Goal: Task Accomplishment & Management: Manage account settings

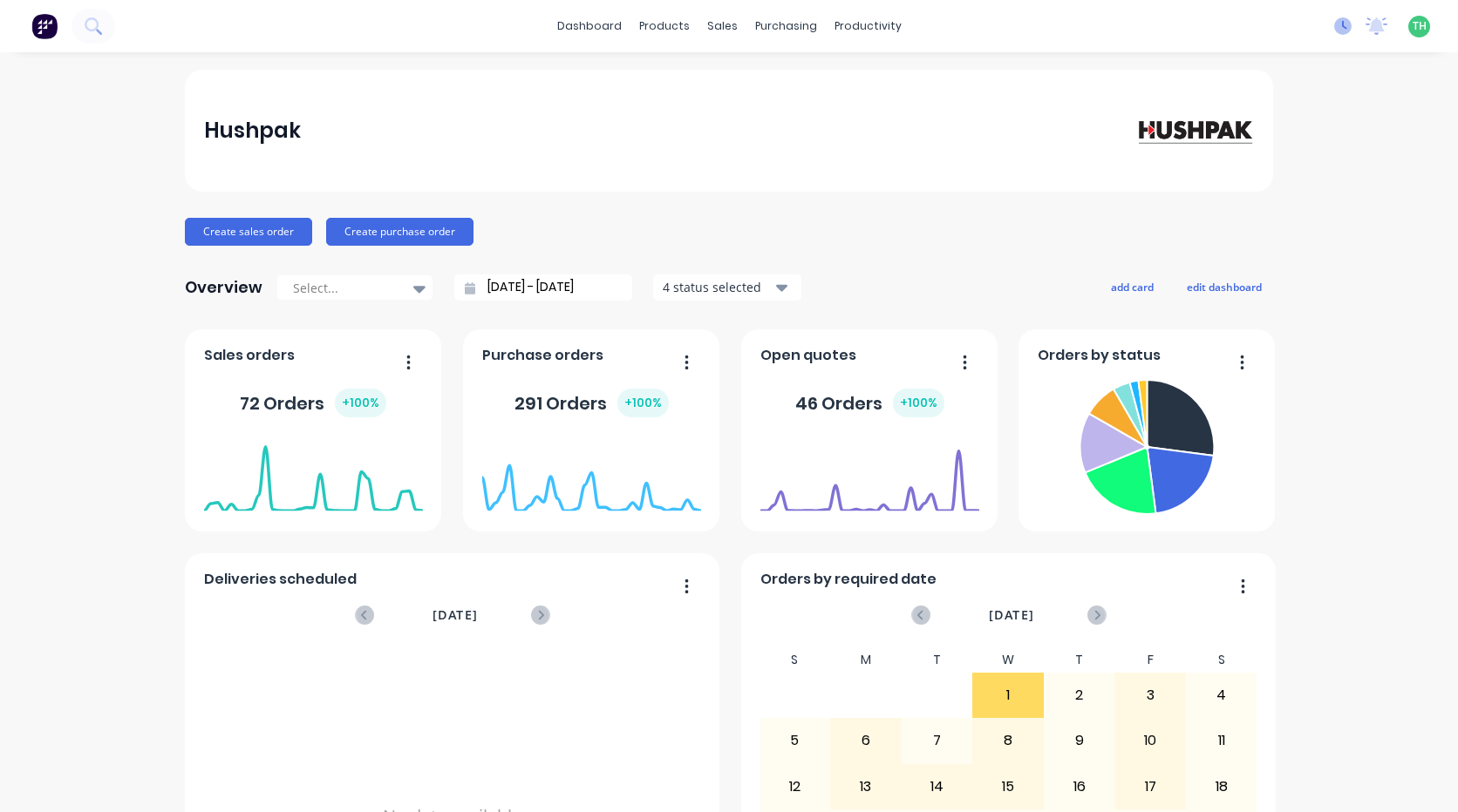
click at [1334, 28] on icon at bounding box center [1343, 27] width 18 height 18
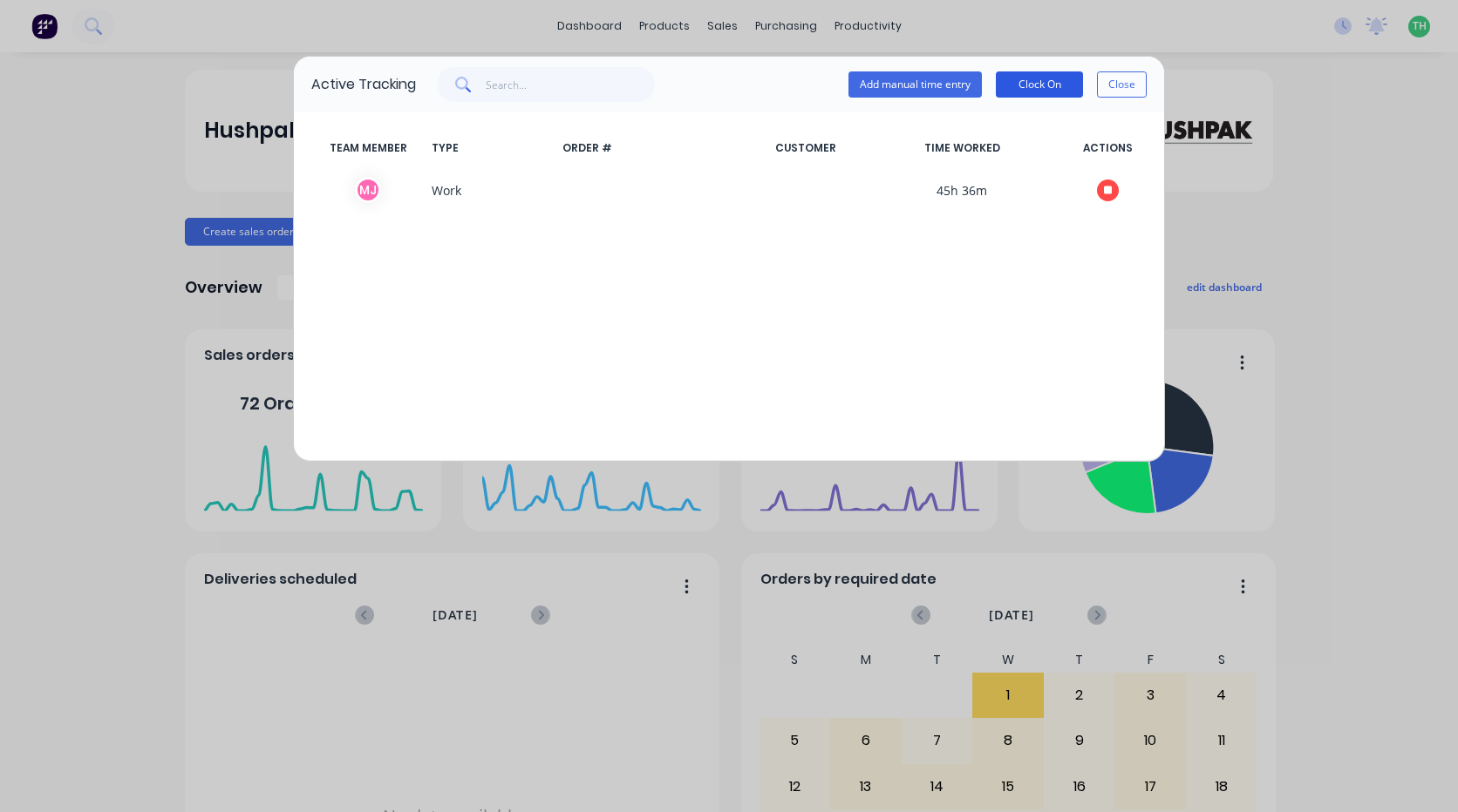
click at [1045, 83] on button "Clock On" at bounding box center [1039, 84] width 87 height 26
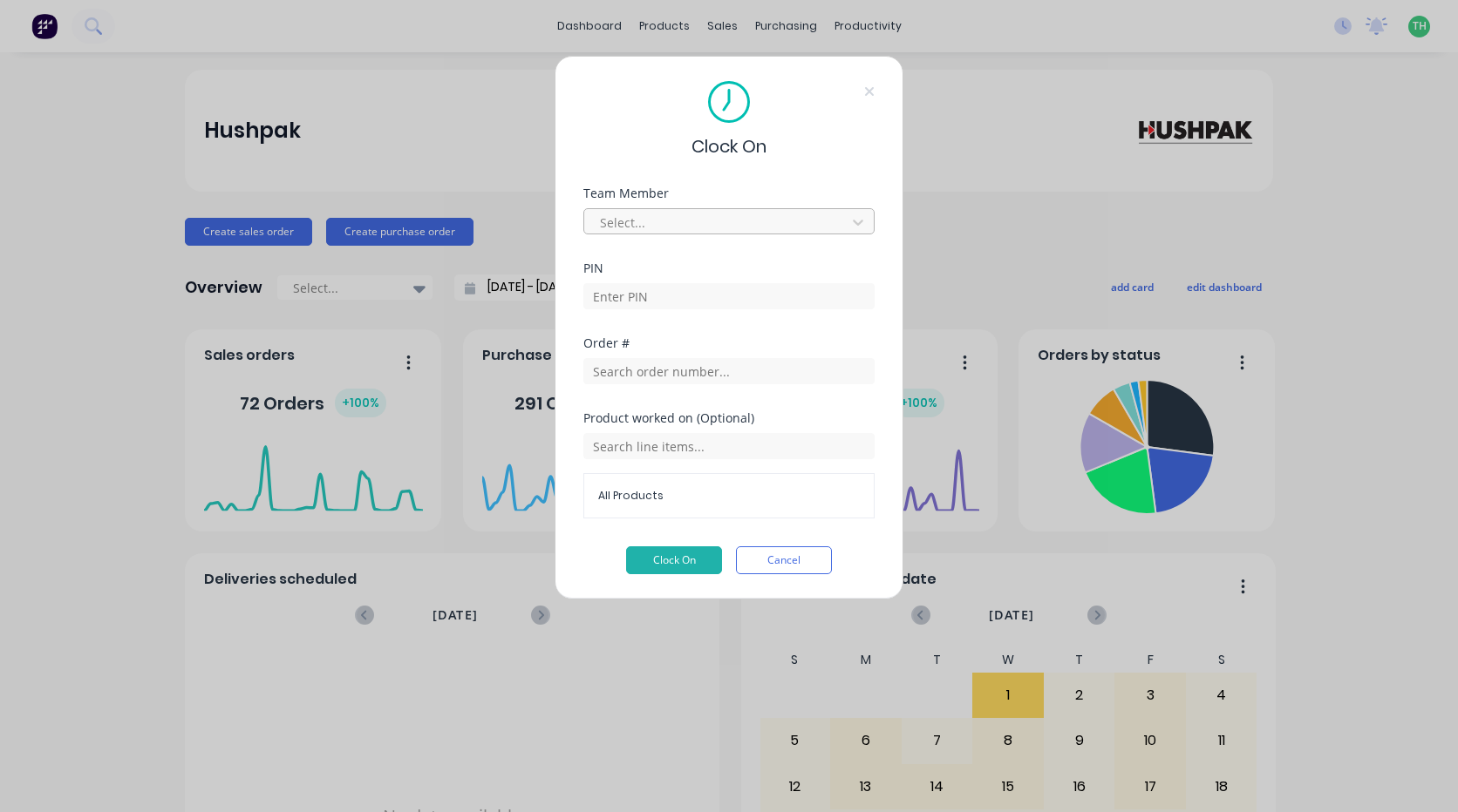
click at [798, 221] on div at bounding box center [717, 223] width 239 height 22
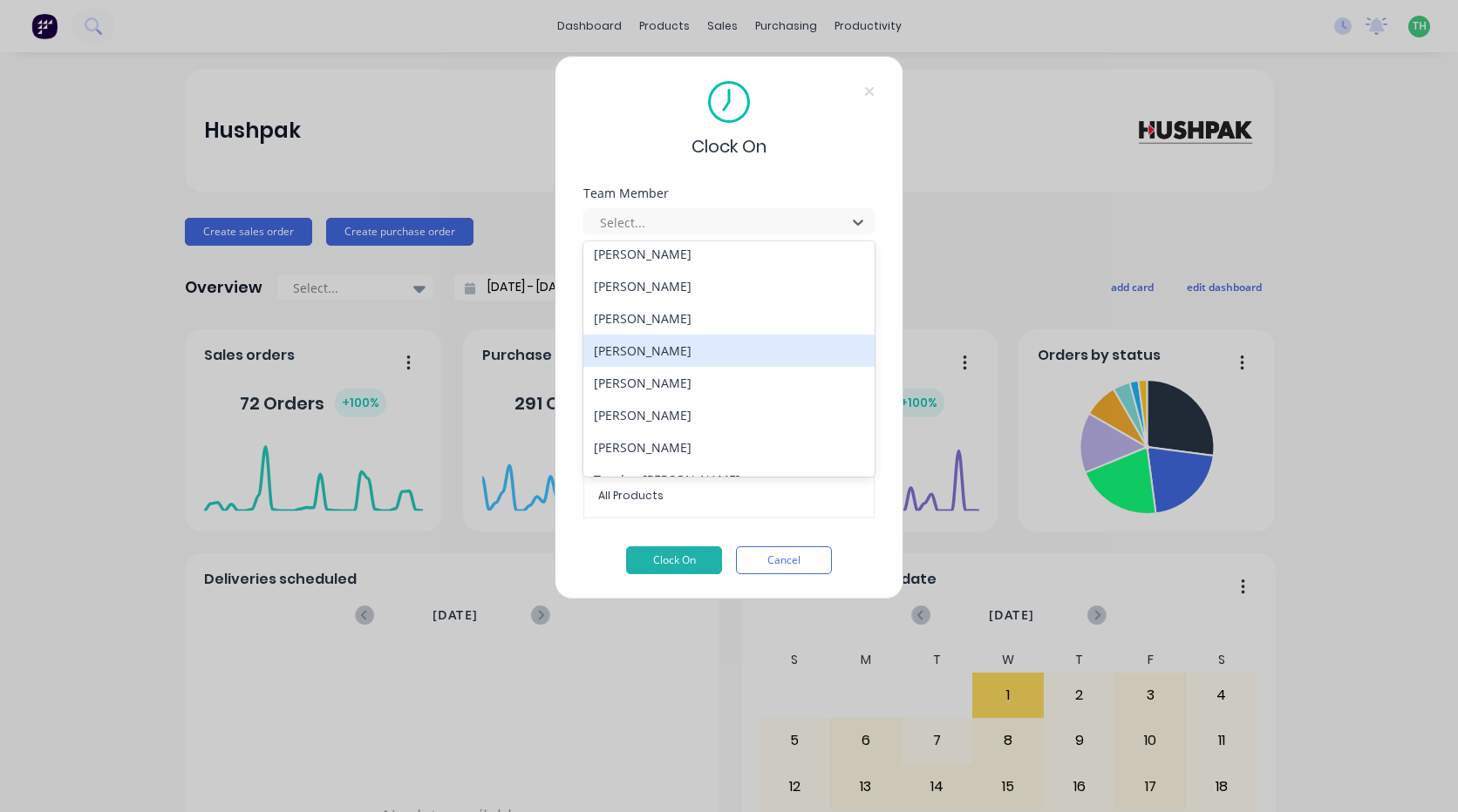
scroll to position [803, 0]
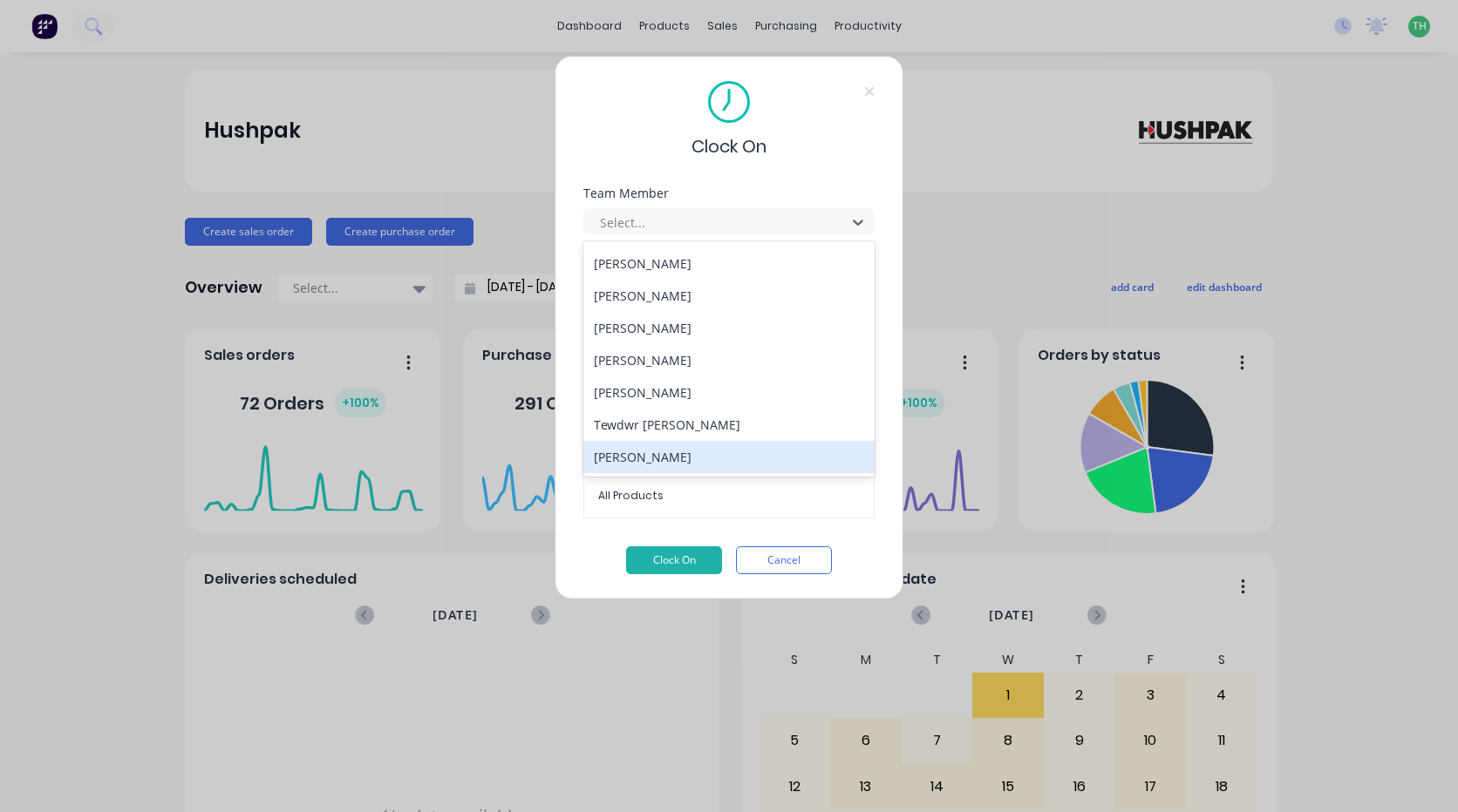
click at [721, 432] on div "Tewdwr [PERSON_NAME]" at bounding box center [729, 425] width 291 height 32
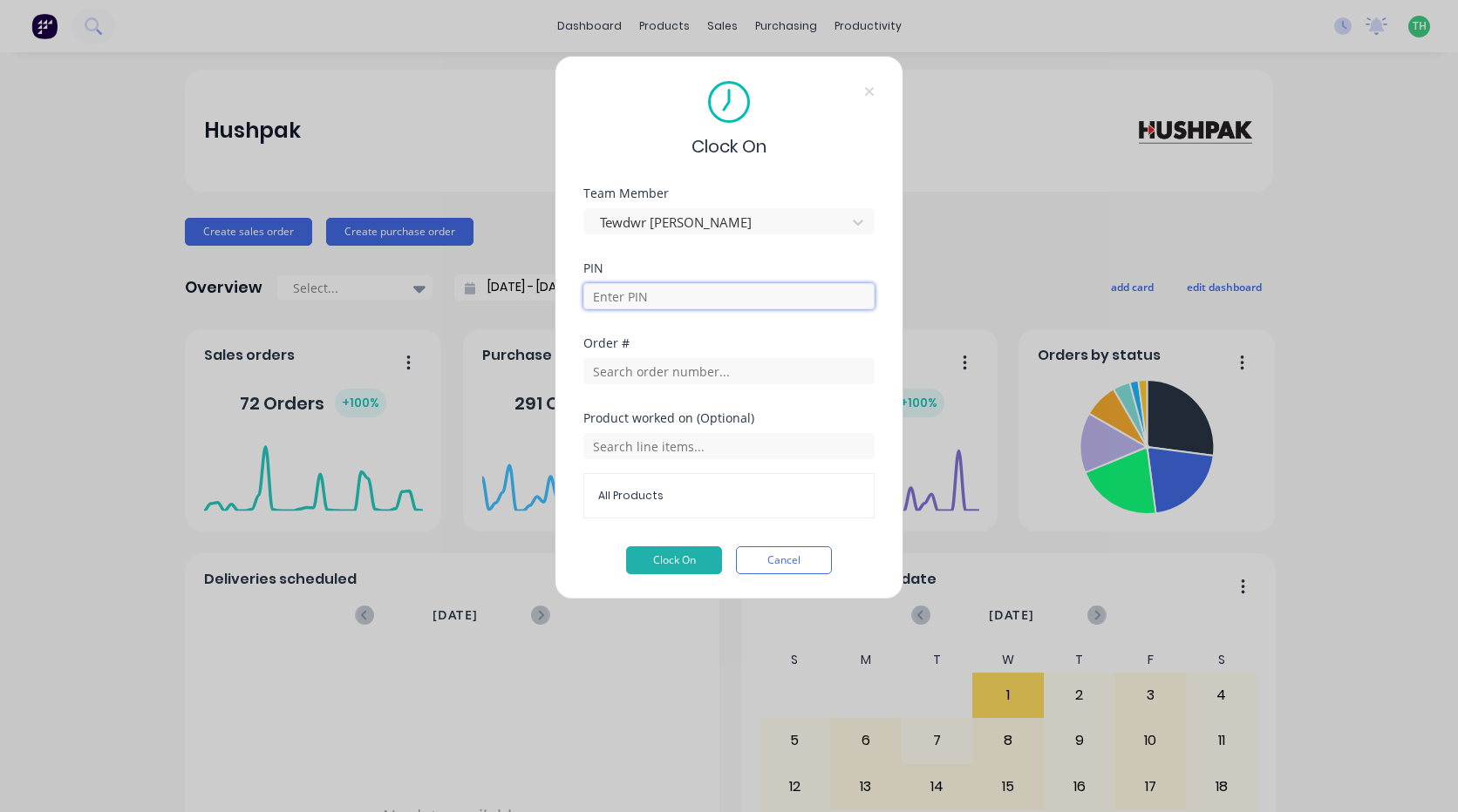
click at [668, 297] on input at bounding box center [729, 296] width 291 height 26
type input "2711"
click at [703, 370] on input "text" at bounding box center [729, 371] width 291 height 26
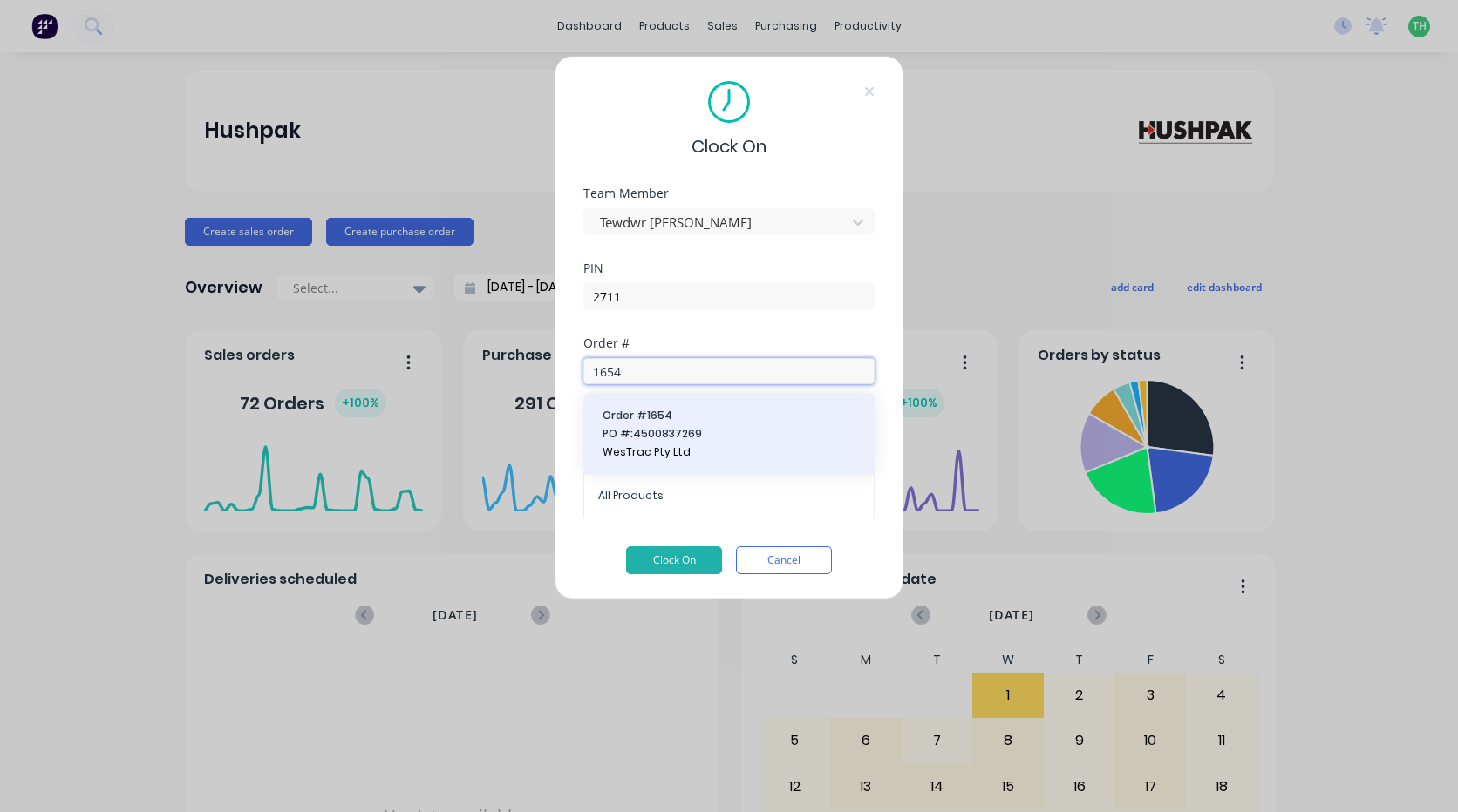
type input "1654"
click at [732, 423] on button "Order # 1654 PO #: 4500837269 WesTrac Pty Ltd" at bounding box center [730, 434] width 265 height 54
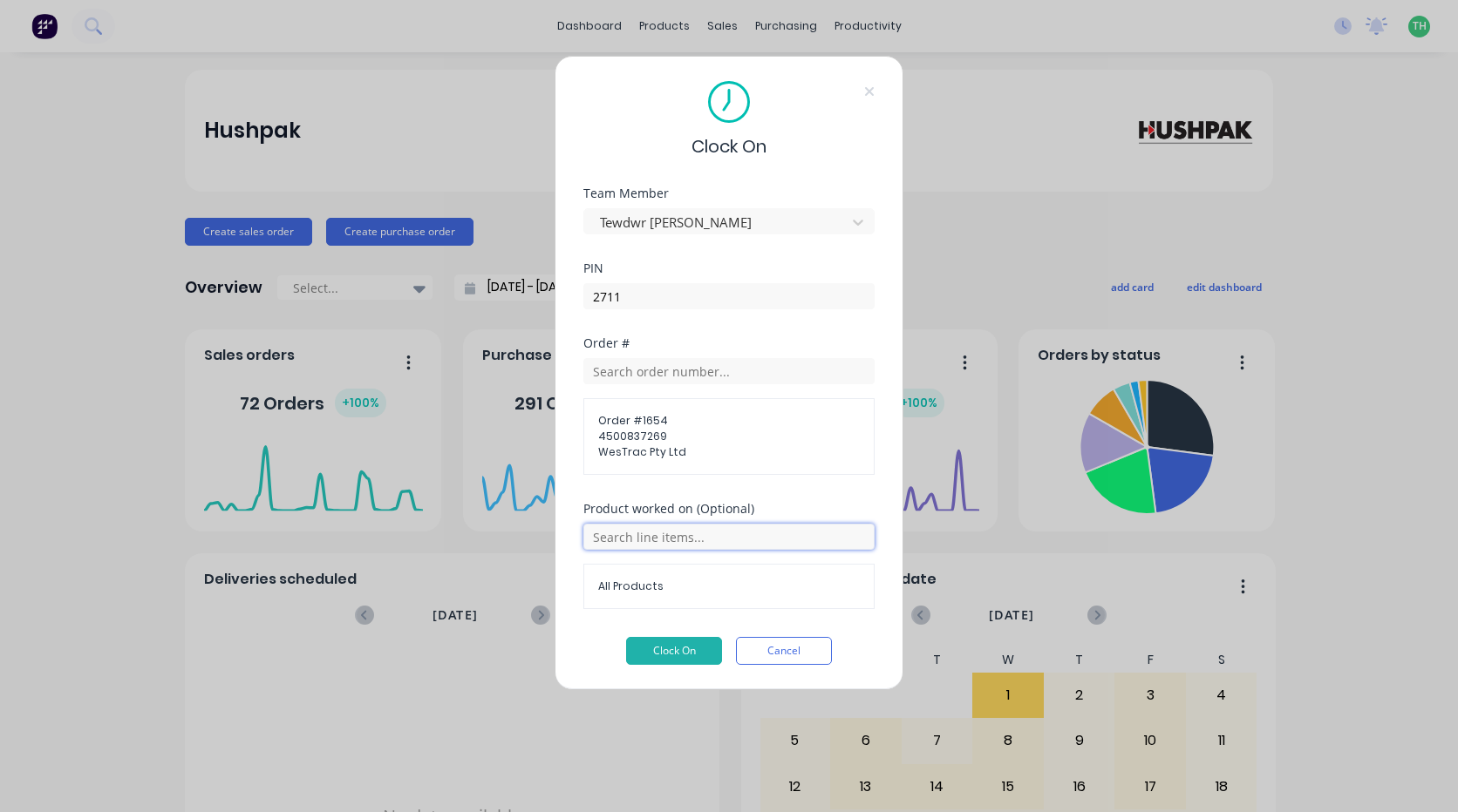
click at [662, 539] on input "text" at bounding box center [729, 536] width 291 height 26
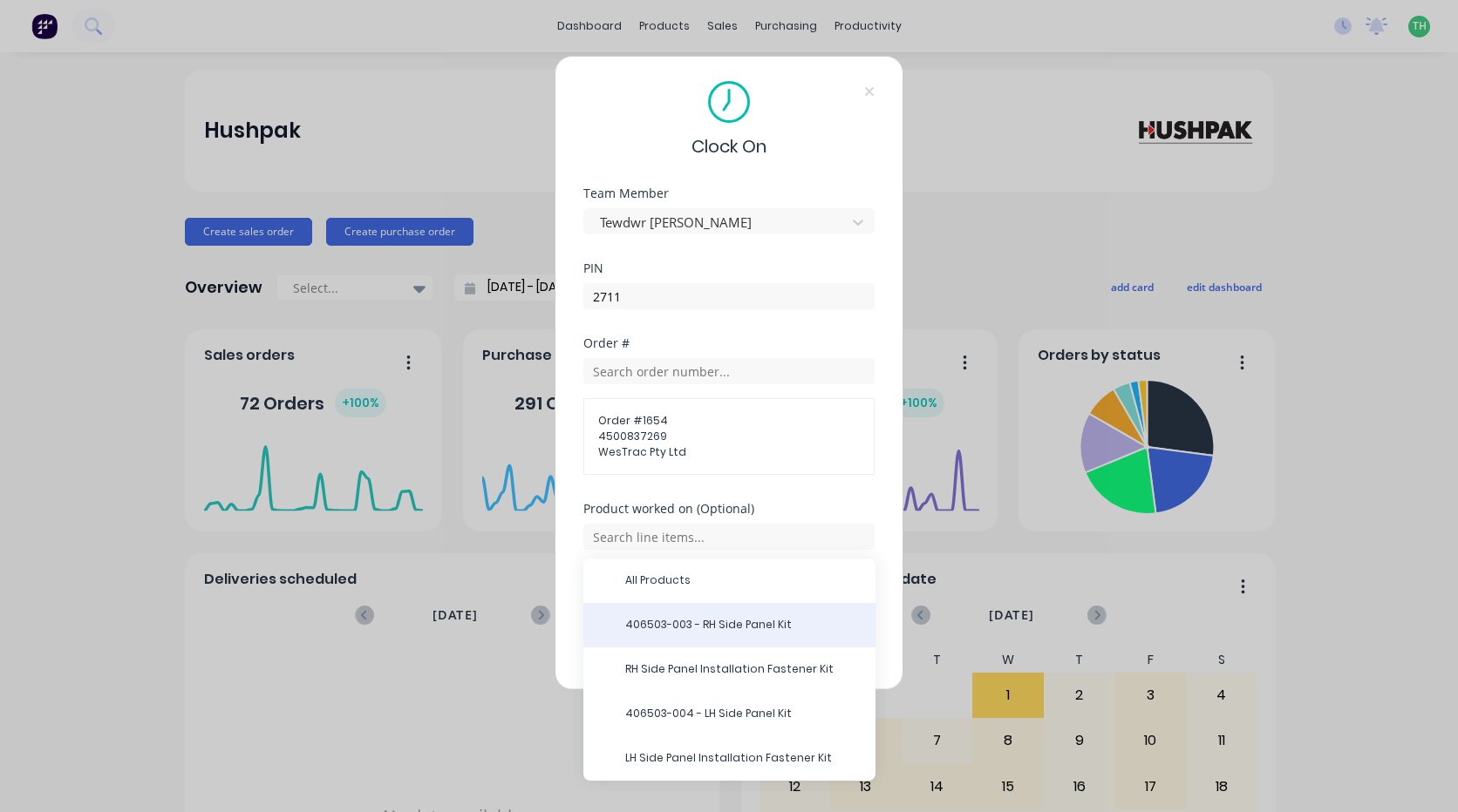
click at [692, 630] on span "406503-003 - RH Side Panel Kit" at bounding box center [743, 625] width 236 height 16
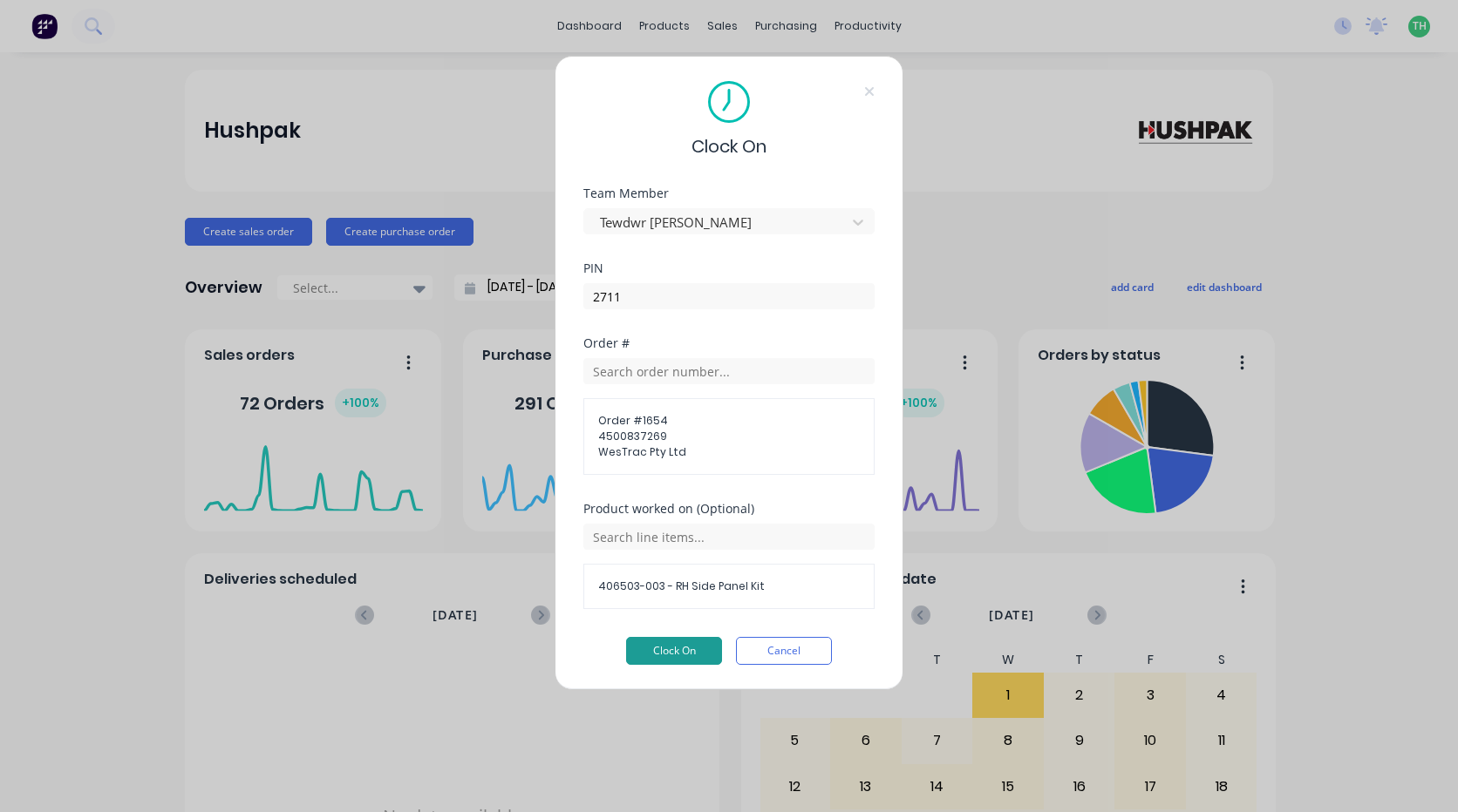
click at [700, 648] on button "Clock On" at bounding box center [674, 650] width 96 height 28
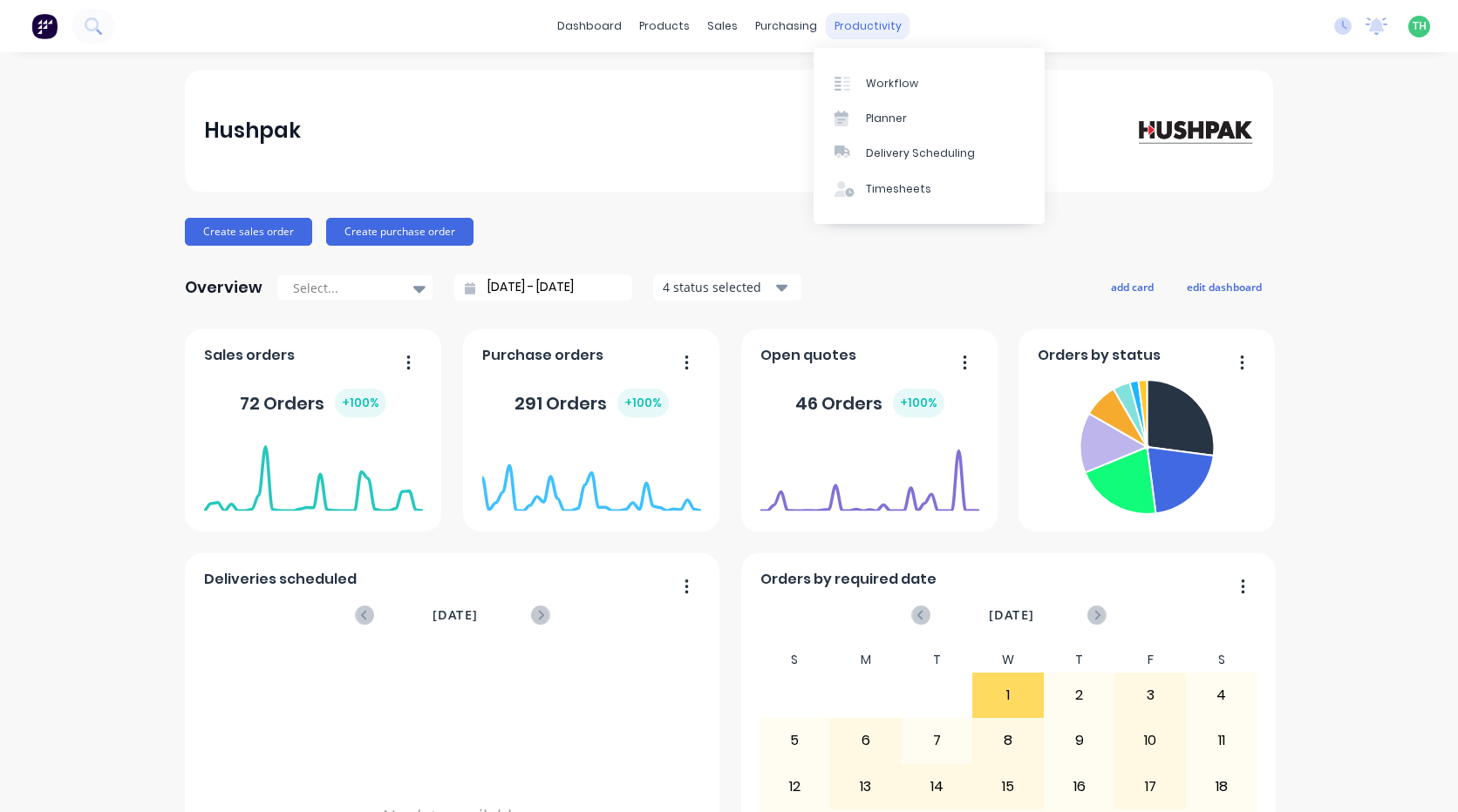
click at [851, 20] on div "productivity" at bounding box center [868, 26] width 84 height 26
click at [899, 184] on div "Timesheets" at bounding box center [899, 189] width 66 height 16
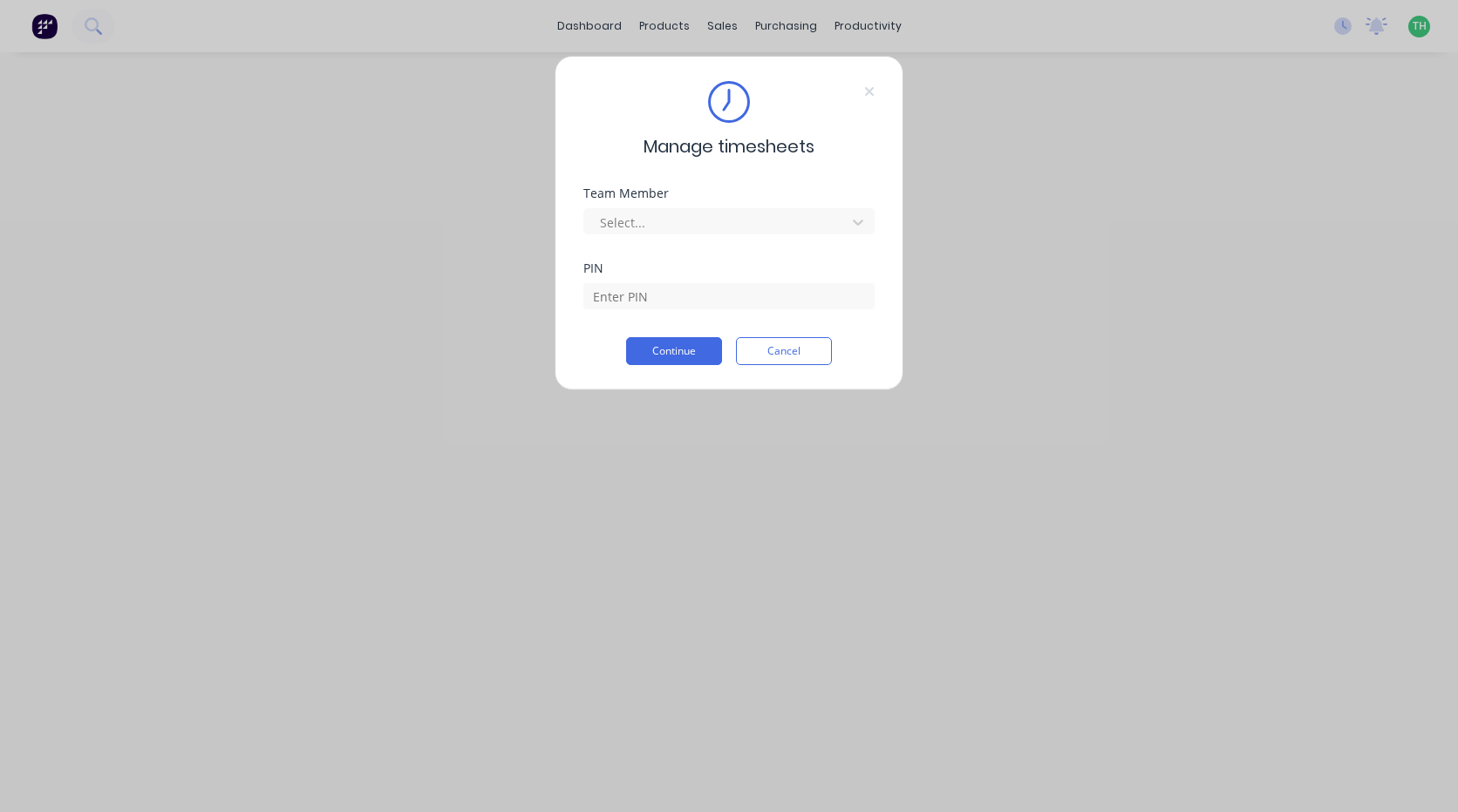
click at [671, 203] on div "Team Member Select..." at bounding box center [729, 210] width 291 height 47
click at [677, 217] on div at bounding box center [717, 223] width 239 height 22
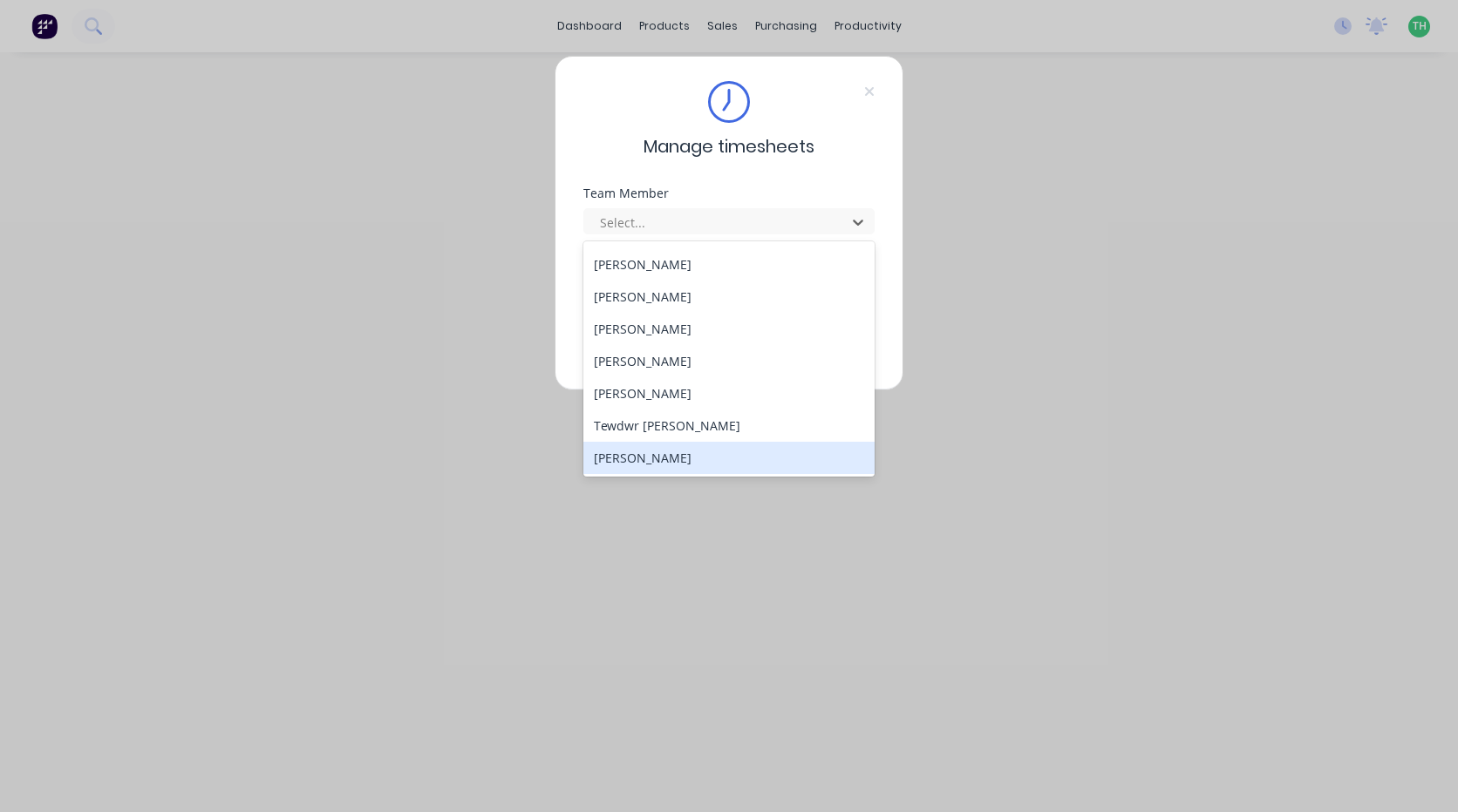
scroll to position [803, 0]
click at [662, 450] on div "[PERSON_NAME]" at bounding box center [729, 457] width 291 height 32
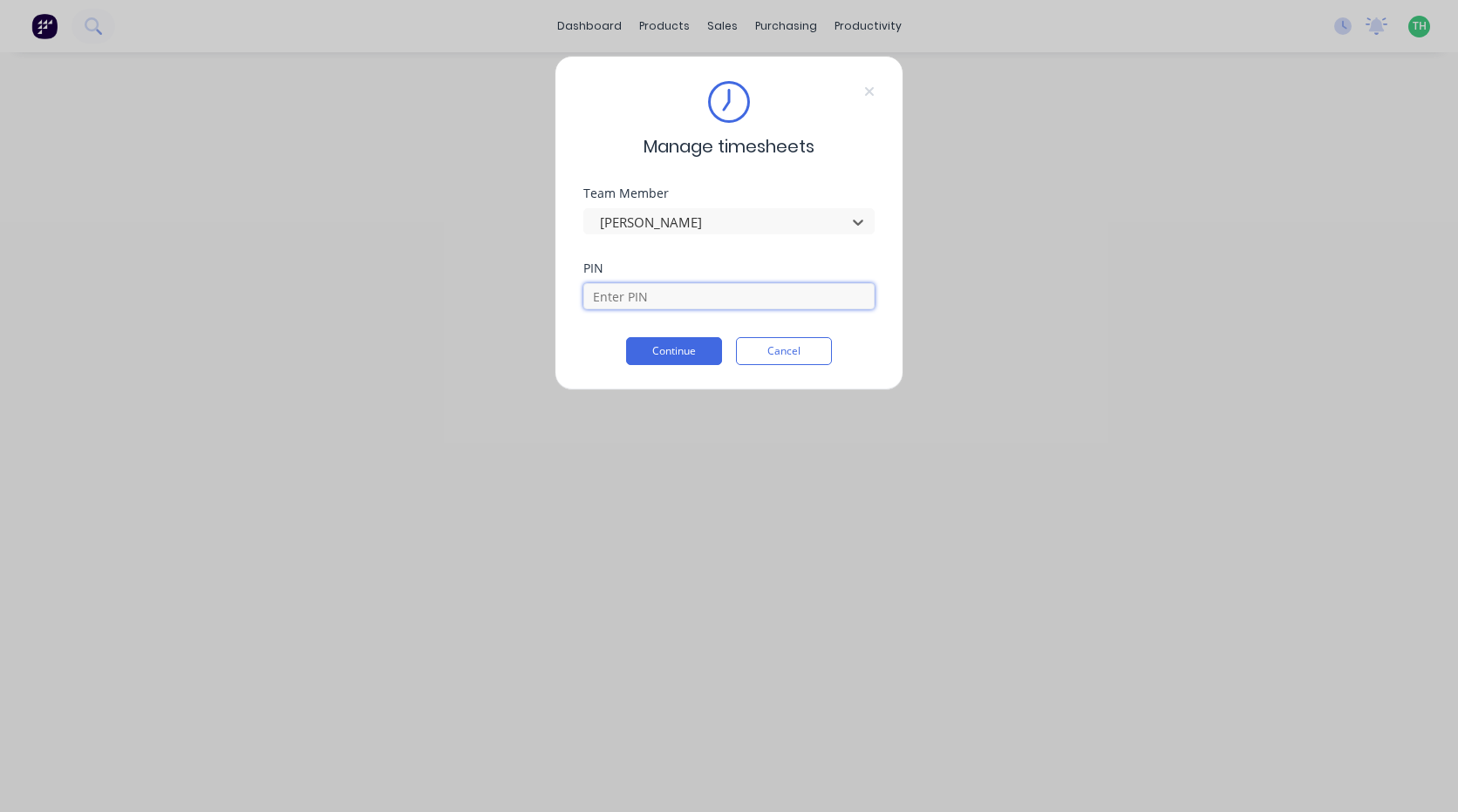
click at [681, 287] on input at bounding box center [729, 296] width 291 height 26
type input "9576"
click at [626, 337] on button "Continue" at bounding box center [674, 351] width 96 height 28
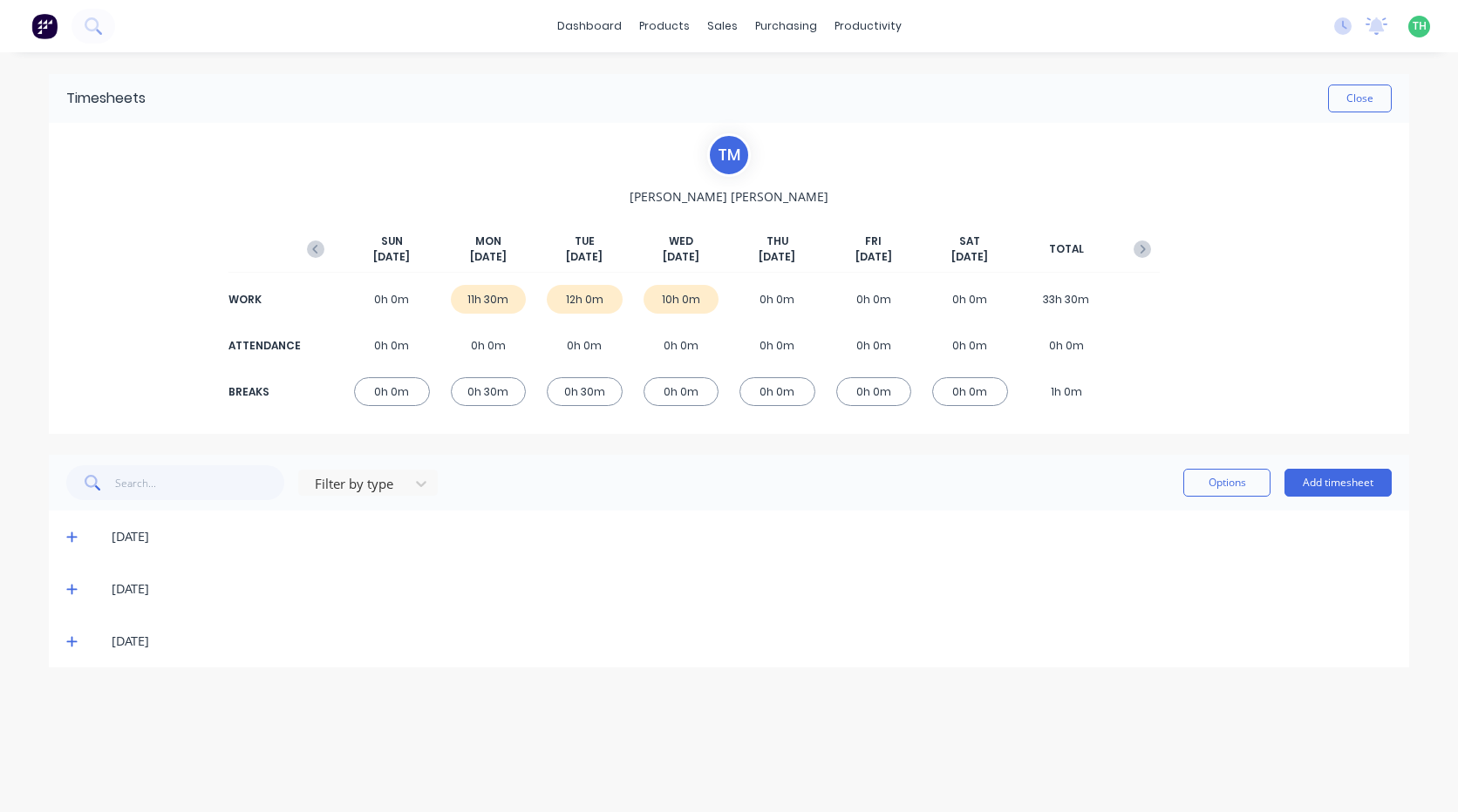
click at [75, 642] on icon at bounding box center [72, 643] width 11 height 11
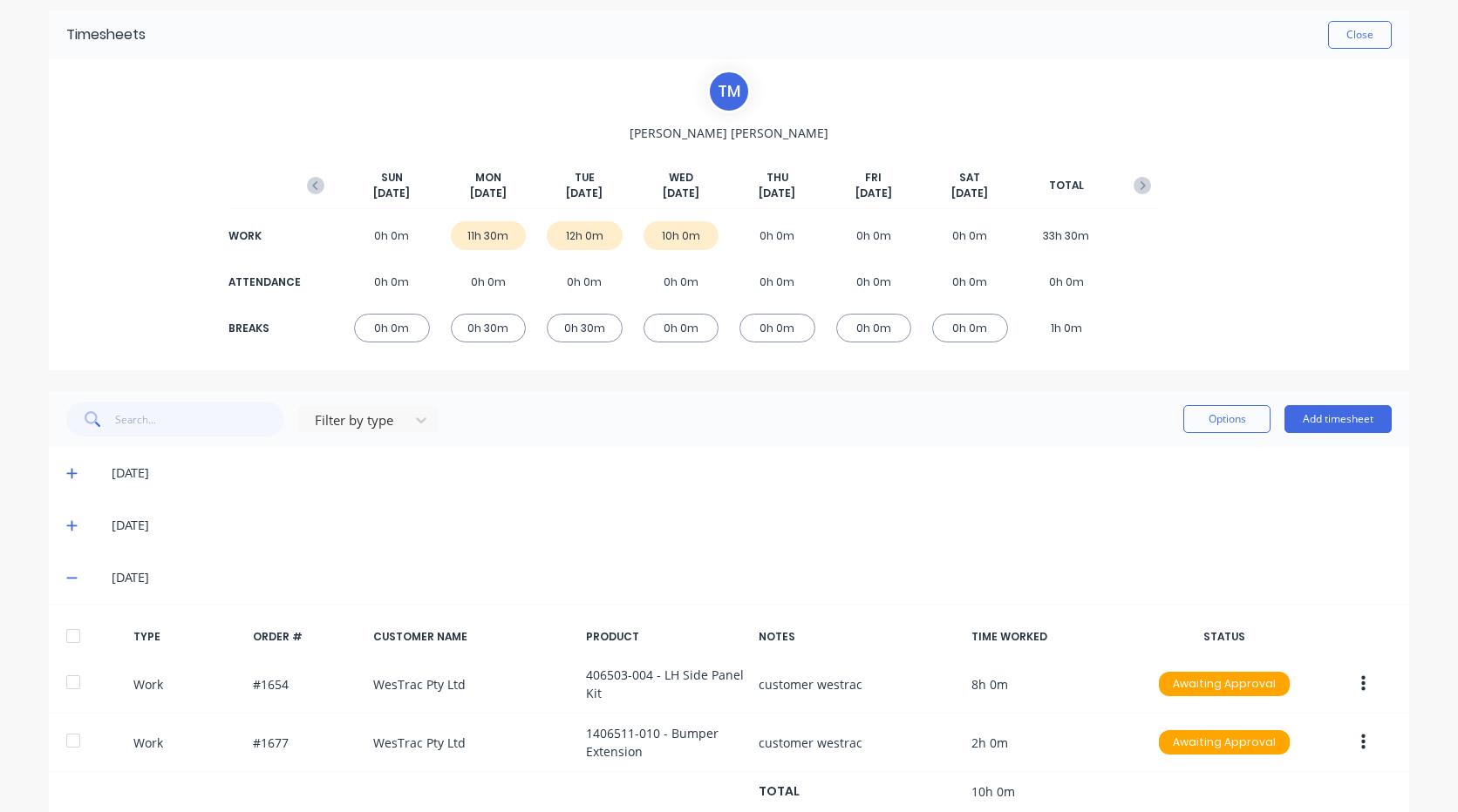
scroll to position [114, 0]
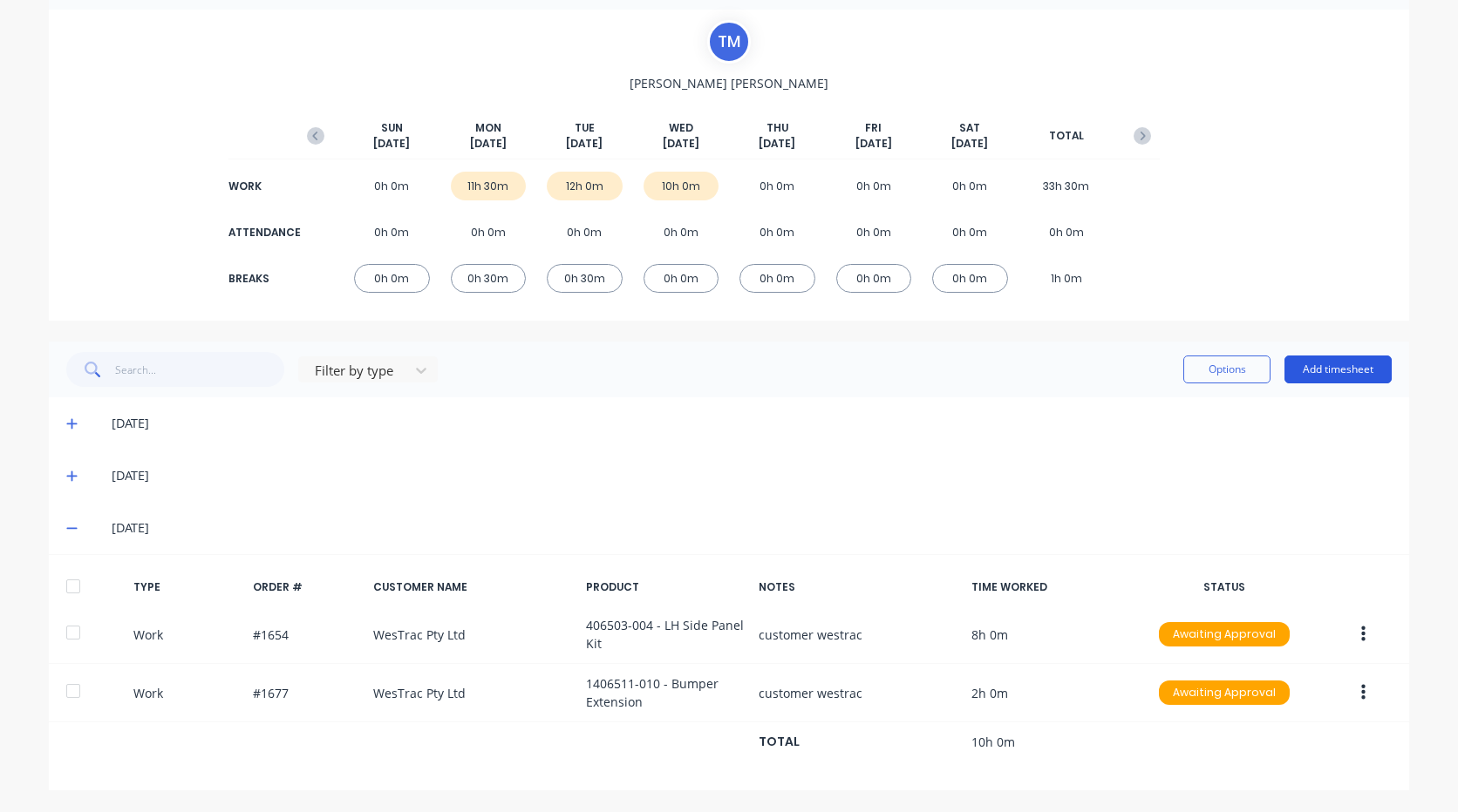
click at [1343, 369] on button "Add timesheet" at bounding box center [1338, 369] width 107 height 28
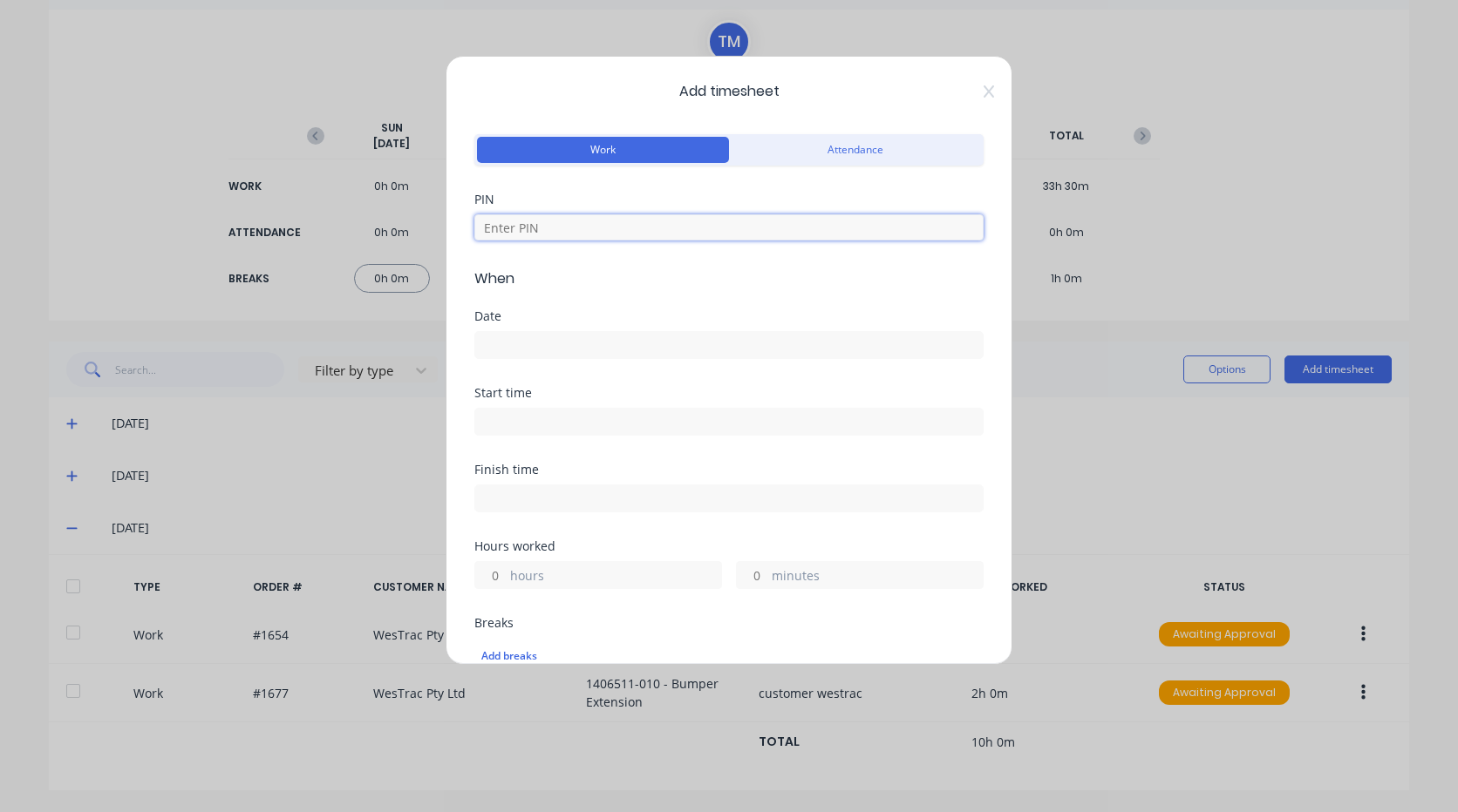
click at [669, 220] on input at bounding box center [728, 227] width 509 height 26
type input "9576"
click at [669, 383] on div "Date" at bounding box center [728, 349] width 509 height 76
click at [676, 348] on input at bounding box center [729, 344] width 508 height 26
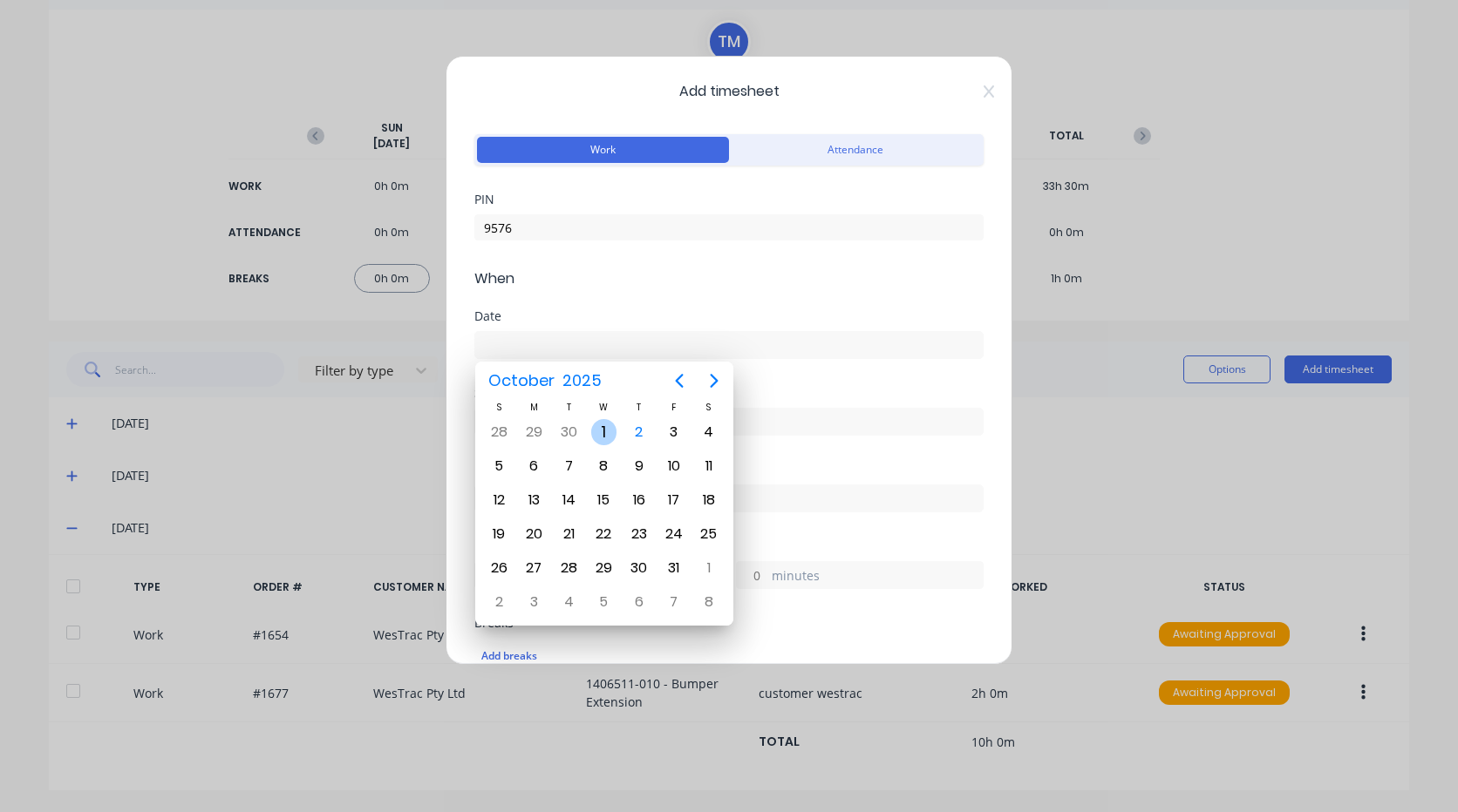
click at [605, 439] on div "1" at bounding box center [604, 431] width 26 height 26
type input "01/10/2025"
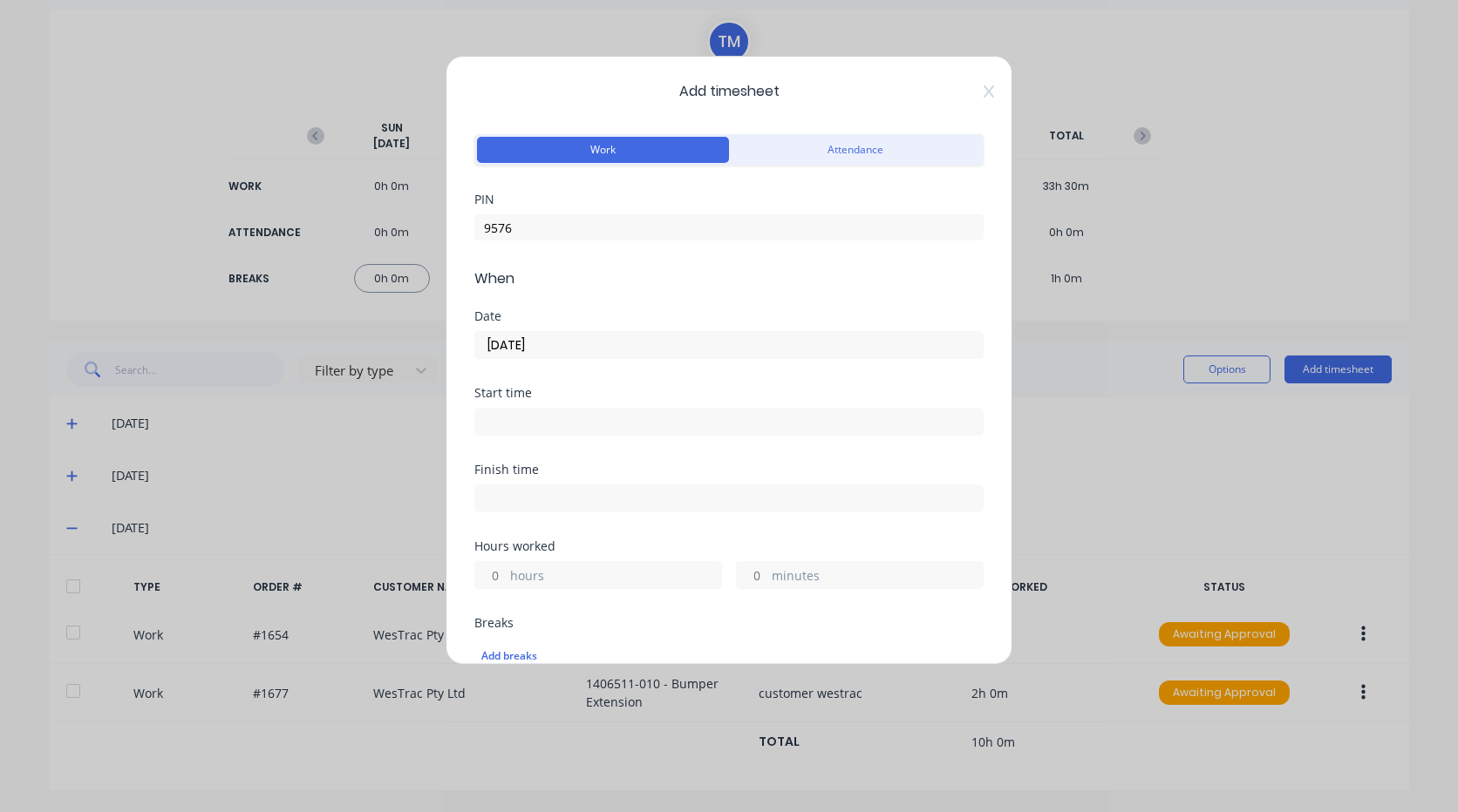
click at [601, 425] on input at bounding box center [729, 422] width 508 height 26
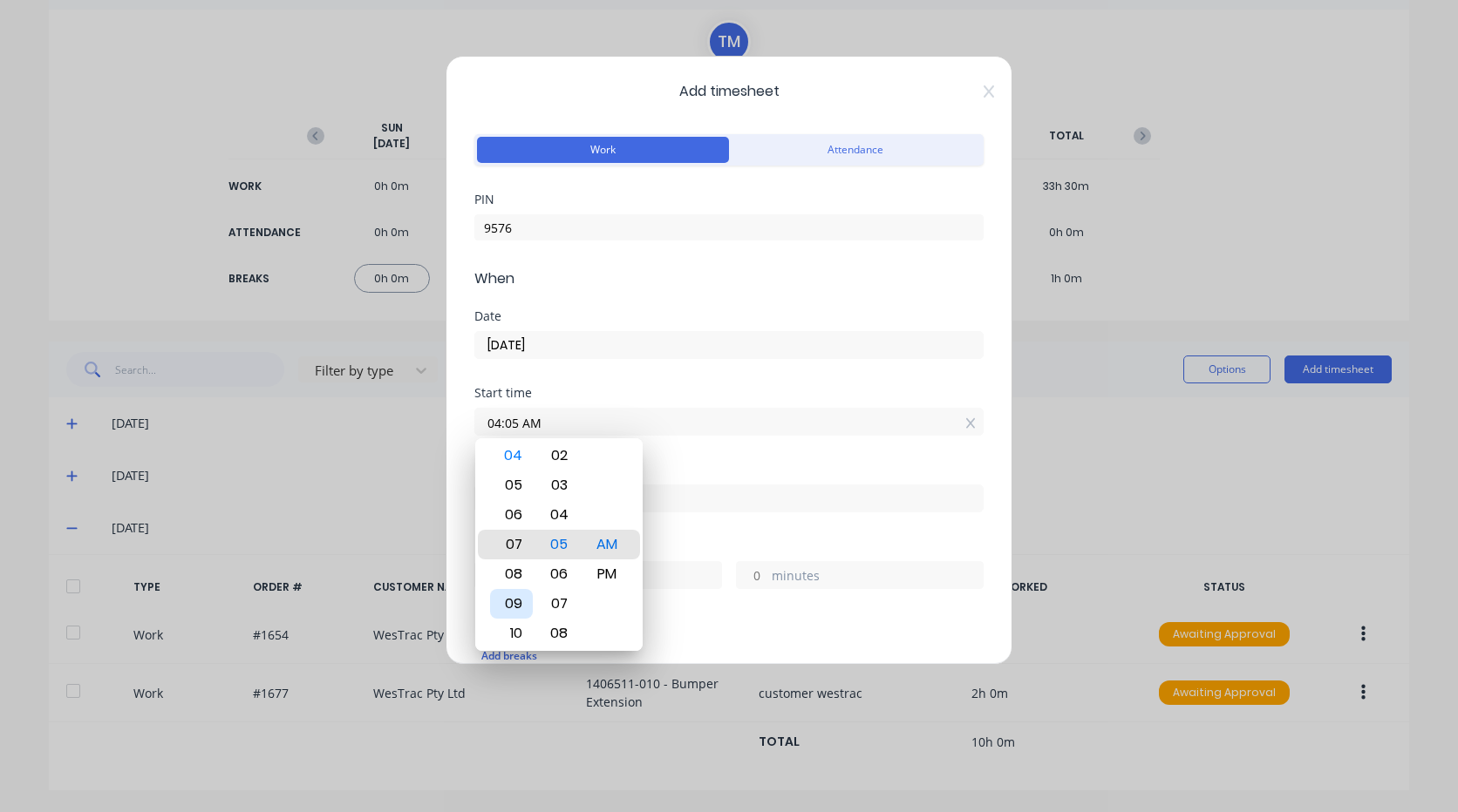
type input "07:05 AM"
click at [591, 706] on div "Add timesheet Work Attendance PIN 9576 When Date 01/10/2025 Start time 07:05 AM…" at bounding box center [729, 406] width 1458 height 812
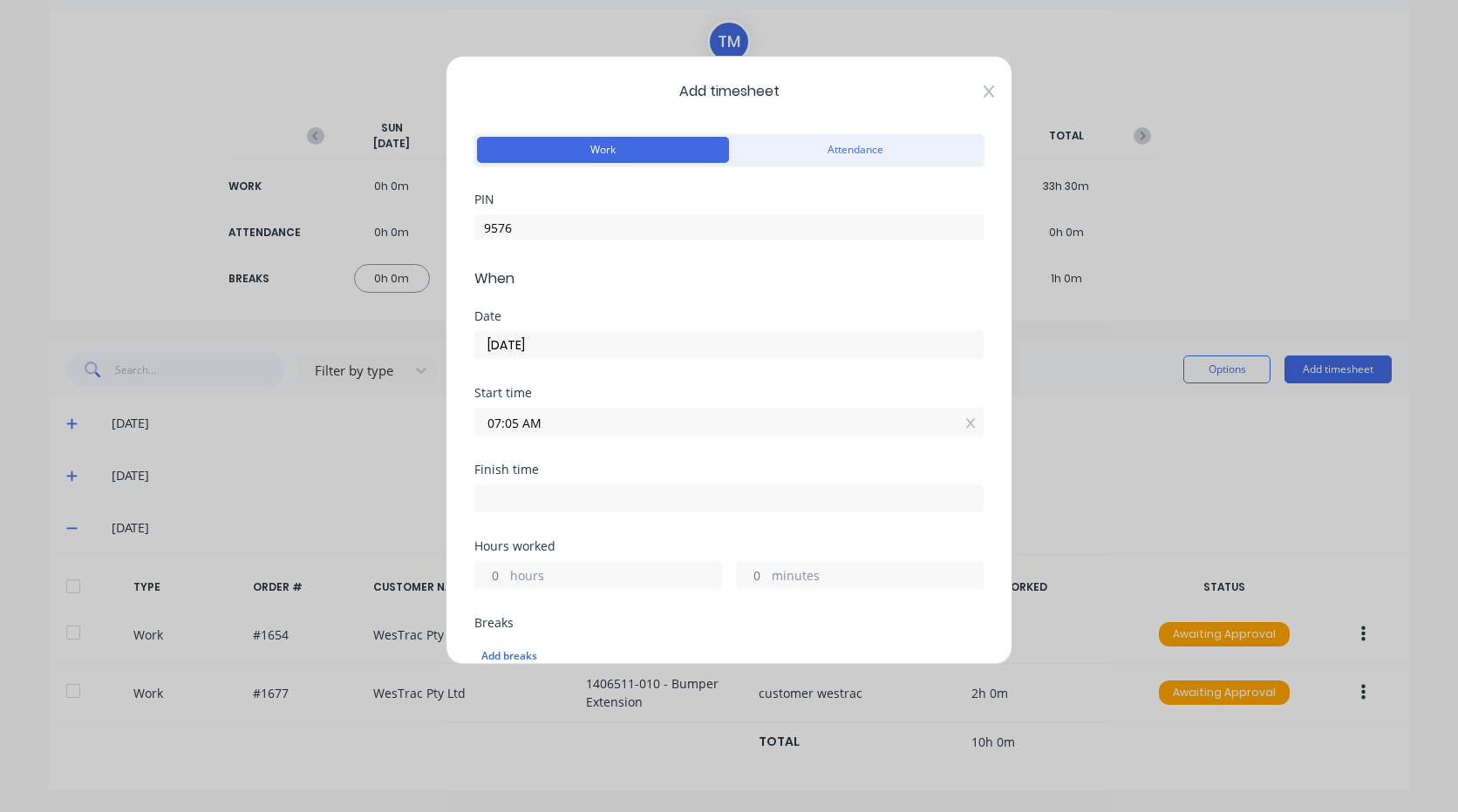
click at [984, 92] on icon at bounding box center [989, 91] width 11 height 14
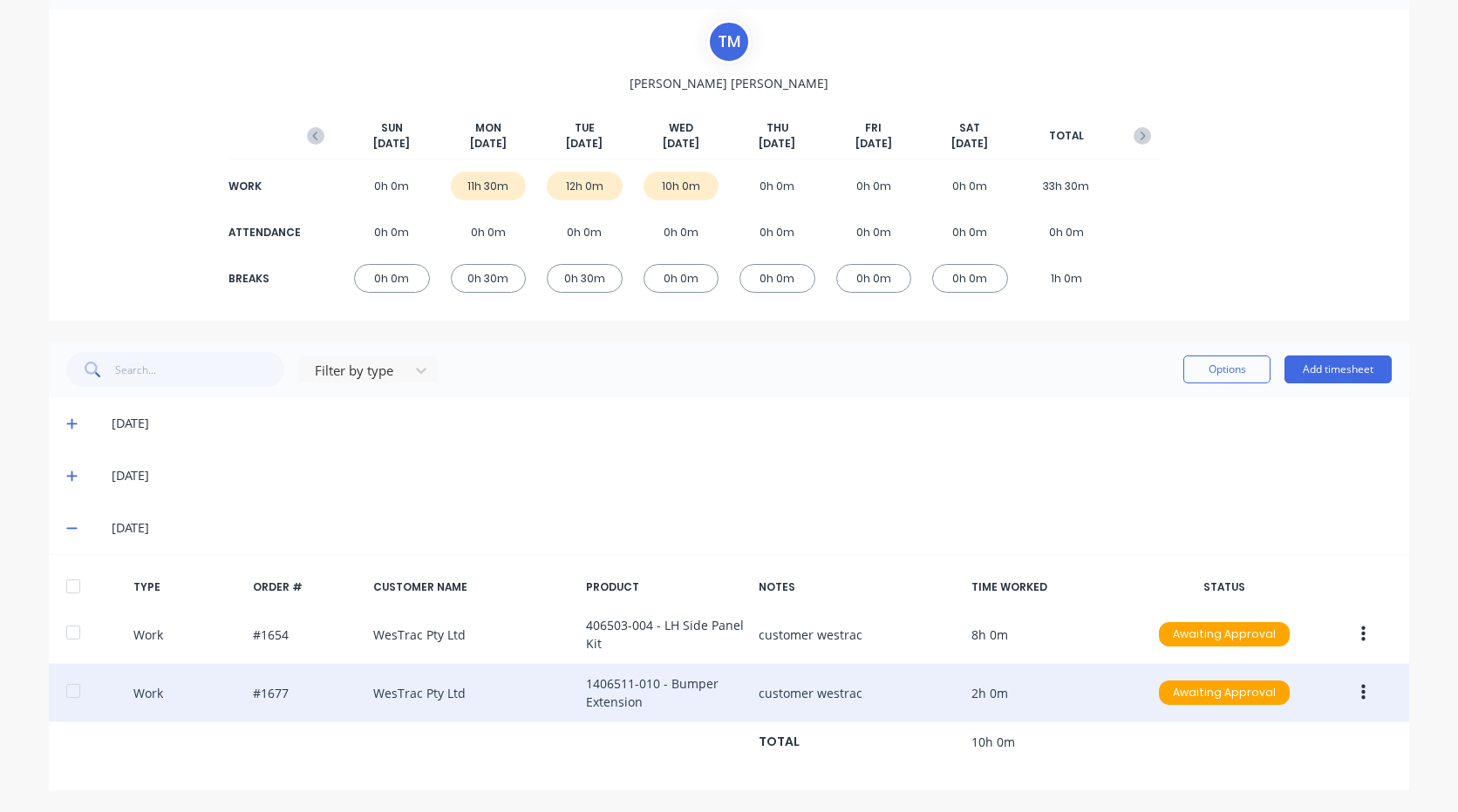
click at [1361, 690] on icon "button" at bounding box center [1363, 693] width 4 height 20
click at [1317, 659] on div "Edit" at bounding box center [1301, 663] width 134 height 25
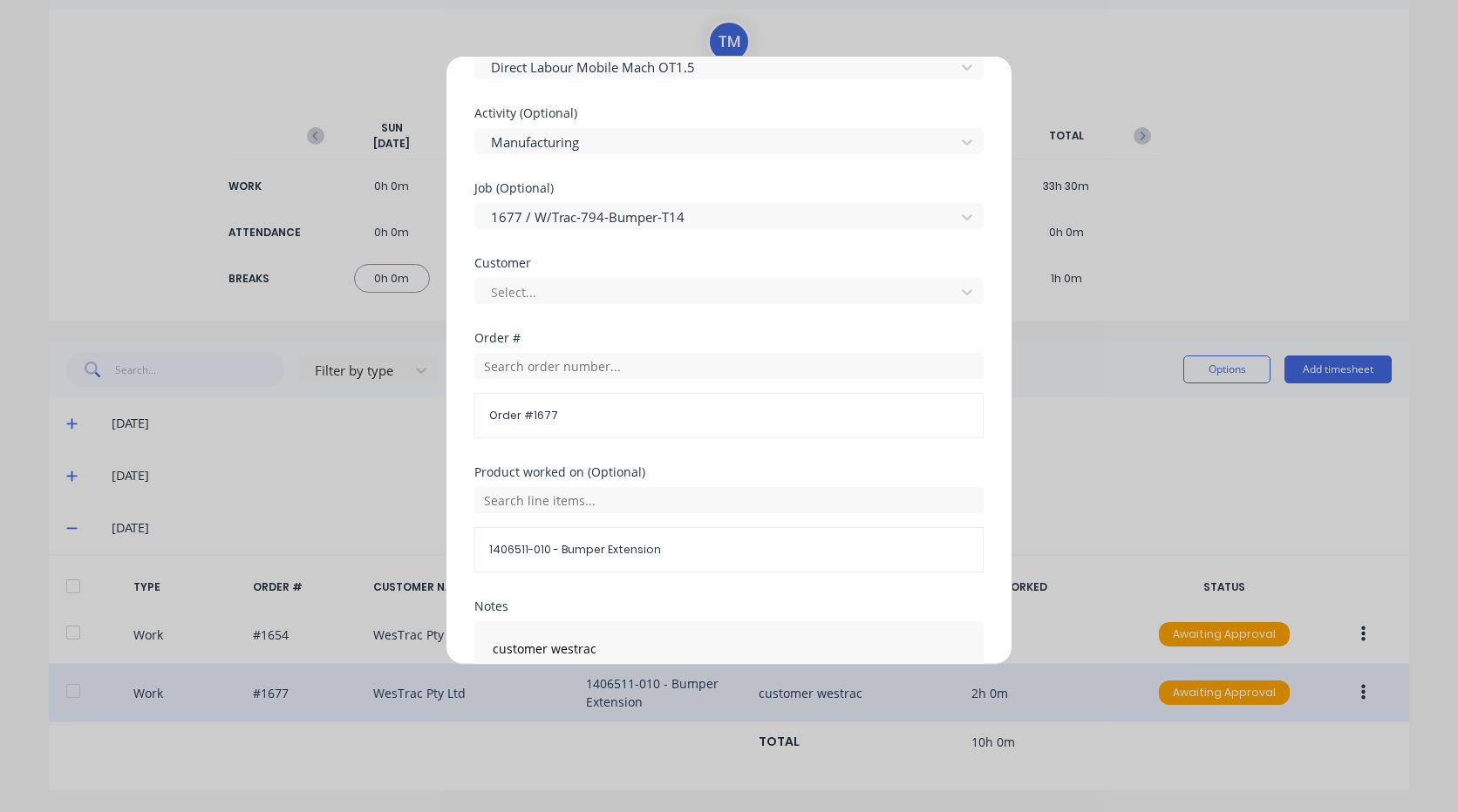
scroll to position [828, 0]
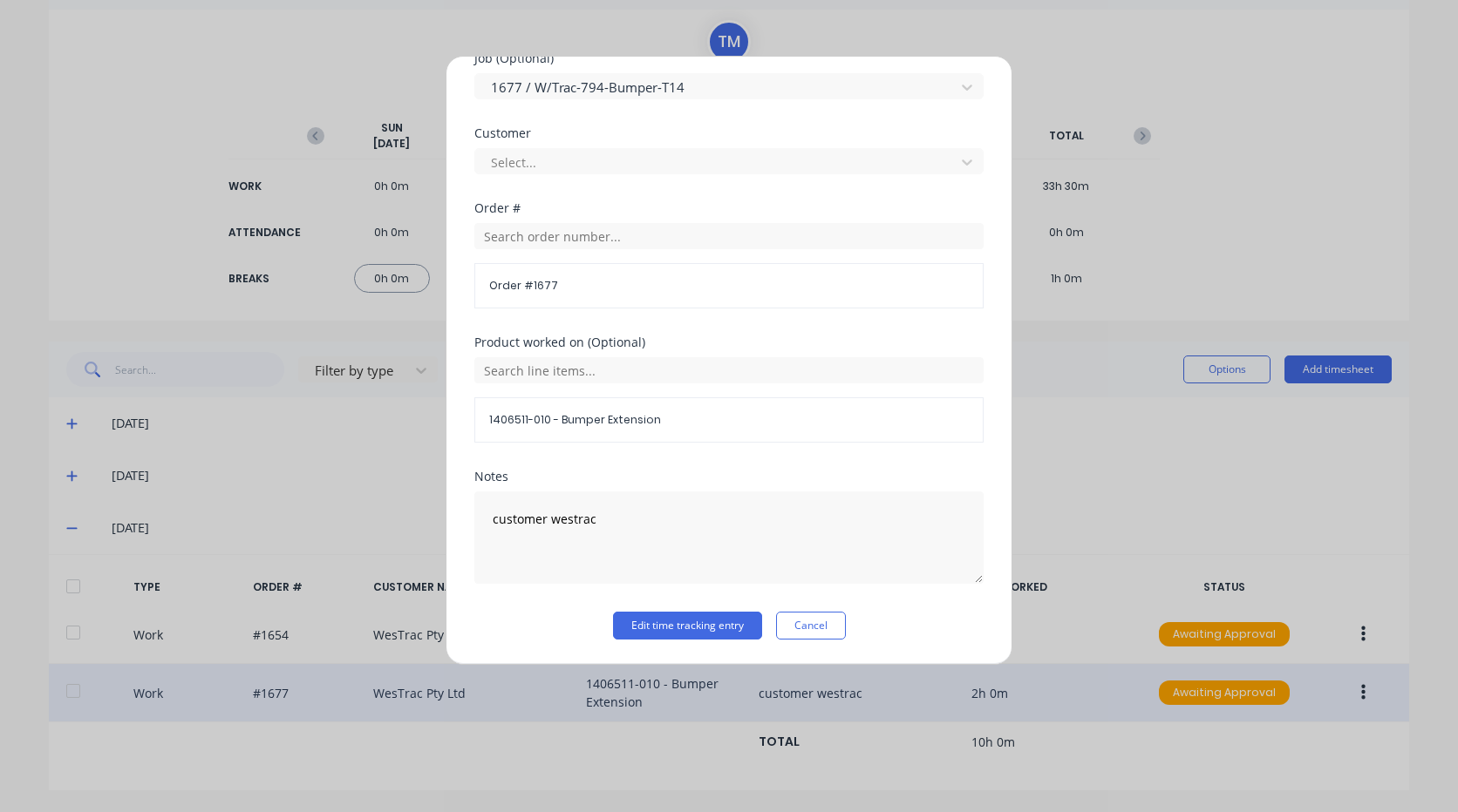
click at [1169, 382] on div "Edit time tracking entry Work Attendance PIN When Date 01/10/2025 Start time 12…" at bounding box center [729, 406] width 1458 height 812
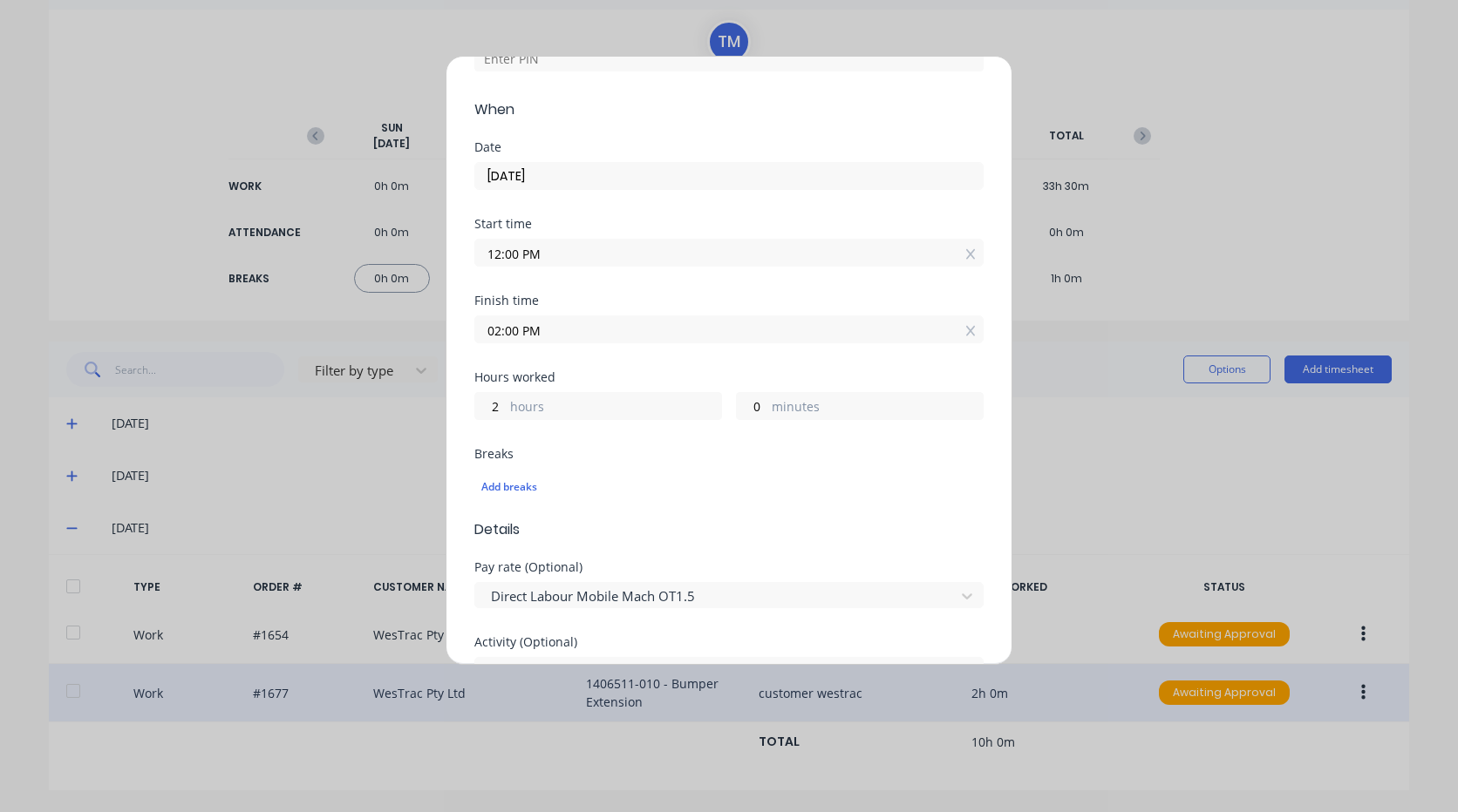
scroll to position [0, 0]
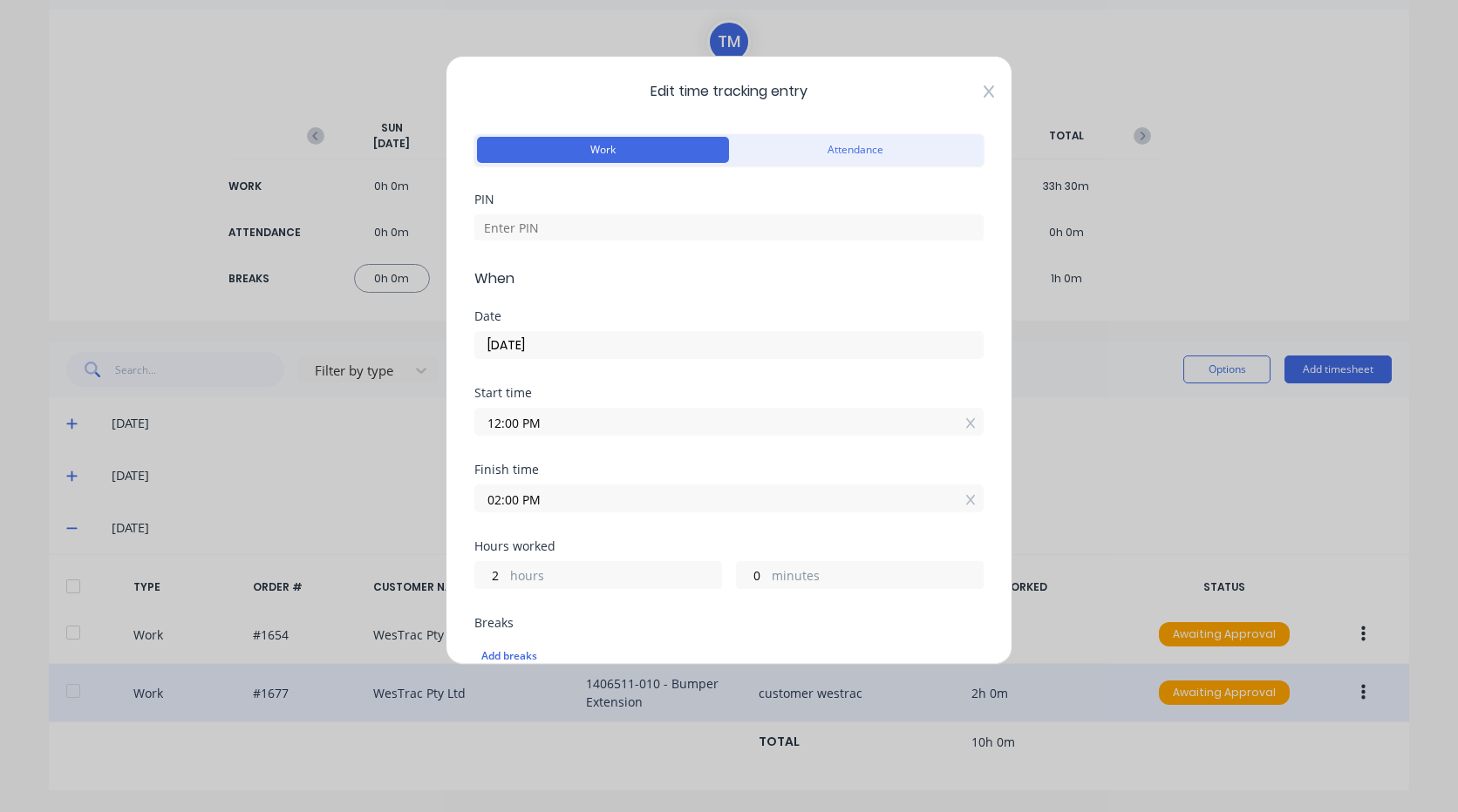
click at [971, 88] on div "Edit time tracking entry Work Attendance PIN When Date 01/10/2025 Start time 12…" at bounding box center [729, 360] width 567 height 609
click at [984, 88] on icon at bounding box center [989, 91] width 11 height 14
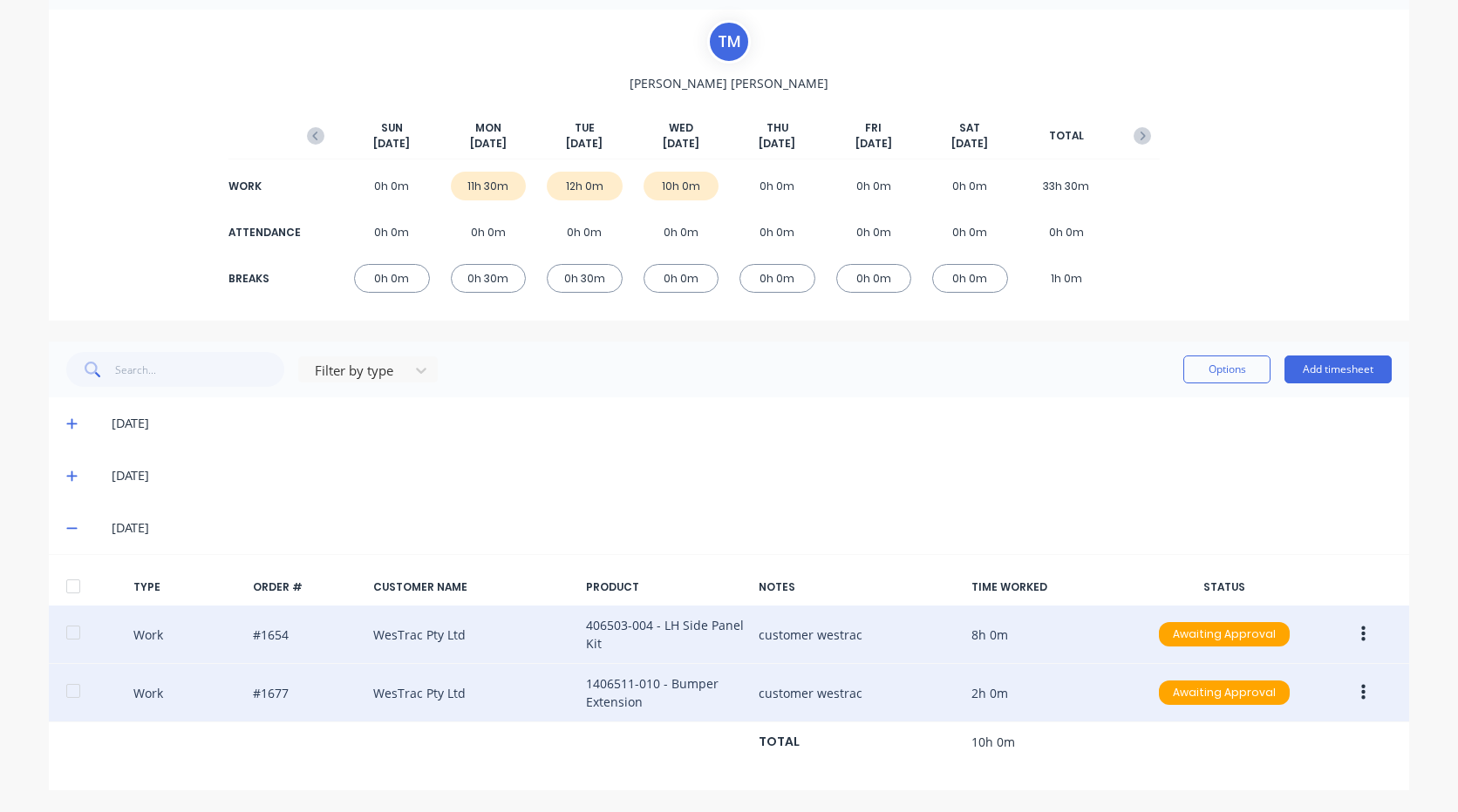
click at [1365, 621] on button "button" at bounding box center [1363, 634] width 41 height 31
click at [1328, 640] on div "Duplicate" at bounding box center [1301, 639] width 134 height 25
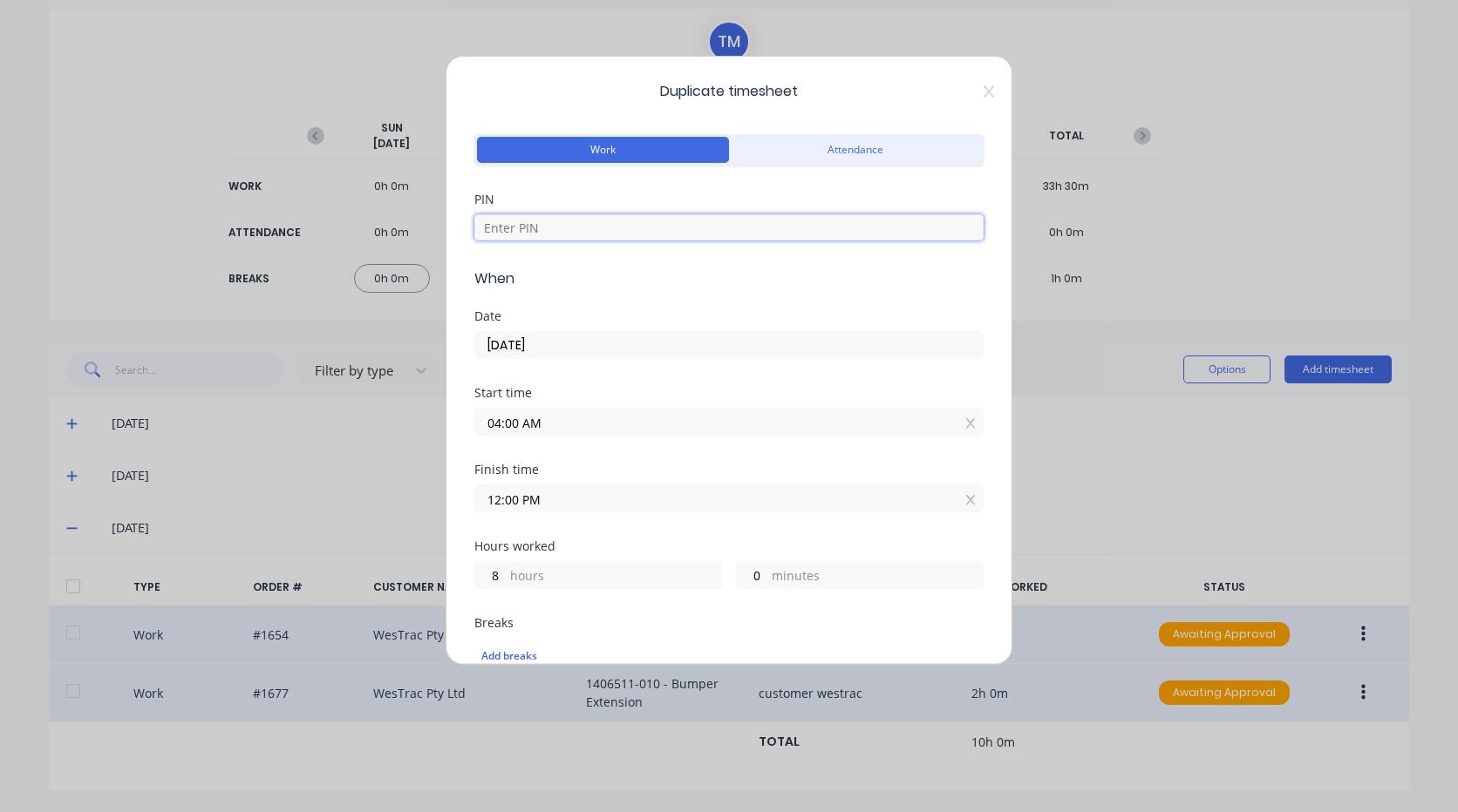
click at [582, 220] on input at bounding box center [728, 227] width 509 height 26
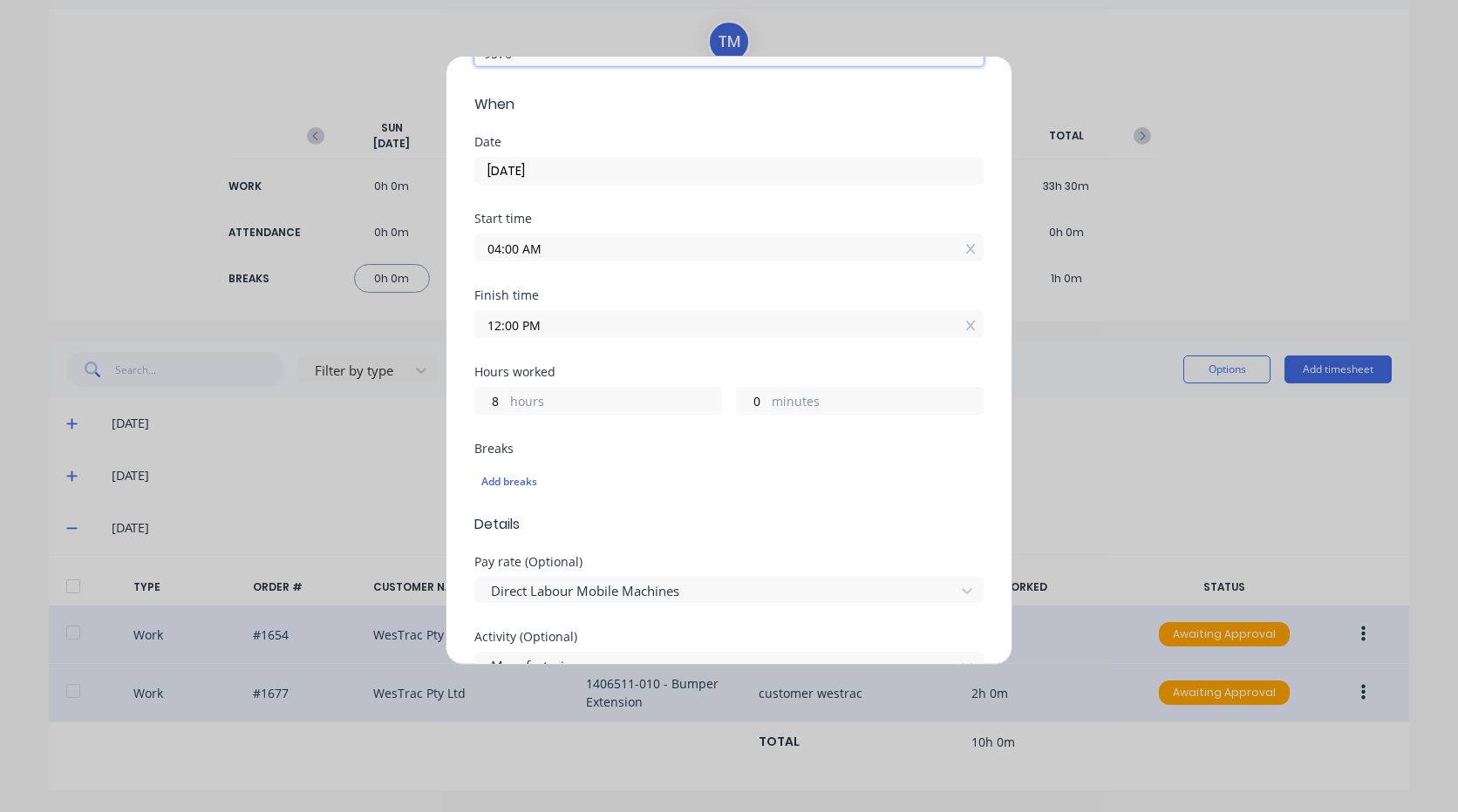
scroll to position [262, 0]
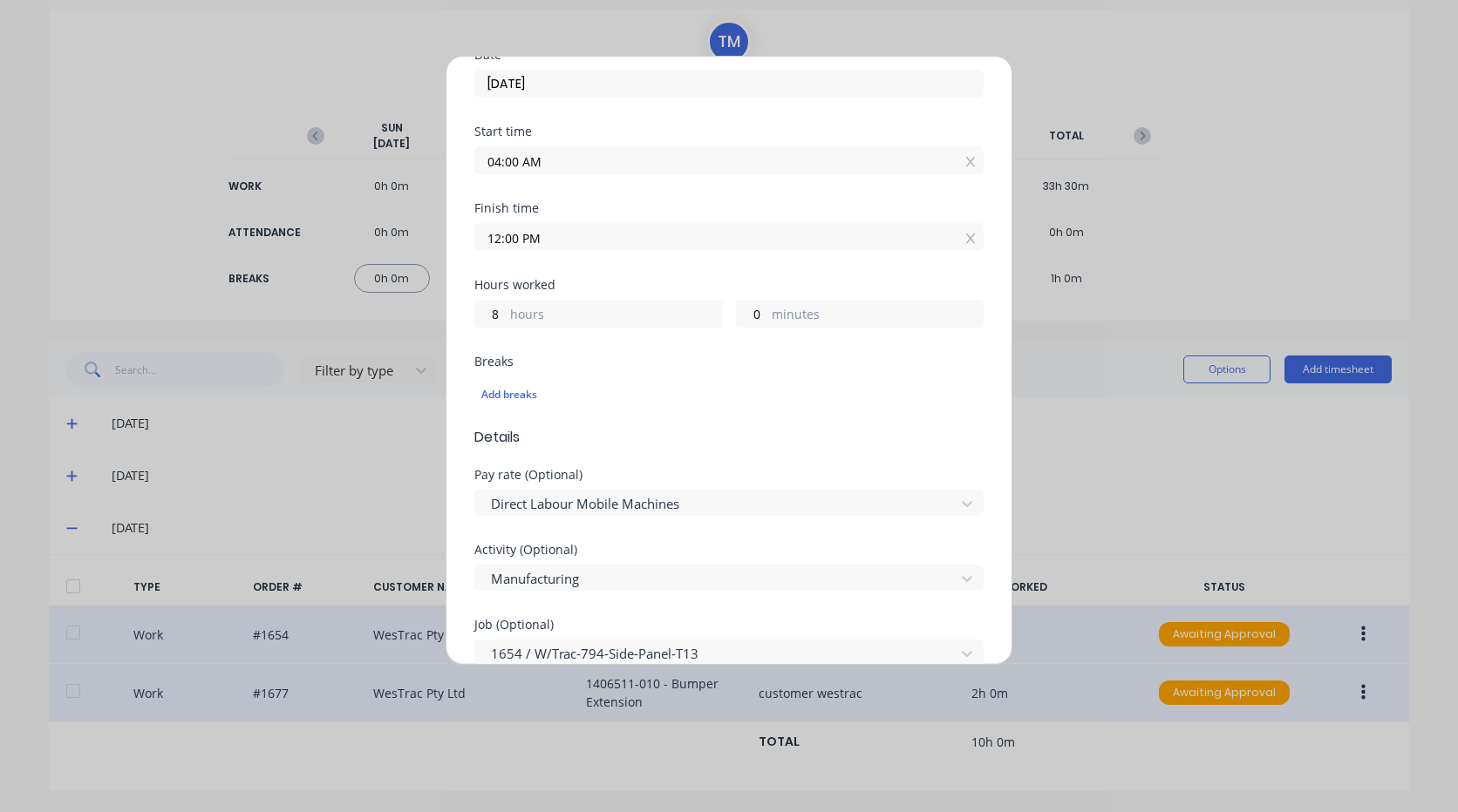
type input "9576"
click at [566, 242] on input "12:00 PM" at bounding box center [729, 236] width 508 height 26
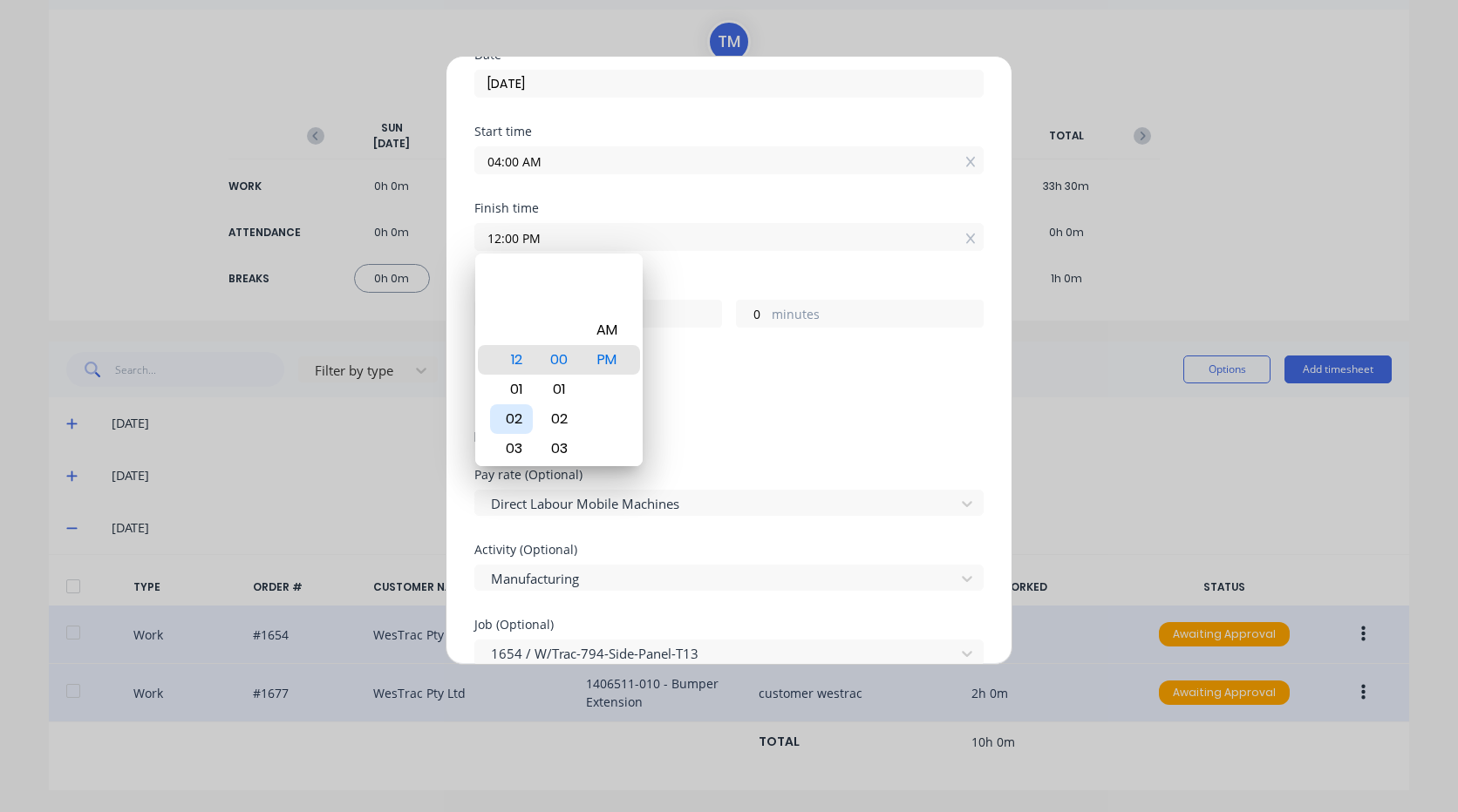
click at [522, 417] on div "02" at bounding box center [511, 419] width 43 height 29
type input "02:00 PM"
type input "10"
click at [519, 385] on div "03" at bounding box center [511, 389] width 43 height 29
type input "03:00 PM"
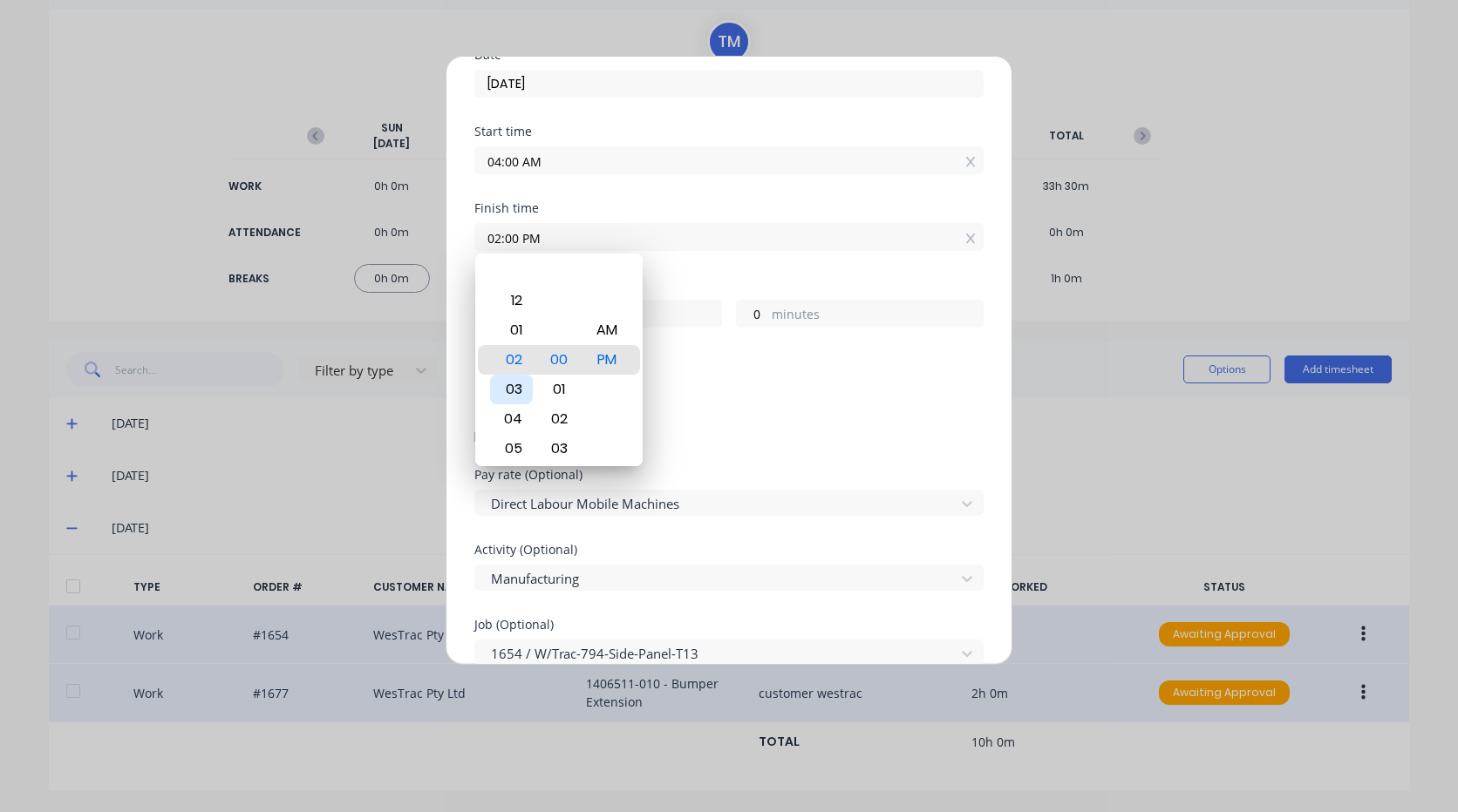
type input "11"
type input "03:12 PM"
type input "12"
type input "03:29 PM"
type input "29"
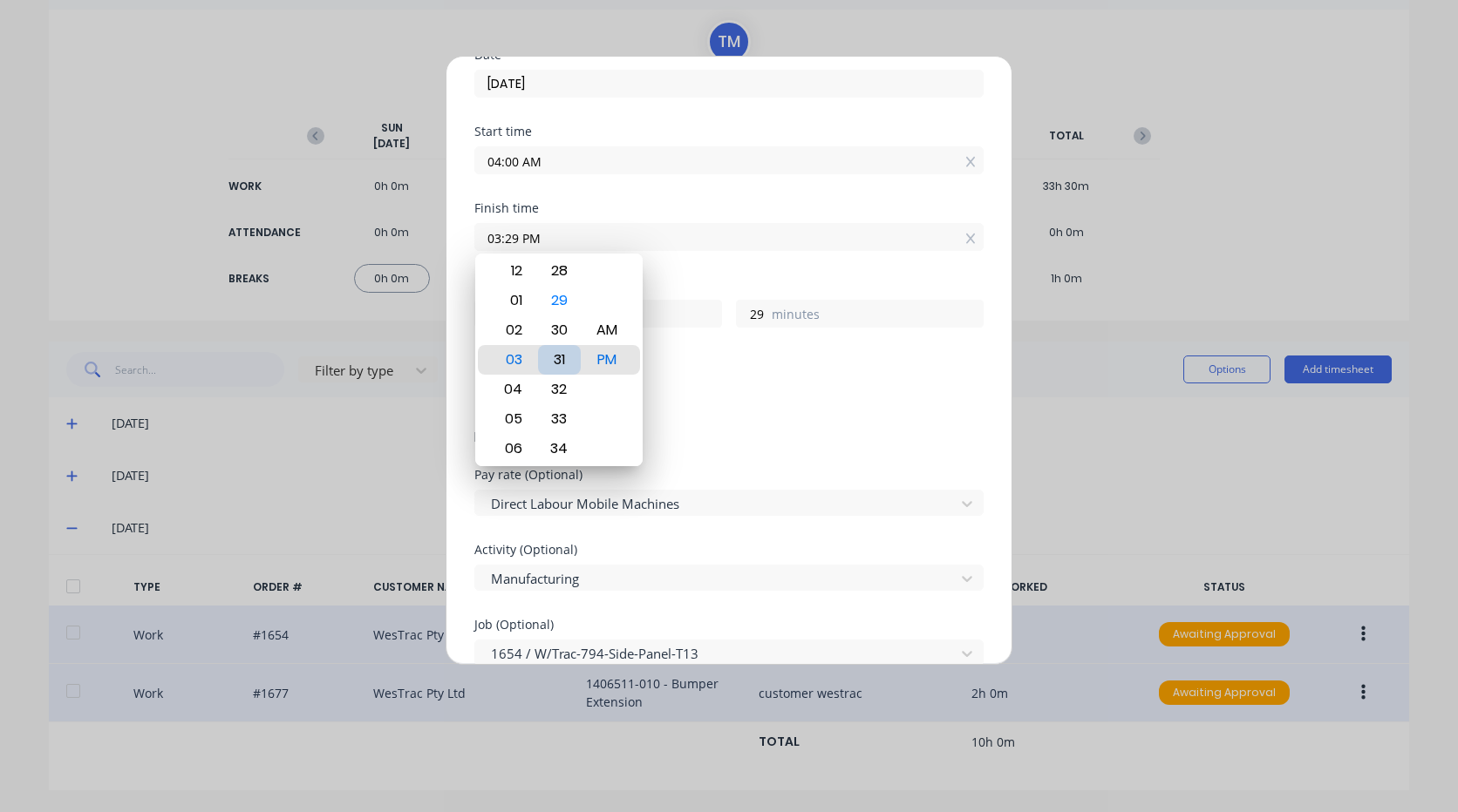
type input "03:31 PM"
type input "31"
click at [566, 322] on div "30" at bounding box center [559, 329] width 43 height 29
type input "03:30 PM"
type input "30"
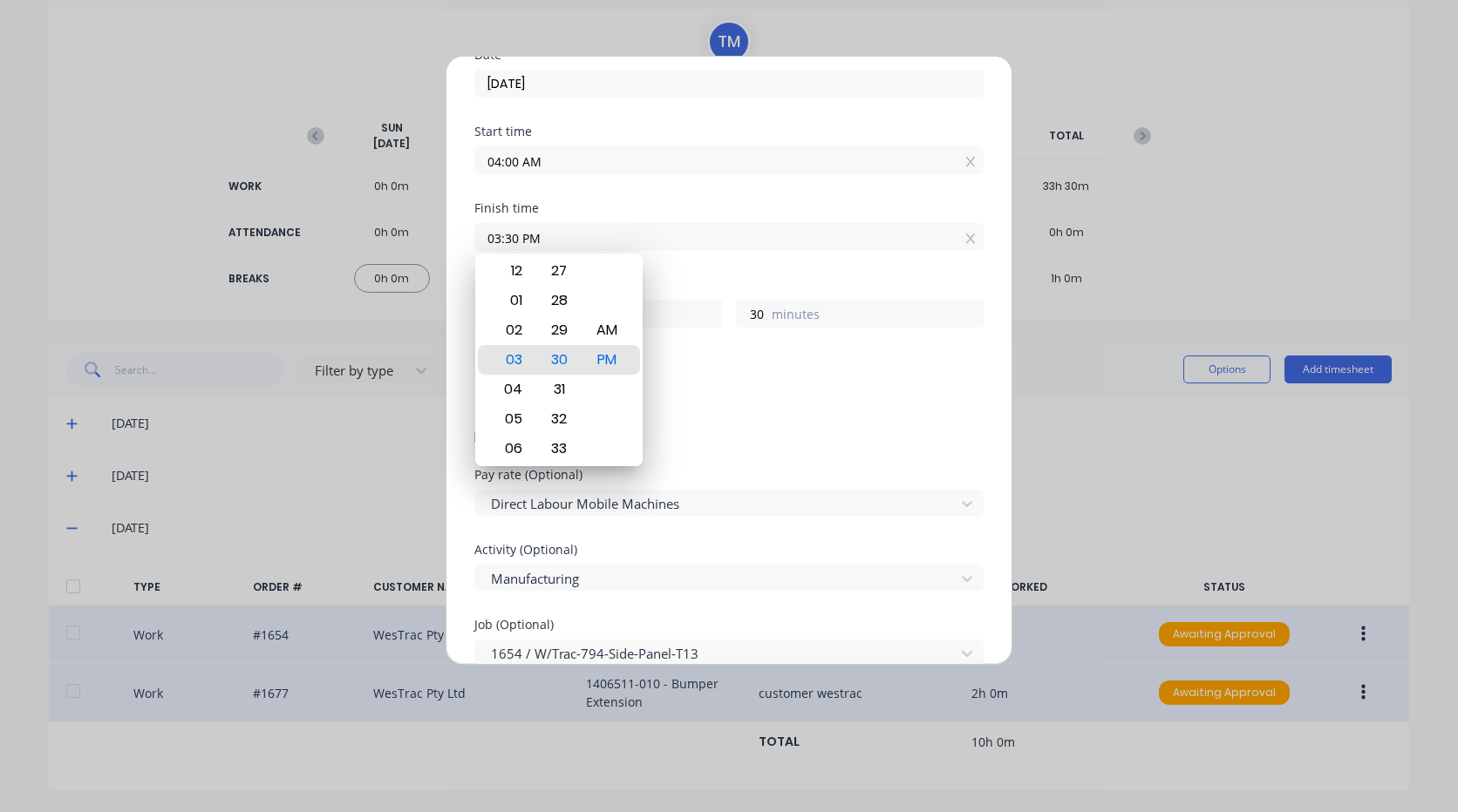
click at [663, 385] on div "Add breaks" at bounding box center [729, 395] width 495 height 23
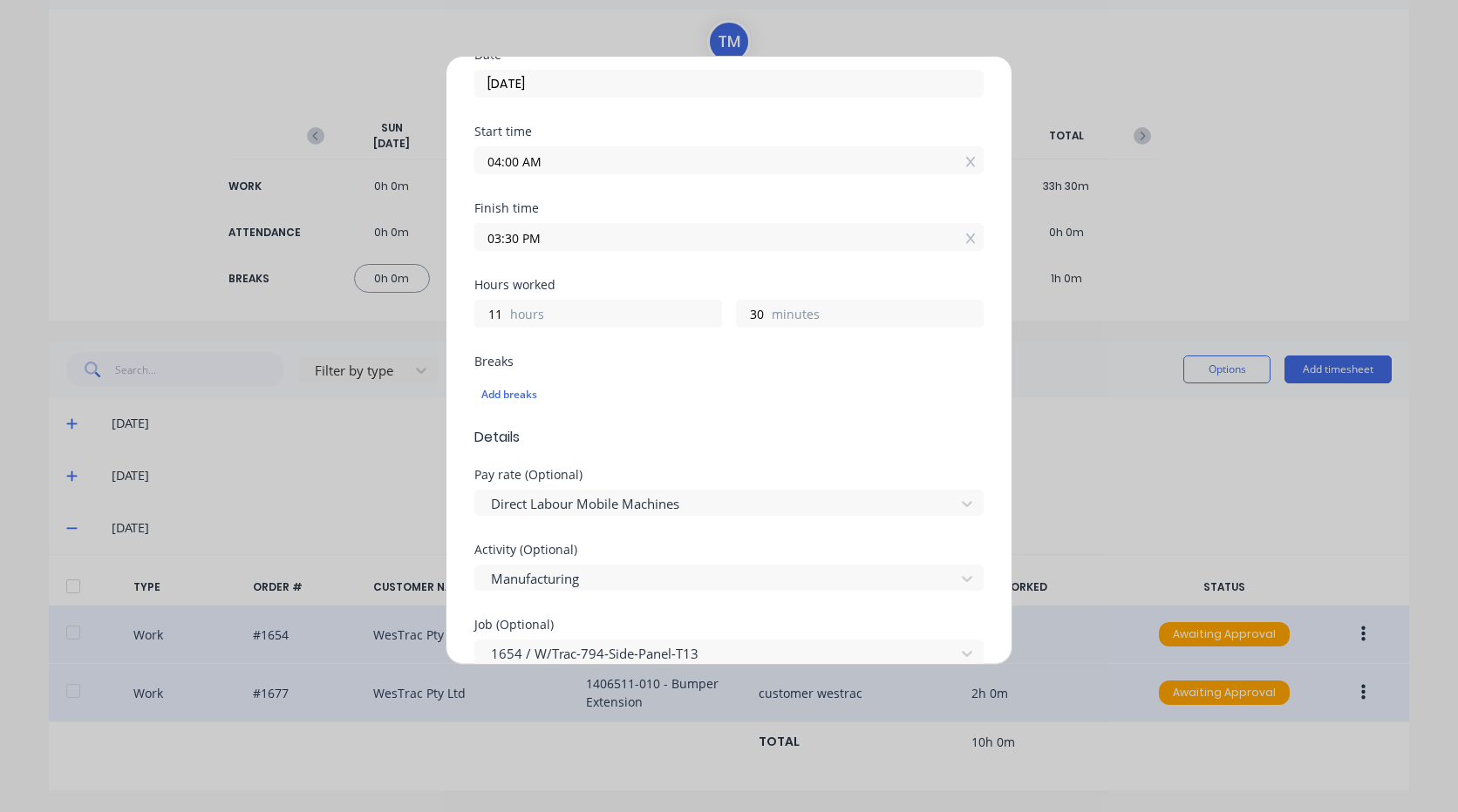
click at [581, 219] on div "03:30 PM" at bounding box center [728, 234] width 509 height 32
click at [573, 150] on div "04:00 AM" at bounding box center [728, 158] width 509 height 32
click at [576, 158] on input "04:00 AM" at bounding box center [729, 160] width 508 height 26
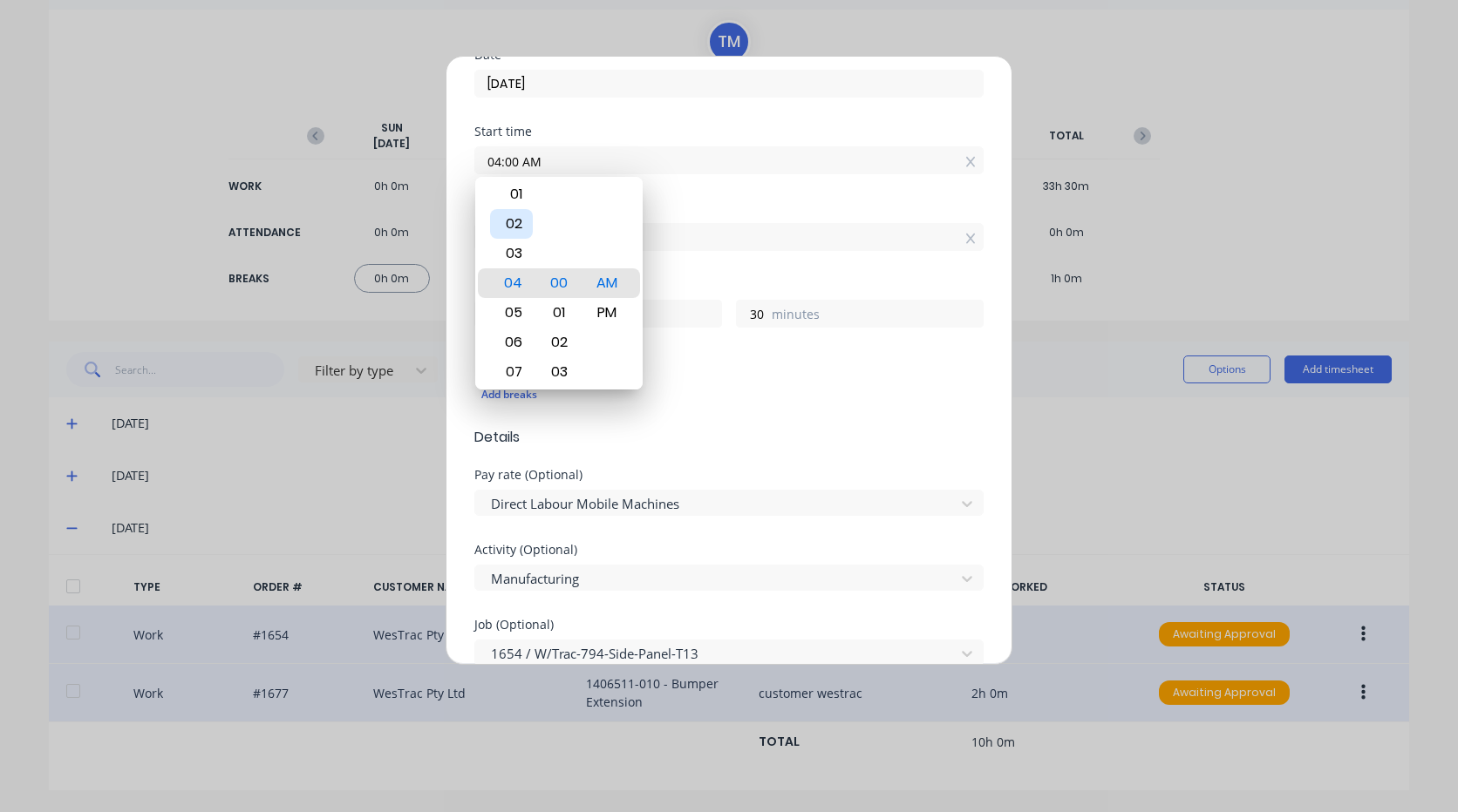
click at [518, 219] on div "02" at bounding box center [511, 224] width 43 height 29
type input "02:00 AM"
type input "13"
click at [618, 301] on div "PM" at bounding box center [607, 312] width 43 height 29
type input "02:00 PM"
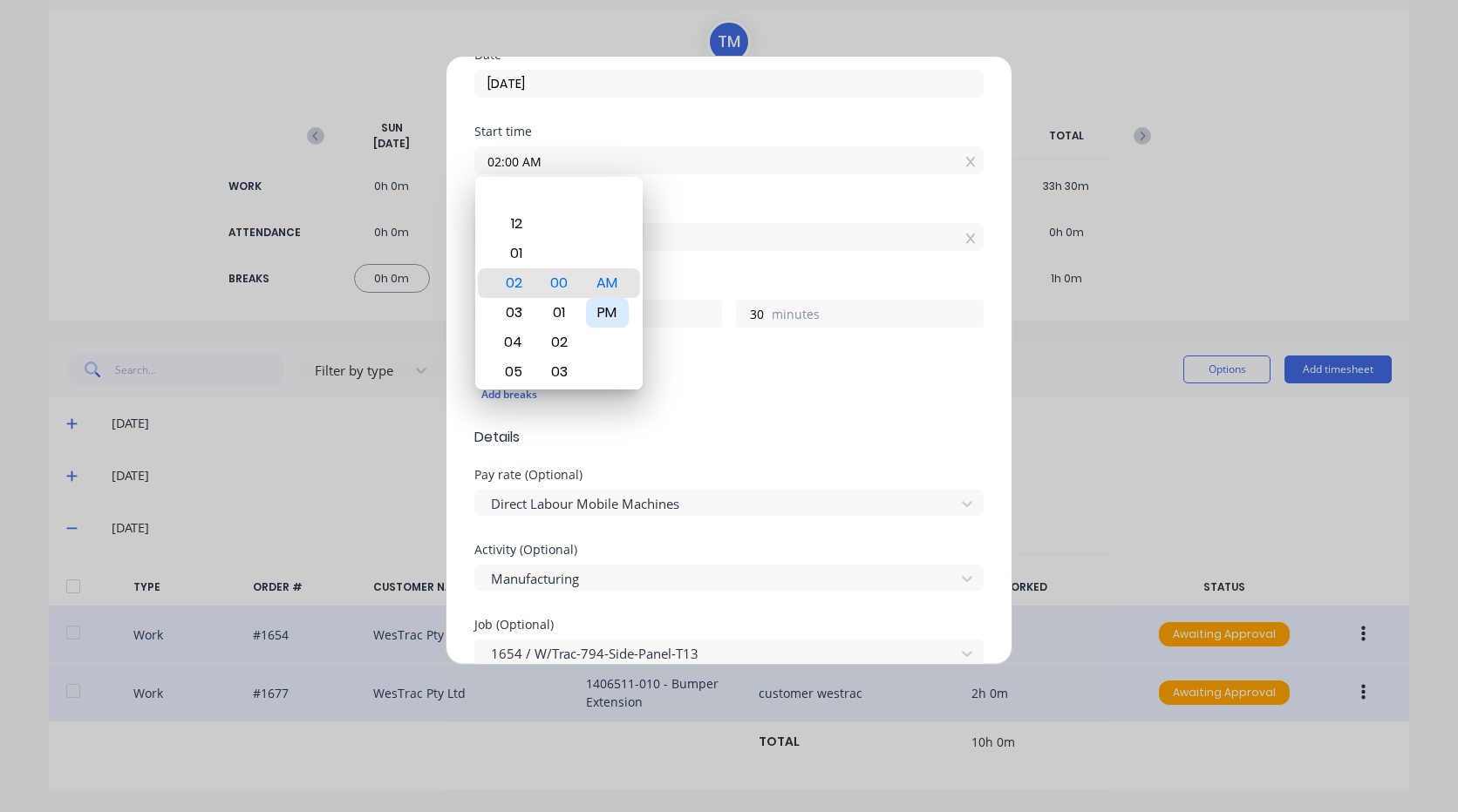
type input "1"
click at [702, 360] on div "Breaks" at bounding box center [728, 362] width 509 height 12
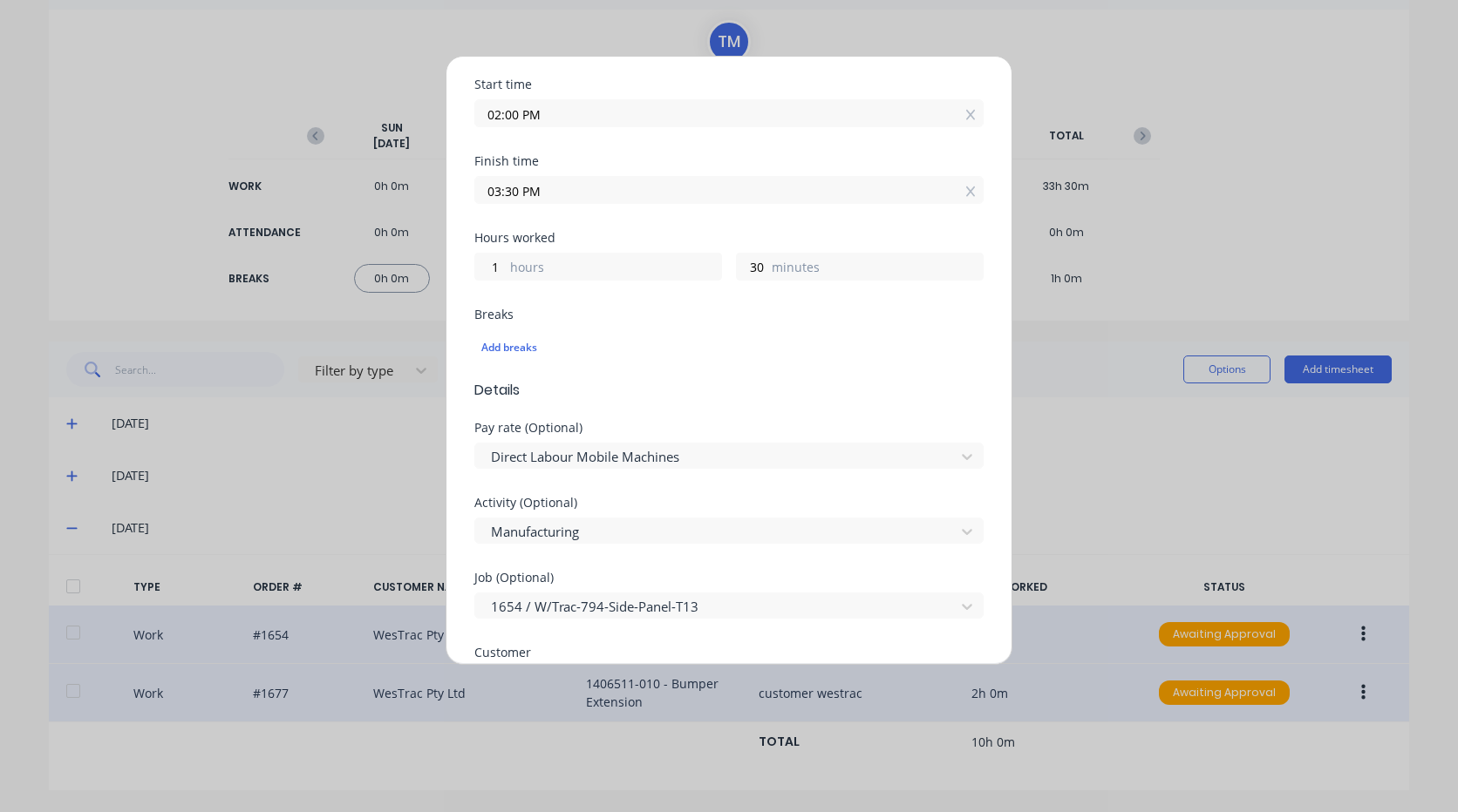
scroll to position [349, 0]
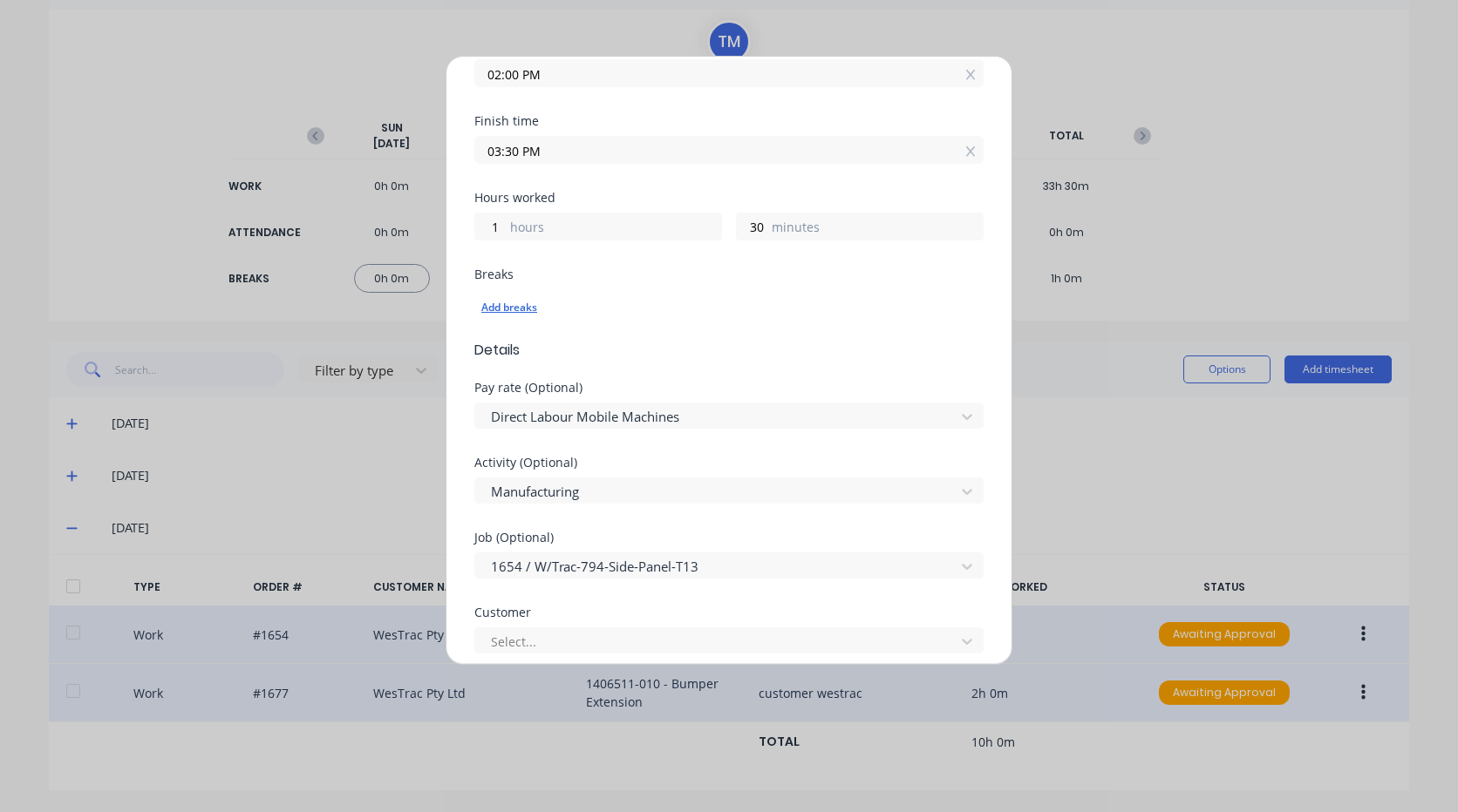
click at [522, 298] on div "Add breaks" at bounding box center [729, 308] width 495 height 23
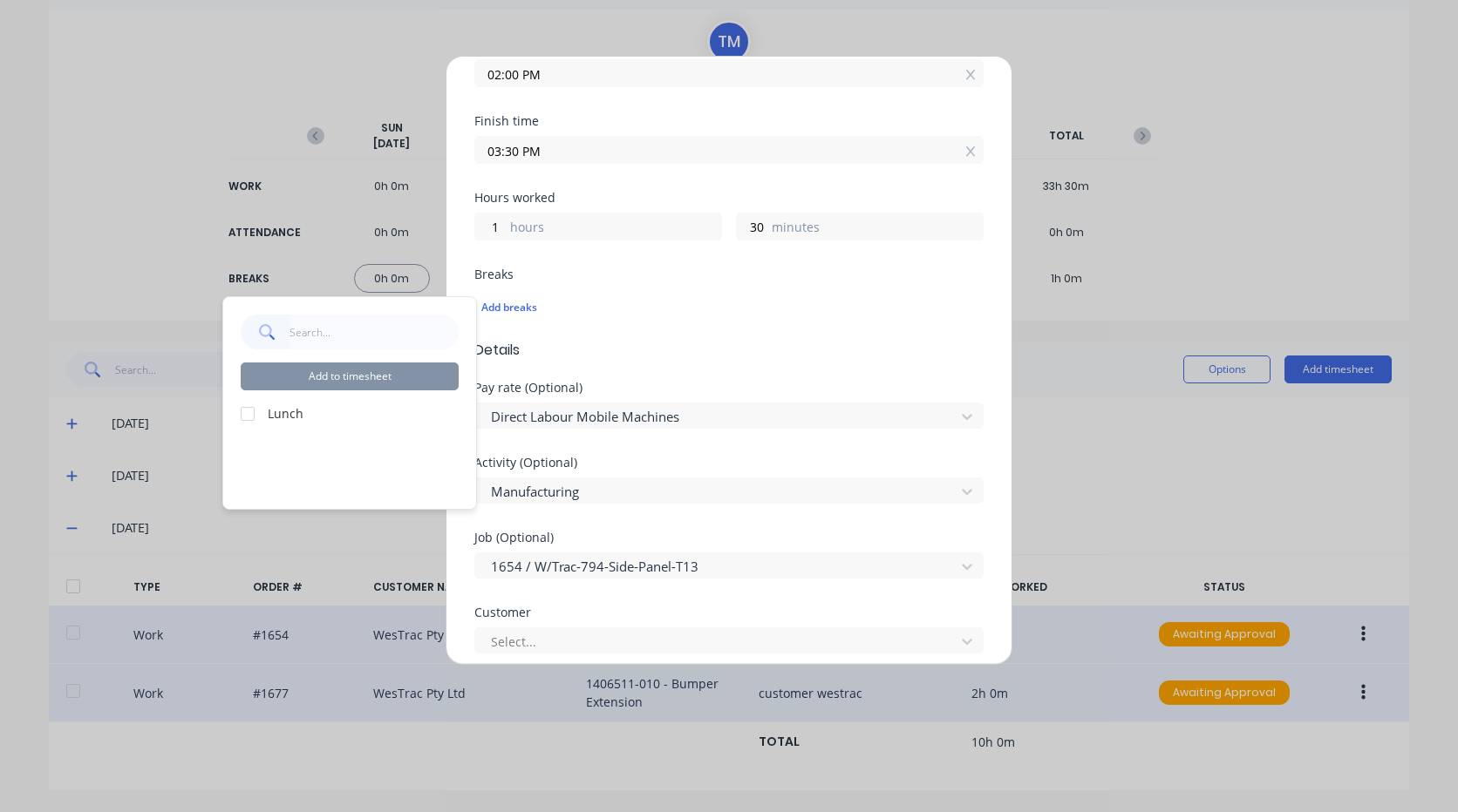
drag, startPoint x: 243, startPoint y: 412, endPoint x: 353, endPoint y: 383, distance: 113.8
click at [244, 412] on div at bounding box center [247, 414] width 35 height 35
click at [368, 364] on button "Add to timesheet" at bounding box center [350, 376] width 218 height 28
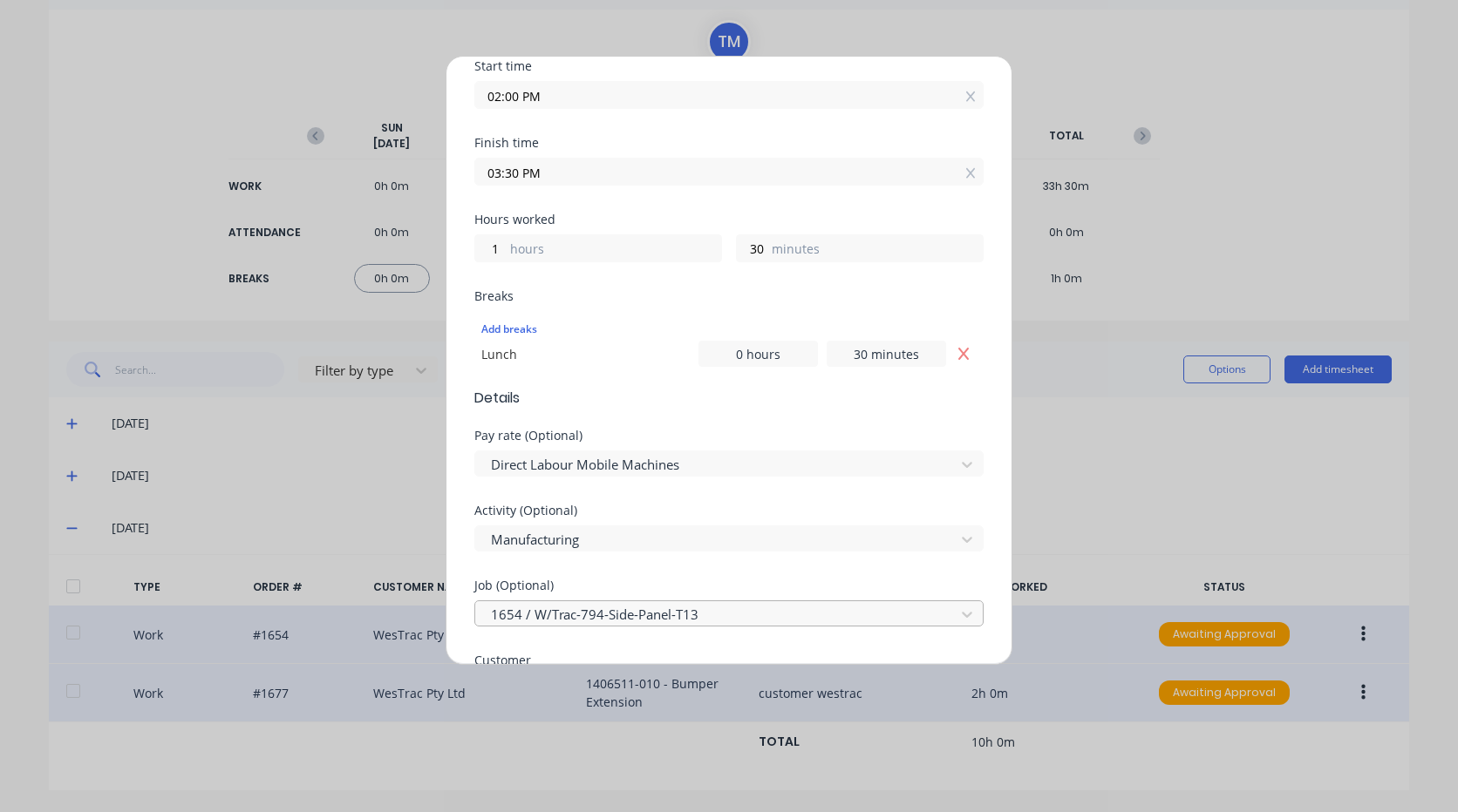
scroll to position [436, 0]
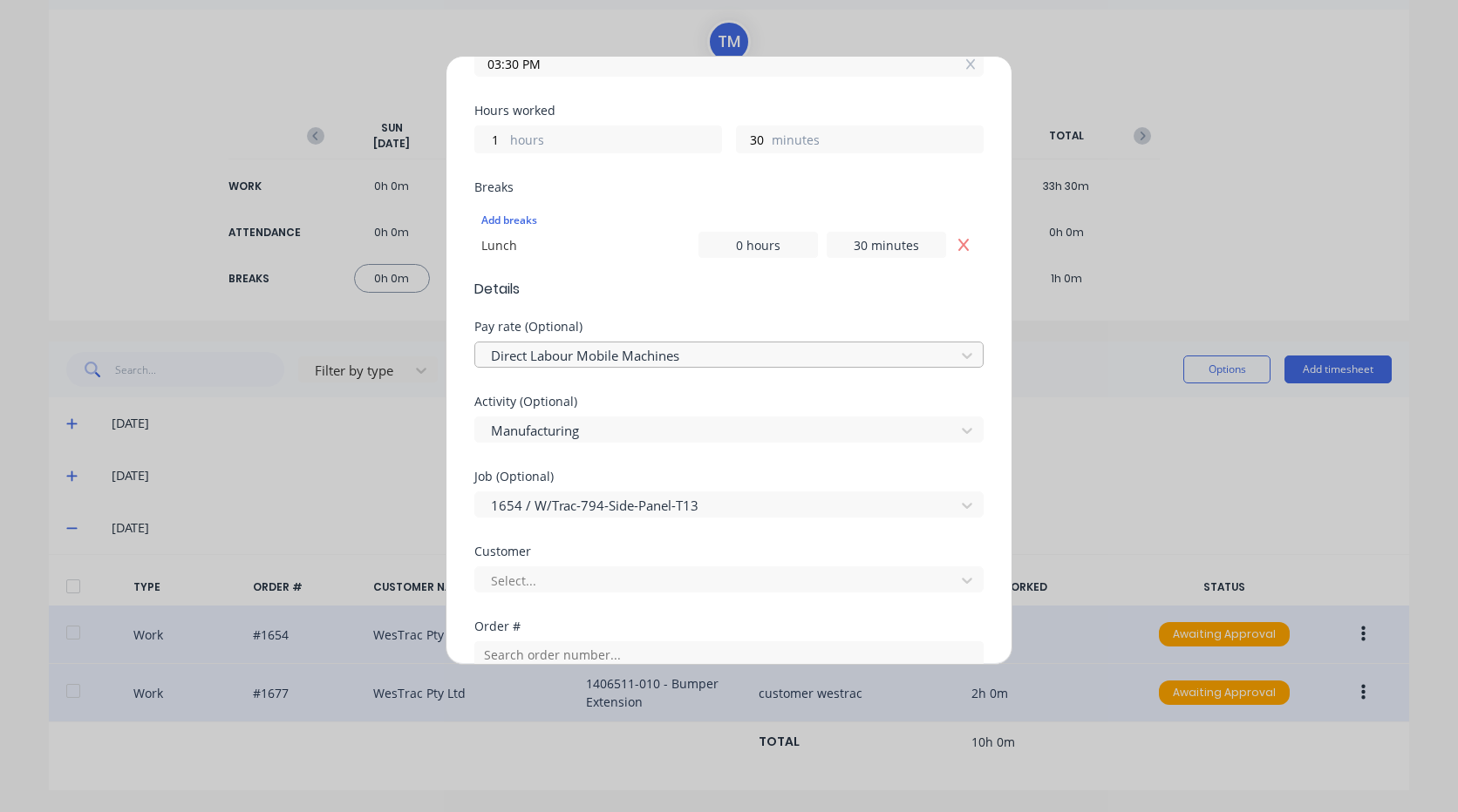
click at [702, 345] on div "Direct Labour Mobile Machines" at bounding box center [717, 355] width 467 height 26
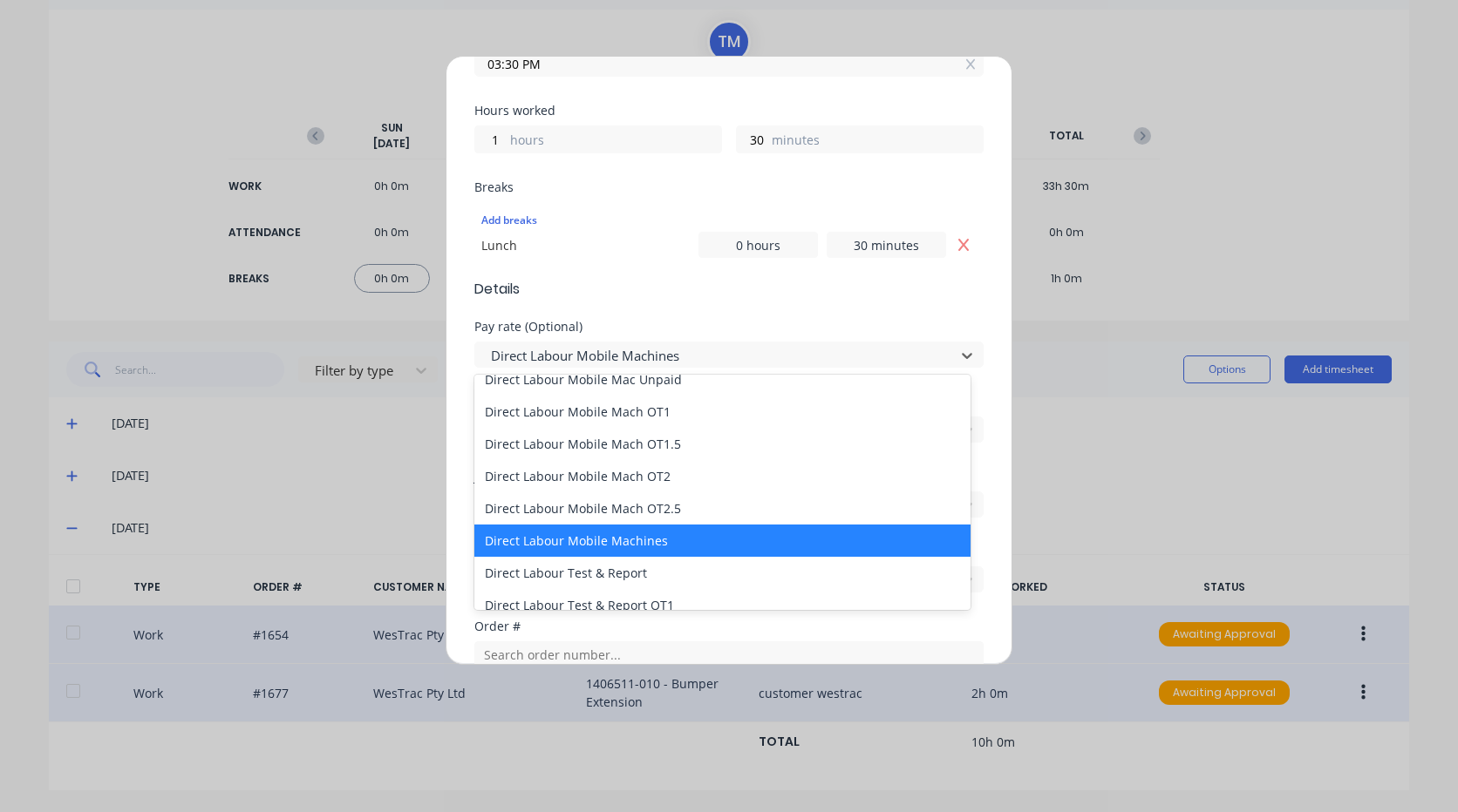
scroll to position [1220, 0]
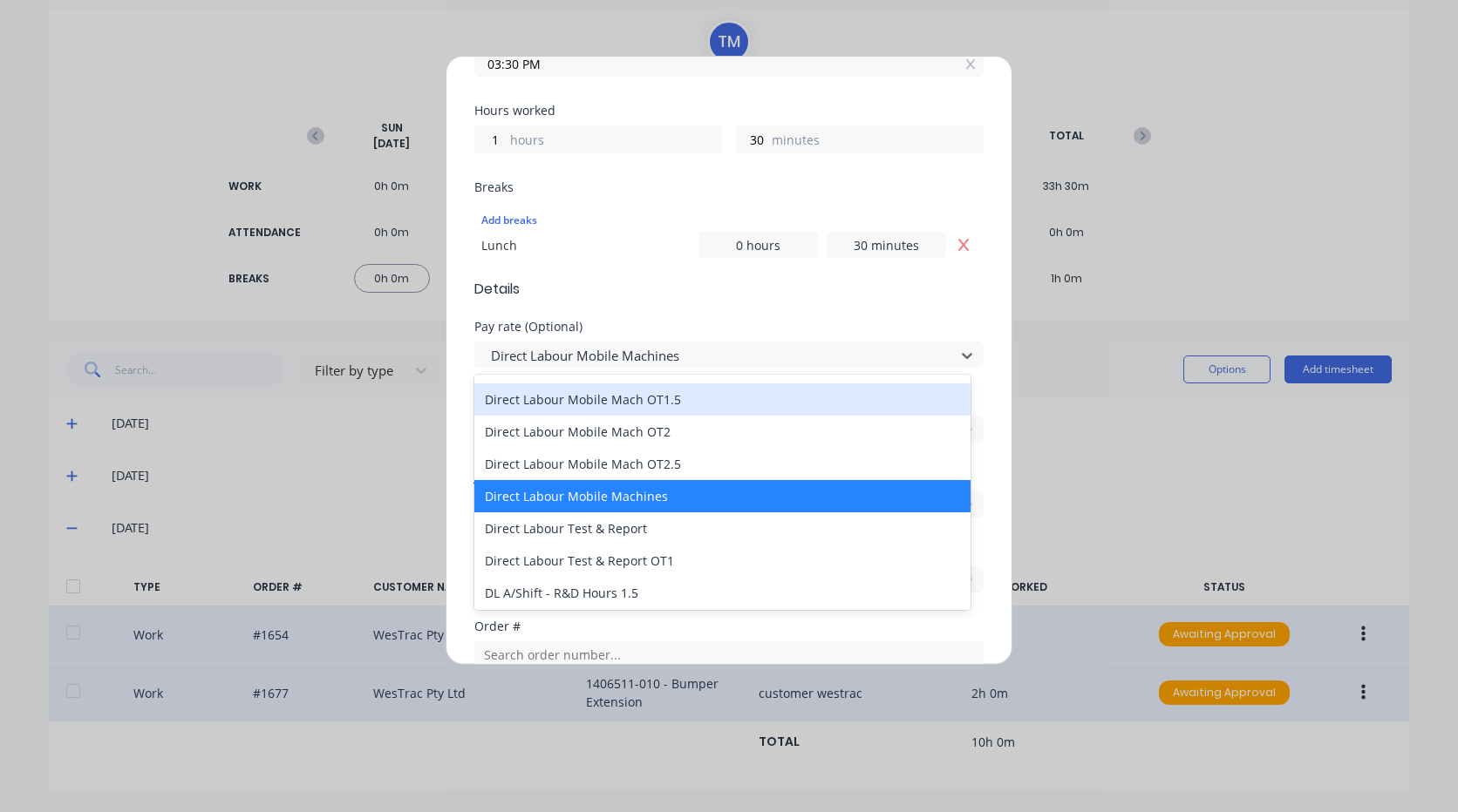
click at [672, 398] on div "Direct Labour Mobile Mach OT1.5" at bounding box center [722, 399] width 496 height 32
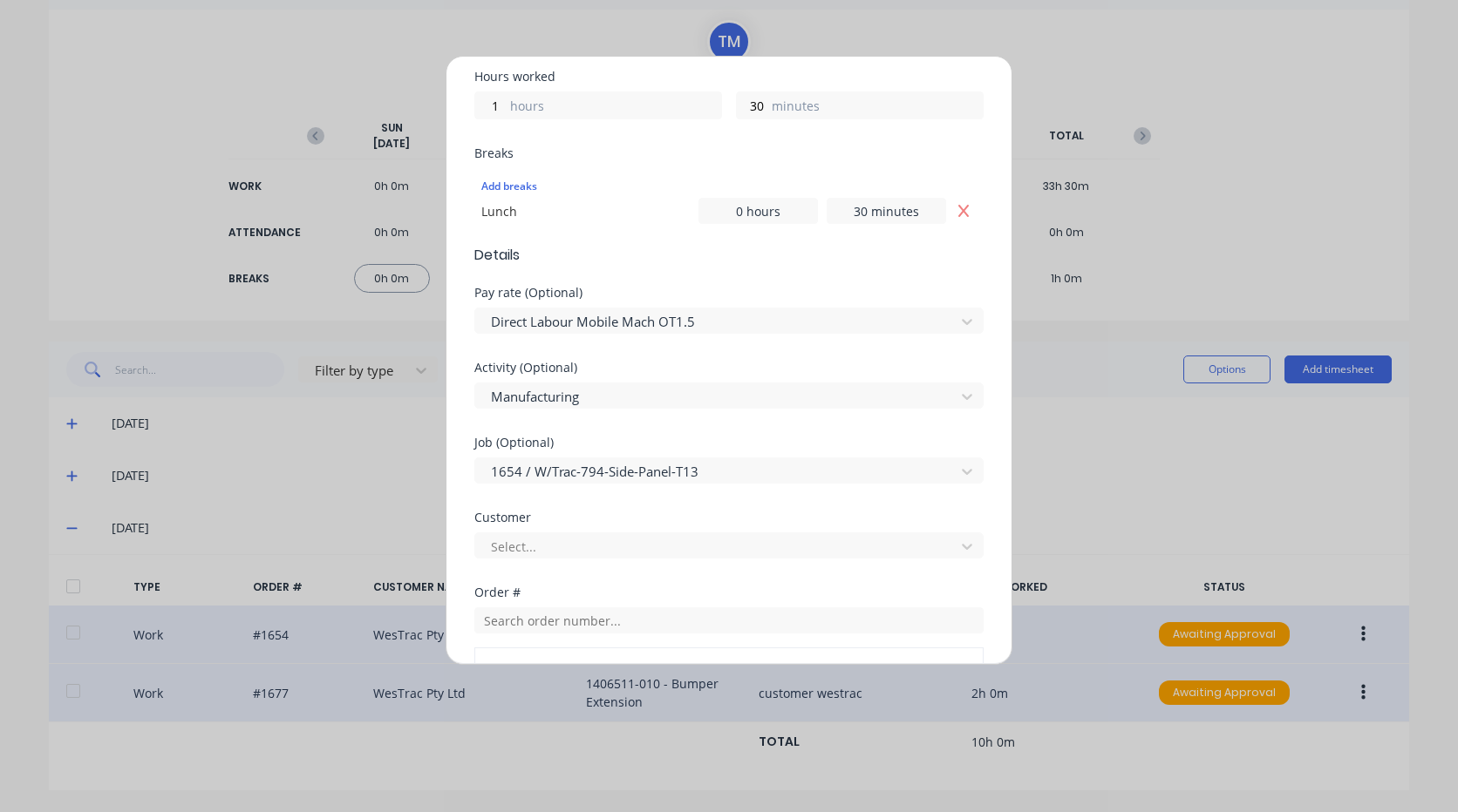
scroll to position [523, 0]
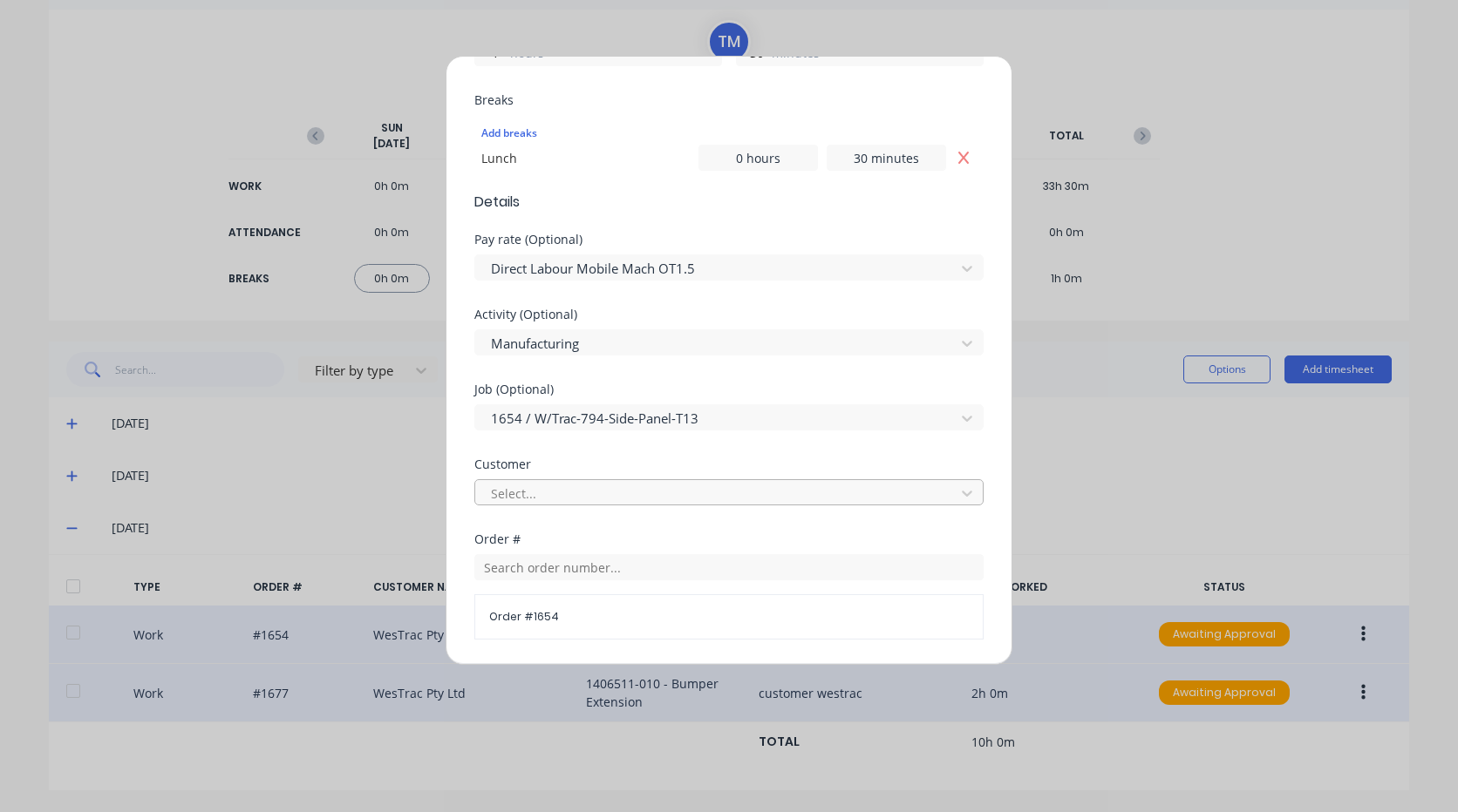
click at [636, 491] on div at bounding box center [717, 493] width 457 height 22
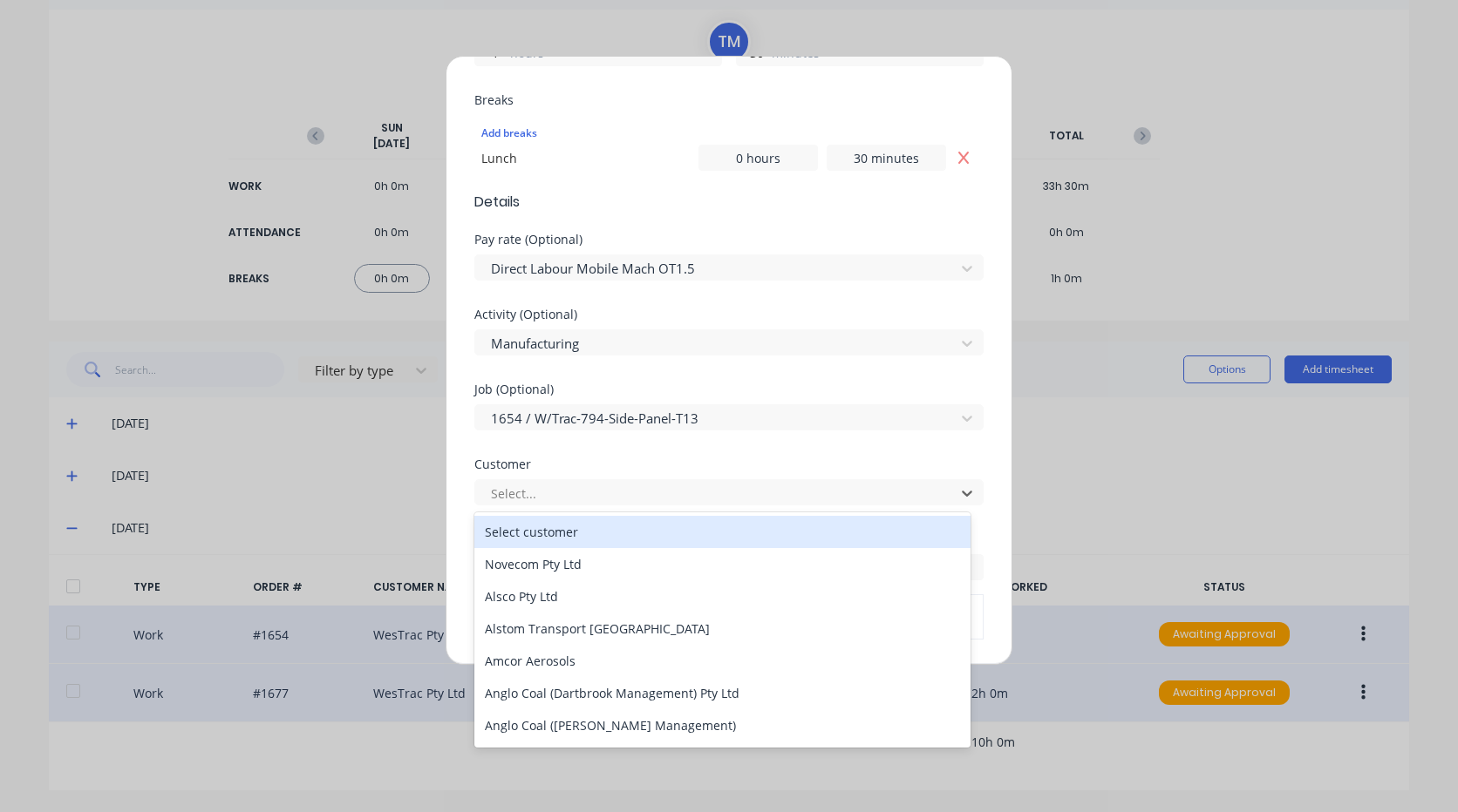
click at [610, 531] on div "Select customer" at bounding box center [722, 532] width 496 height 32
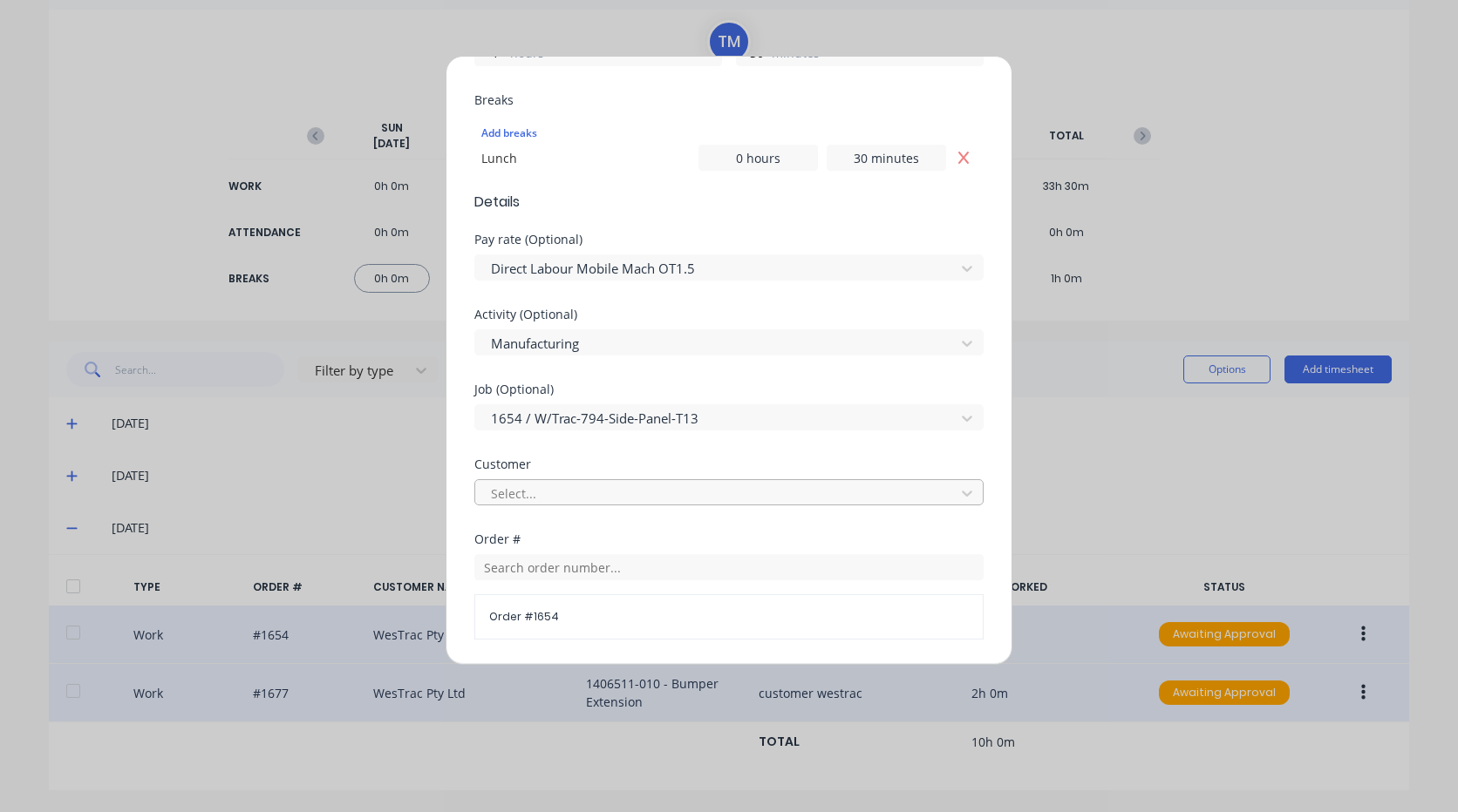
click at [607, 498] on div at bounding box center [717, 493] width 457 height 22
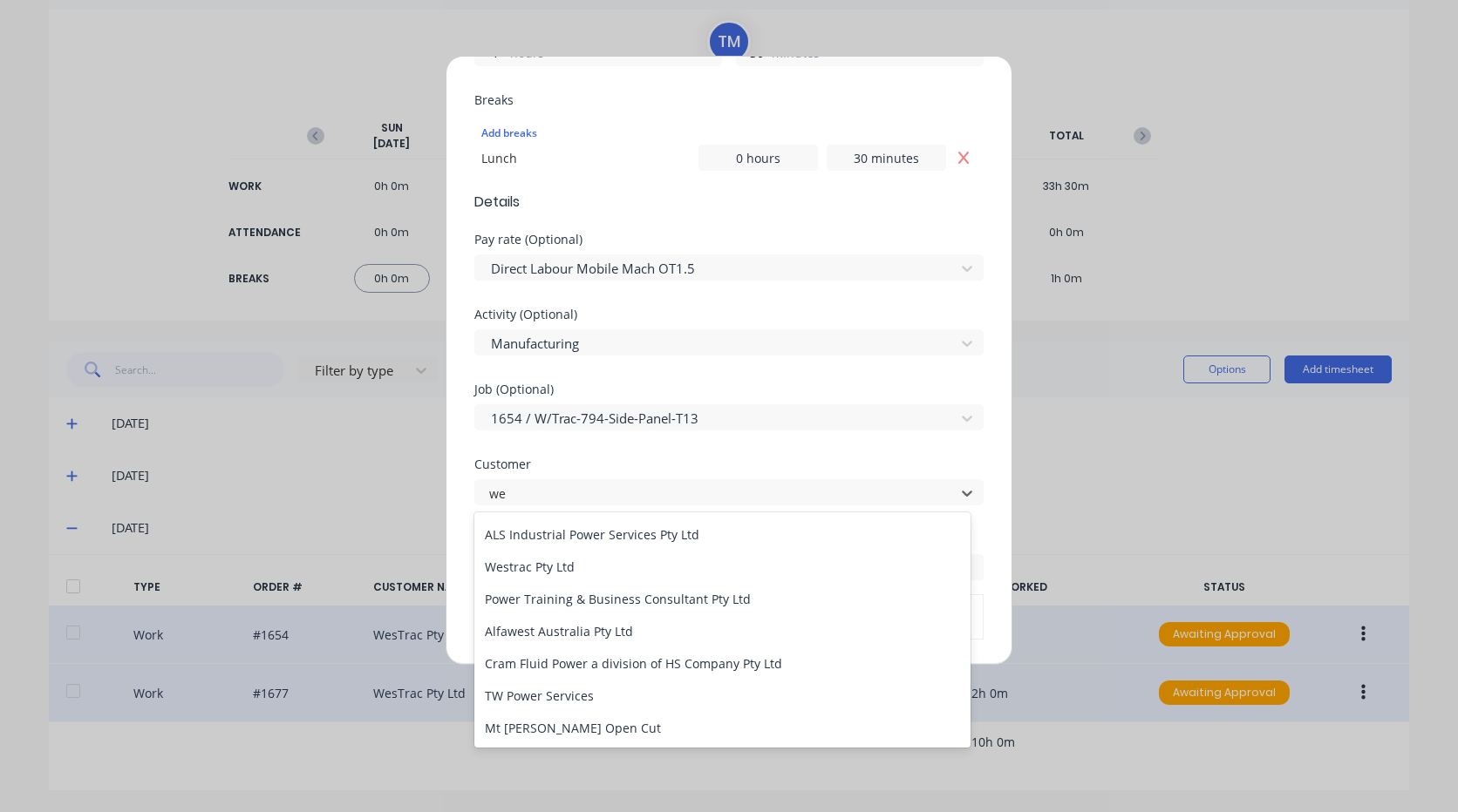
scroll to position [0, 0]
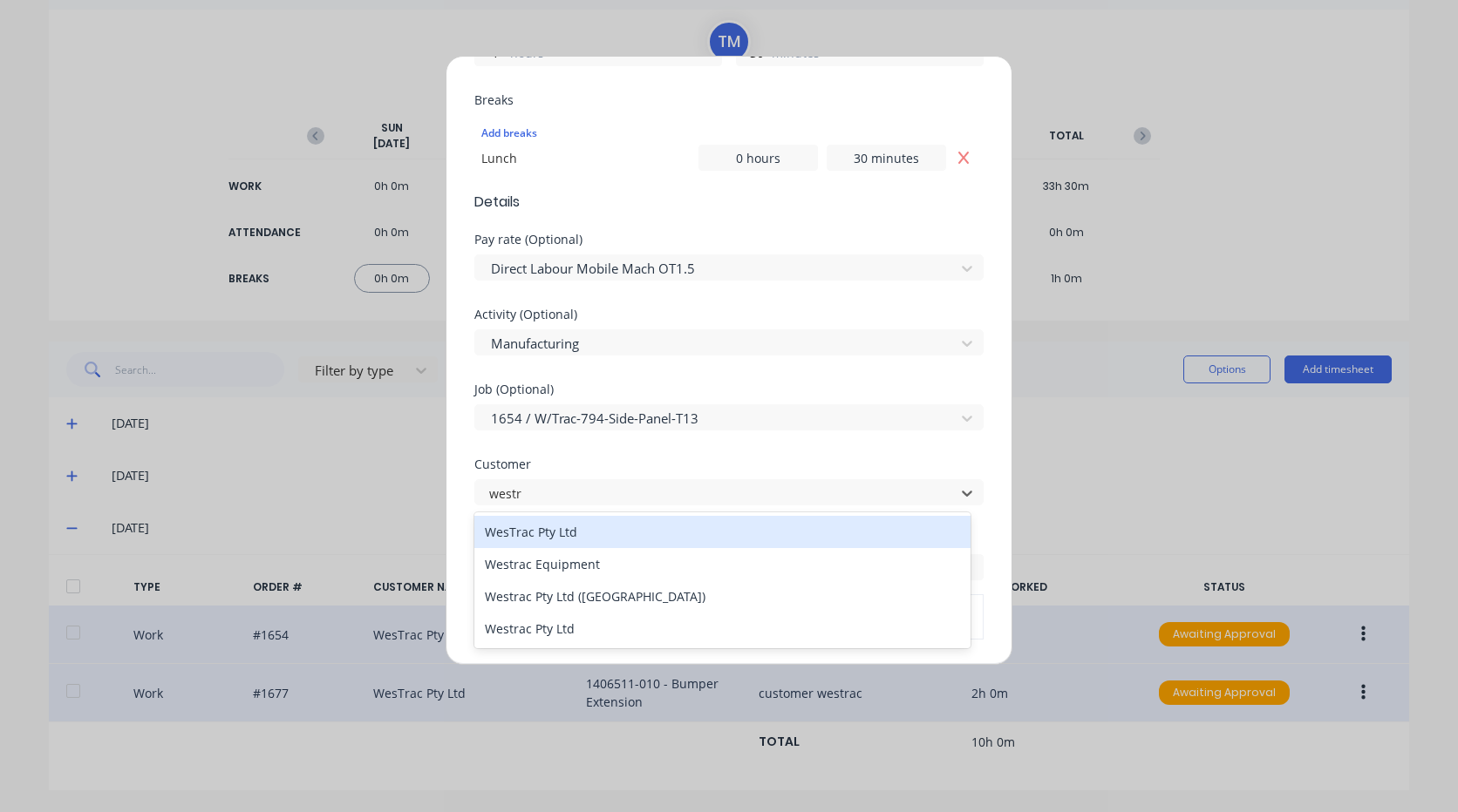
type input "westra"
click at [598, 520] on div "WesTrac Pty Ltd" at bounding box center [722, 532] width 496 height 32
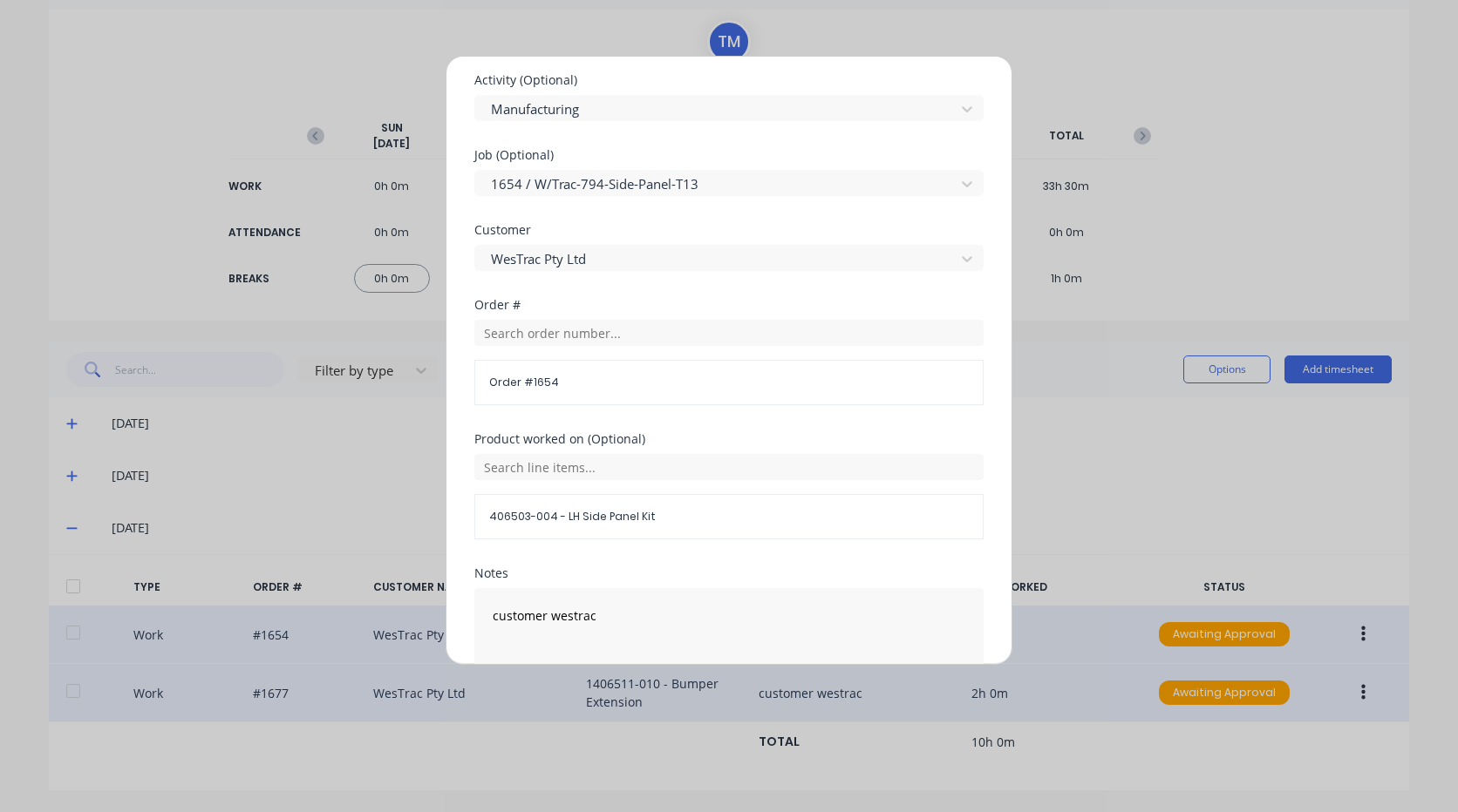
scroll to position [854, 0]
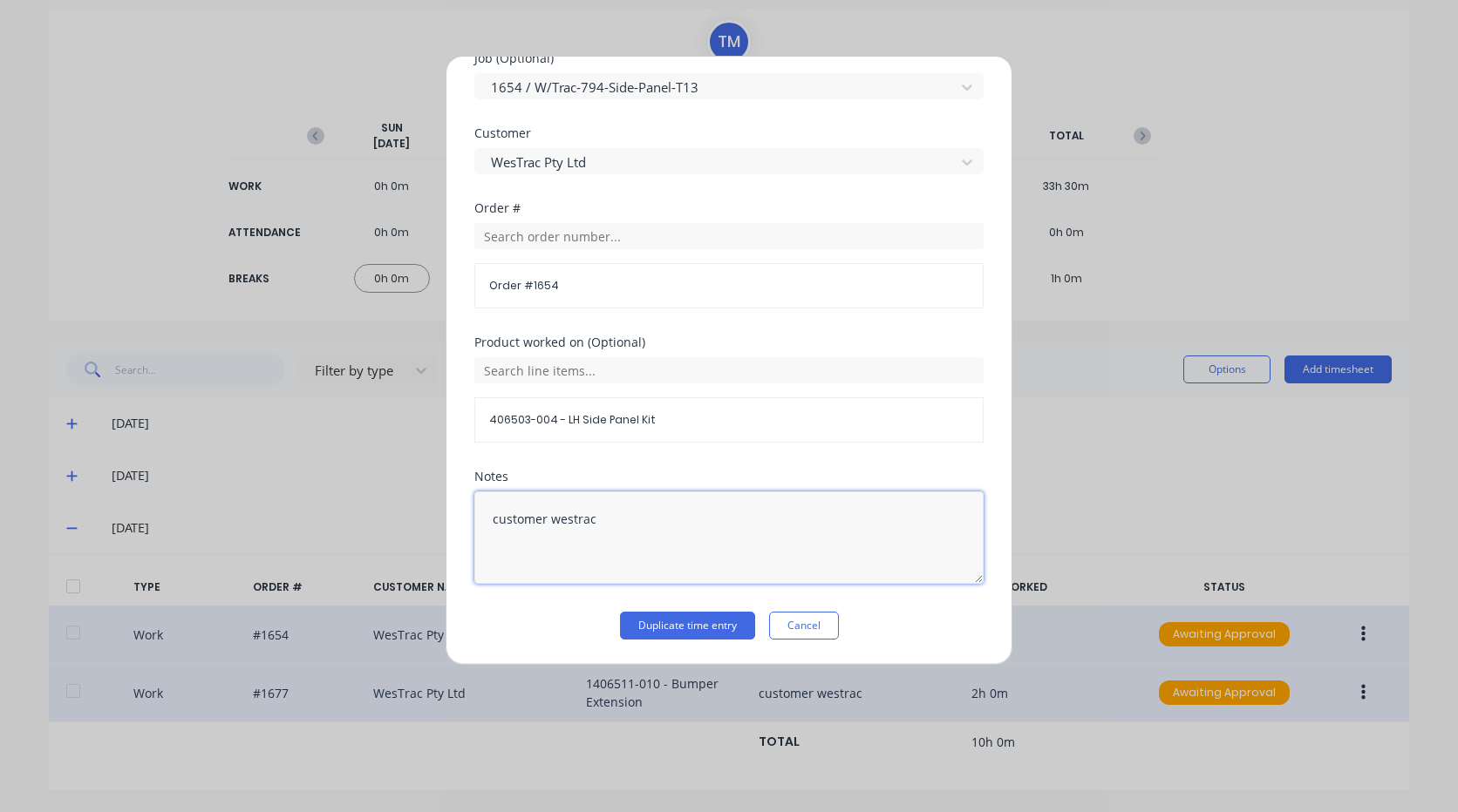
drag, startPoint x: 635, startPoint y: 524, endPoint x: 52, endPoint y: 384, distance: 599.6
click at [86, 402] on div "Duplicate timesheet Work Attendance PIN 9576 When Date 01/10/2025 Start time 02…" at bounding box center [729, 406] width 1458 height 812
click at [699, 625] on button "Duplicate time entry" at bounding box center [687, 625] width 135 height 28
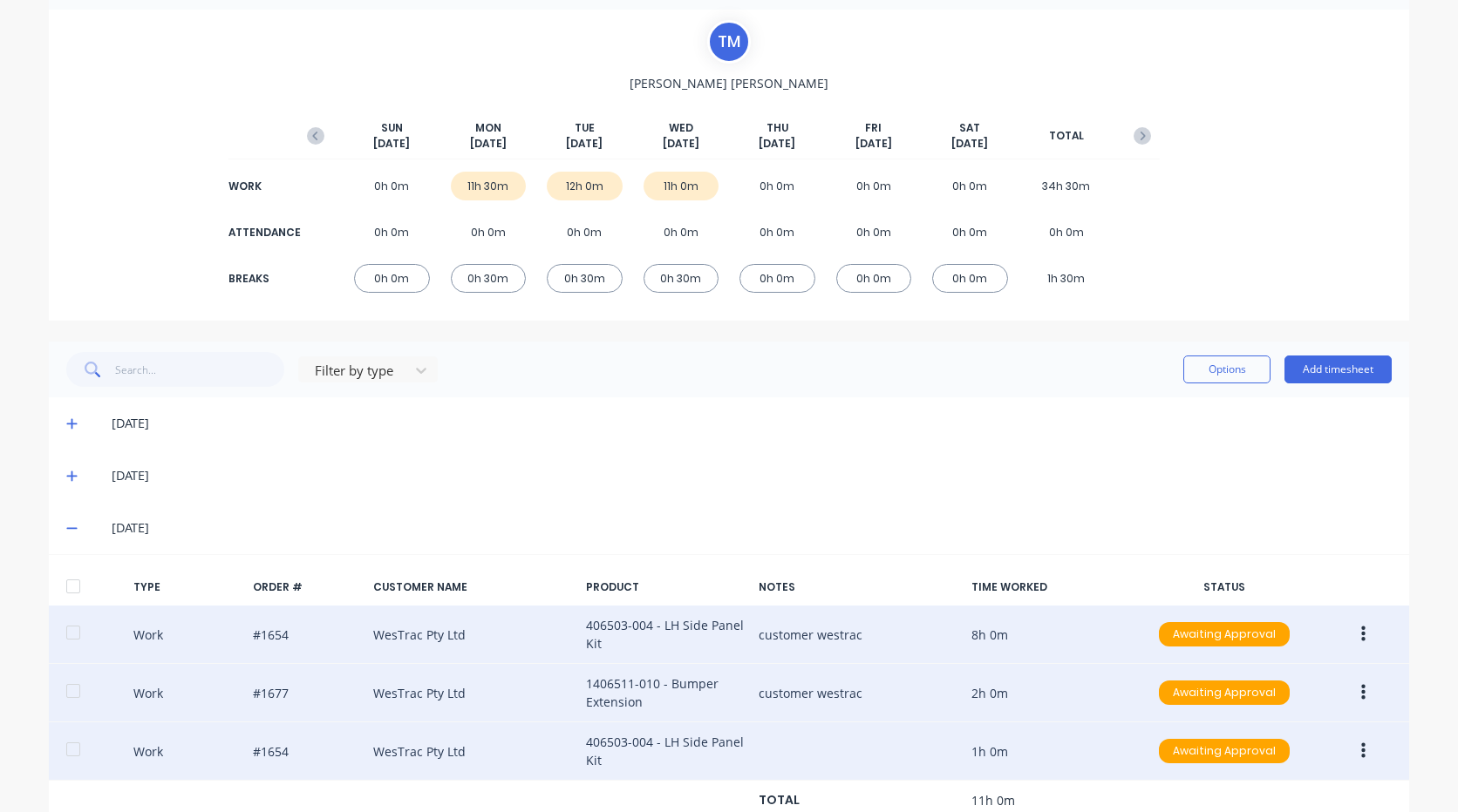
click at [1361, 751] on icon "button" at bounding box center [1363, 752] width 4 height 16
click at [1305, 748] on div "Duplicate" at bounding box center [1301, 756] width 134 height 25
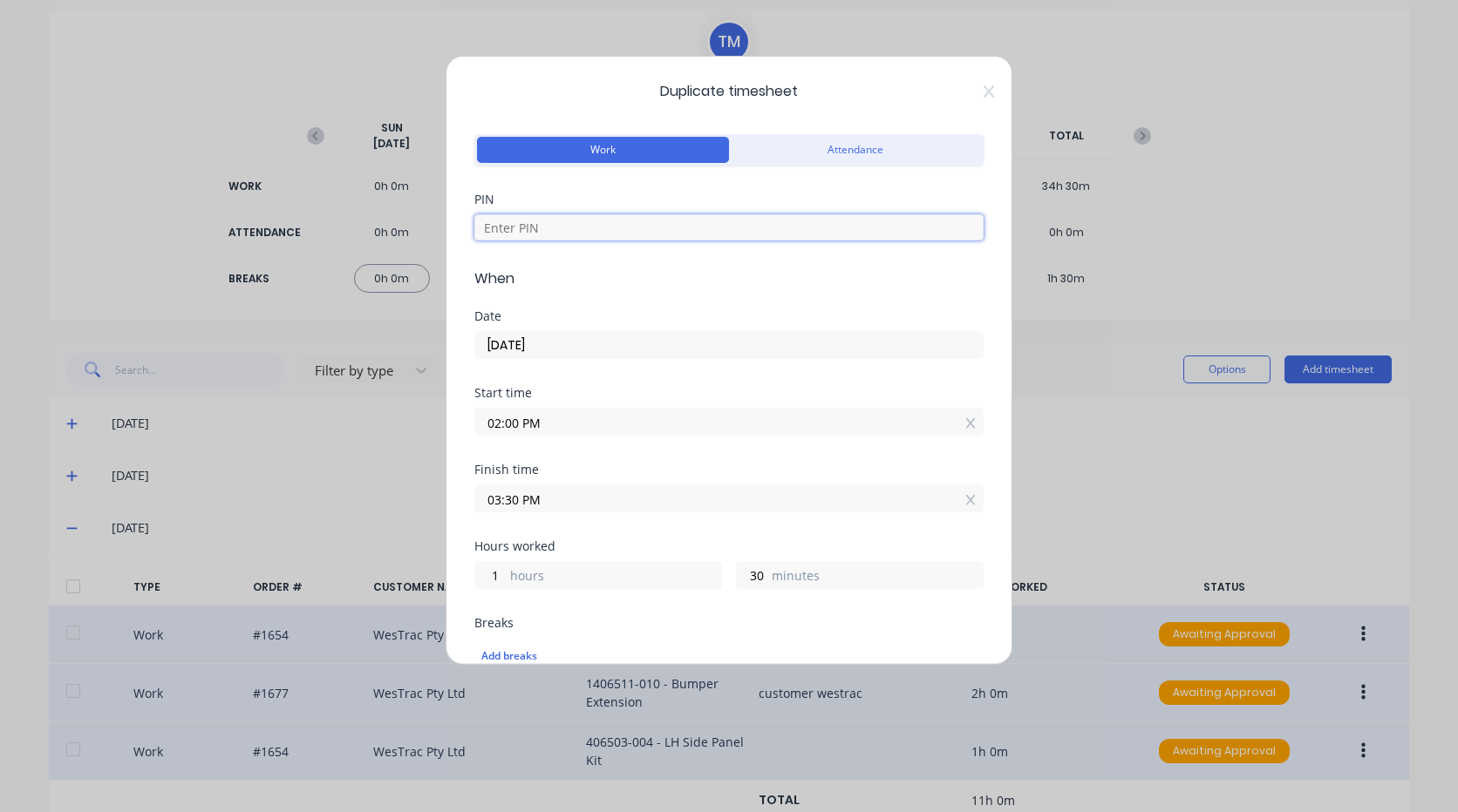
click at [603, 217] on input at bounding box center [728, 227] width 509 height 26
type input "9576"
click at [614, 353] on input "01/10/2025" at bounding box center [729, 344] width 508 height 26
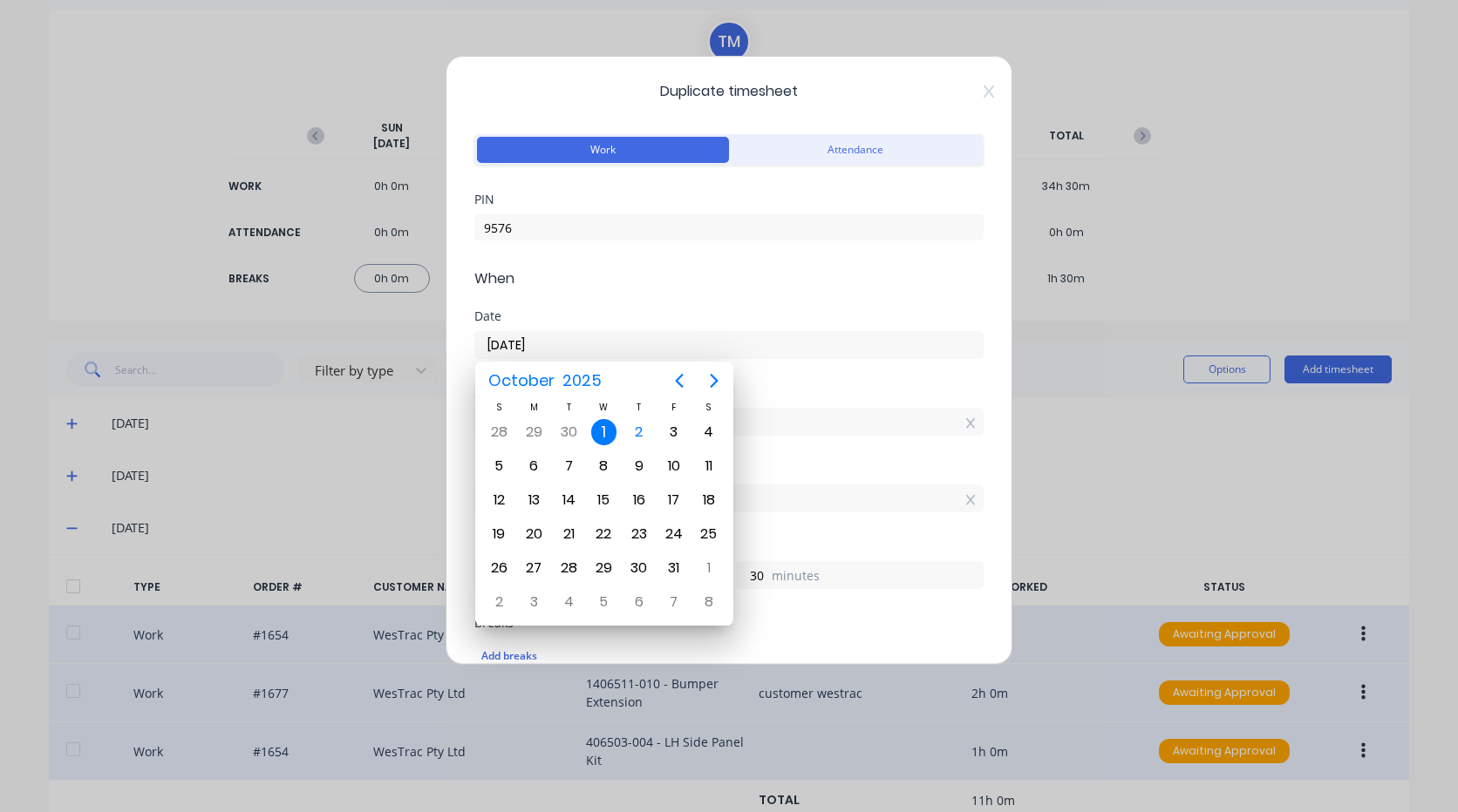
click at [817, 349] on input "01/10/2025" at bounding box center [729, 344] width 508 height 26
click at [798, 385] on div "Date 01/10/2025" at bounding box center [728, 349] width 509 height 76
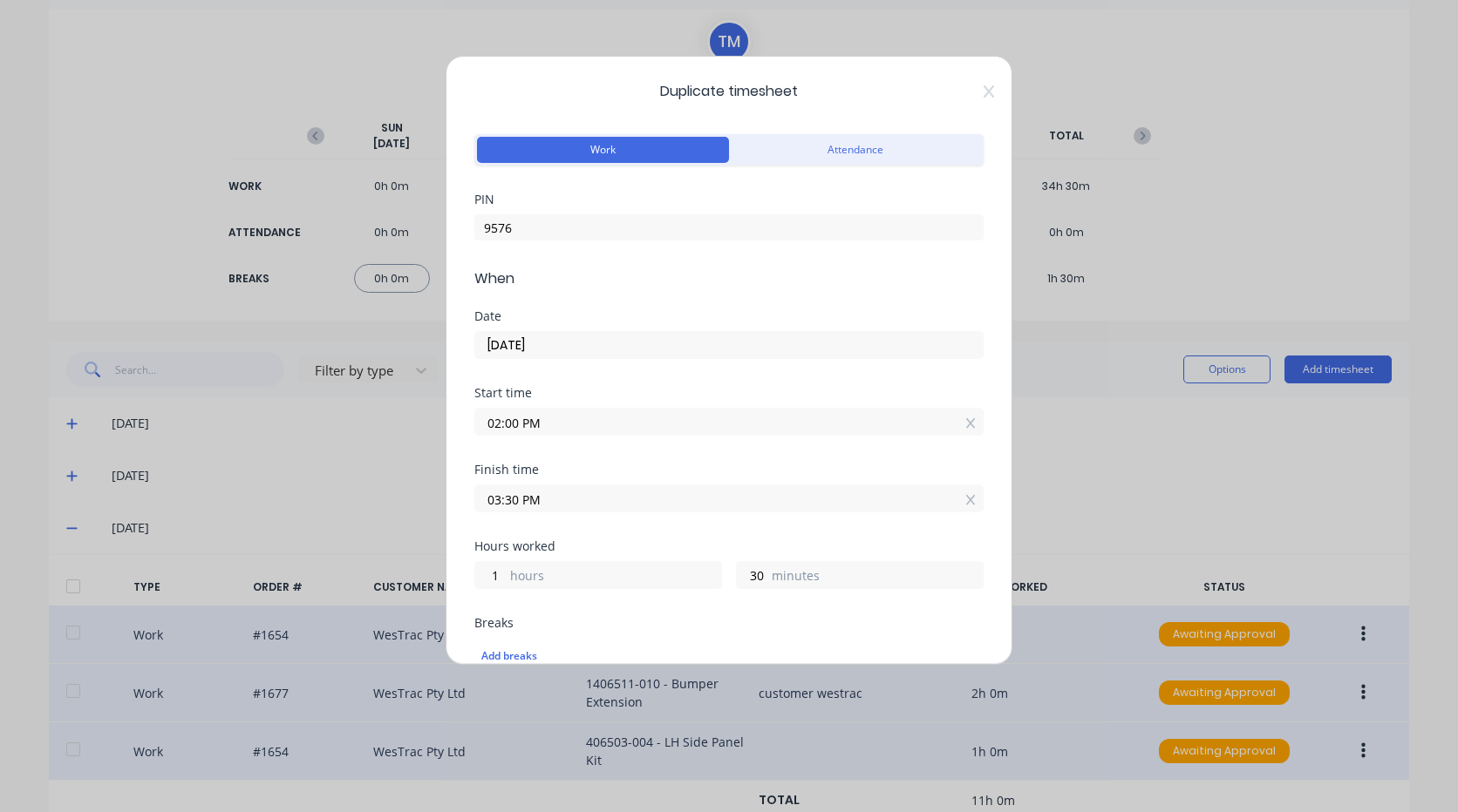
click at [802, 409] on label "02:00 PM" at bounding box center [728, 422] width 509 height 28
click at [802, 409] on input "02:00 PM" at bounding box center [729, 422] width 508 height 26
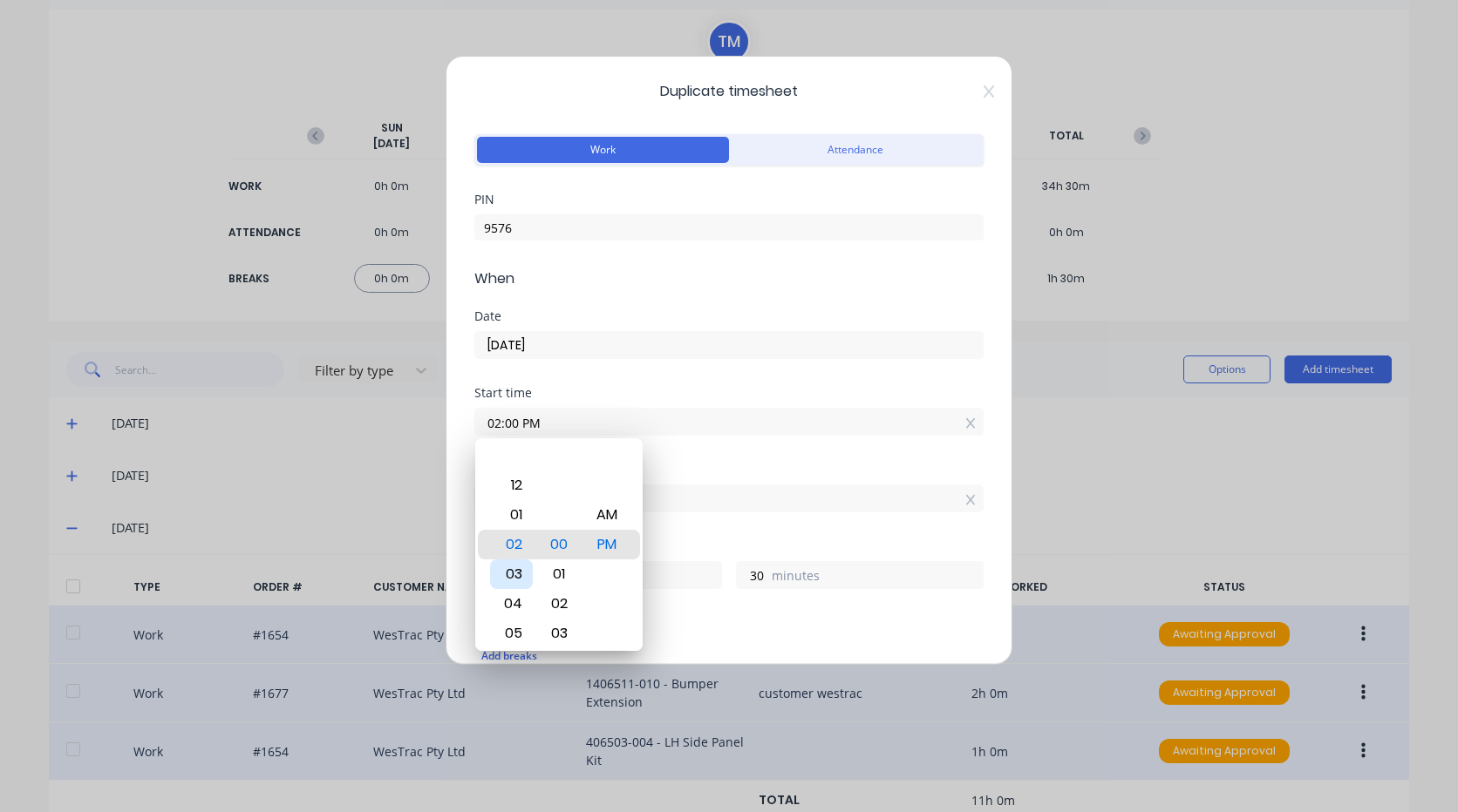
click at [517, 568] on div "03" at bounding box center [511, 573] width 43 height 29
type input "03:00 PM"
type input "0"
type input "03:09 PM"
type input "21"
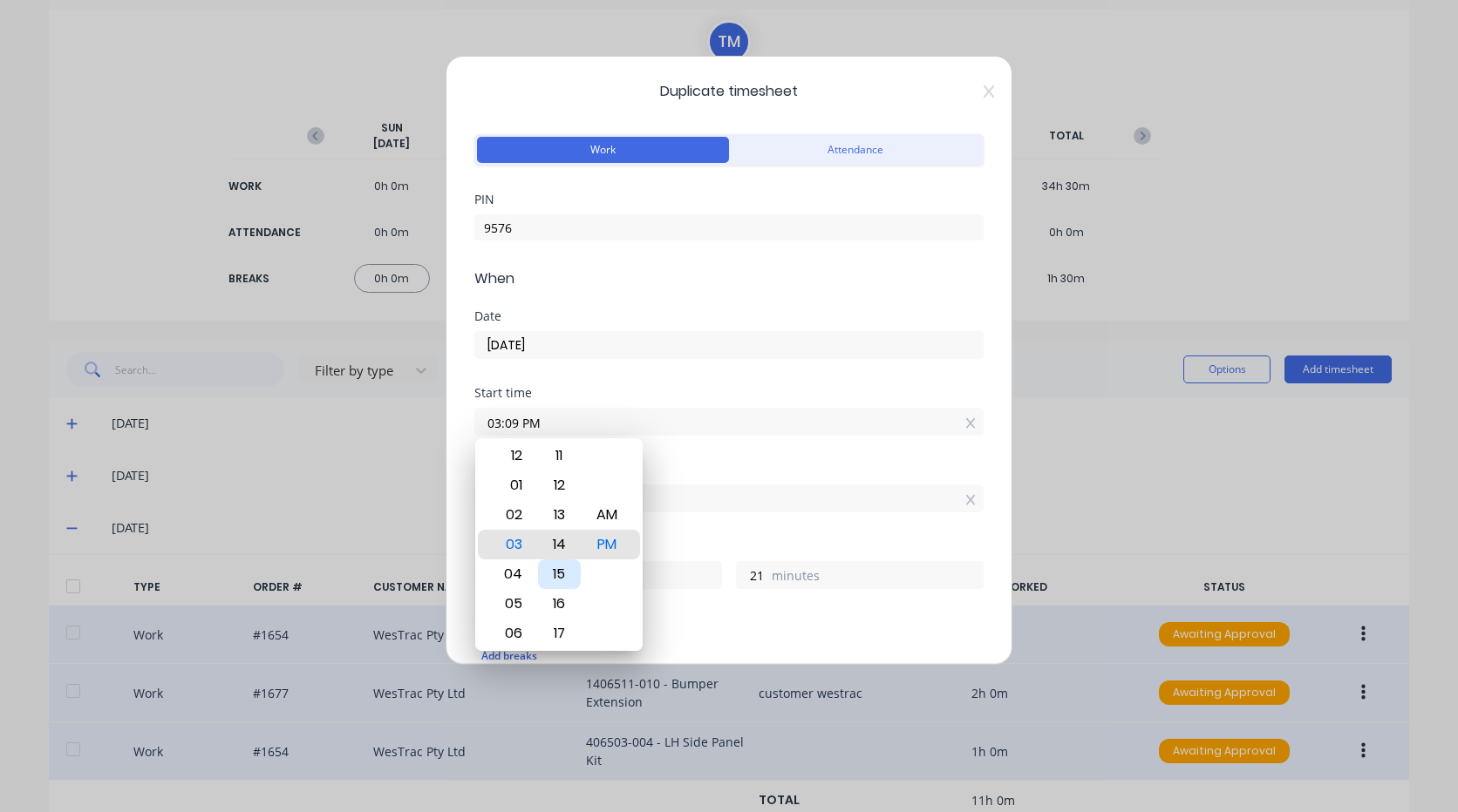
type input "03:14 PM"
type input "16"
type input "03:20 PM"
type input "10"
type input "03:26 PM"
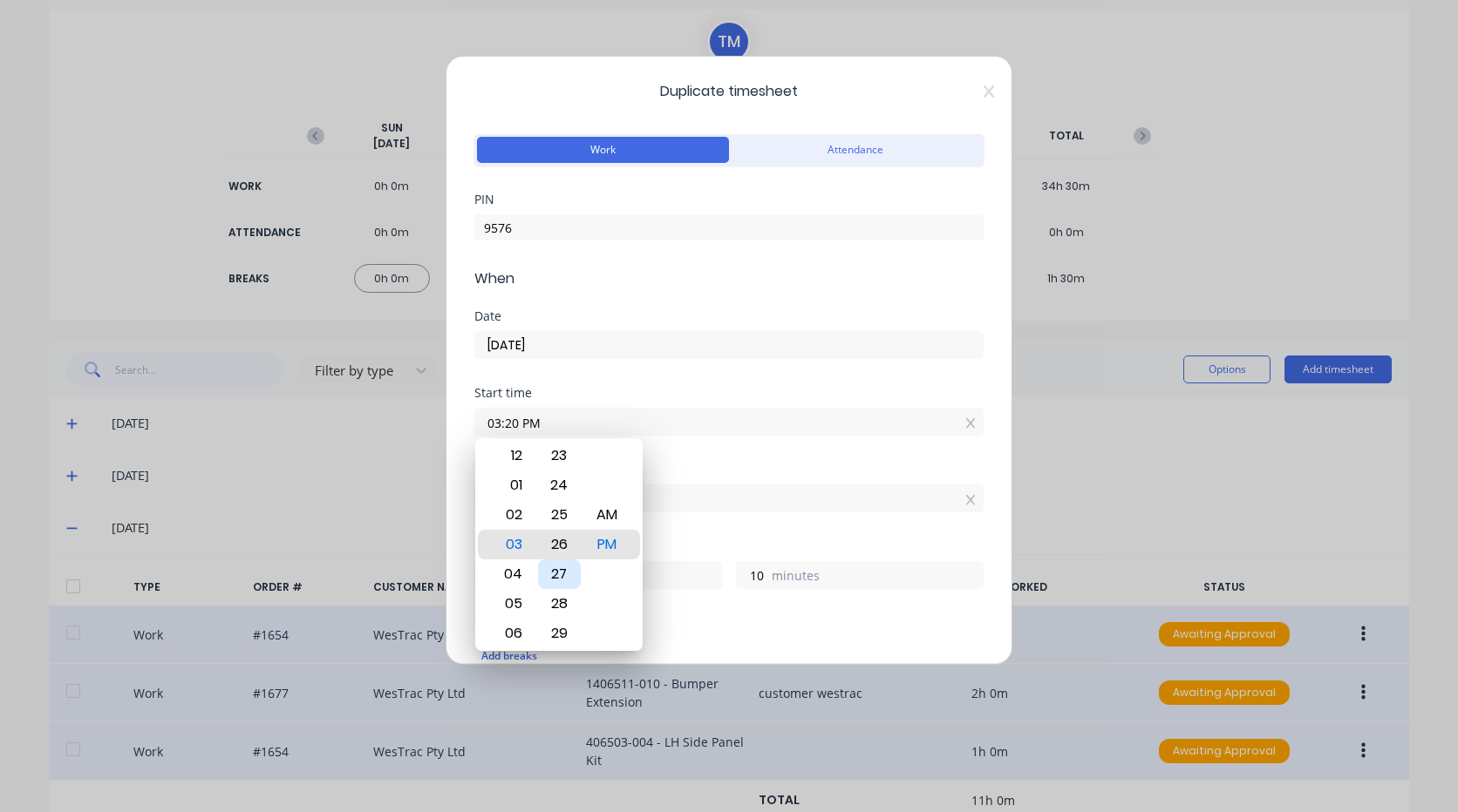
type input "4"
type input "03:28 PM"
type input "2"
type input "03:29 PM"
type input "1"
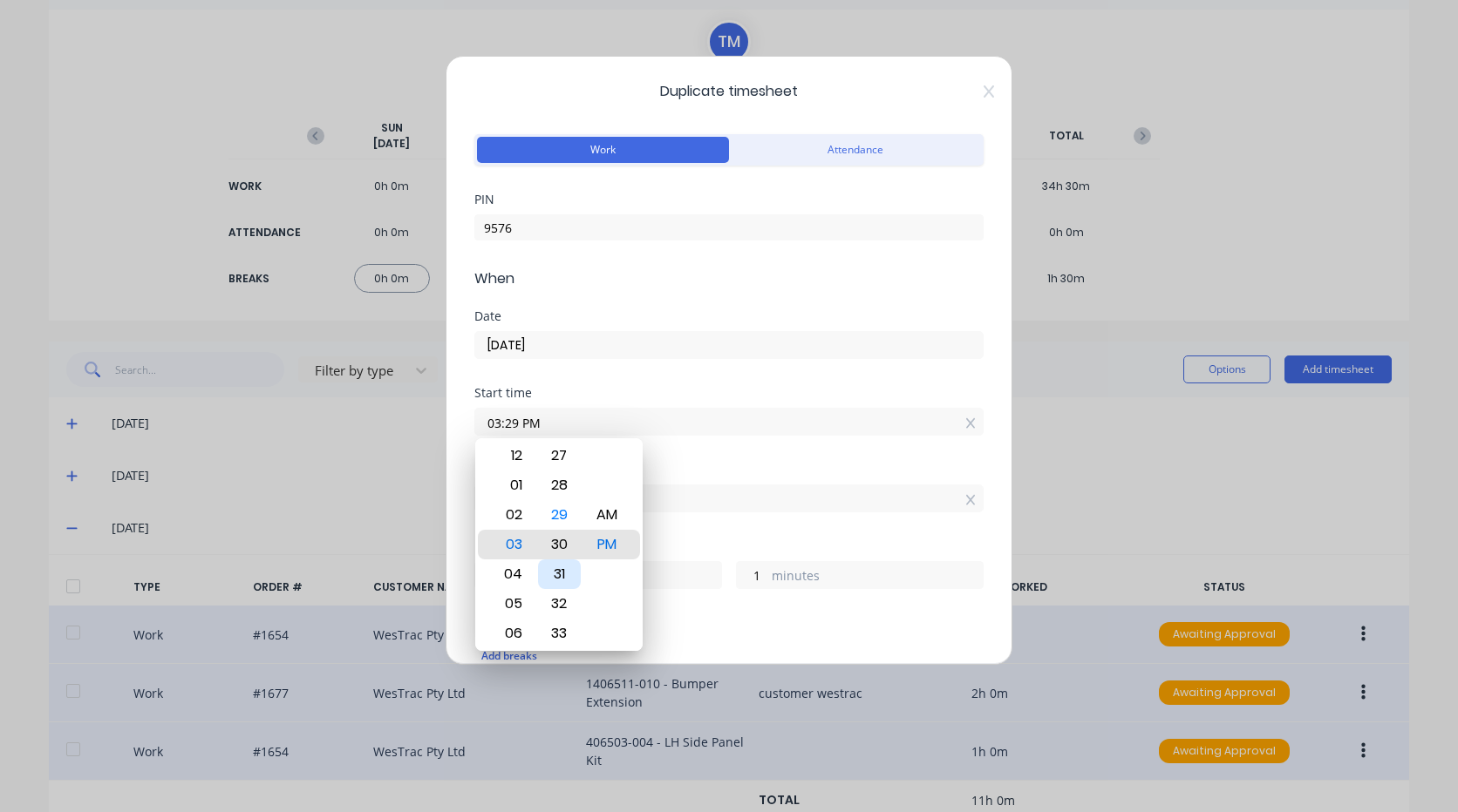
type input "03:30 PM"
type input "0"
click at [716, 525] on div "Finish time 03:30 PM" at bounding box center [728, 501] width 509 height 76
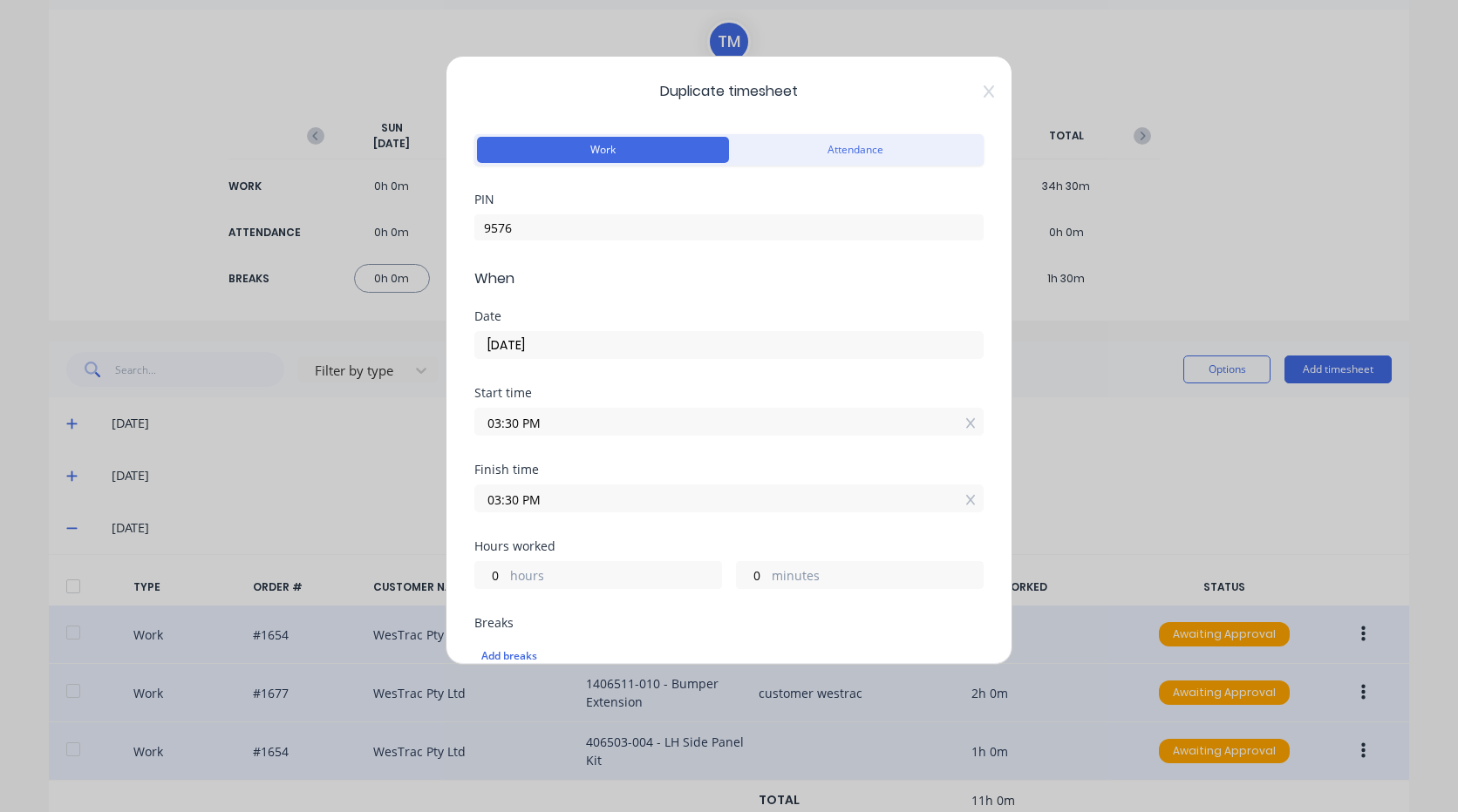
click at [683, 487] on input "03:30 PM" at bounding box center [729, 498] width 508 height 26
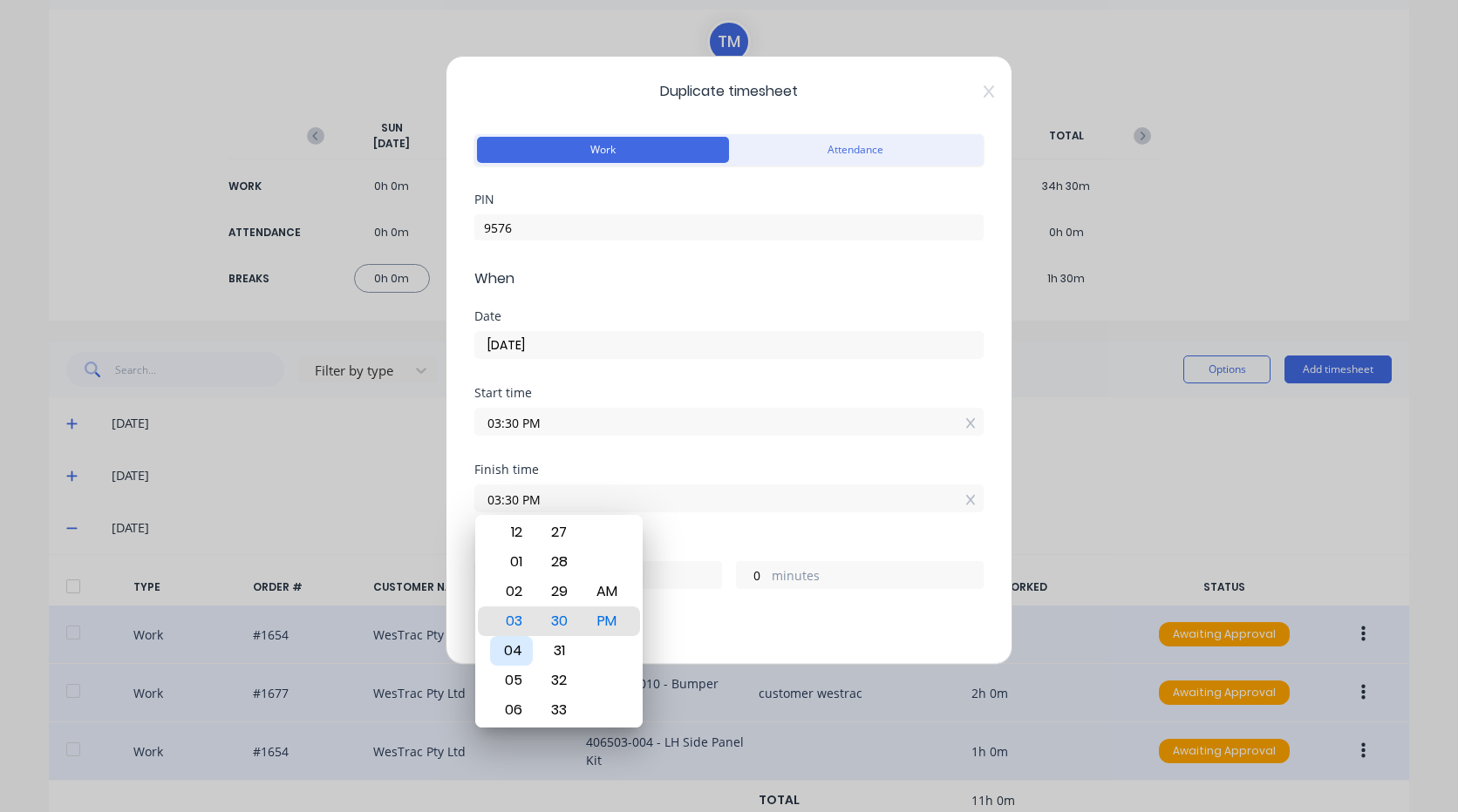
click at [509, 645] on div "04" at bounding box center [511, 650] width 43 height 29
type input "04:30 PM"
type input "1"
click at [665, 540] on div "Finish time 04:30 PM" at bounding box center [728, 501] width 509 height 76
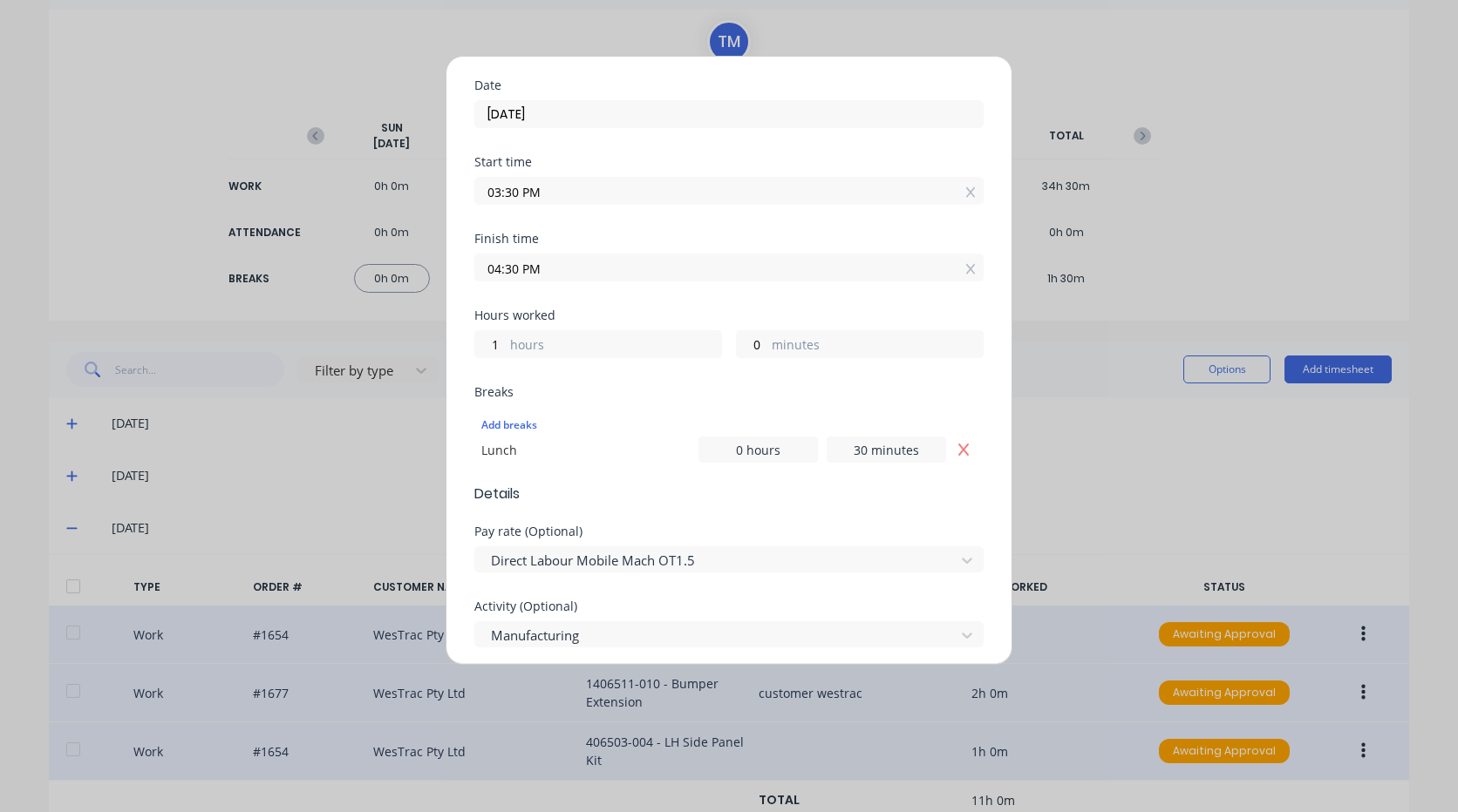
scroll to position [262, 0]
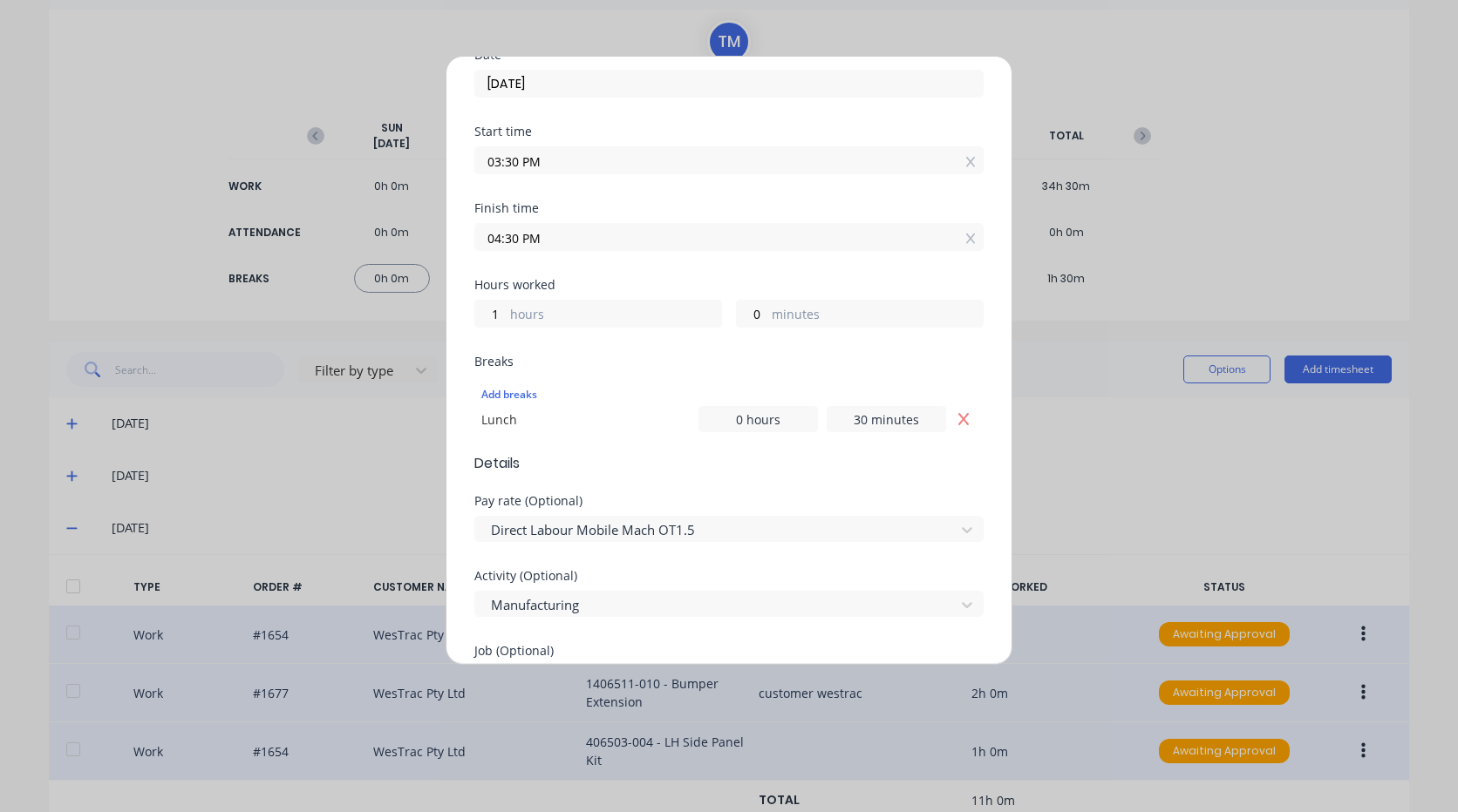
click at [958, 419] on icon "Remove Lunch" at bounding box center [963, 419] width 11 height 12
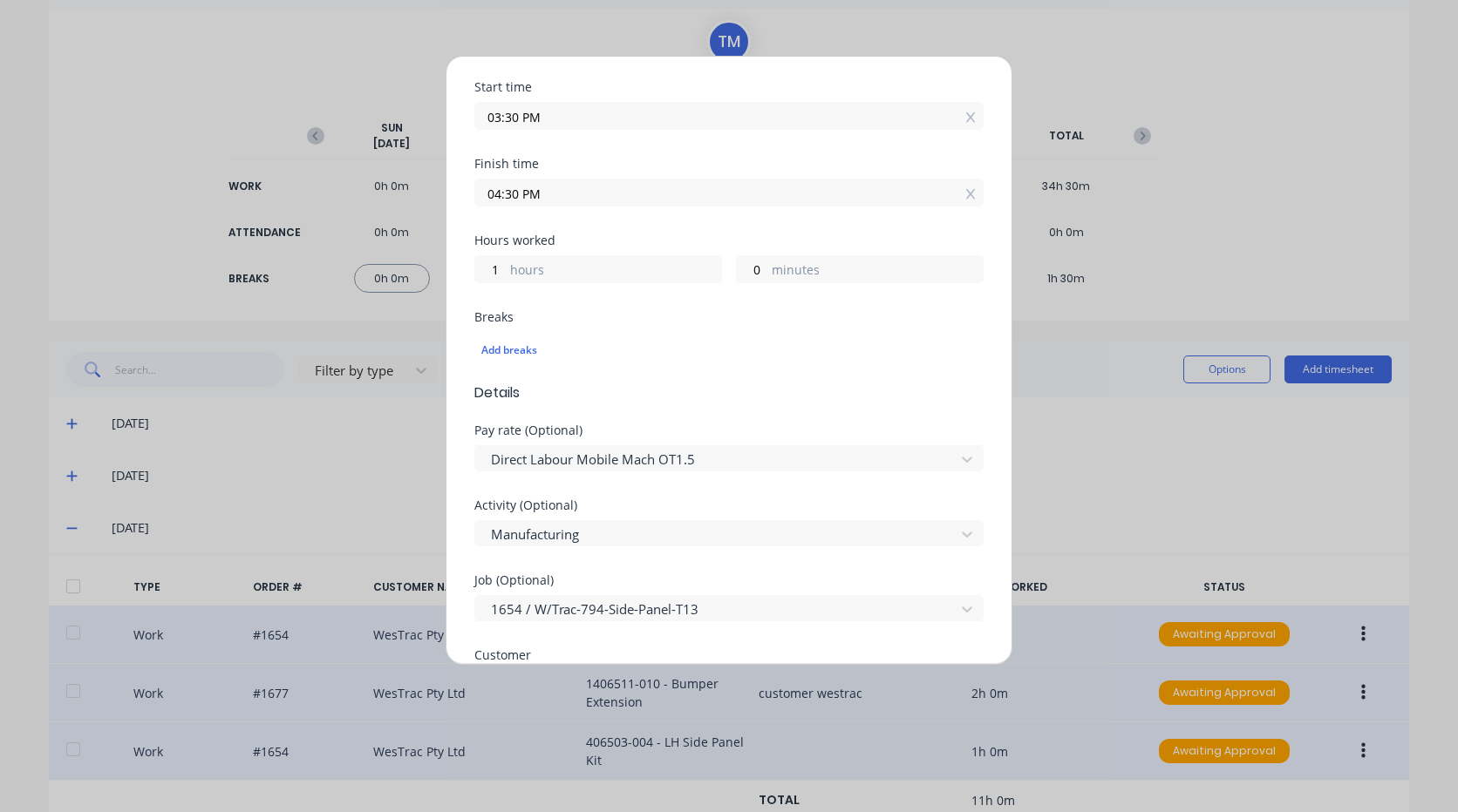
scroll to position [349, 0]
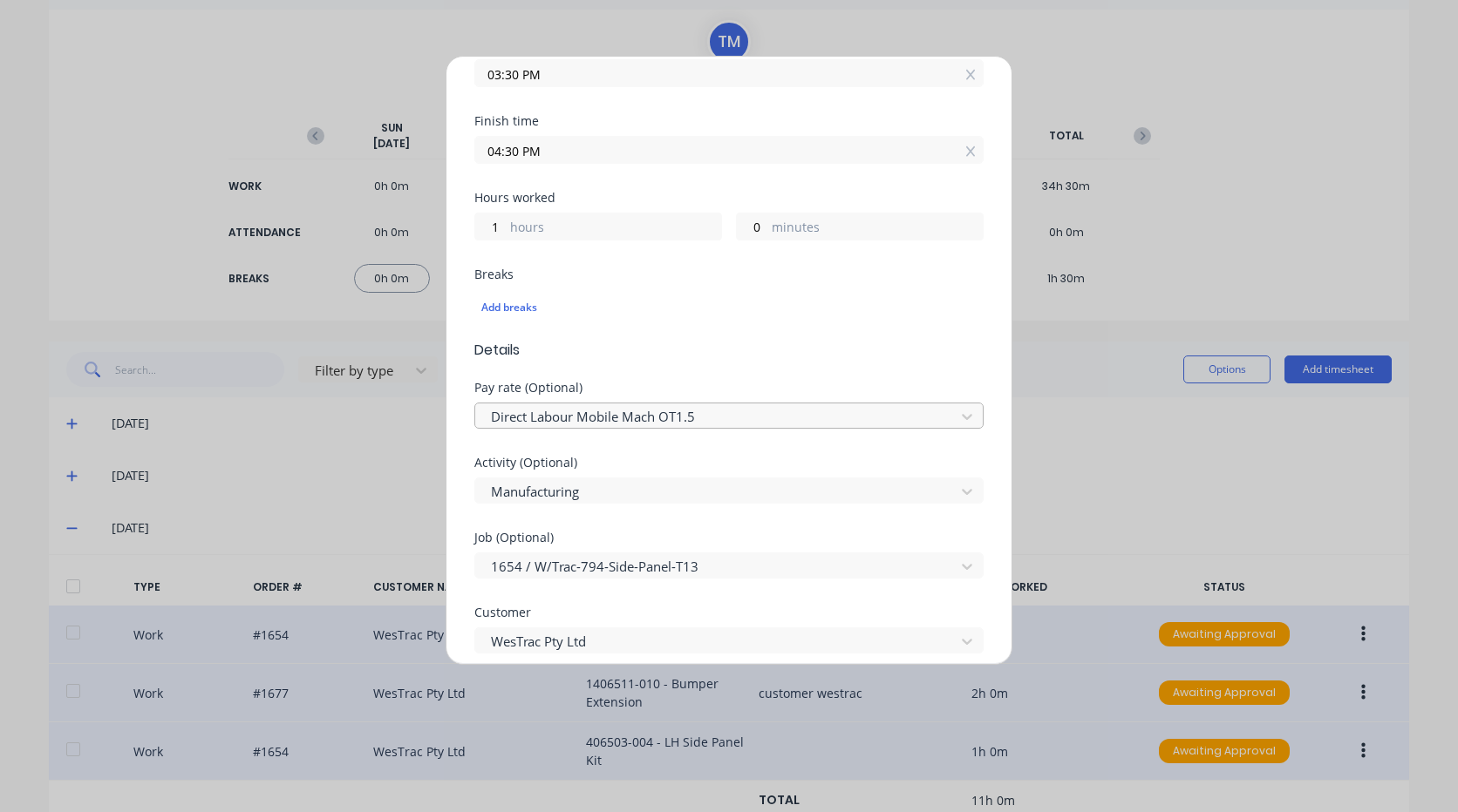
click at [743, 409] on div at bounding box center [717, 417] width 457 height 22
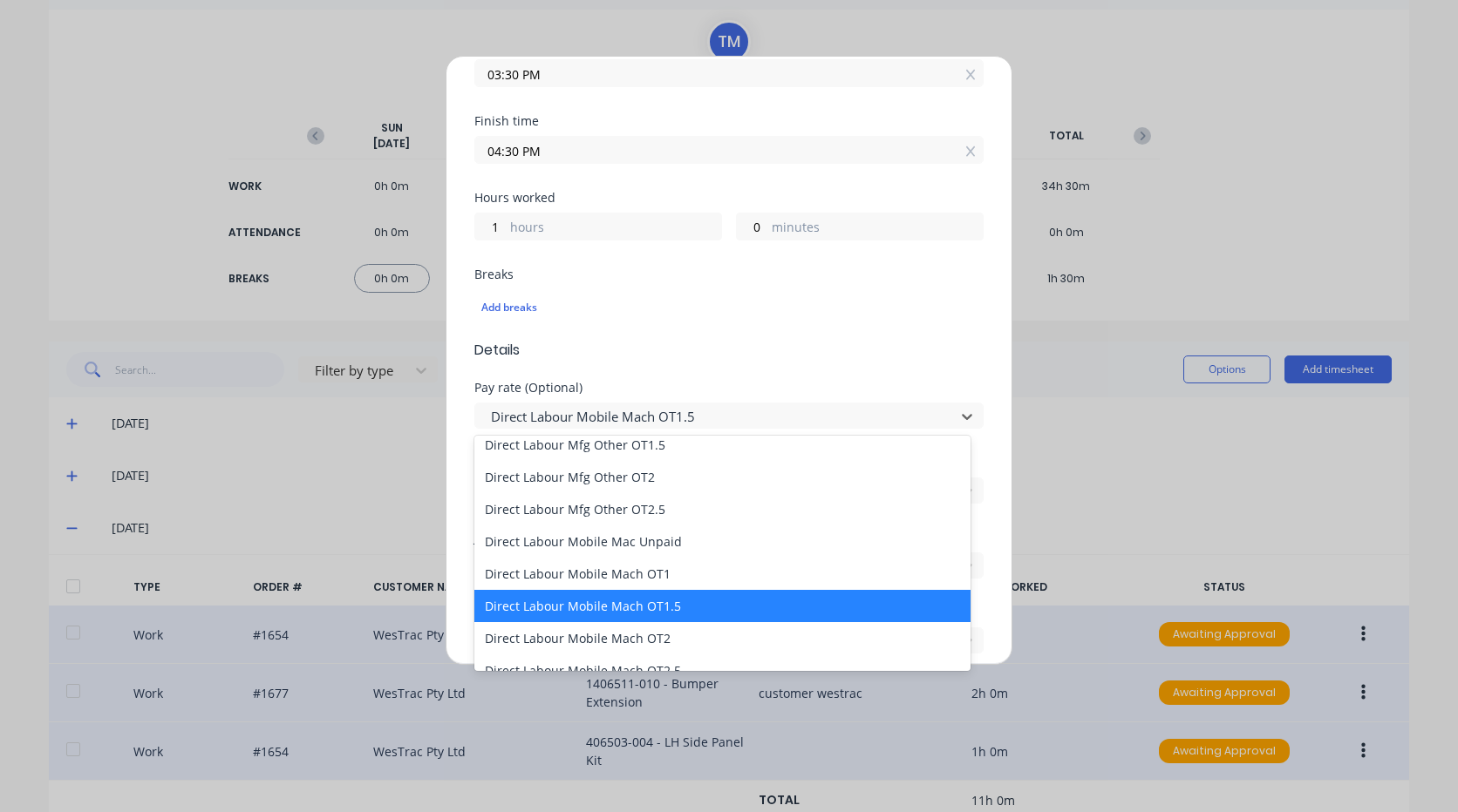
scroll to position [1133, 0]
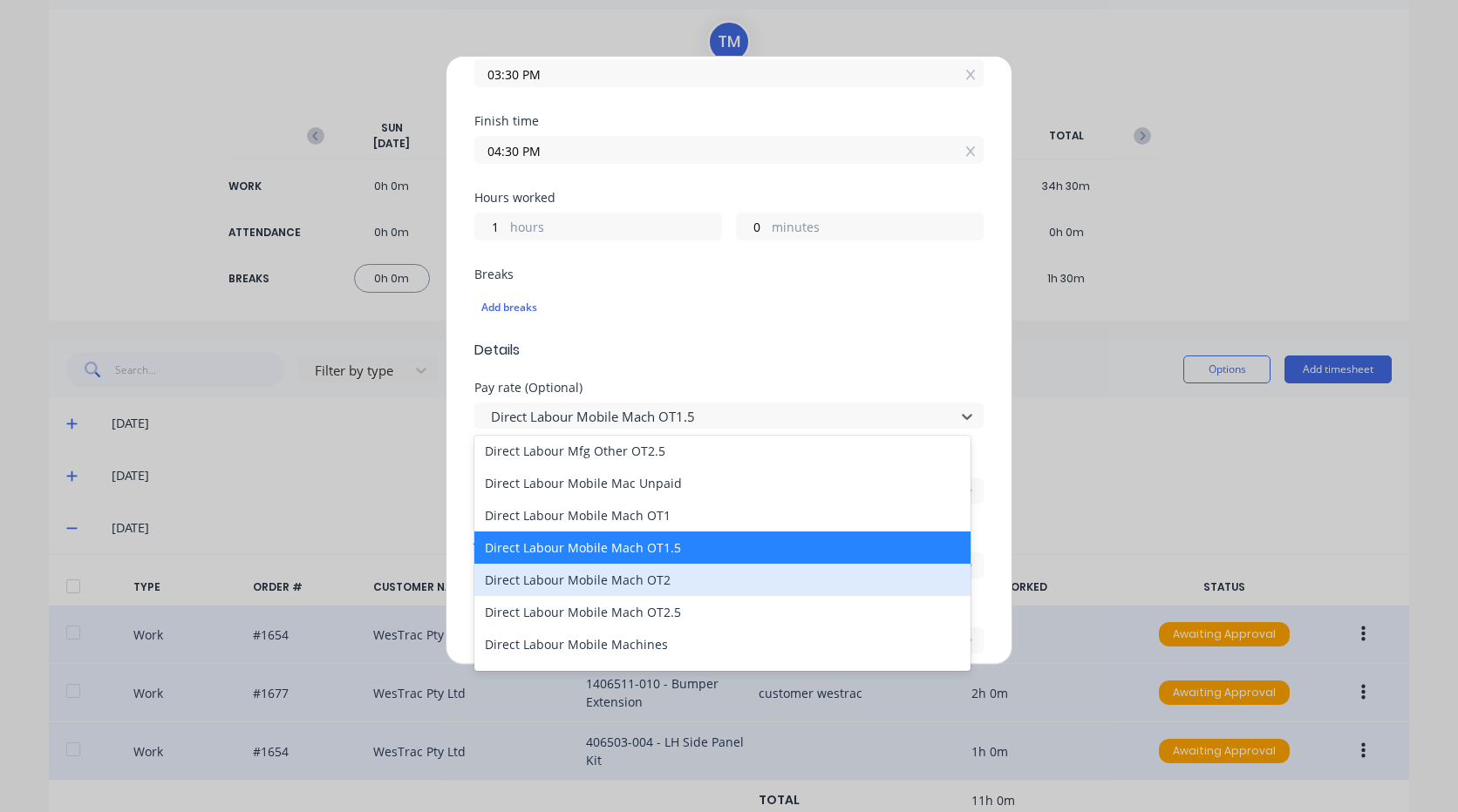
click at [696, 578] on div "Direct Labour Mobile Mach OT2" at bounding box center [722, 579] width 496 height 32
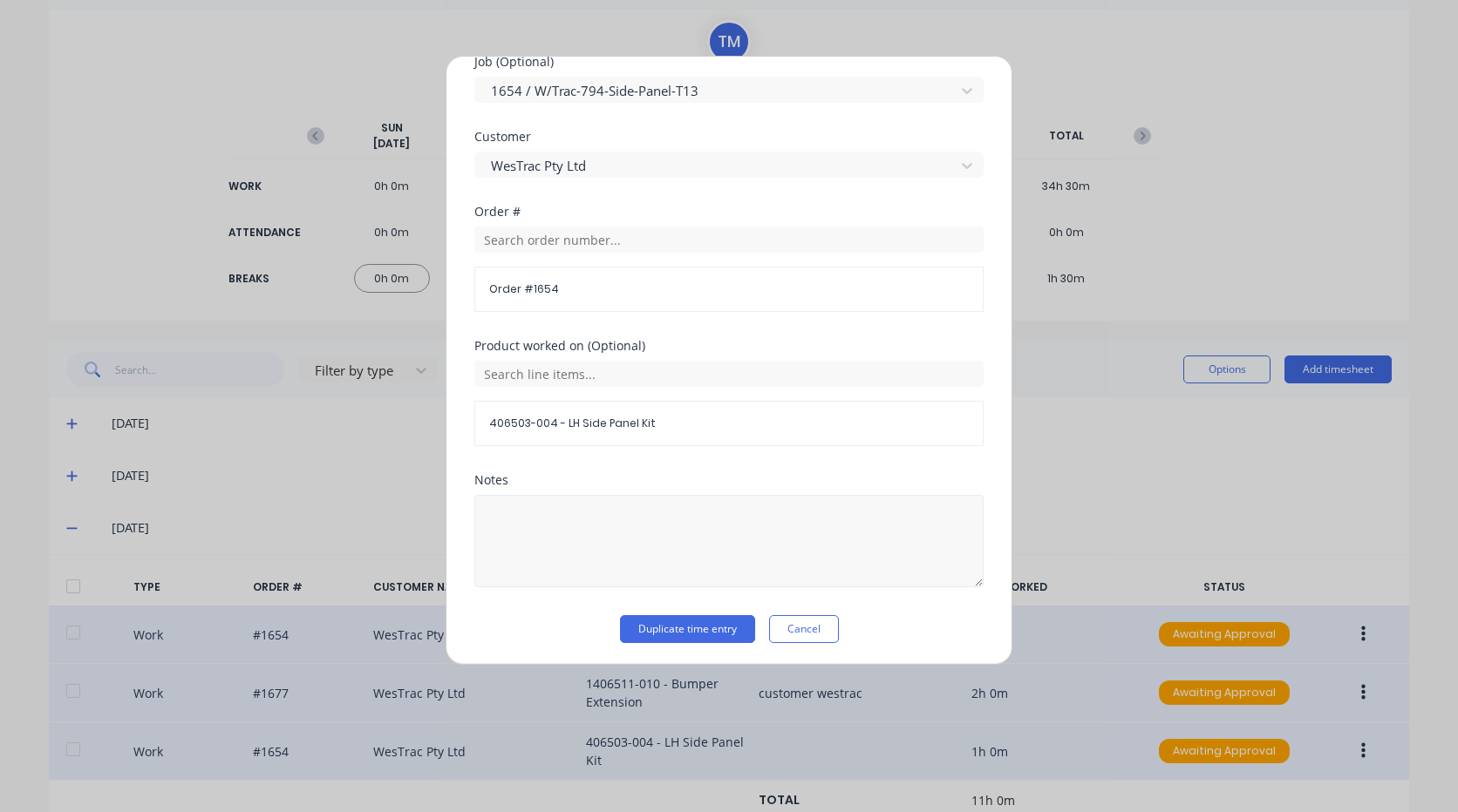
scroll to position [828, 0]
click at [722, 627] on button "Duplicate time entry" at bounding box center [687, 625] width 135 height 28
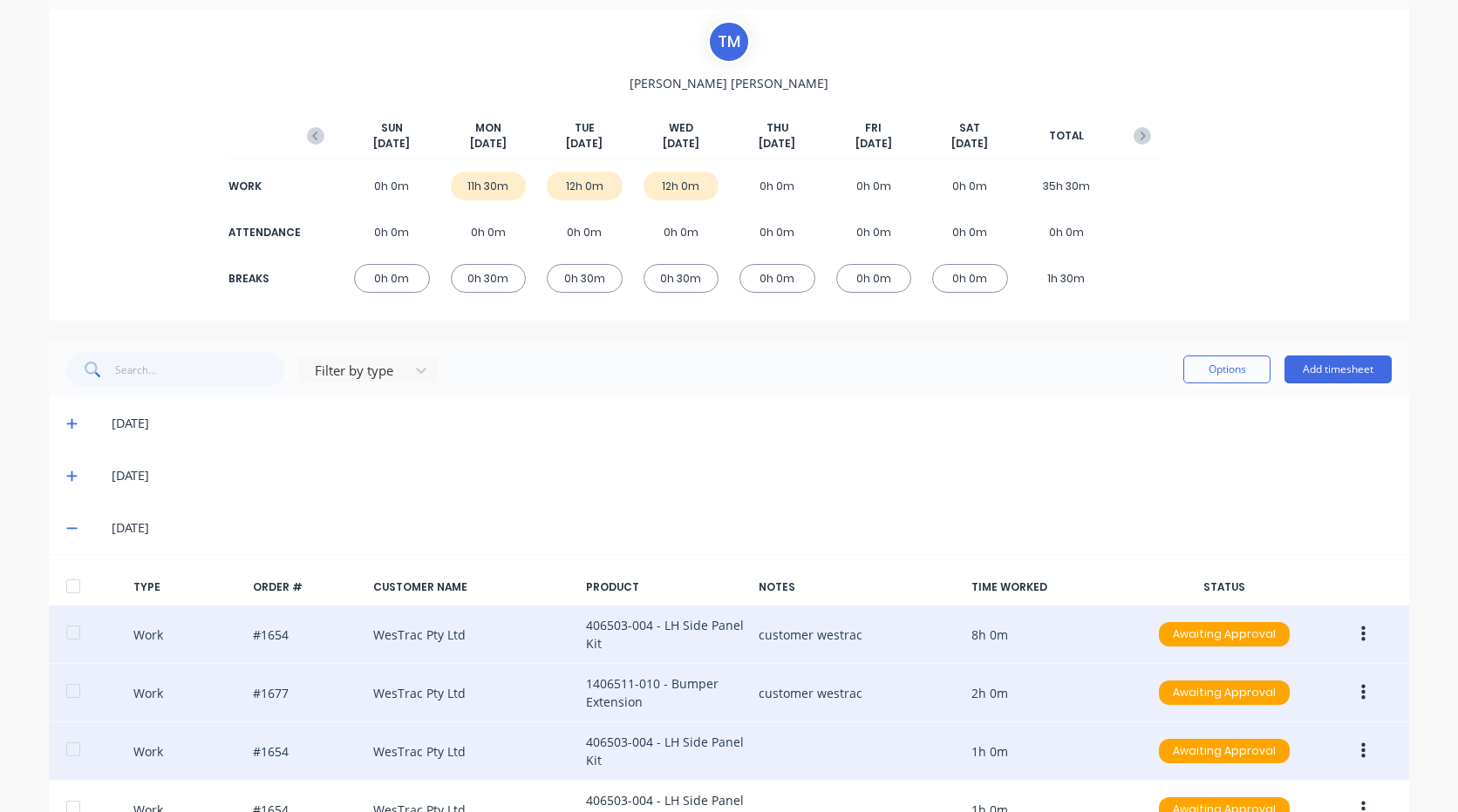
click at [1361, 635] on icon "button" at bounding box center [1363, 635] width 4 height 16
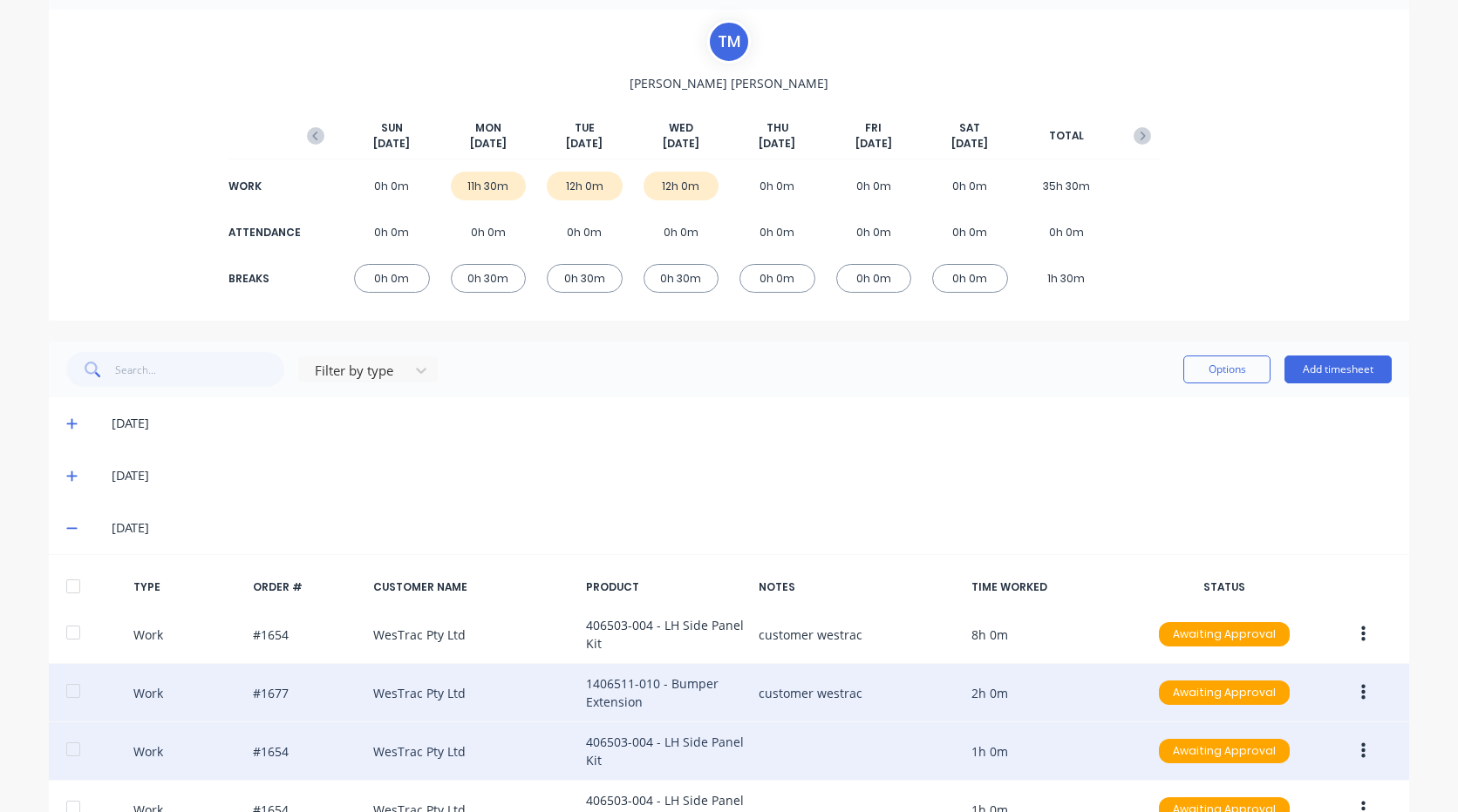
click at [980, 486] on div "[DATE]" at bounding box center [729, 476] width 1360 height 52
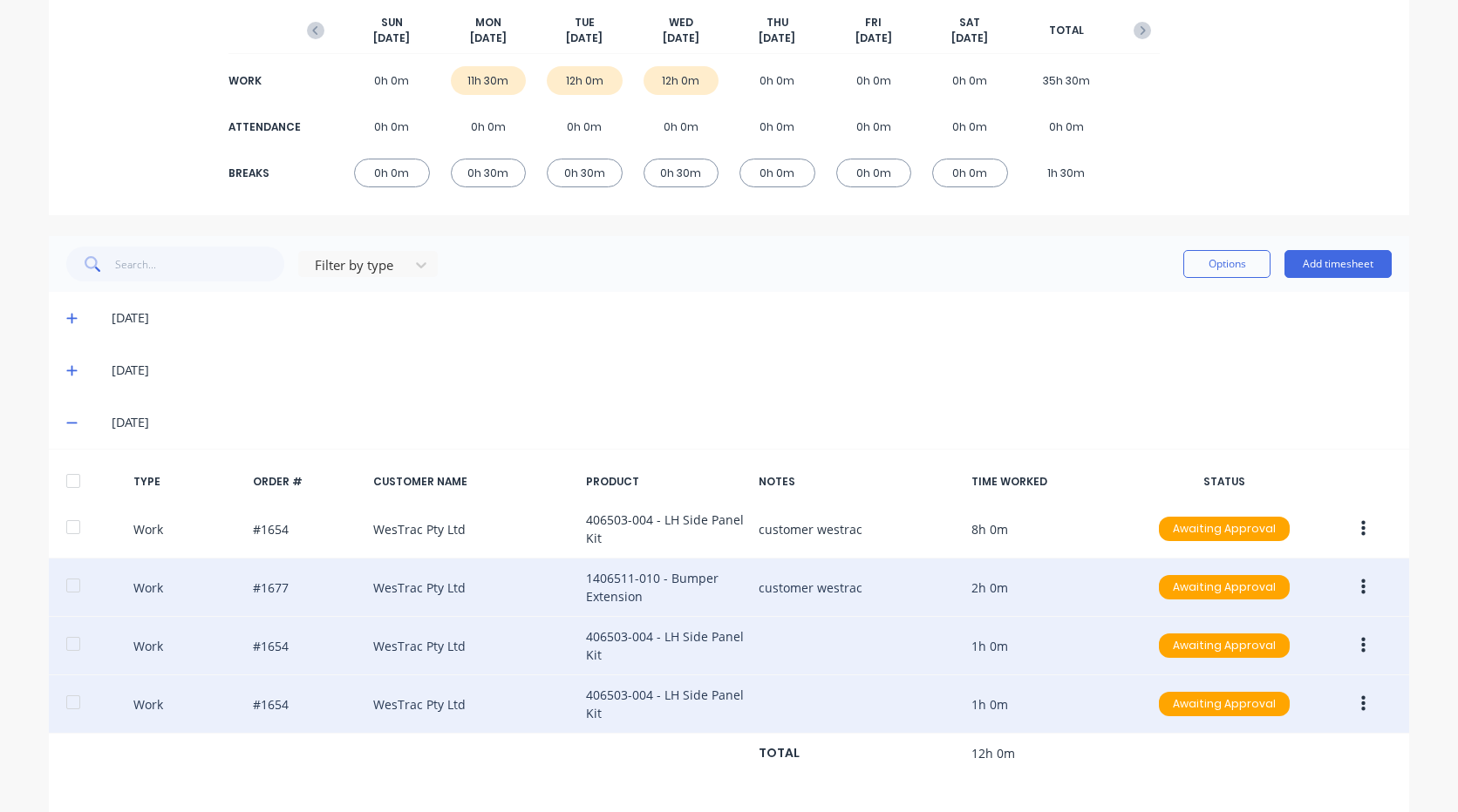
scroll to position [288, 0]
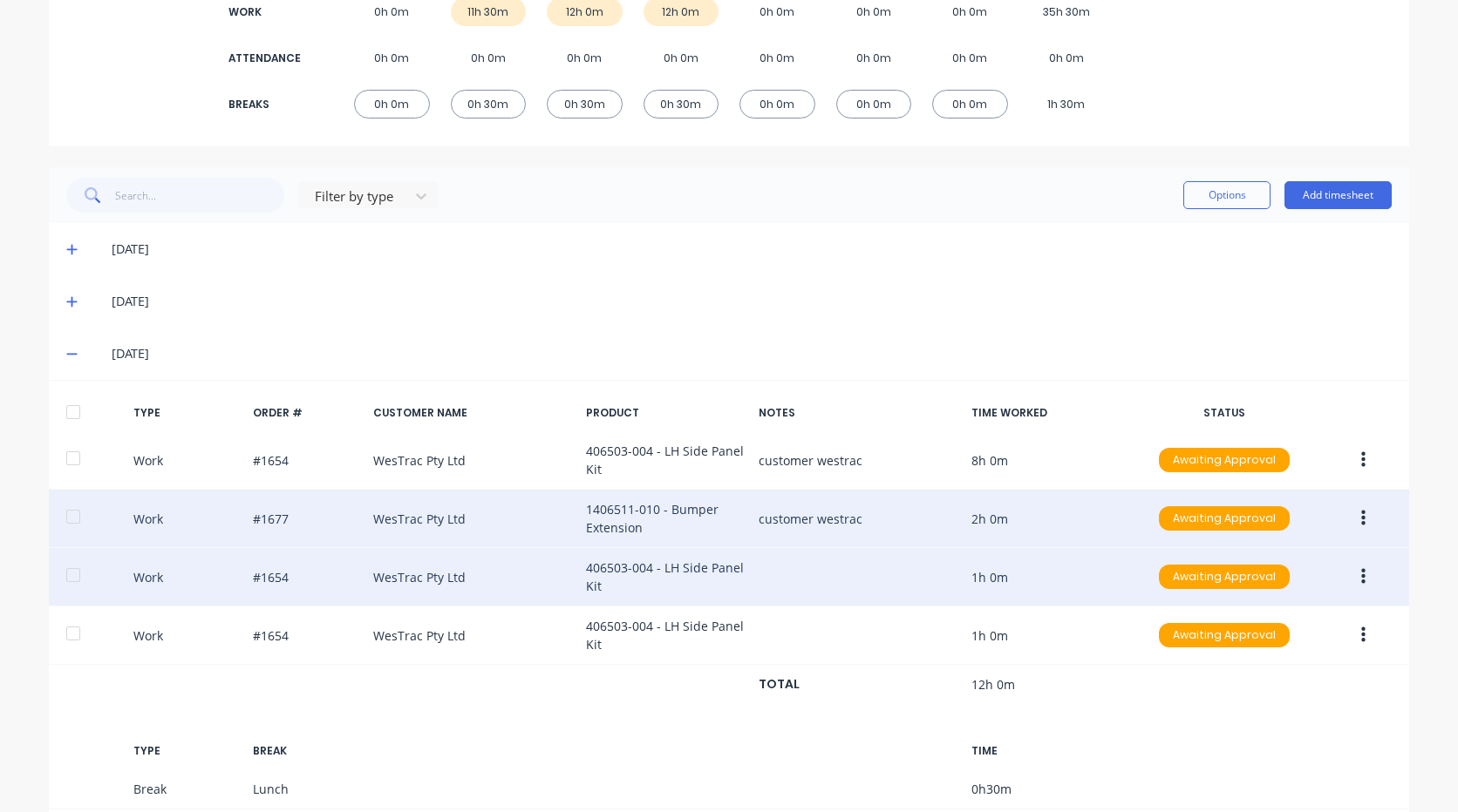
click at [1359, 582] on button "button" at bounding box center [1363, 576] width 41 height 31
click at [1282, 557] on div "Edit" at bounding box center [1301, 547] width 134 height 25
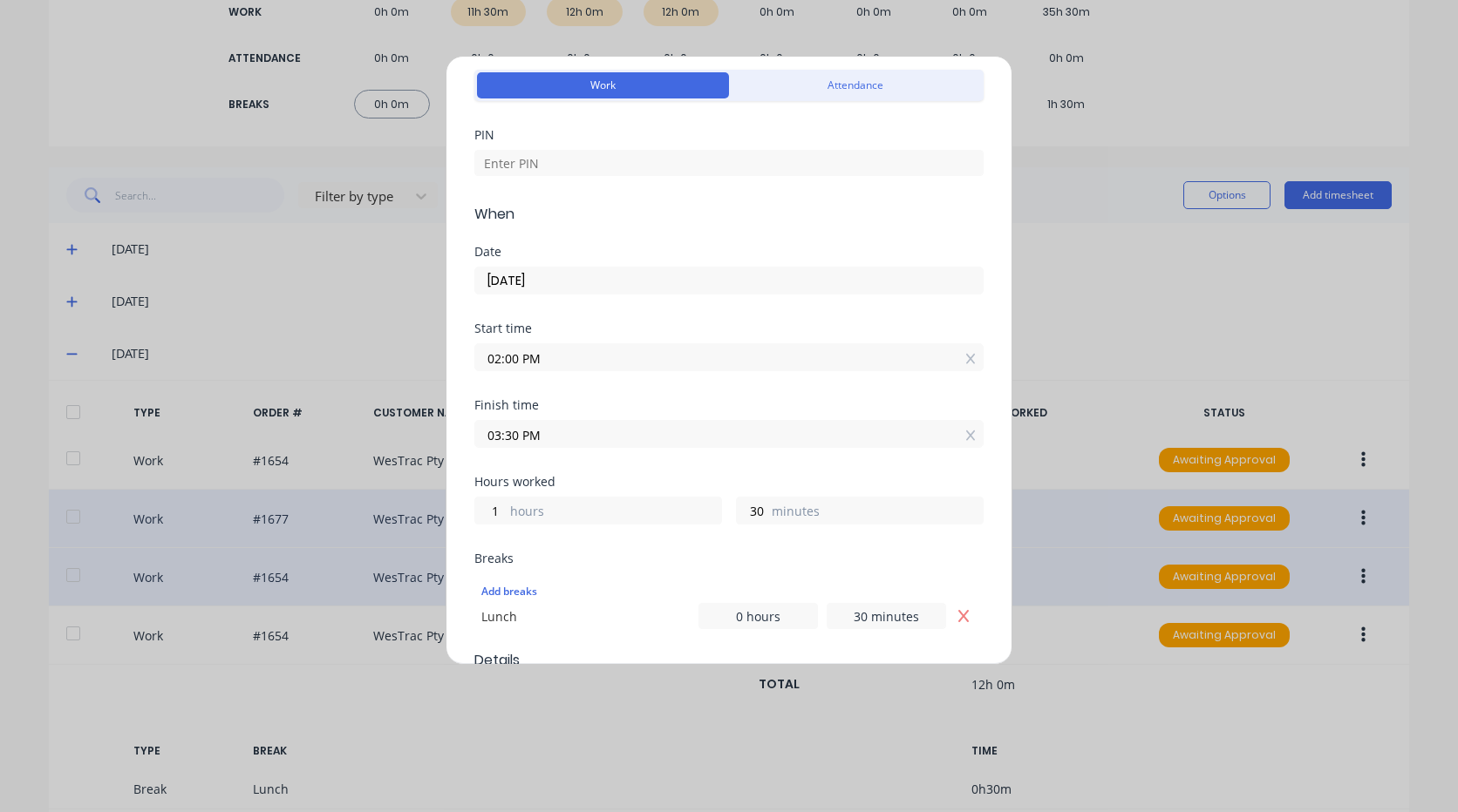
scroll to position [0, 0]
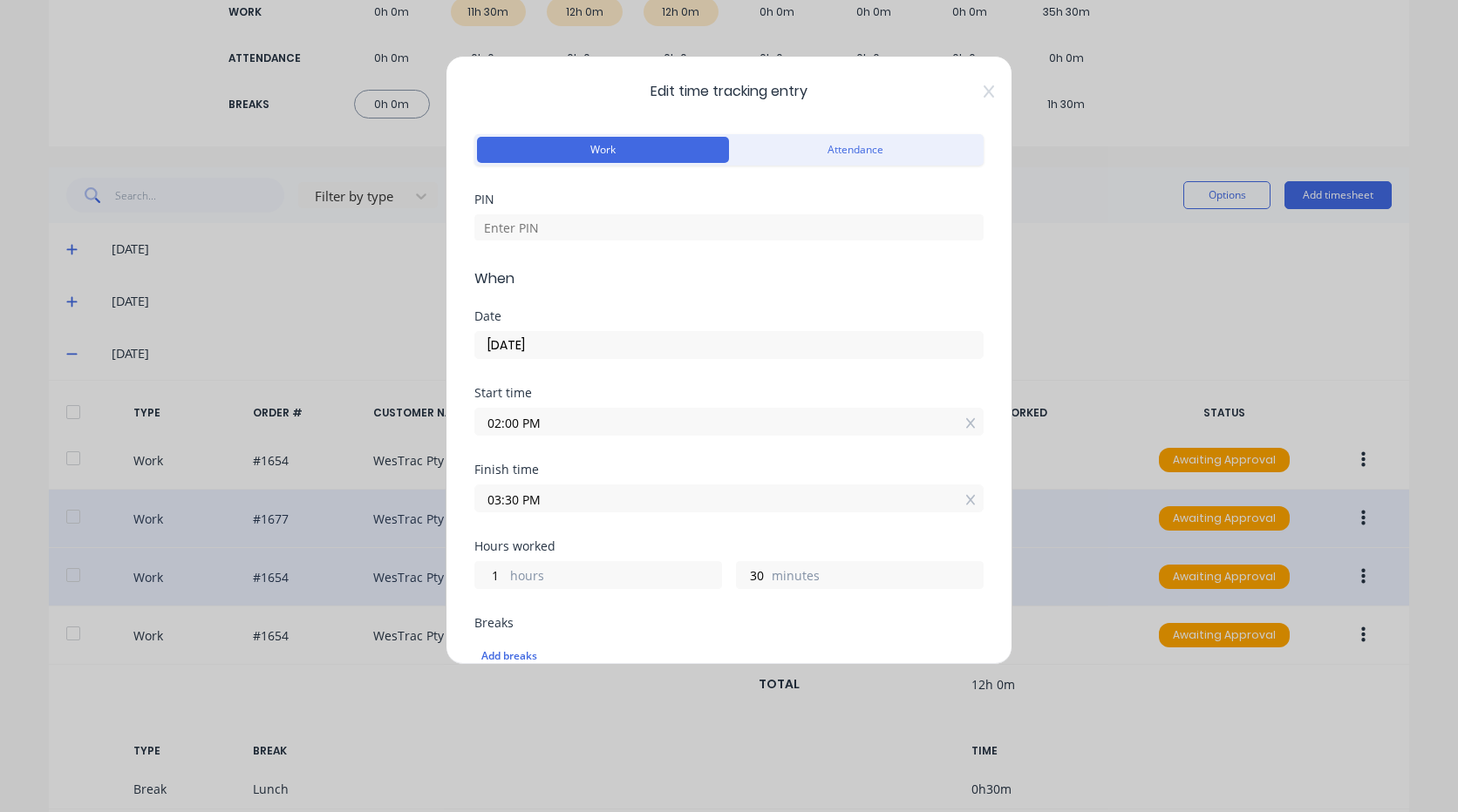
click at [970, 88] on span "Edit time tracking entry" at bounding box center [728, 91] width 509 height 21
click at [984, 89] on icon at bounding box center [989, 91] width 11 height 14
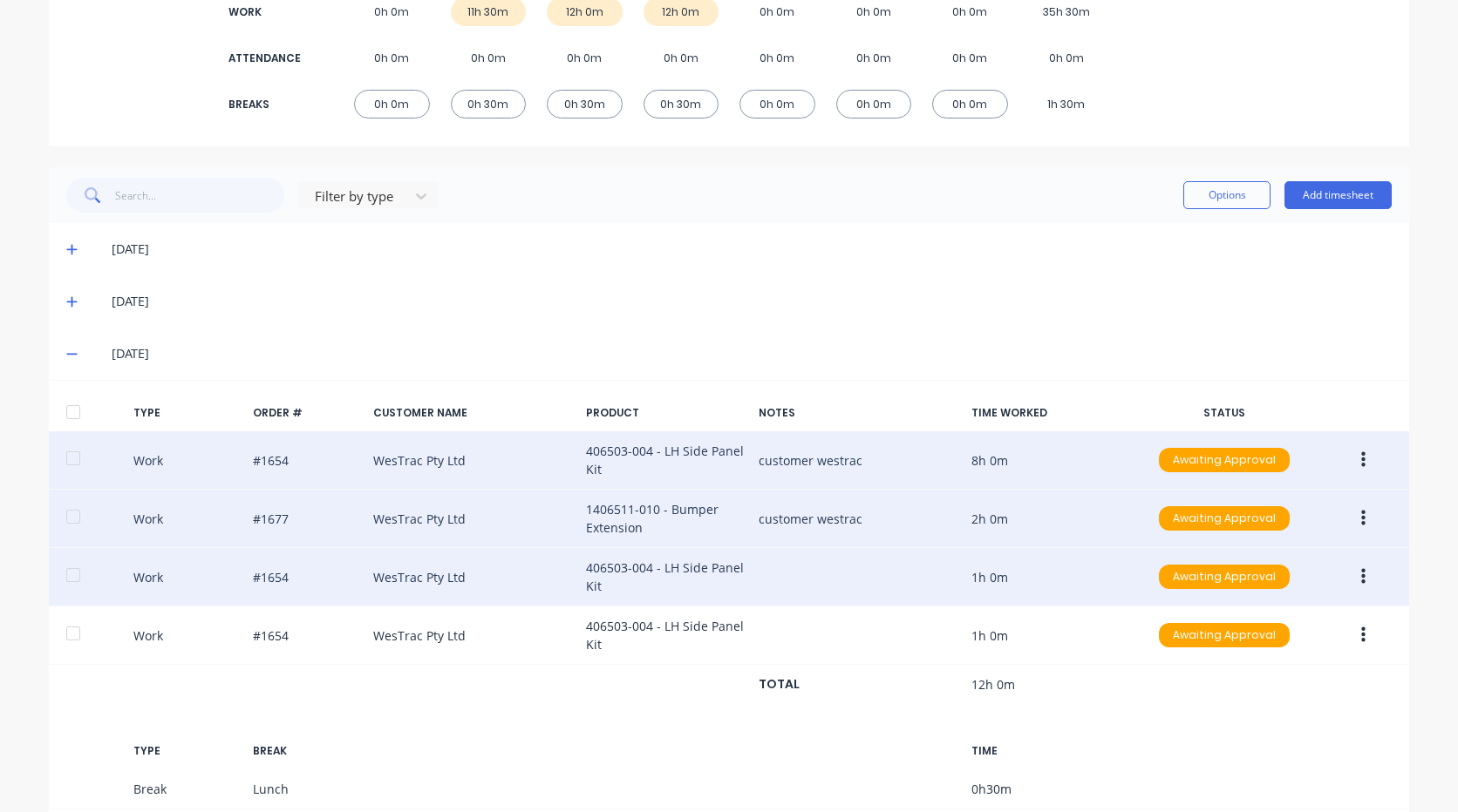
click at [1362, 453] on button "button" at bounding box center [1363, 460] width 41 height 31
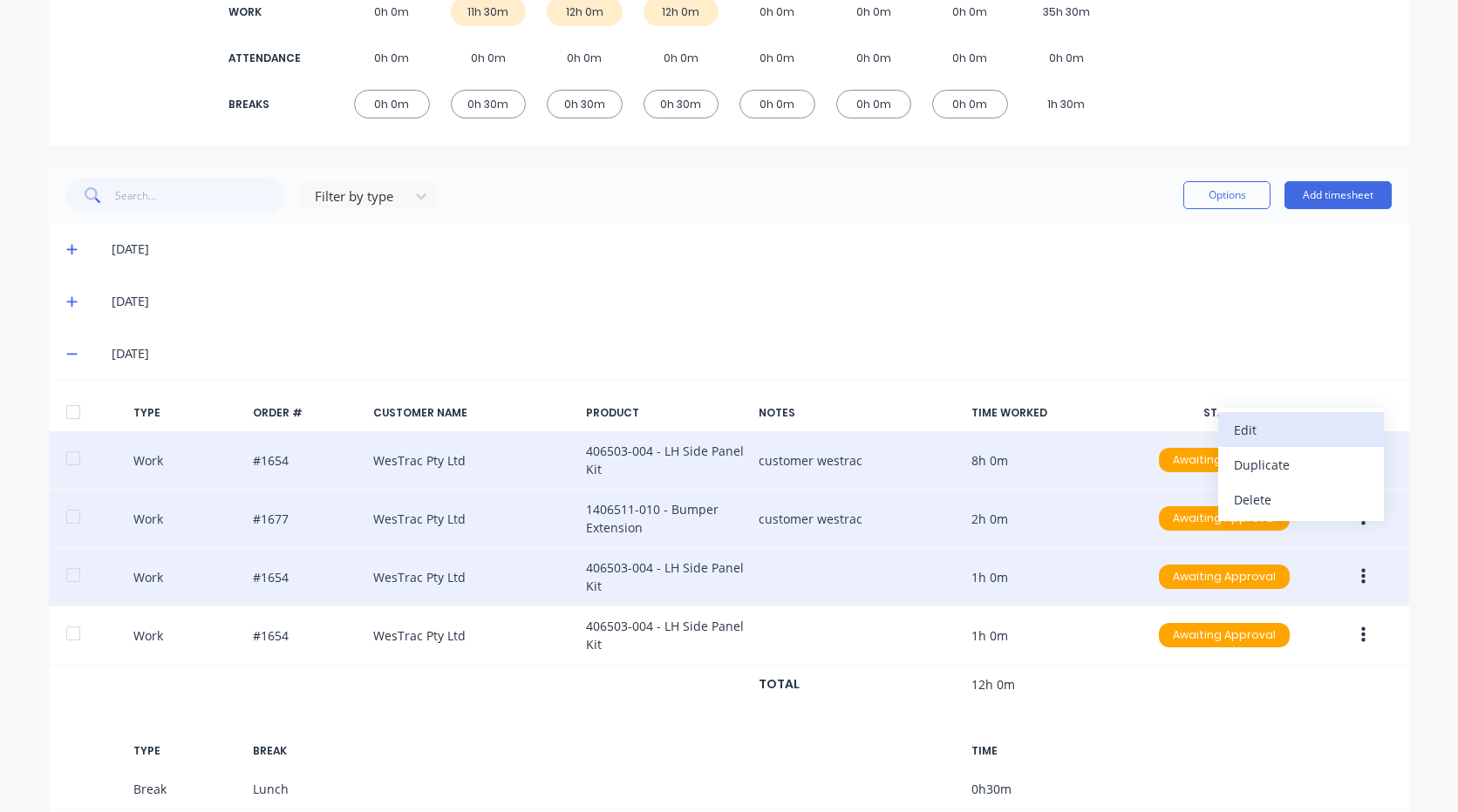
click at [1279, 429] on div "Edit" at bounding box center [1301, 430] width 134 height 25
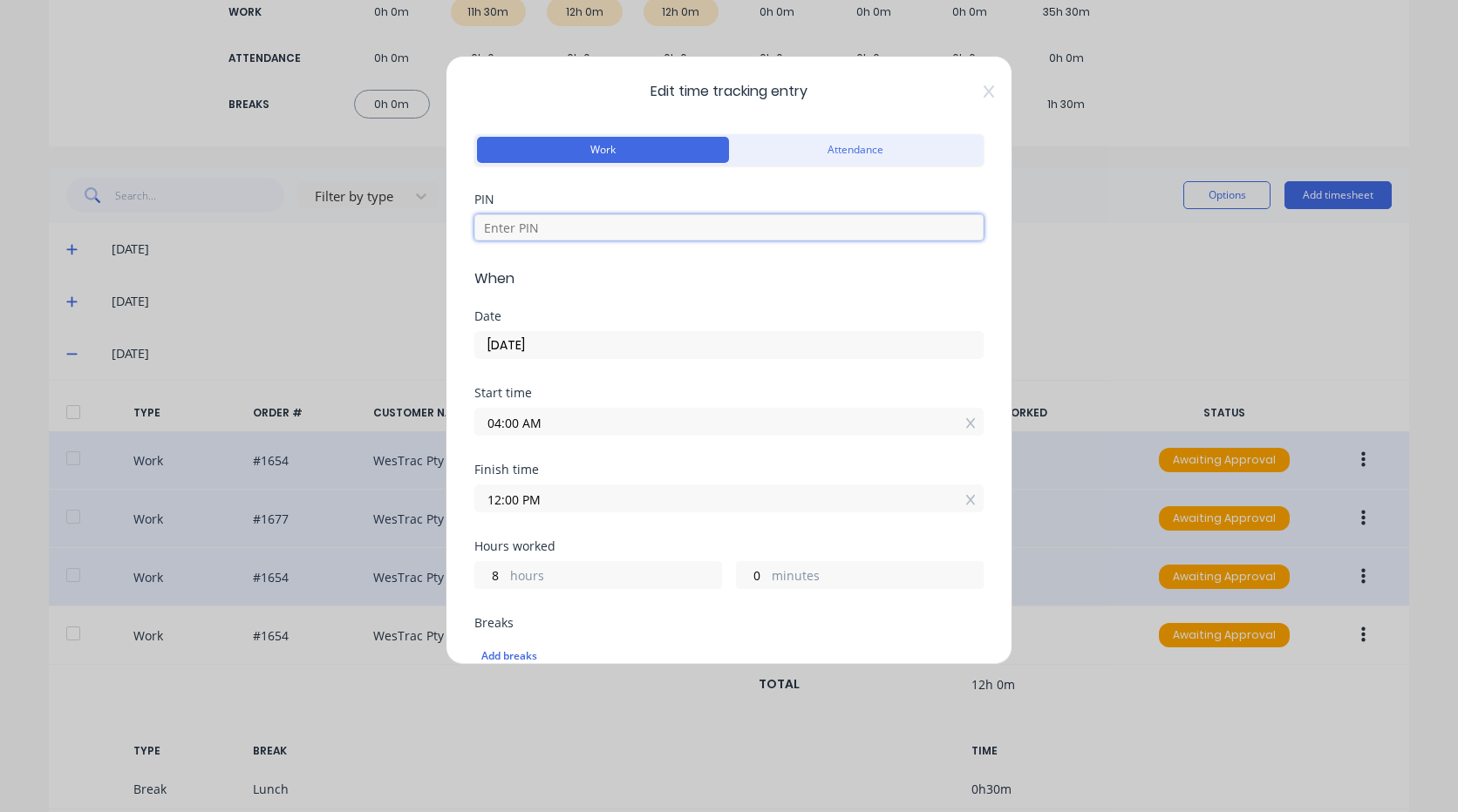
click at [582, 232] on input at bounding box center [728, 227] width 509 height 26
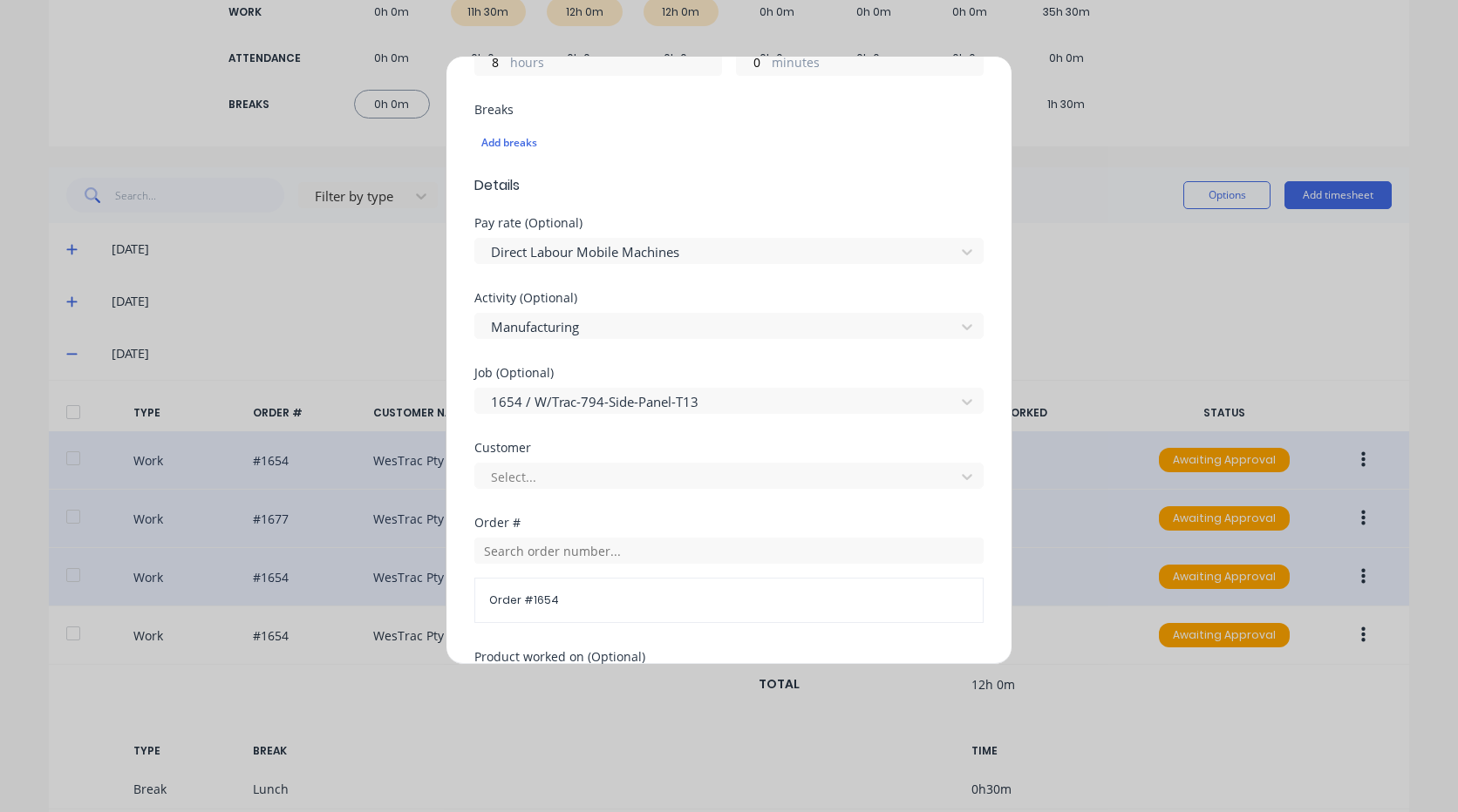
scroll to position [523, 0]
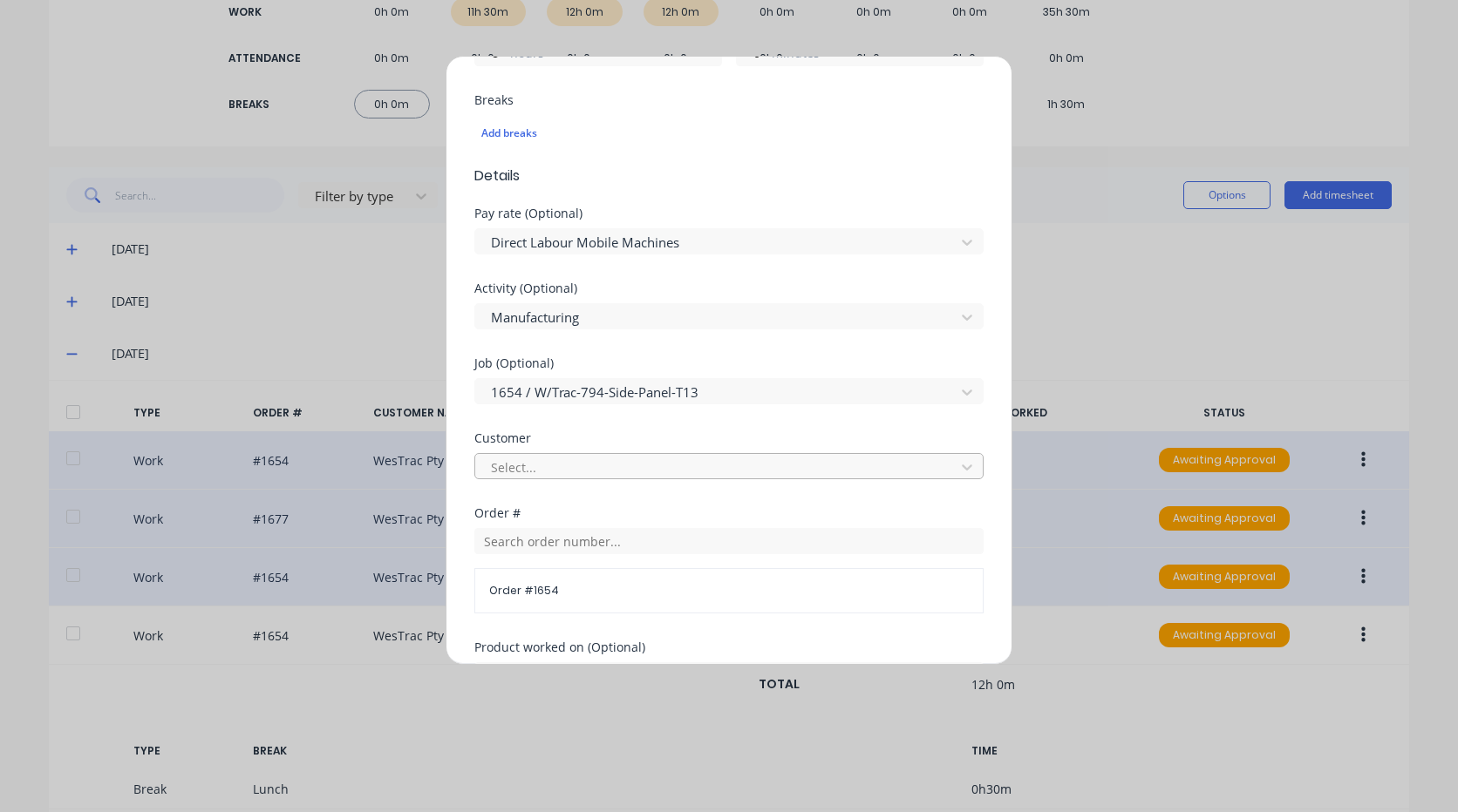
type input "9576"
click at [567, 468] on div at bounding box center [717, 468] width 457 height 22
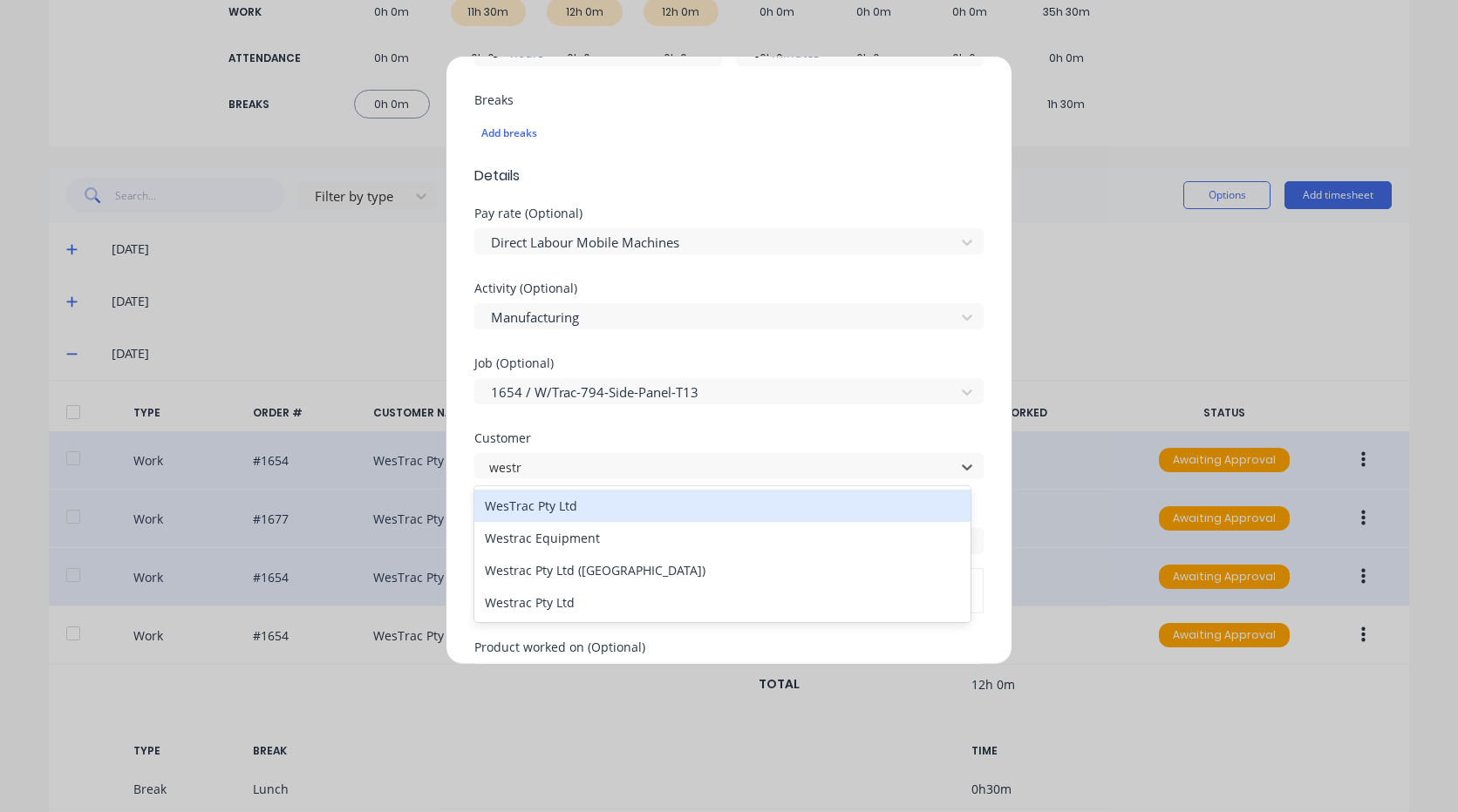
type input "westra"
click at [595, 498] on div "WesTrac Pty Ltd" at bounding box center [722, 506] width 496 height 32
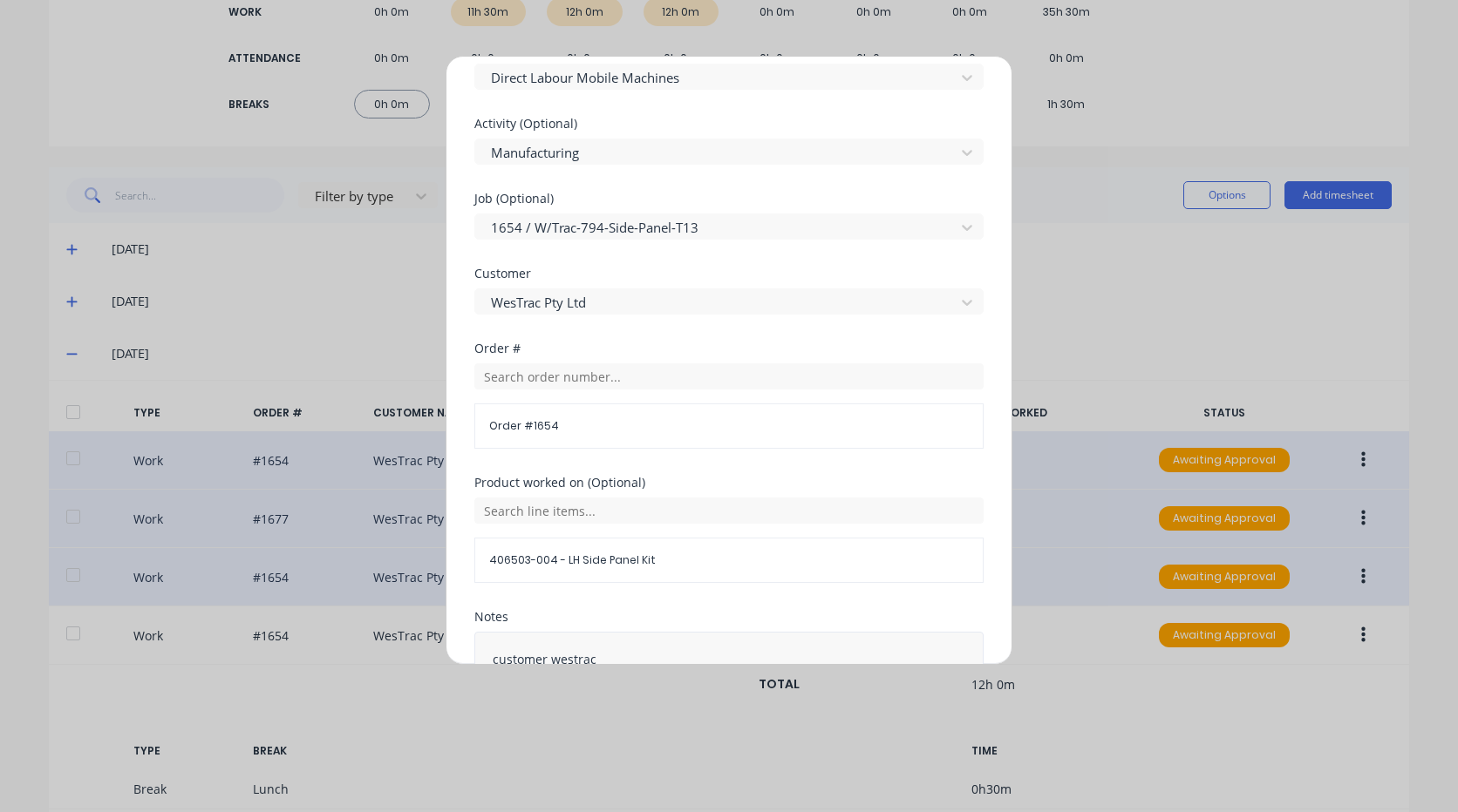
scroll to position [828, 0]
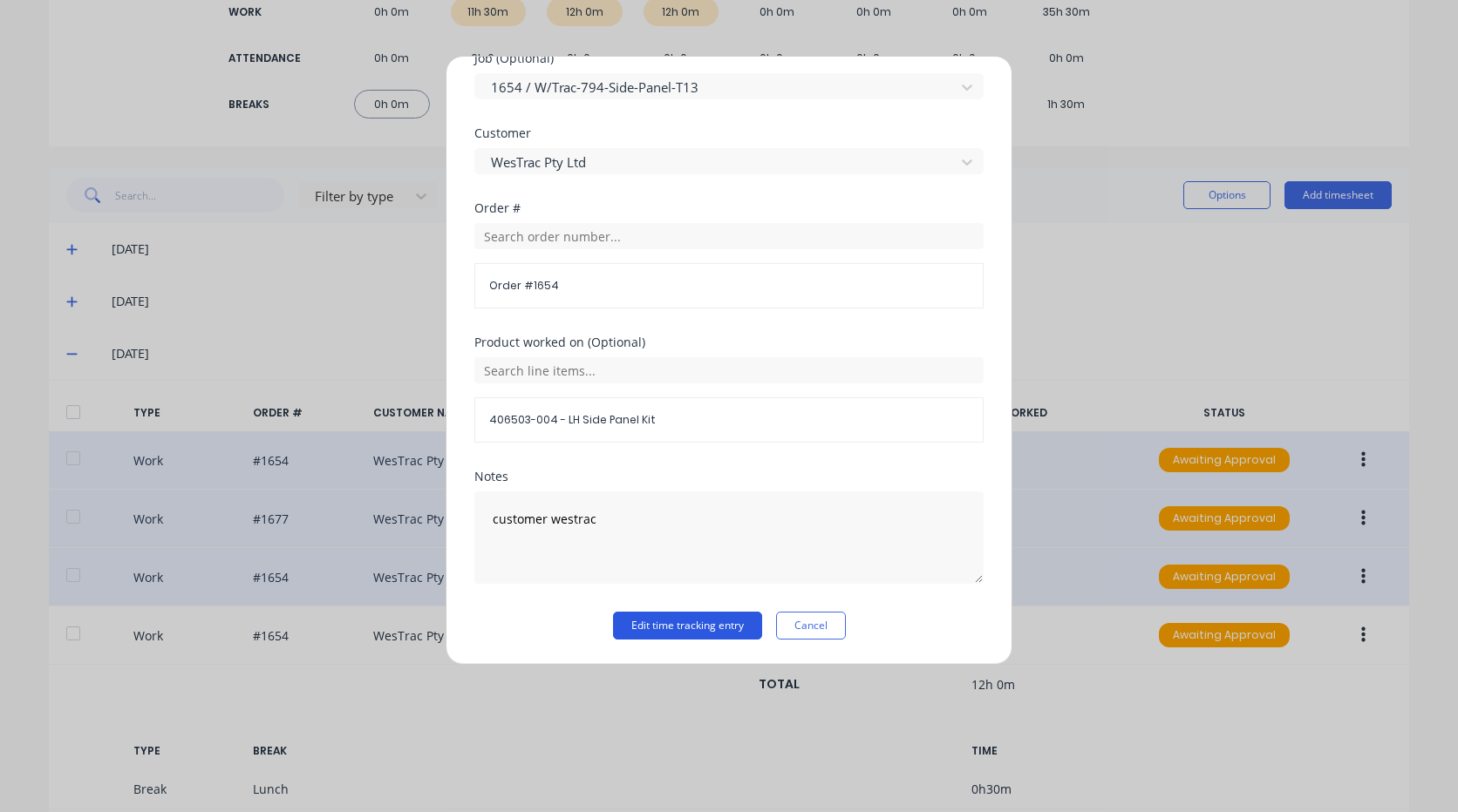
click at [730, 631] on button "Edit time tracking entry" at bounding box center [687, 625] width 149 height 28
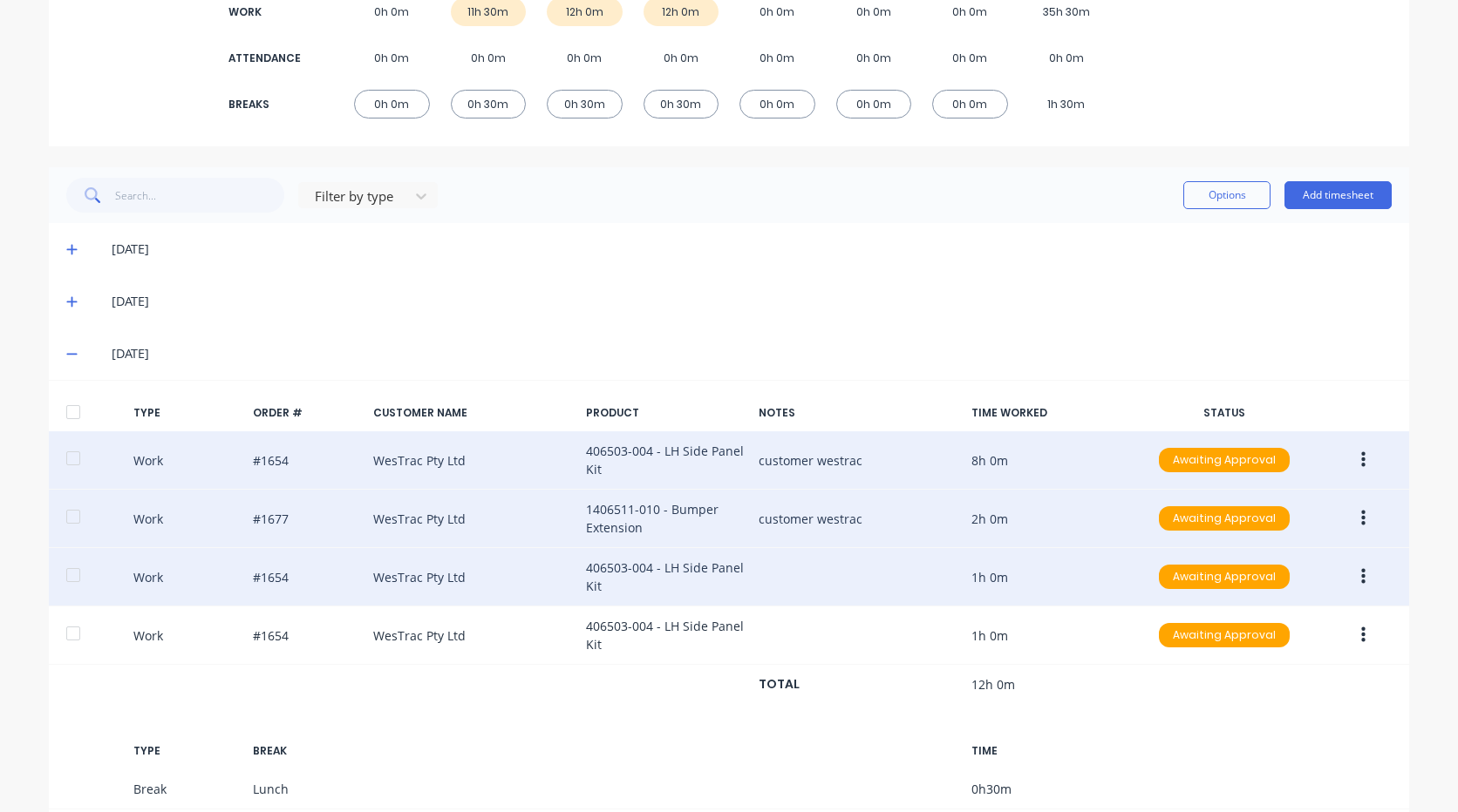
click at [1361, 503] on button "button" at bounding box center [1363, 518] width 41 height 31
click at [1249, 488] on div "Edit" at bounding box center [1301, 488] width 134 height 25
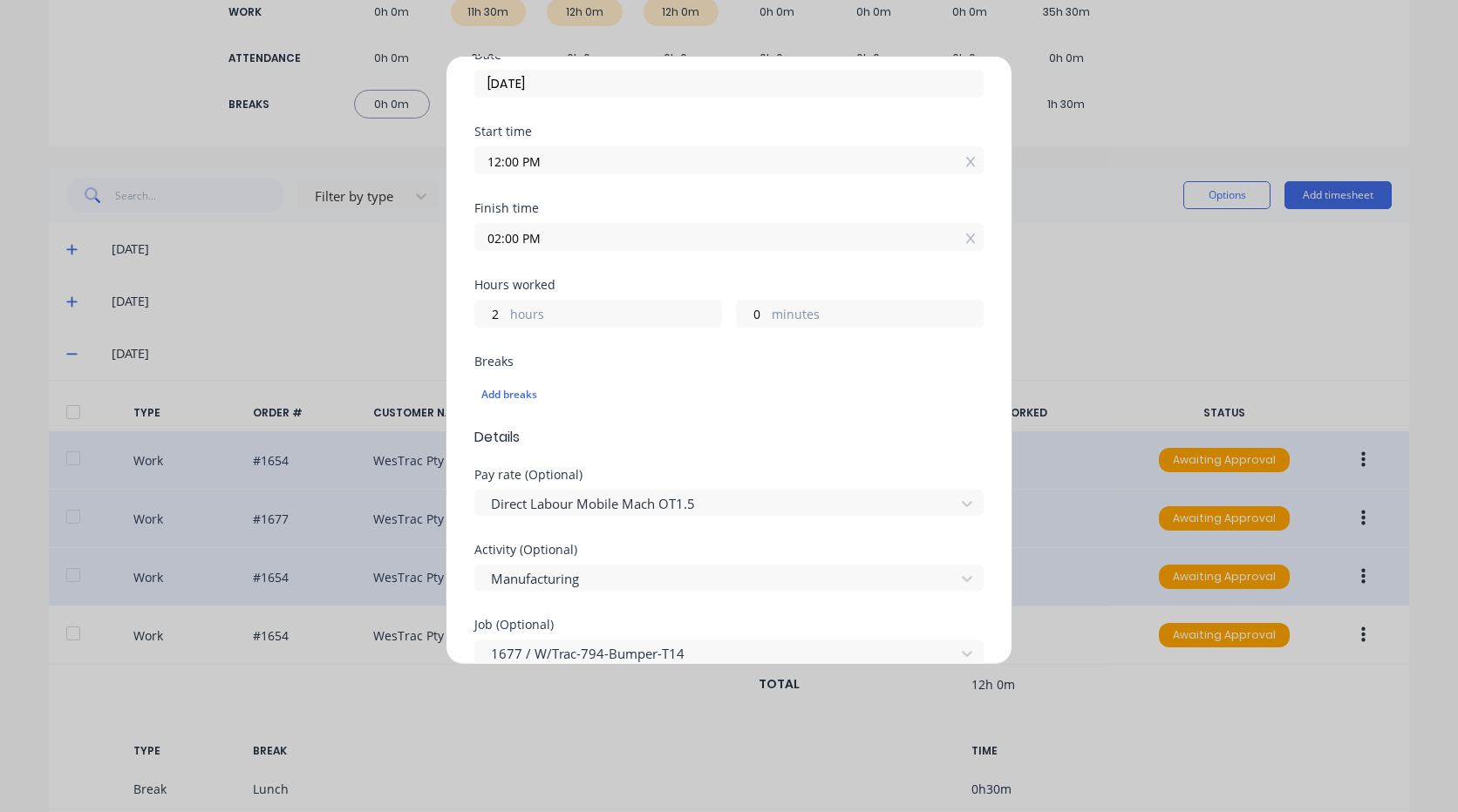
scroll to position [436, 0]
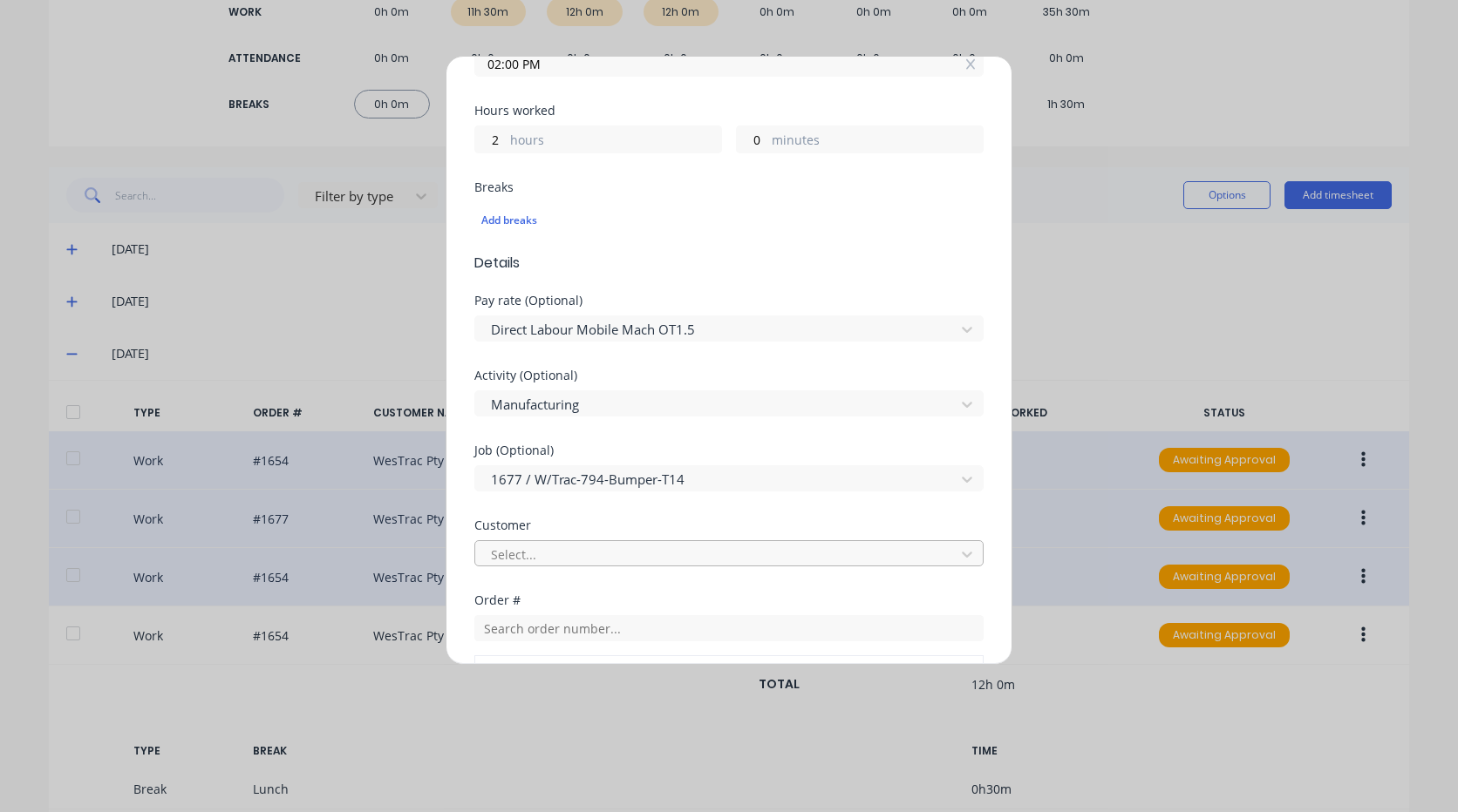
click at [595, 549] on div at bounding box center [717, 555] width 457 height 22
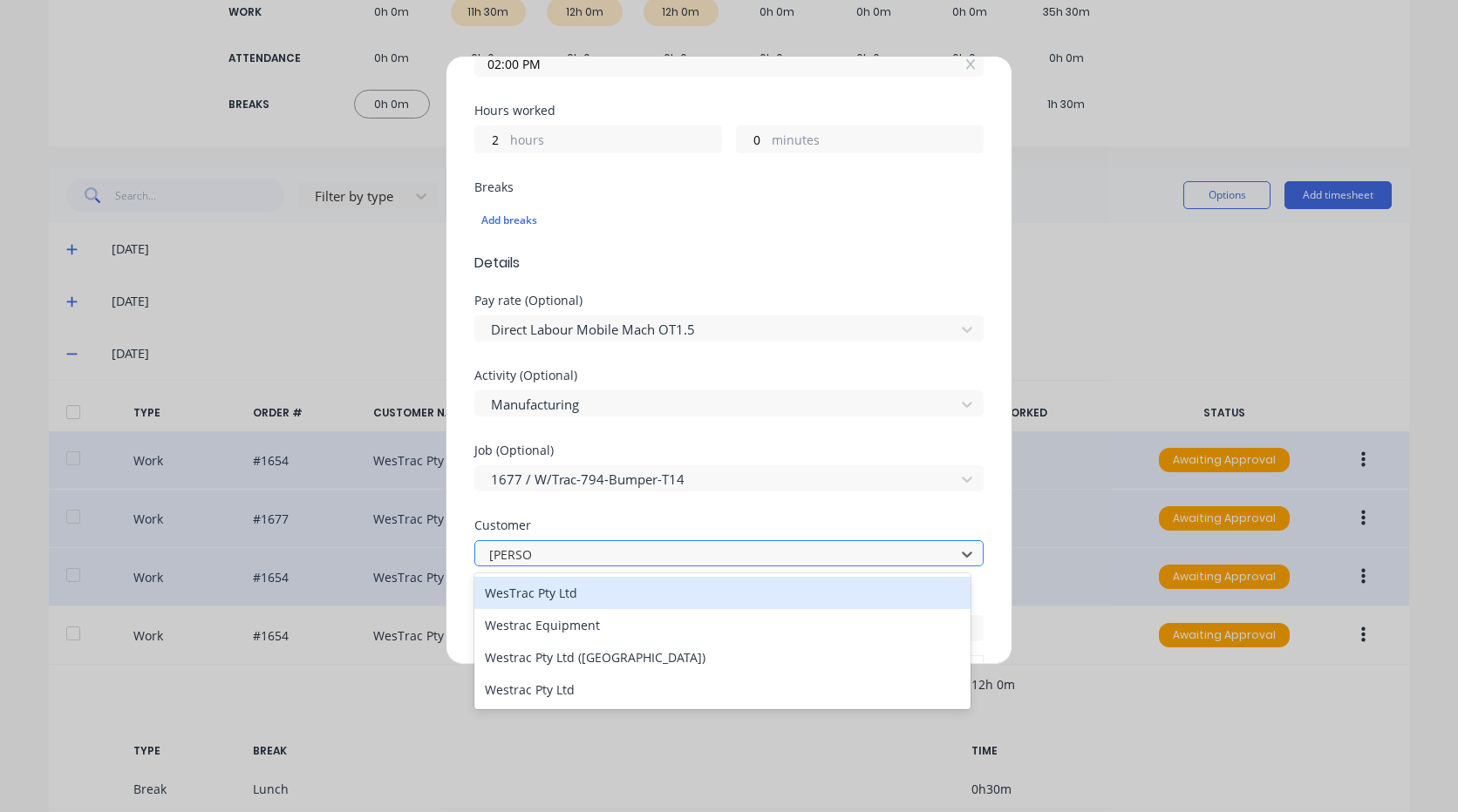
type input "westrac"
click at [608, 583] on div "WesTrac Pty Ltd" at bounding box center [722, 593] width 496 height 32
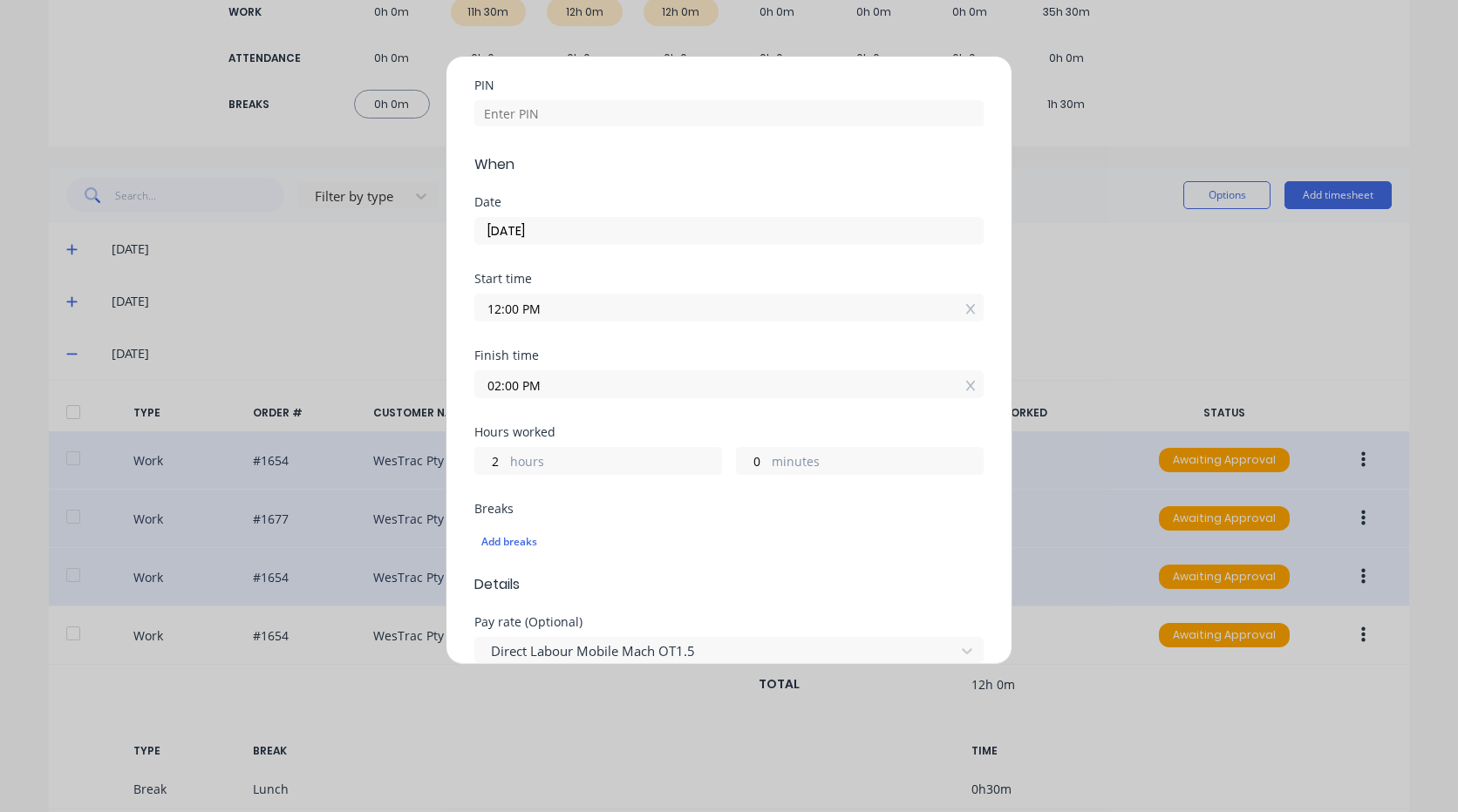
scroll to position [0, 0]
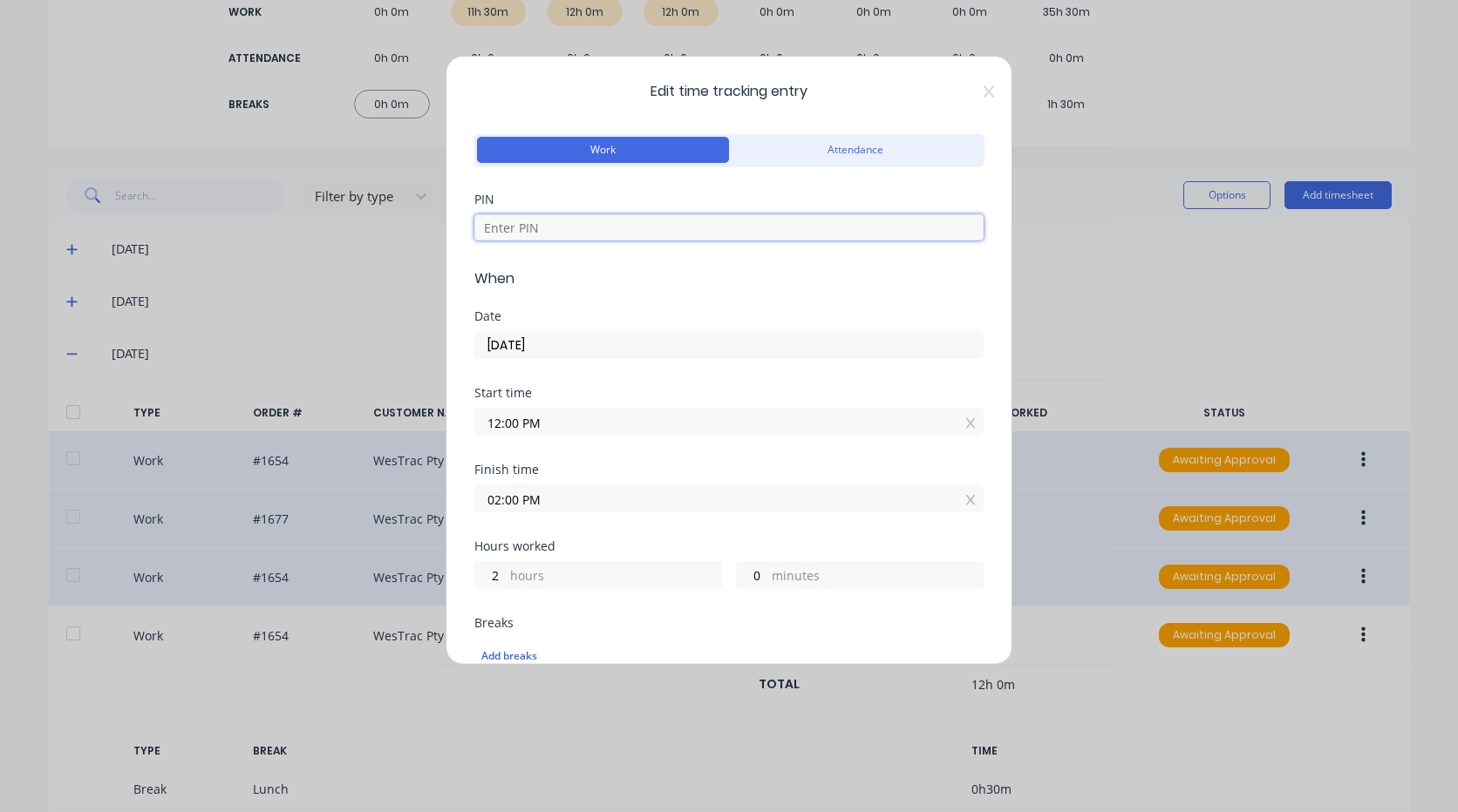
click at [638, 236] on input at bounding box center [728, 227] width 509 height 26
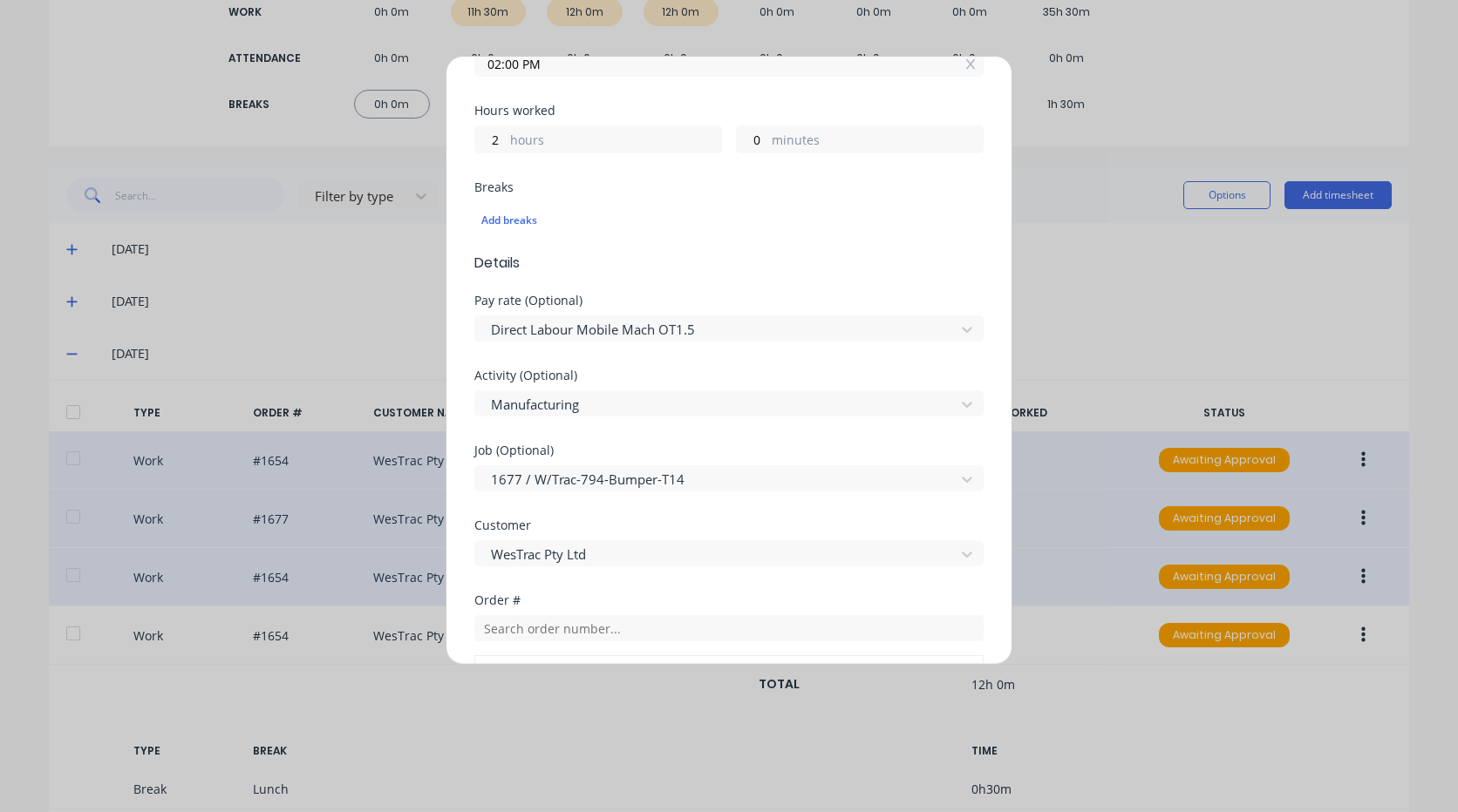
type input "9576"
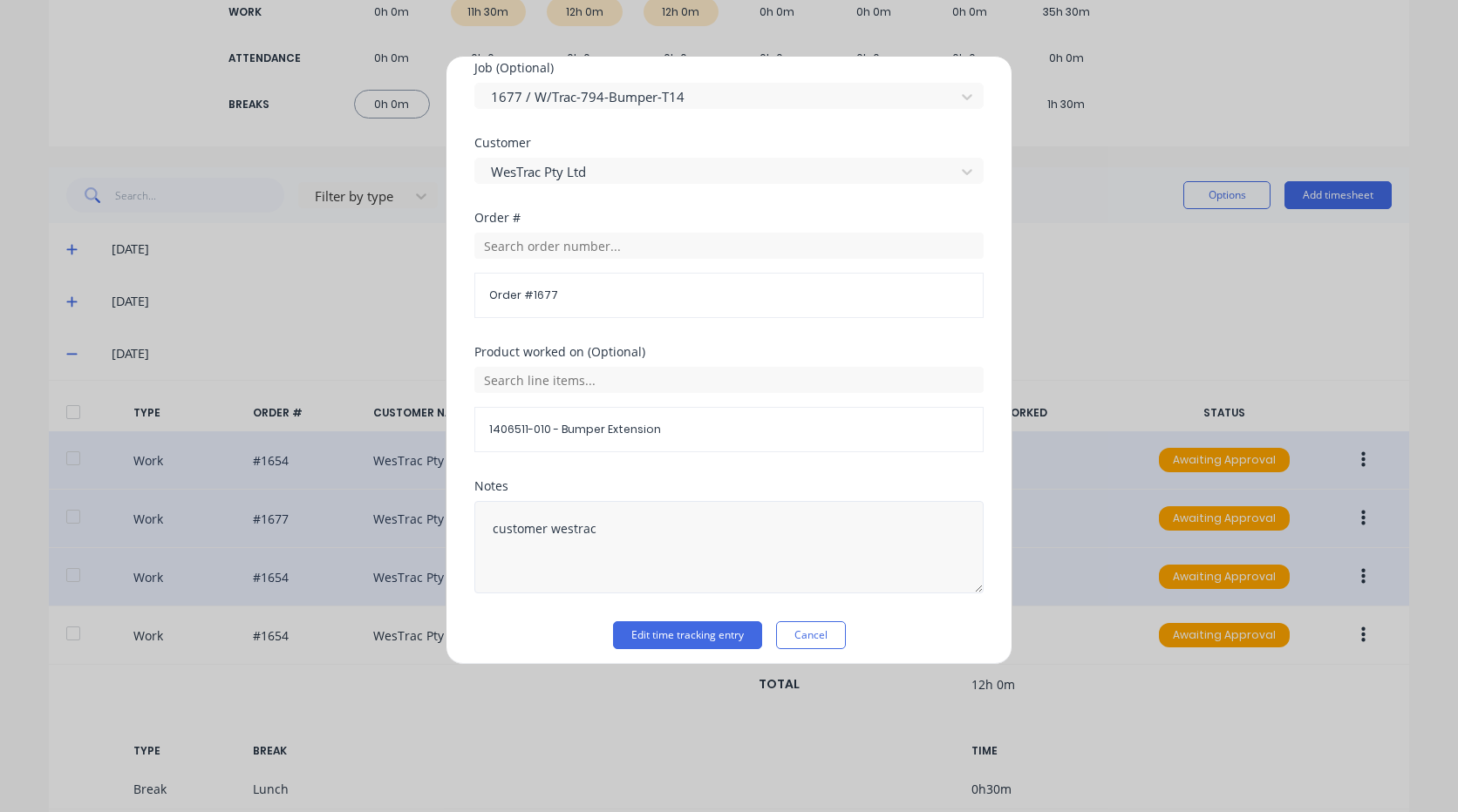
scroll to position [828, 0]
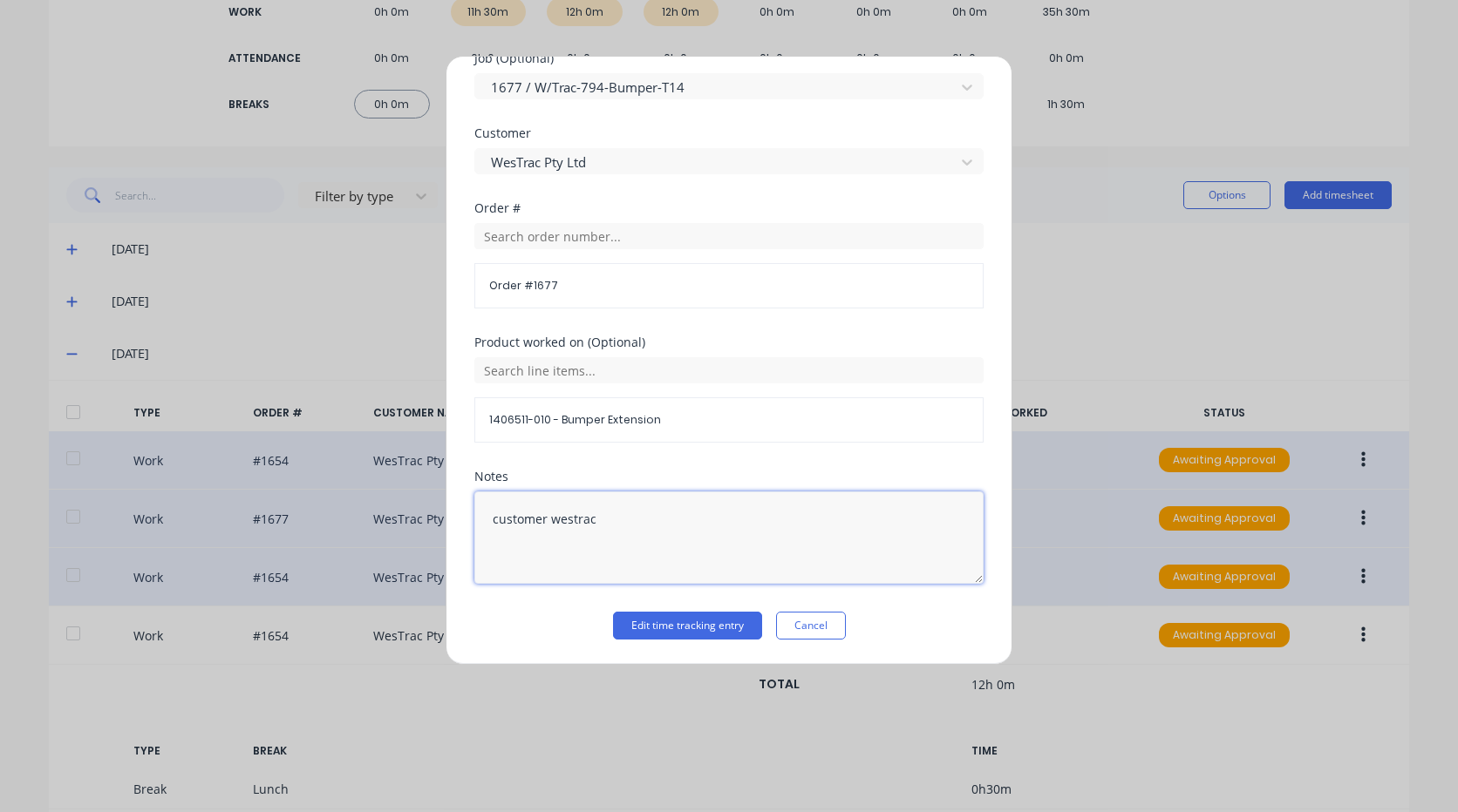
drag, startPoint x: 663, startPoint y: 529, endPoint x: 412, endPoint y: 486, distance: 254.7
click at [400, 485] on div "Edit time tracking entry Work Attendance PIN 9576 When Date 01/10/2025 Start ti…" at bounding box center [729, 406] width 1458 height 812
click at [681, 614] on button "Edit time tracking entry" at bounding box center [687, 625] width 149 height 28
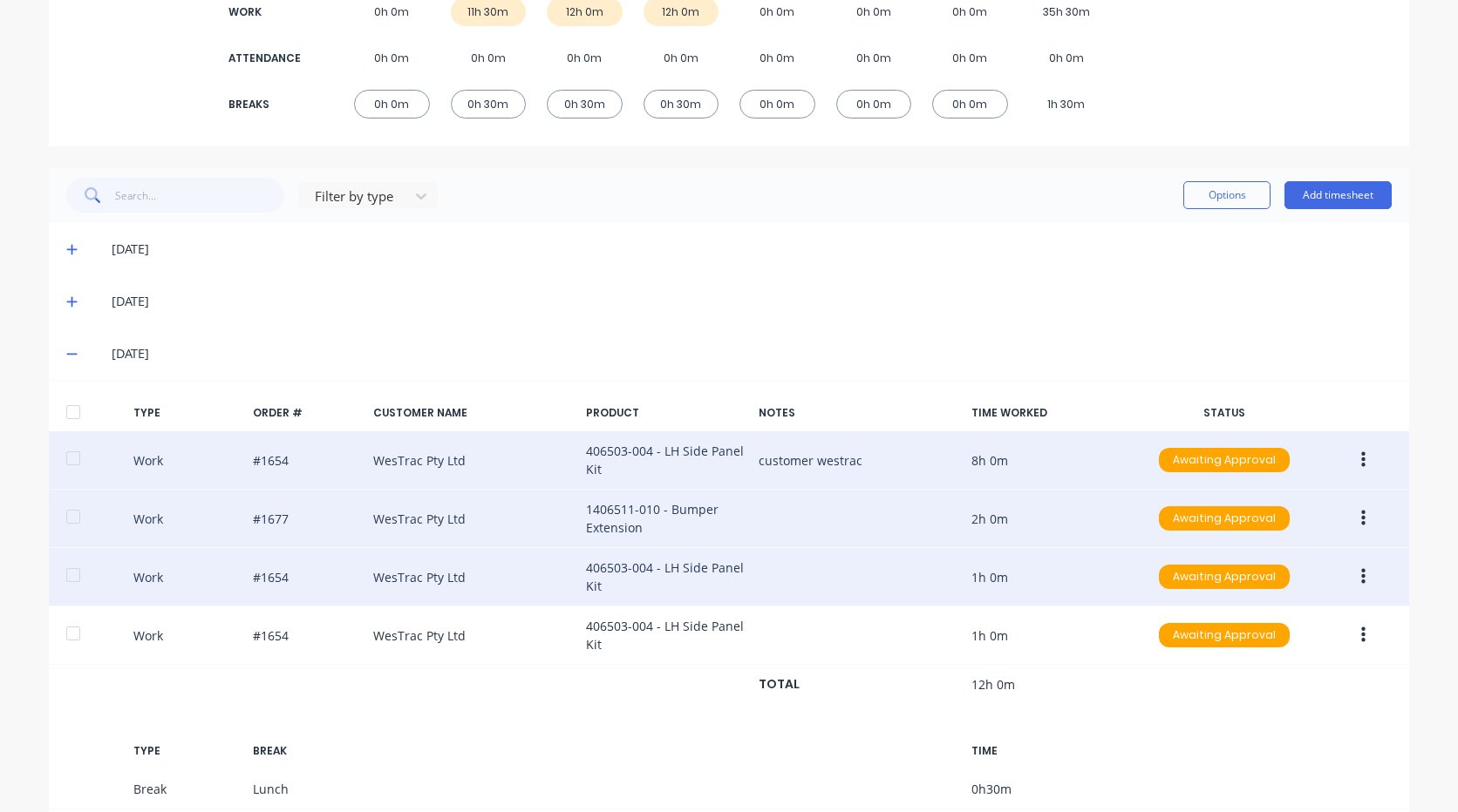
click at [1353, 459] on button "button" at bounding box center [1363, 460] width 41 height 31
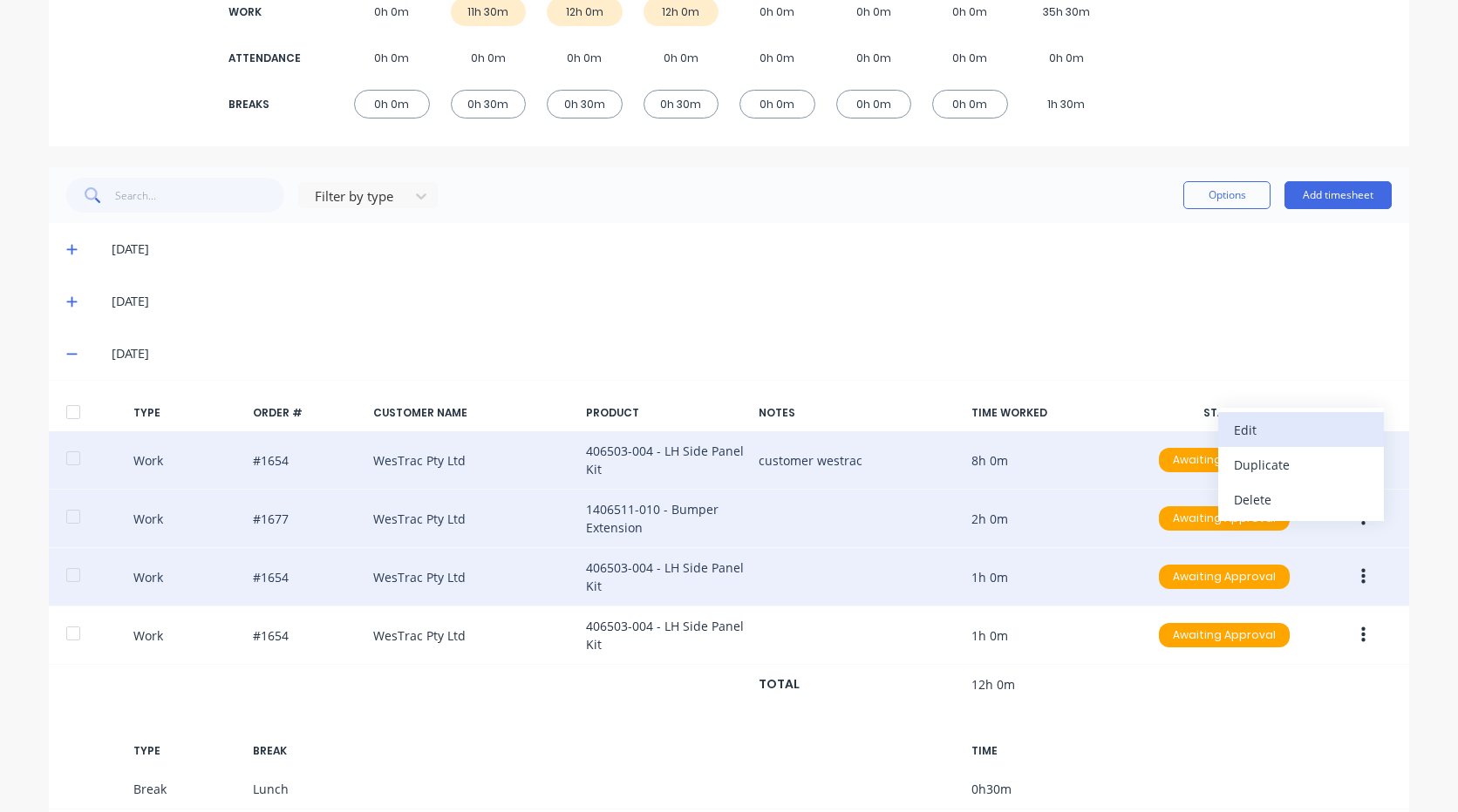
click at [1285, 426] on div "Edit" at bounding box center [1301, 430] width 134 height 25
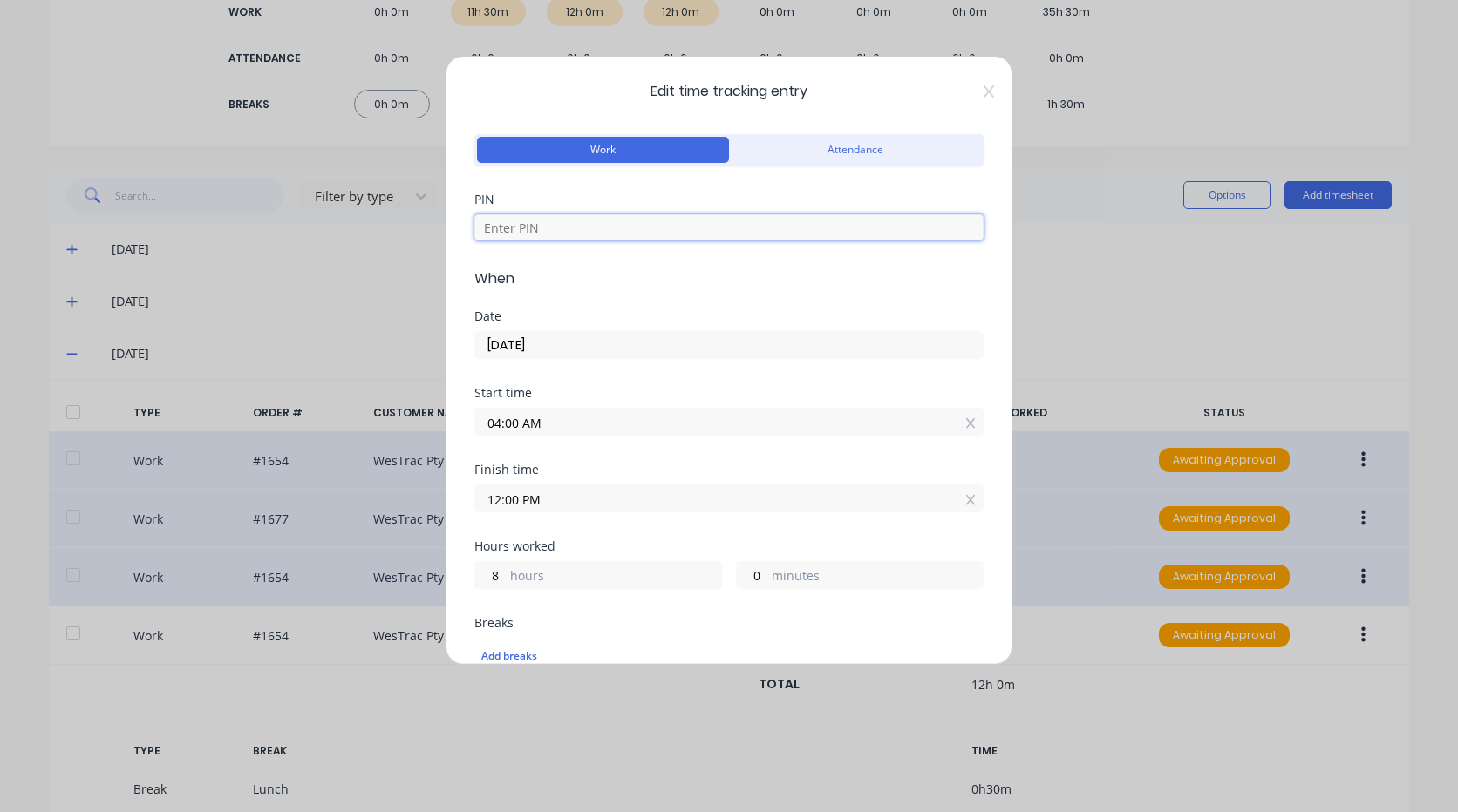
click at [654, 238] on input at bounding box center [728, 227] width 509 height 26
click at [648, 232] on input at bounding box center [728, 227] width 509 height 26
type input "9576"
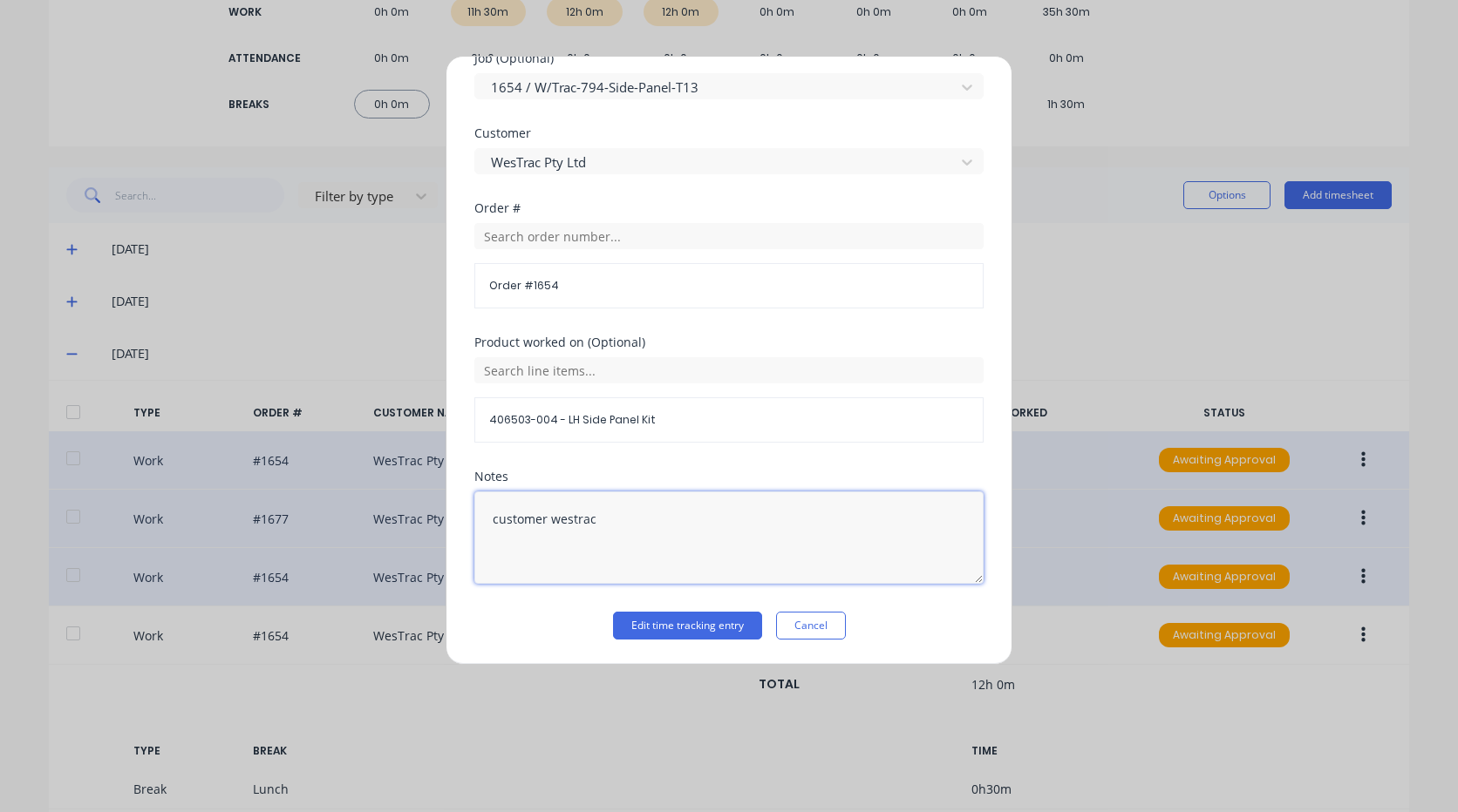
drag, startPoint x: 643, startPoint y: 530, endPoint x: 404, endPoint y: 469, distance: 246.7
click at [400, 469] on div "Edit time tracking entry Work Attendance PIN 9576 When Date 01/10/2025 Start ti…" at bounding box center [729, 406] width 1458 height 812
click at [682, 617] on button "Edit time tracking entry" at bounding box center [687, 625] width 149 height 28
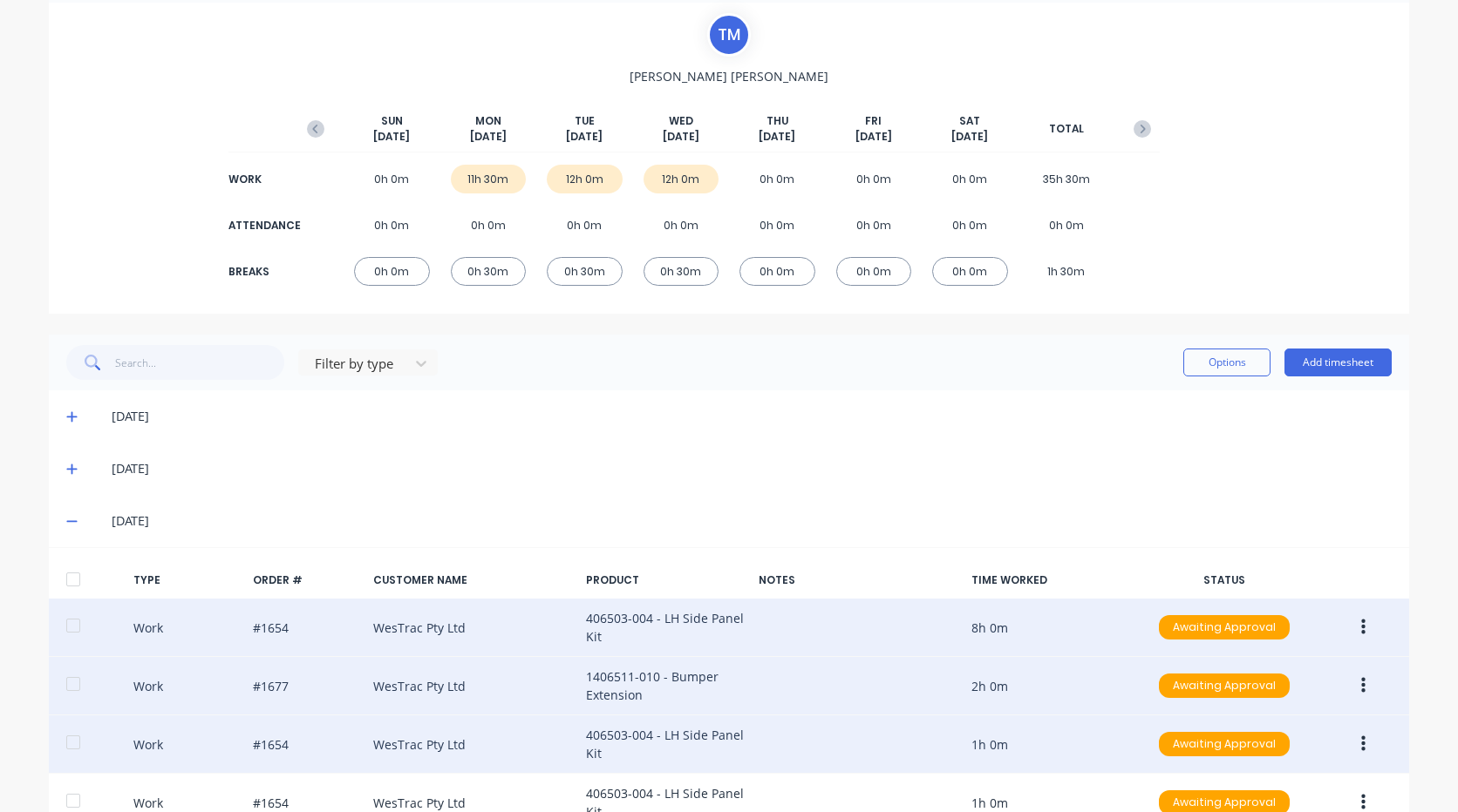
scroll to position [26, 0]
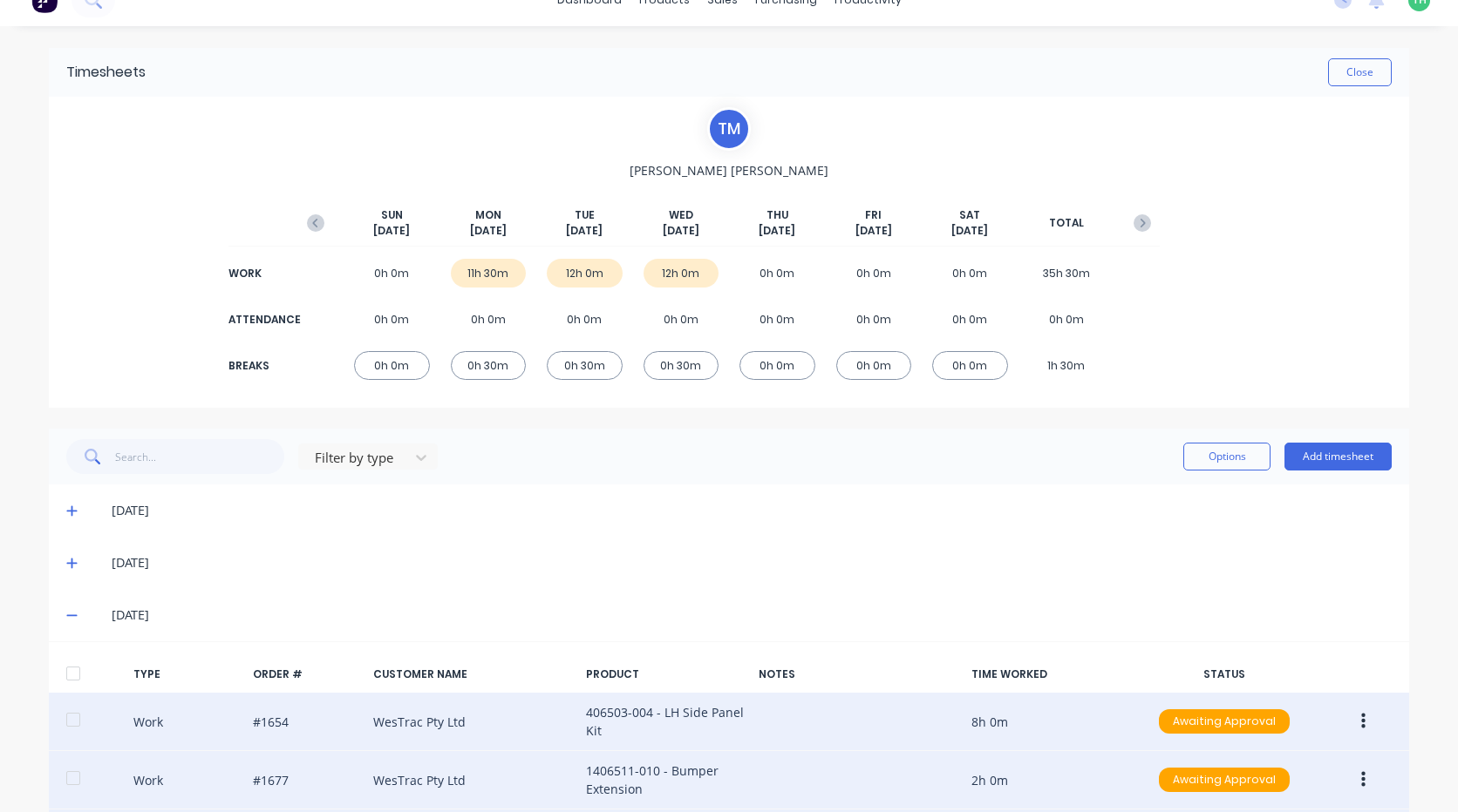
click at [64, 605] on div "[DATE]" at bounding box center [729, 615] width 1360 height 52
click at [67, 563] on icon at bounding box center [72, 564] width 11 height 11
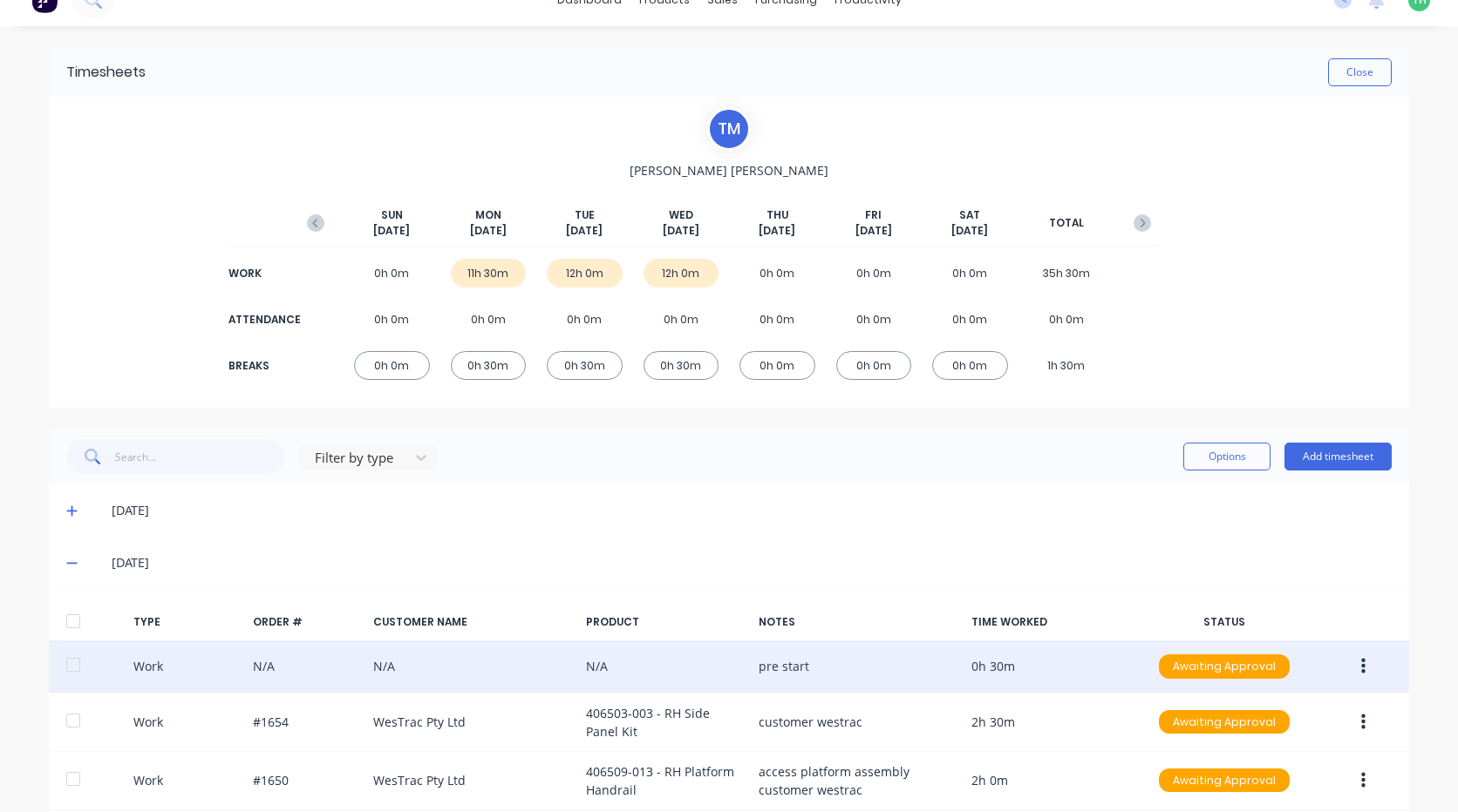
click at [1344, 659] on button "button" at bounding box center [1363, 666] width 41 height 31
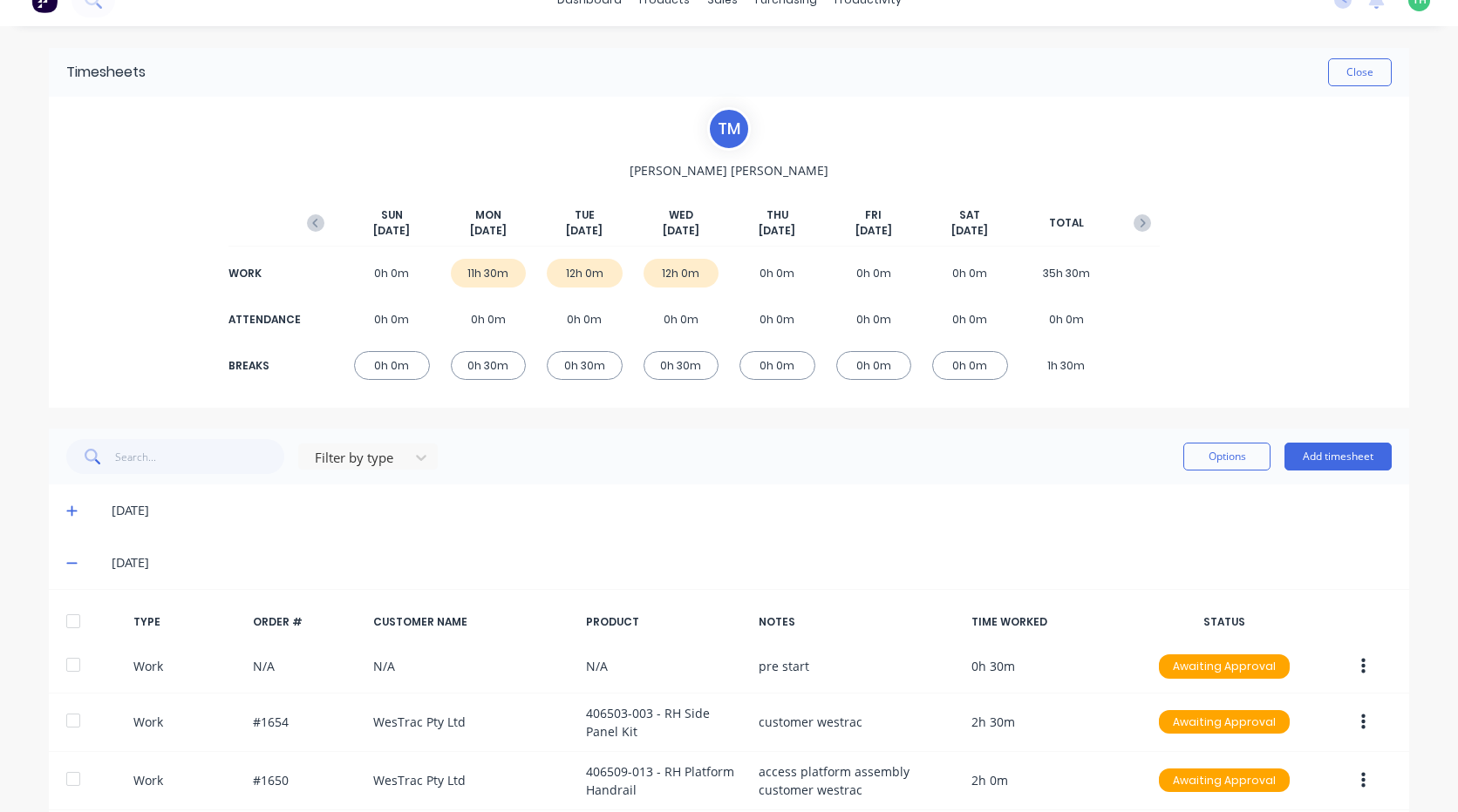
click at [1148, 559] on div "[DATE]" at bounding box center [752, 564] width 1280 height 20
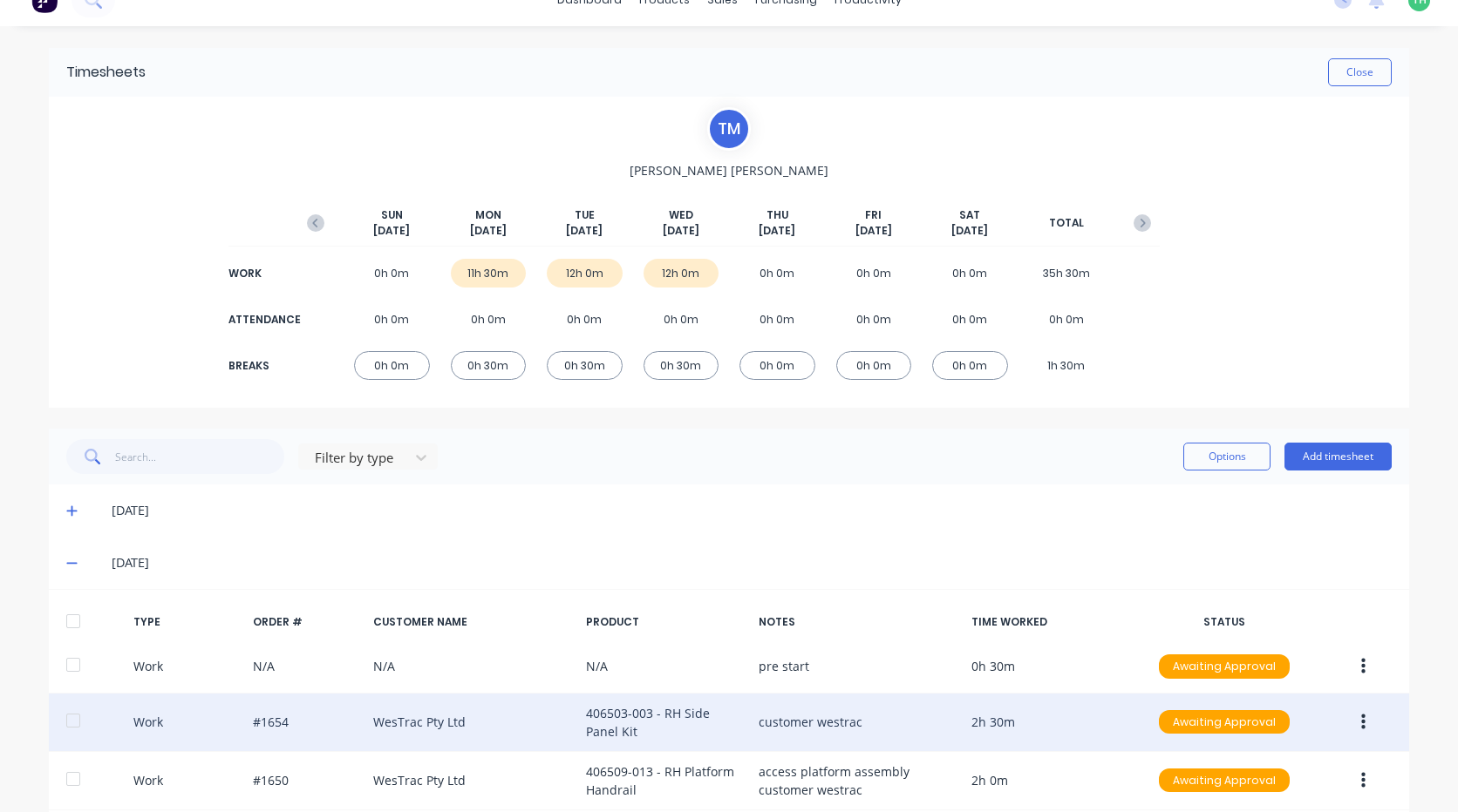
click at [1359, 720] on button "button" at bounding box center [1363, 721] width 41 height 31
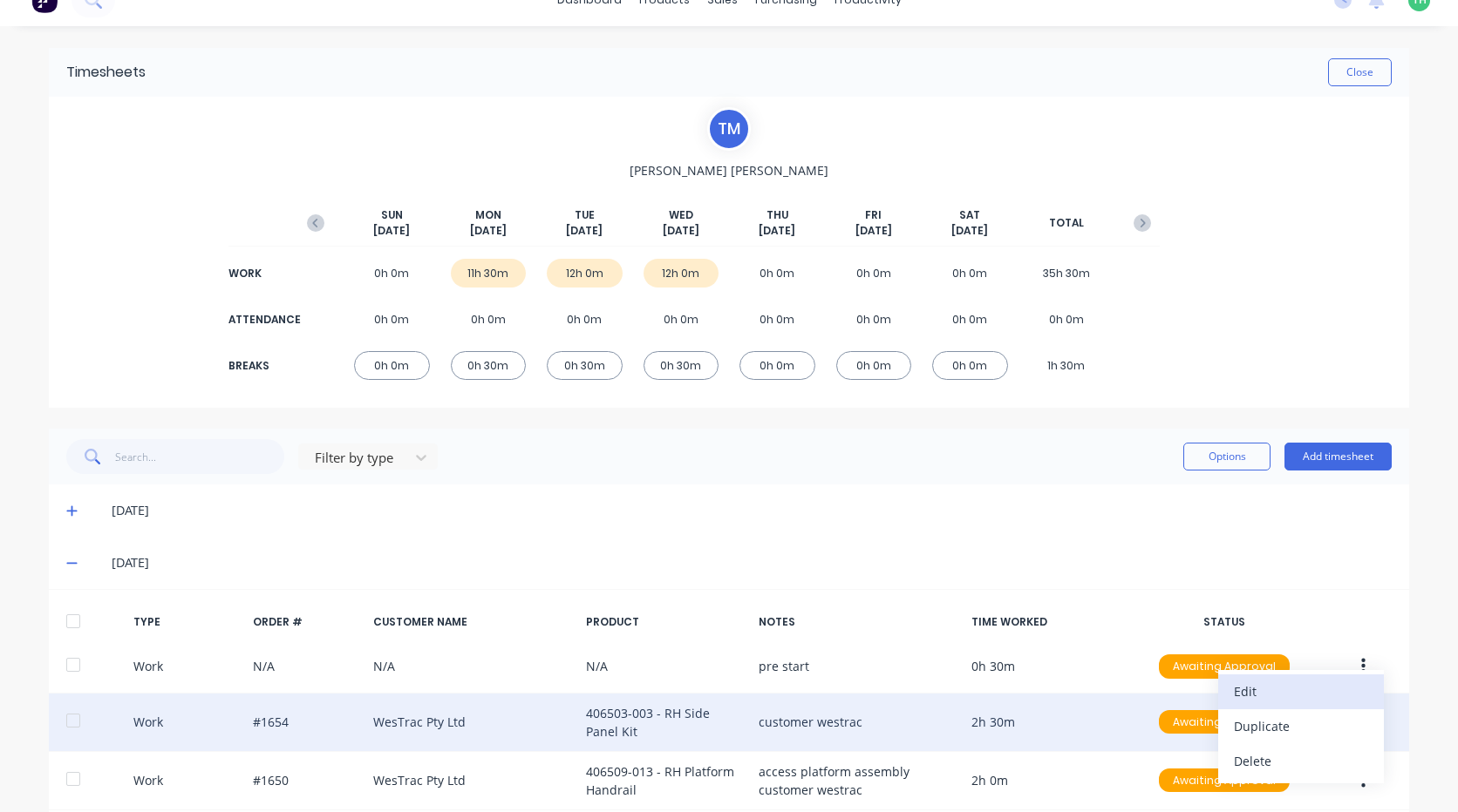
click at [1313, 690] on div "Edit" at bounding box center [1301, 691] width 134 height 25
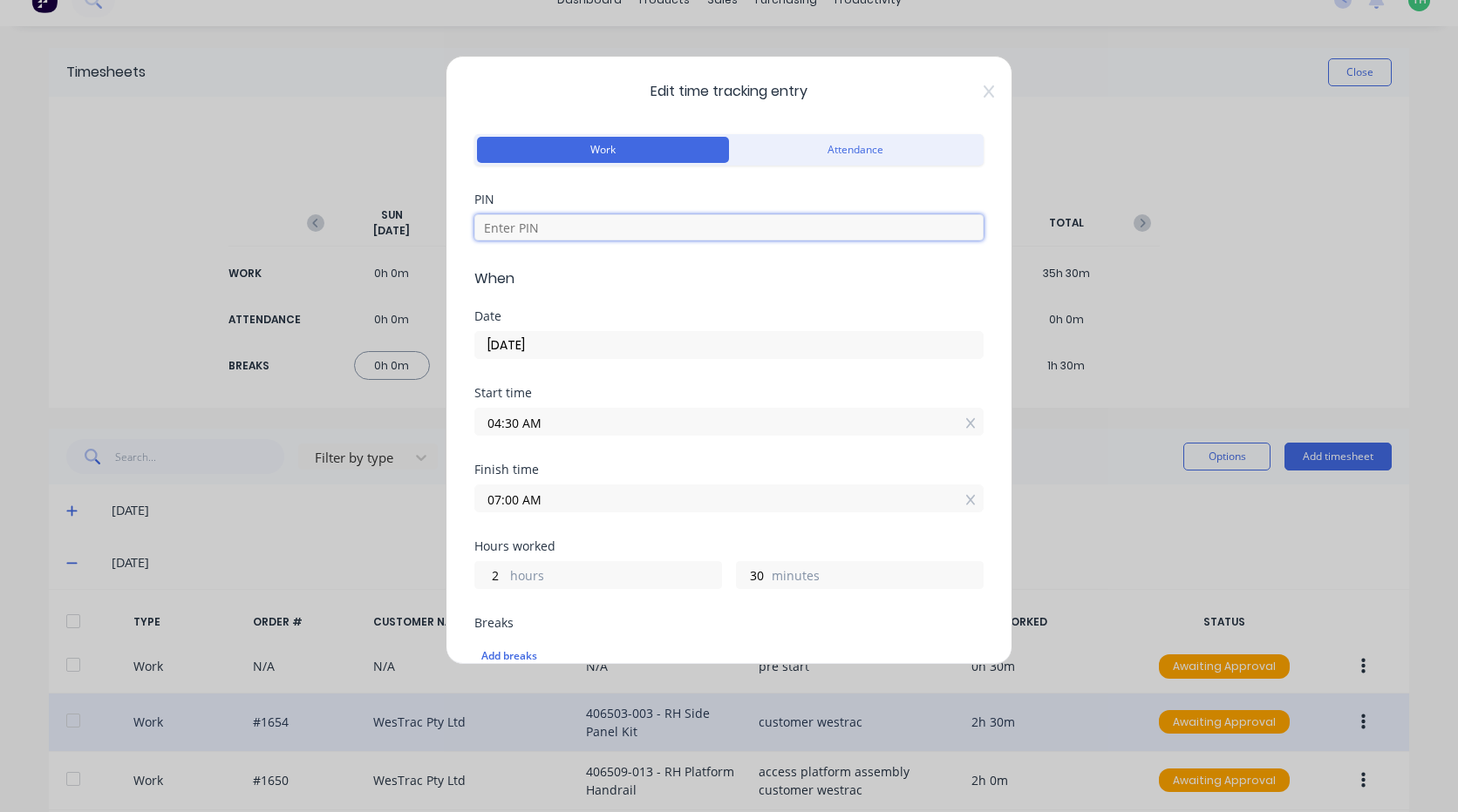
click at [605, 218] on input at bounding box center [728, 227] width 509 height 26
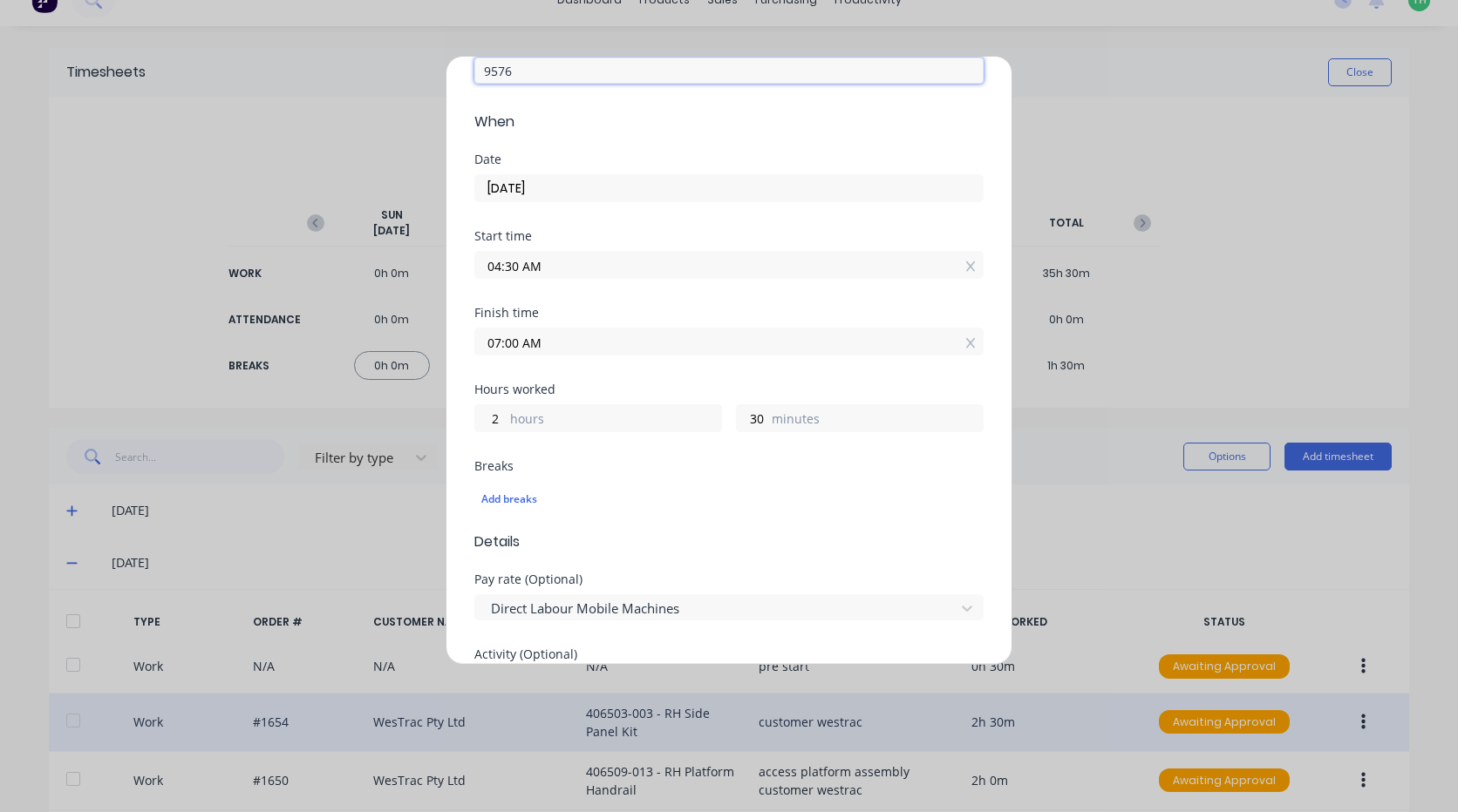
scroll to position [436, 0]
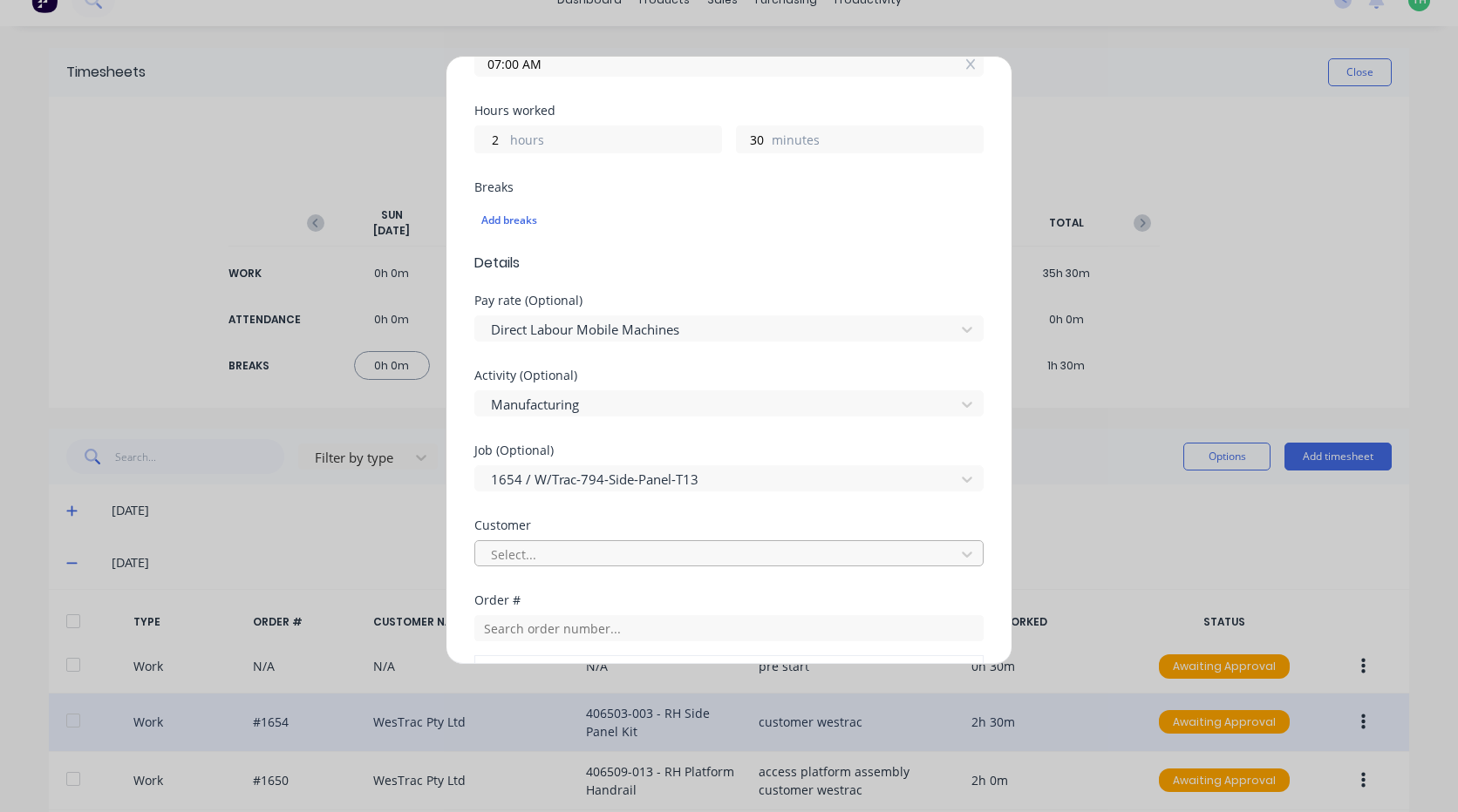
type input "9576"
click at [599, 545] on div at bounding box center [717, 555] width 457 height 22
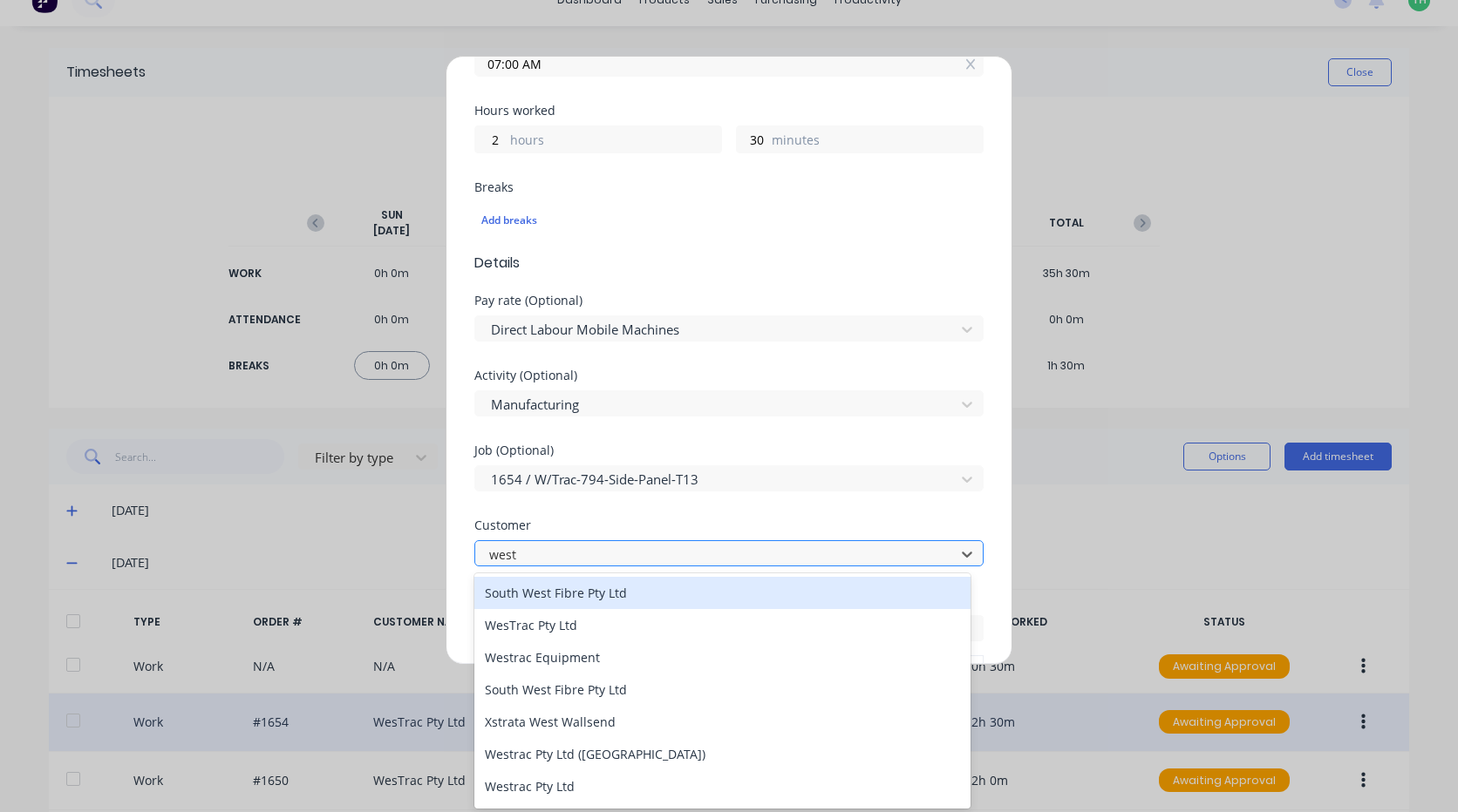
type input "westr"
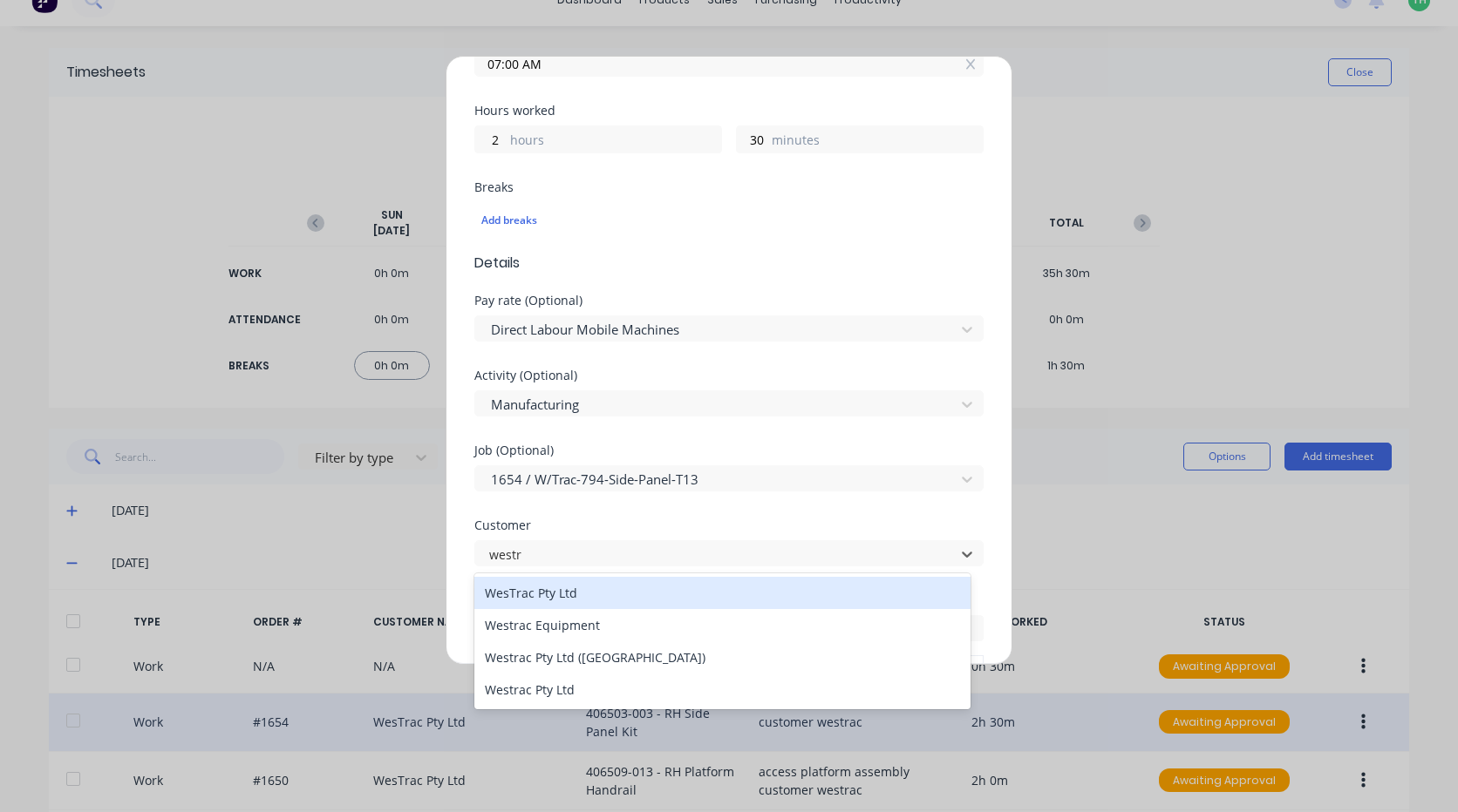
click at [596, 595] on div "WesTrac Pty Ltd" at bounding box center [722, 593] width 496 height 32
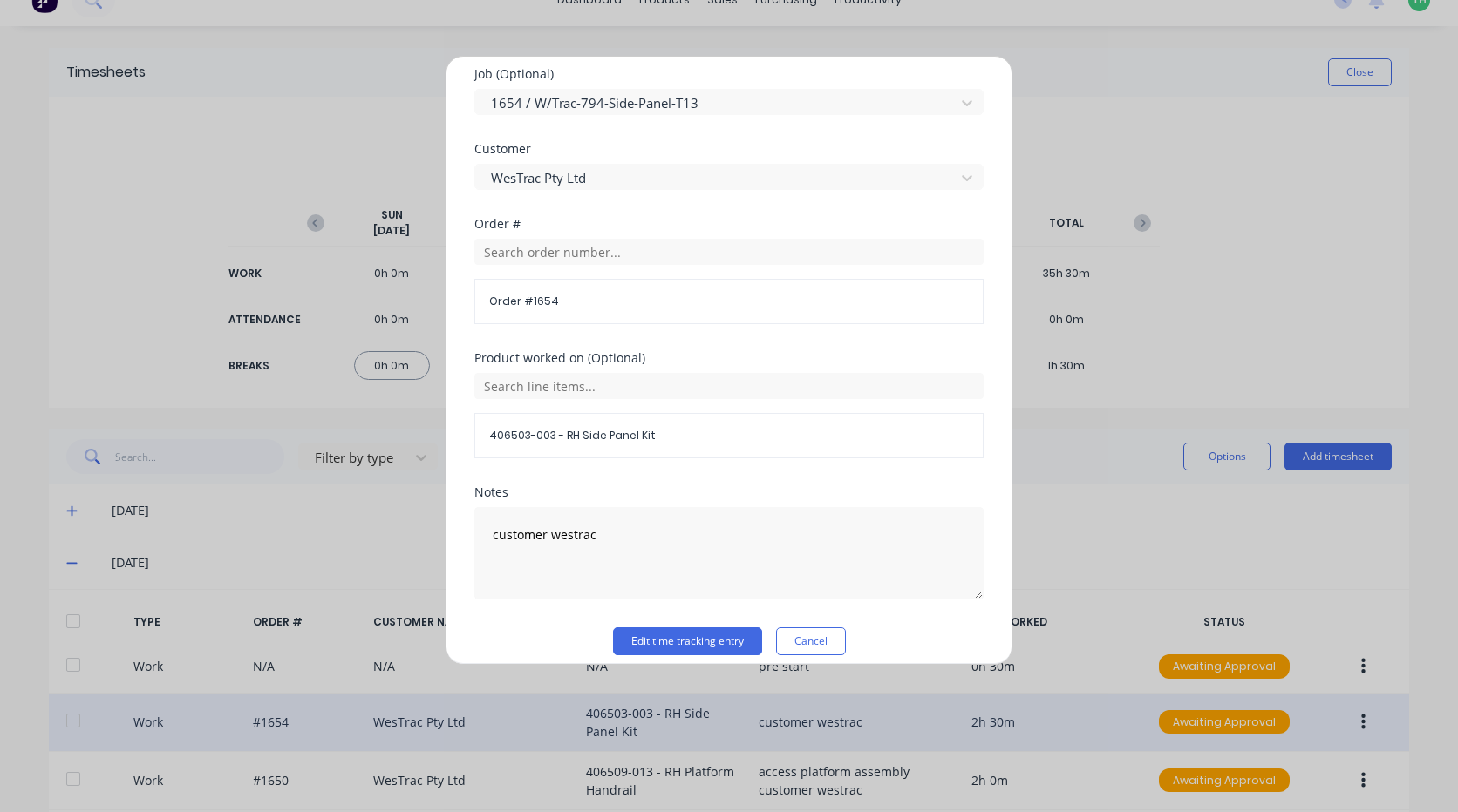
scroll to position [828, 0]
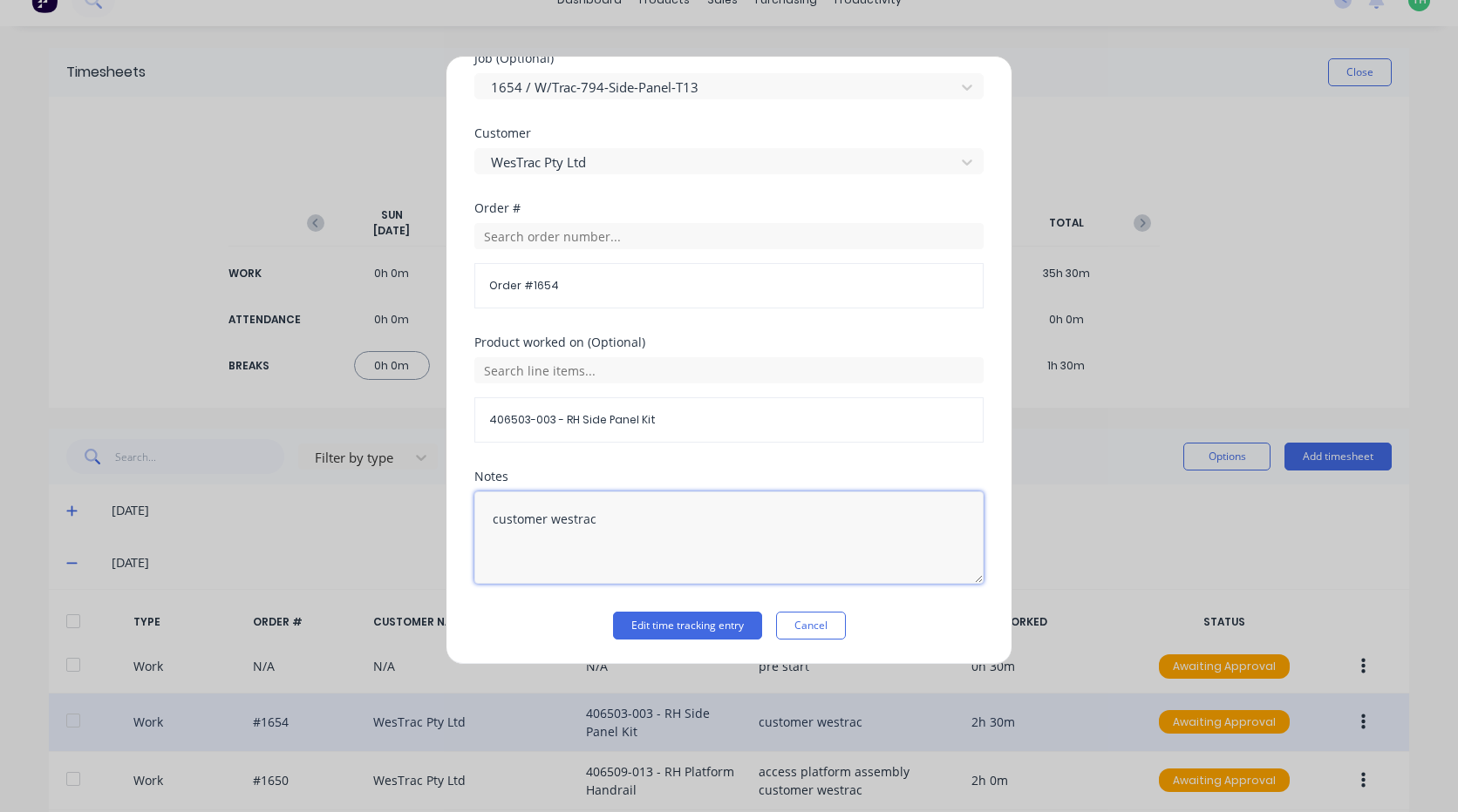
drag, startPoint x: 634, startPoint y: 531, endPoint x: 459, endPoint y: 508, distance: 176.5
click at [463, 509] on div "Edit time tracking entry Work Attendance PIN 9576 When Date 30/09/2025 Start ti…" at bounding box center [729, 360] width 567 height 609
click at [695, 635] on button "Edit time tracking entry" at bounding box center [687, 625] width 149 height 28
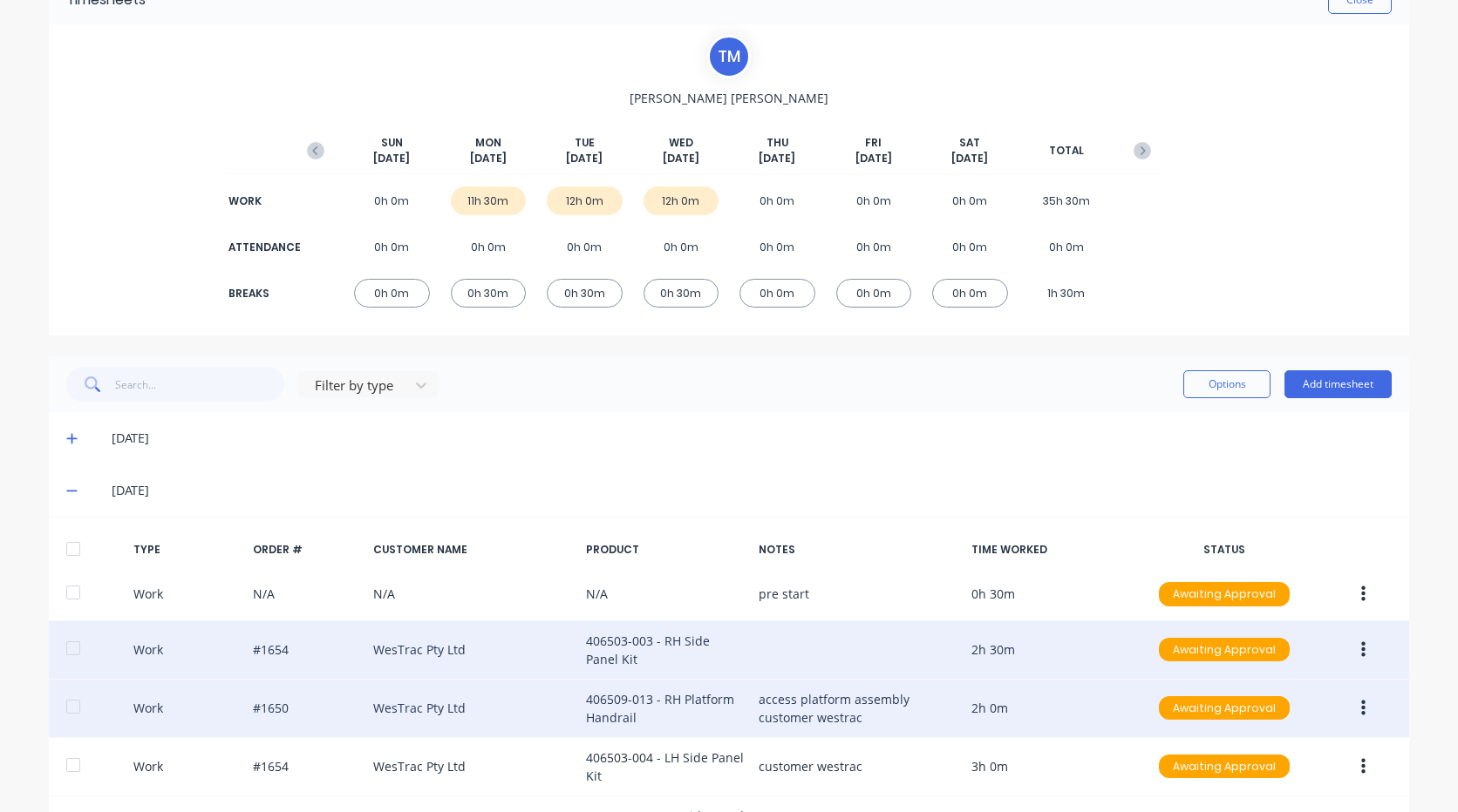
scroll to position [201, 0]
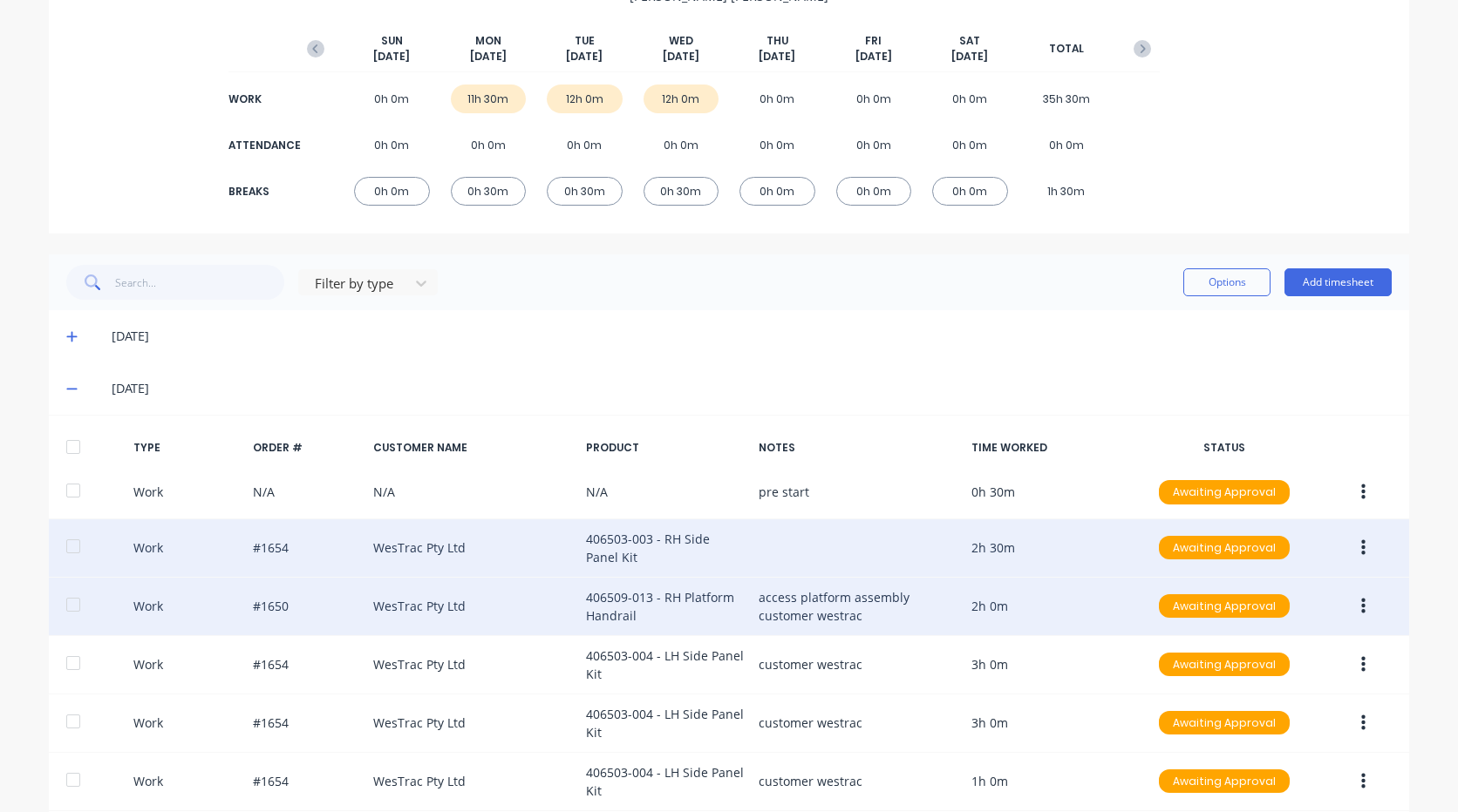
click at [1365, 600] on button "button" at bounding box center [1363, 606] width 41 height 31
click at [1279, 568] on div "Edit" at bounding box center [1301, 575] width 134 height 25
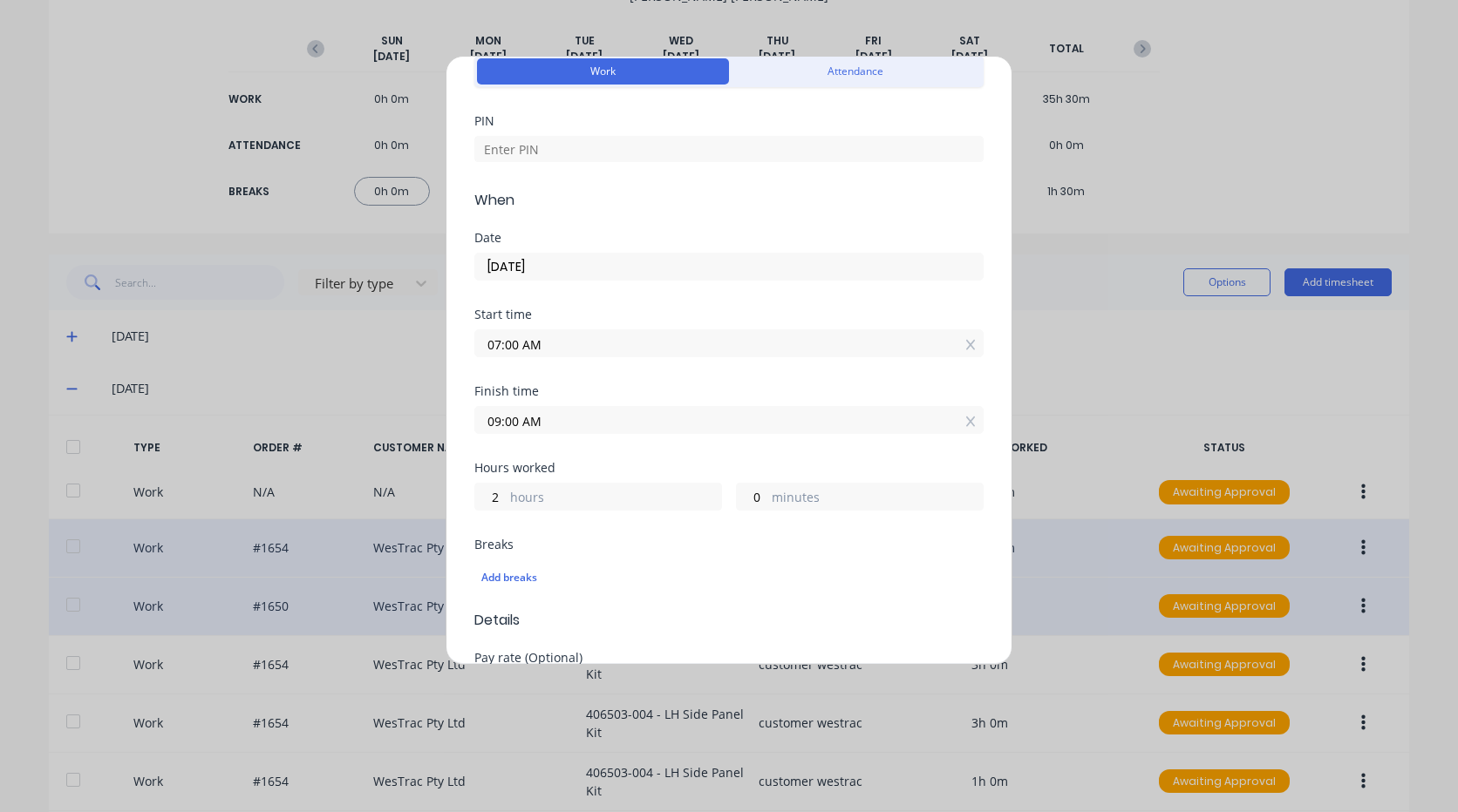
scroll to position [0, 0]
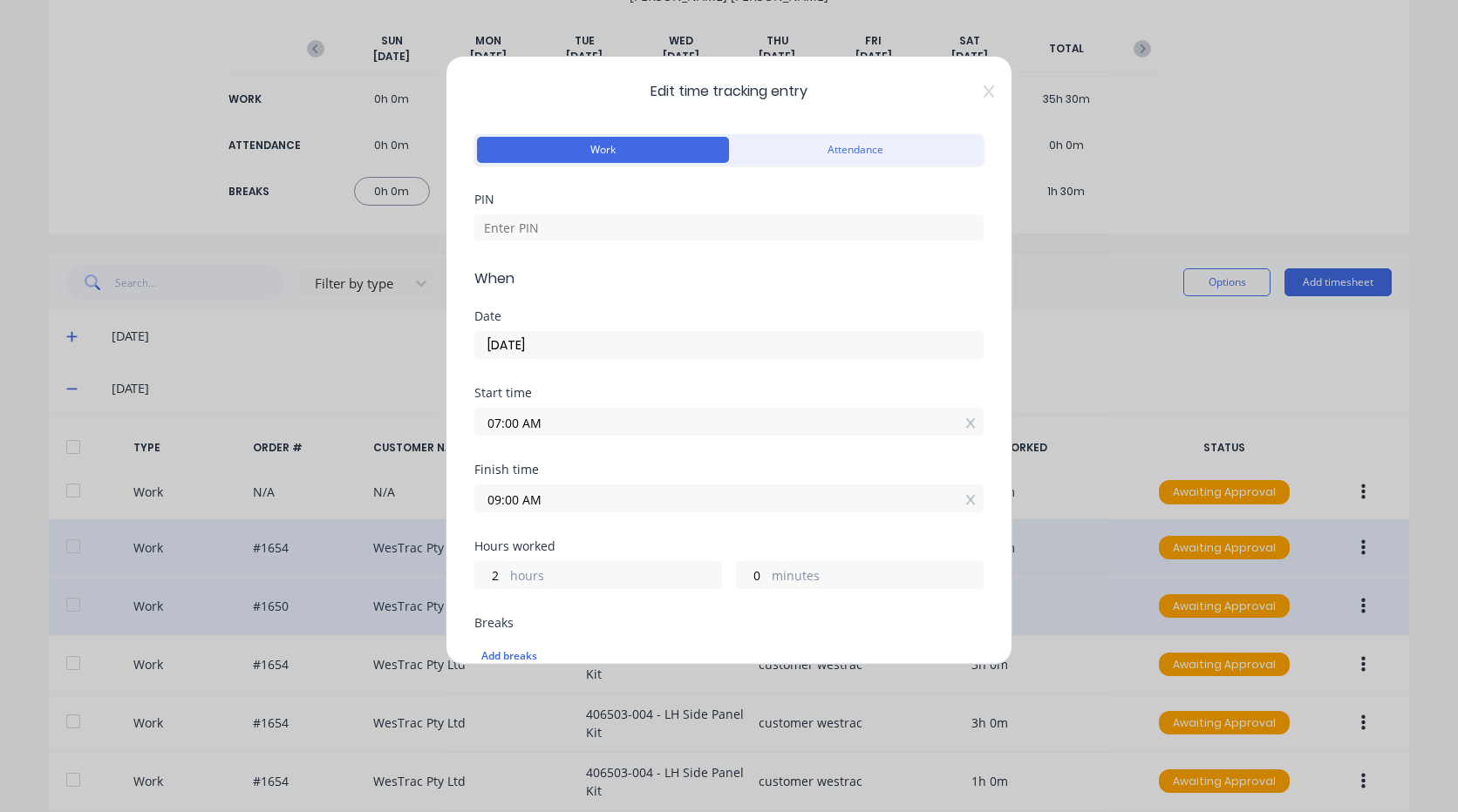
click at [628, 241] on div "PIN" at bounding box center [728, 231] width 509 height 75
click at [636, 234] on input at bounding box center [728, 227] width 509 height 26
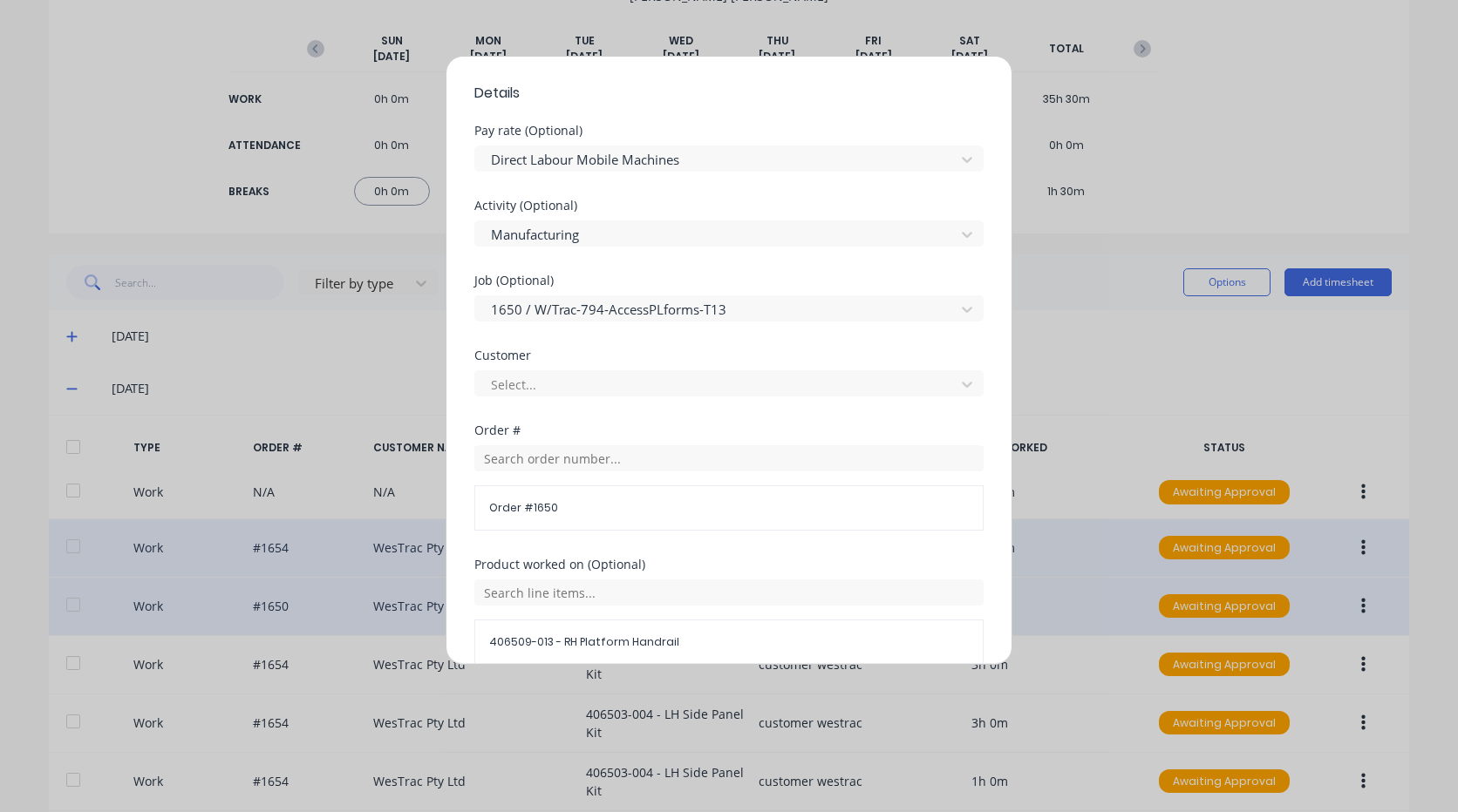
scroll to position [610, 0]
type input "9576"
click at [582, 374] on div at bounding box center [717, 380] width 457 height 22
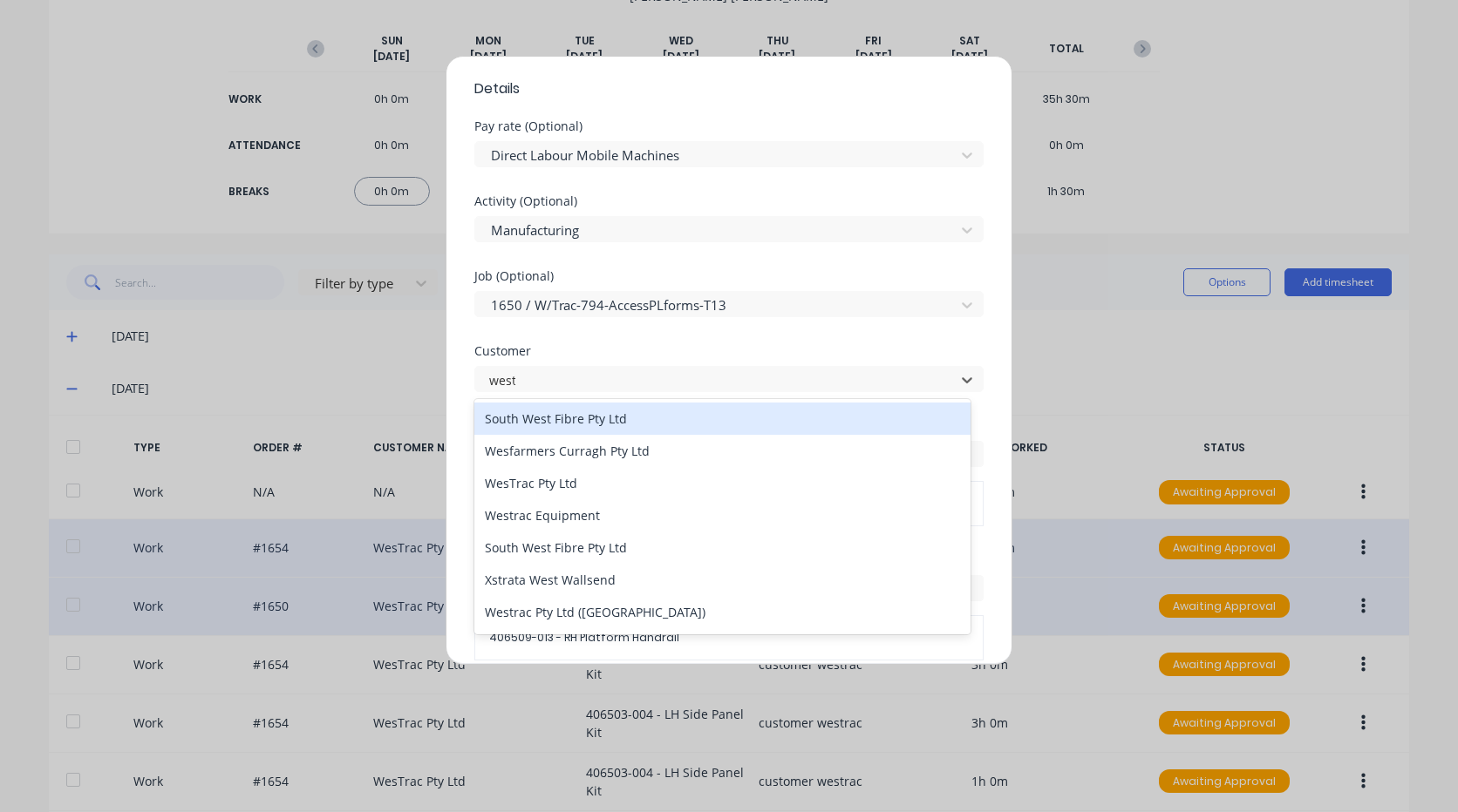
type input "westr"
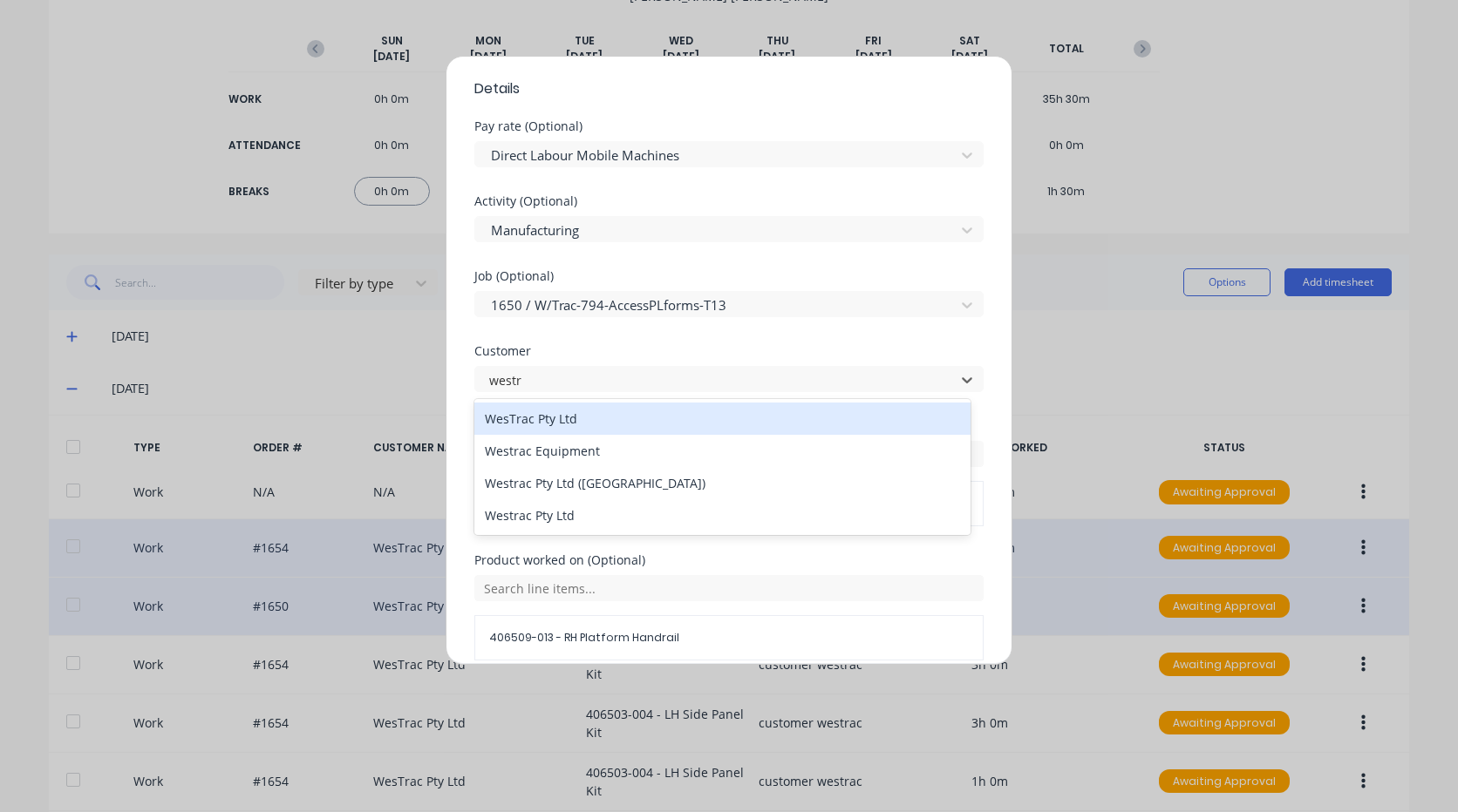
click at [607, 411] on div "WesTrac Pty Ltd" at bounding box center [722, 419] width 496 height 32
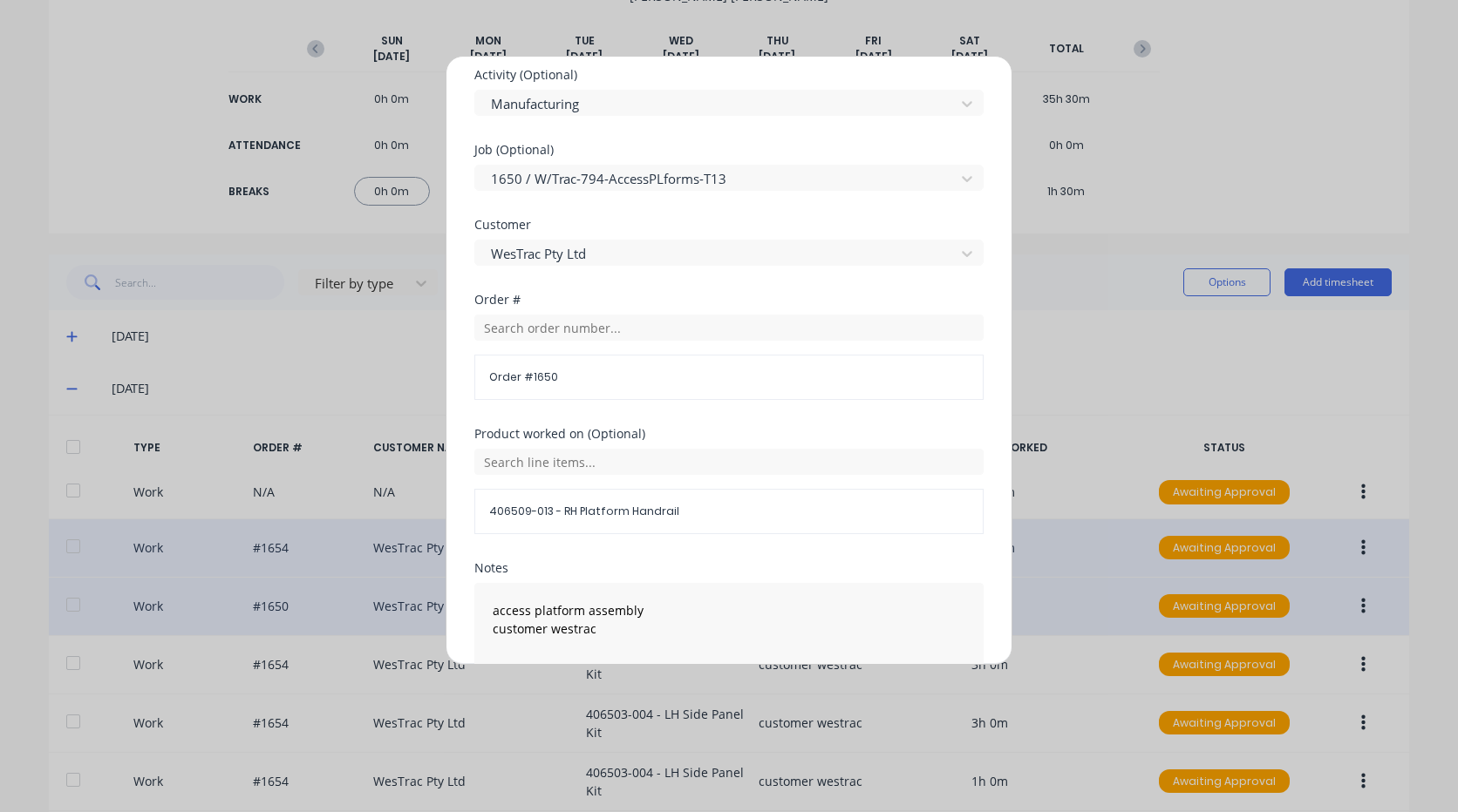
scroll to position [828, 0]
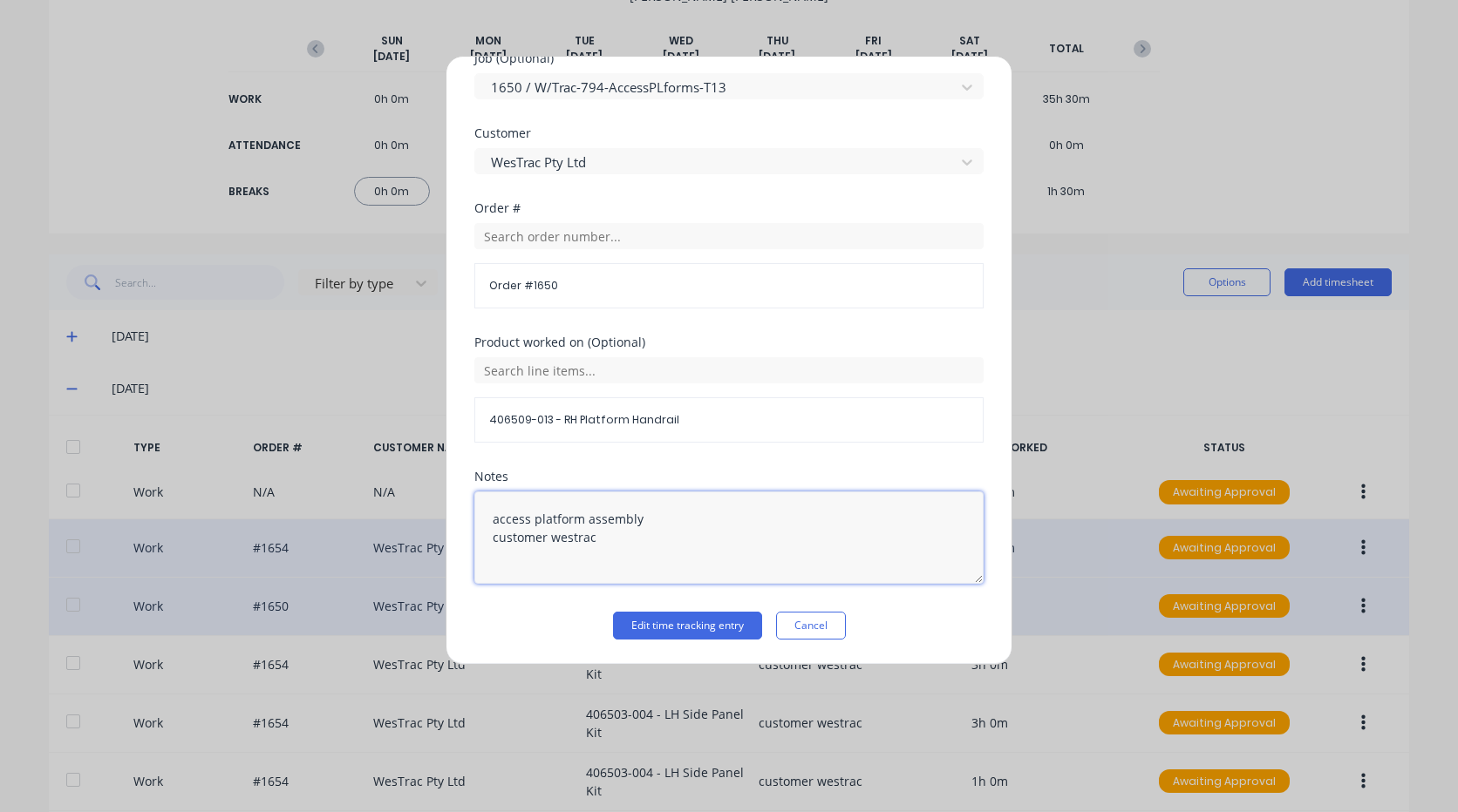
drag, startPoint x: 683, startPoint y: 548, endPoint x: 410, endPoint y: 542, distance: 273.1
click at [408, 542] on div "Edit time tracking entry Work Attendance PIN 9576 When Date 30/09/2025 Start ti…" at bounding box center [729, 406] width 1458 height 812
type textarea "access platform assembly"
click at [652, 605] on div "Notes access platform assembly" at bounding box center [728, 540] width 509 height 141
click at [647, 627] on button "Edit time tracking entry" at bounding box center [687, 625] width 149 height 28
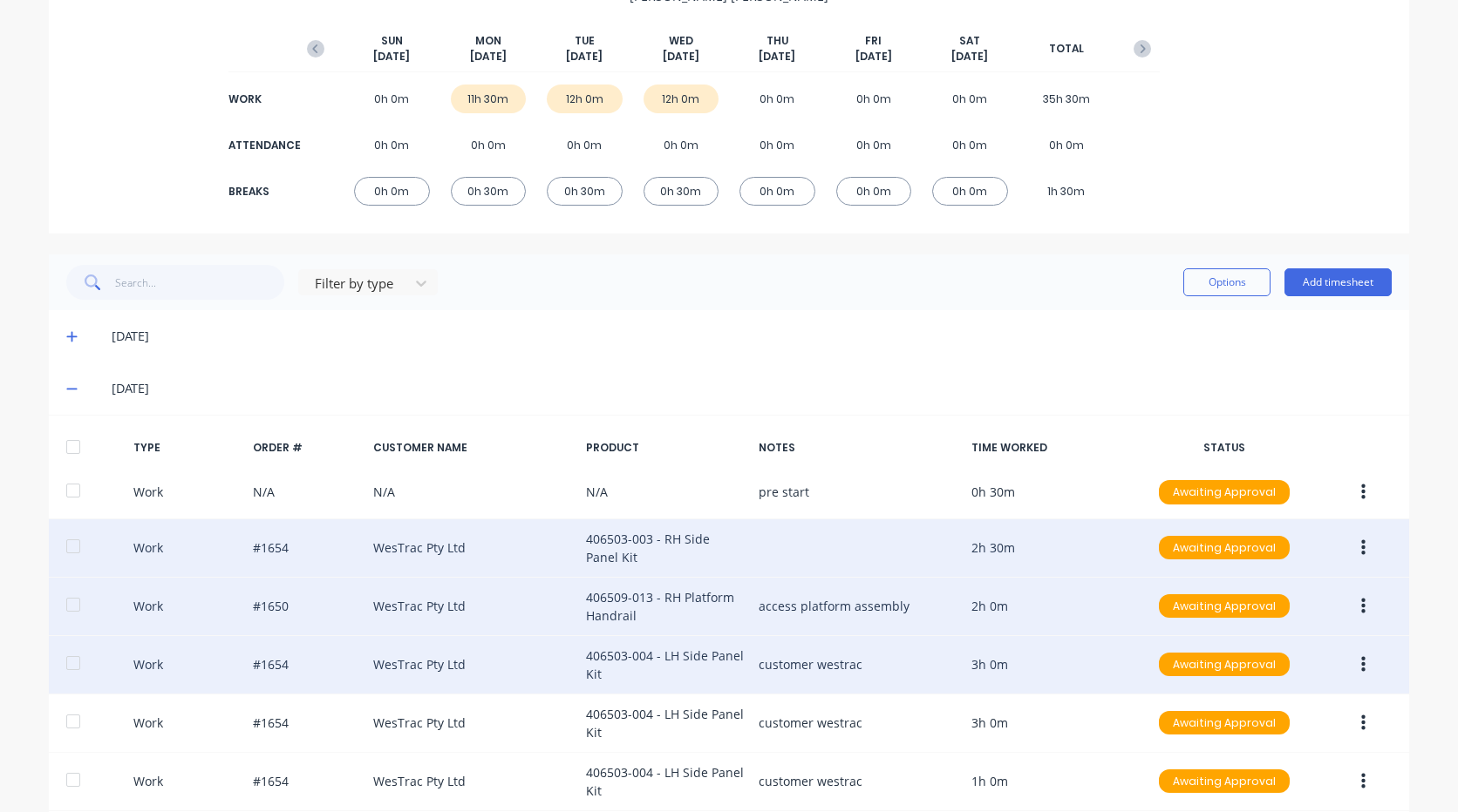
click at [1360, 658] on button "button" at bounding box center [1363, 665] width 41 height 31
click at [1280, 626] on div "Edit" at bounding box center [1301, 634] width 134 height 25
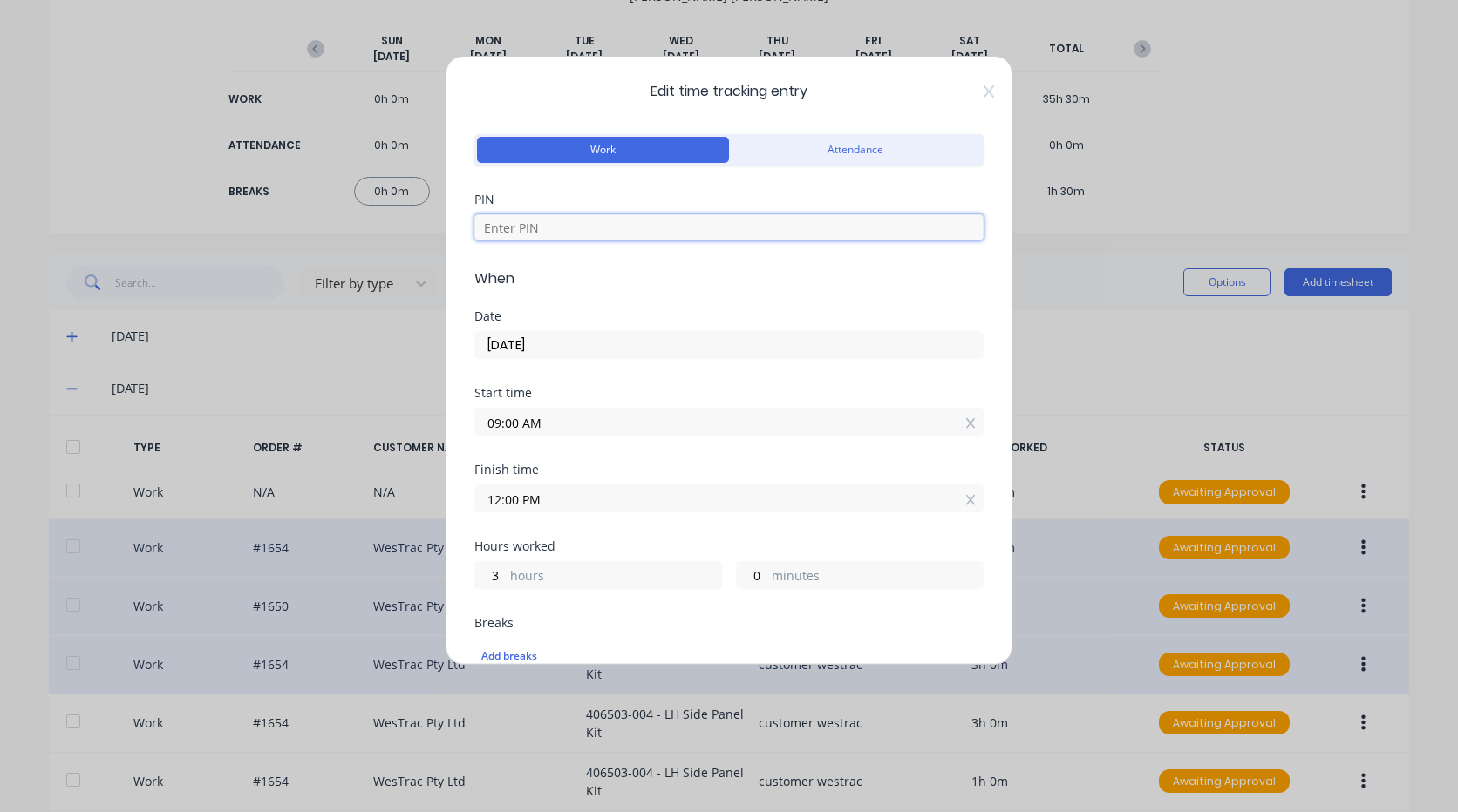
click at [677, 224] on input at bounding box center [728, 227] width 509 height 26
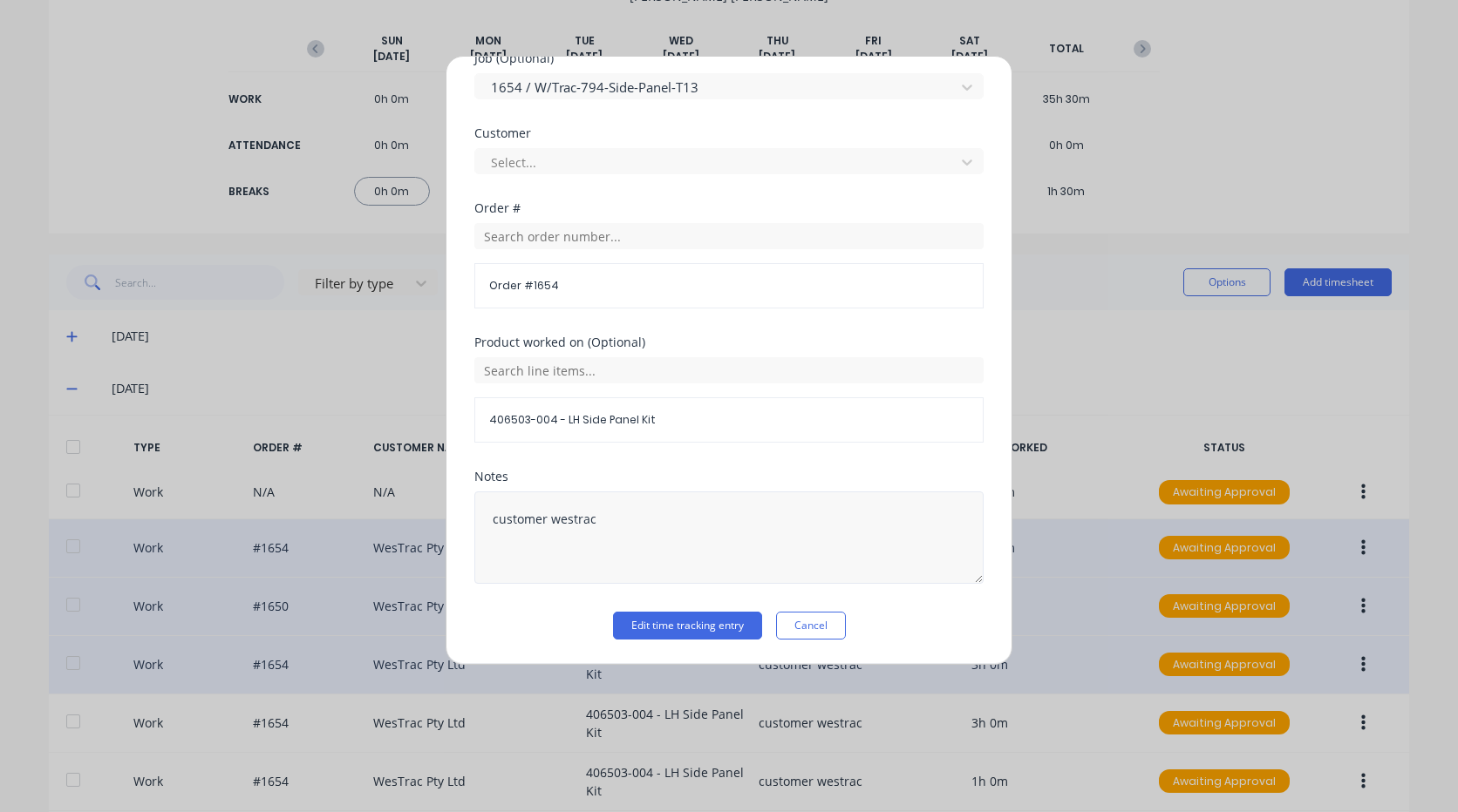
type input "9576"
drag, startPoint x: 647, startPoint y: 526, endPoint x: 268, endPoint y: 469, distance: 383.3
click at [226, 453] on div "Edit time tracking entry Work Attendance PIN 9576 When Date 30/09/2025 Start ti…" at bounding box center [729, 406] width 1458 height 812
click at [693, 611] on div "Notes" at bounding box center [728, 540] width 509 height 141
click at [686, 614] on button "Edit time tracking entry" at bounding box center [687, 625] width 149 height 28
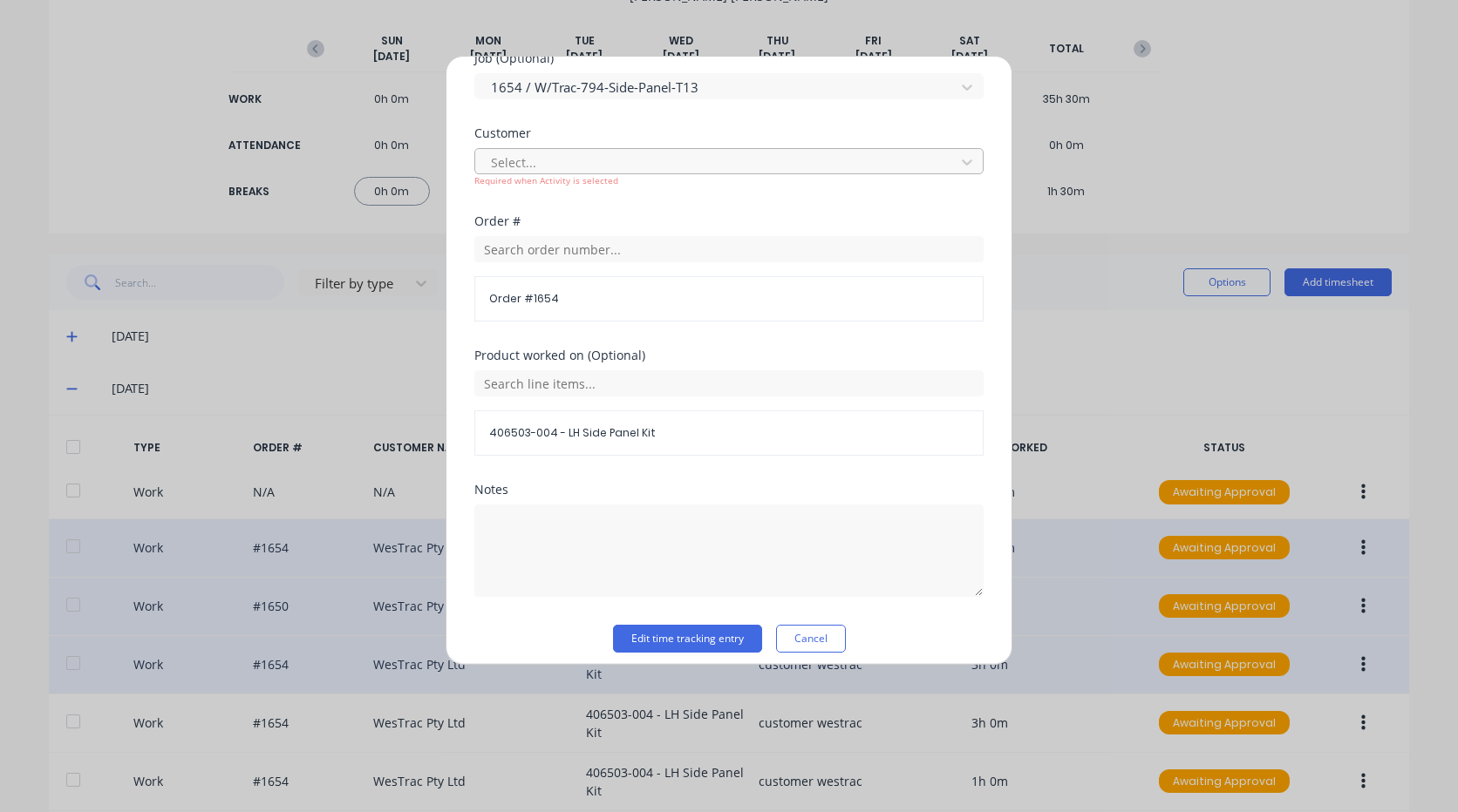
click at [606, 170] on div at bounding box center [717, 162] width 457 height 22
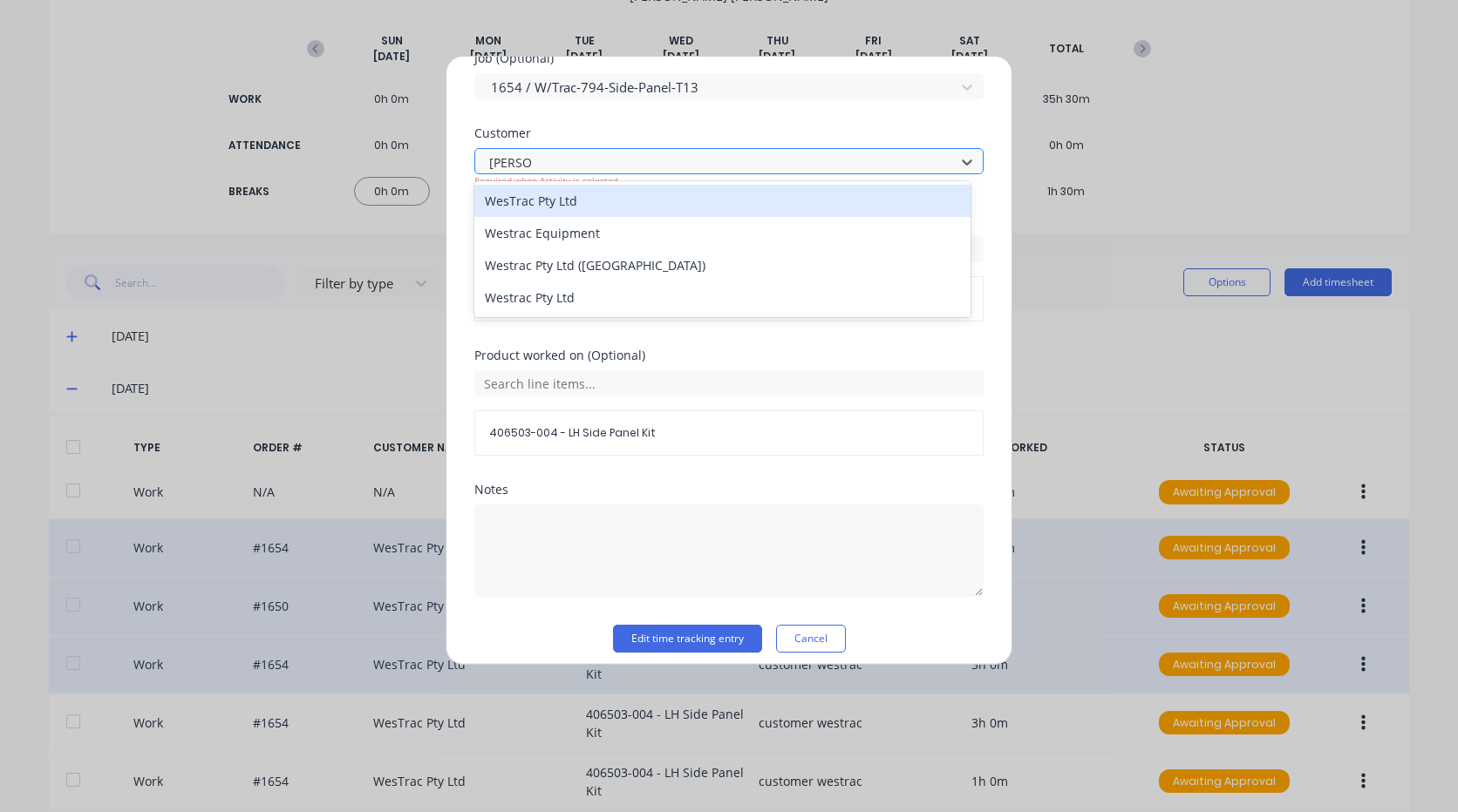
type input "westrac"
click at [599, 200] on div "WesTrac Pty Ltd" at bounding box center [722, 201] width 496 height 32
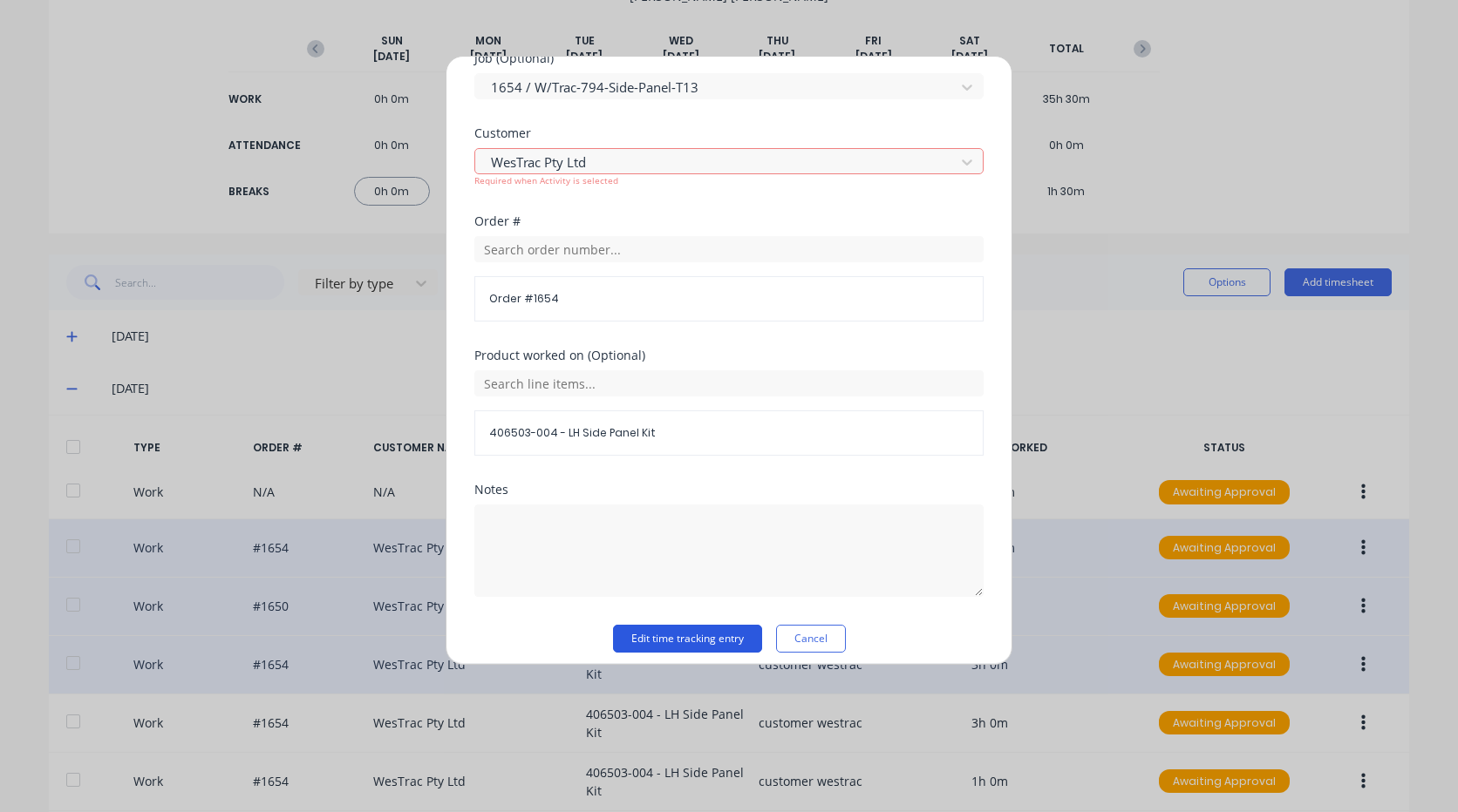
click at [703, 632] on button "Edit time tracking entry" at bounding box center [687, 638] width 149 height 28
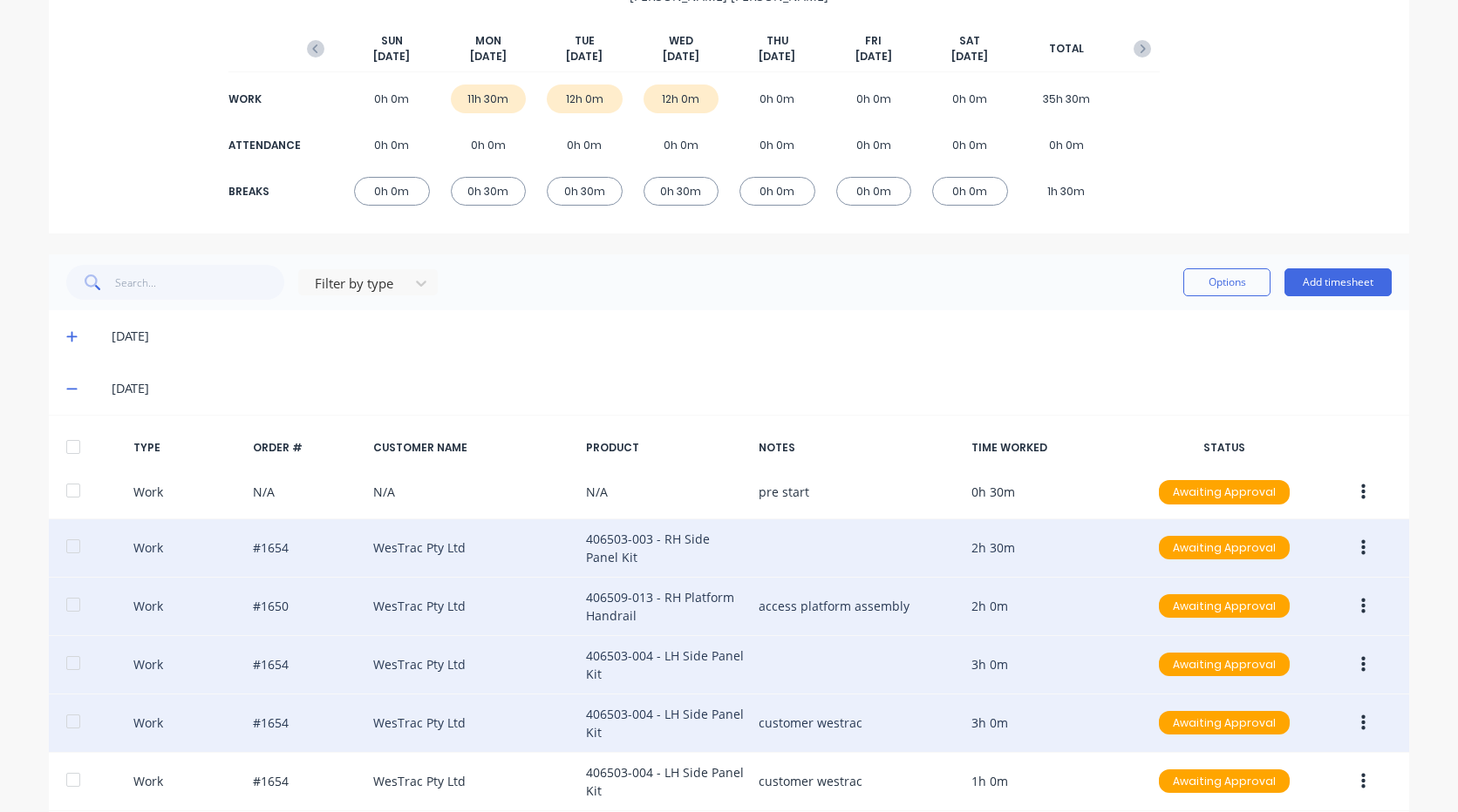
click at [1351, 721] on button "button" at bounding box center [1363, 722] width 41 height 31
click at [1333, 688] on div "Edit" at bounding box center [1301, 692] width 134 height 25
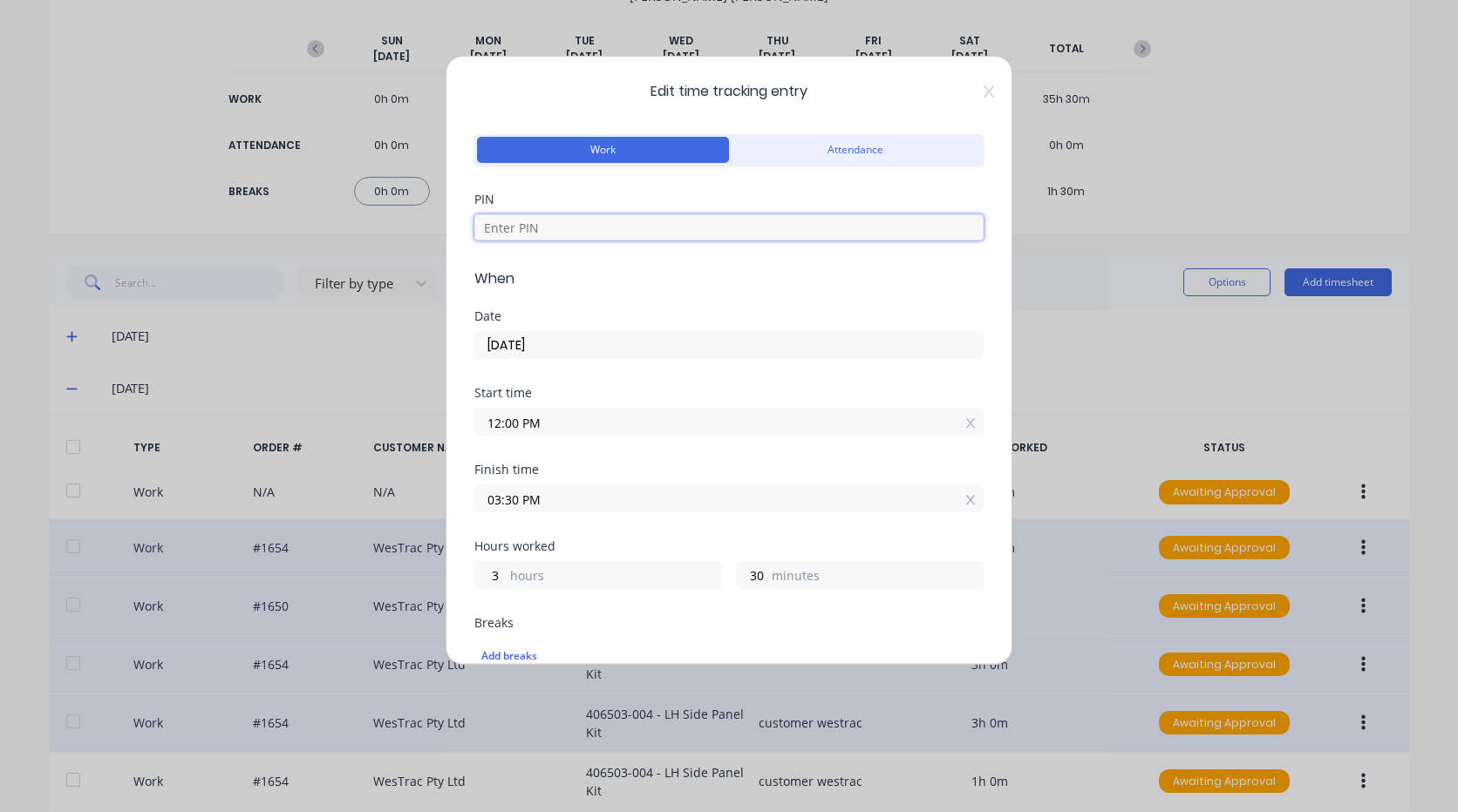
click at [618, 227] on input at bounding box center [728, 227] width 509 height 26
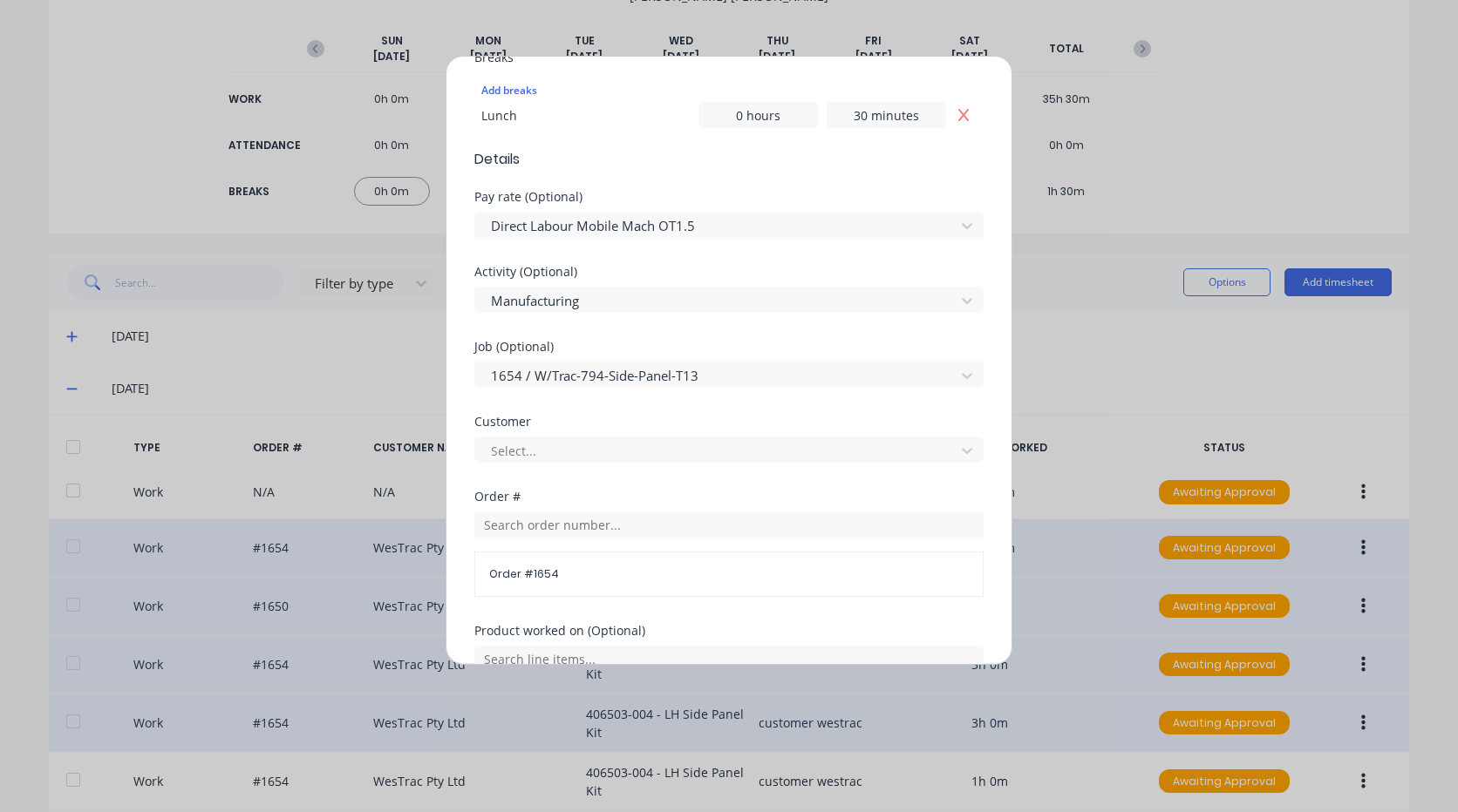
scroll to position [610, 0]
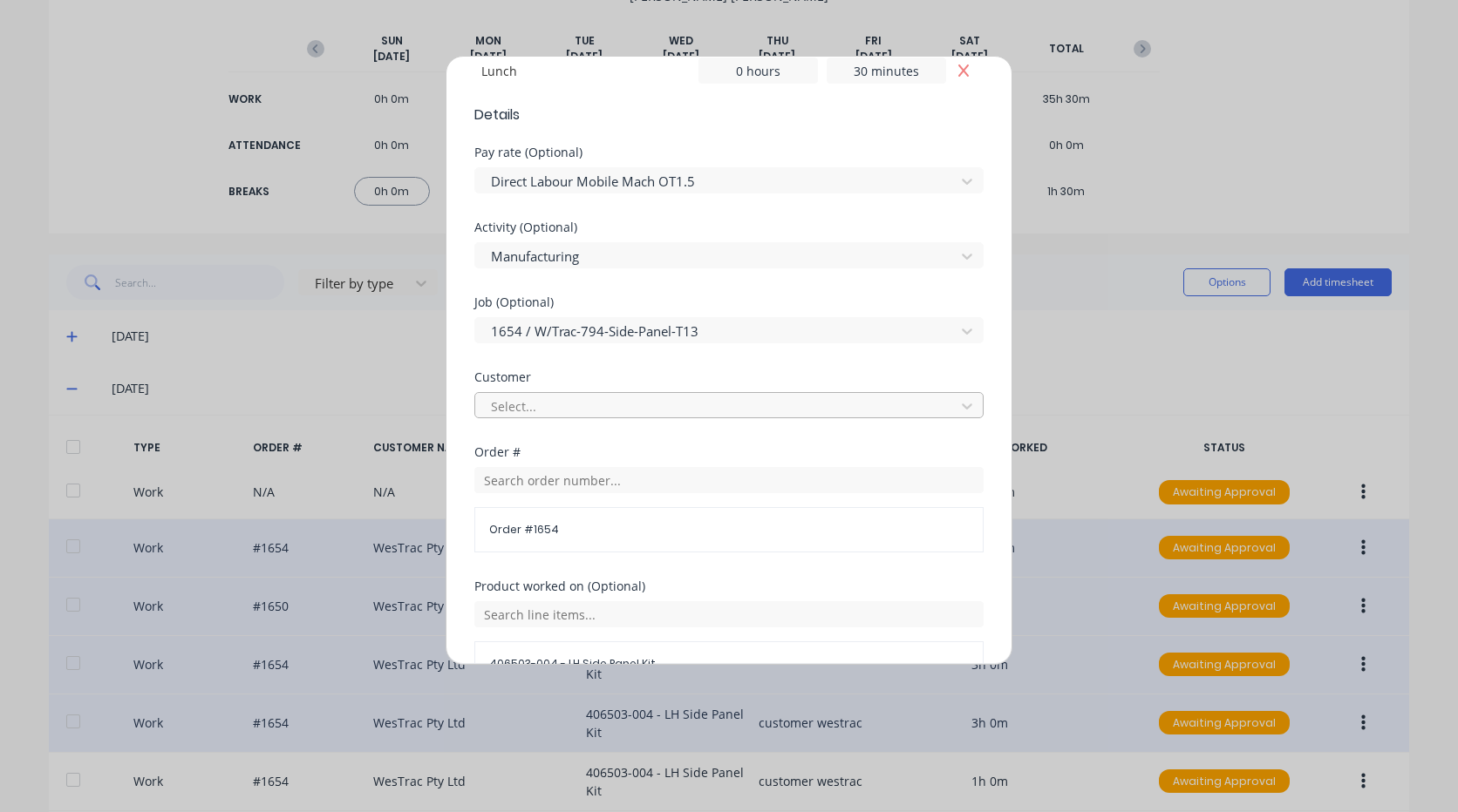
type input "9576"
click at [601, 412] on div at bounding box center [717, 406] width 457 height 22
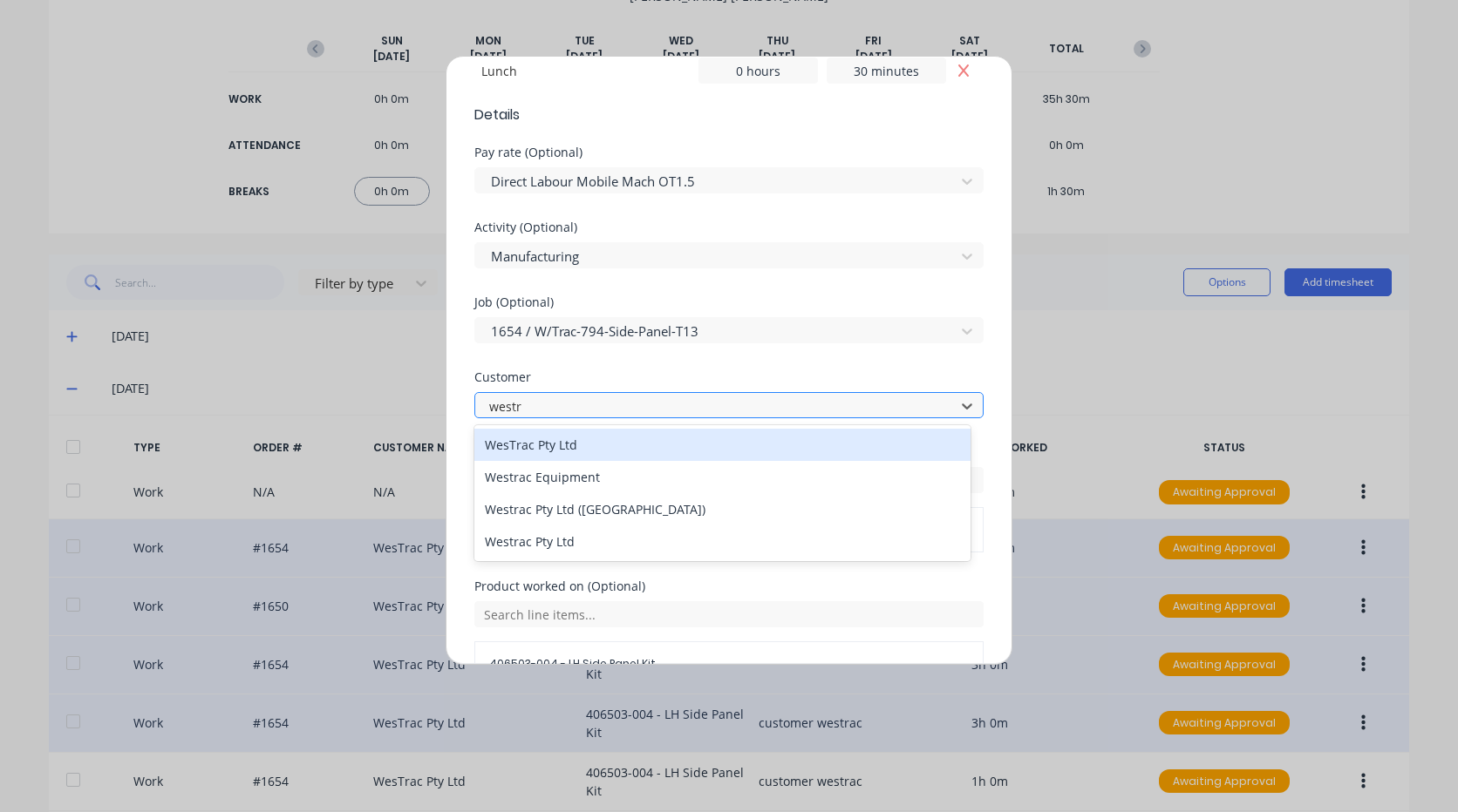
type input "westra"
click at [605, 439] on div "WesTrac Pty Ltd" at bounding box center [722, 445] width 496 height 32
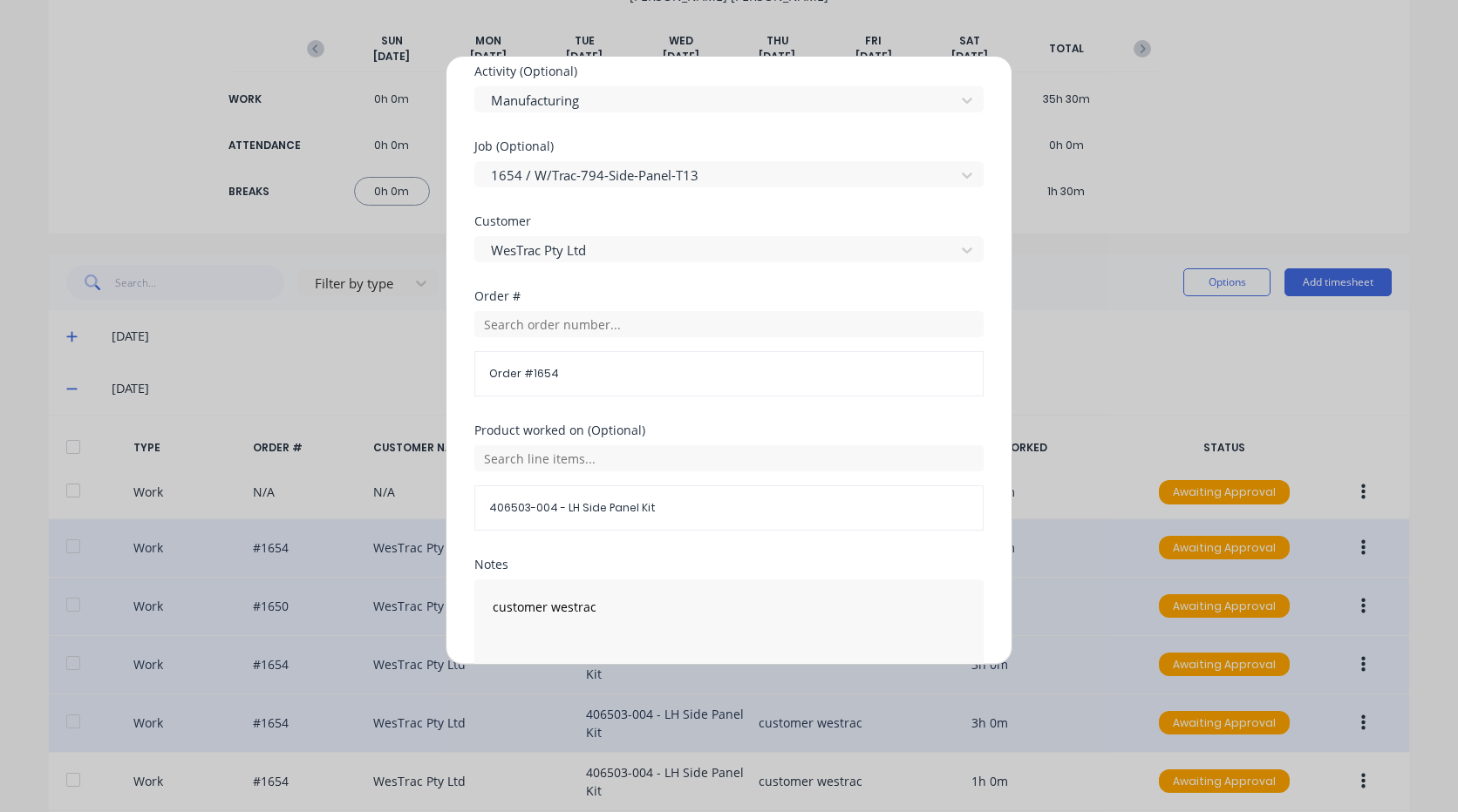
scroll to position [854, 0]
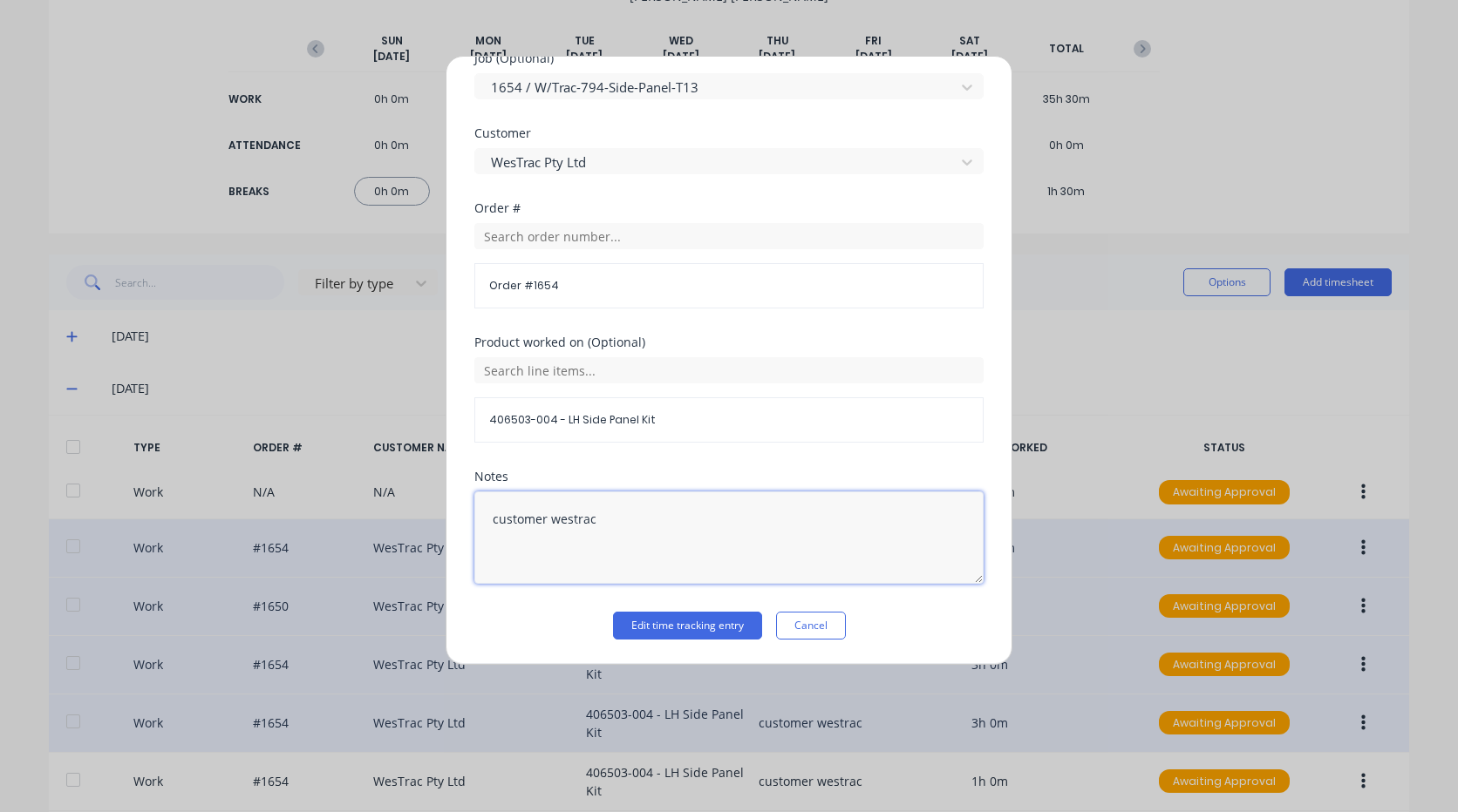
drag, startPoint x: 684, startPoint y: 531, endPoint x: 244, endPoint y: 474, distance: 443.7
click at [147, 459] on div "Edit time tracking entry Work Attendance PIN 9576 When Date 30/09/2025 Start ti…" at bounding box center [729, 406] width 1458 height 812
click at [706, 626] on button "Edit time tracking entry" at bounding box center [687, 625] width 149 height 28
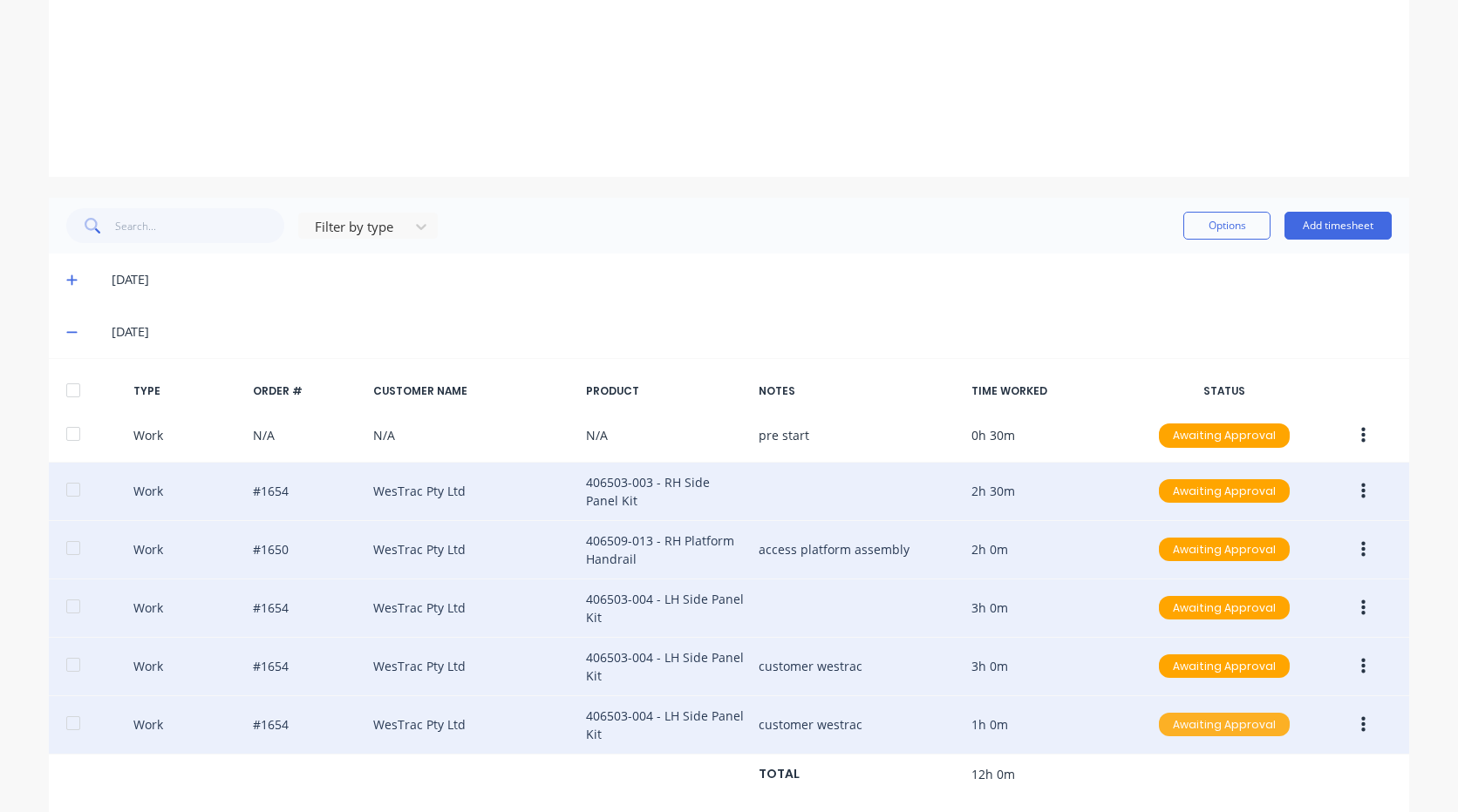
scroll to position [288, 0]
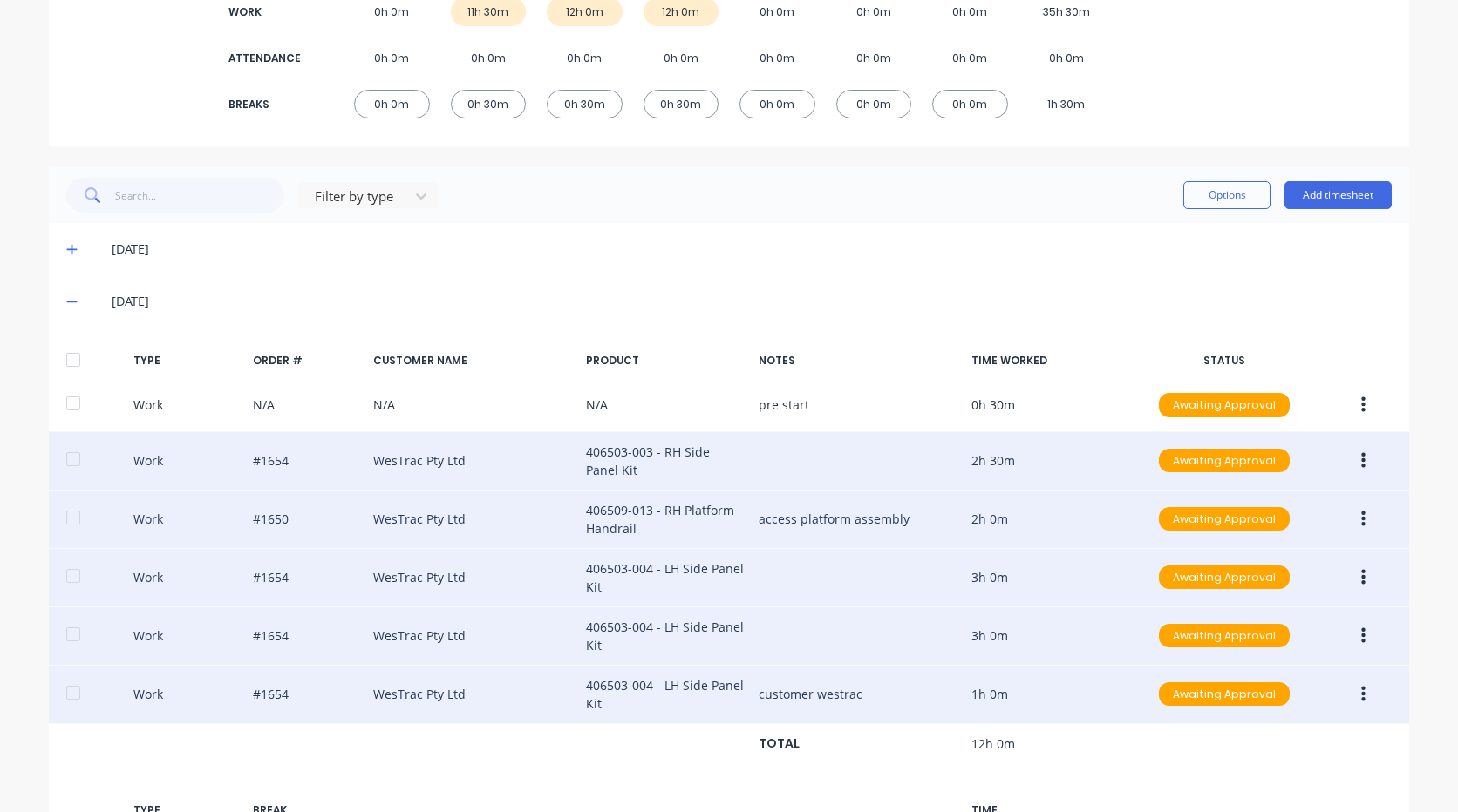
click at [1361, 699] on icon "button" at bounding box center [1363, 694] width 4 height 16
click at [1302, 658] on div "Edit" at bounding box center [1301, 664] width 134 height 25
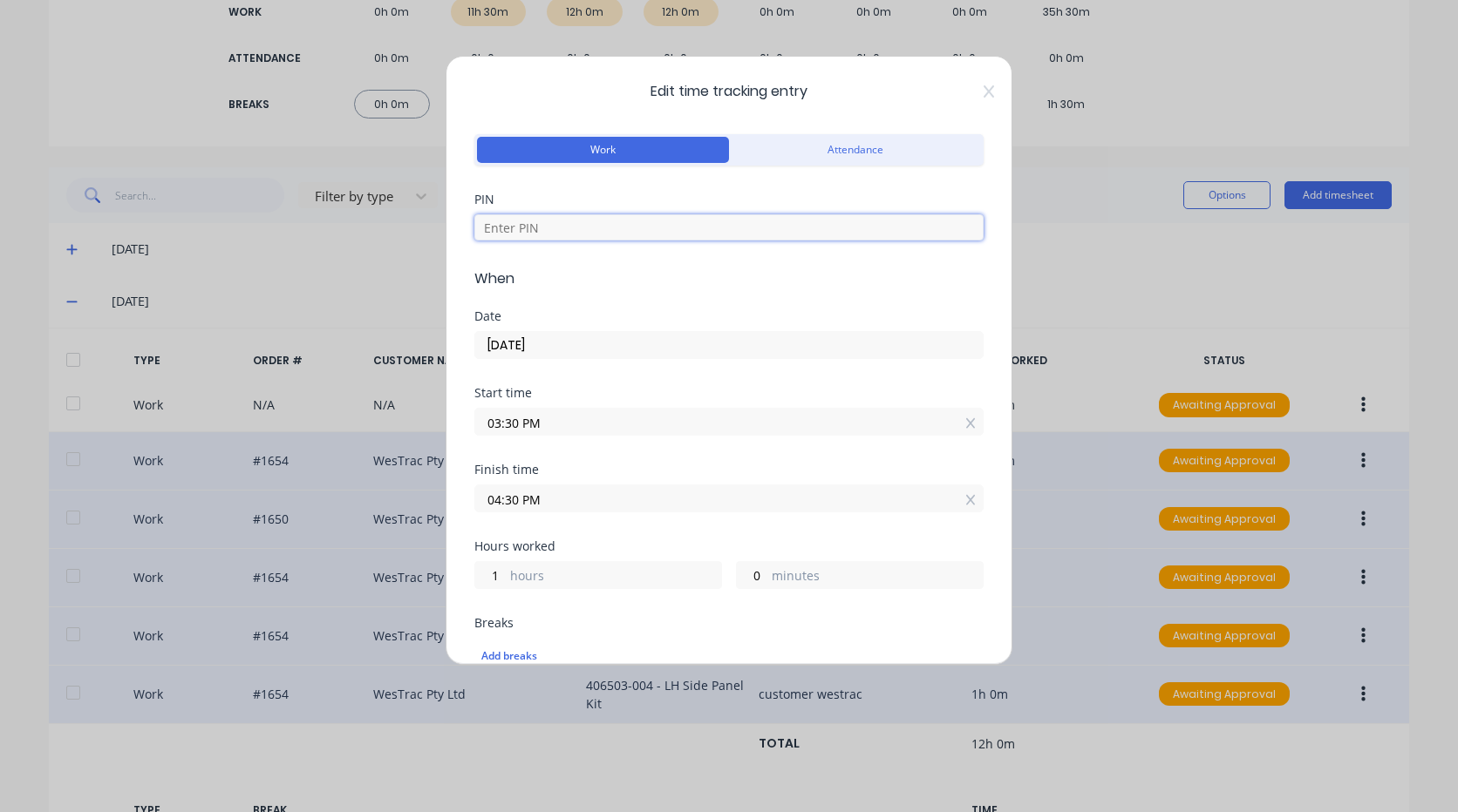
click at [572, 234] on input at bounding box center [728, 227] width 509 height 26
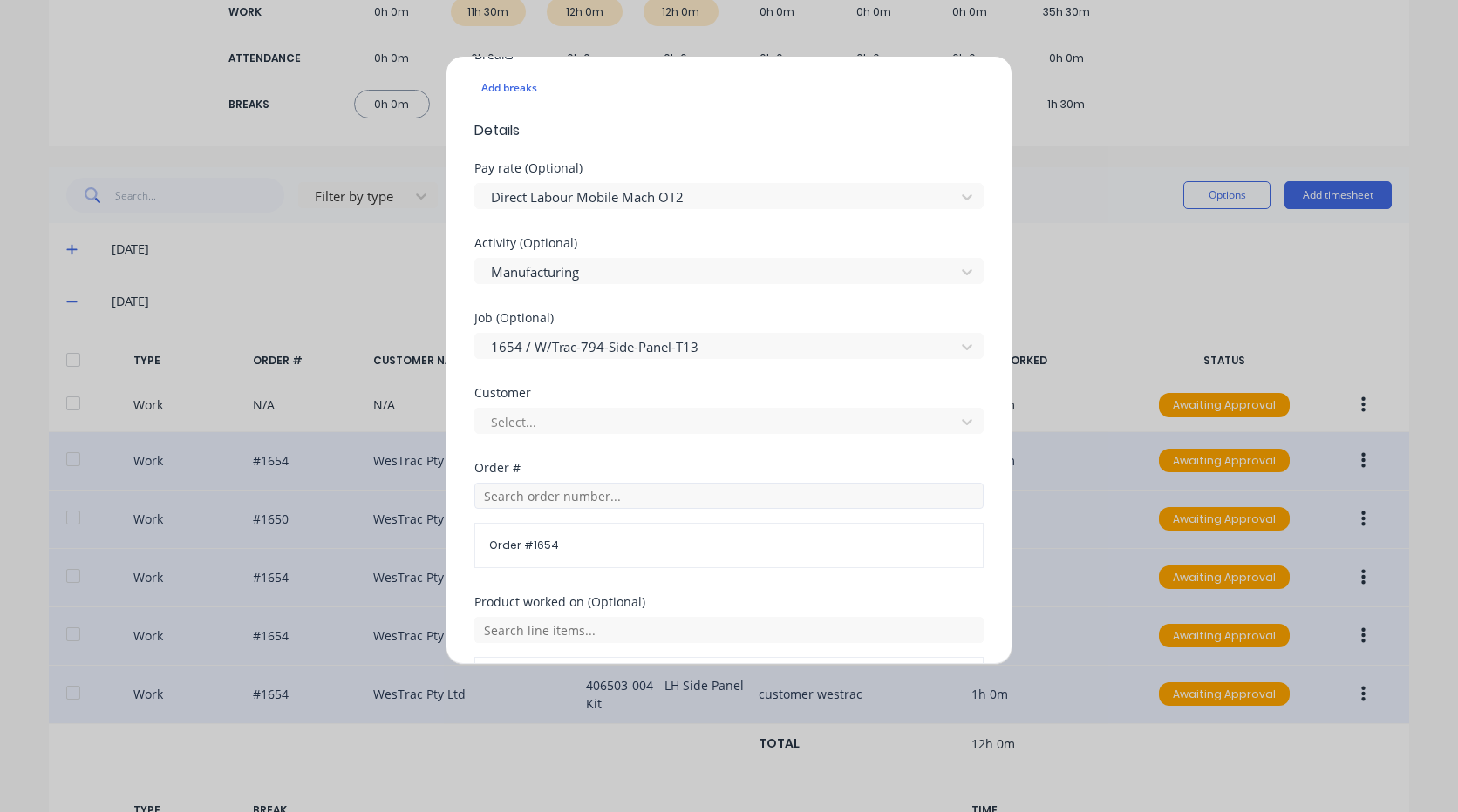
scroll to position [698, 0]
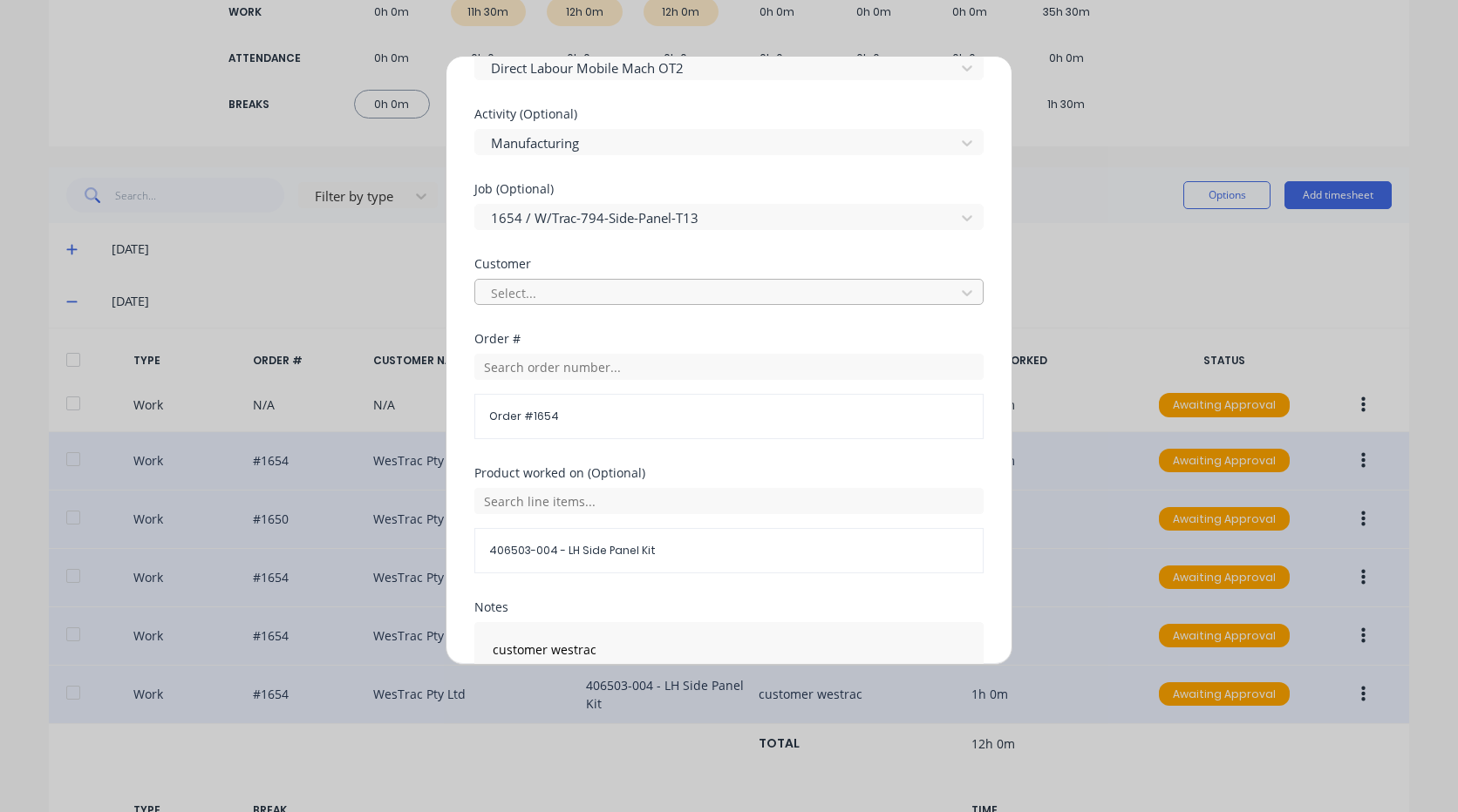
type input "9576"
click at [596, 305] on div "Select..." at bounding box center [717, 292] width 467 height 26
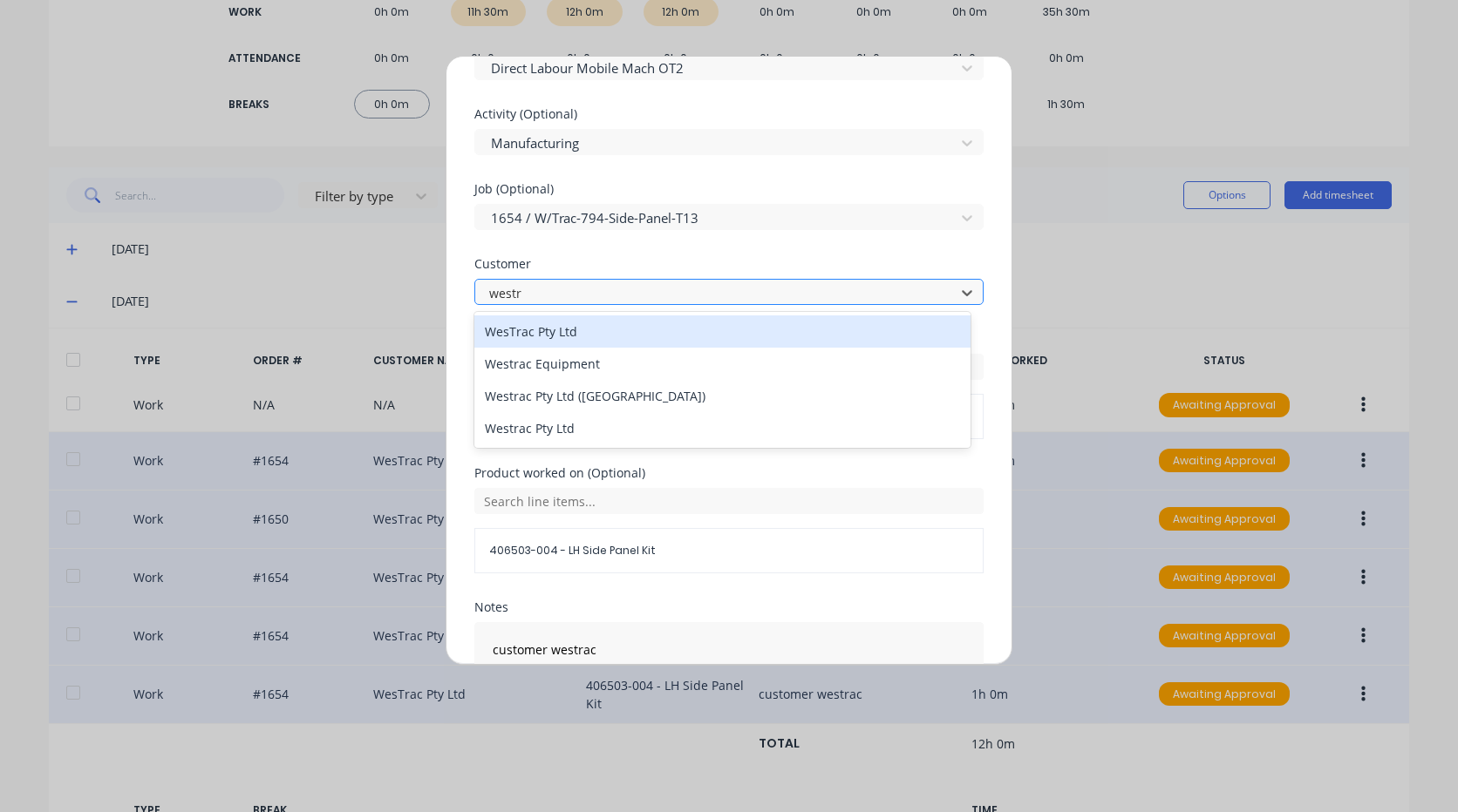
type input "westra"
click at [587, 321] on div "WesTrac Pty Ltd" at bounding box center [722, 331] width 496 height 32
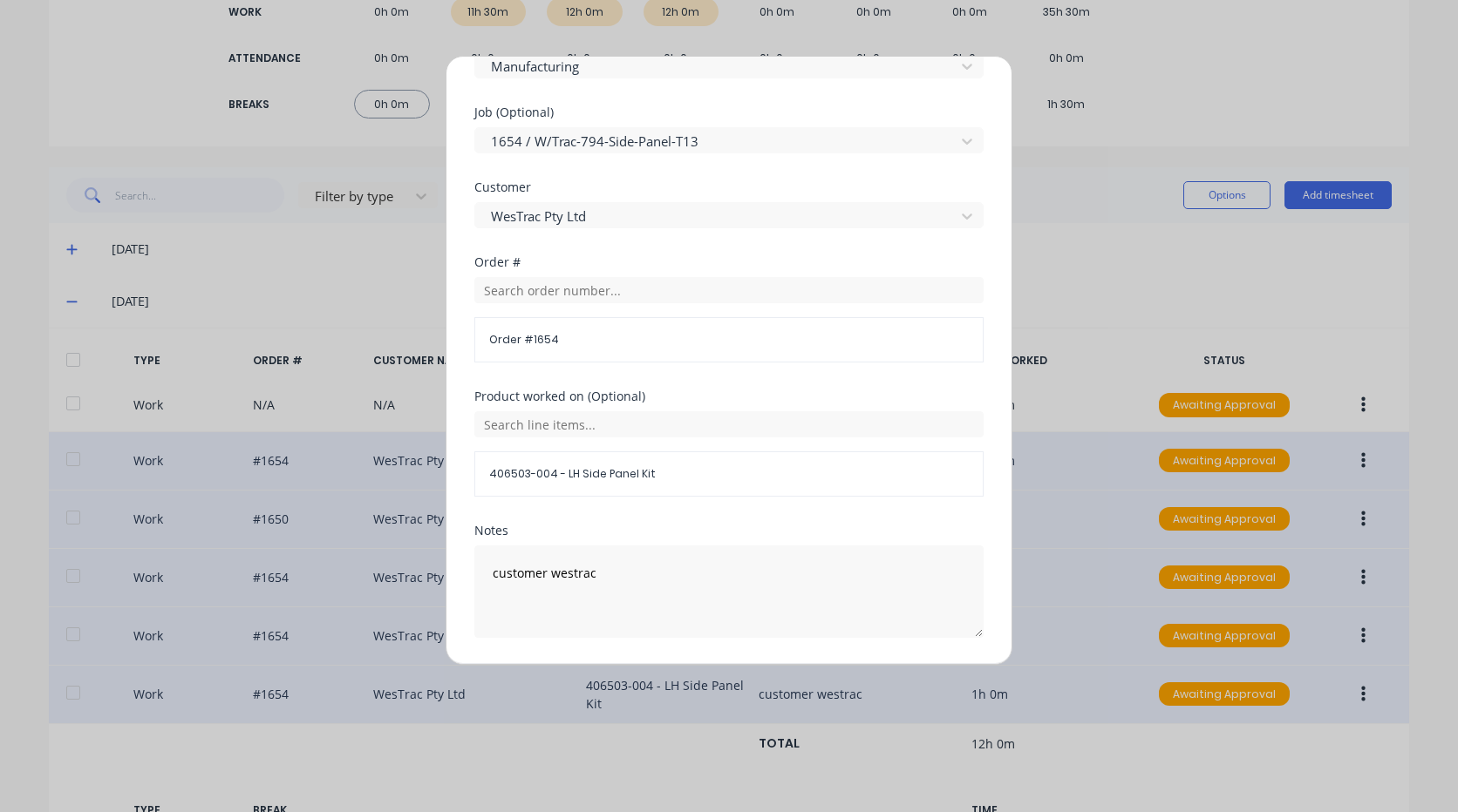
scroll to position [828, 0]
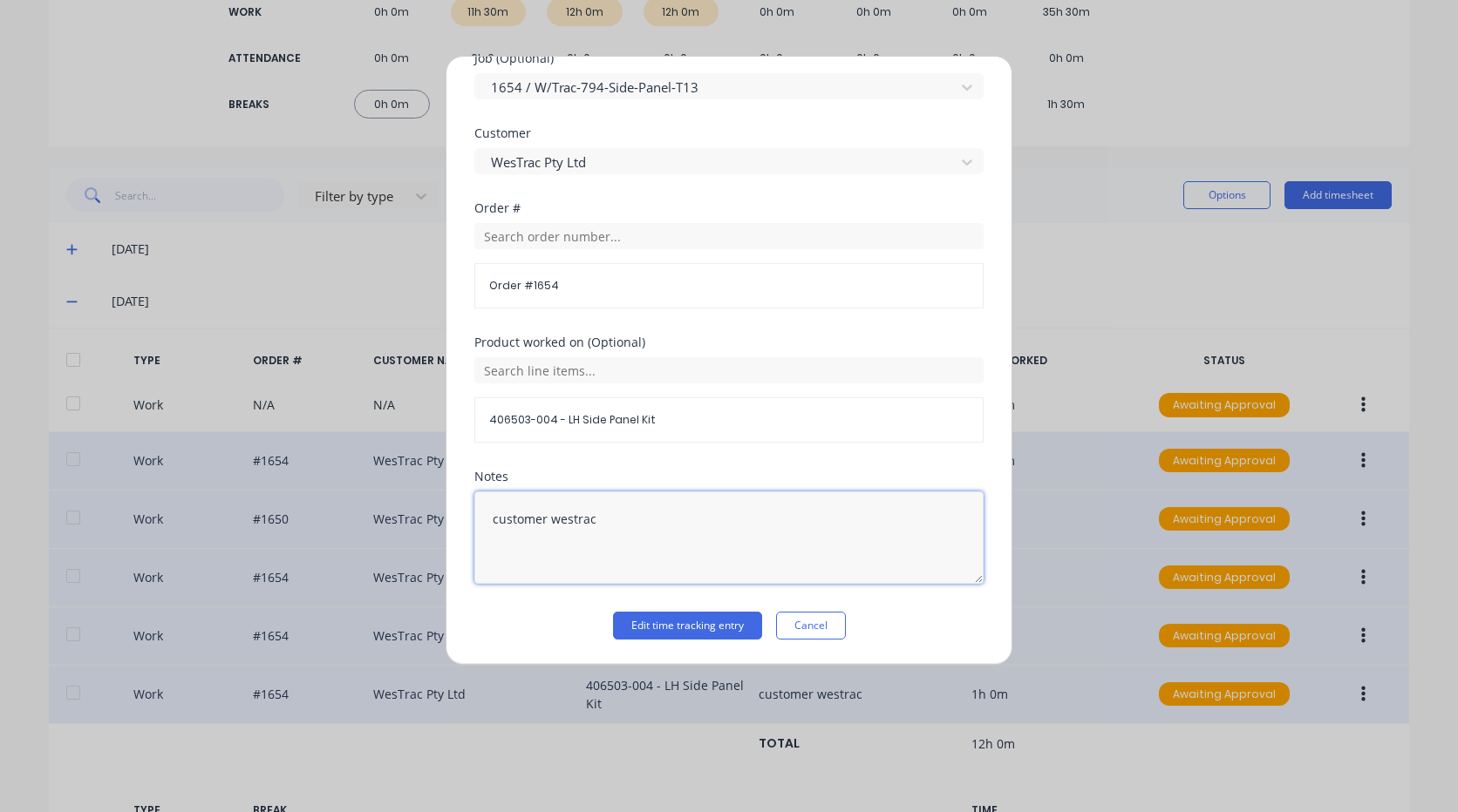
drag, startPoint x: 662, startPoint y: 512, endPoint x: 232, endPoint y: 467, distance: 432.3
click at [38, 409] on div "Edit time tracking entry Work Attendance PIN 9576 When Date 30/09/2025 Start ti…" at bounding box center [729, 406] width 1458 height 812
click at [657, 619] on button "Edit time tracking entry" at bounding box center [687, 625] width 149 height 28
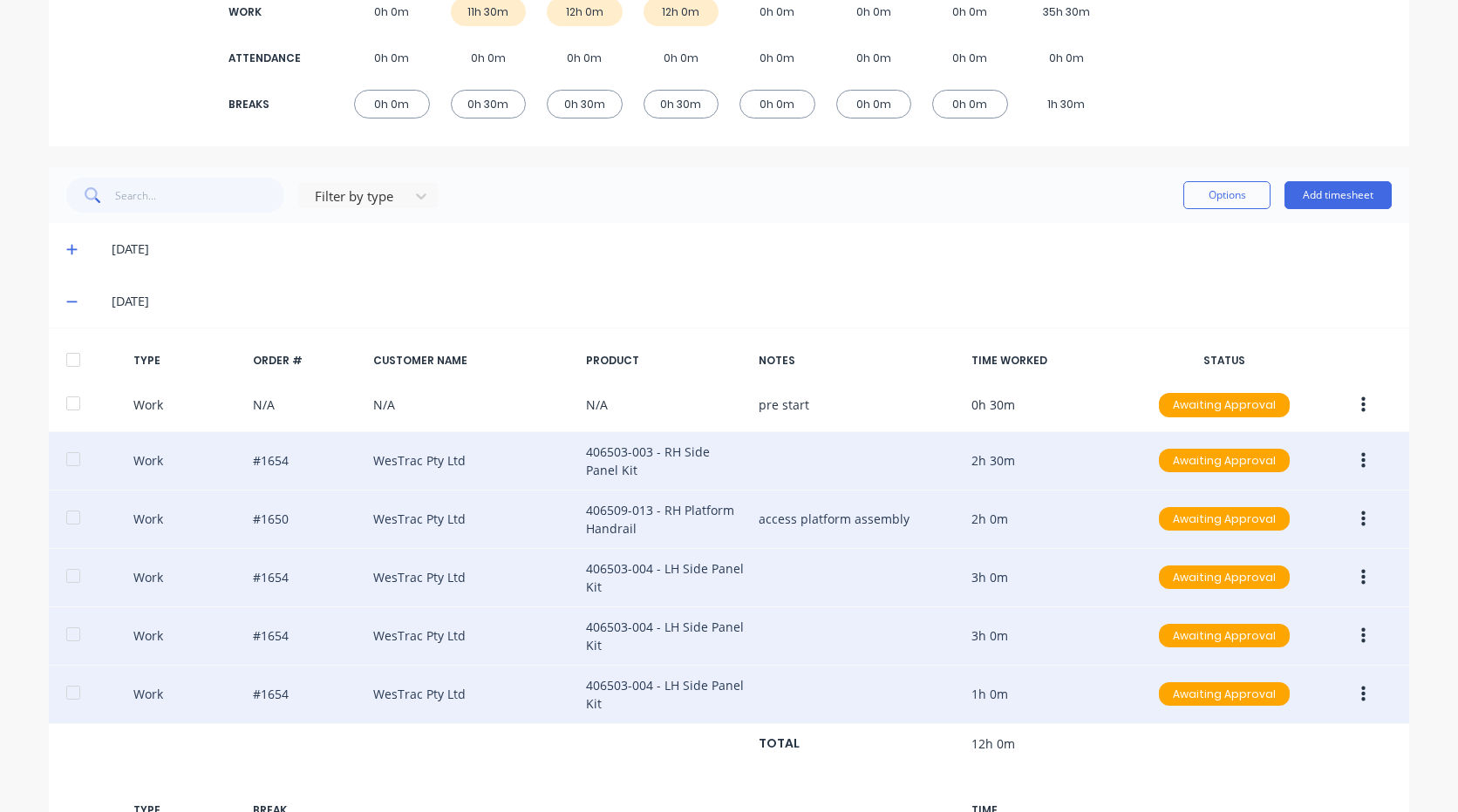
click at [70, 298] on icon at bounding box center [72, 302] width 12 height 12
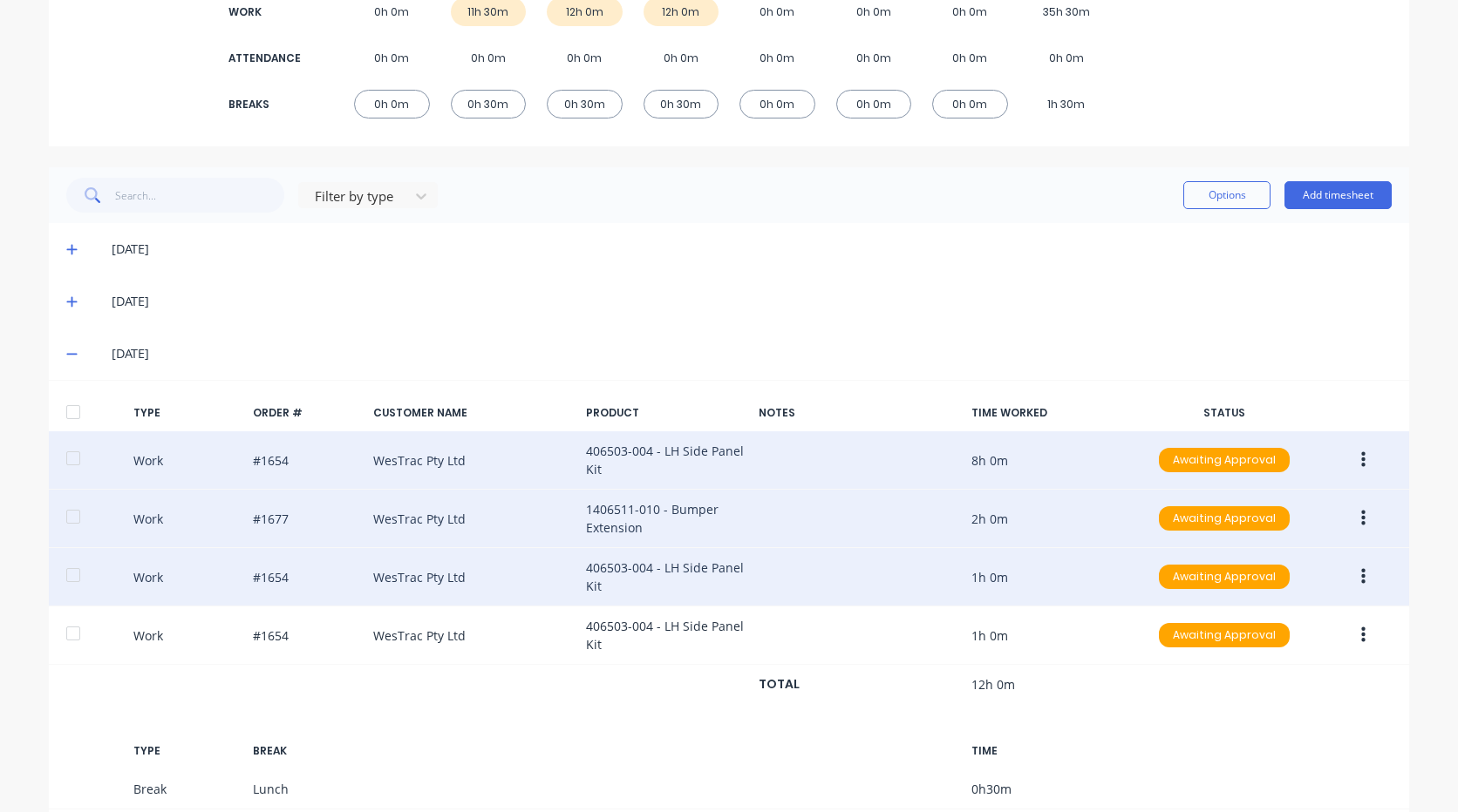
click at [68, 253] on icon at bounding box center [72, 249] width 12 height 12
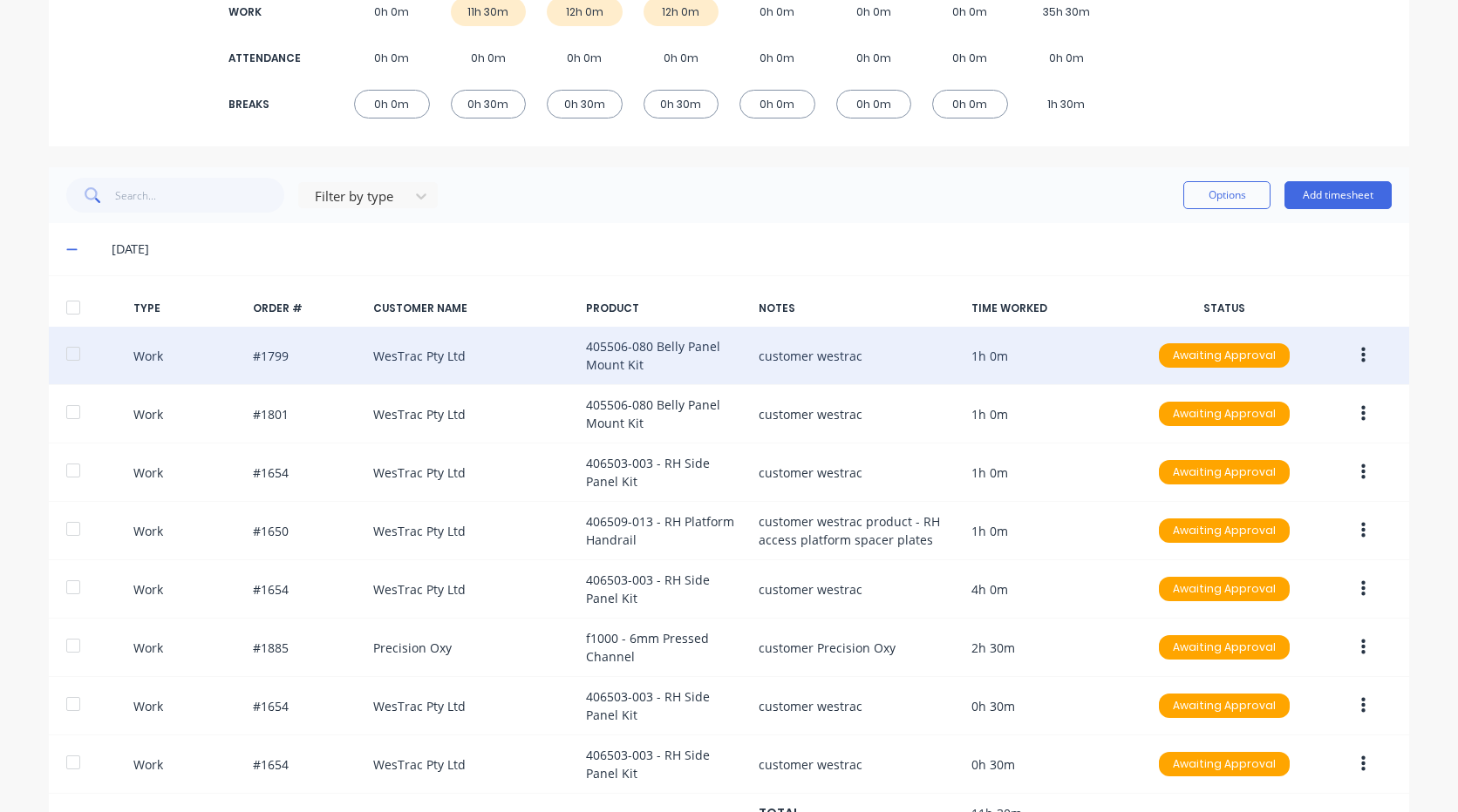
click at [1357, 344] on button "button" at bounding box center [1363, 355] width 41 height 31
click at [1297, 327] on div "Edit" at bounding box center [1301, 326] width 134 height 25
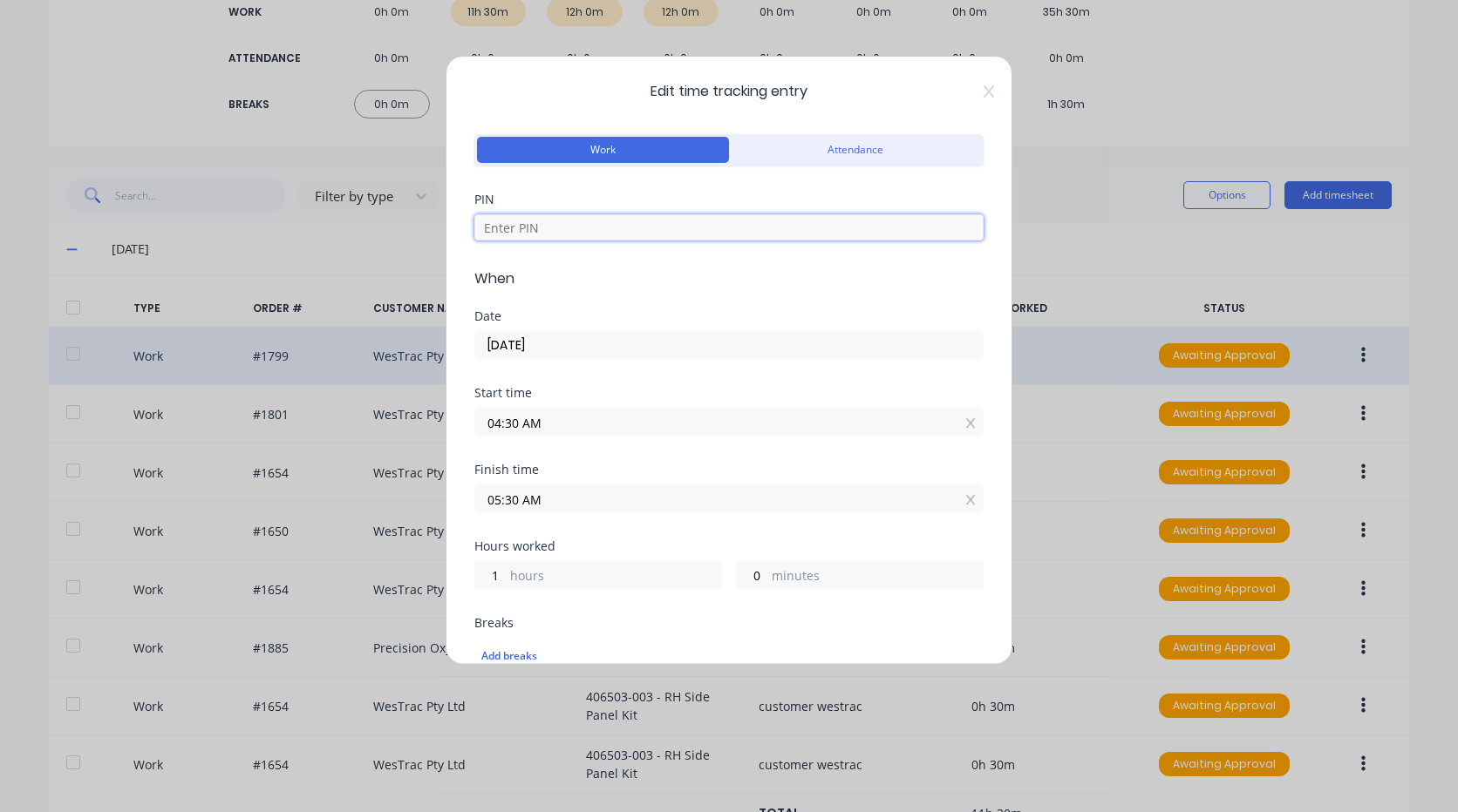
click at [566, 223] on input at bounding box center [728, 227] width 509 height 26
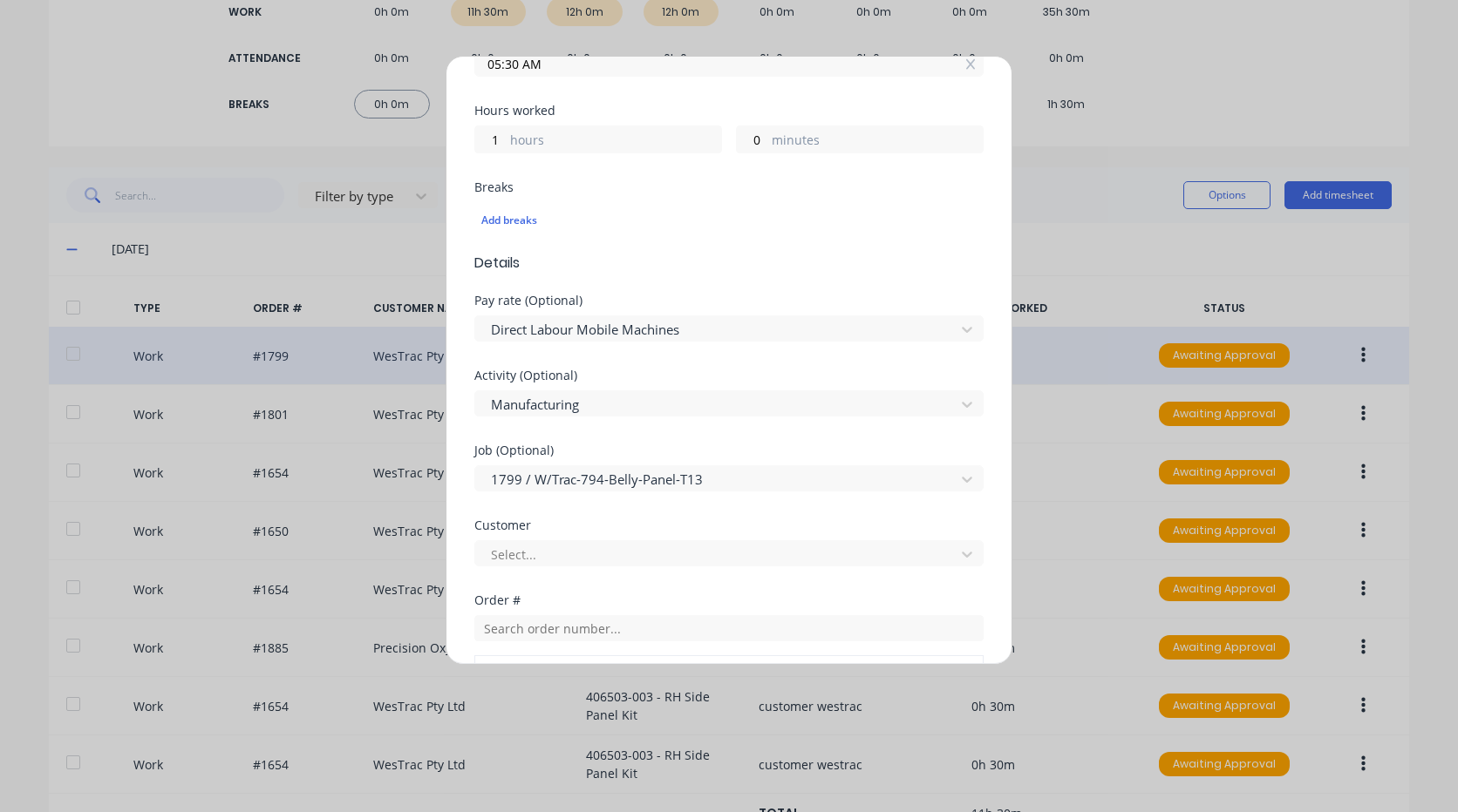
scroll to position [784, 0]
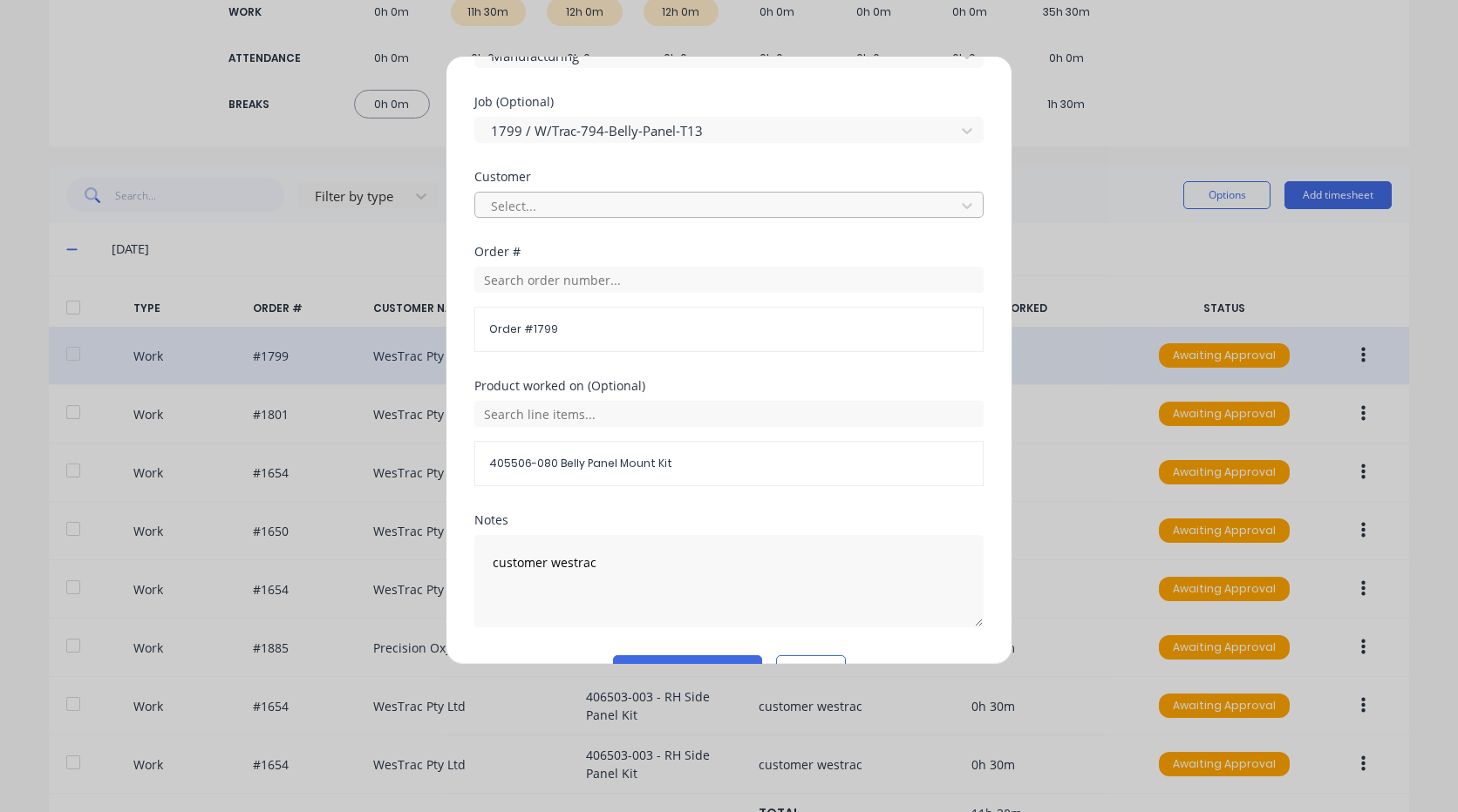
type input "9576"
click at [566, 201] on div at bounding box center [717, 206] width 457 height 22
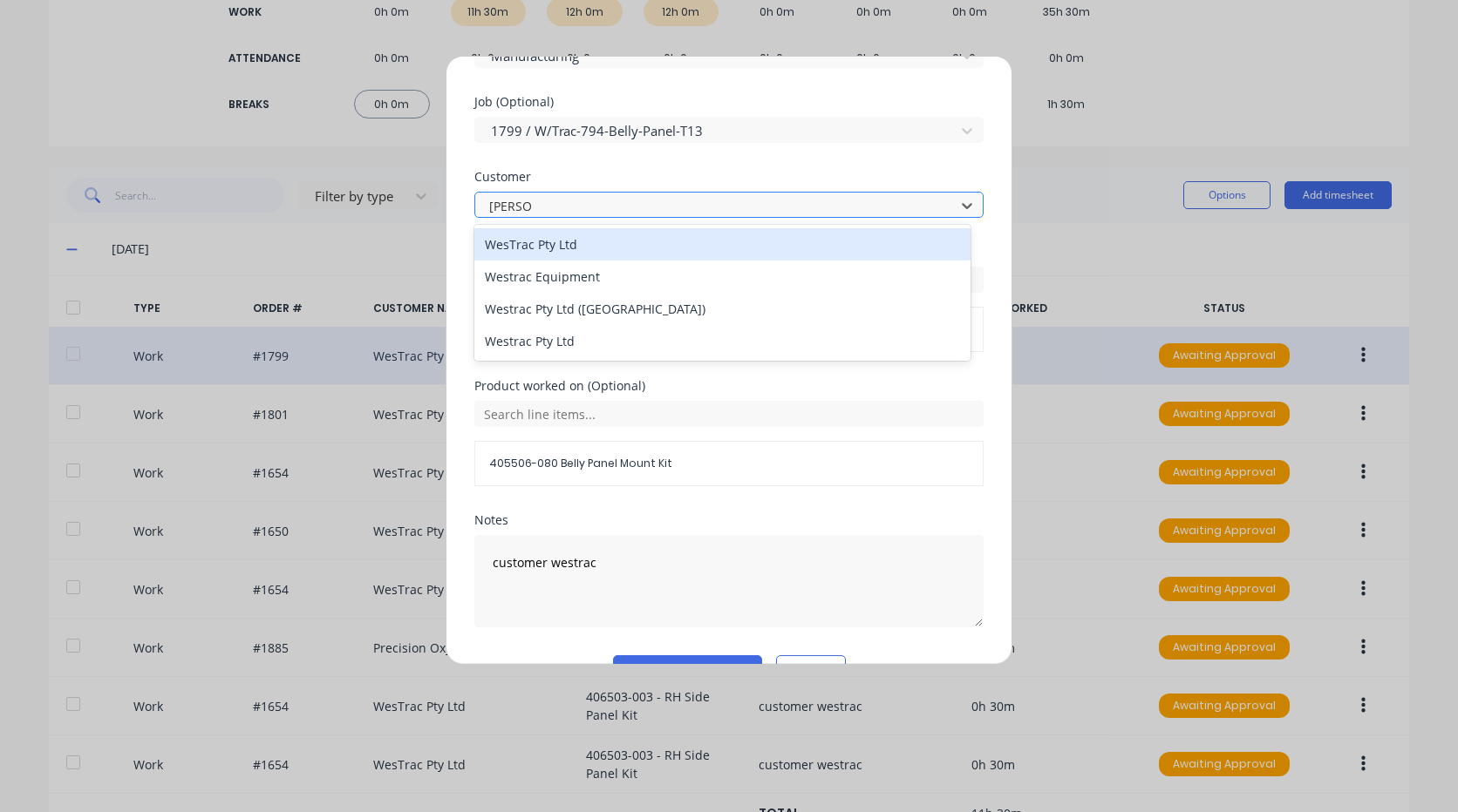
type input "westrac"
click at [605, 242] on div "WesTrac Pty Ltd" at bounding box center [722, 244] width 496 height 32
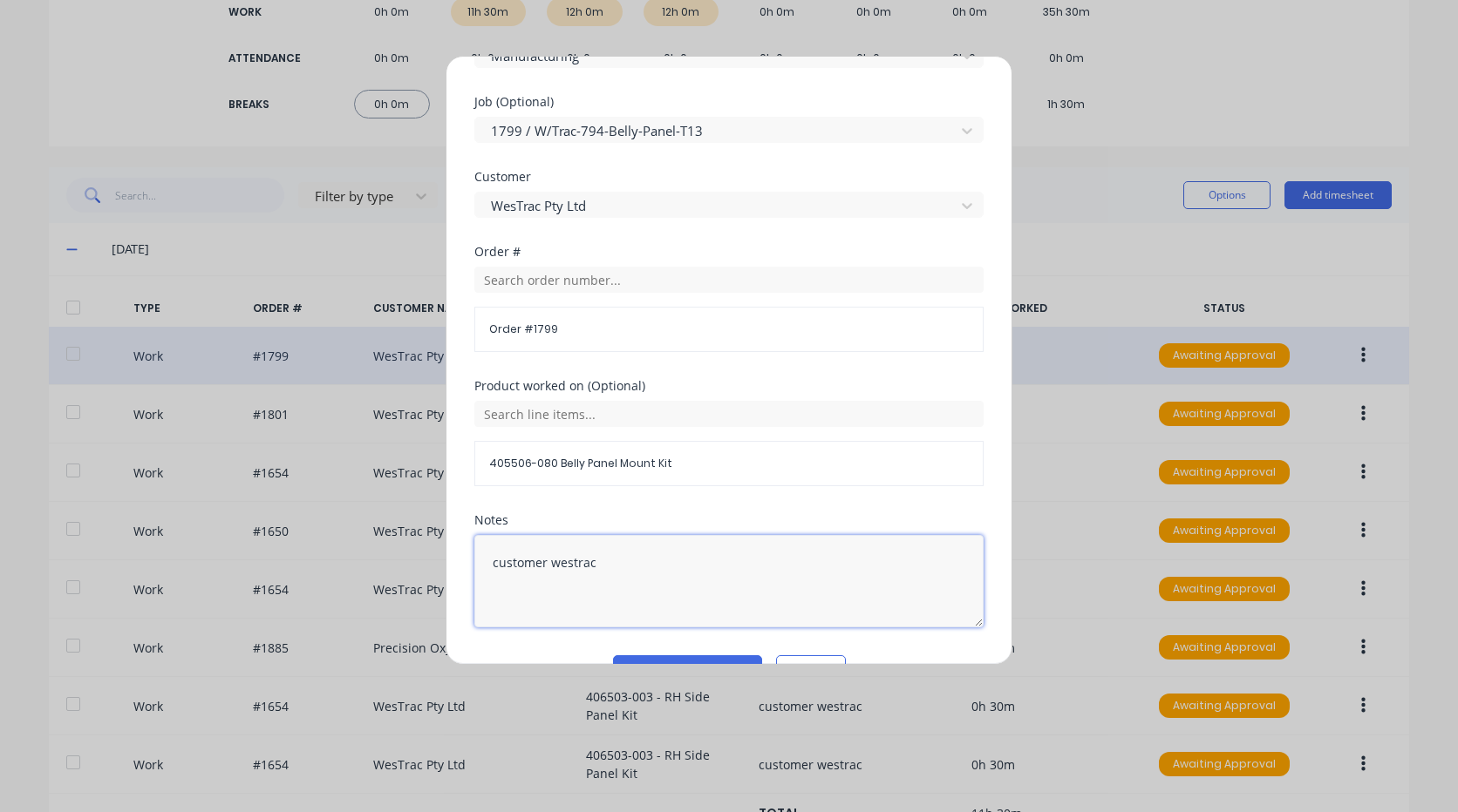
drag, startPoint x: 688, startPoint y: 588, endPoint x: 204, endPoint y: 495, distance: 492.9
click at [129, 469] on div "Edit time tracking entry Work Attendance PIN 9576 When Date 29/09/2025 Start ti…" at bounding box center [729, 406] width 1458 height 812
click at [662, 658] on button "Edit time tracking entry" at bounding box center [687, 668] width 149 height 28
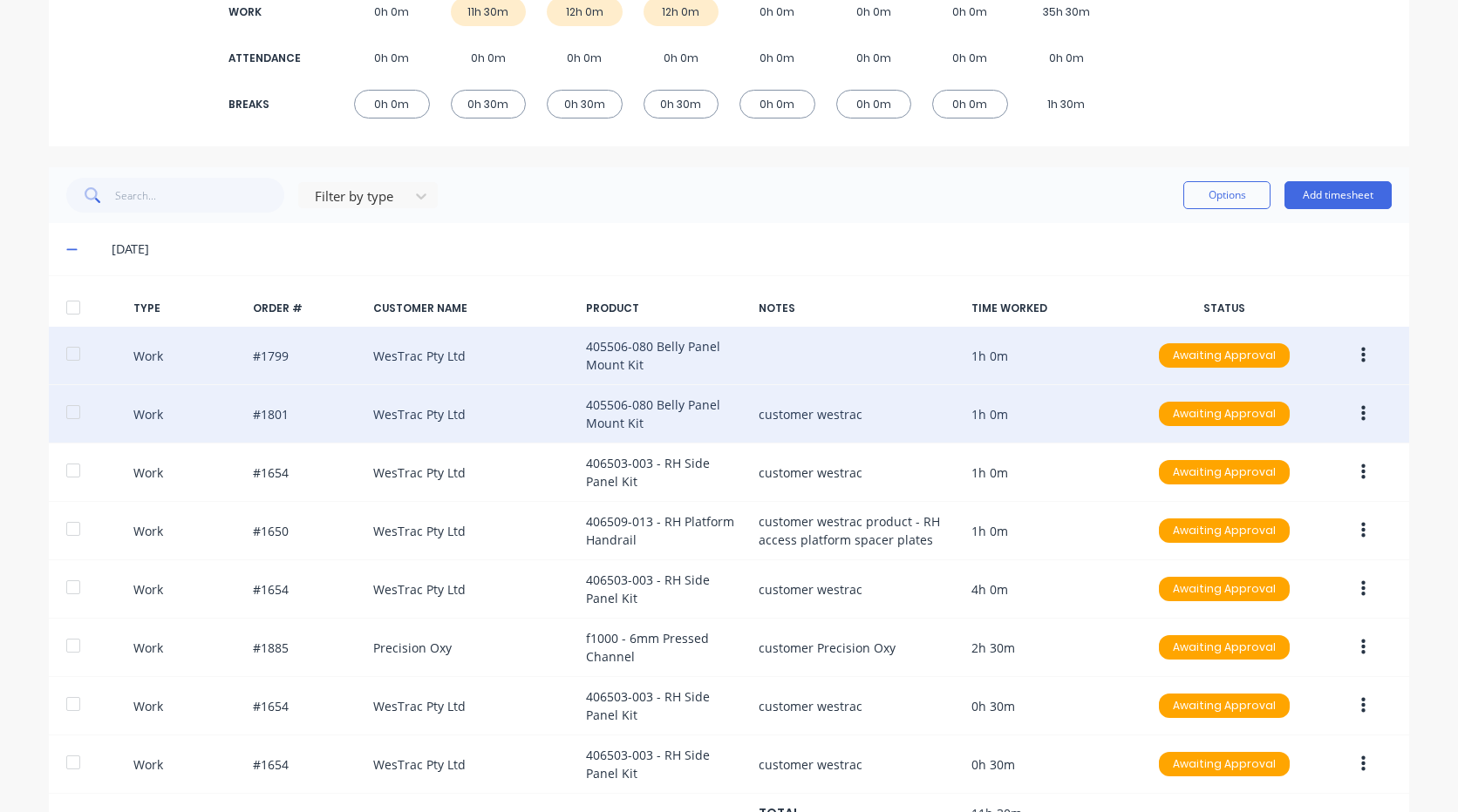
click at [1361, 411] on icon "button" at bounding box center [1363, 414] width 4 height 20
click at [1298, 380] on div "Edit" at bounding box center [1301, 383] width 134 height 25
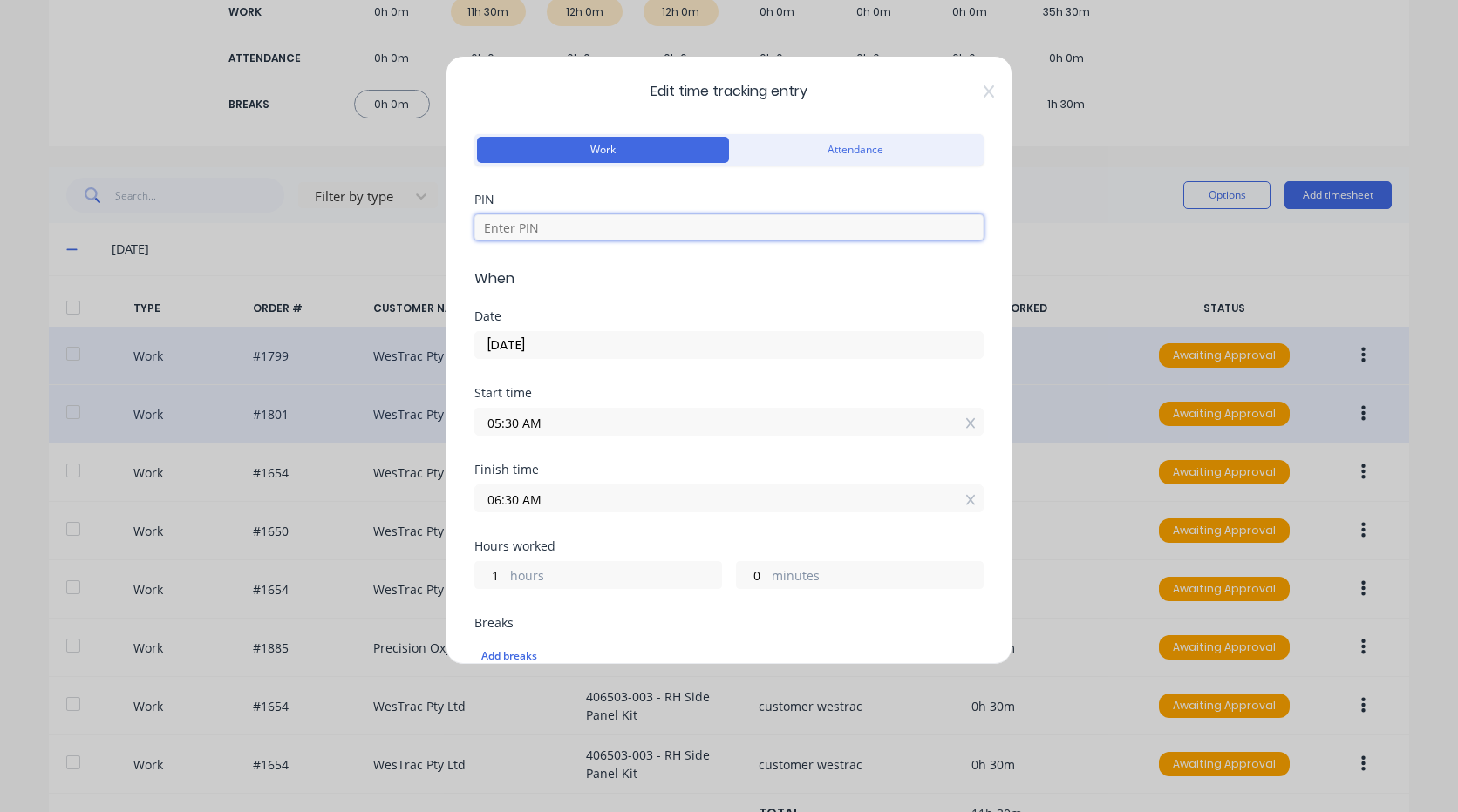
click at [734, 219] on input at bounding box center [728, 227] width 509 height 26
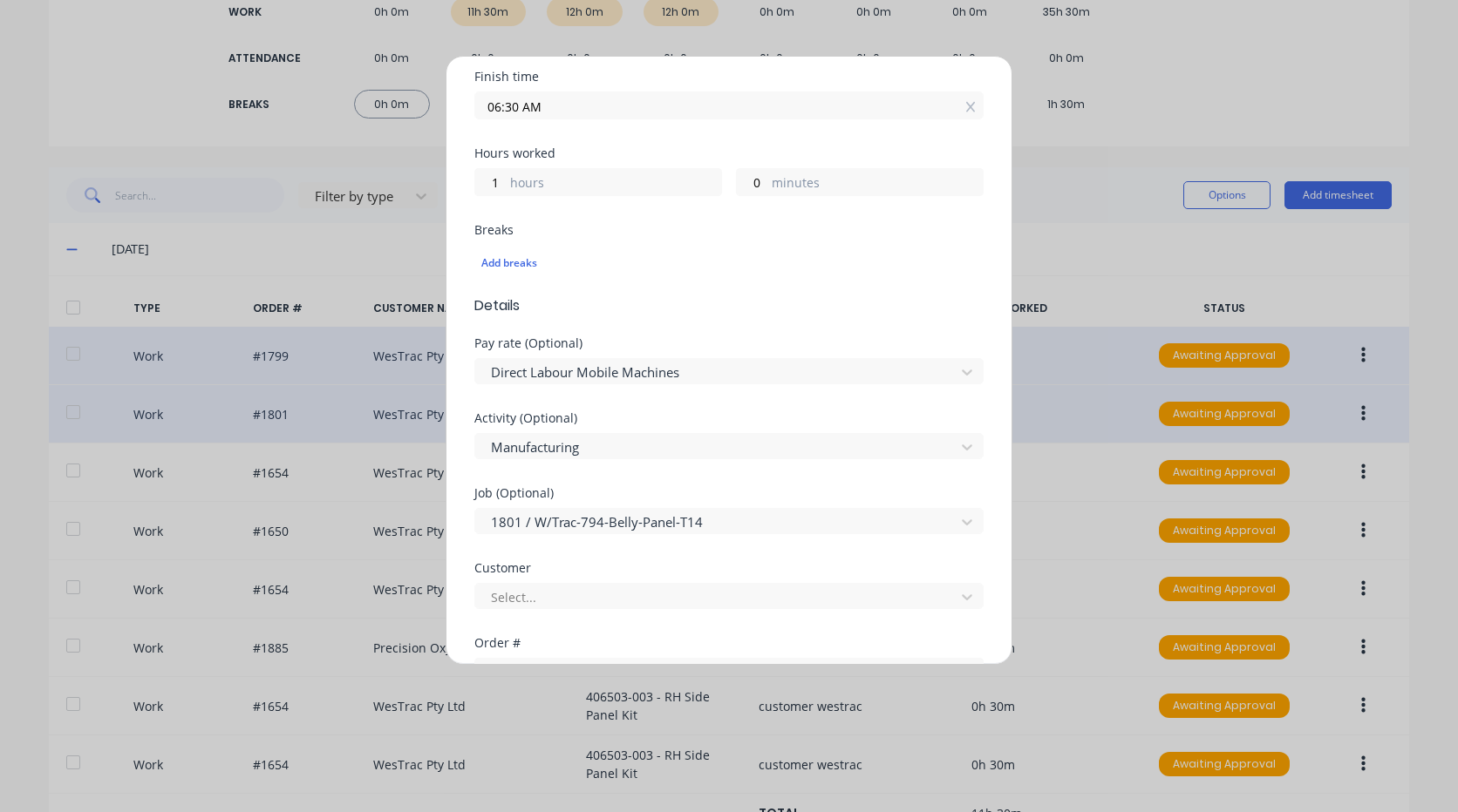
scroll to position [436, 0]
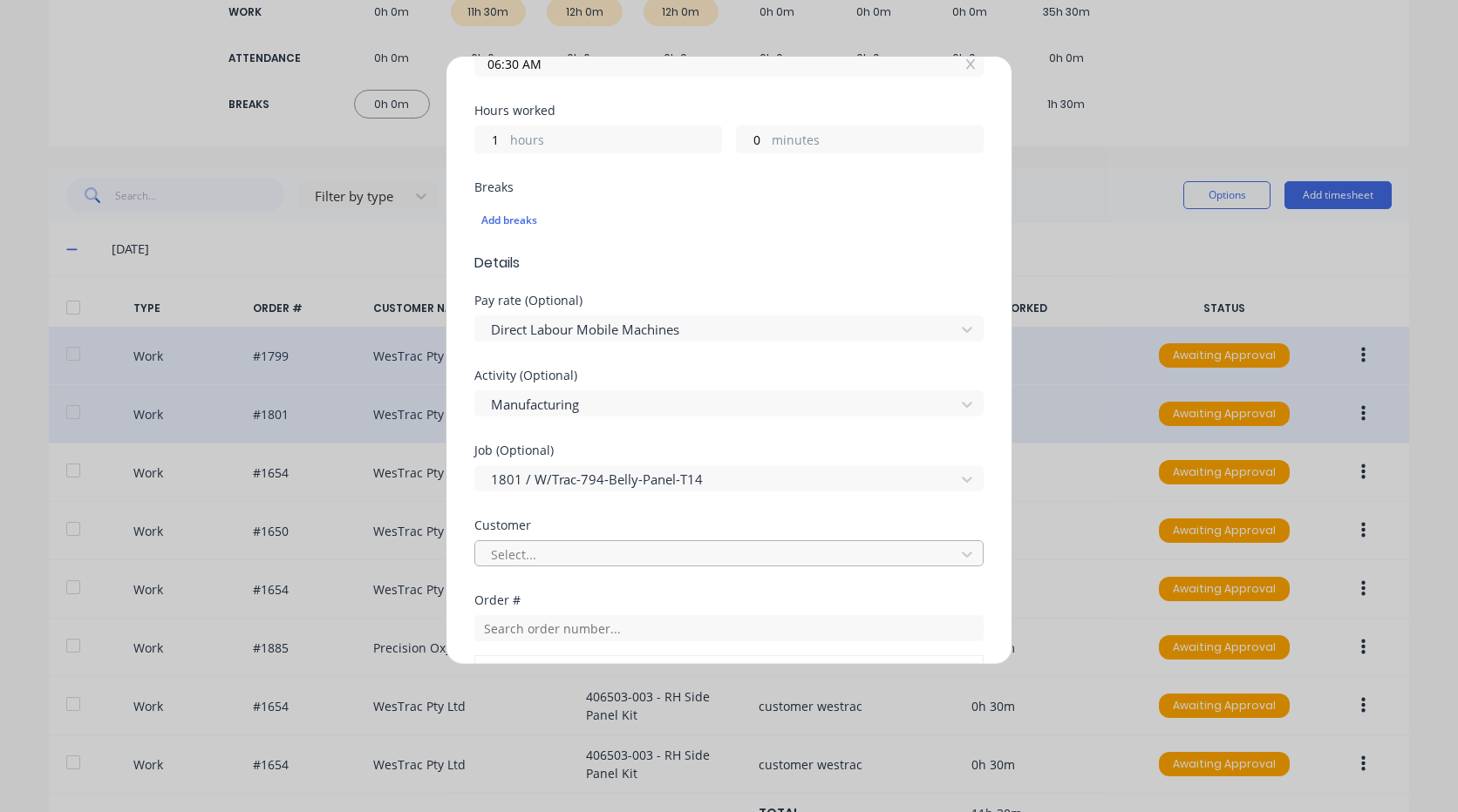
type input "9576"
click at [622, 544] on div at bounding box center [717, 555] width 457 height 22
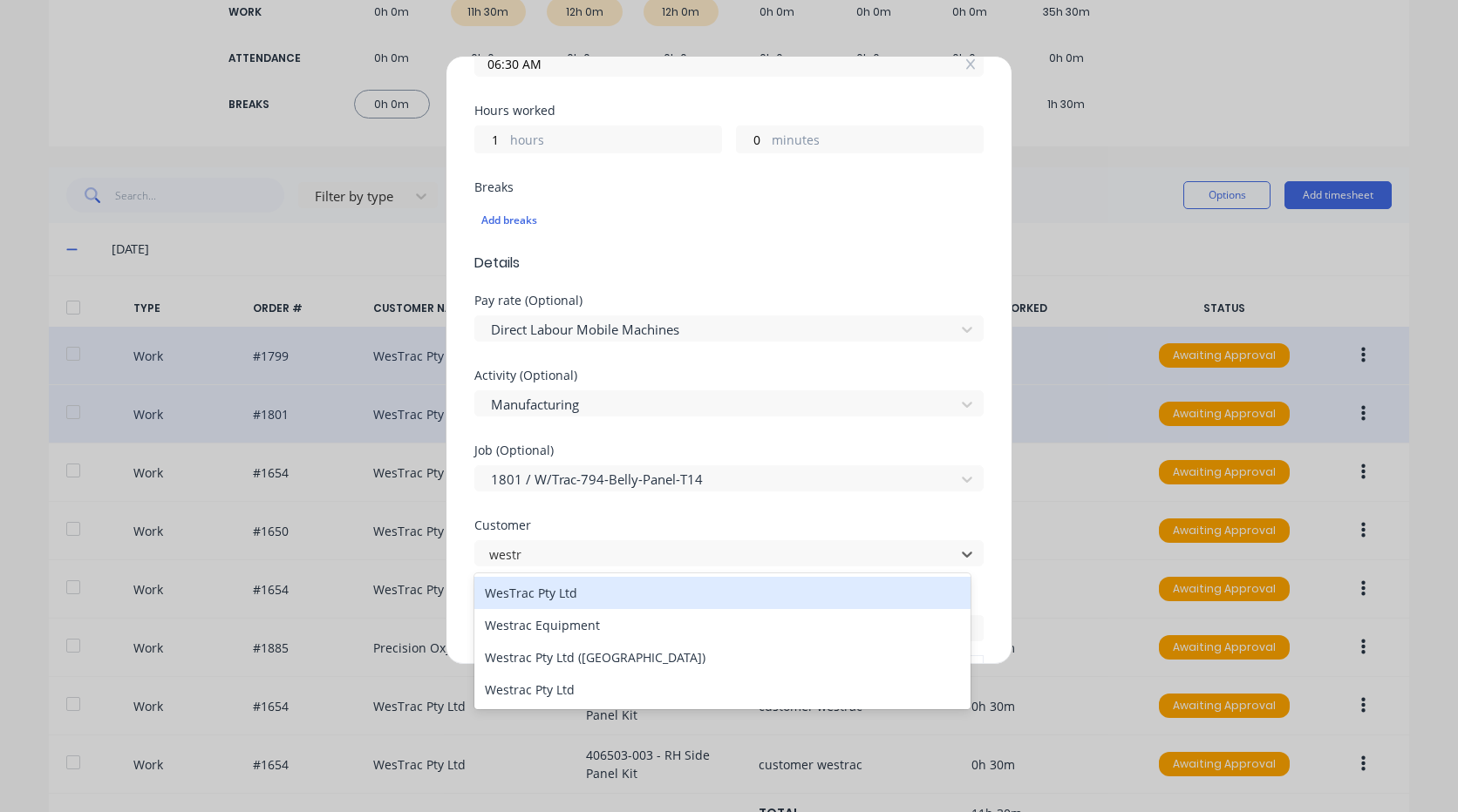
type input "westra"
click at [628, 587] on div "WesTrac Pty Ltd" at bounding box center [722, 593] width 496 height 32
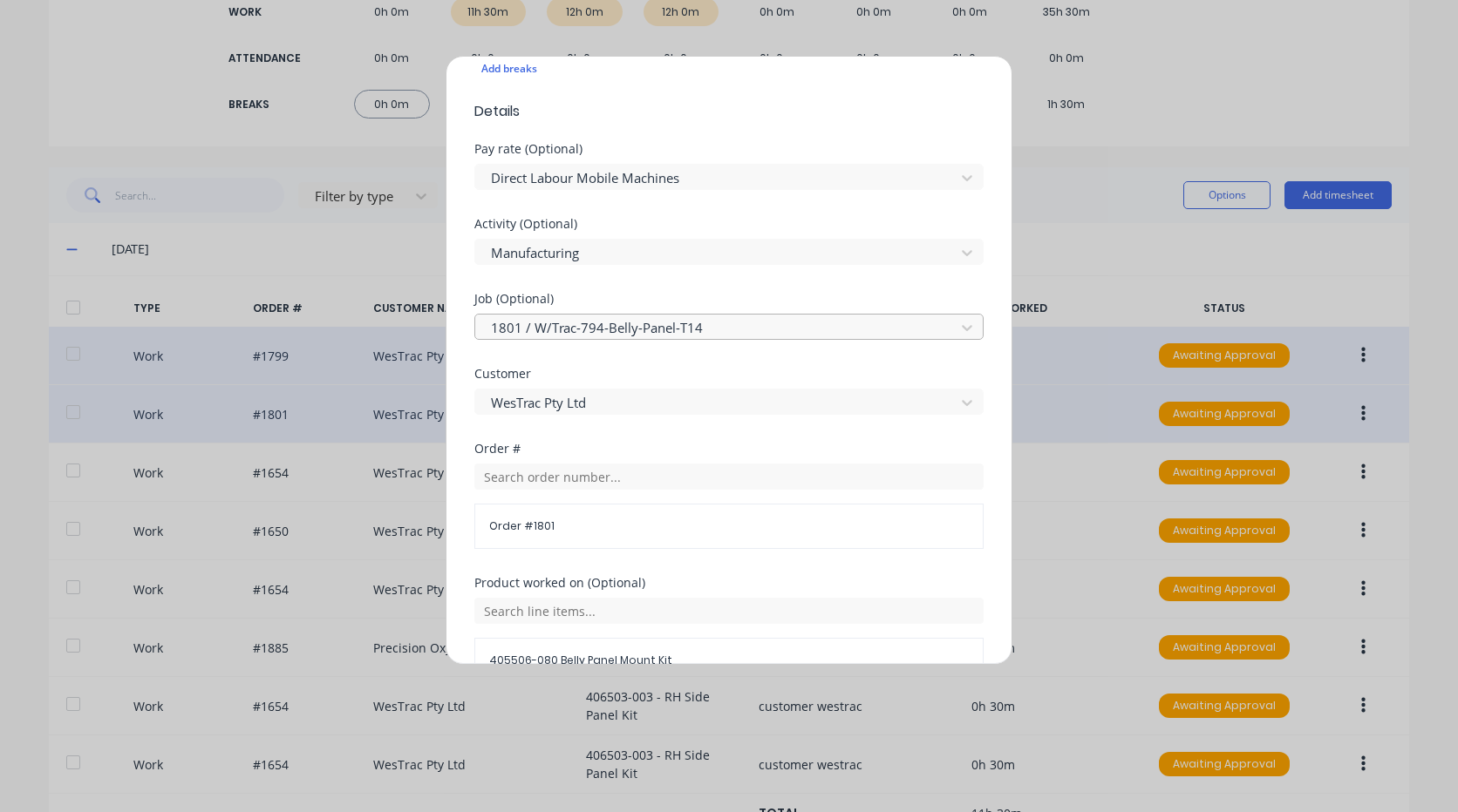
scroll to position [784, 0]
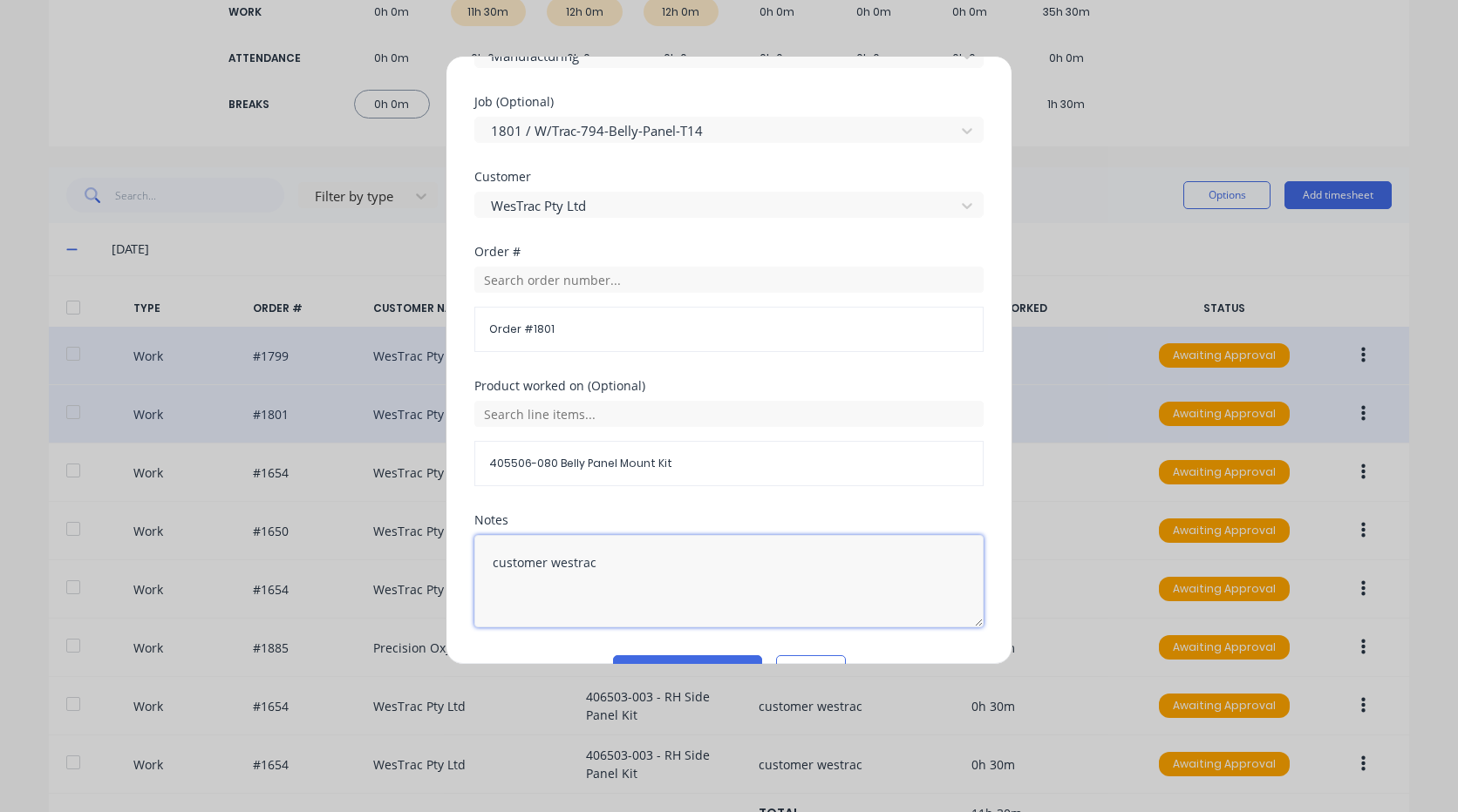
drag, startPoint x: 650, startPoint y: 580, endPoint x: 372, endPoint y: 587, distance: 278.1
click at [361, 590] on div "Edit time tracking entry Work Attendance PIN 9576 When Date 29/09/2025 Start ti…" at bounding box center [729, 406] width 1458 height 812
click at [688, 652] on div "Notes" at bounding box center [728, 584] width 509 height 141
click at [688, 657] on button "Edit time tracking entry" at bounding box center [687, 668] width 149 height 28
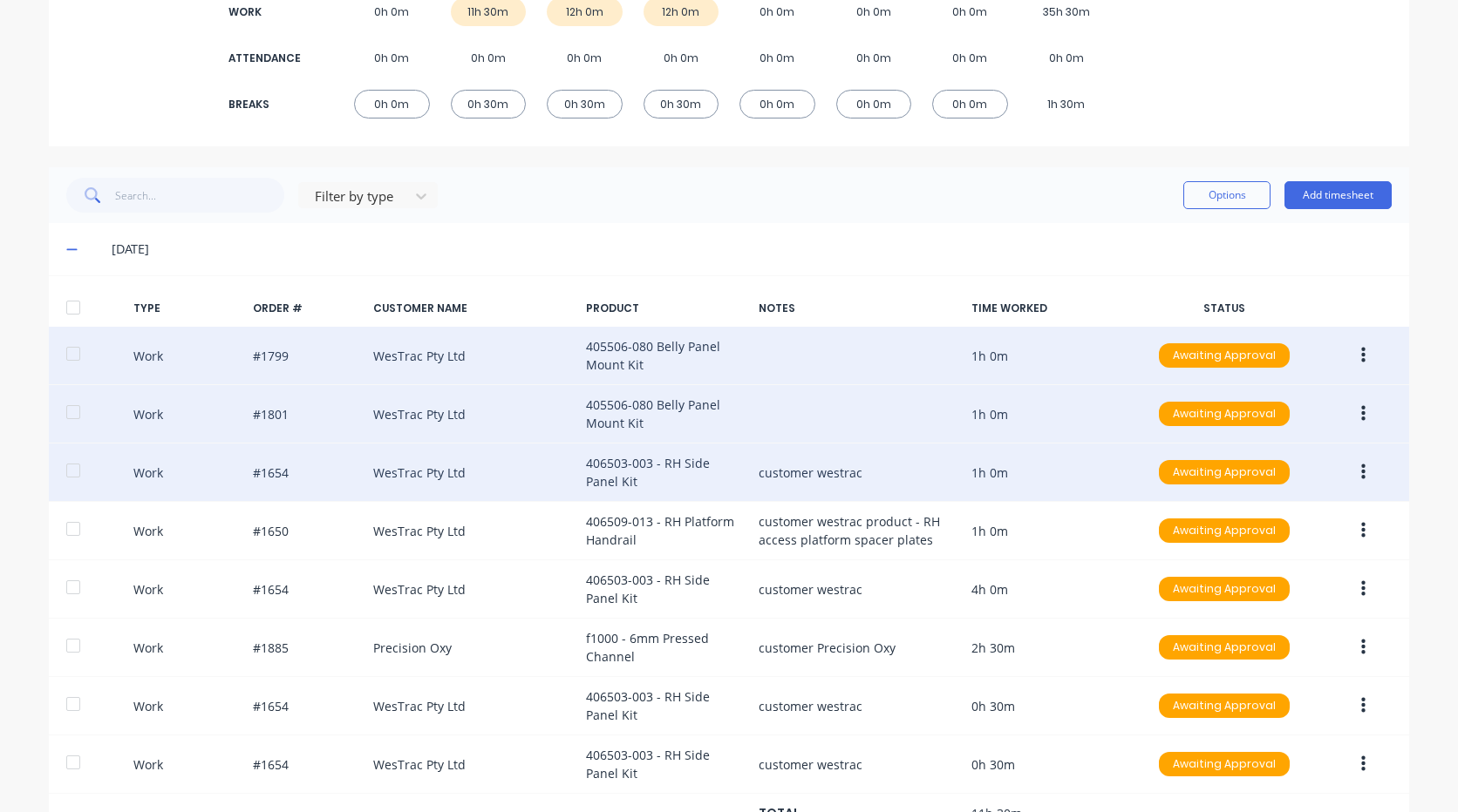
click at [1360, 470] on button "button" at bounding box center [1363, 472] width 41 height 31
click at [1293, 439] on div "Edit" at bounding box center [1301, 442] width 134 height 25
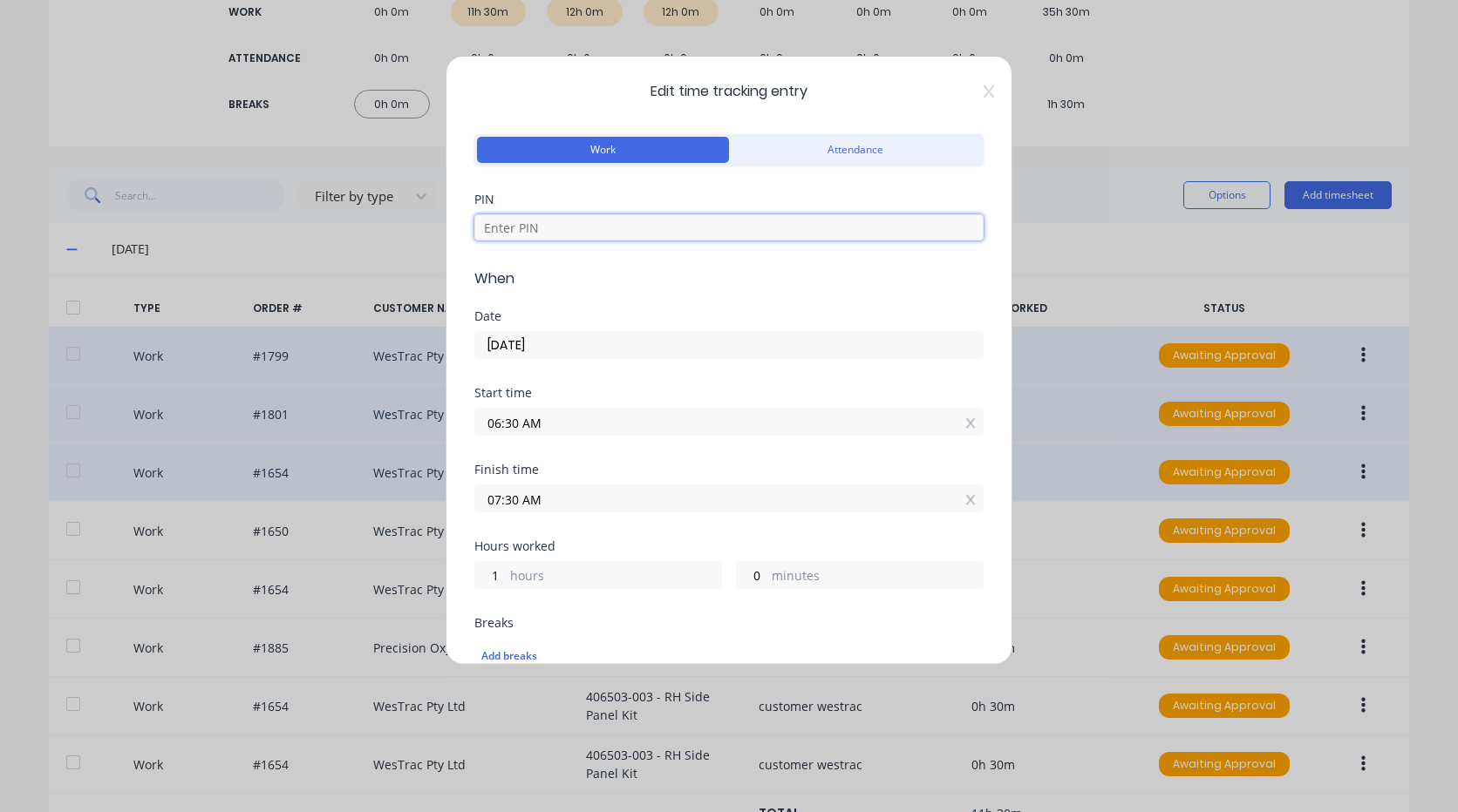
click at [648, 219] on input at bounding box center [728, 227] width 509 height 26
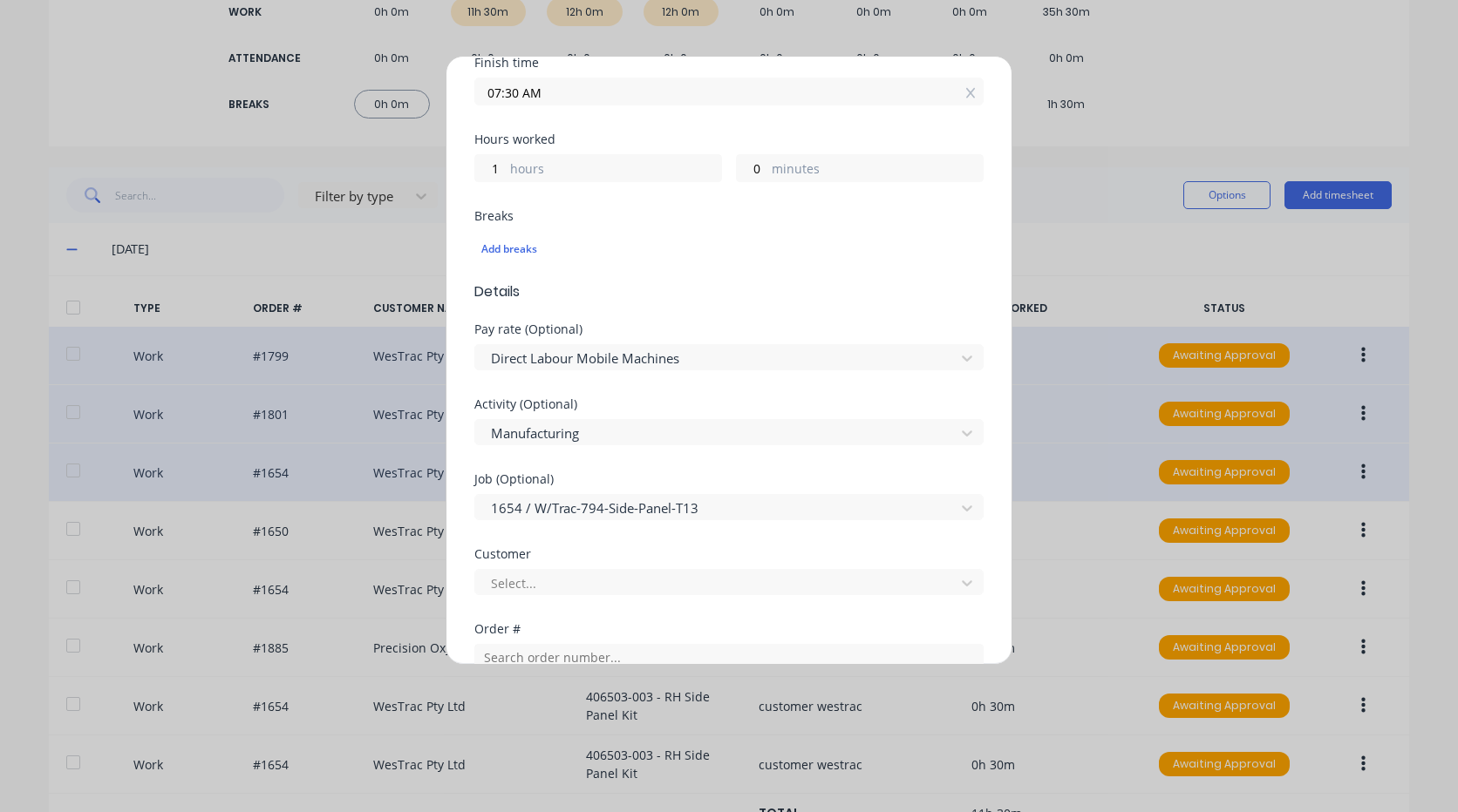
scroll to position [436, 0]
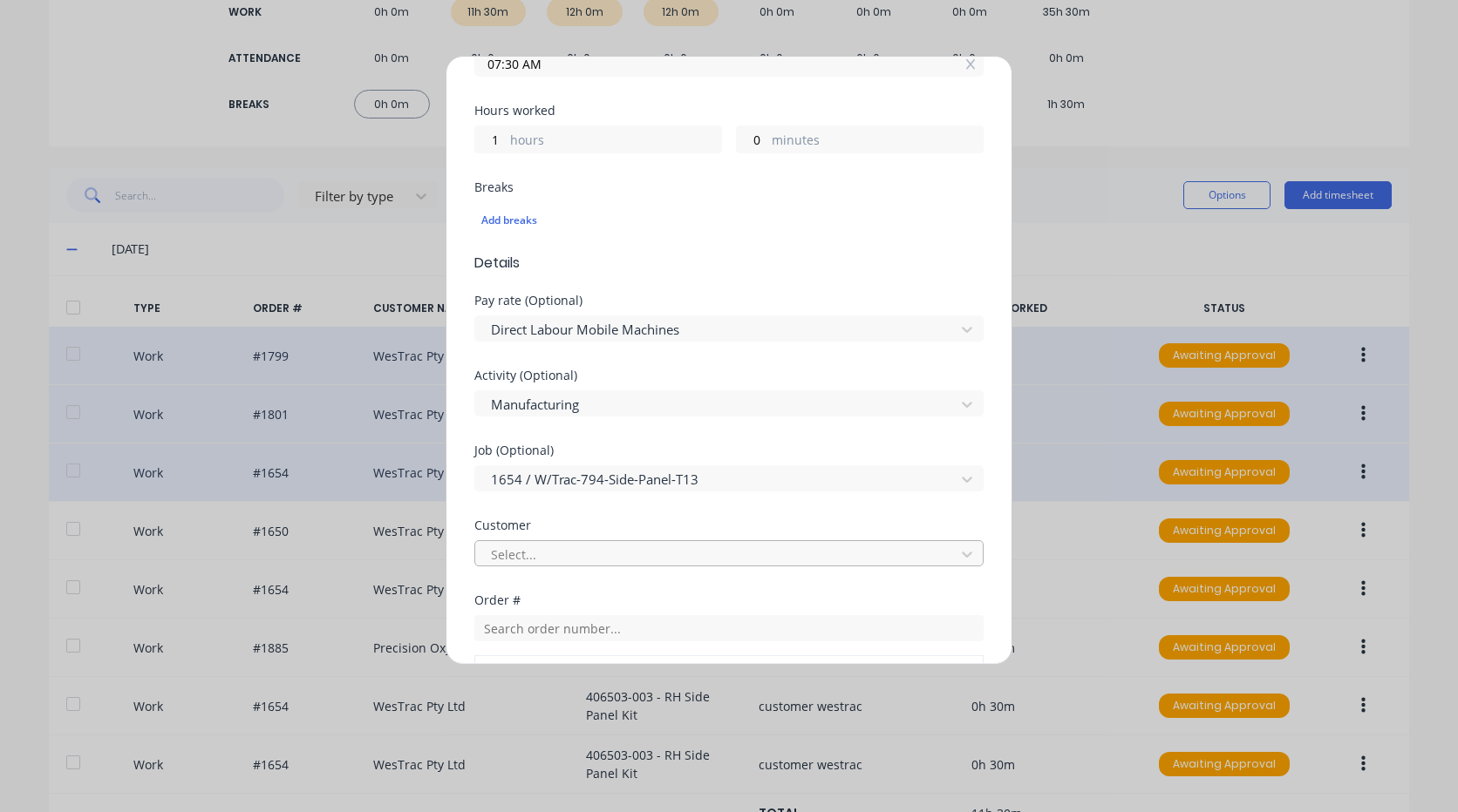
type input "9576"
click at [598, 557] on div at bounding box center [717, 555] width 457 height 22
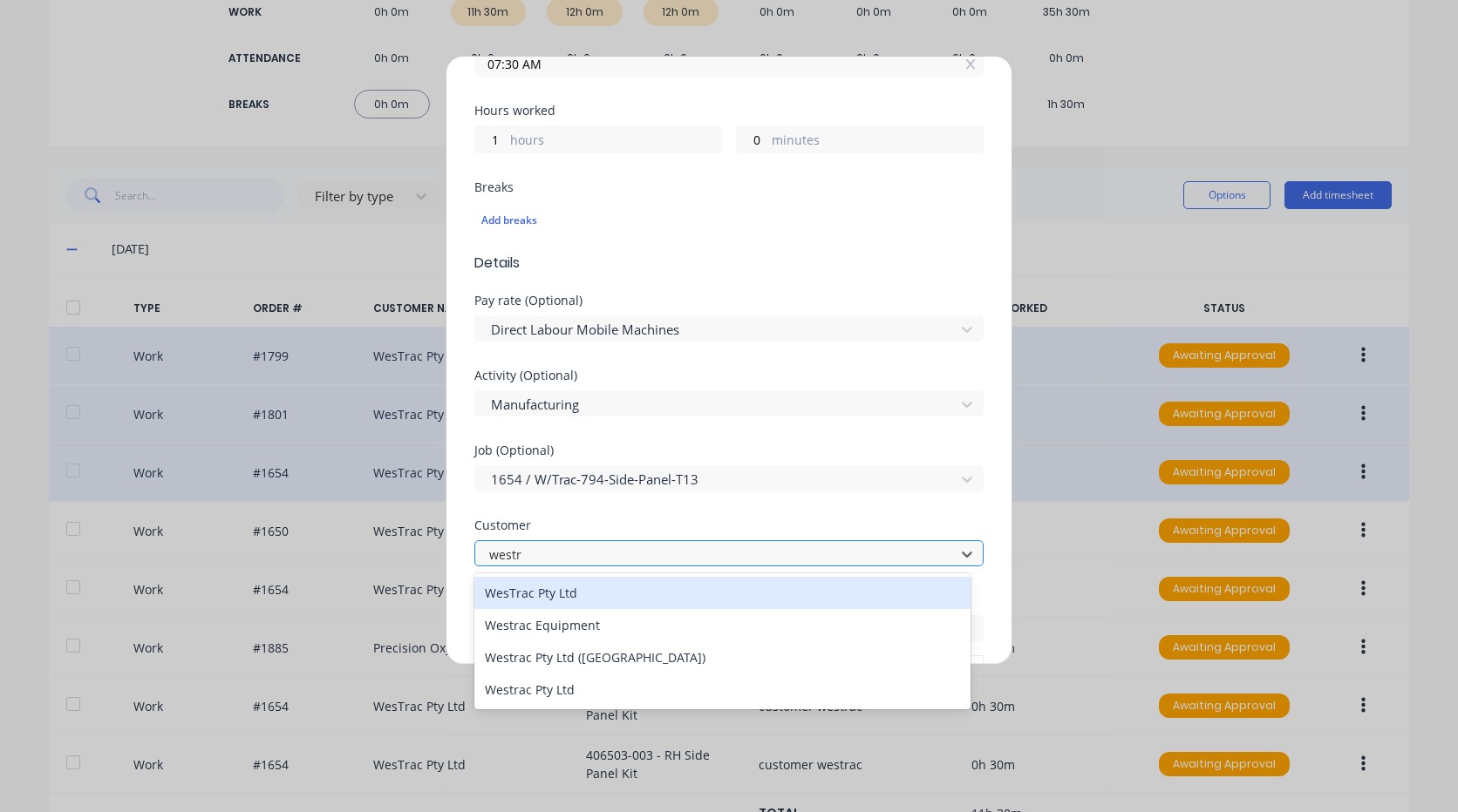
type input "westra"
click at [609, 585] on div "WesTrac Pty Ltd" at bounding box center [722, 593] width 496 height 32
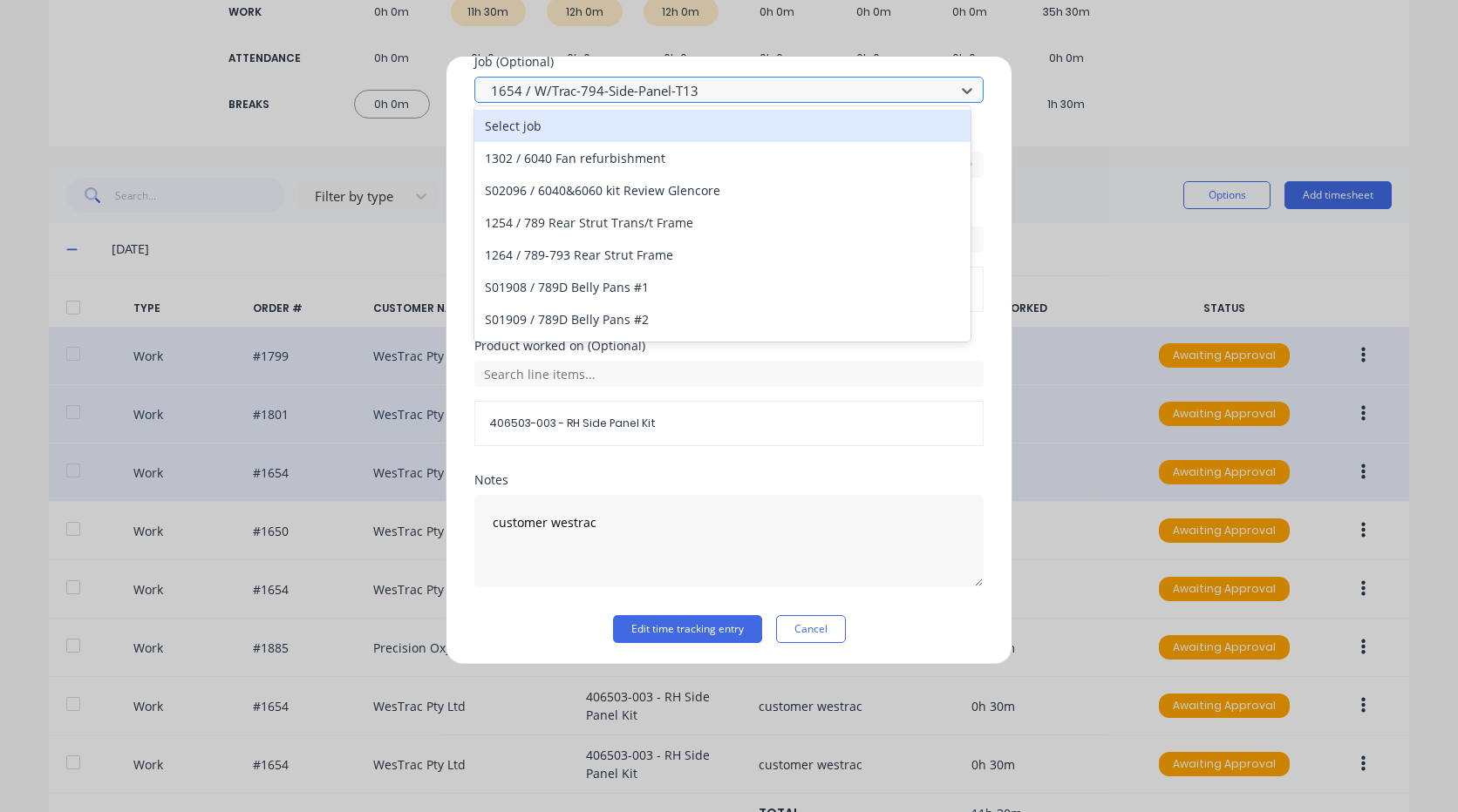
scroll to position [828, 0]
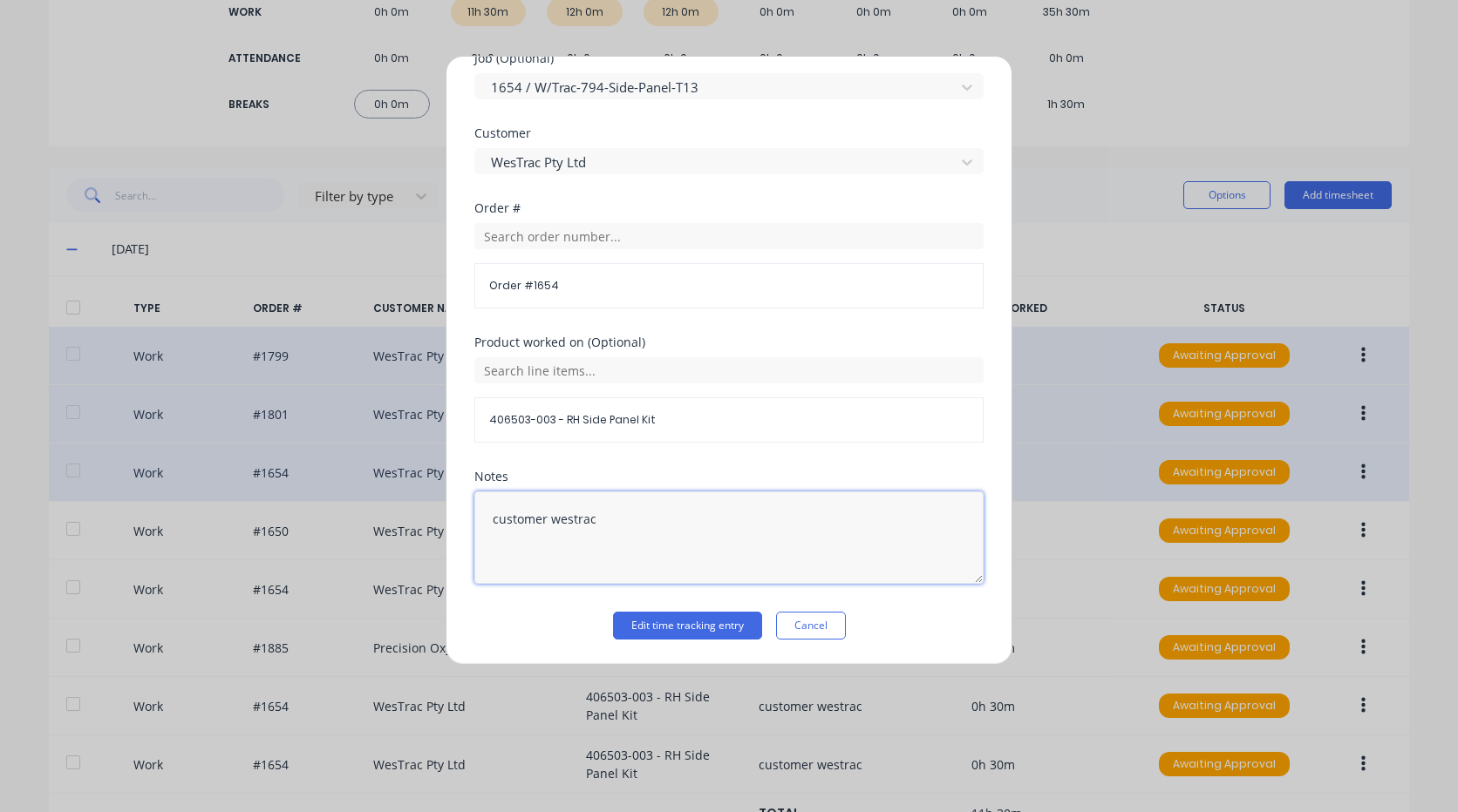
click at [643, 524] on textarea "customer westrac" at bounding box center [728, 538] width 509 height 92
drag, startPoint x: 645, startPoint y: 524, endPoint x: 361, endPoint y: 507, distance: 284.5
click at [333, 501] on div "Edit time tracking entry Work Attendance PIN 9576 When Date 29/09/2025 Start ti…" at bounding box center [729, 406] width 1458 height 812
click at [689, 624] on button "Edit time tracking entry" at bounding box center [687, 625] width 149 height 28
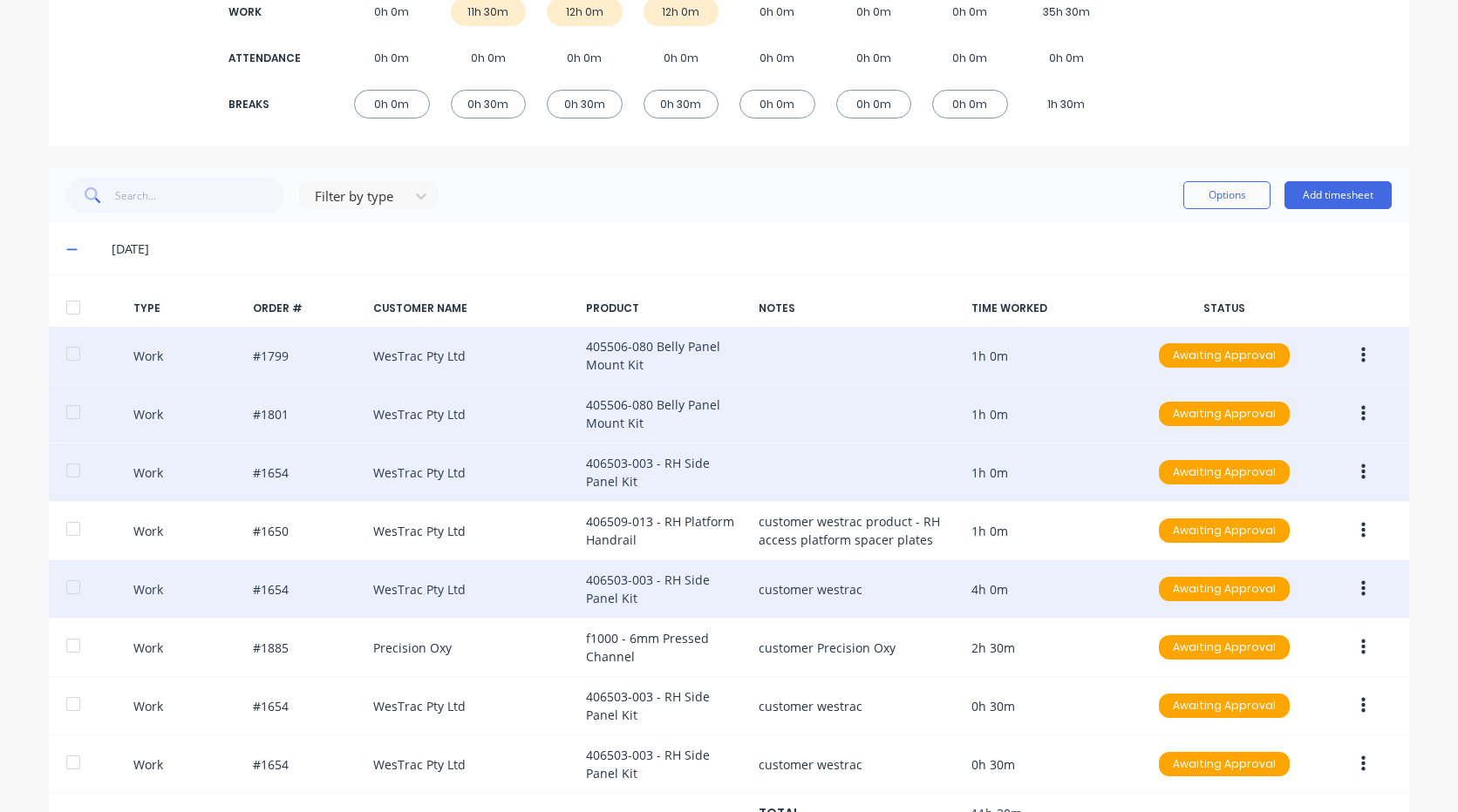
click at [1359, 587] on button "button" at bounding box center [1363, 588] width 41 height 31
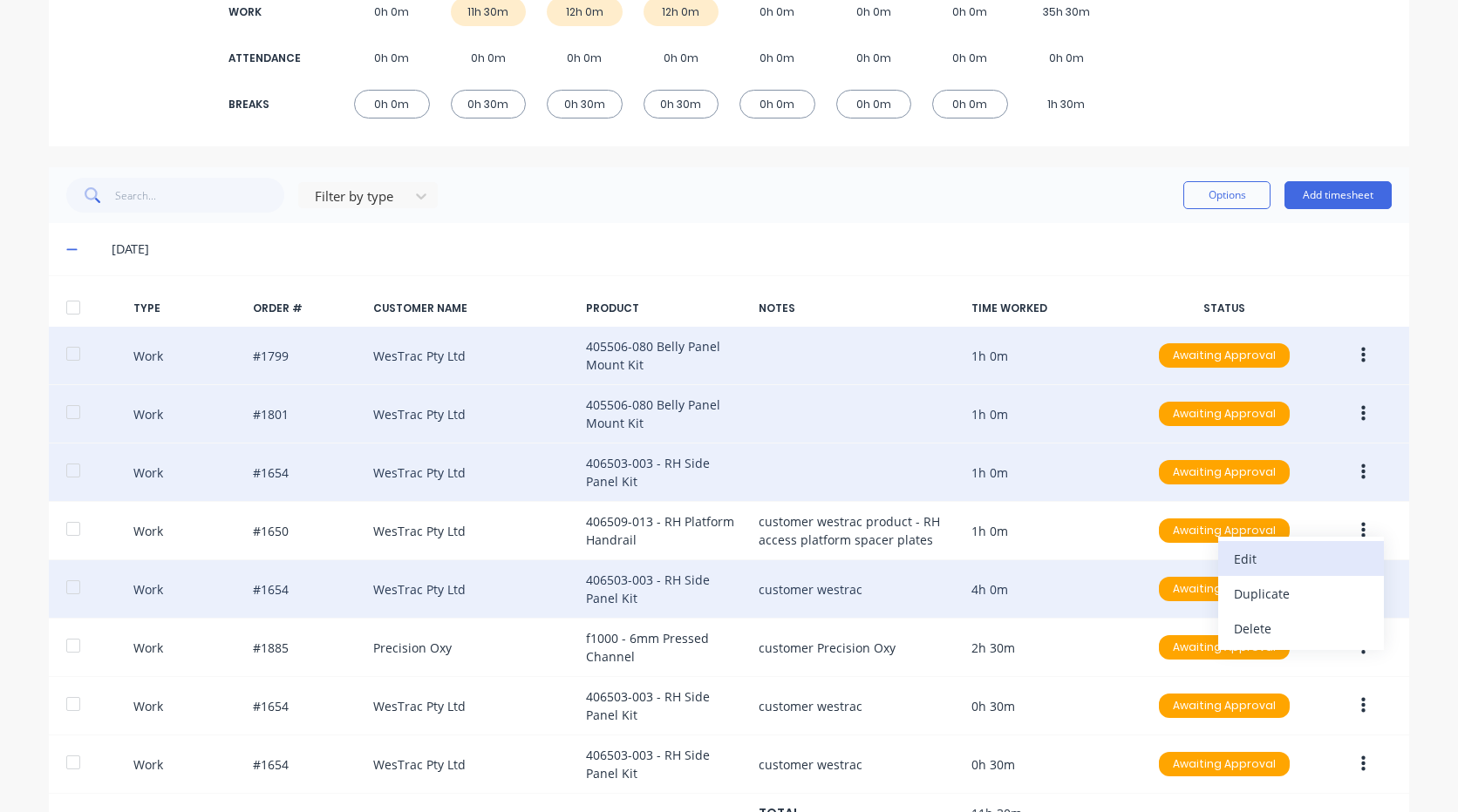
click at [1253, 553] on div "Edit" at bounding box center [1301, 559] width 134 height 25
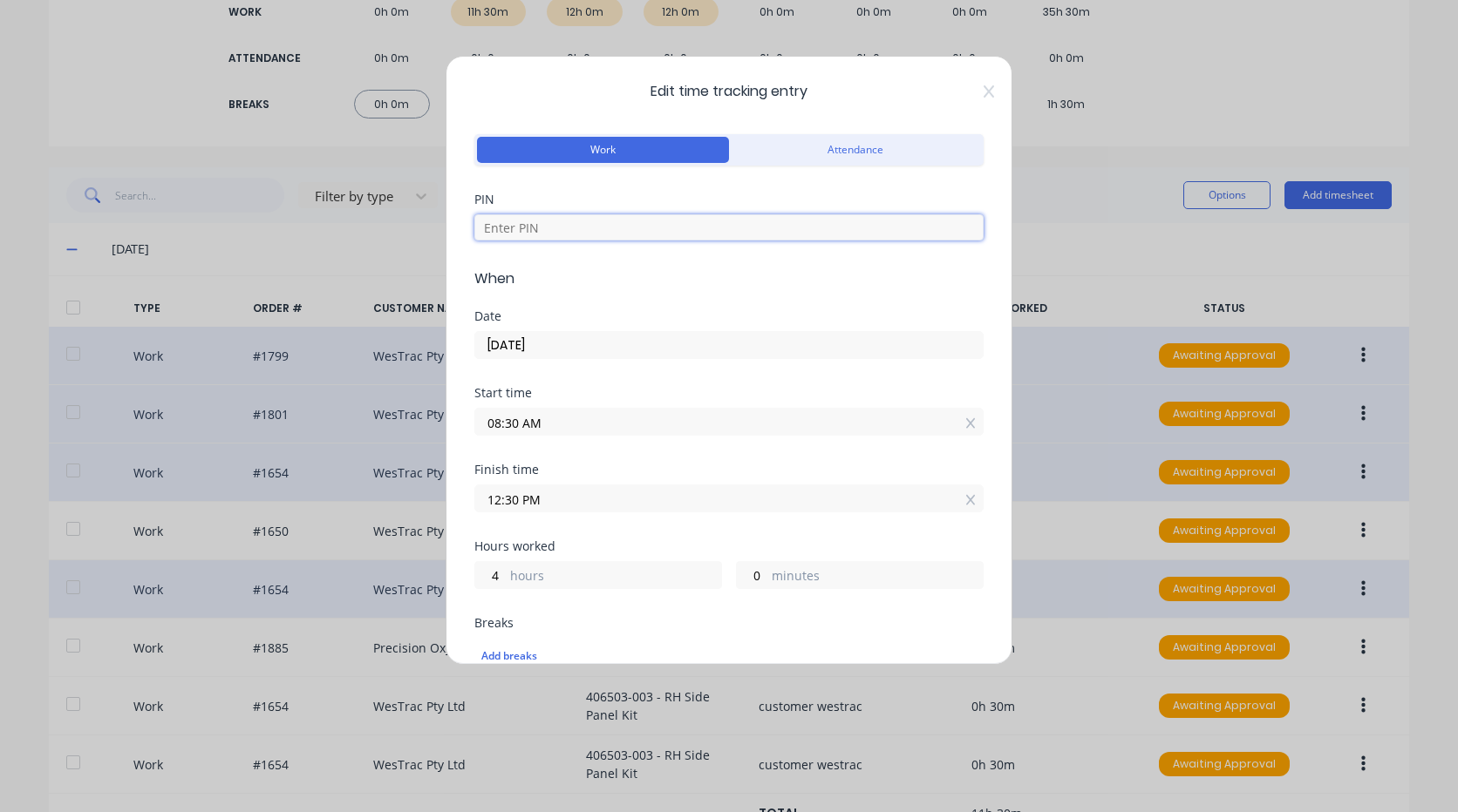
click at [661, 217] on input at bounding box center [728, 227] width 509 height 26
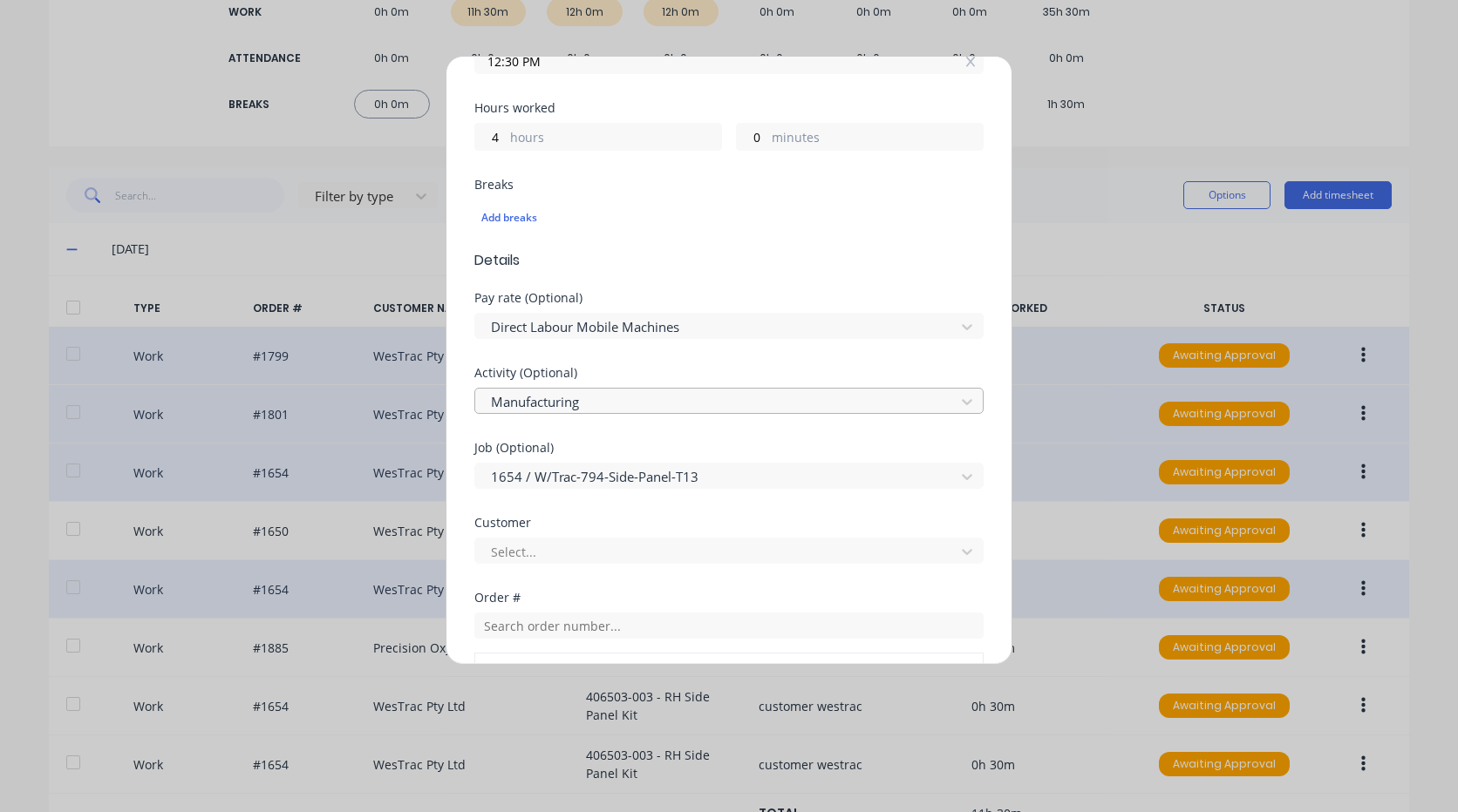
scroll to position [523, 0]
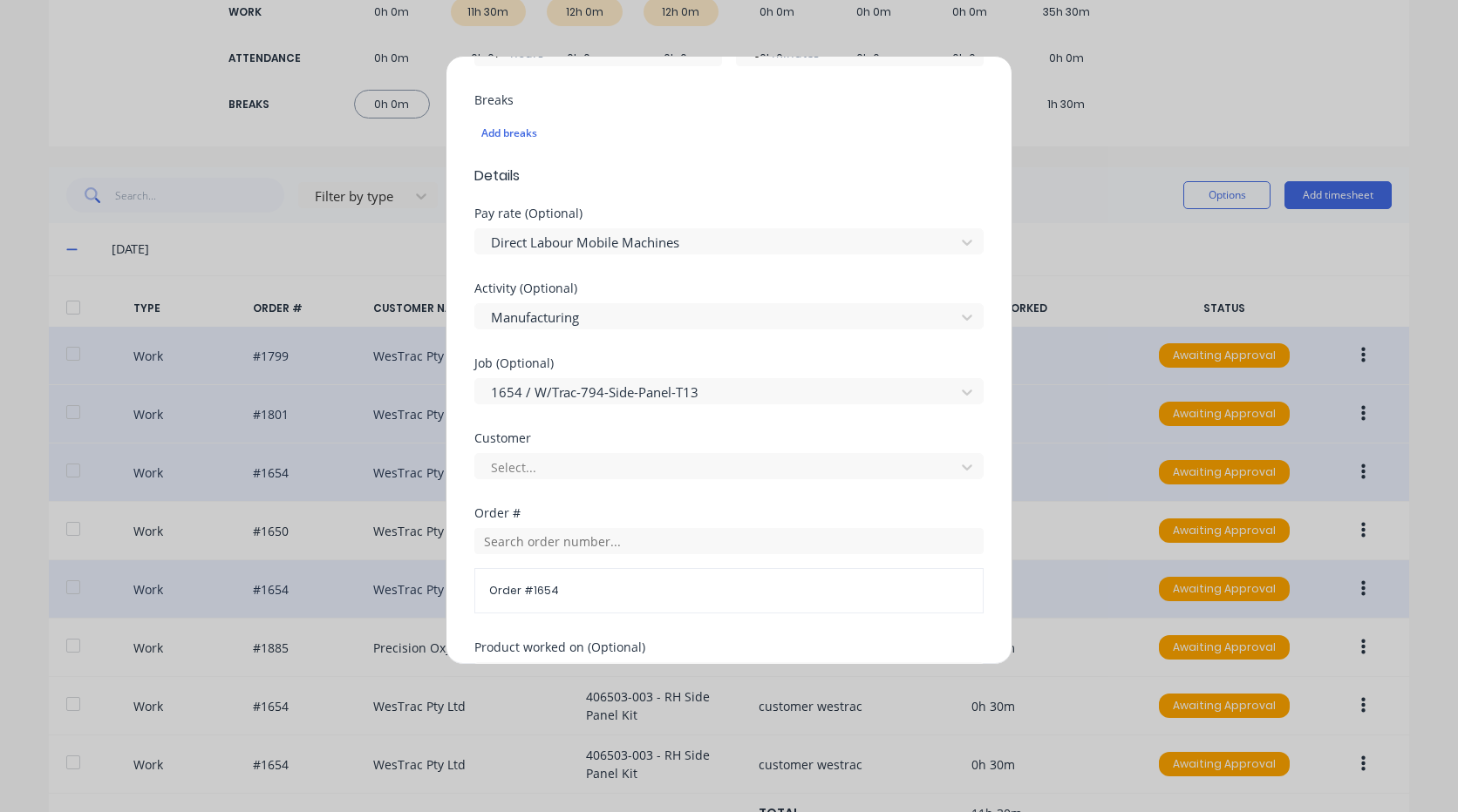
type input "9576"
click at [594, 450] on div "Select..." at bounding box center [728, 464] width 509 height 30
click at [598, 461] on div at bounding box center [717, 468] width 457 height 22
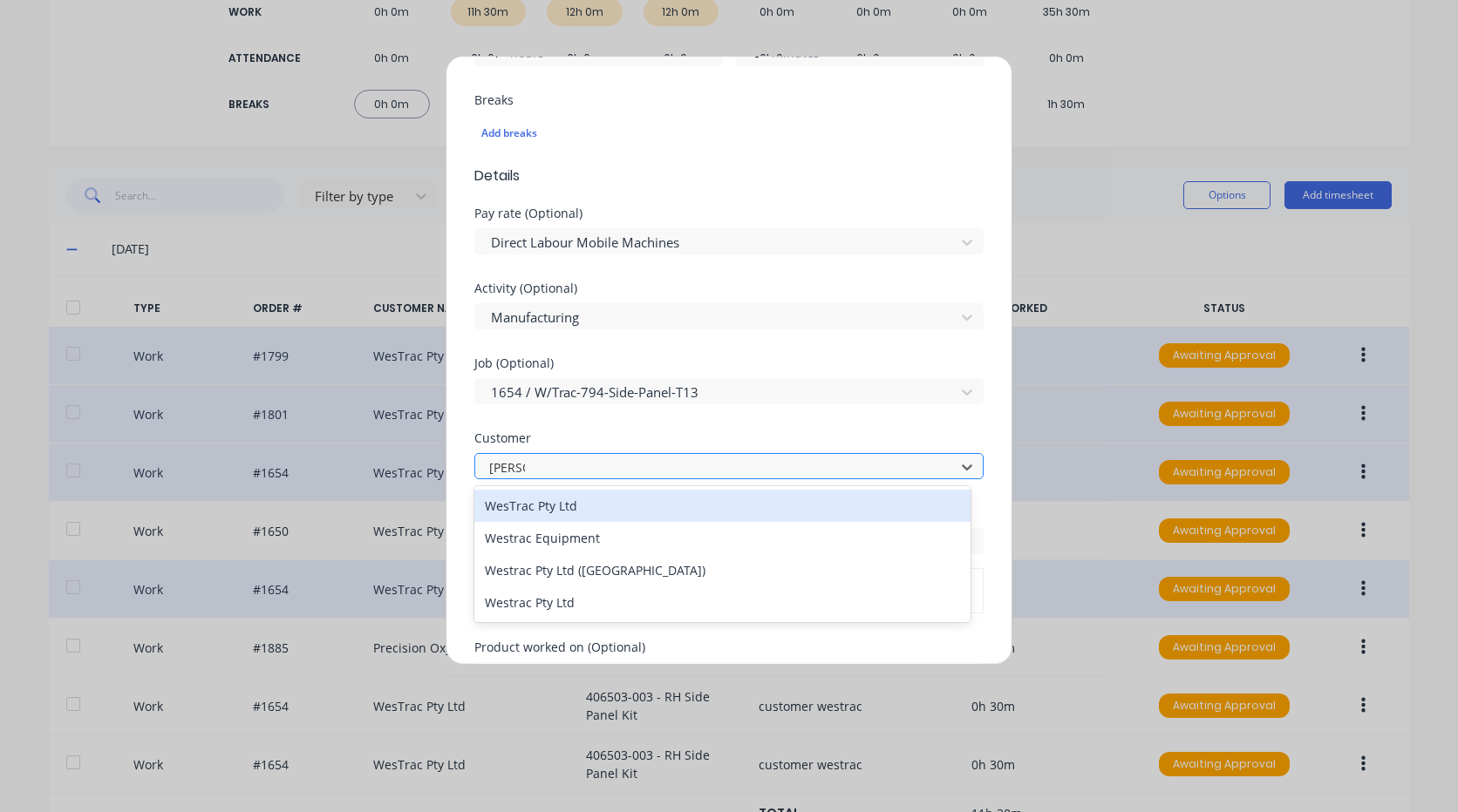
type input "westrac"
click at [613, 503] on div "WesTrac Pty Ltd" at bounding box center [722, 506] width 496 height 32
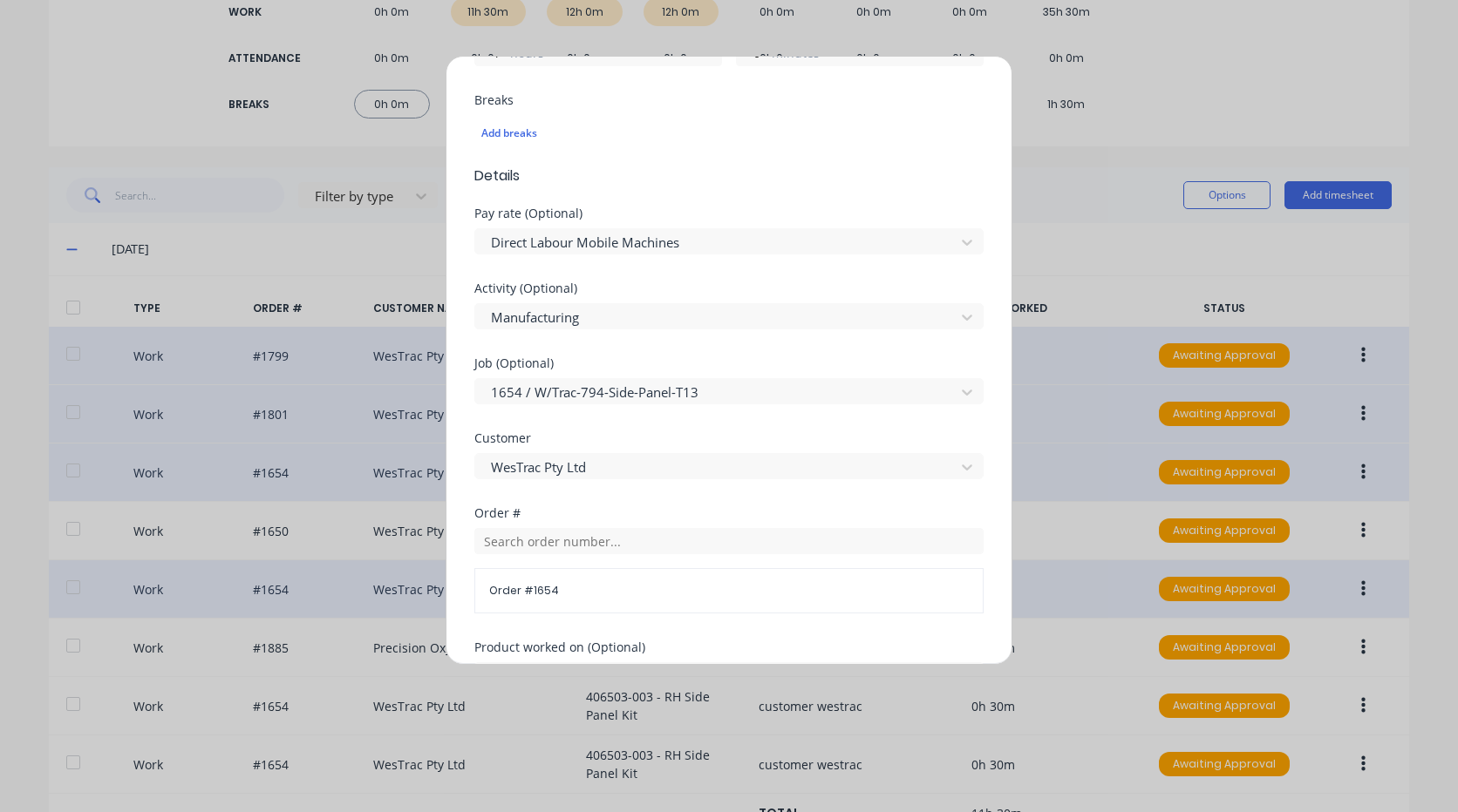
scroll to position [828, 0]
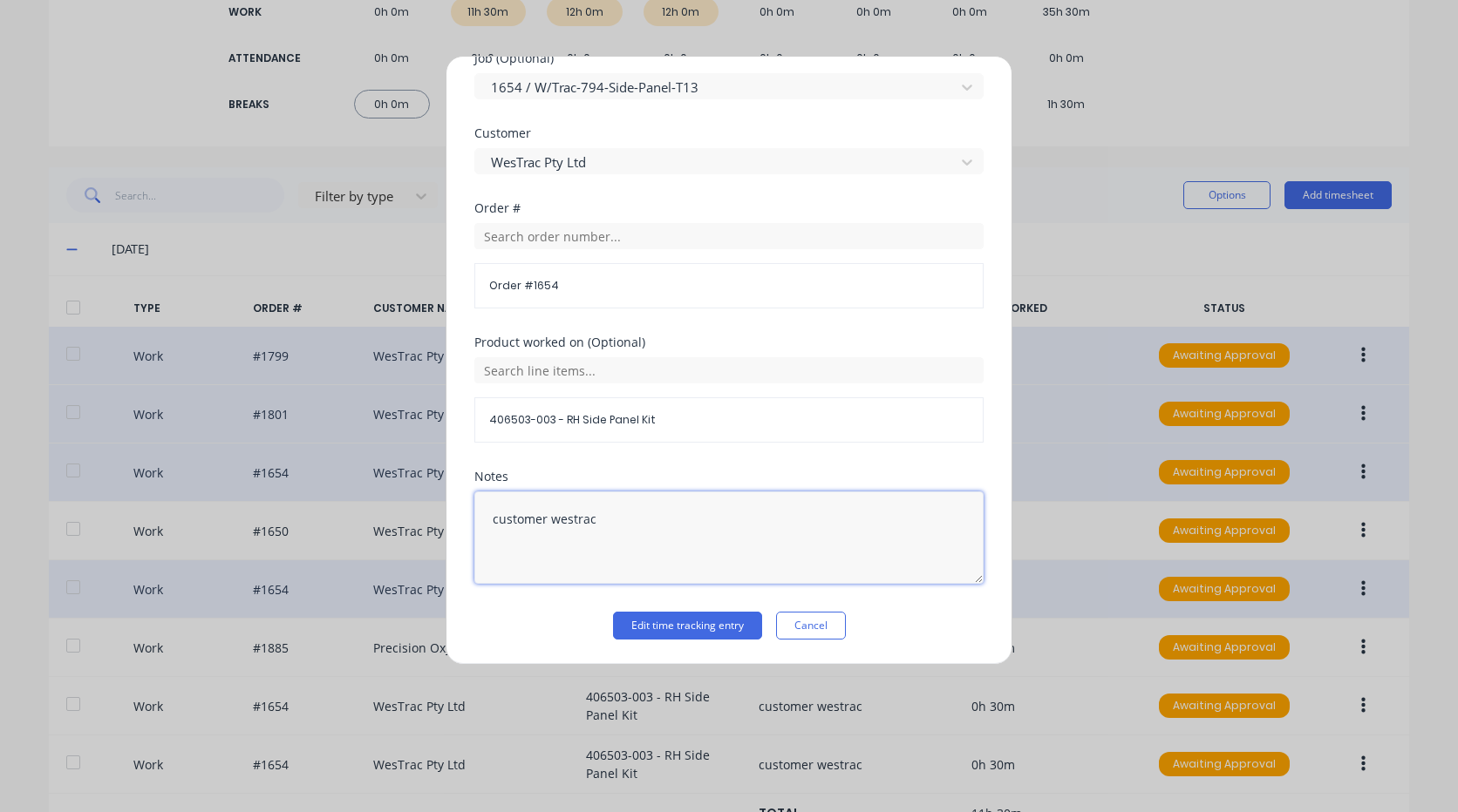
drag, startPoint x: 601, startPoint y: 515, endPoint x: 329, endPoint y: 481, distance: 274.1
click at [324, 481] on div "Edit time tracking entry Work Attendance PIN 9576 When Date 29/09/2025 Start ti…" at bounding box center [729, 406] width 1458 height 812
click at [709, 620] on button "Edit time tracking entry" at bounding box center [687, 625] width 149 height 28
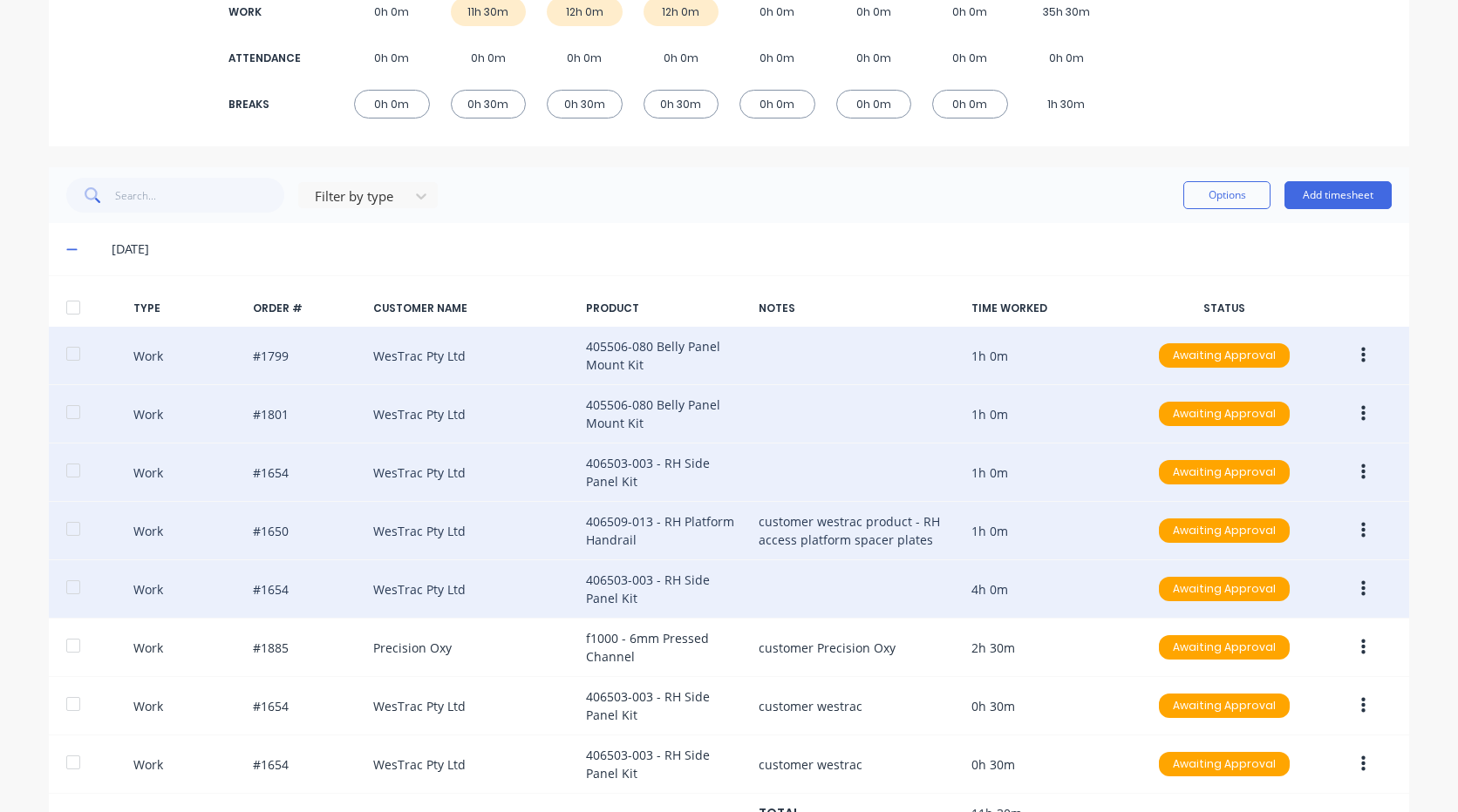
click at [1368, 518] on button "button" at bounding box center [1363, 530] width 41 height 31
click at [1273, 499] on div "Edit" at bounding box center [1301, 501] width 134 height 25
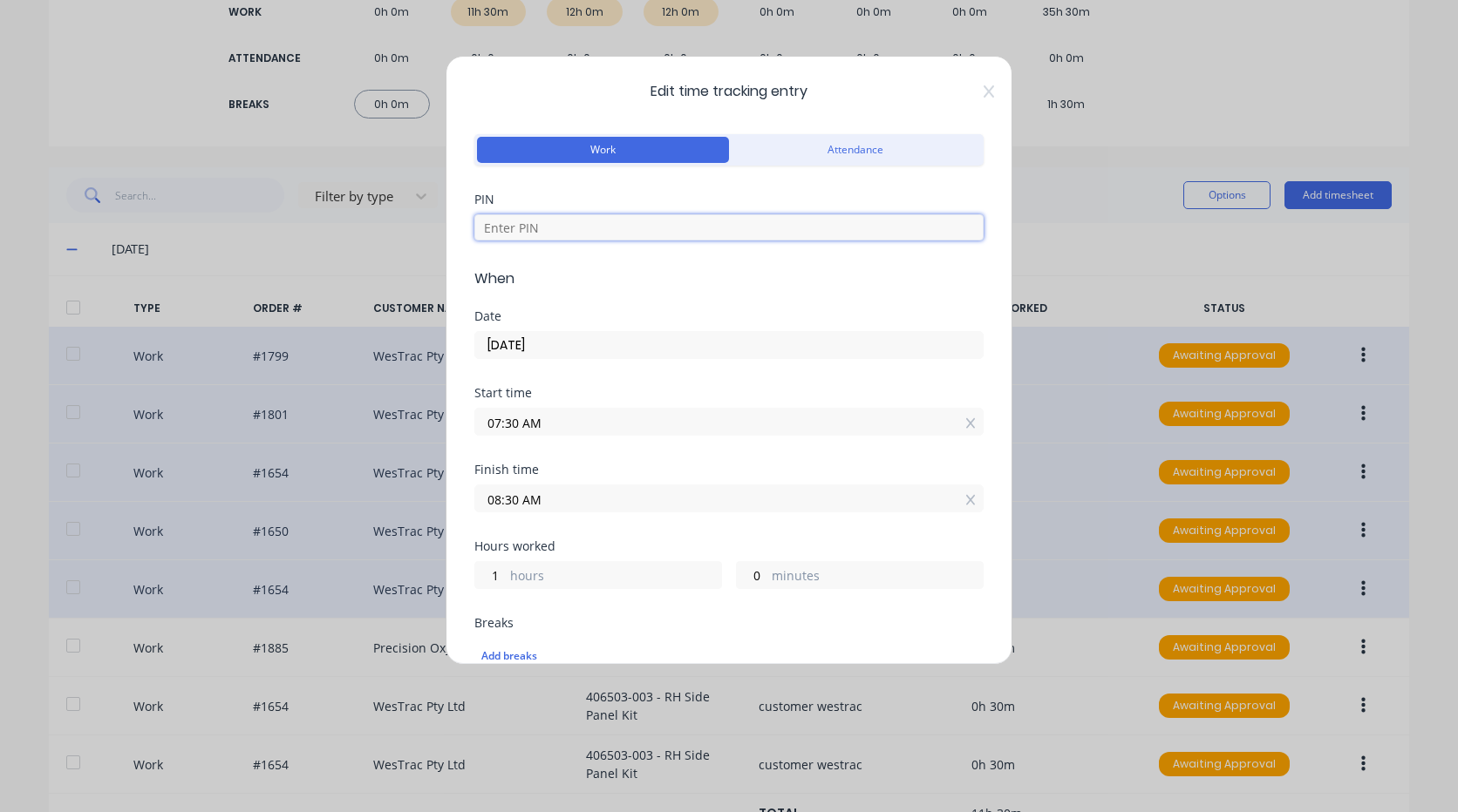
click at [636, 233] on input at bounding box center [728, 227] width 509 height 26
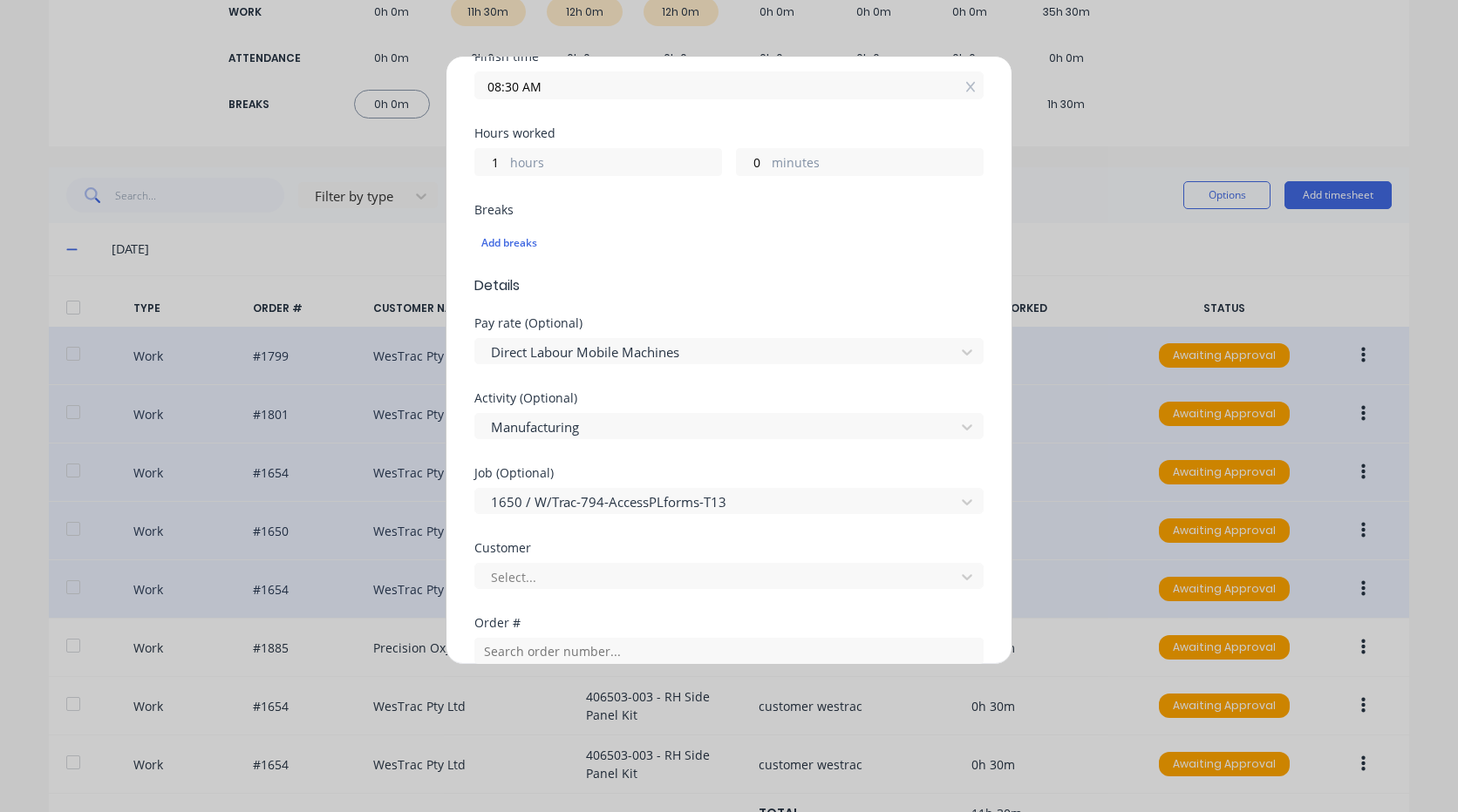
scroll to position [523, 0]
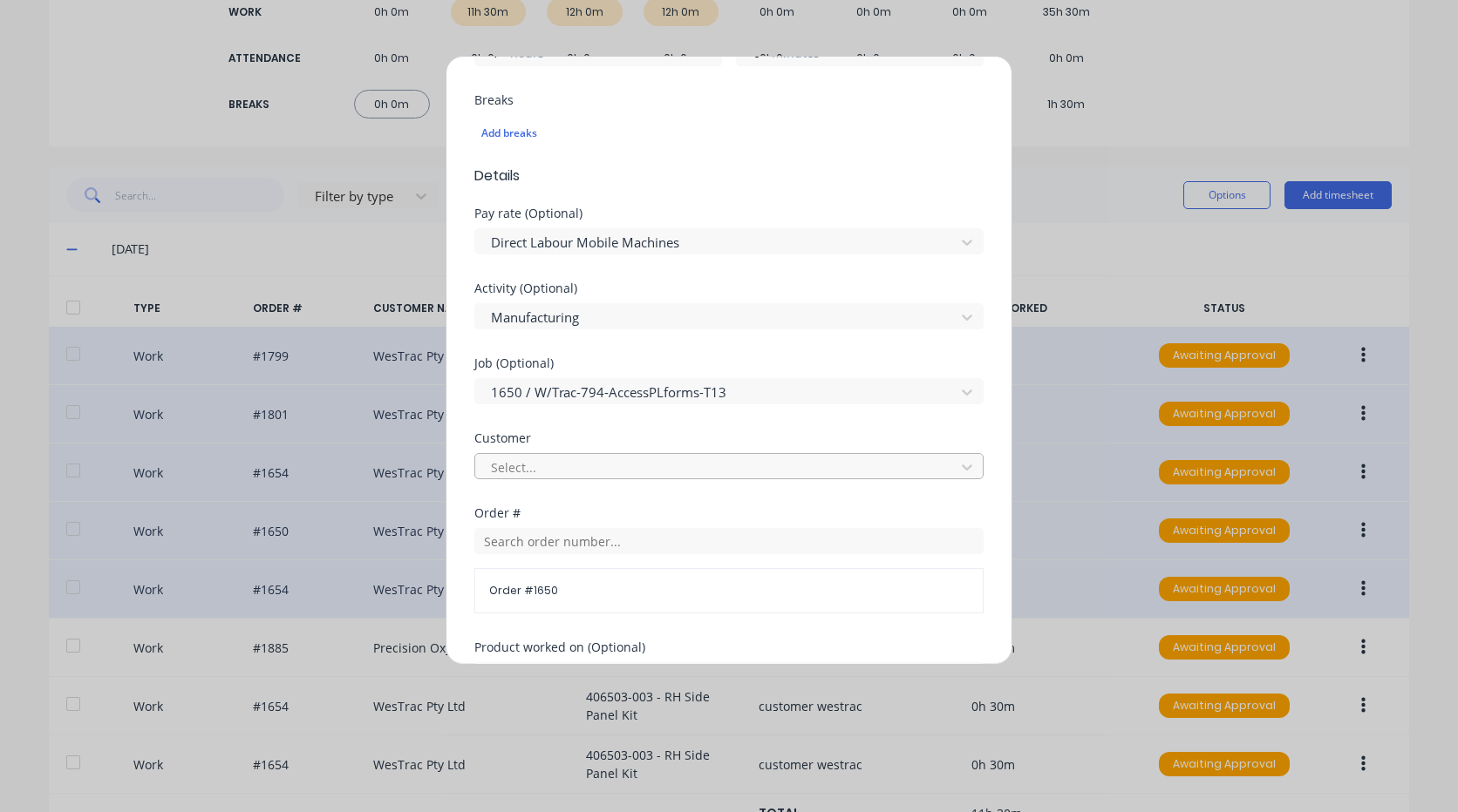
type input "9576"
click at [597, 469] on div at bounding box center [717, 468] width 457 height 22
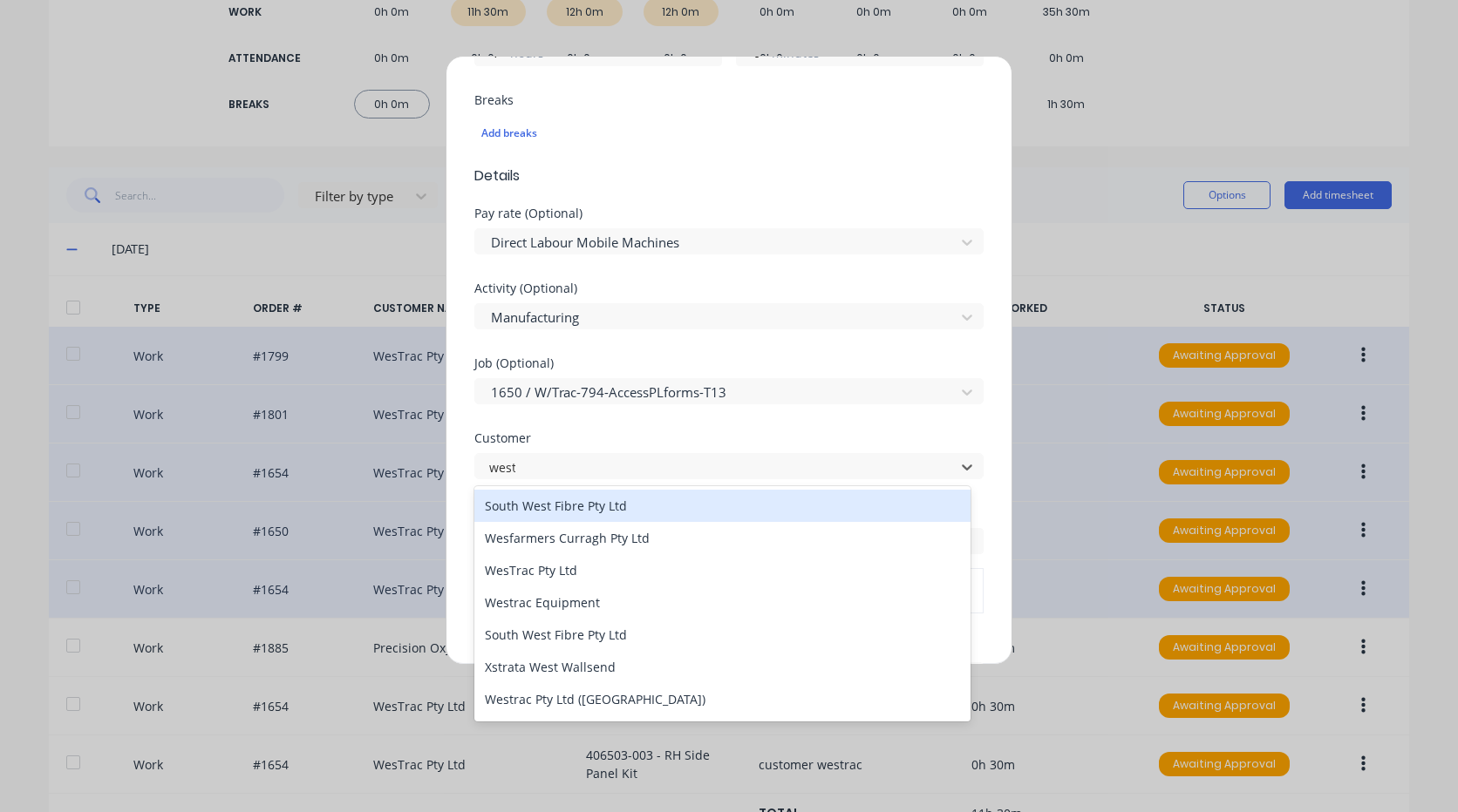
type input "westr"
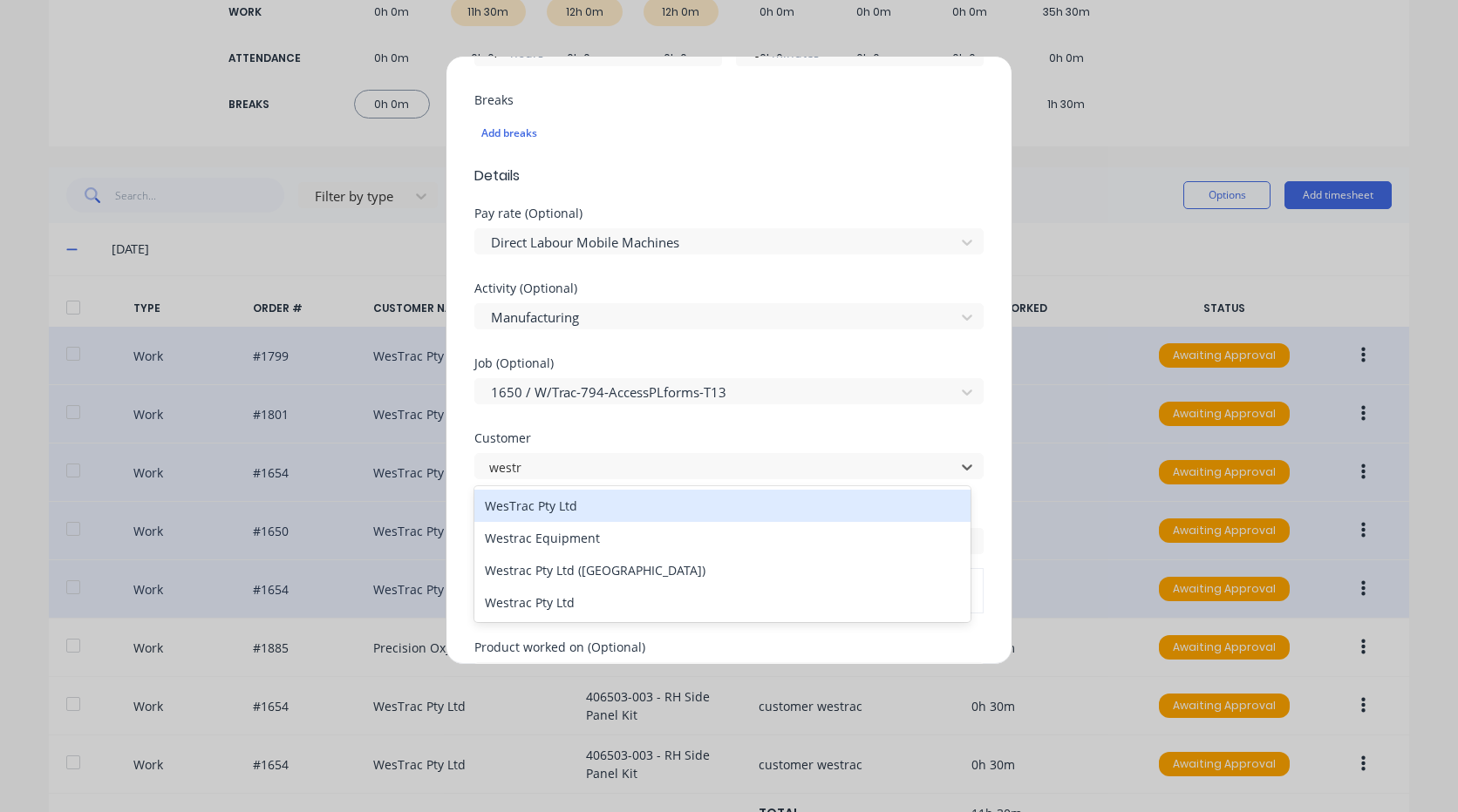
click at [588, 502] on div "WesTrac Pty Ltd" at bounding box center [722, 506] width 496 height 32
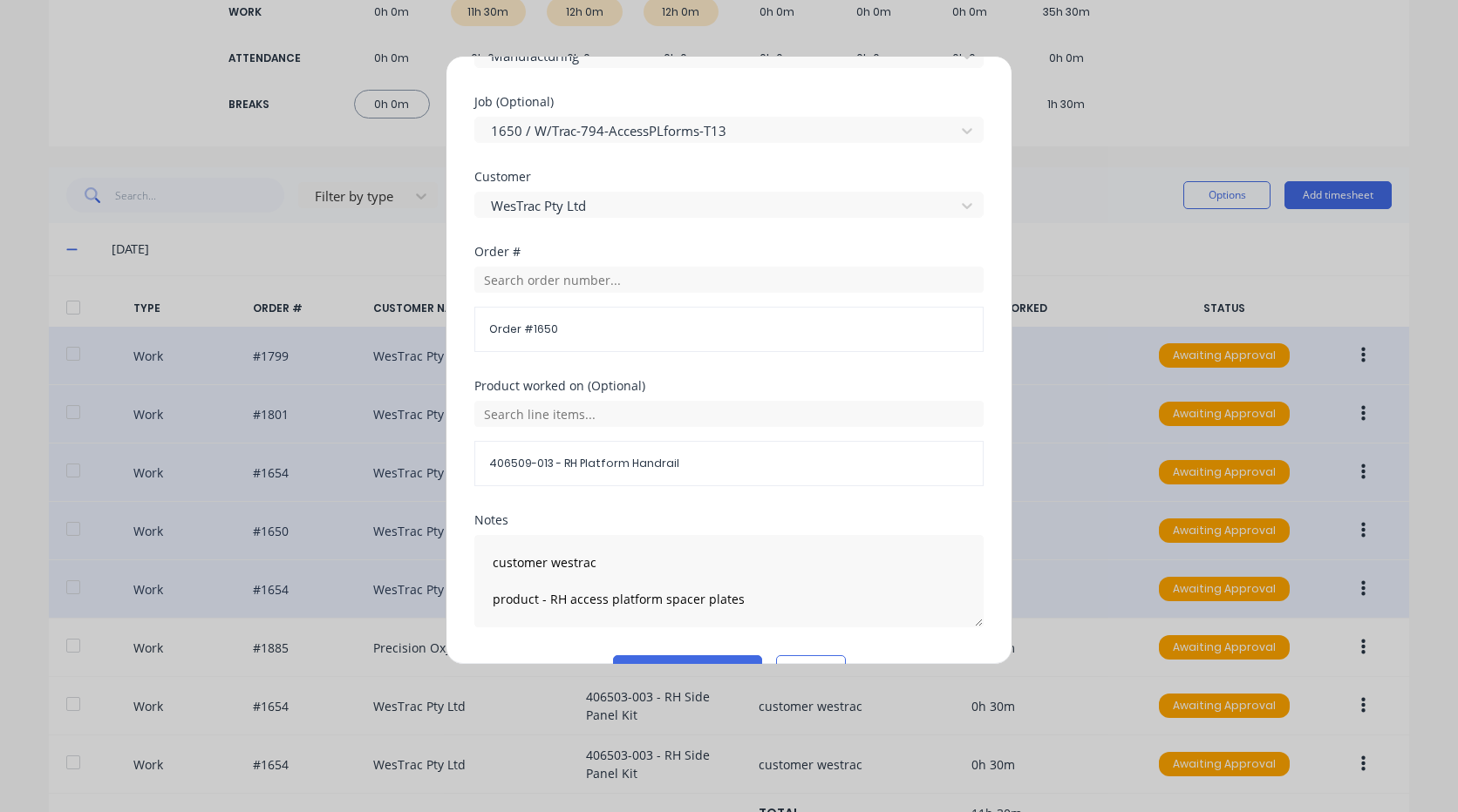
scroll to position [828, 0]
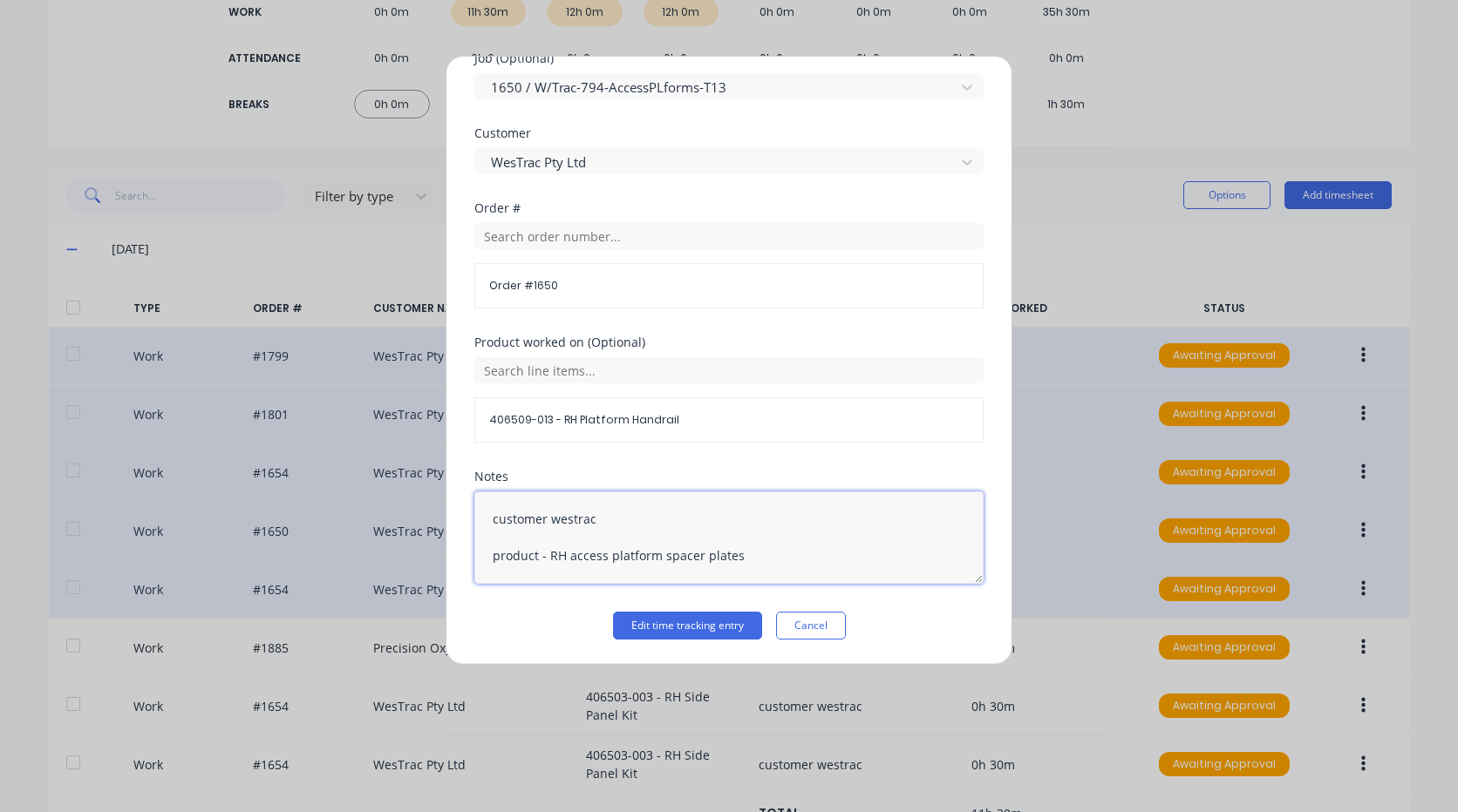
drag, startPoint x: 646, startPoint y: 522, endPoint x: 297, endPoint y: 472, distance: 352.6
click at [295, 473] on div "Edit time tracking entry Work Attendance PIN 9576 When Date 29/09/2025 Start ti…" at bounding box center [729, 406] width 1458 height 812
click at [487, 533] on textarea "product - RH access platform spacer plates" at bounding box center [728, 538] width 509 height 92
click at [479, 542] on textarea "product - RH access platform spacer plates" at bounding box center [728, 538] width 509 height 92
type textarea "product - RH access platform spacer plates"
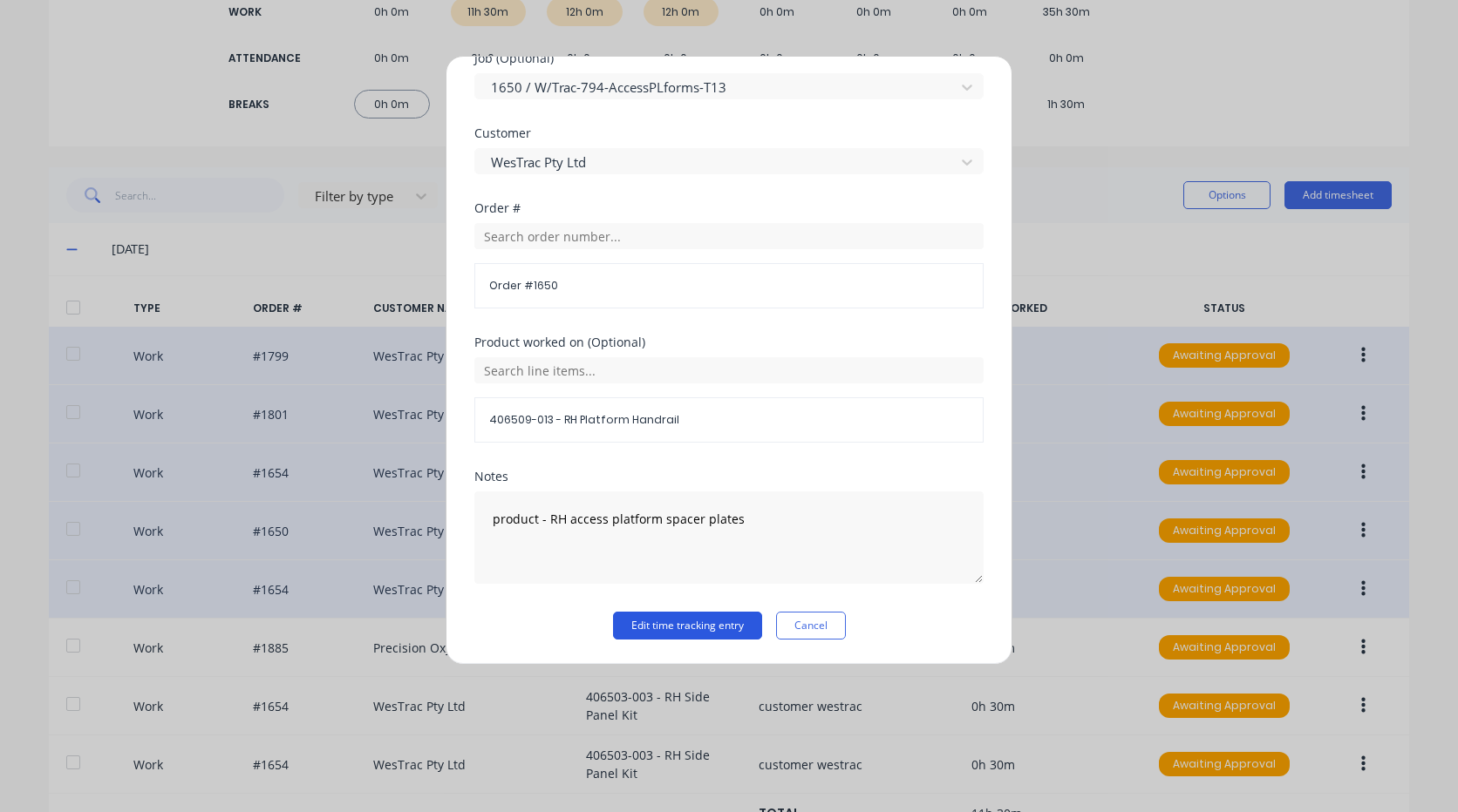
click at [662, 630] on button "Edit time tracking entry" at bounding box center [687, 625] width 149 height 28
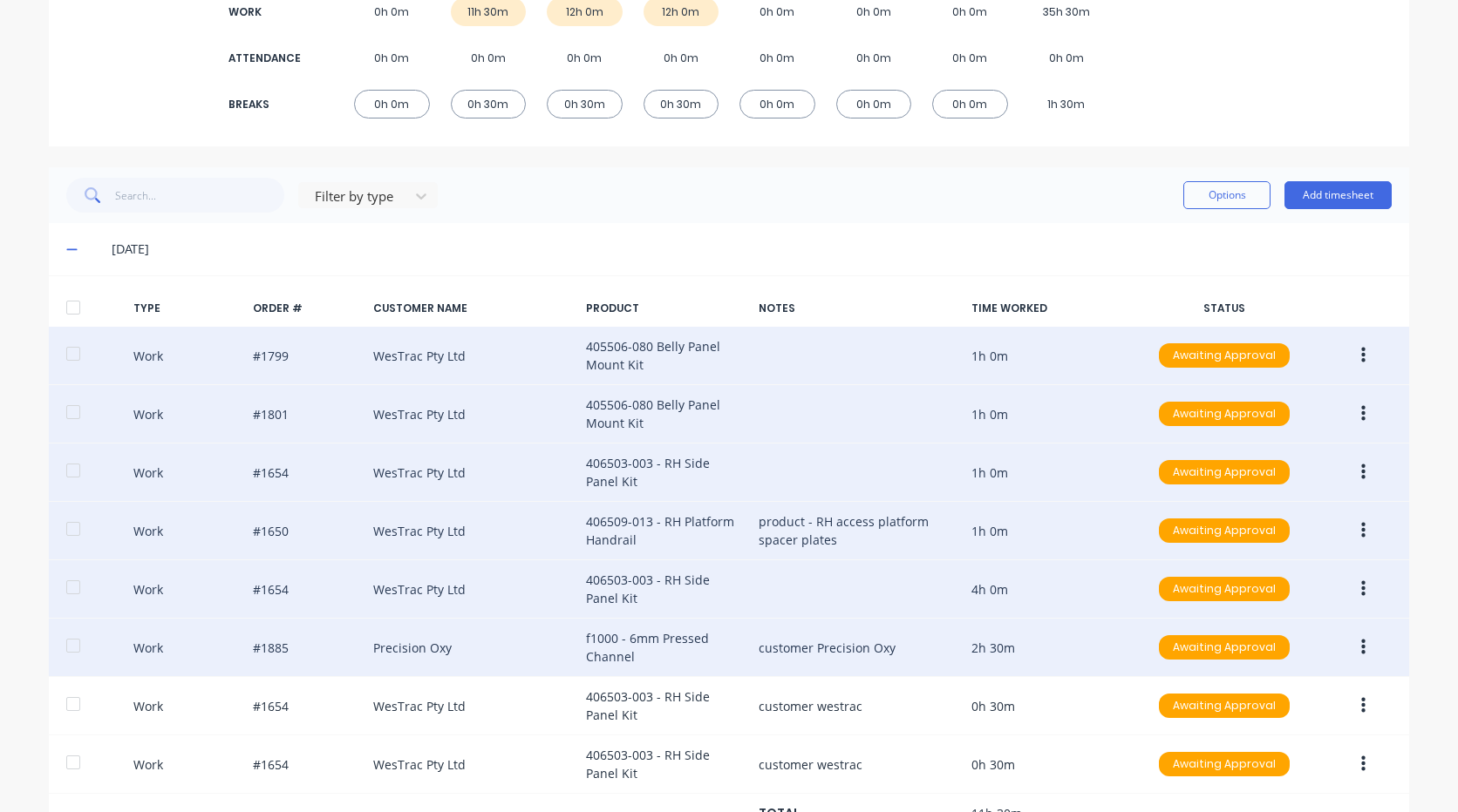
click at [1364, 641] on button "button" at bounding box center [1363, 647] width 41 height 31
click at [1320, 610] on div "Edit" at bounding box center [1301, 618] width 134 height 25
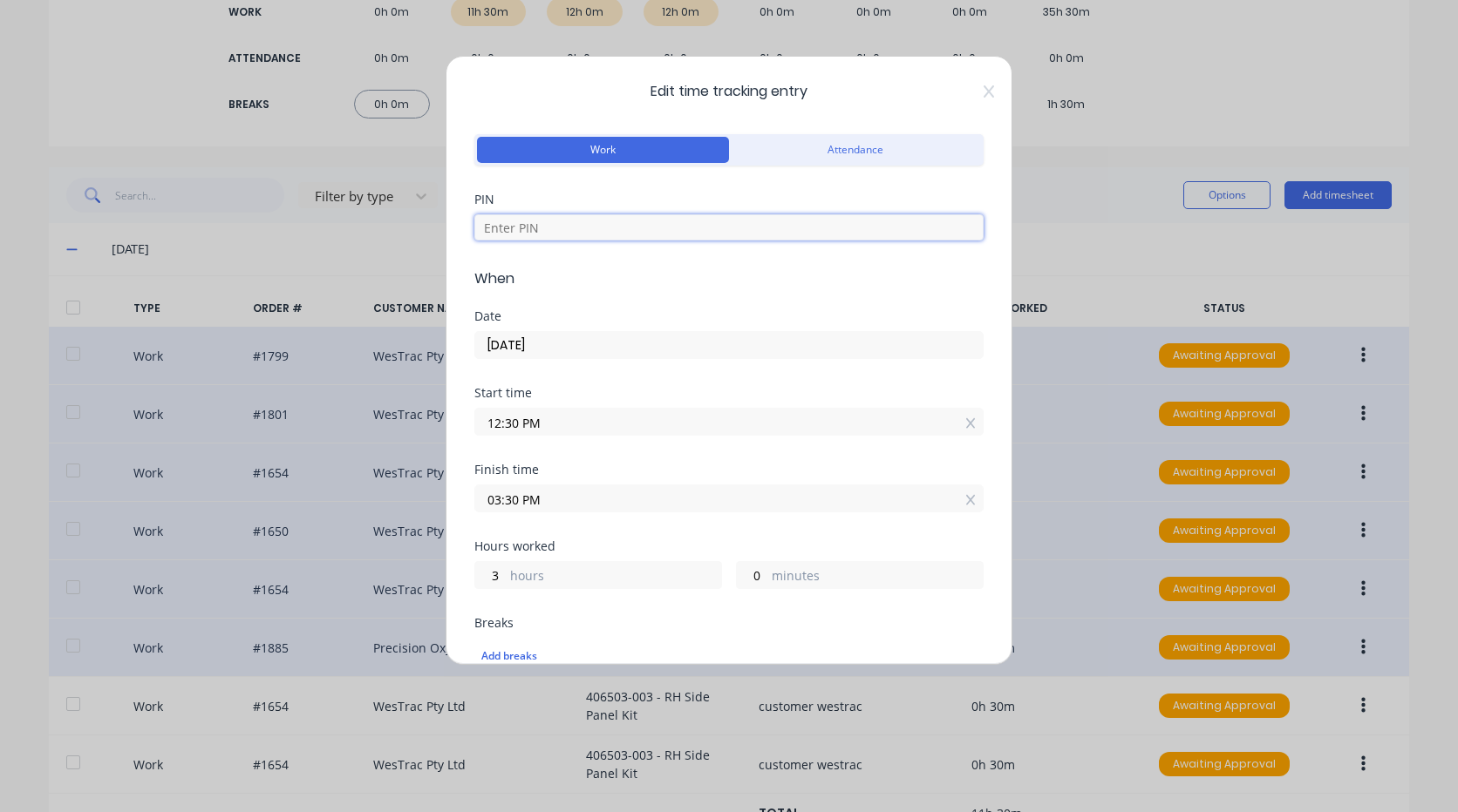
click at [626, 222] on input at bounding box center [728, 227] width 509 height 26
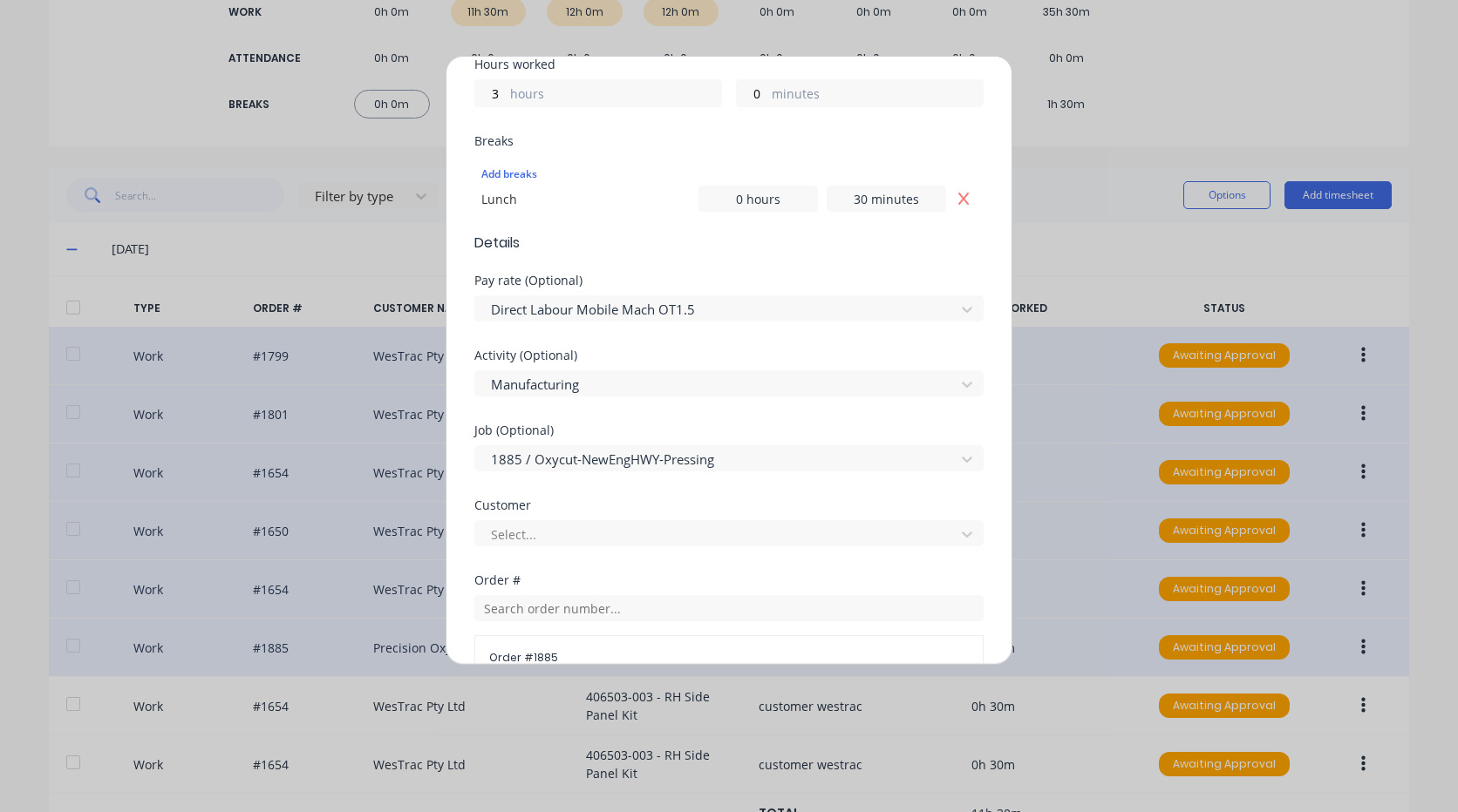
scroll to position [523, 0]
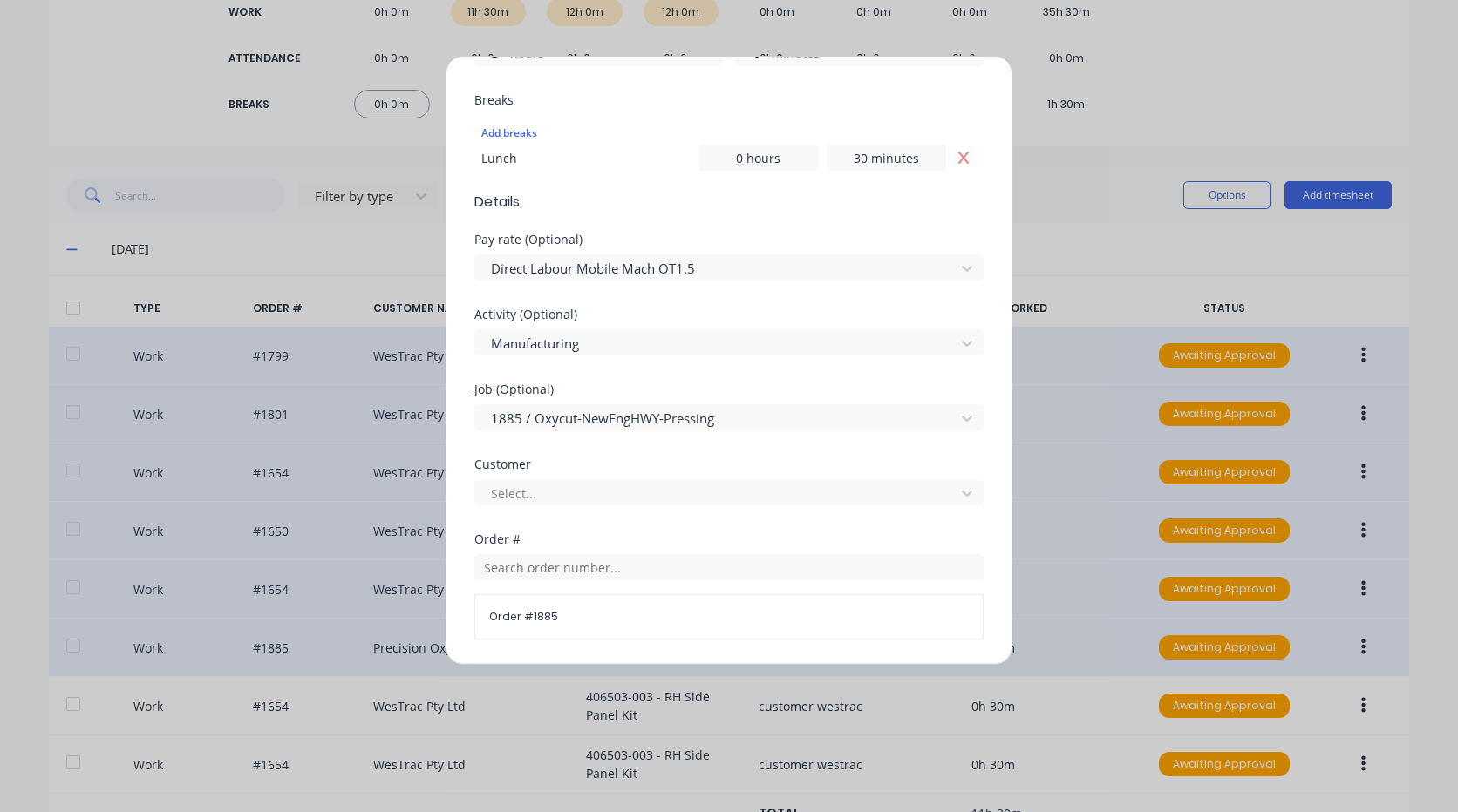
type input "9576"
click at [642, 477] on div "Select..." at bounding box center [728, 490] width 509 height 30
click at [641, 485] on div at bounding box center [717, 493] width 457 height 22
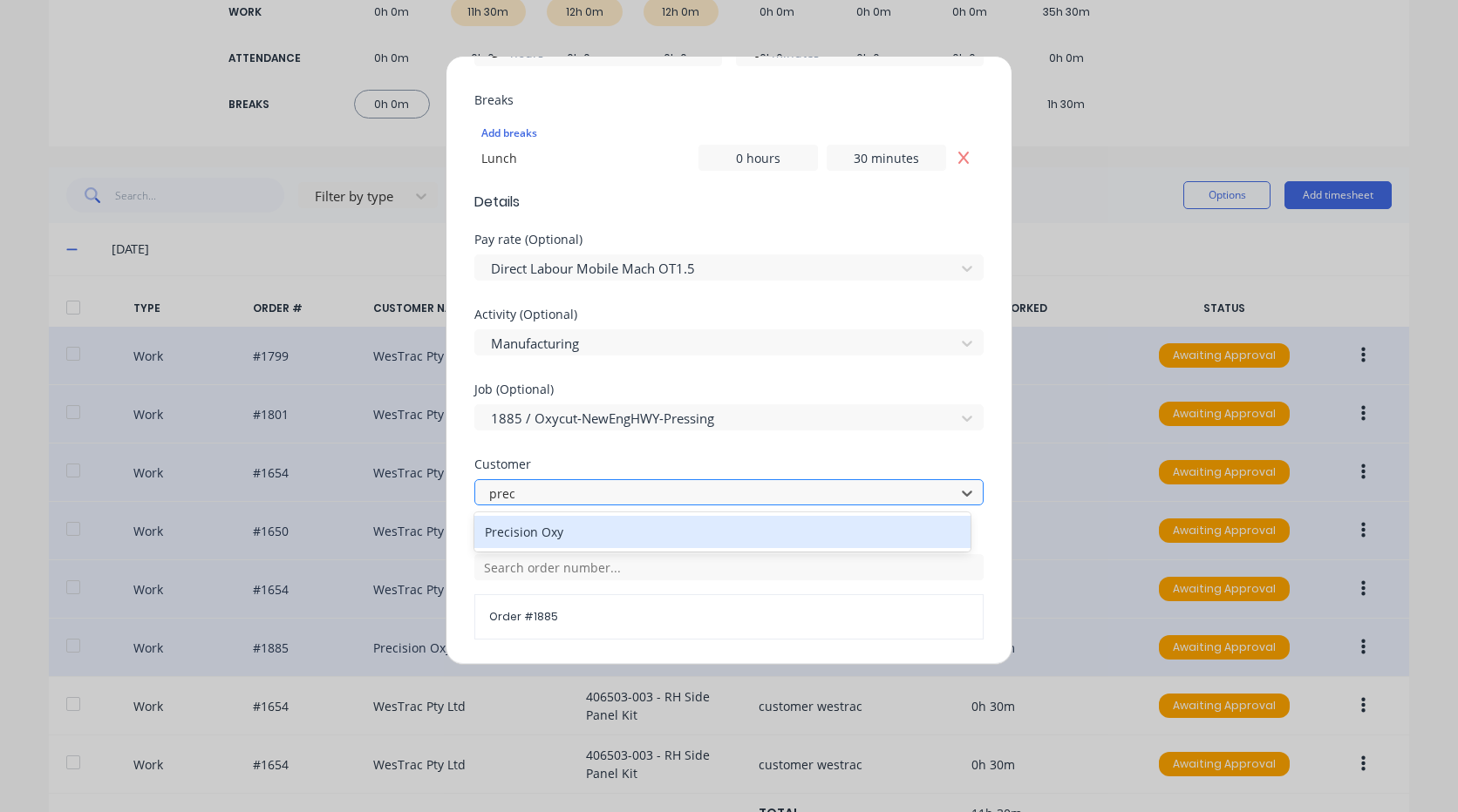
type input "preci"
click at [646, 520] on div "Precision Oxy" at bounding box center [722, 532] width 496 height 32
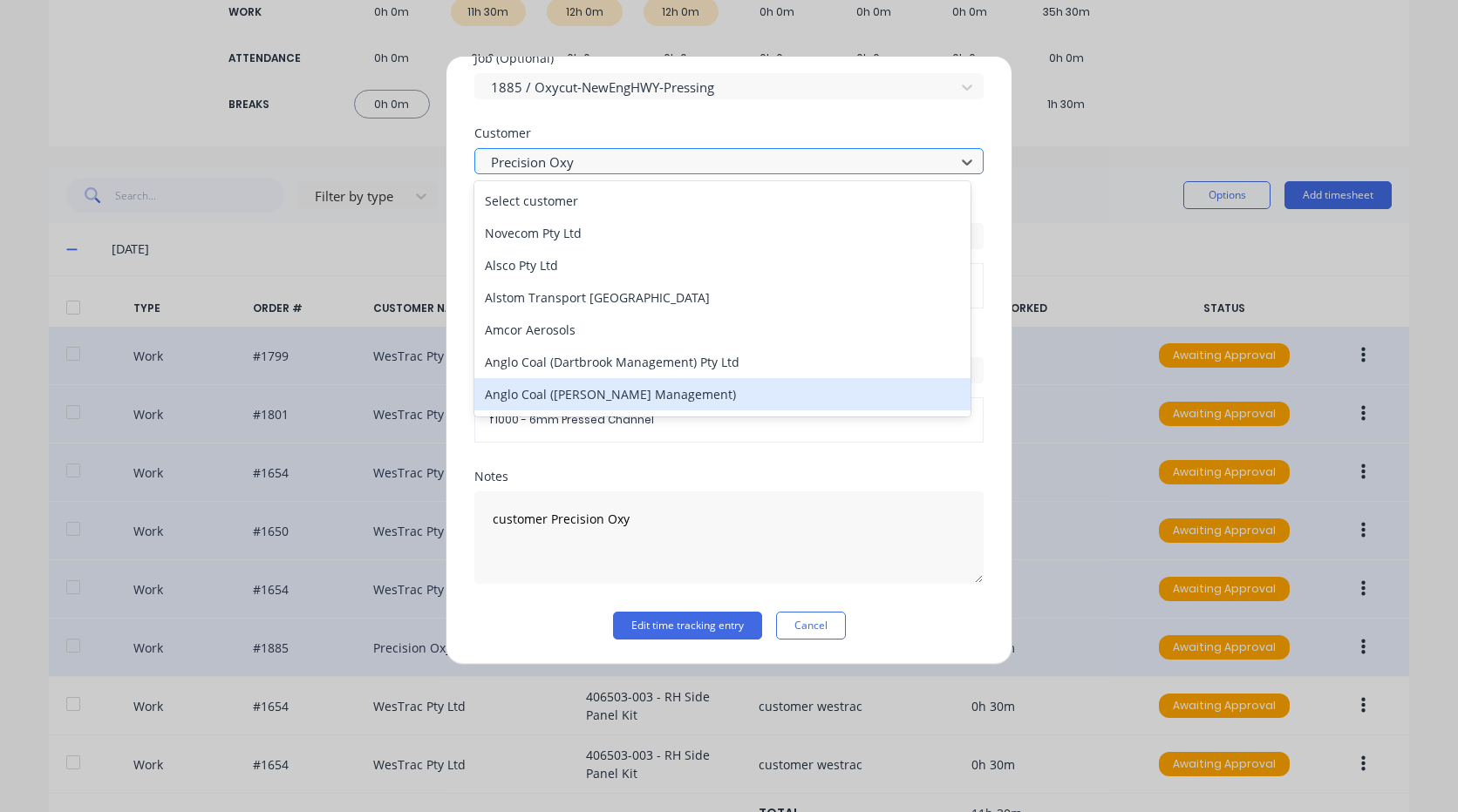
scroll to position [4, 0]
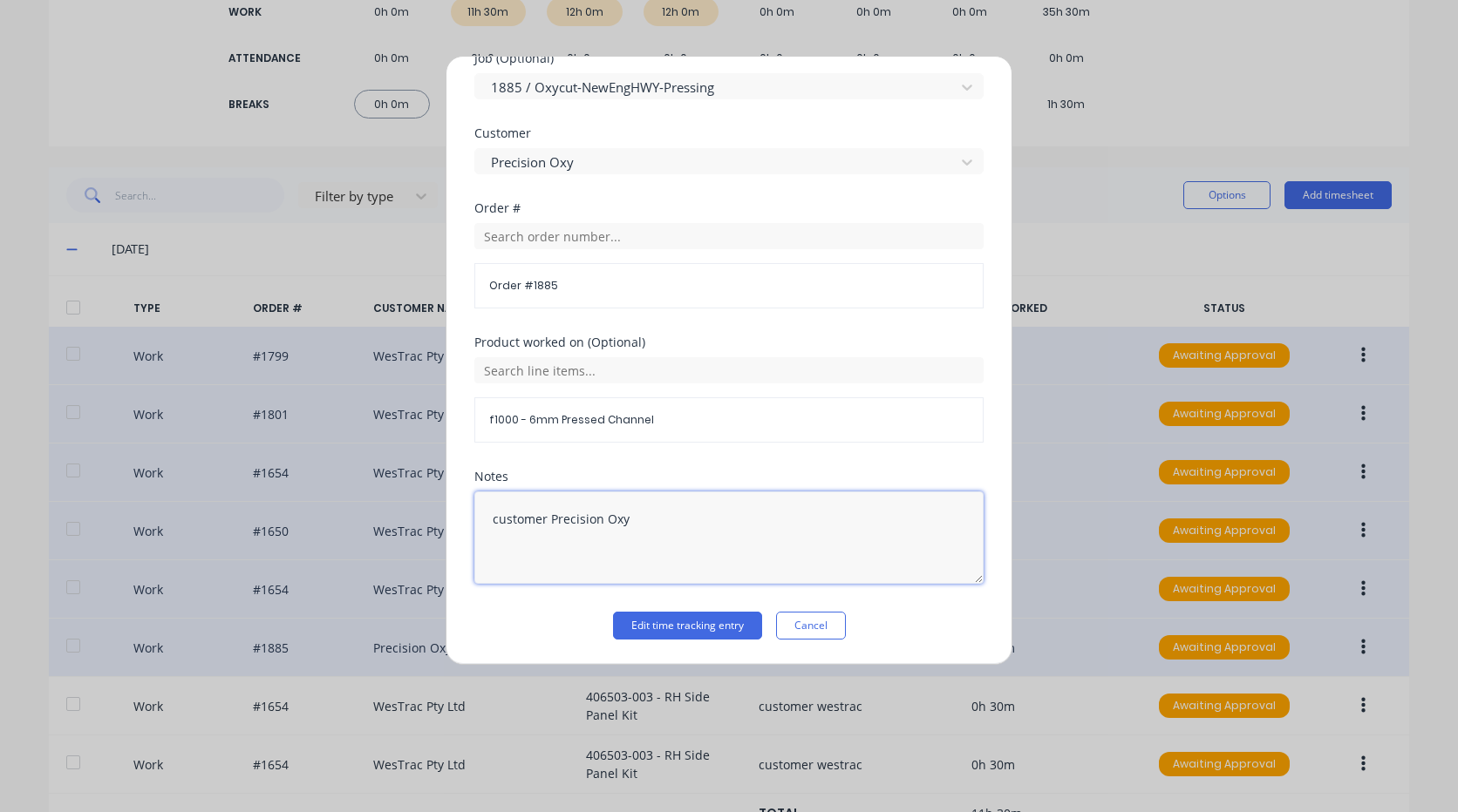
click at [710, 539] on textarea "customer Precision Oxy" at bounding box center [728, 538] width 509 height 92
click at [361, 506] on div "Edit time tracking entry Work Attendance PIN 9576 When Date 29/09/2025 Start ti…" at bounding box center [729, 406] width 1458 height 812
click at [662, 611] on button "Edit time tracking entry" at bounding box center [687, 625] width 149 height 28
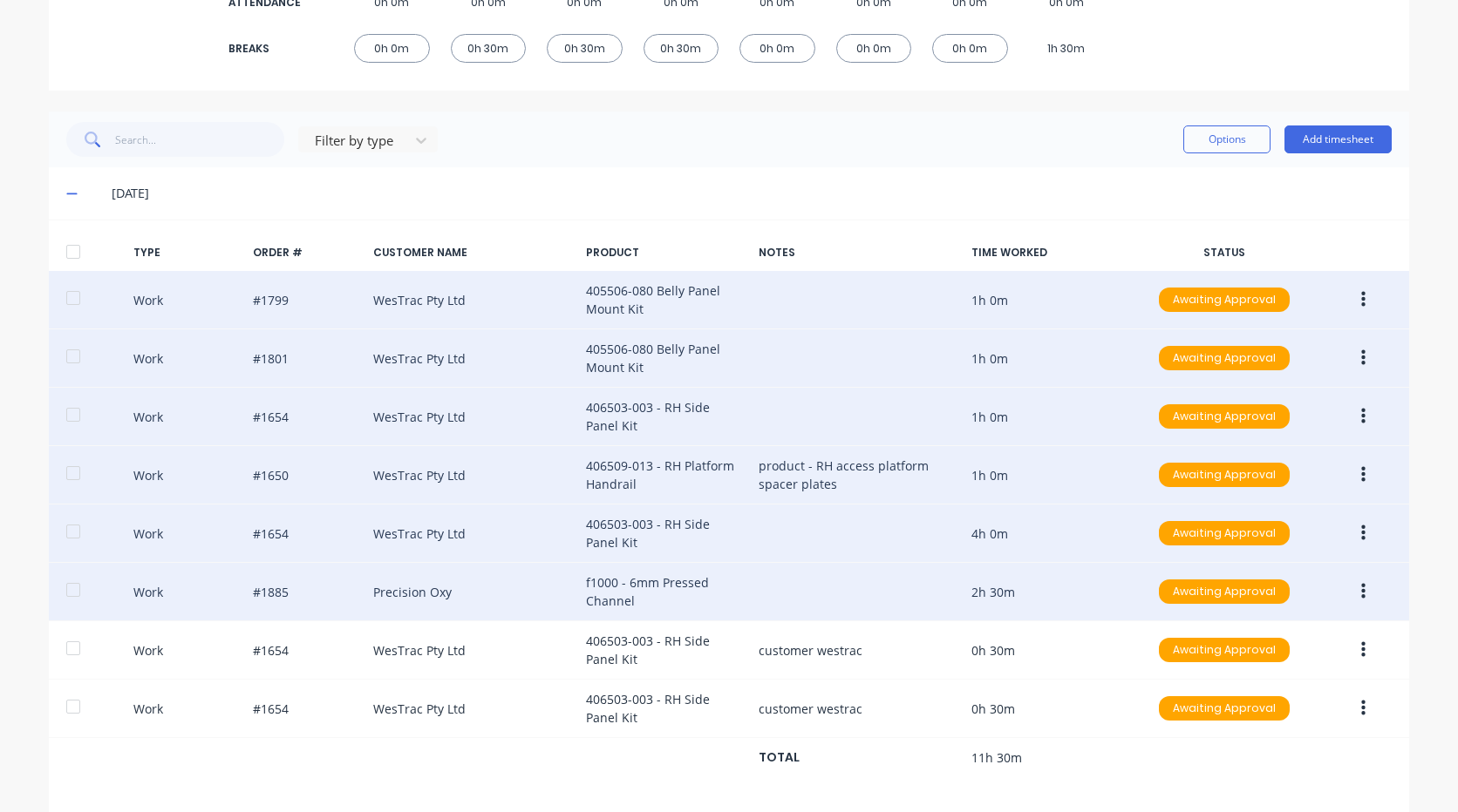
scroll to position [374, 0]
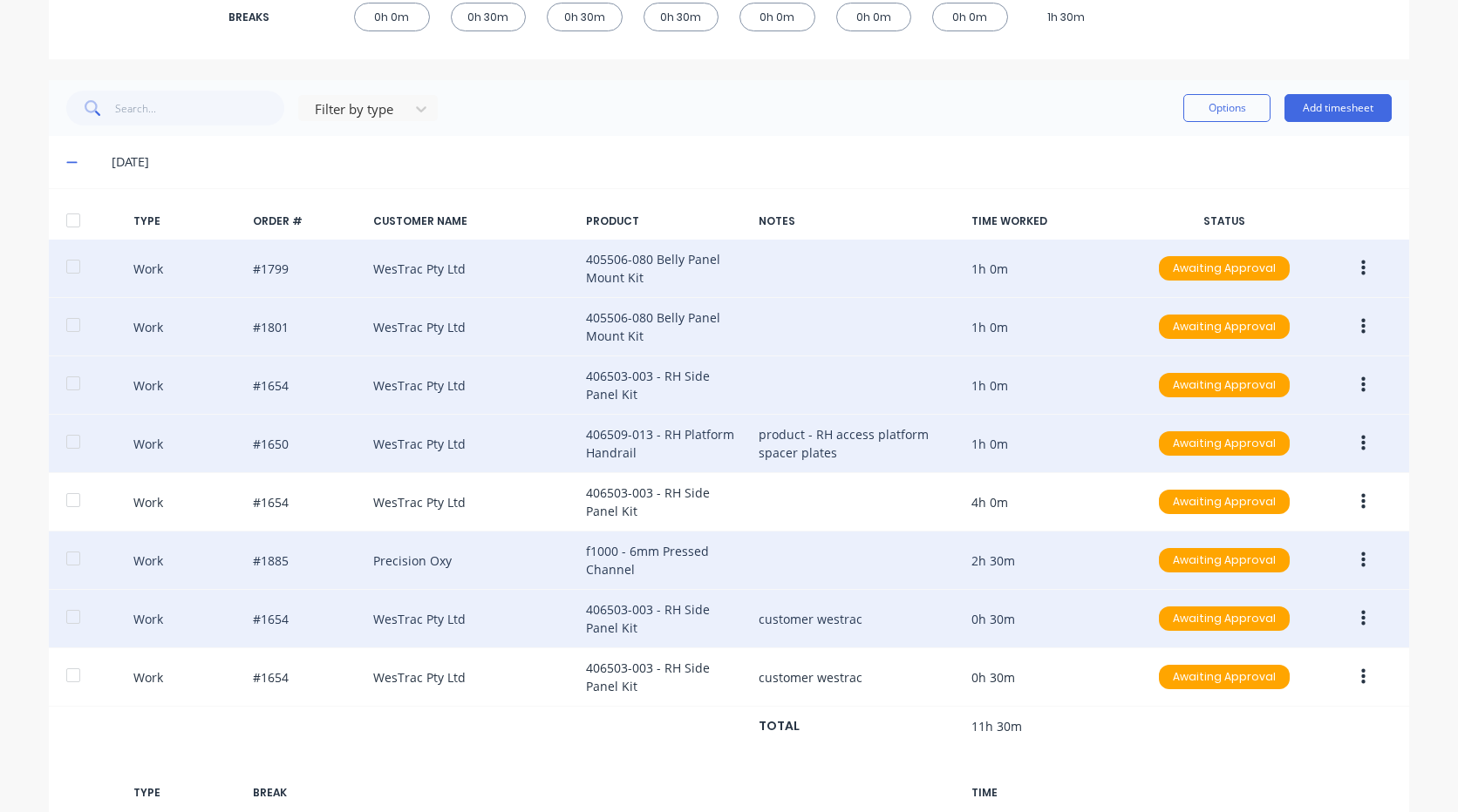
click at [1353, 609] on button "button" at bounding box center [1363, 619] width 41 height 31
click at [1298, 579] on div "Edit" at bounding box center [1301, 588] width 134 height 25
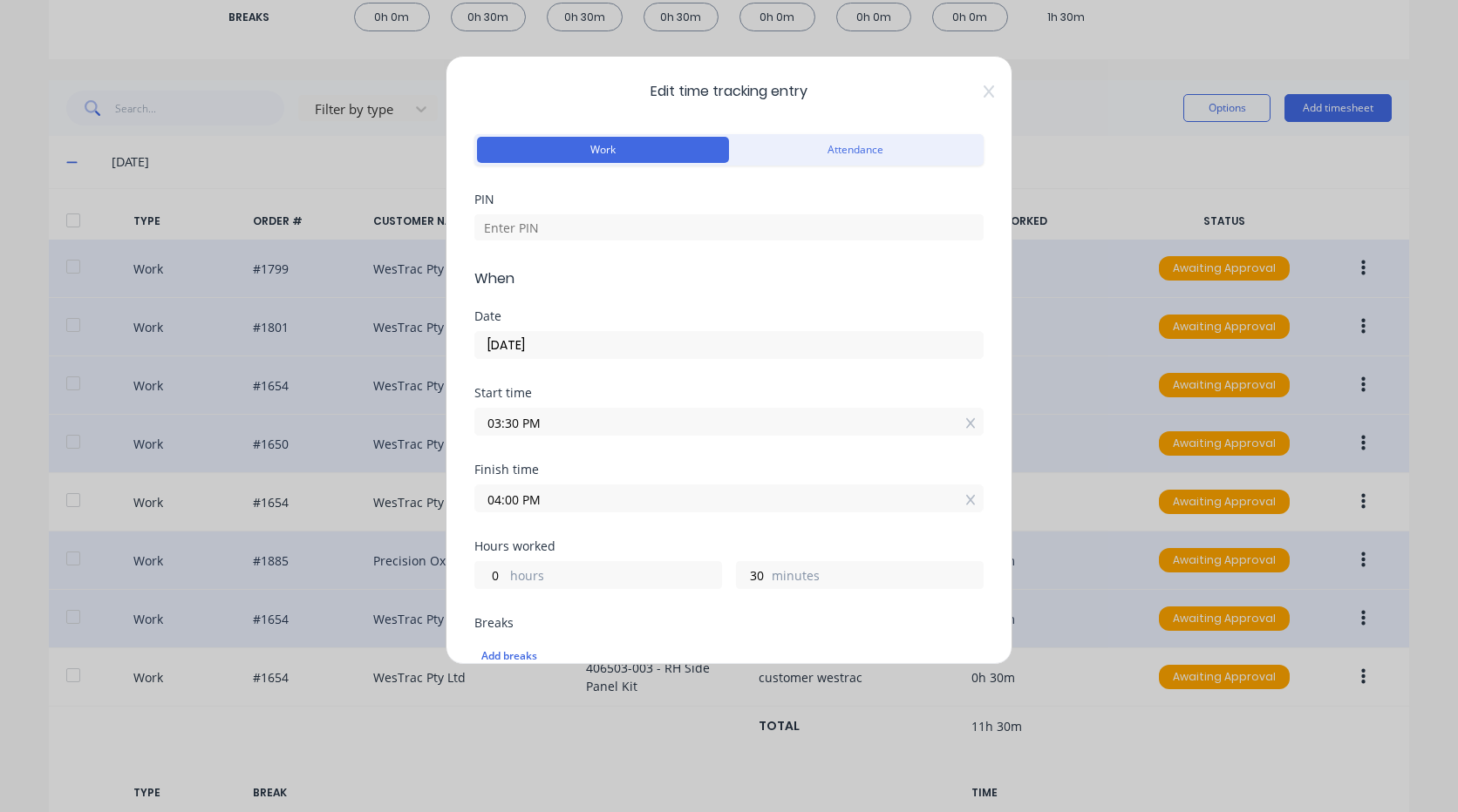
click at [630, 247] on div "PIN" at bounding box center [728, 231] width 509 height 75
click at [633, 228] on input at bounding box center [728, 227] width 509 height 26
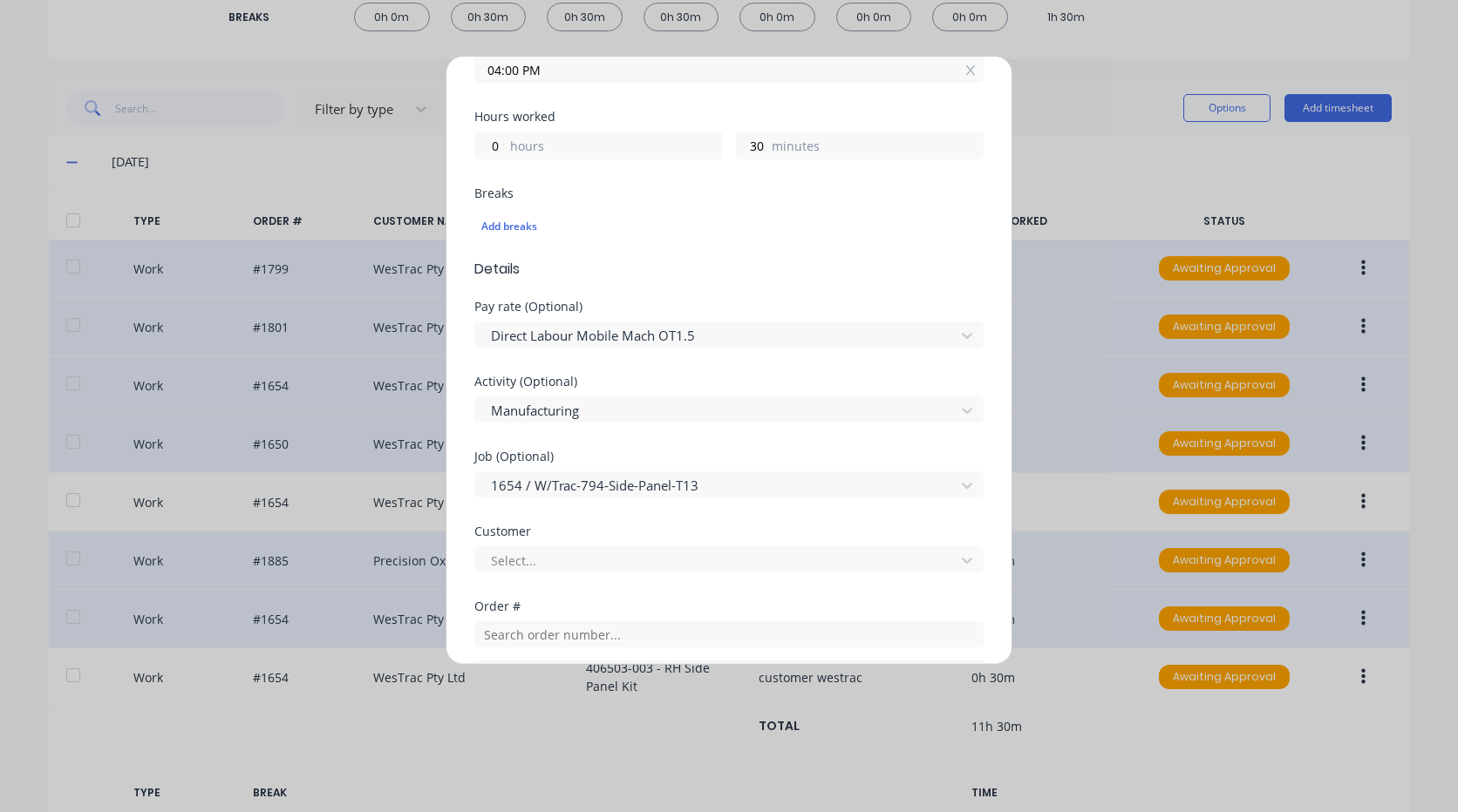
scroll to position [436, 0]
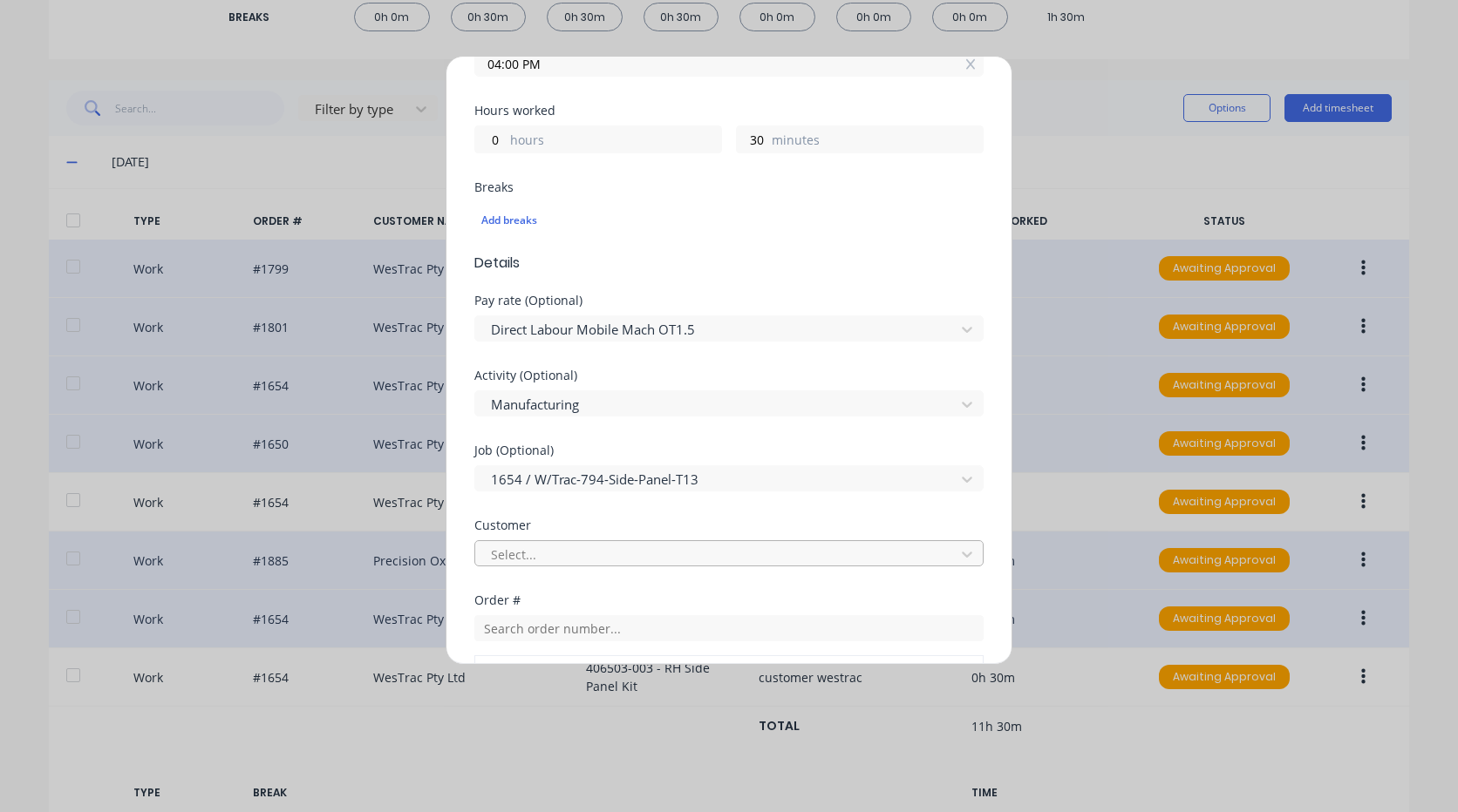
type input "9576"
click at [570, 549] on div at bounding box center [717, 555] width 457 height 22
click at [571, 548] on div at bounding box center [717, 555] width 457 height 22
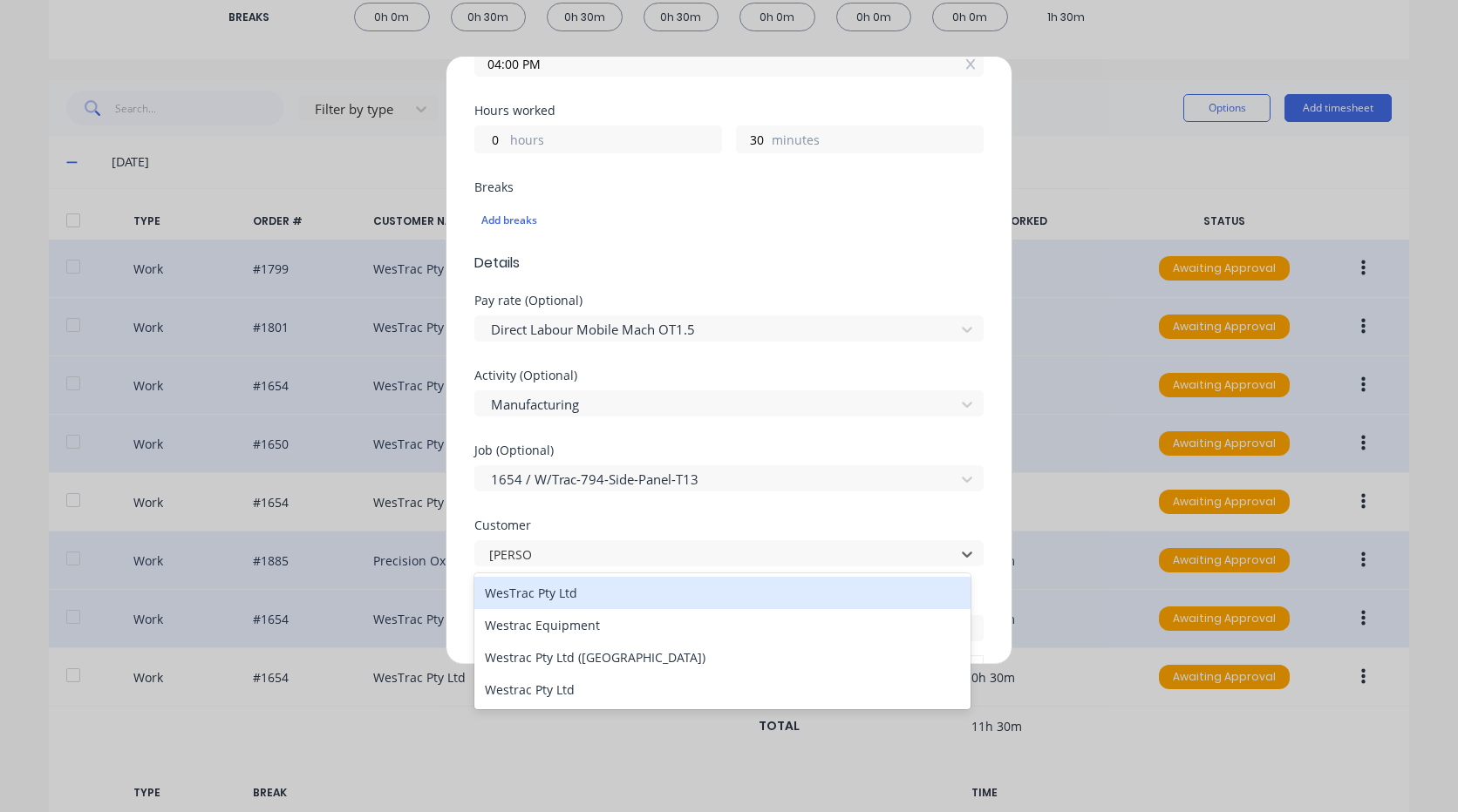
type input "westrac"
drag, startPoint x: 596, startPoint y: 589, endPoint x: 644, endPoint y: 606, distance: 50.9
click at [597, 589] on div "WesTrac Pty Ltd" at bounding box center [722, 593] width 496 height 32
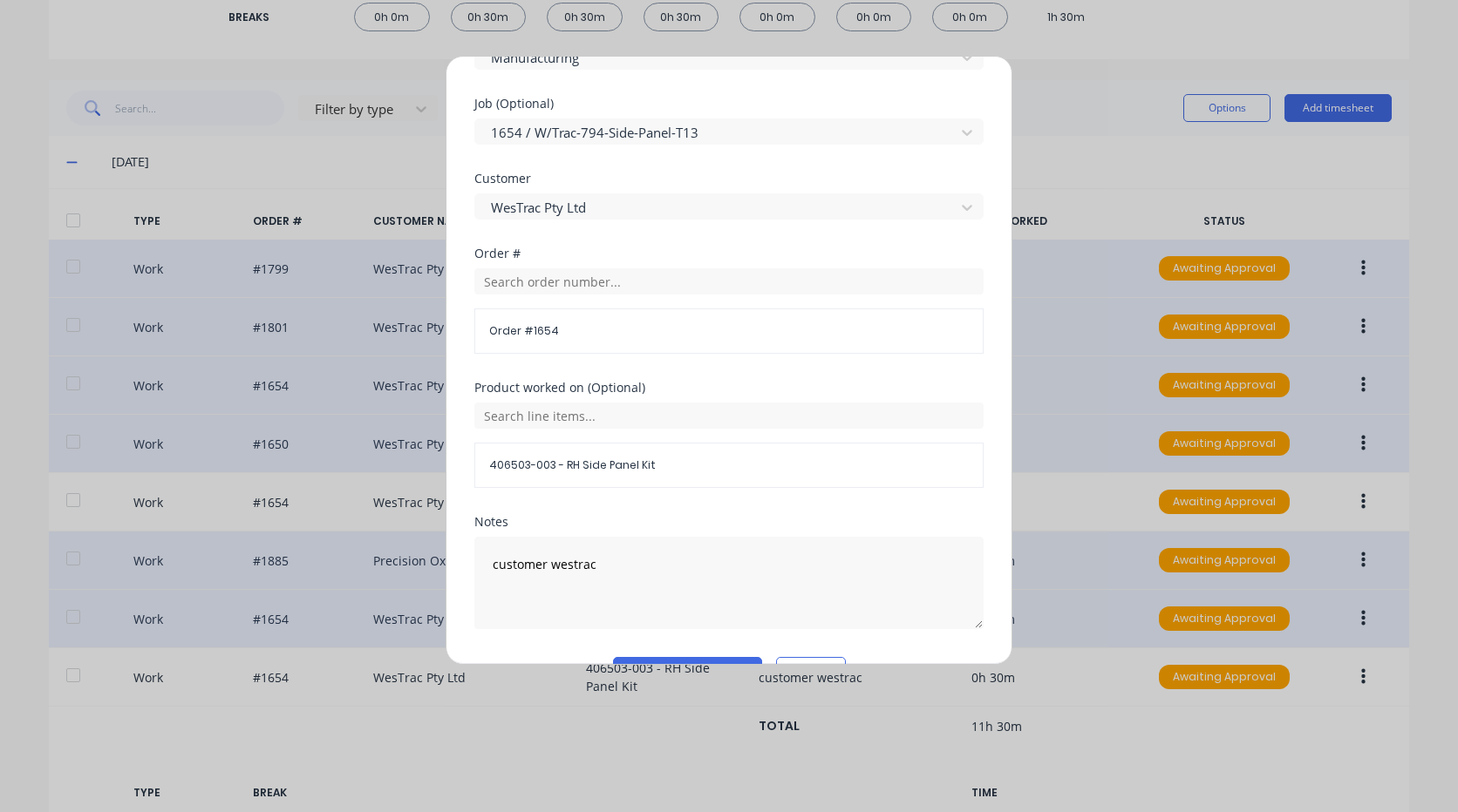
scroll to position [784, 0]
drag, startPoint x: 672, startPoint y: 575, endPoint x: 466, endPoint y: 579, distance: 206.0
click at [301, 542] on div "Edit time tracking entry Work Attendance PIN 9576 When Date 29/09/2025 Start ti…" at bounding box center [729, 406] width 1458 height 812
click at [677, 654] on div "Notes" at bounding box center [728, 584] width 509 height 141
click at [674, 660] on button "Edit time tracking entry" at bounding box center [687, 668] width 149 height 28
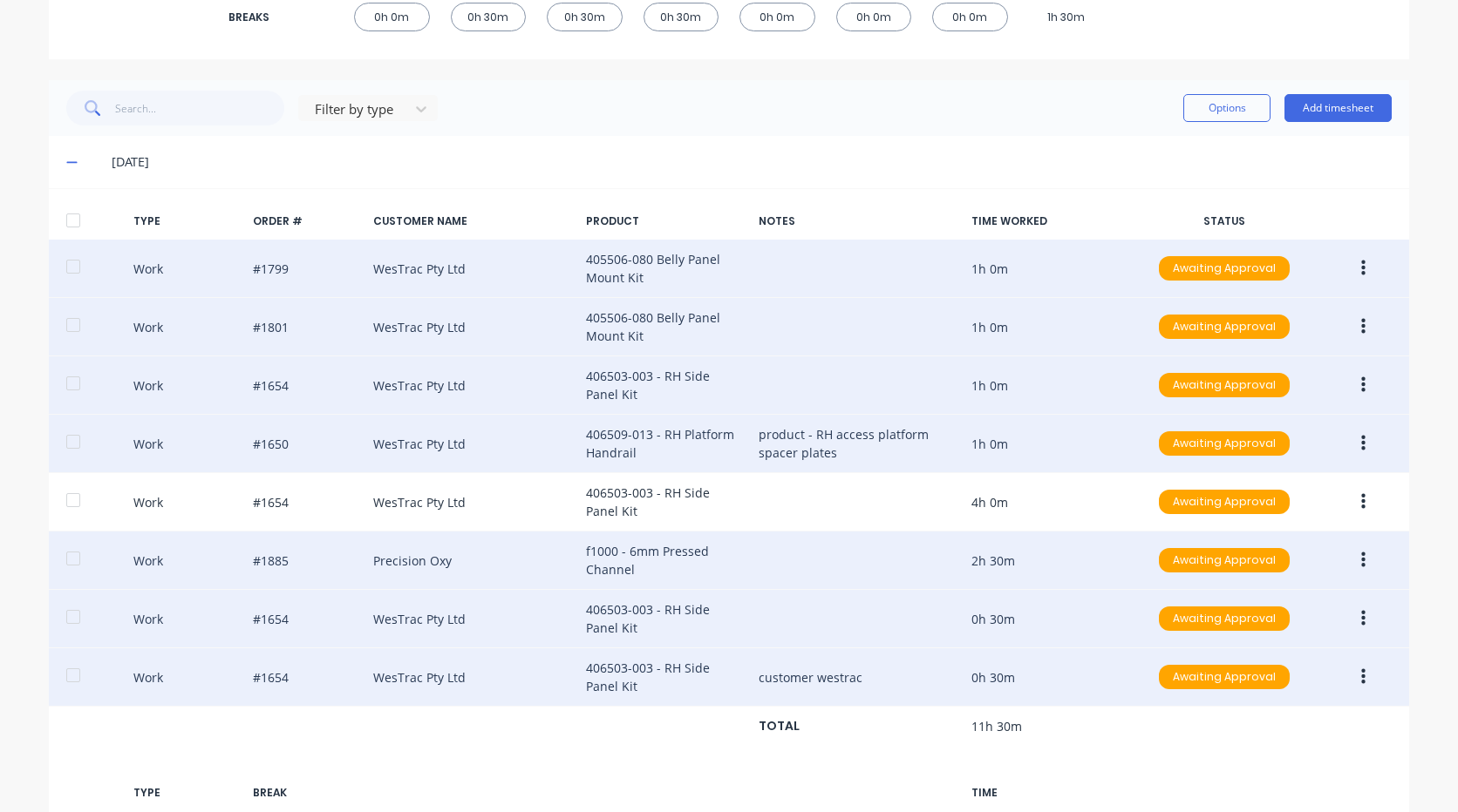
click at [1361, 683] on icon "button" at bounding box center [1363, 677] width 4 height 20
click at [1284, 630] on button "Edit" at bounding box center [1301, 646] width 166 height 35
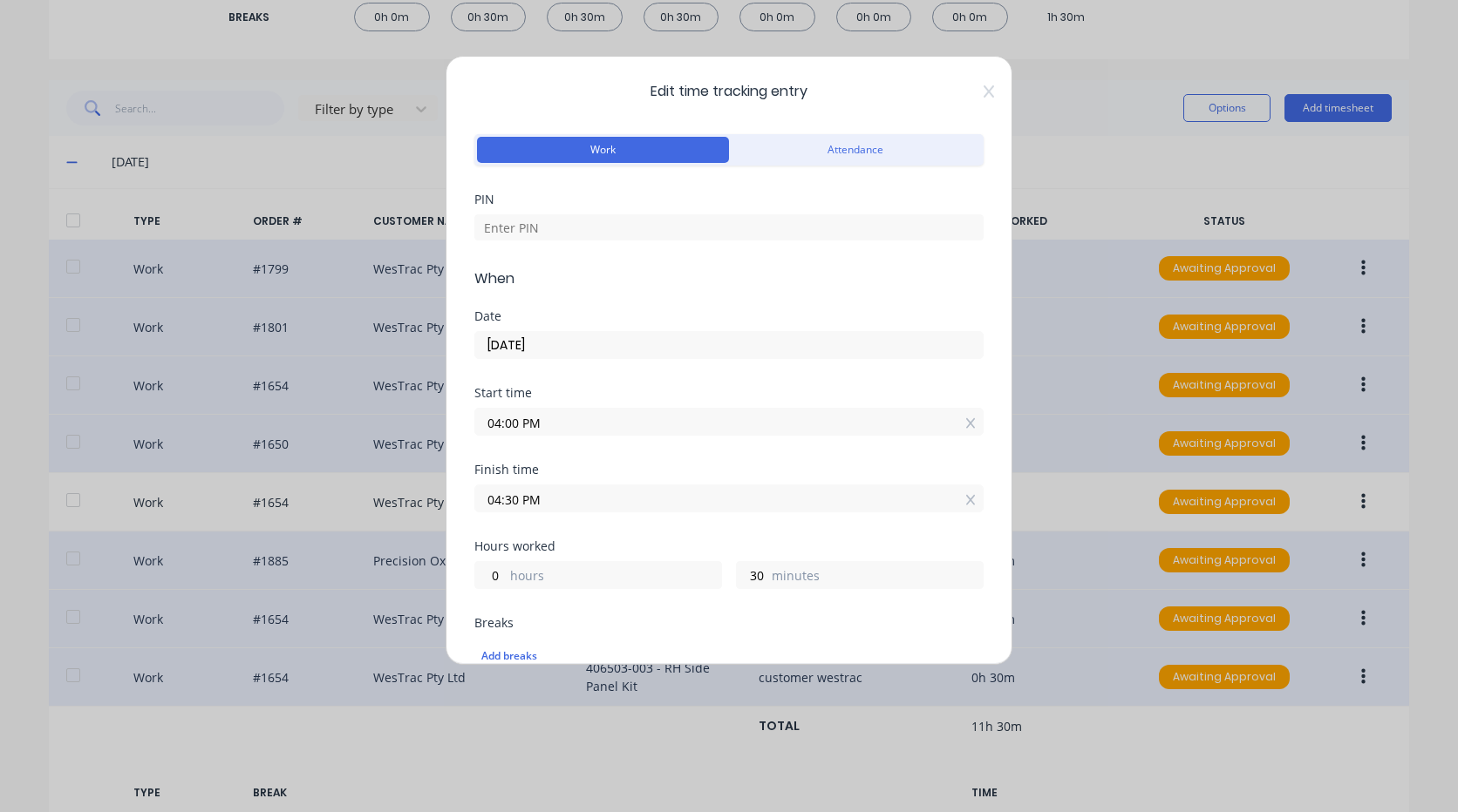
click at [951, 508] on div "04:30 PM" at bounding box center [728, 498] width 509 height 28
click at [620, 223] on input at bounding box center [728, 227] width 509 height 26
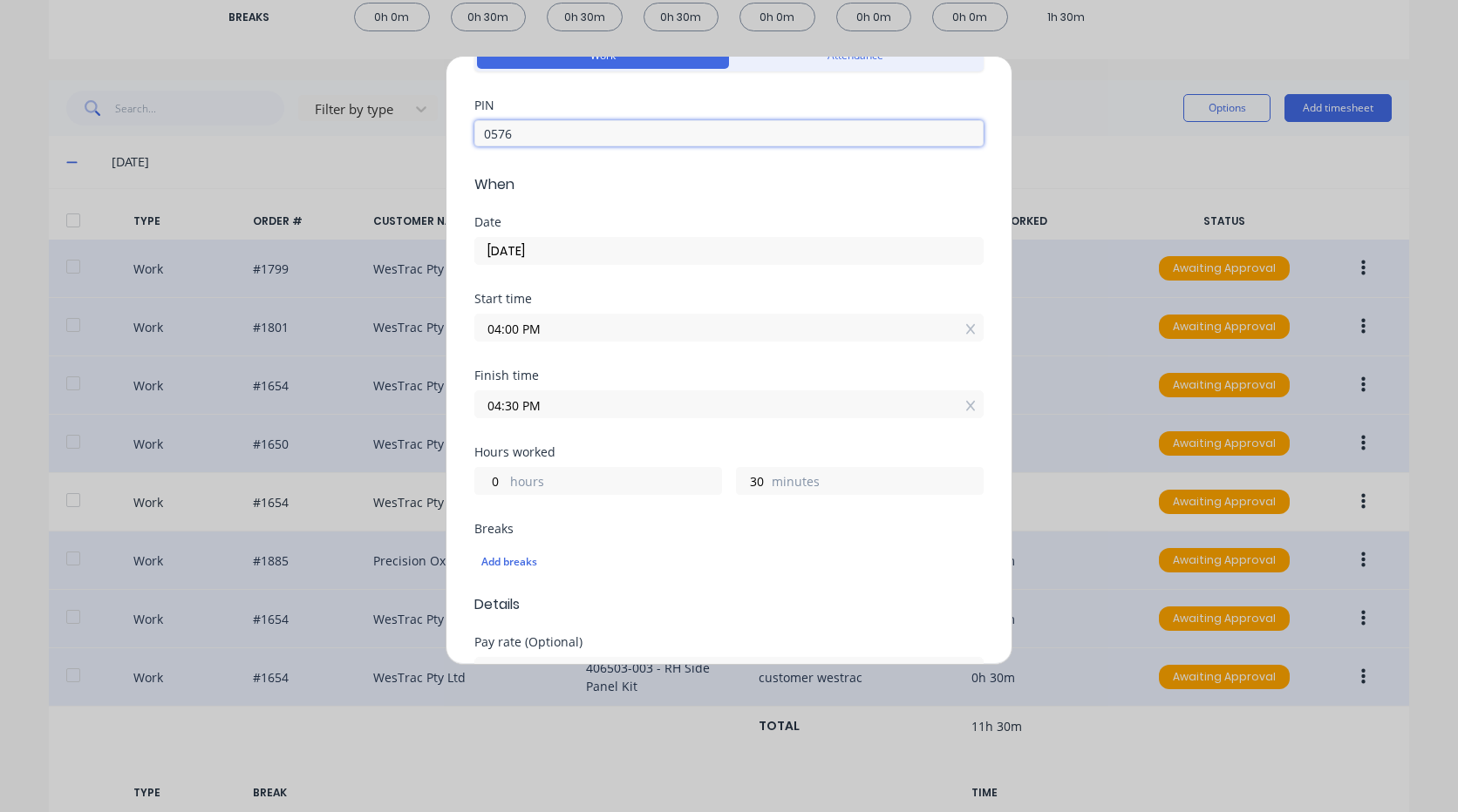
scroll to position [87, 0]
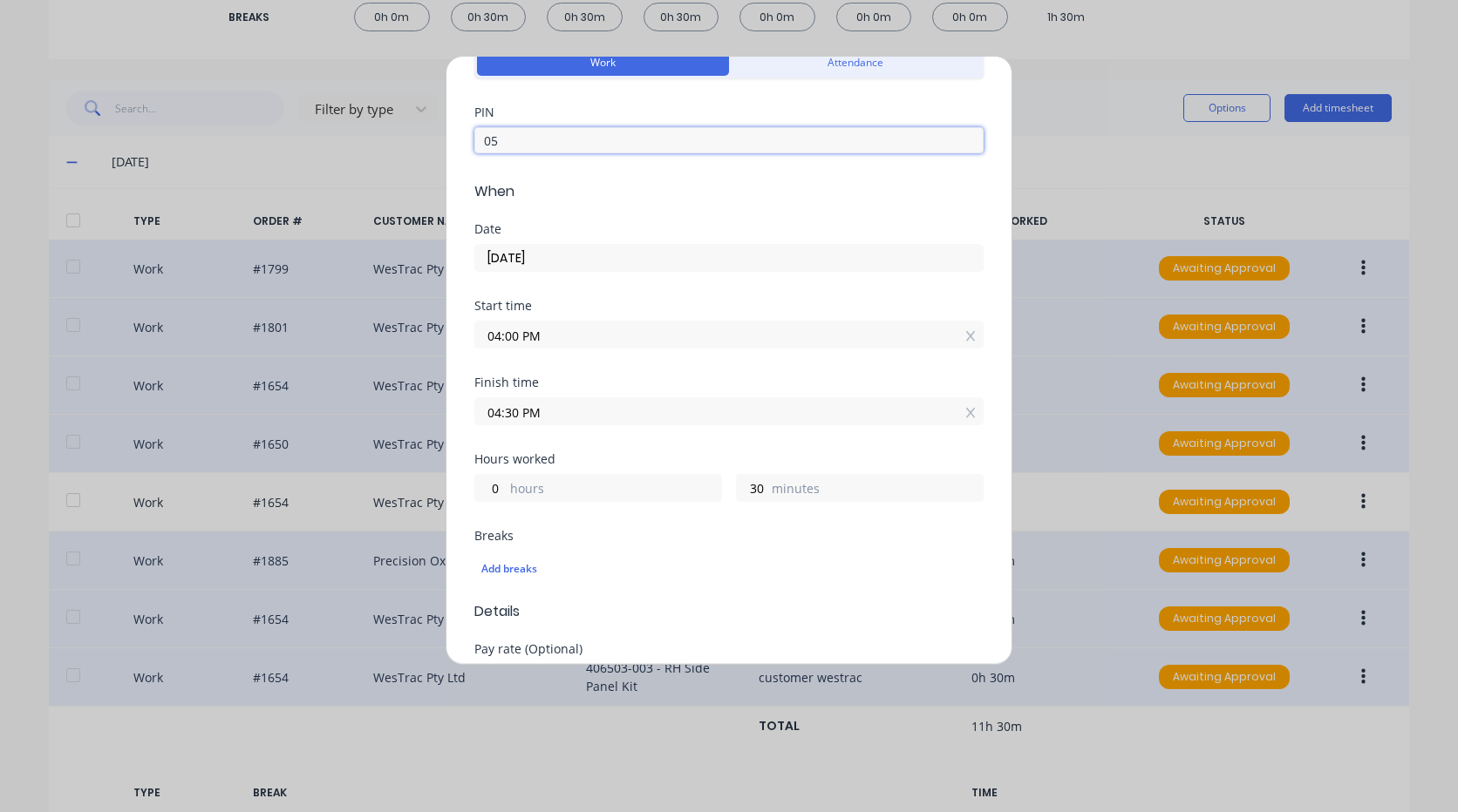
type input "0"
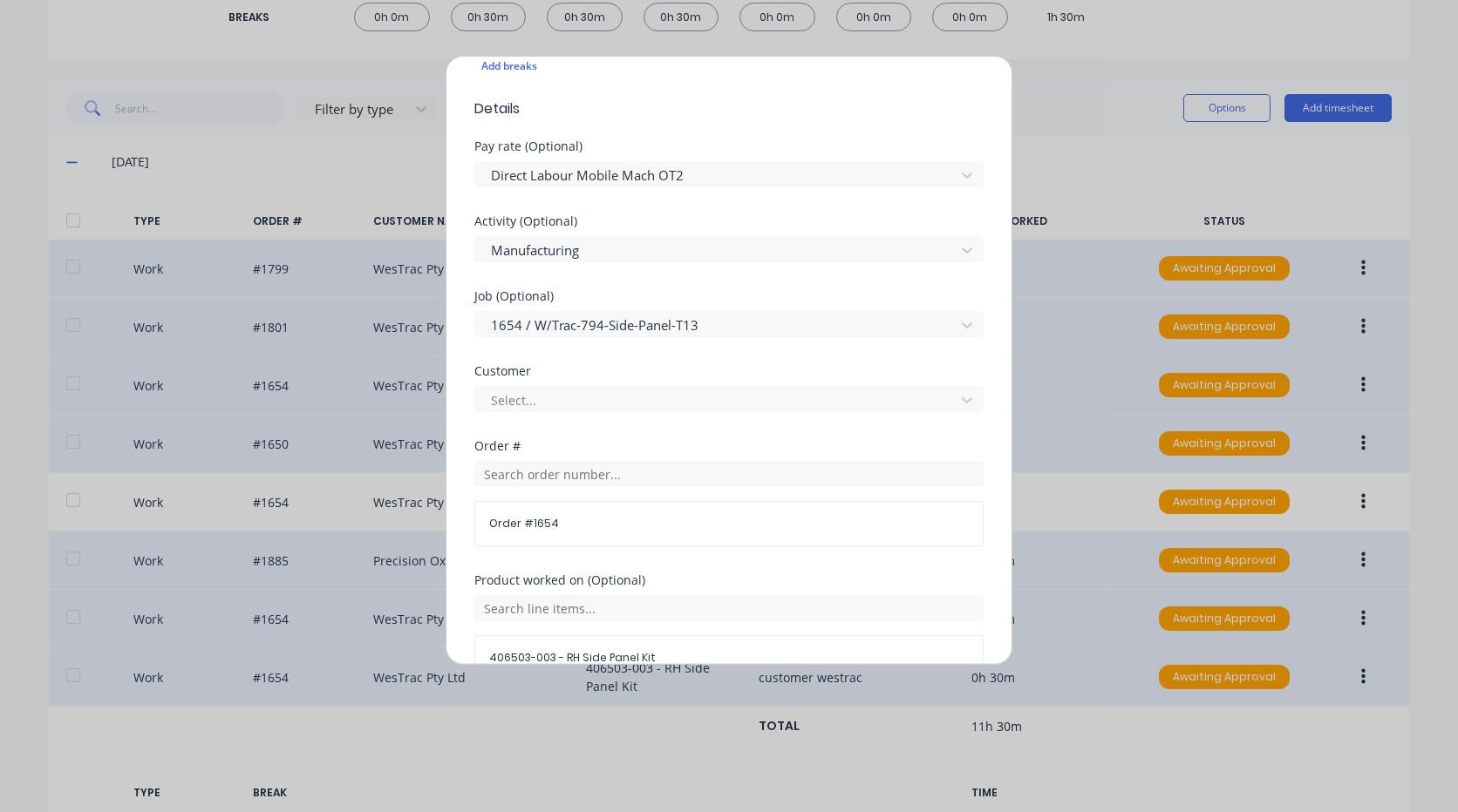
scroll to position [610, 0]
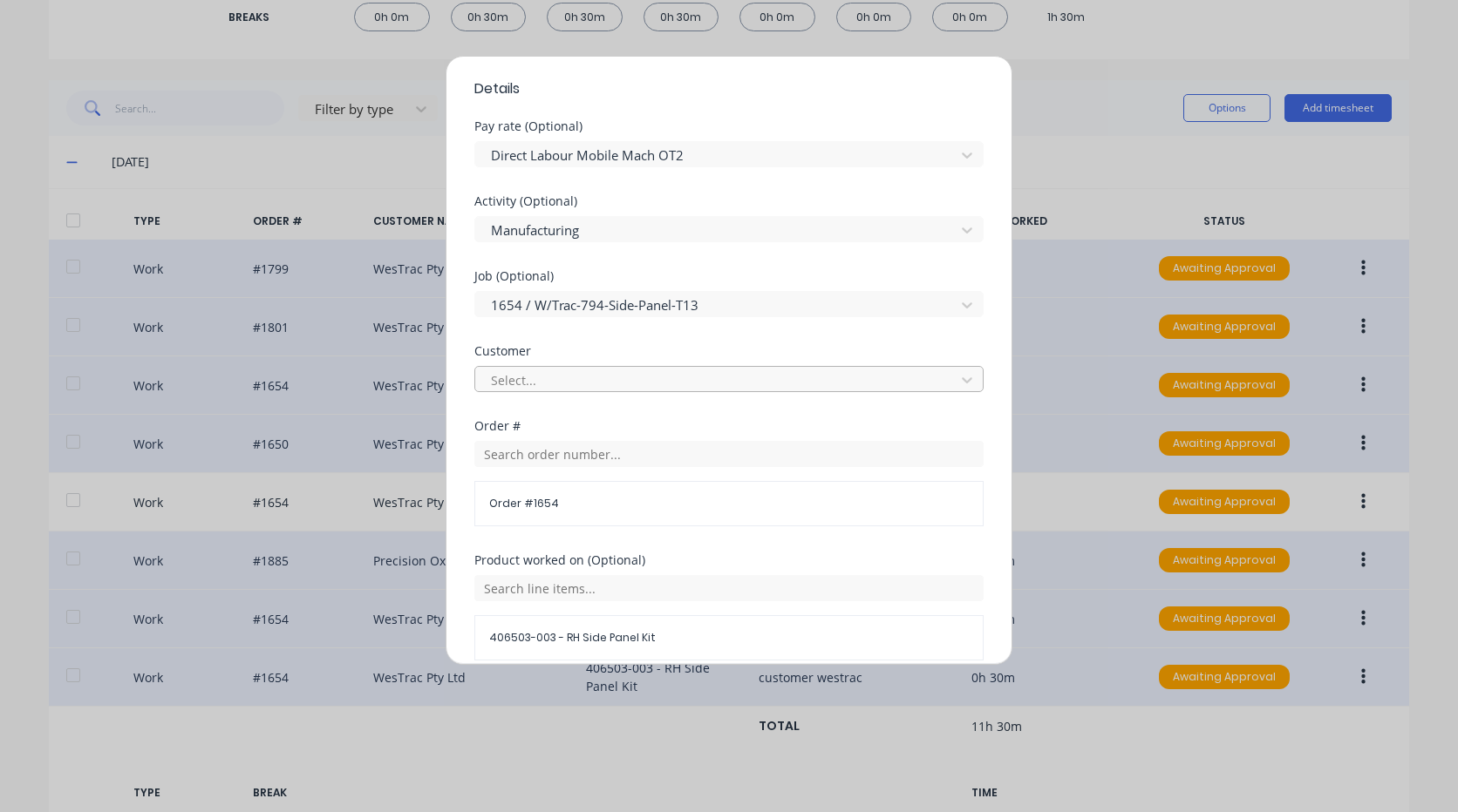
type input "9576"
click at [657, 377] on div at bounding box center [717, 380] width 457 height 22
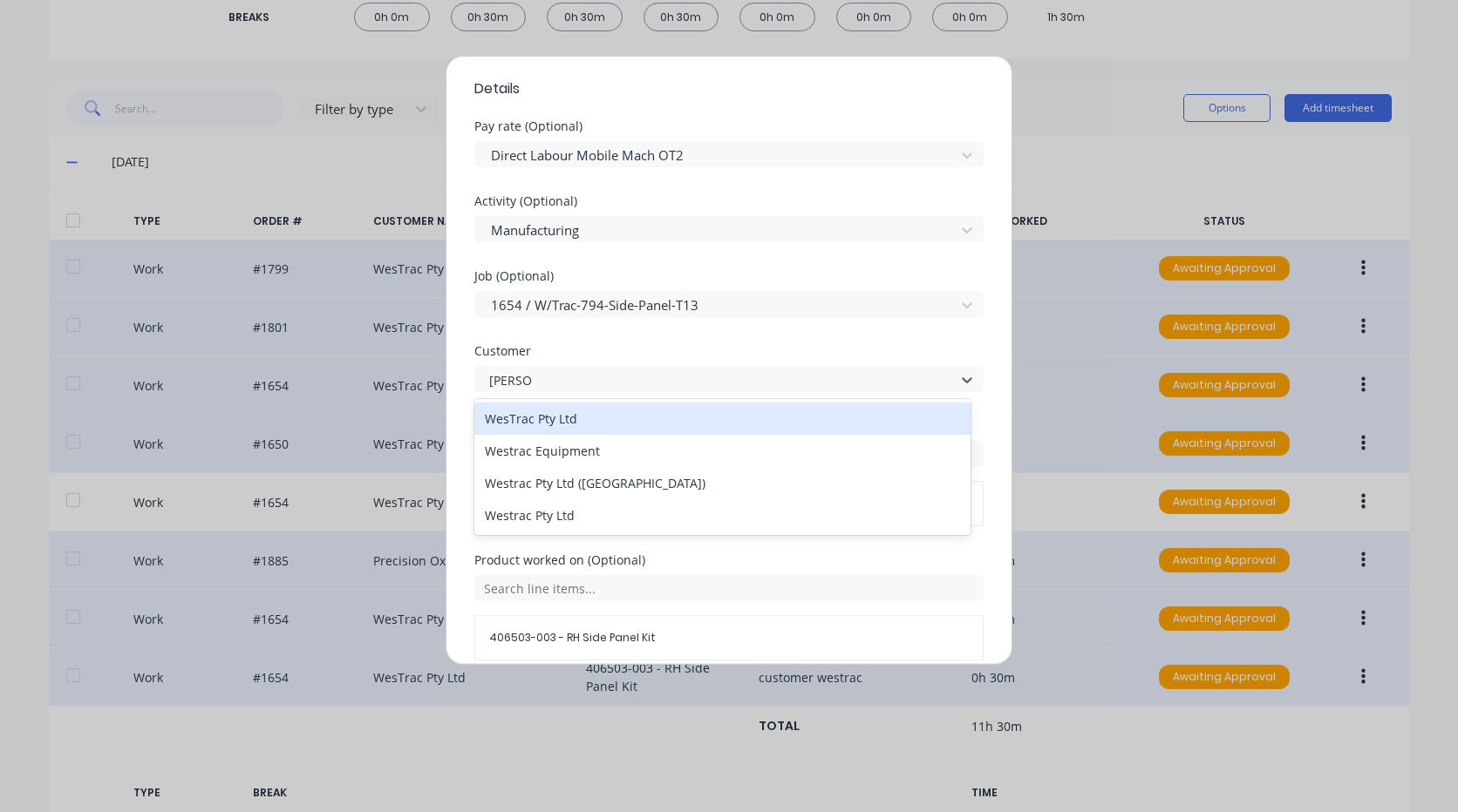
type input "westrac"
click at [606, 418] on div "WesTrac Pty Ltd" at bounding box center [722, 419] width 496 height 32
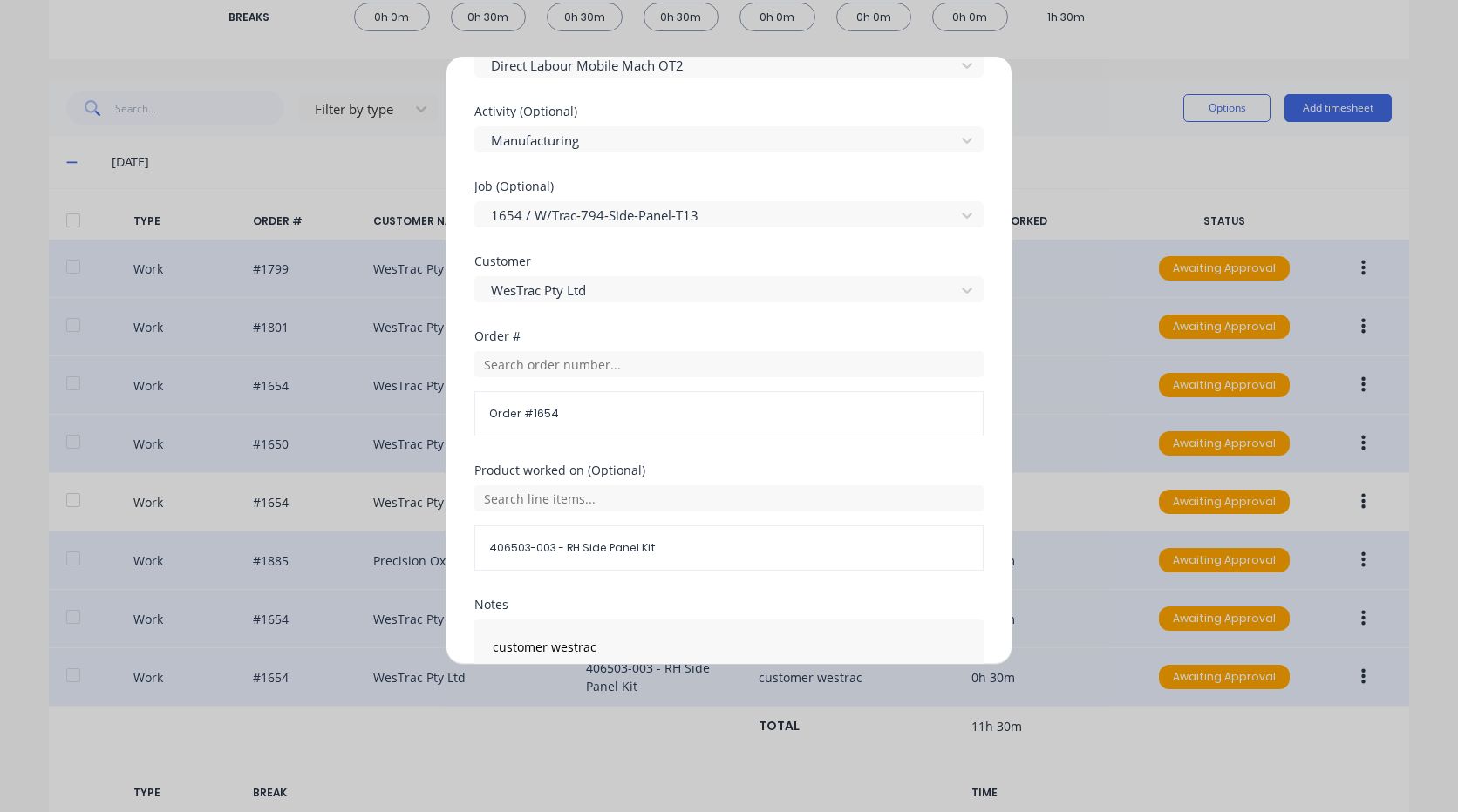
scroll to position [828, 0]
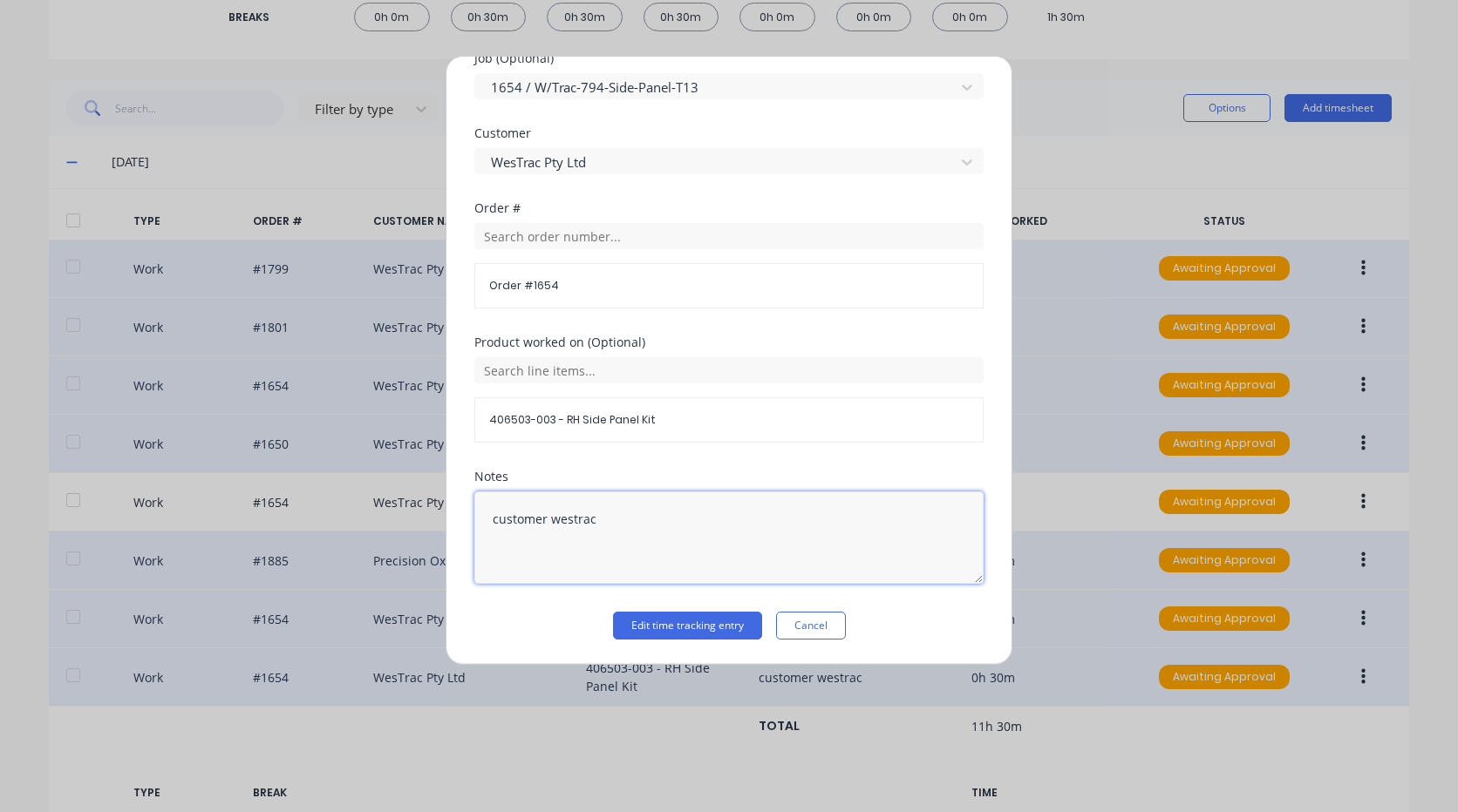
drag, startPoint x: 292, startPoint y: 505, endPoint x: 273, endPoint y: 501, distance: 19.4
click at [273, 501] on div "Edit time tracking entry Work Attendance PIN 9576 When Date 29/09/2025 Start ti…" at bounding box center [729, 406] width 1458 height 812
click at [671, 612] on button "Edit time tracking entry" at bounding box center [687, 625] width 149 height 28
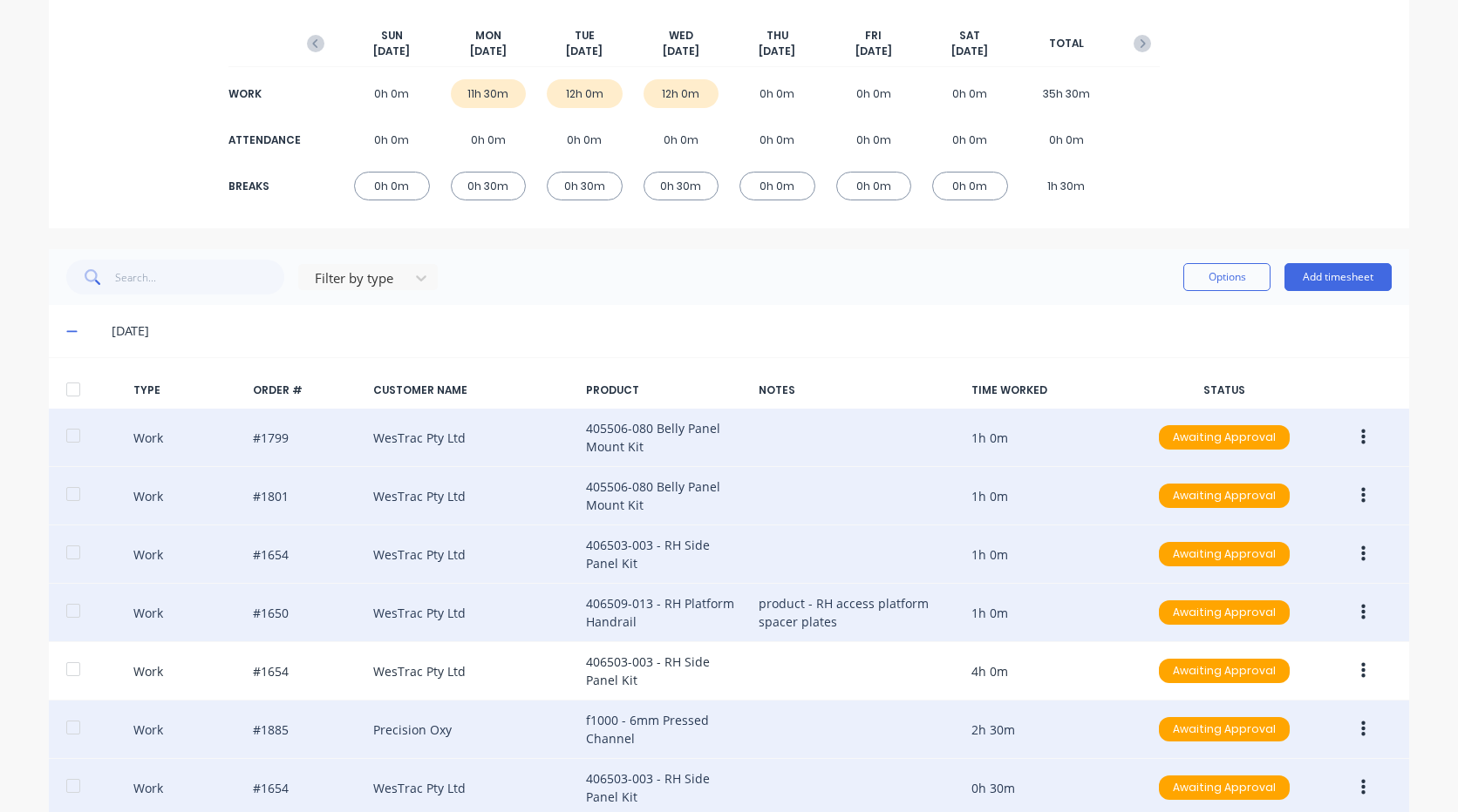
scroll to position [201, 0]
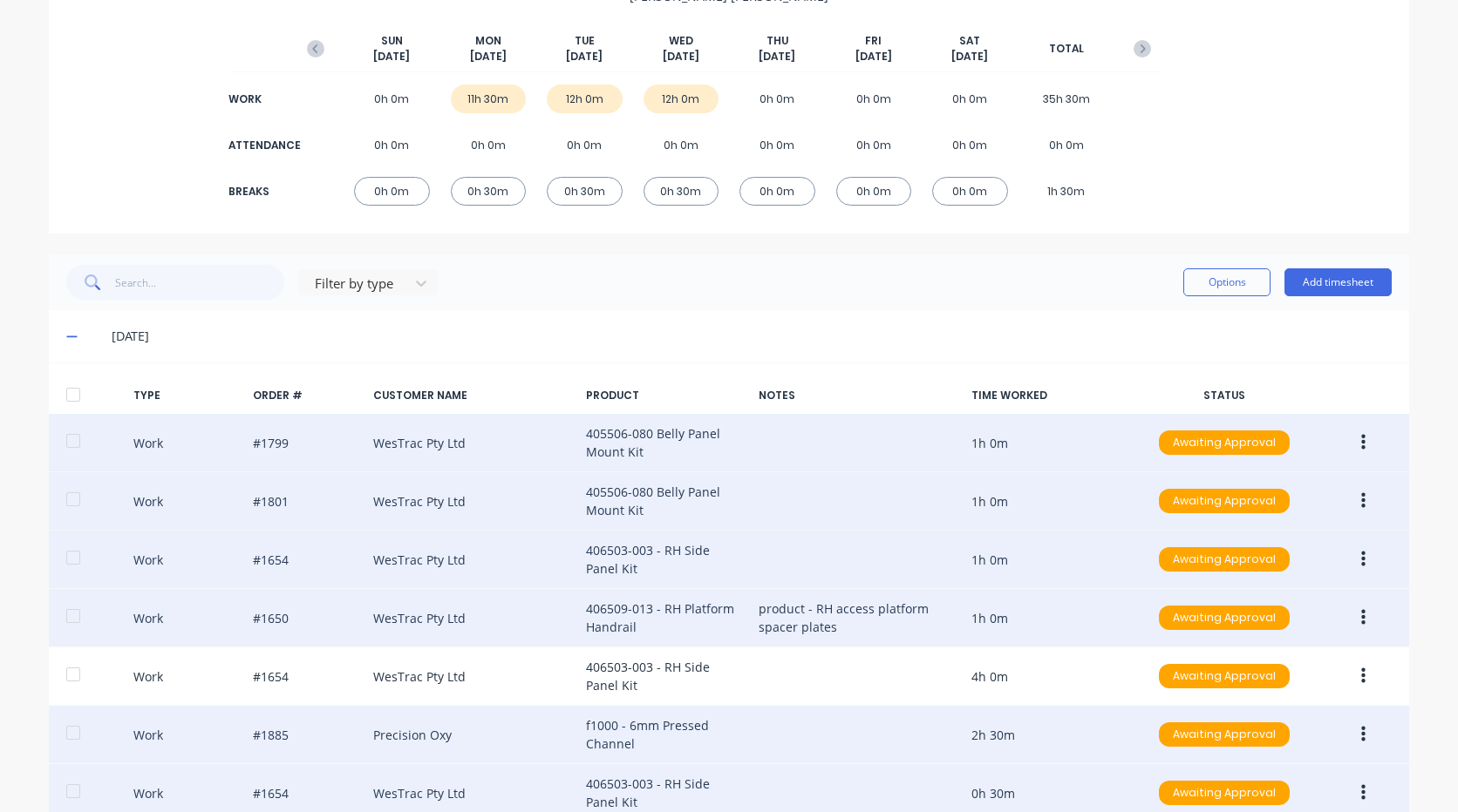
click at [67, 336] on icon at bounding box center [72, 337] width 11 height 2
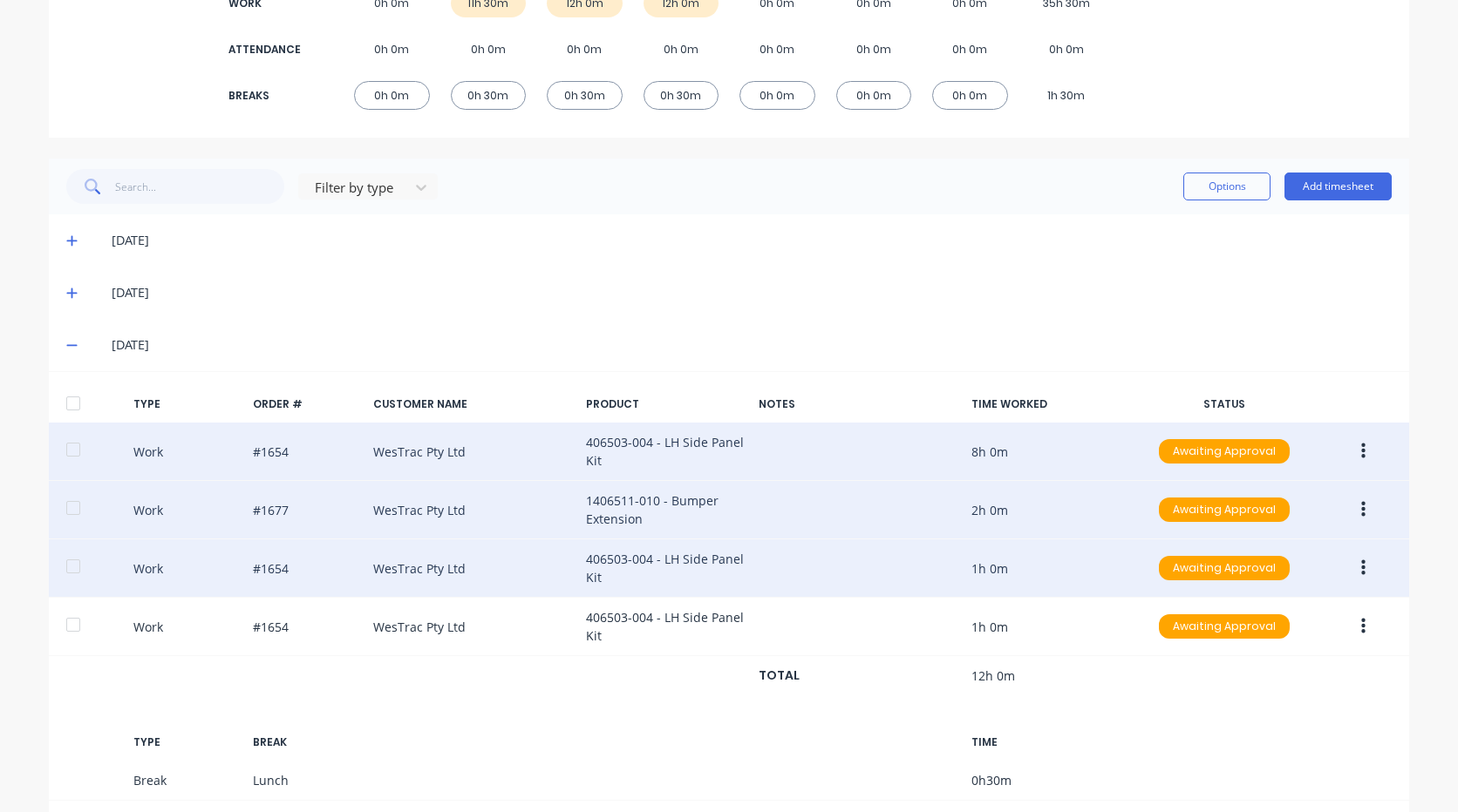
scroll to position [374, 0]
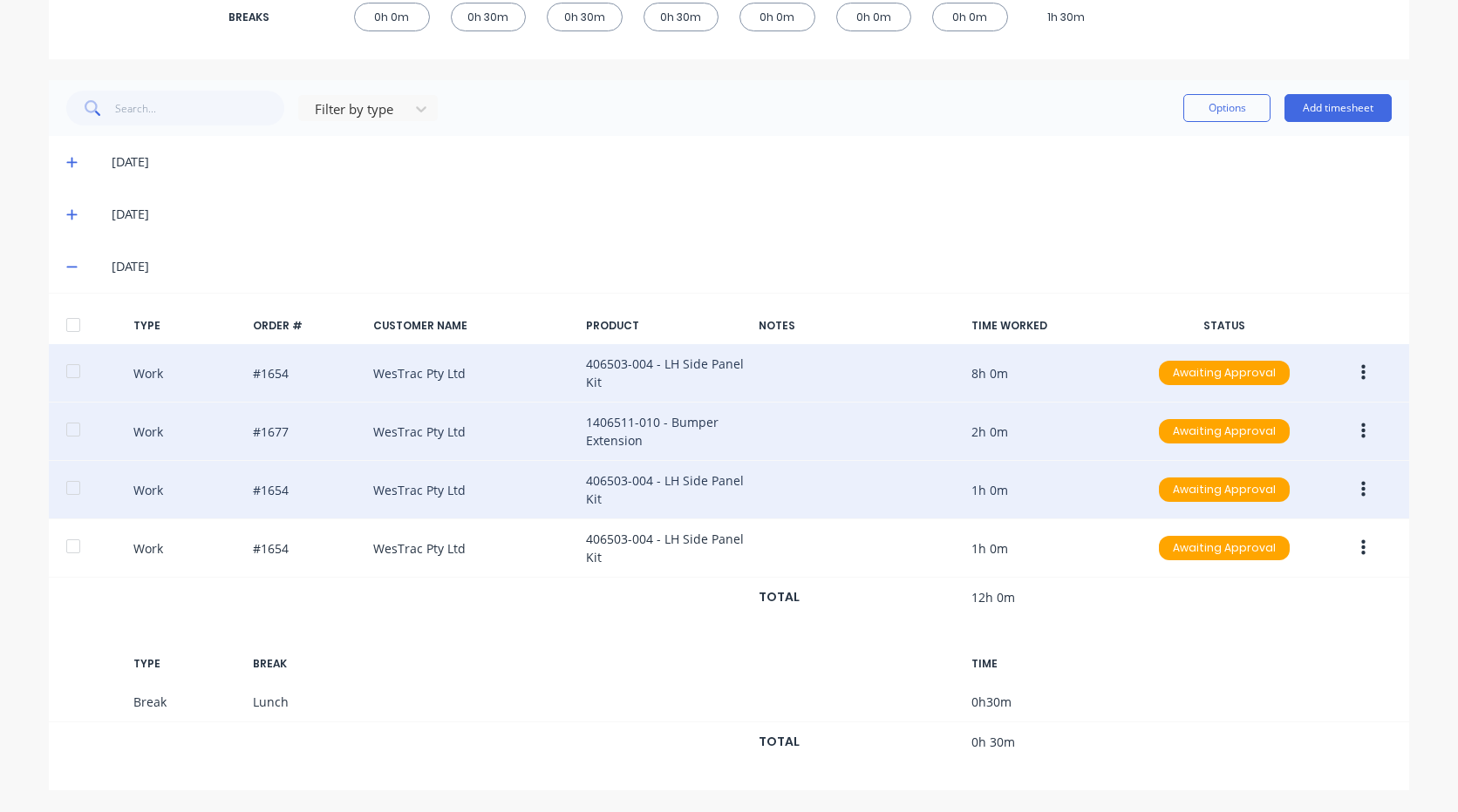
click at [67, 262] on icon at bounding box center [72, 267] width 12 height 12
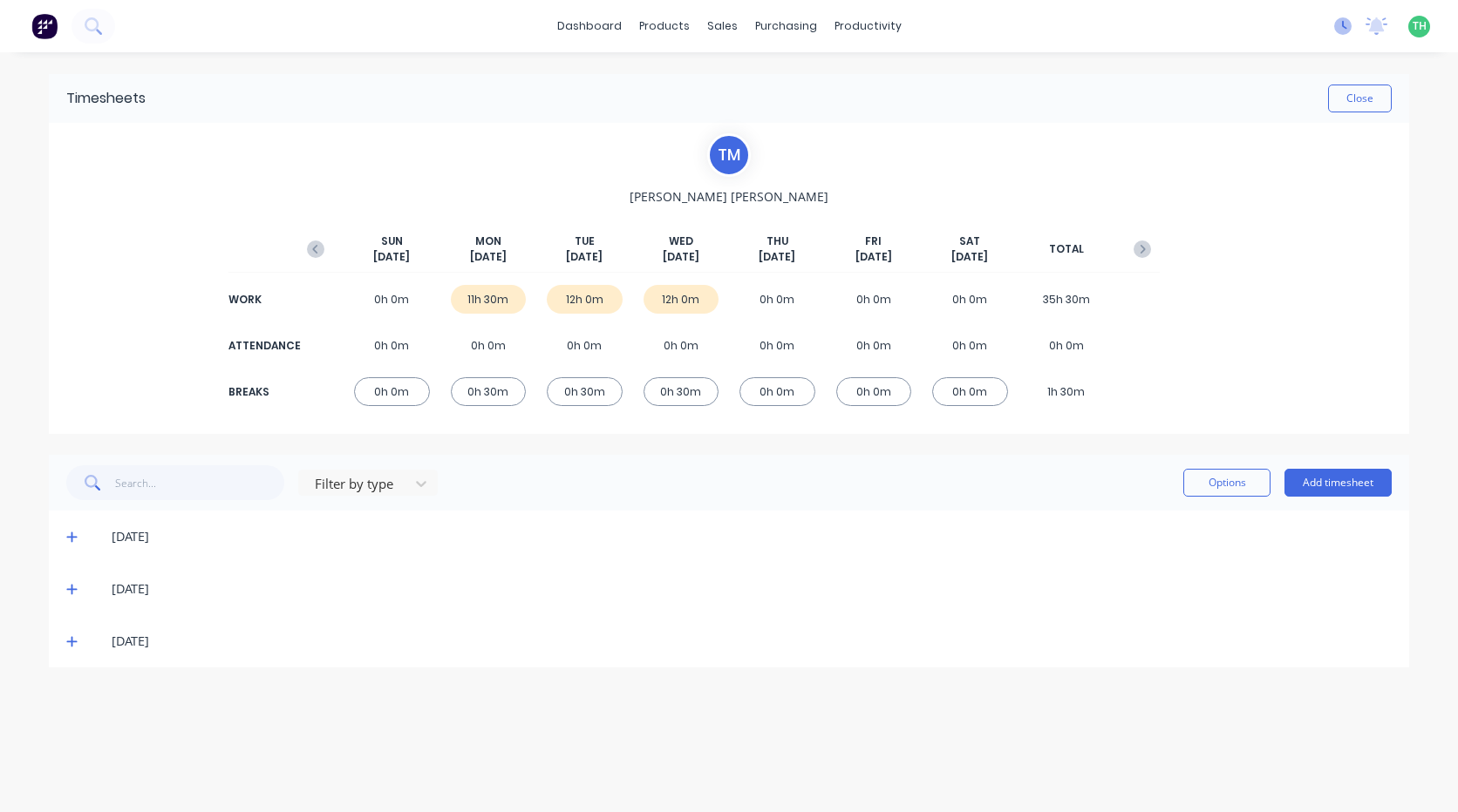
click at [1349, 21] on div "No new notifications [PERSON_NAME] all as read You have no notifications TH Hus…" at bounding box center [1389, 26] width 138 height 26
click at [1341, 23] on icon at bounding box center [1343, 27] width 18 height 18
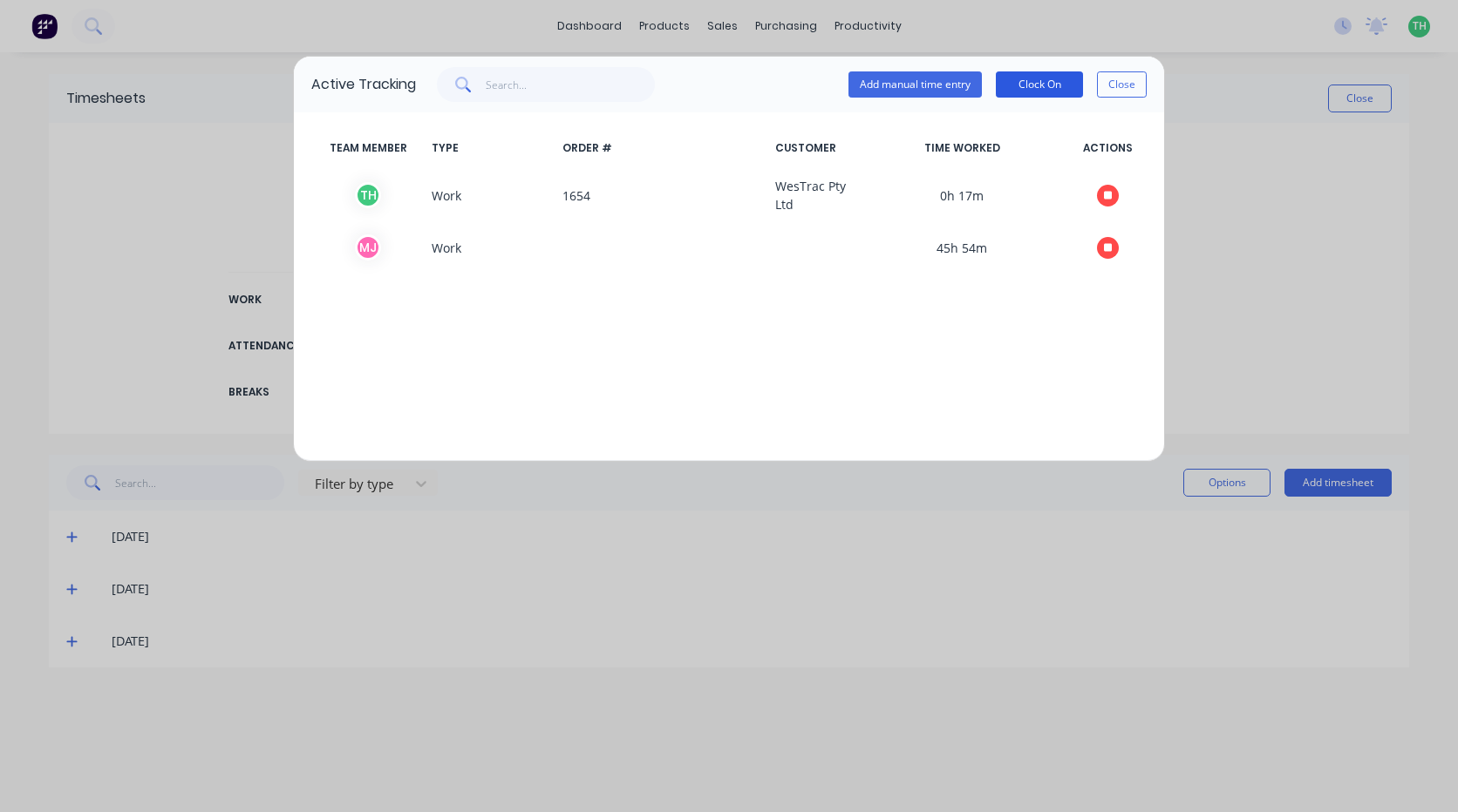
click at [1035, 83] on button "Clock On" at bounding box center [1039, 84] width 87 height 26
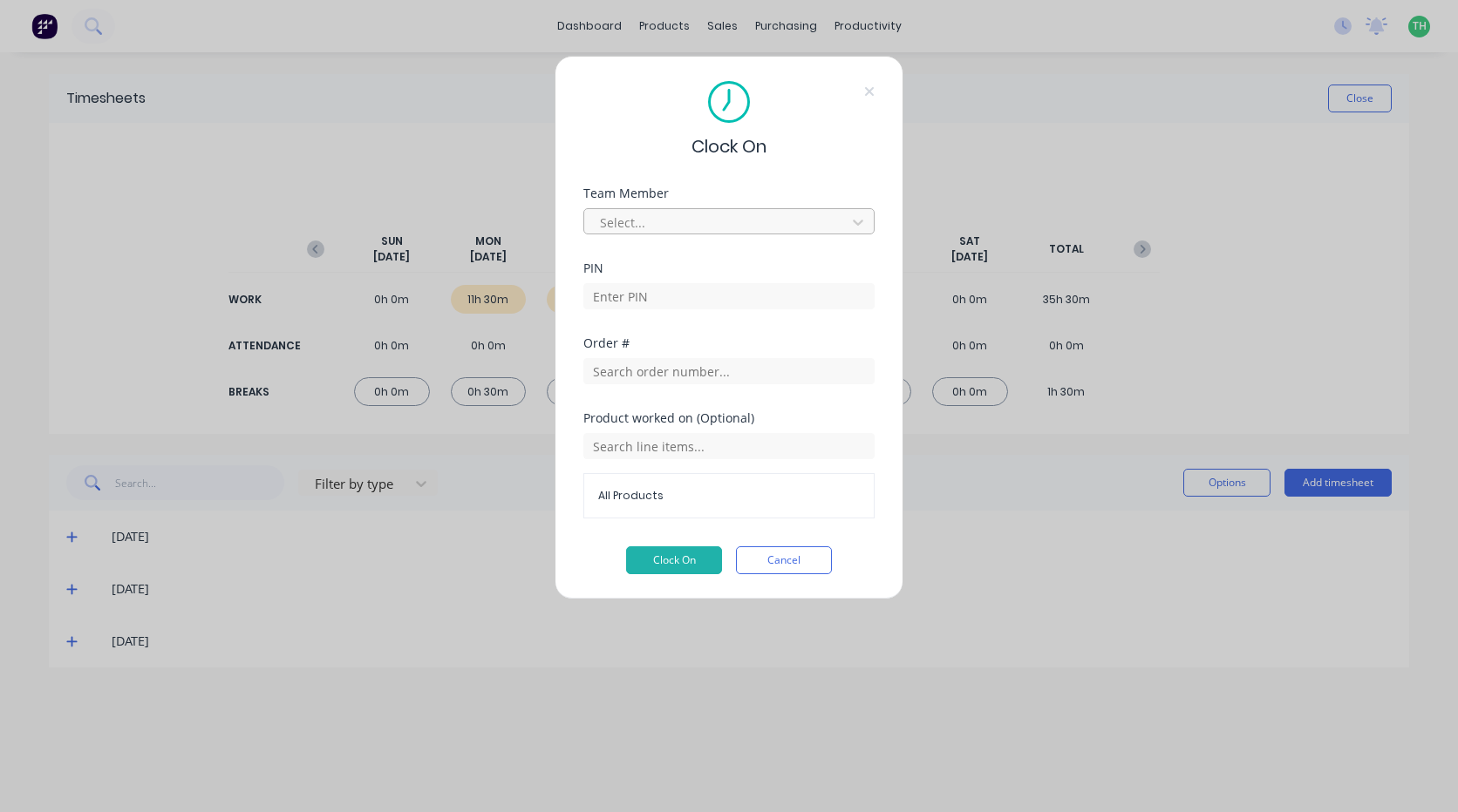
click at [786, 216] on div at bounding box center [717, 223] width 239 height 22
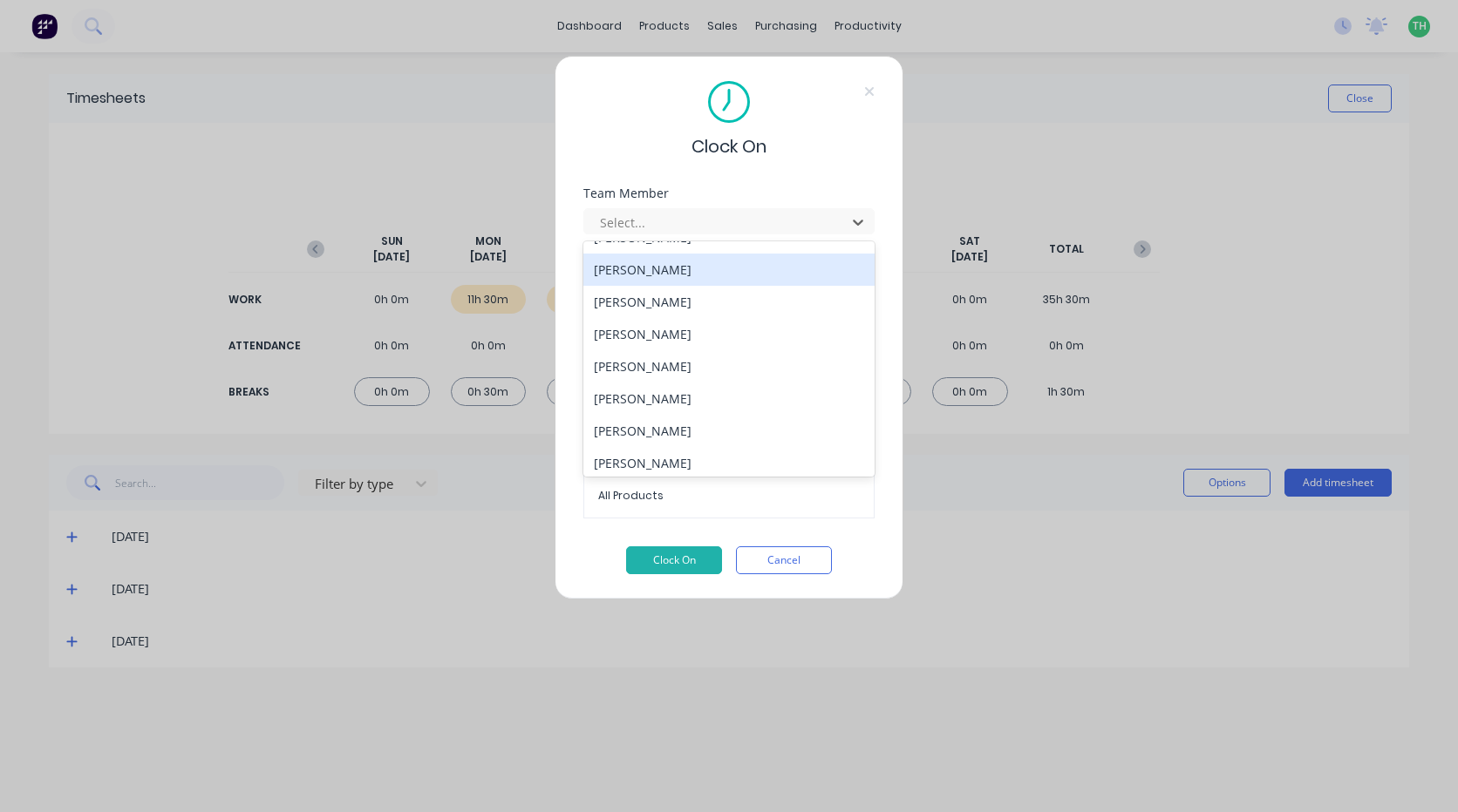
scroll to position [803, 0]
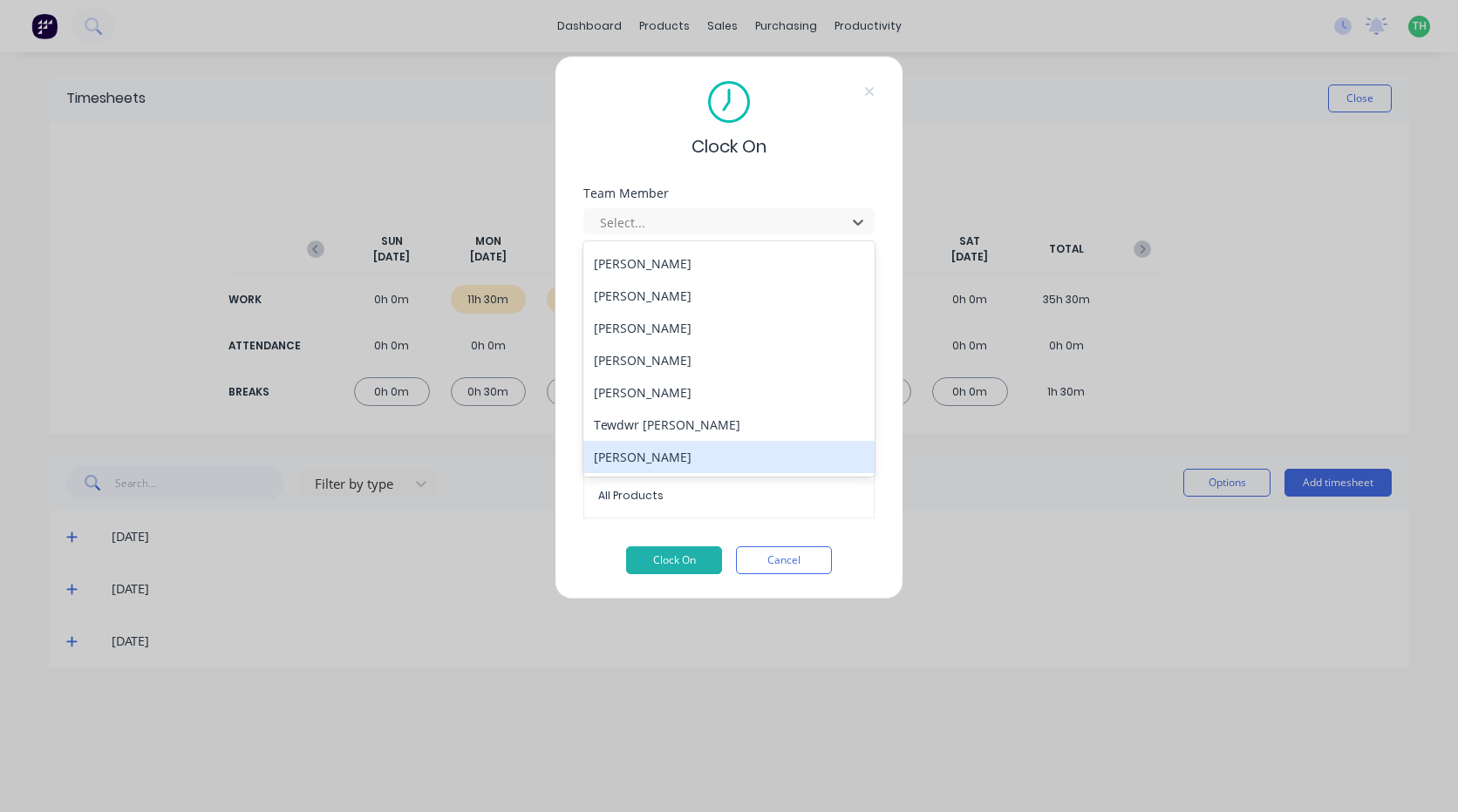
click at [730, 457] on div "[PERSON_NAME]" at bounding box center [729, 457] width 291 height 32
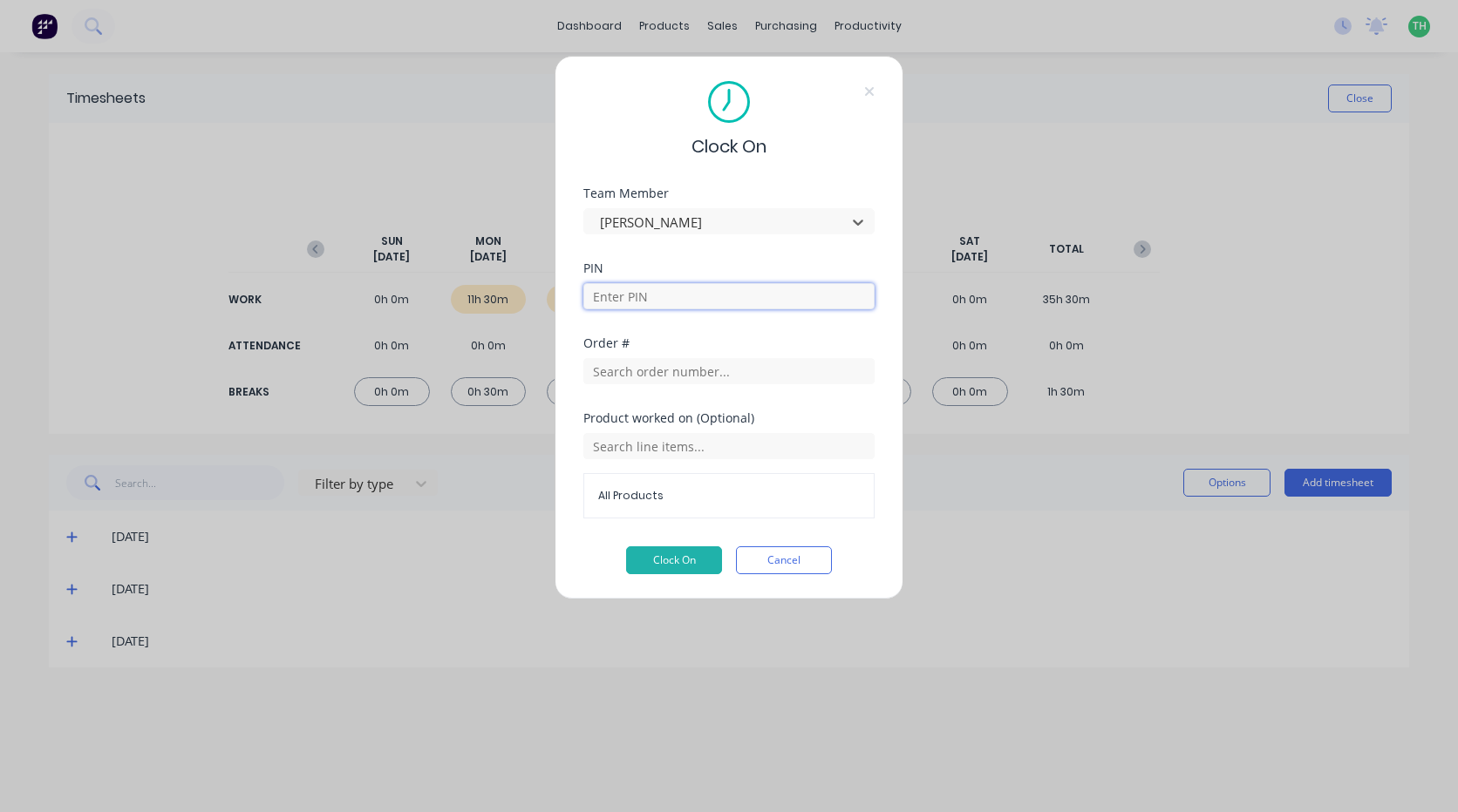
click at [713, 289] on input at bounding box center [729, 296] width 291 height 26
type input "9576"
click at [661, 374] on input "text" at bounding box center [729, 371] width 291 height 26
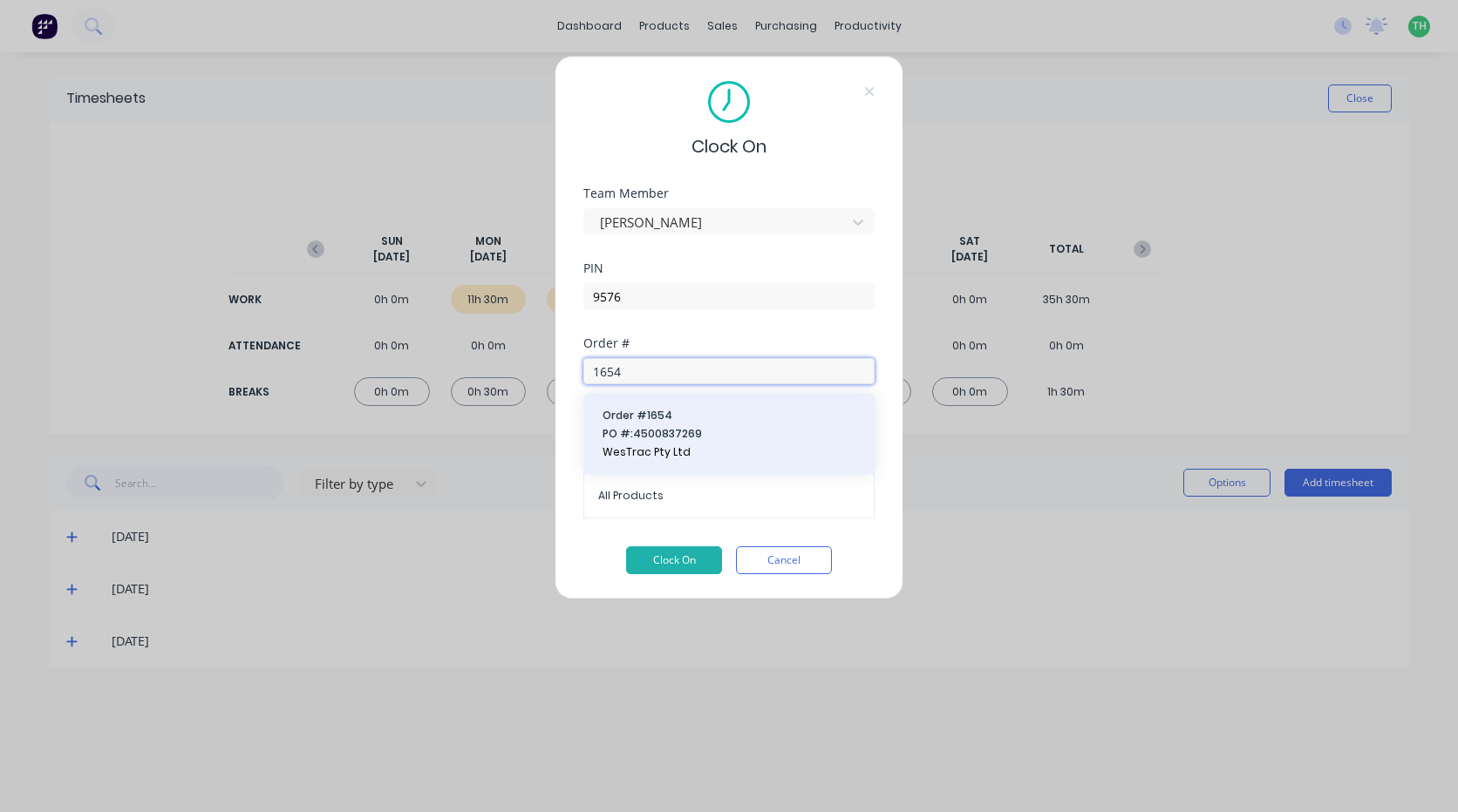
type input "1654"
click at [662, 422] on span "Order # 1654" at bounding box center [730, 416] width 254 height 16
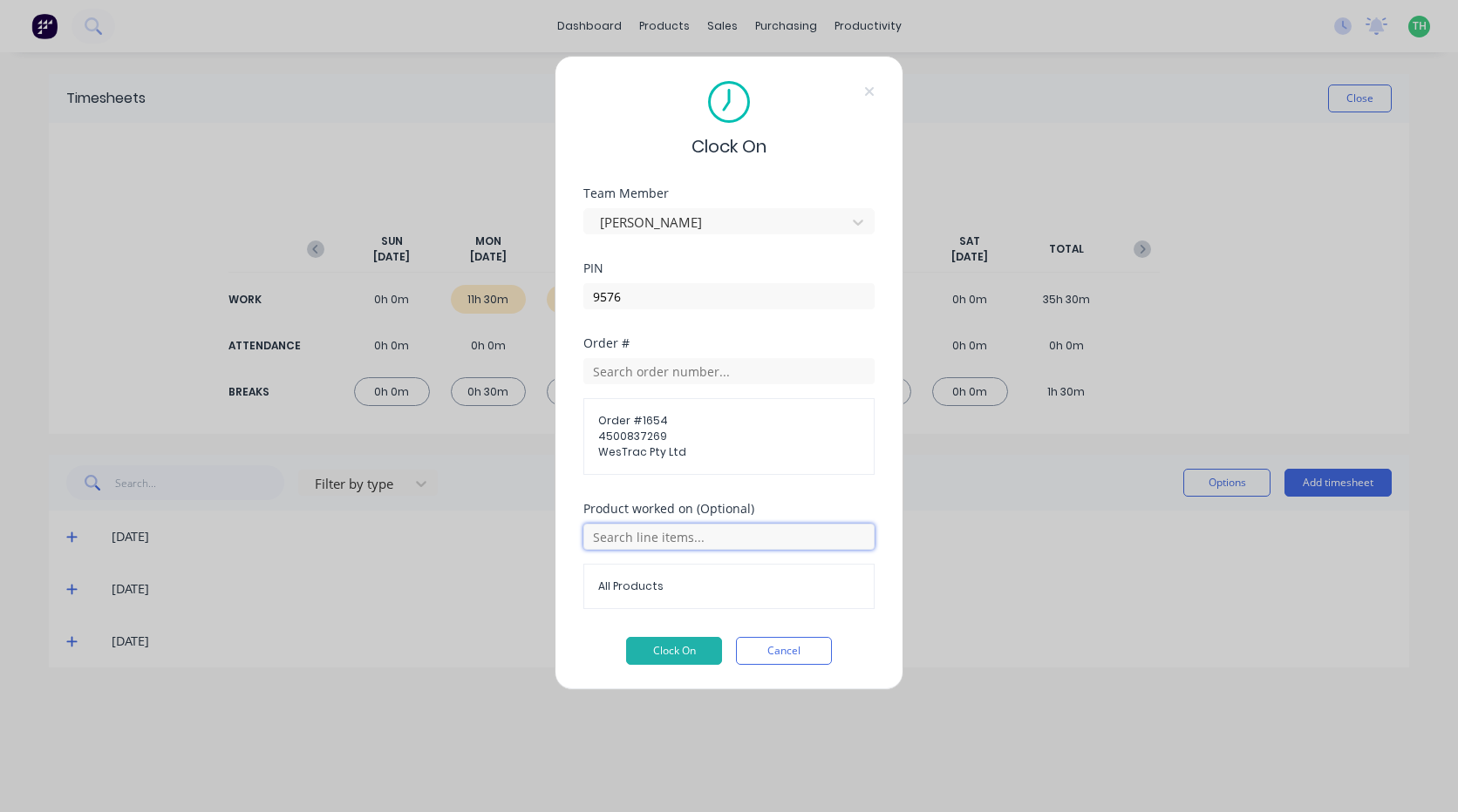
click at [674, 537] on input "text" at bounding box center [729, 536] width 291 height 26
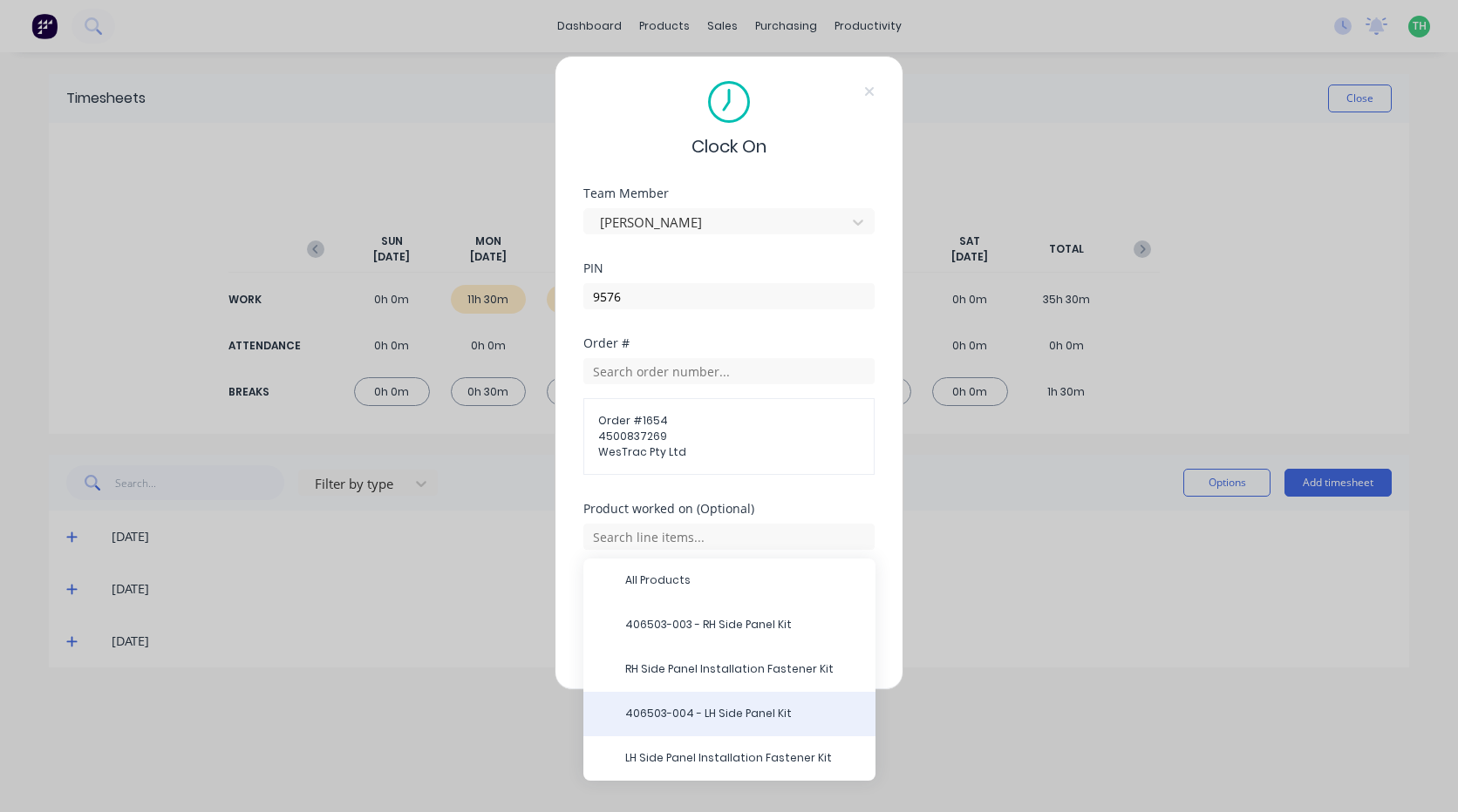
click at [733, 710] on span "406503-004 - LH Side Panel Kit" at bounding box center [743, 713] width 236 height 16
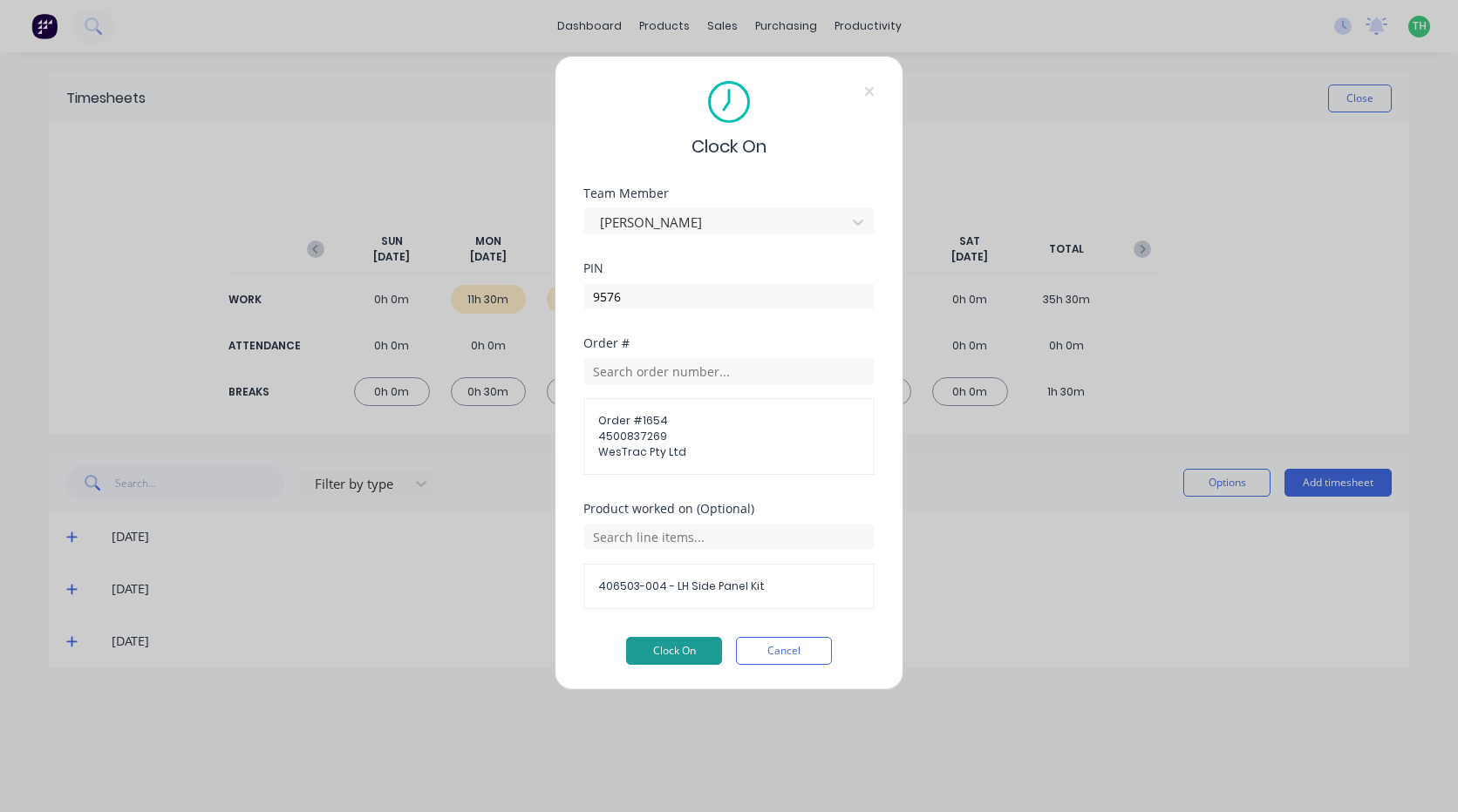
click at [691, 643] on button "Clock On" at bounding box center [674, 650] width 96 height 28
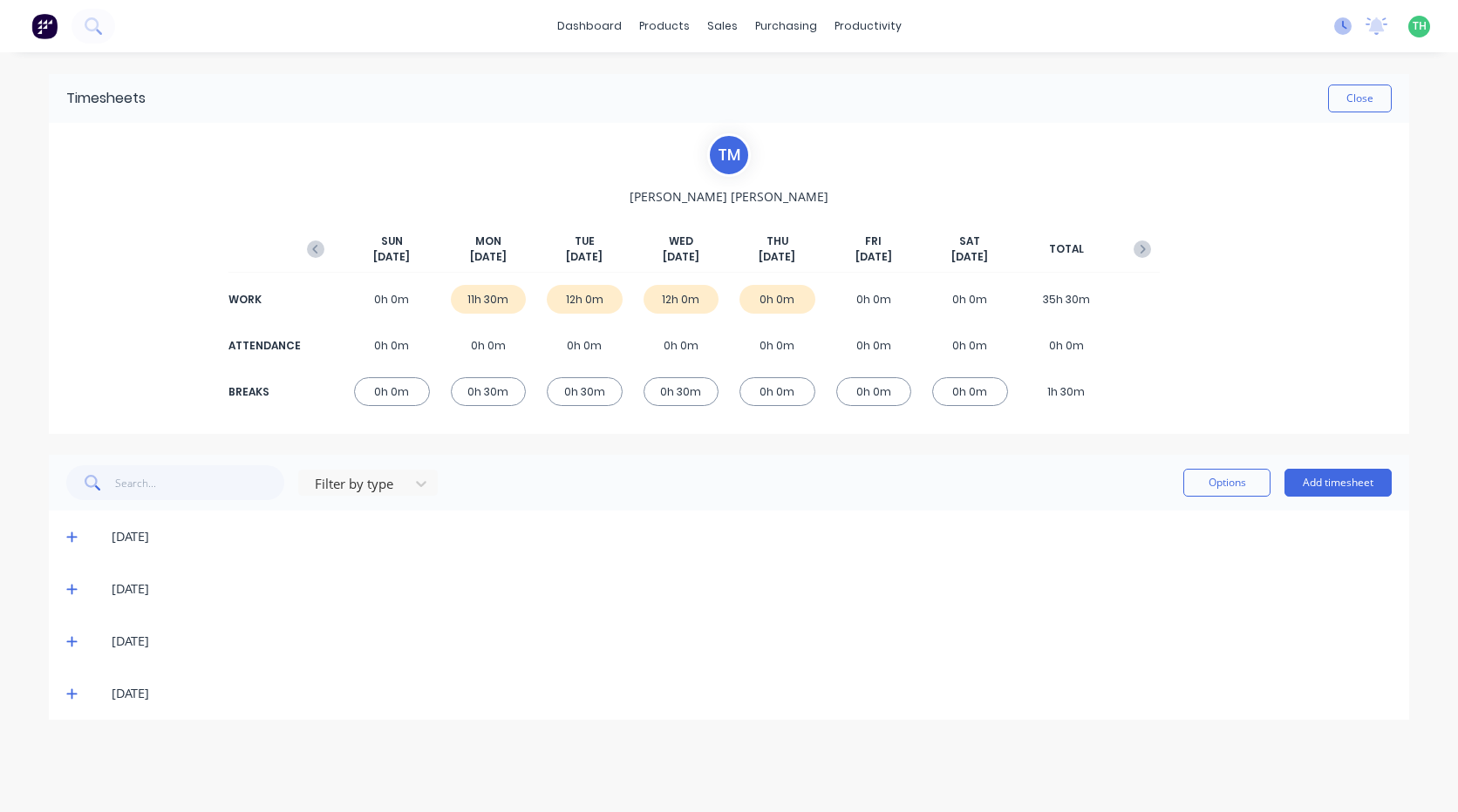
click at [1334, 27] on icon at bounding box center [1343, 27] width 18 height 18
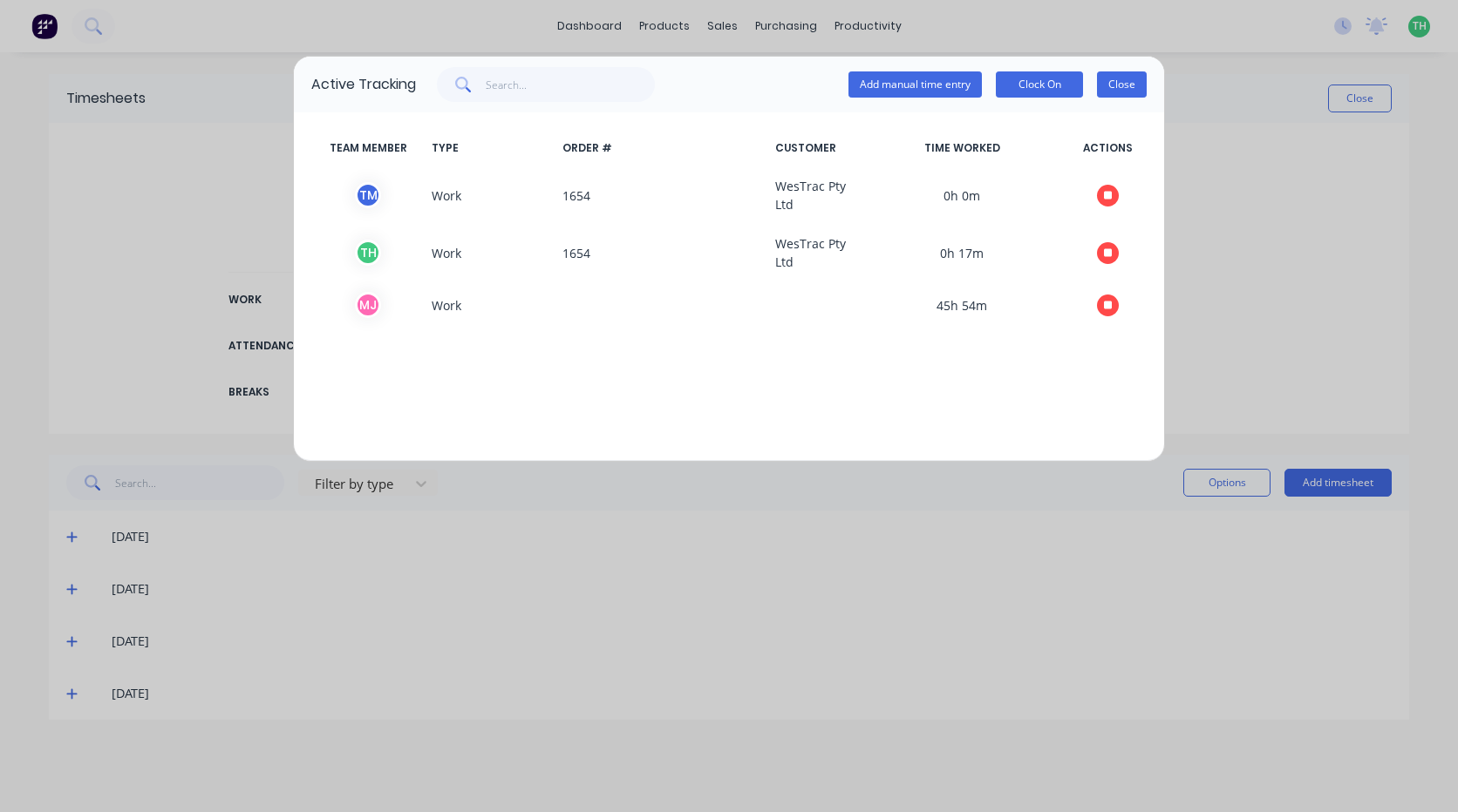
click at [1126, 75] on button "Close" at bounding box center [1121, 84] width 50 height 26
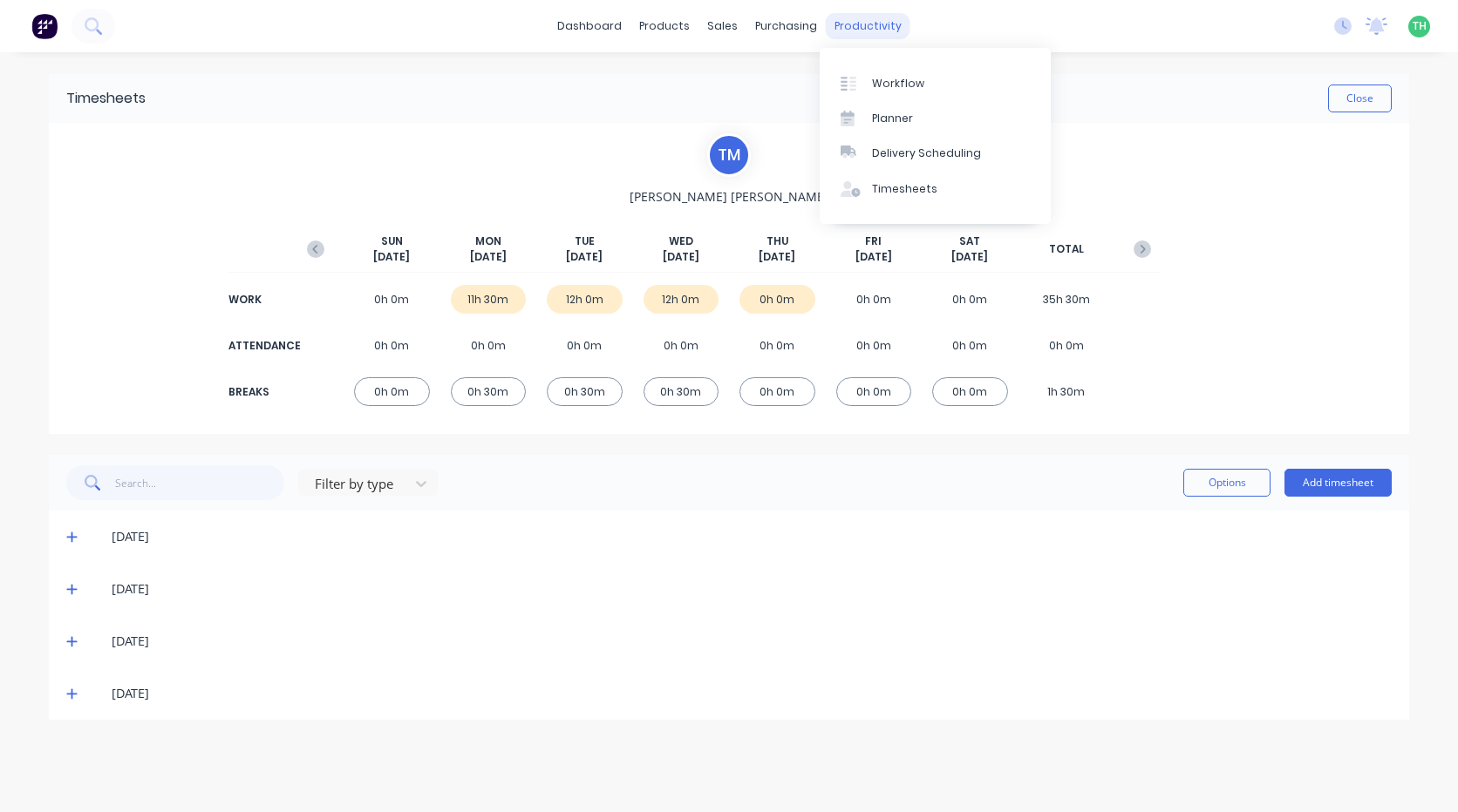
click at [861, 22] on div "productivity" at bounding box center [868, 26] width 84 height 26
click at [896, 191] on div "Timesheets" at bounding box center [905, 189] width 66 height 16
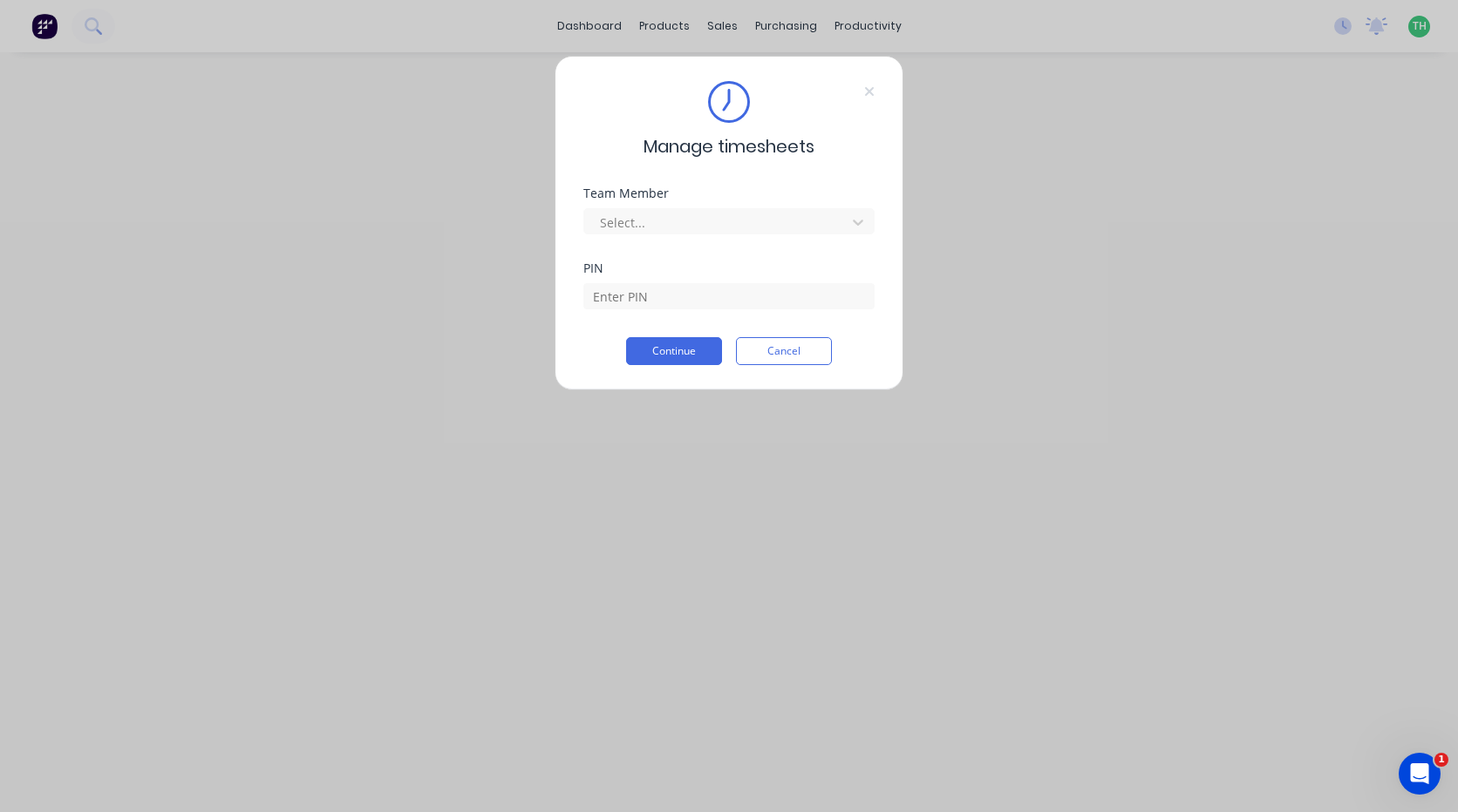
click at [1340, 25] on div "Manage timesheets Team Member Select... PIN Continue Cancel" at bounding box center [729, 406] width 1458 height 812
click at [871, 94] on icon at bounding box center [869, 91] width 9 height 9
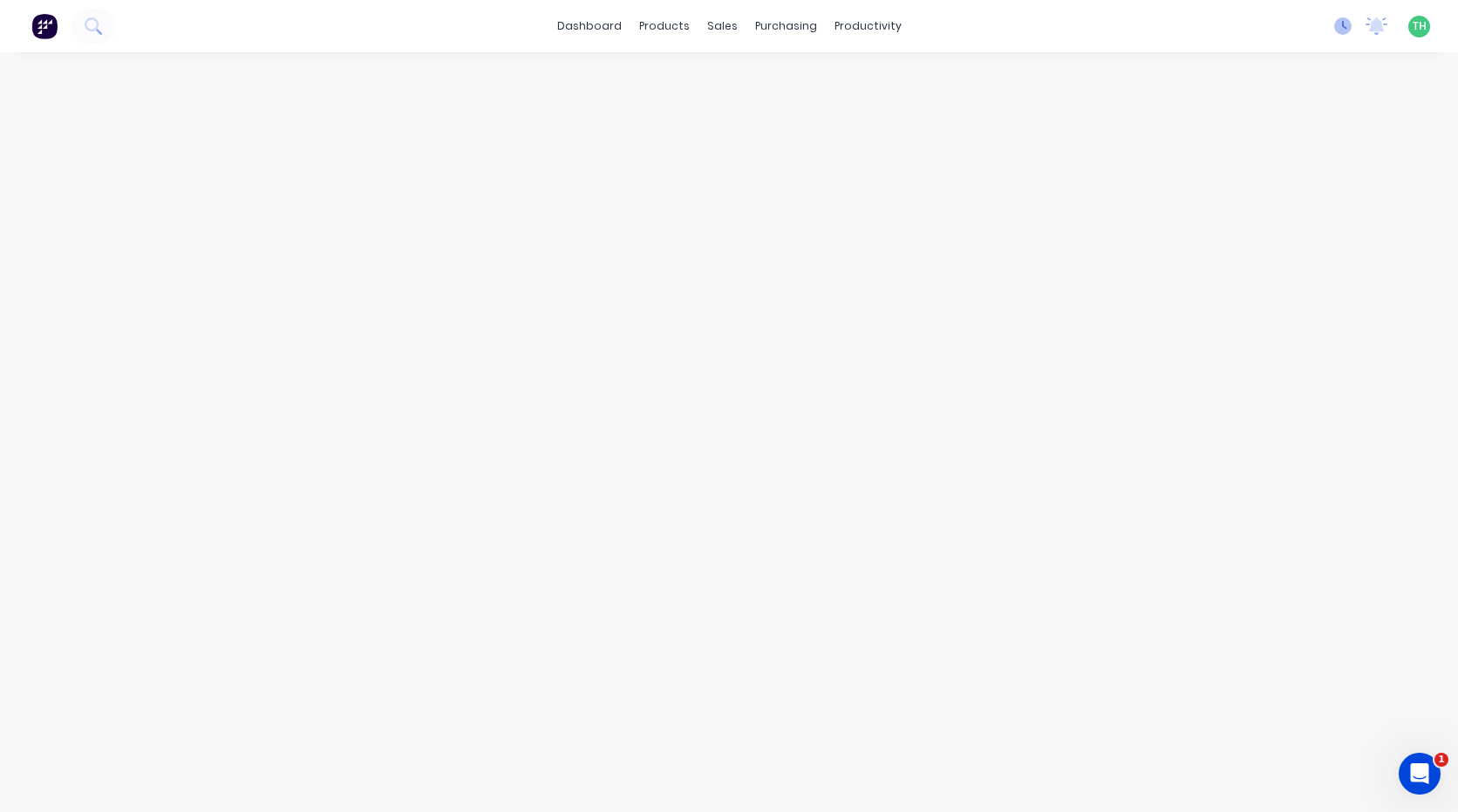
click at [1351, 28] on div "No new notifications [PERSON_NAME] all as read You have no notifications TH Hus…" at bounding box center [1389, 26] width 138 height 26
click at [1343, 29] on icon at bounding box center [1343, 27] width 18 height 18
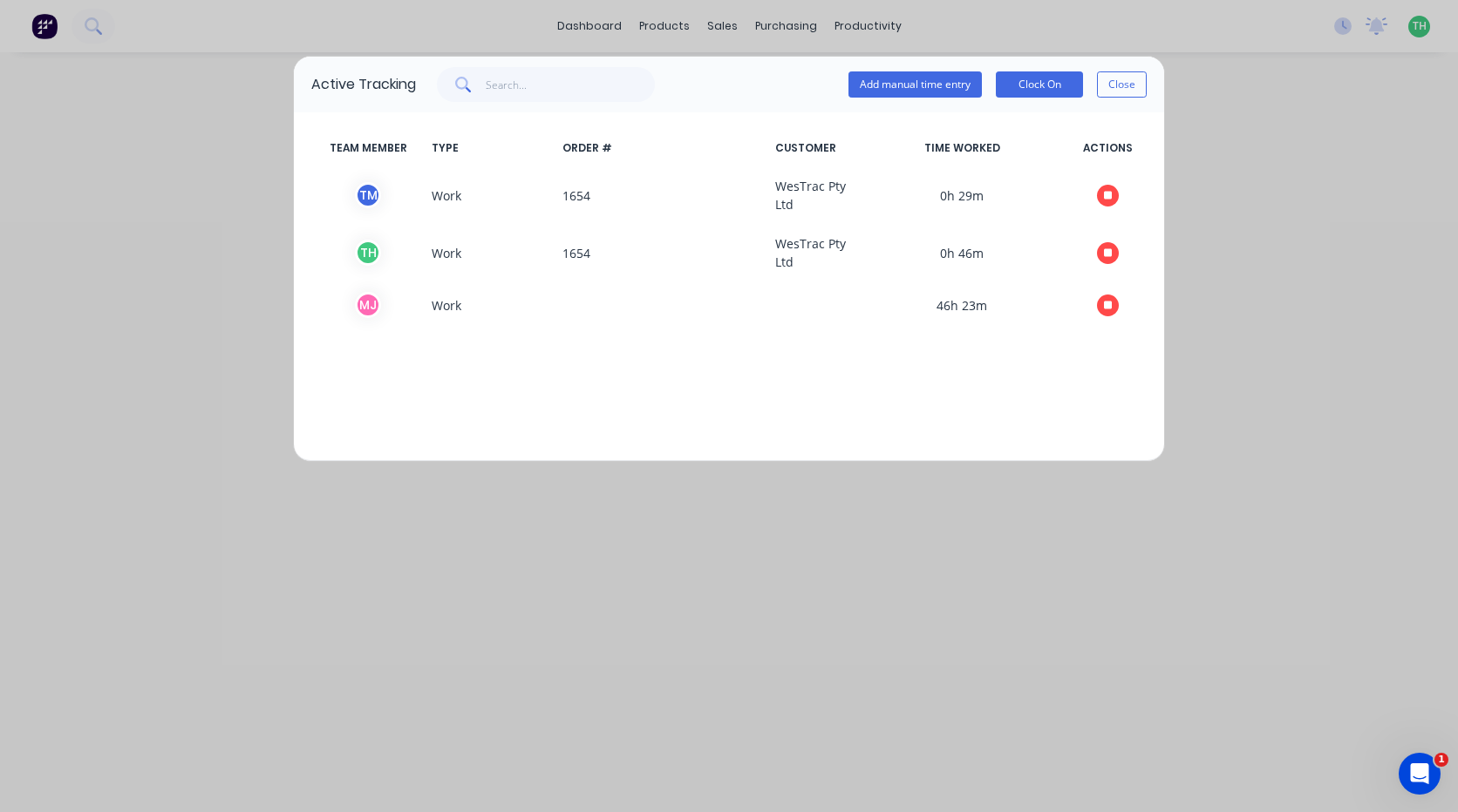
click at [1296, 167] on div "Active Tracking Add manual time entry Clock On Close TEAM MEMBER TYPE ORDER # C…" at bounding box center [729, 406] width 1458 height 812
click at [1134, 87] on button "Close" at bounding box center [1121, 84] width 50 height 26
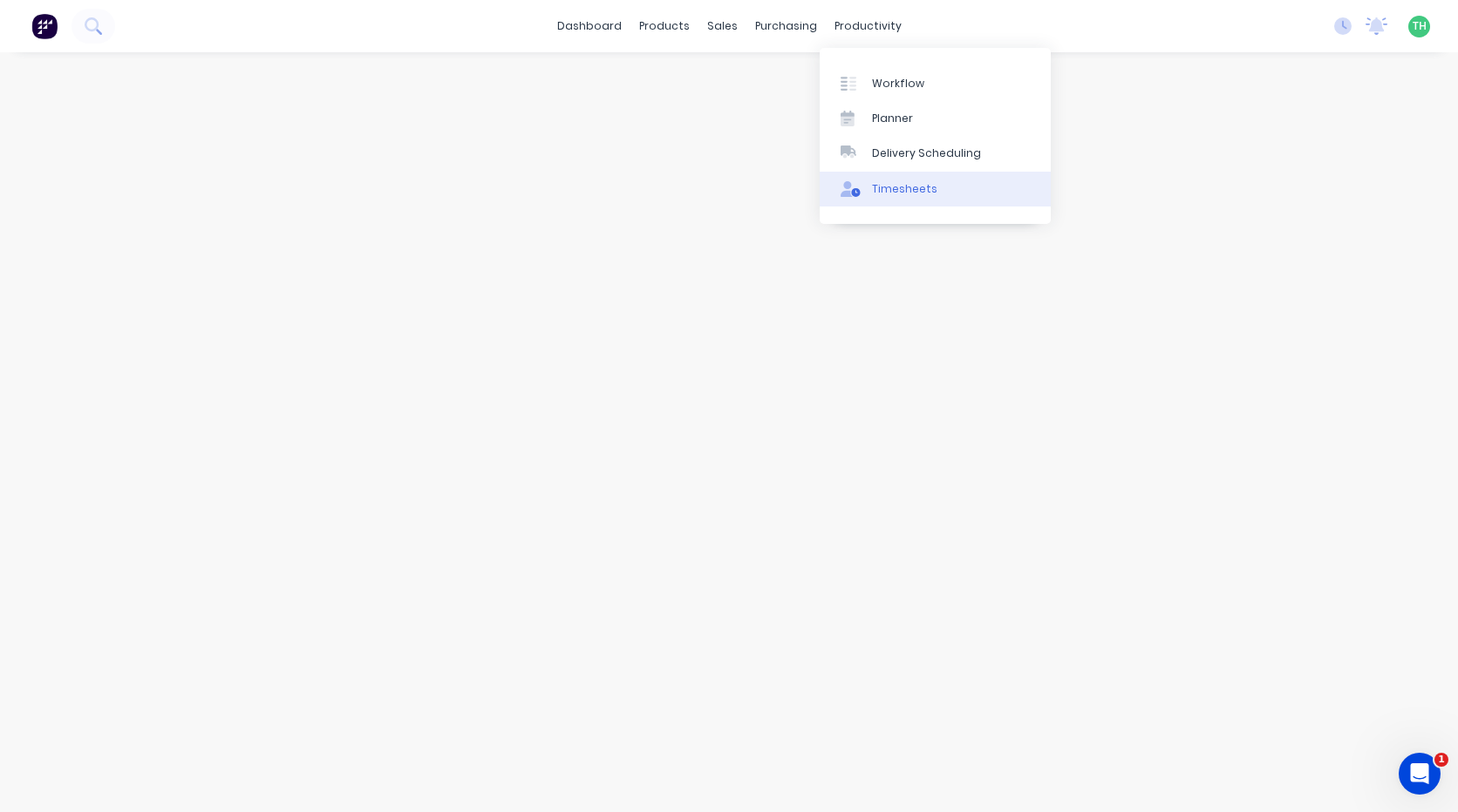
click at [910, 188] on div "Timesheets" at bounding box center [905, 189] width 66 height 16
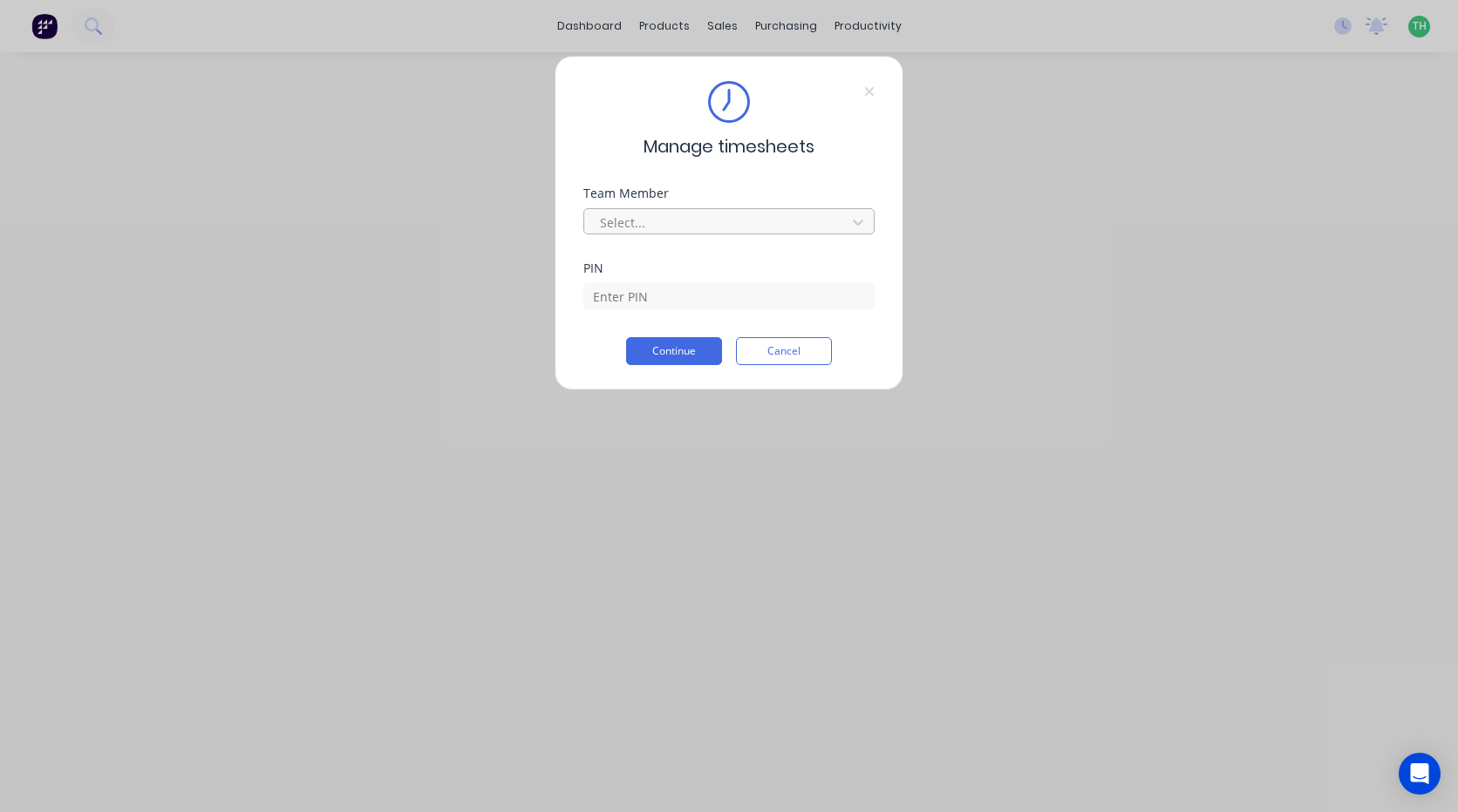
click at [729, 224] on div at bounding box center [717, 223] width 239 height 22
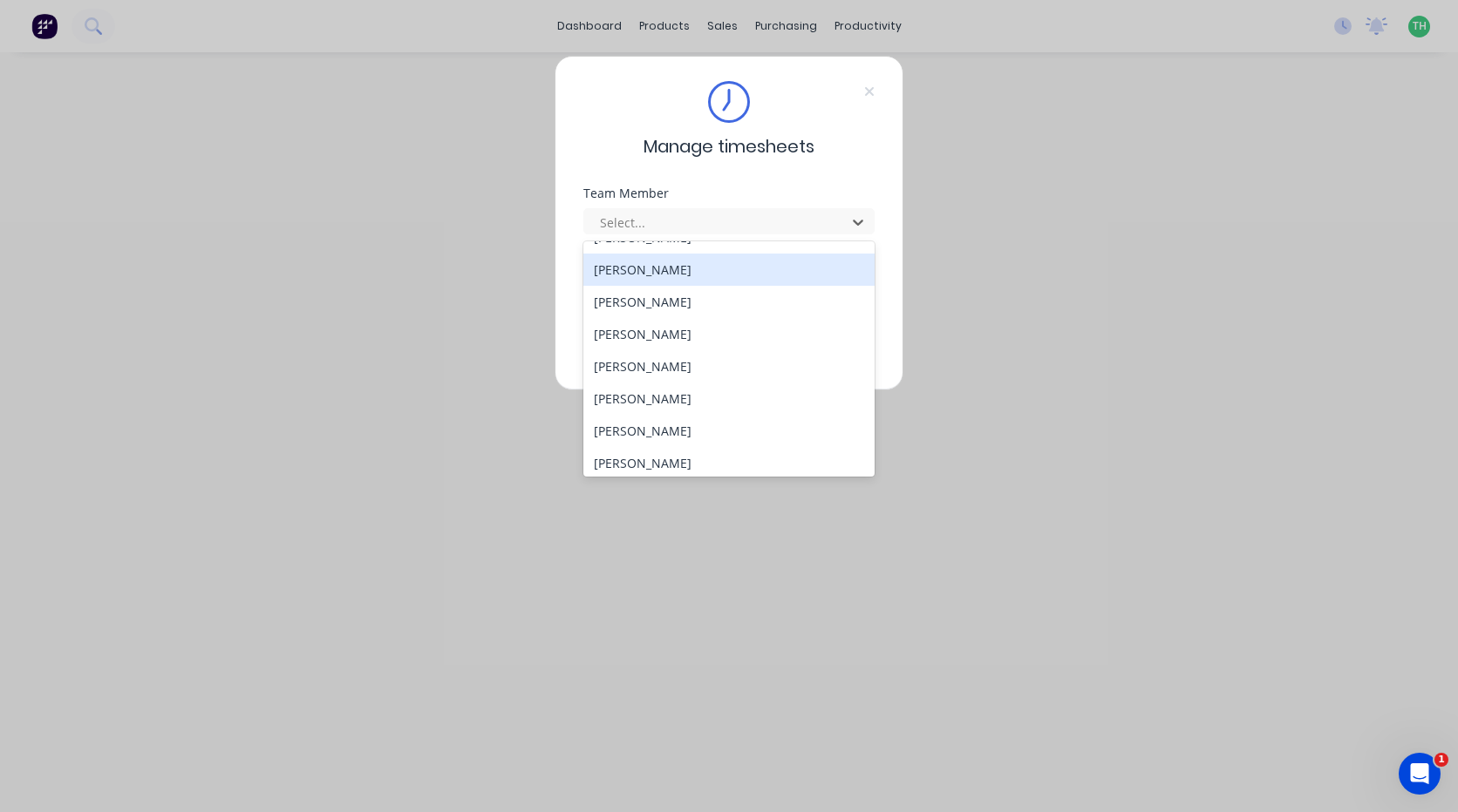
scroll to position [803, 0]
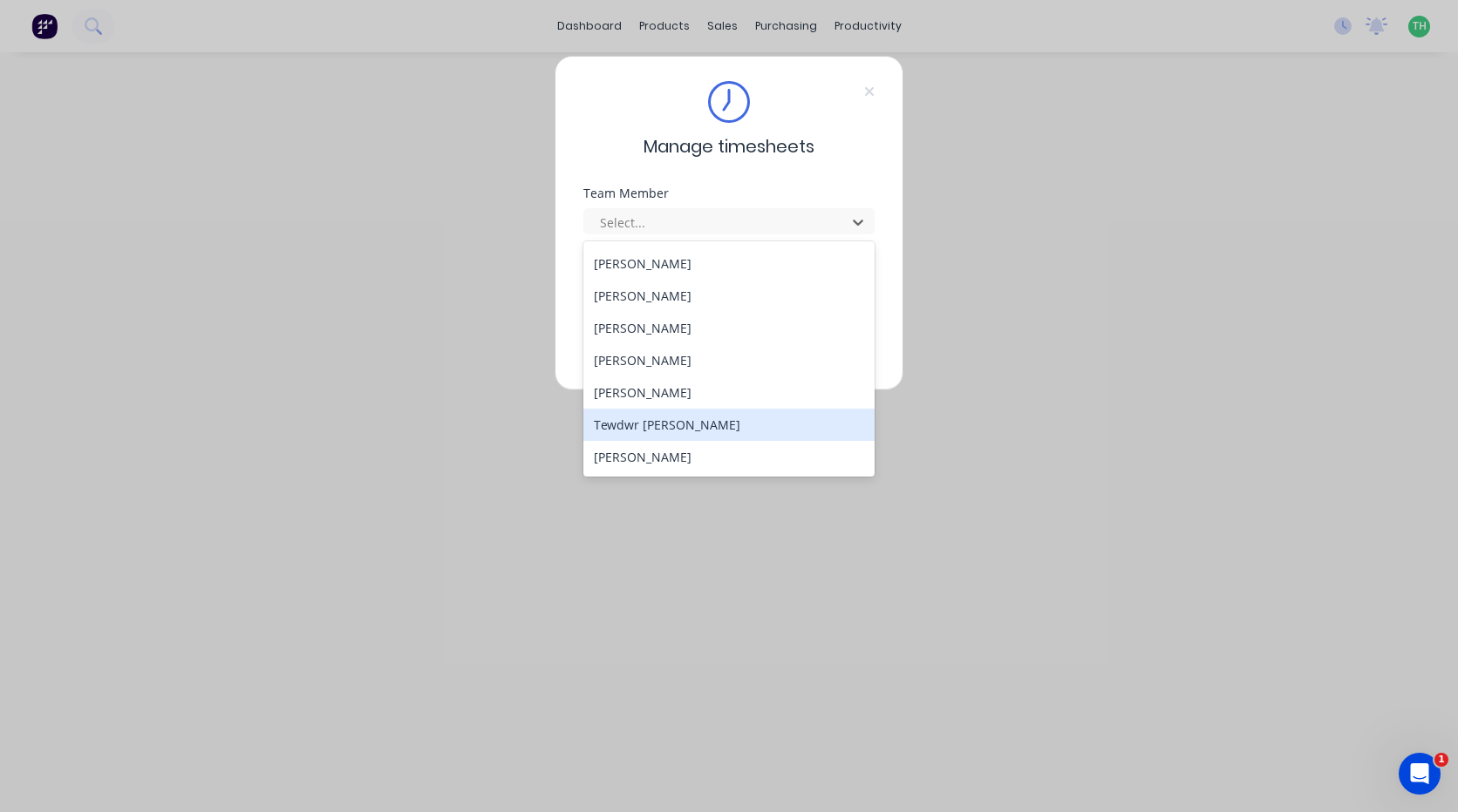
click at [737, 434] on div "Tewdwr [PERSON_NAME]" at bounding box center [729, 425] width 291 height 32
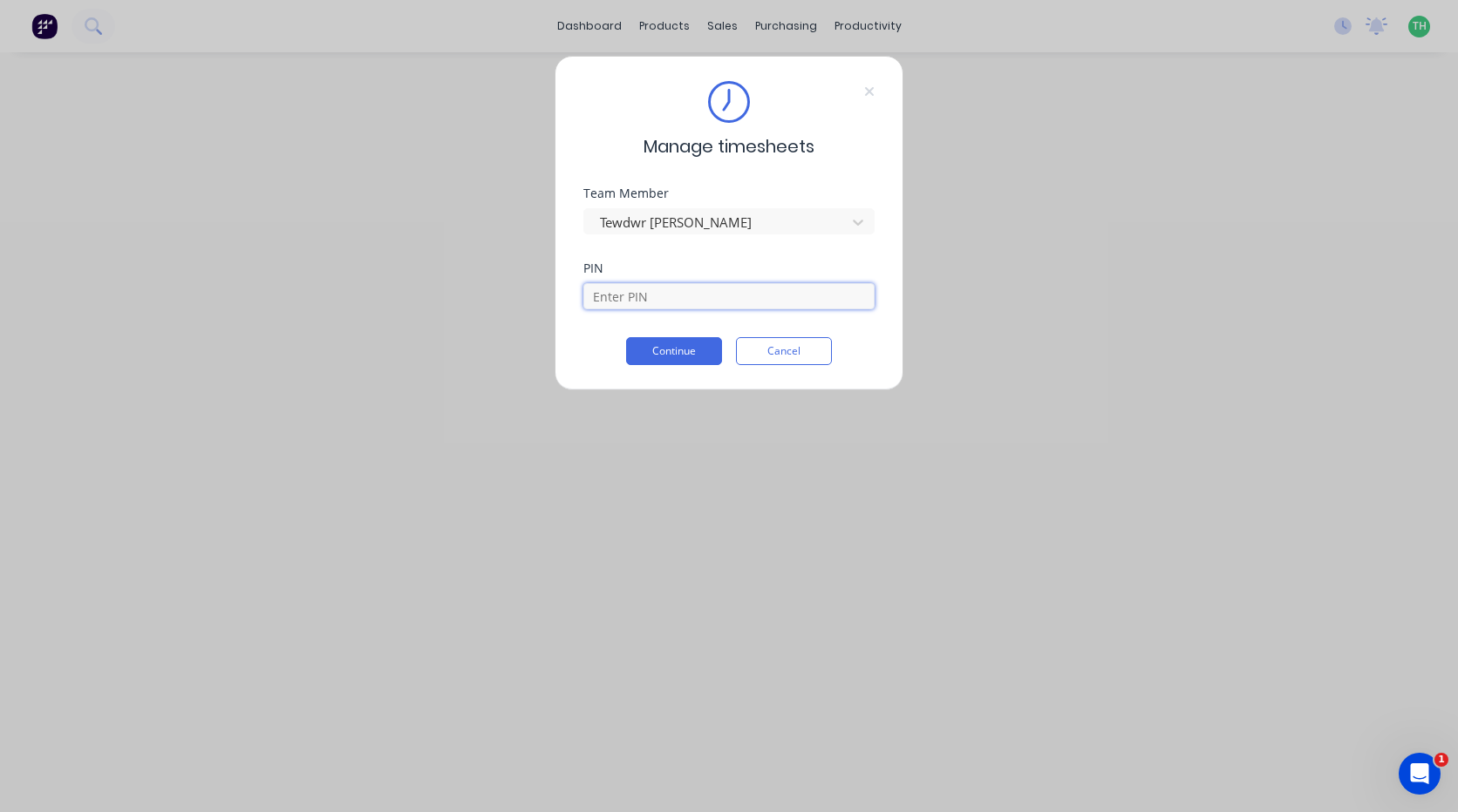
click at [708, 291] on input at bounding box center [729, 296] width 291 height 26
type input "2711"
click at [626, 337] on button "Continue" at bounding box center [674, 351] width 96 height 28
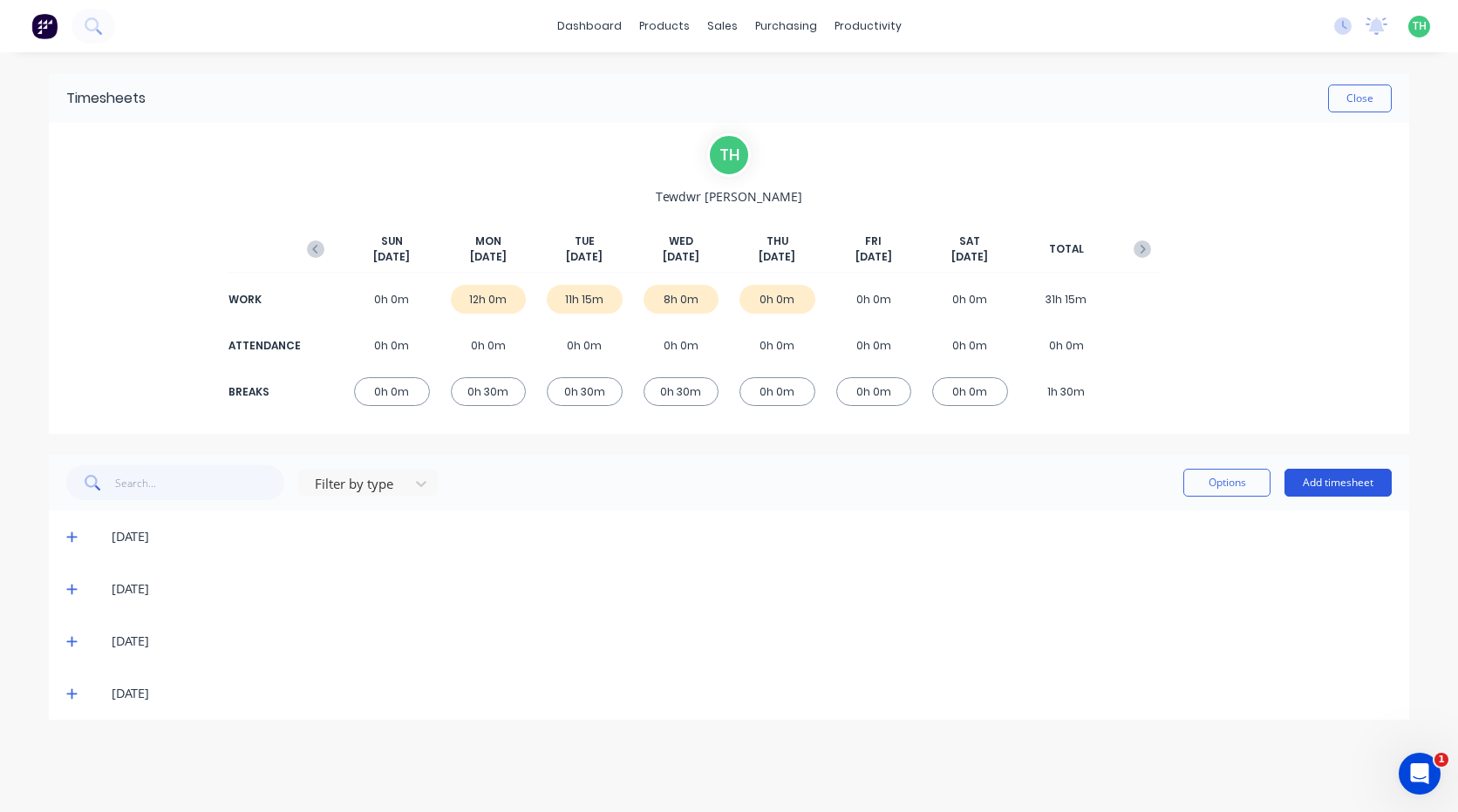
click at [1341, 482] on button "Add timesheet" at bounding box center [1338, 482] width 107 height 28
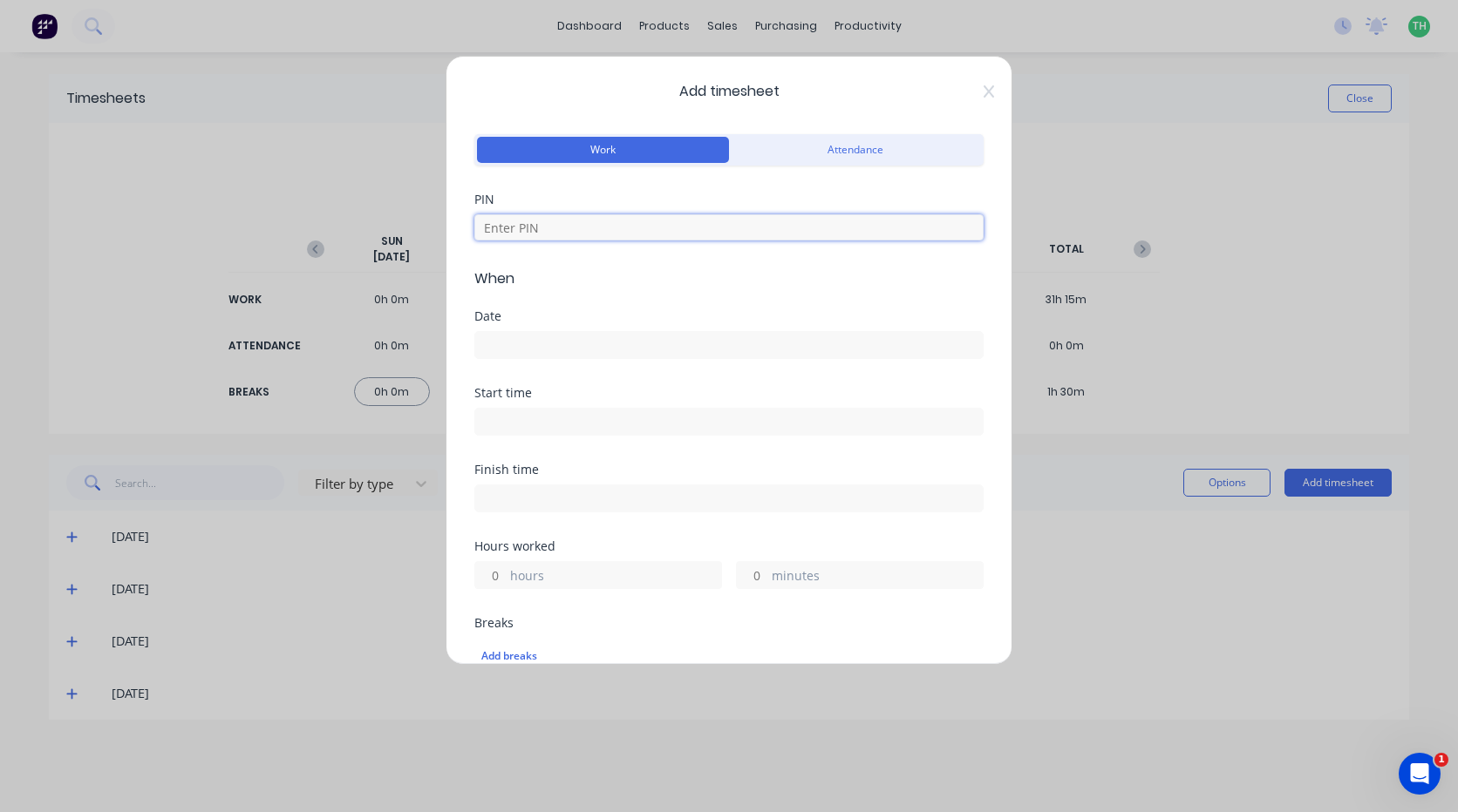
click at [574, 225] on input at bounding box center [728, 227] width 509 height 26
type input "2711"
click at [505, 343] on input at bounding box center [729, 344] width 508 height 26
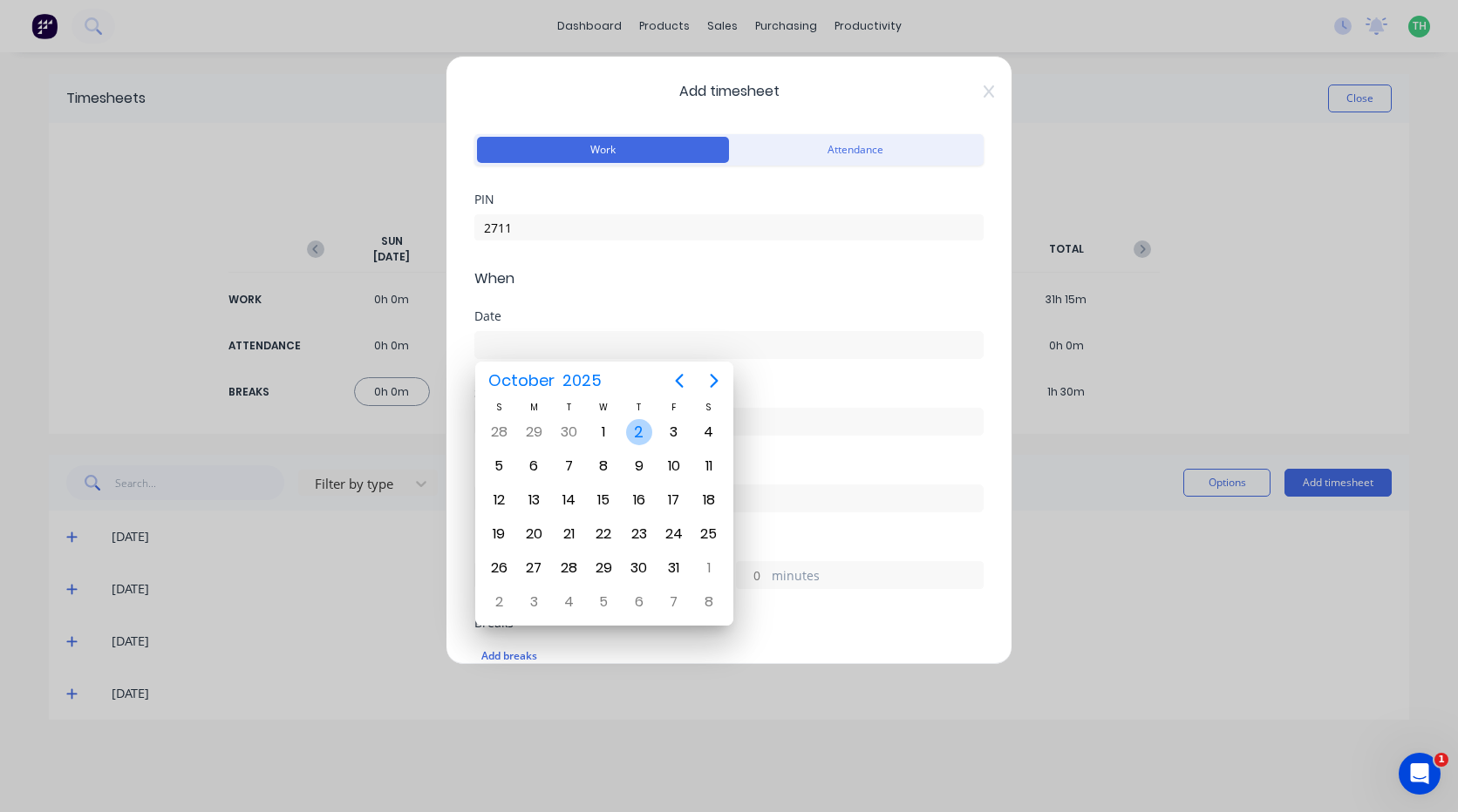
click at [644, 429] on div "2" at bounding box center [638, 431] width 26 height 26
type input "[DATE]"
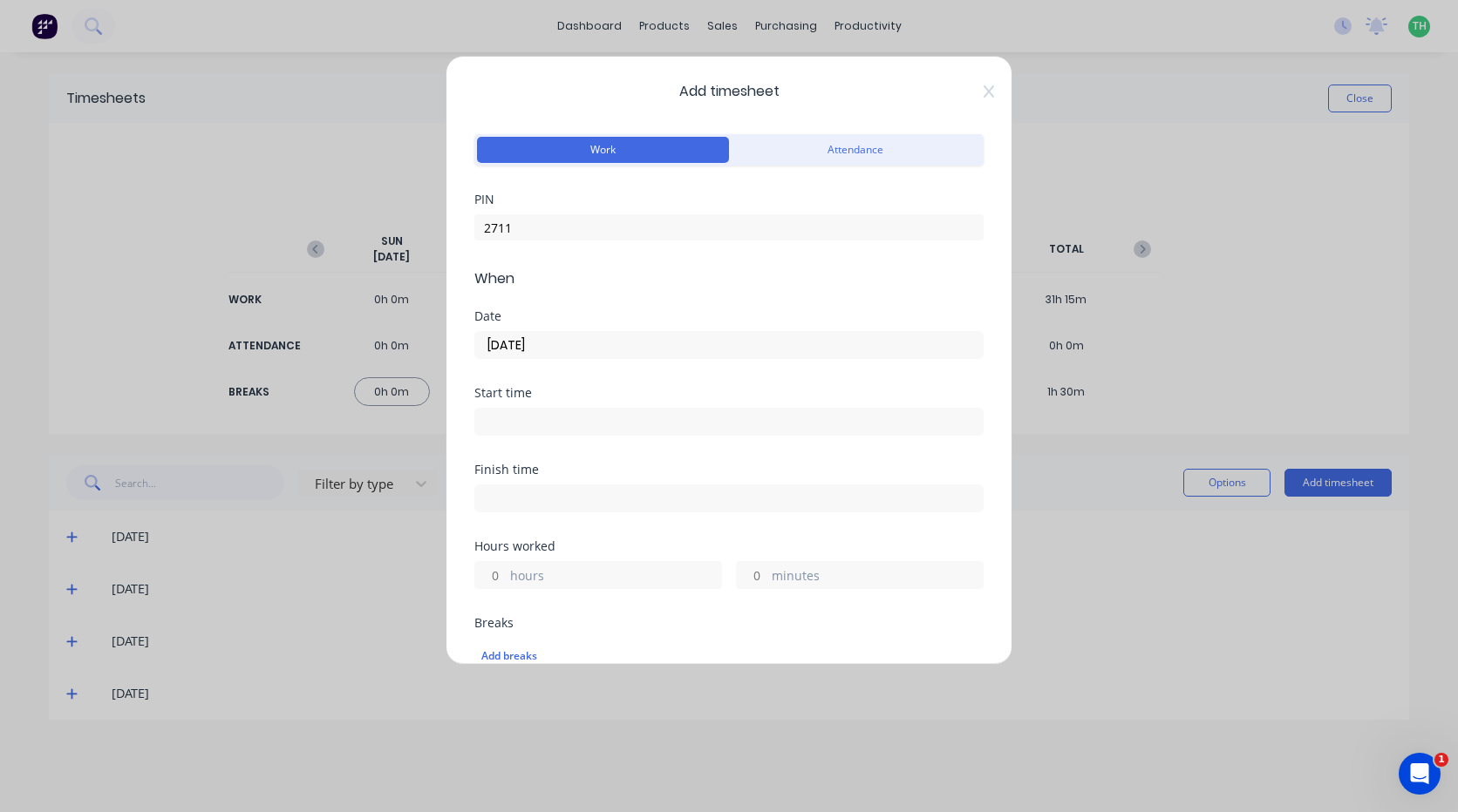
click at [532, 425] on input at bounding box center [729, 422] width 508 height 26
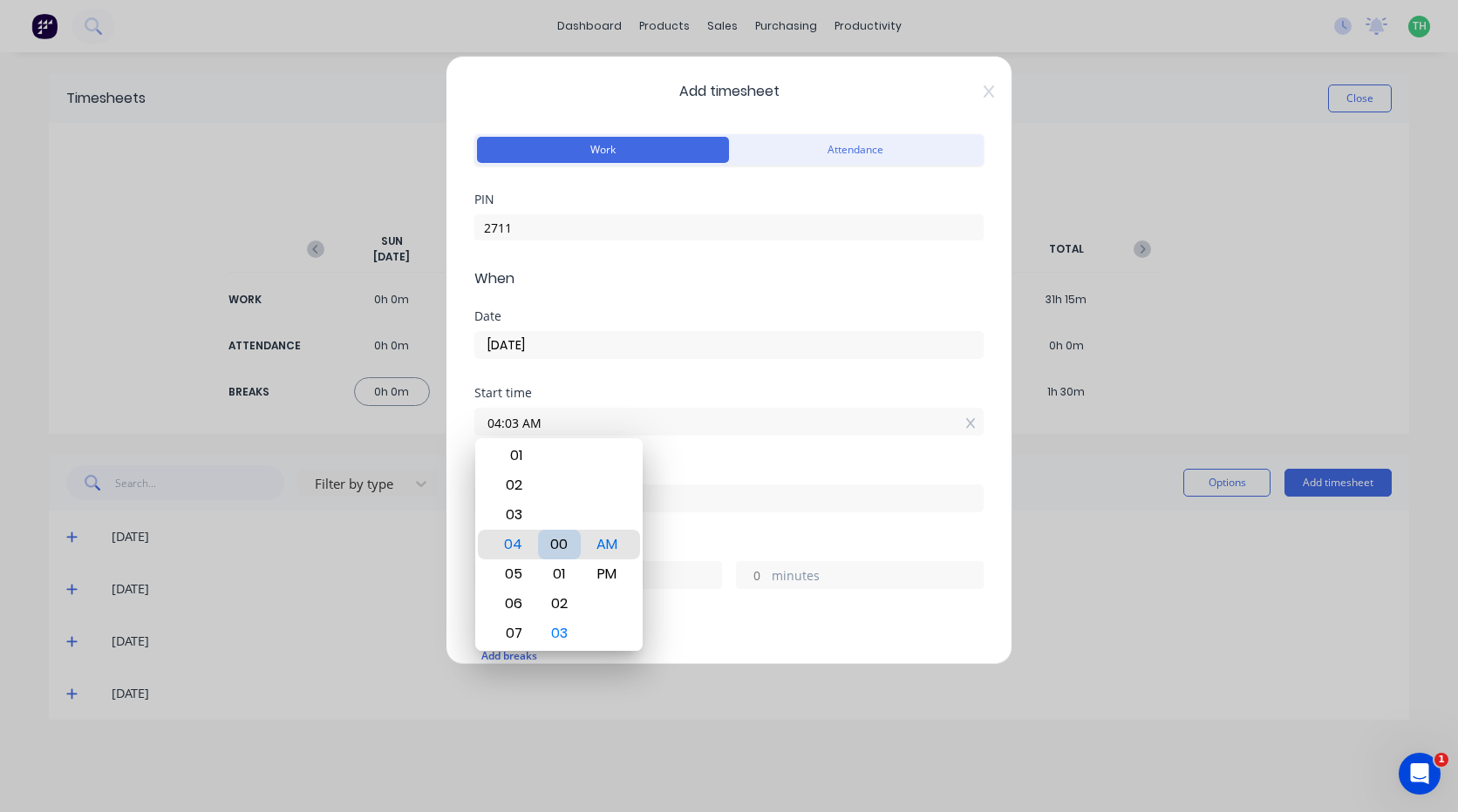
type input "04:00 AM"
click at [748, 526] on div "Finish time" at bounding box center [728, 501] width 509 height 76
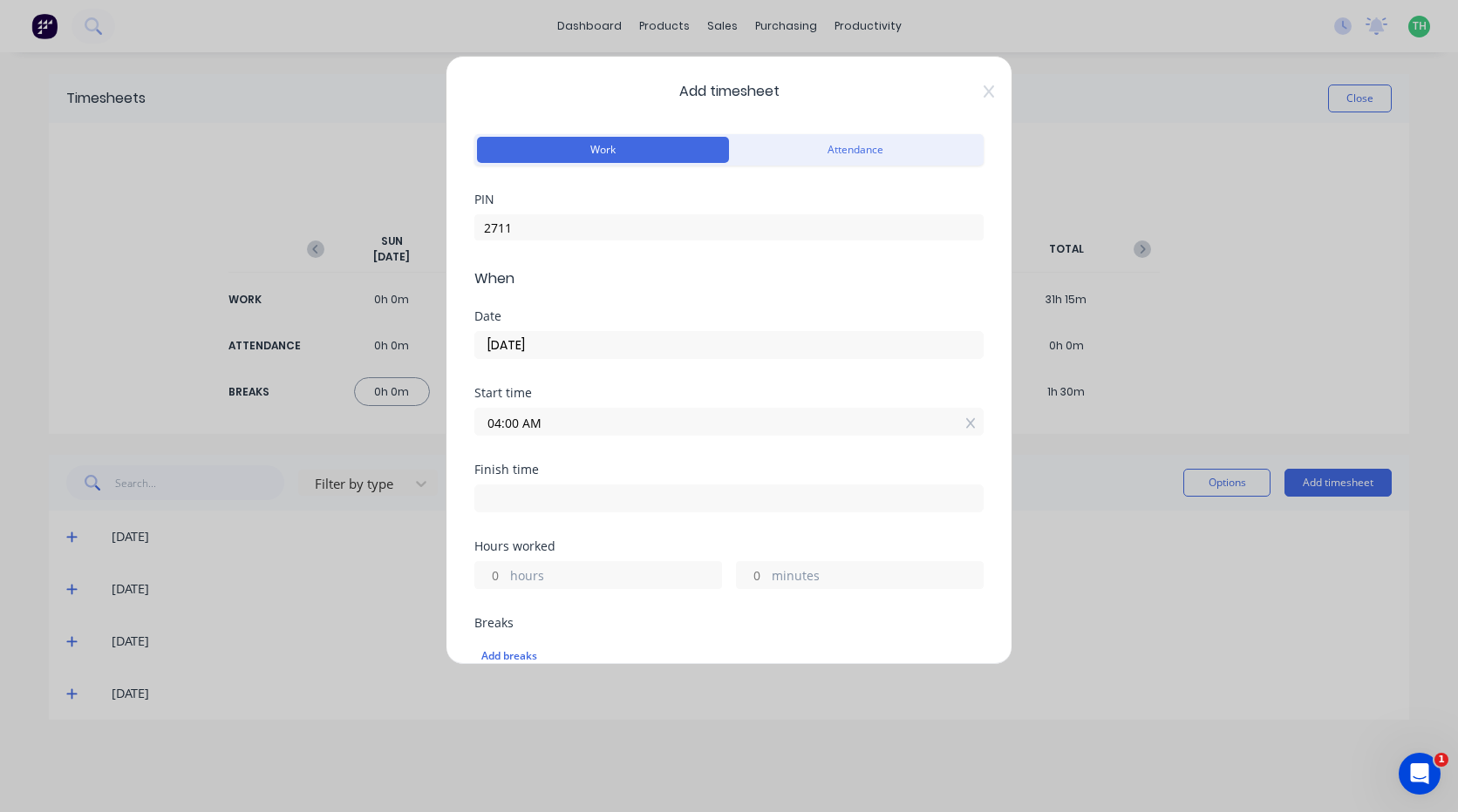
click at [607, 508] on input at bounding box center [729, 498] width 508 height 26
type input "04:42 AM"
type input "0"
type input "42"
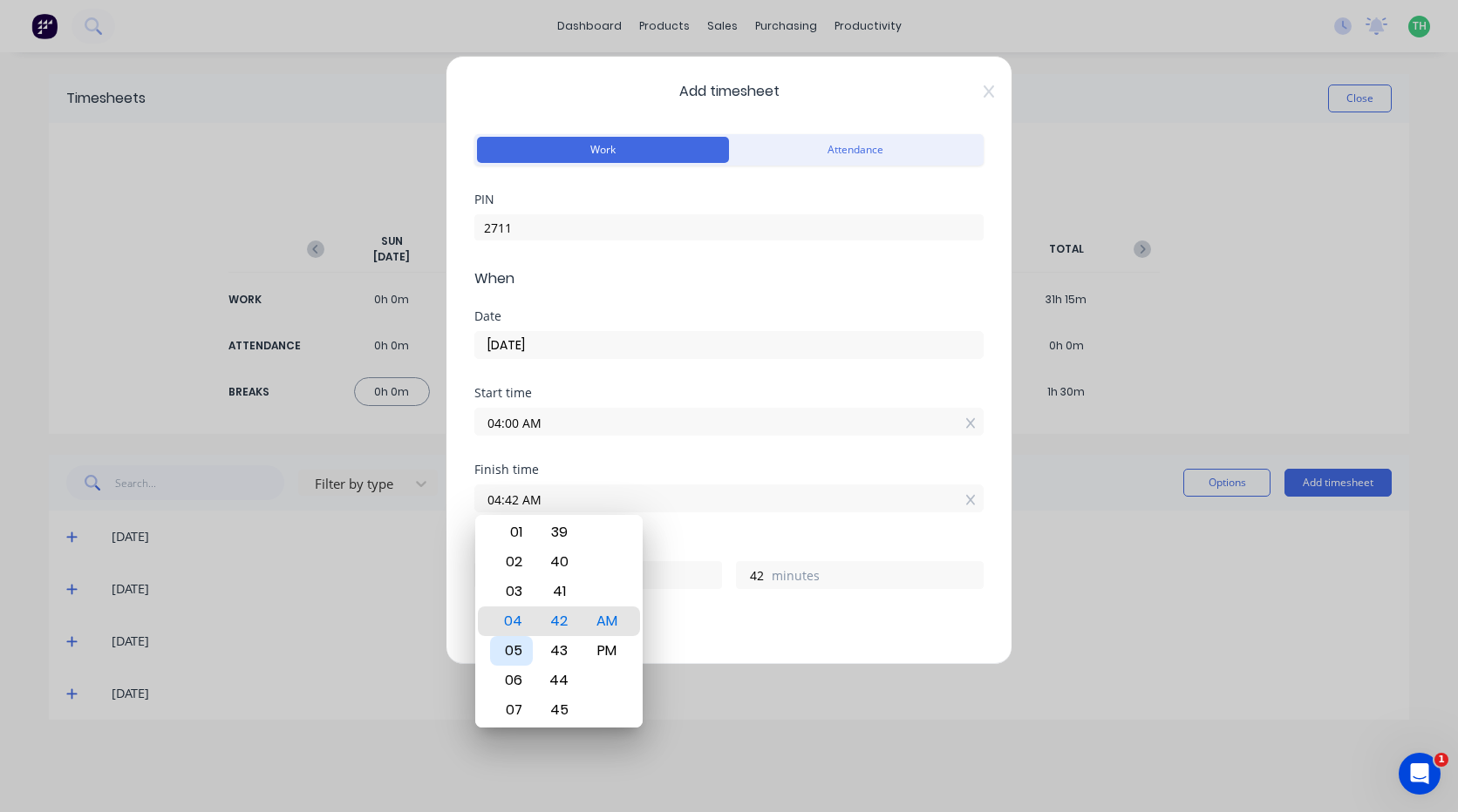
click at [518, 646] on div "05" at bounding box center [511, 650] width 43 height 29
type input "05:42 AM"
type input "1"
type input "05:39 AM"
type input "39"
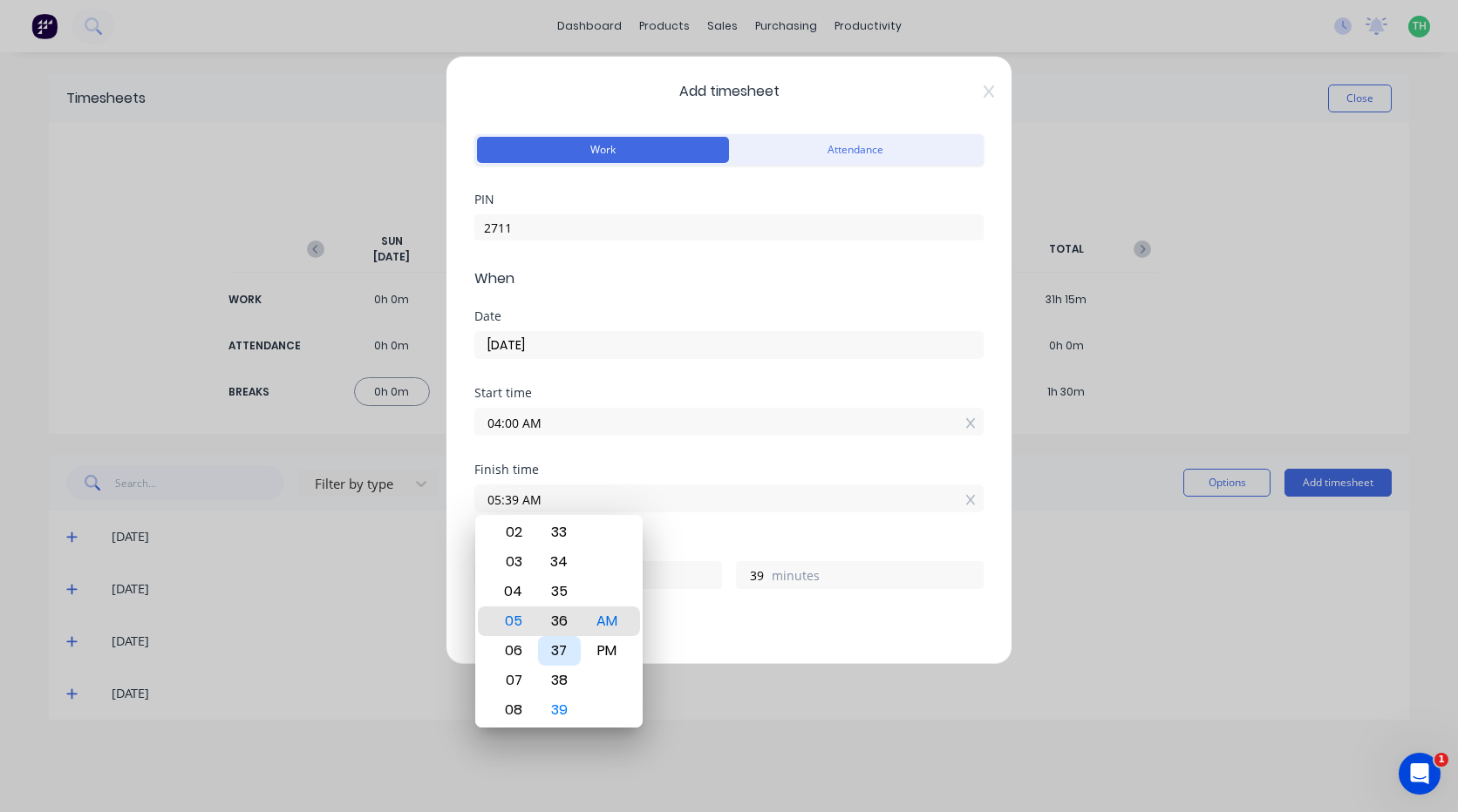
type input "05:36 AM"
type input "36"
type input "05:32 AM"
type input "32"
type input "05:28 AM"
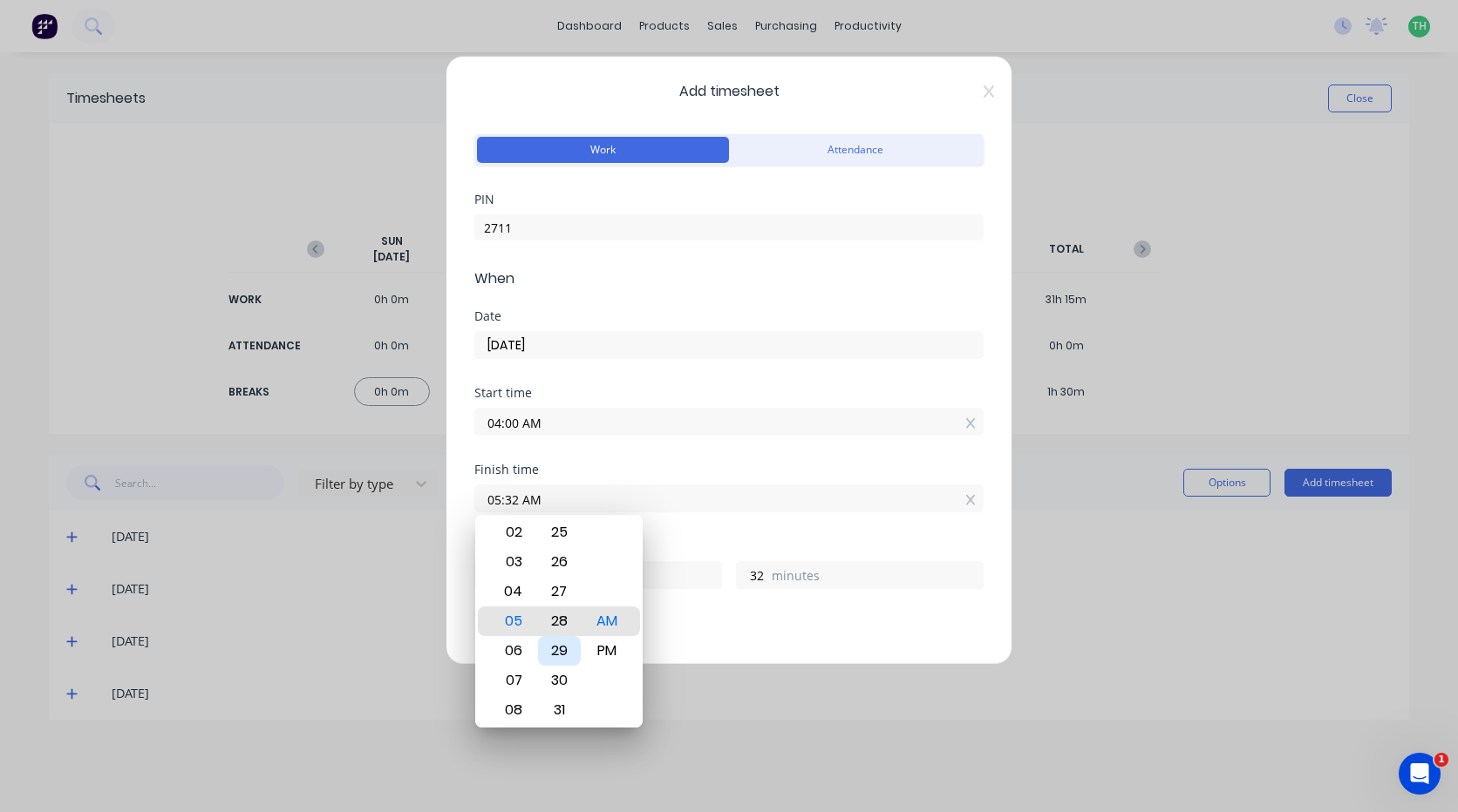
type input "28"
type input "05:24 AM"
type input "24"
type input "05:20 AM"
type input "20"
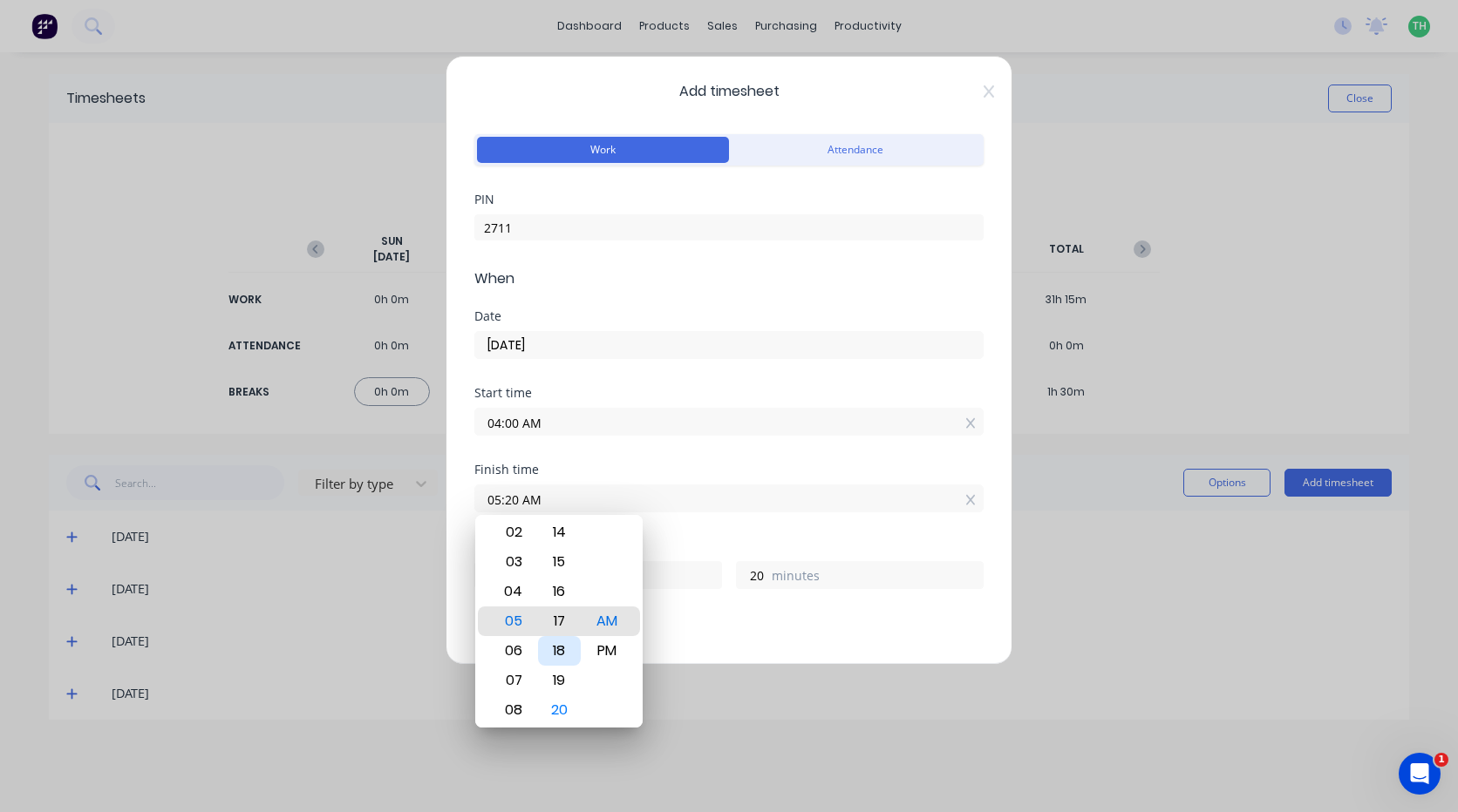
type input "05:17 AM"
type input "17"
type input "05:14 AM"
type input "14"
type input "05:11 AM"
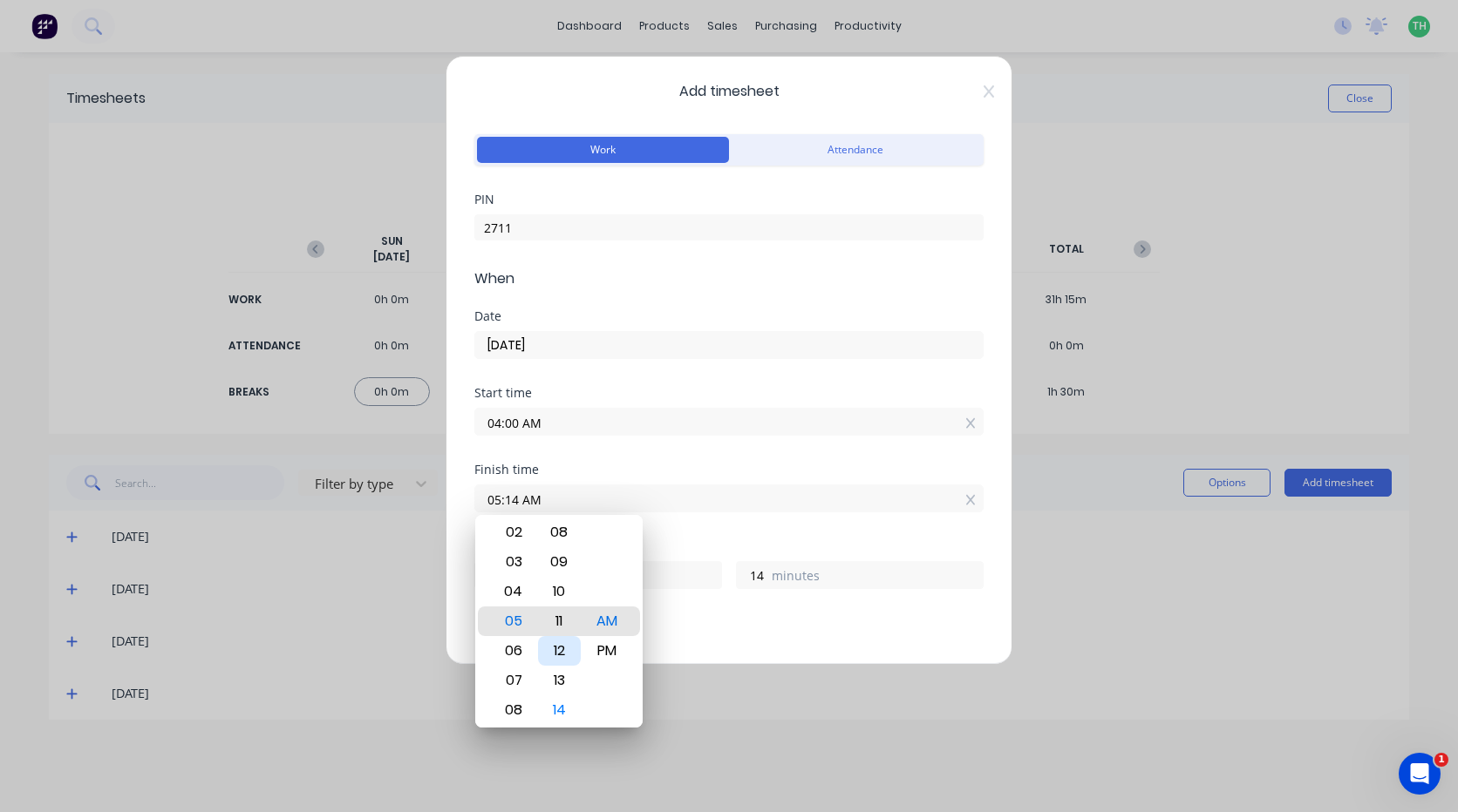
type input "11"
type input "05:08 AM"
type input "8"
type input "05:05 AM"
type input "5"
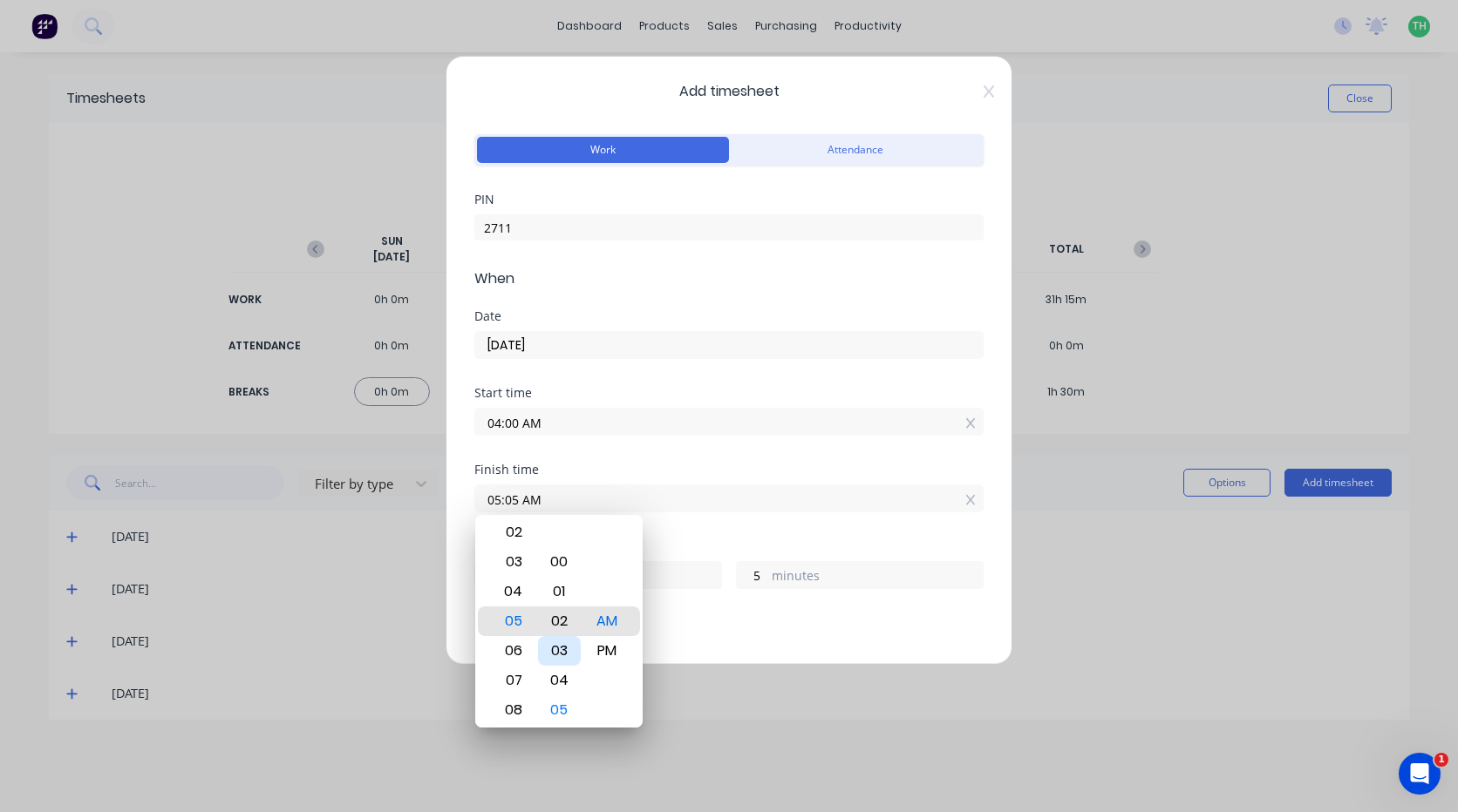
type input "05:02 AM"
type input "2"
type input "05:00 AM"
type input "0"
click at [714, 523] on div "Finish time 05:00 AM" at bounding box center [728, 501] width 509 height 76
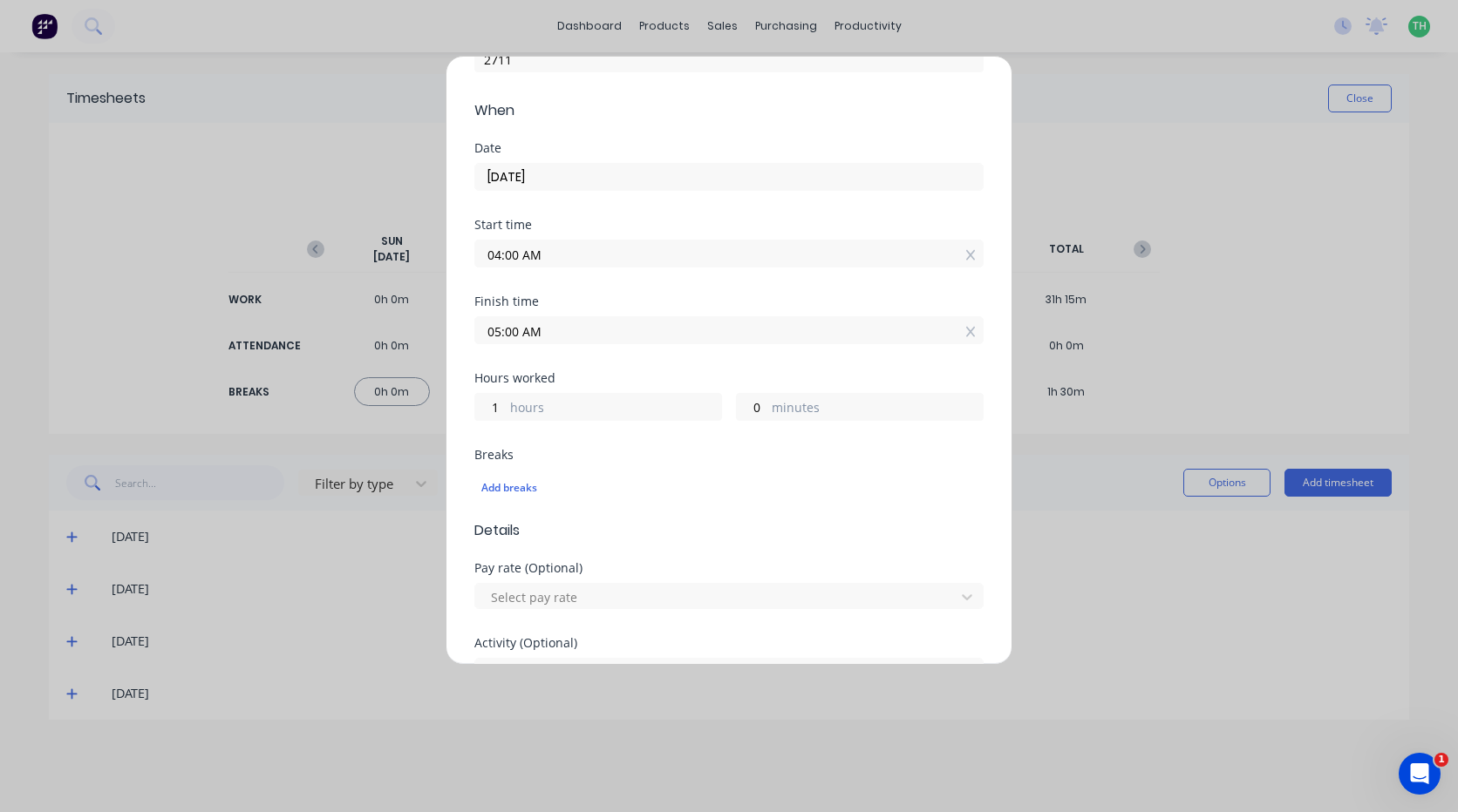
scroll to position [262, 0]
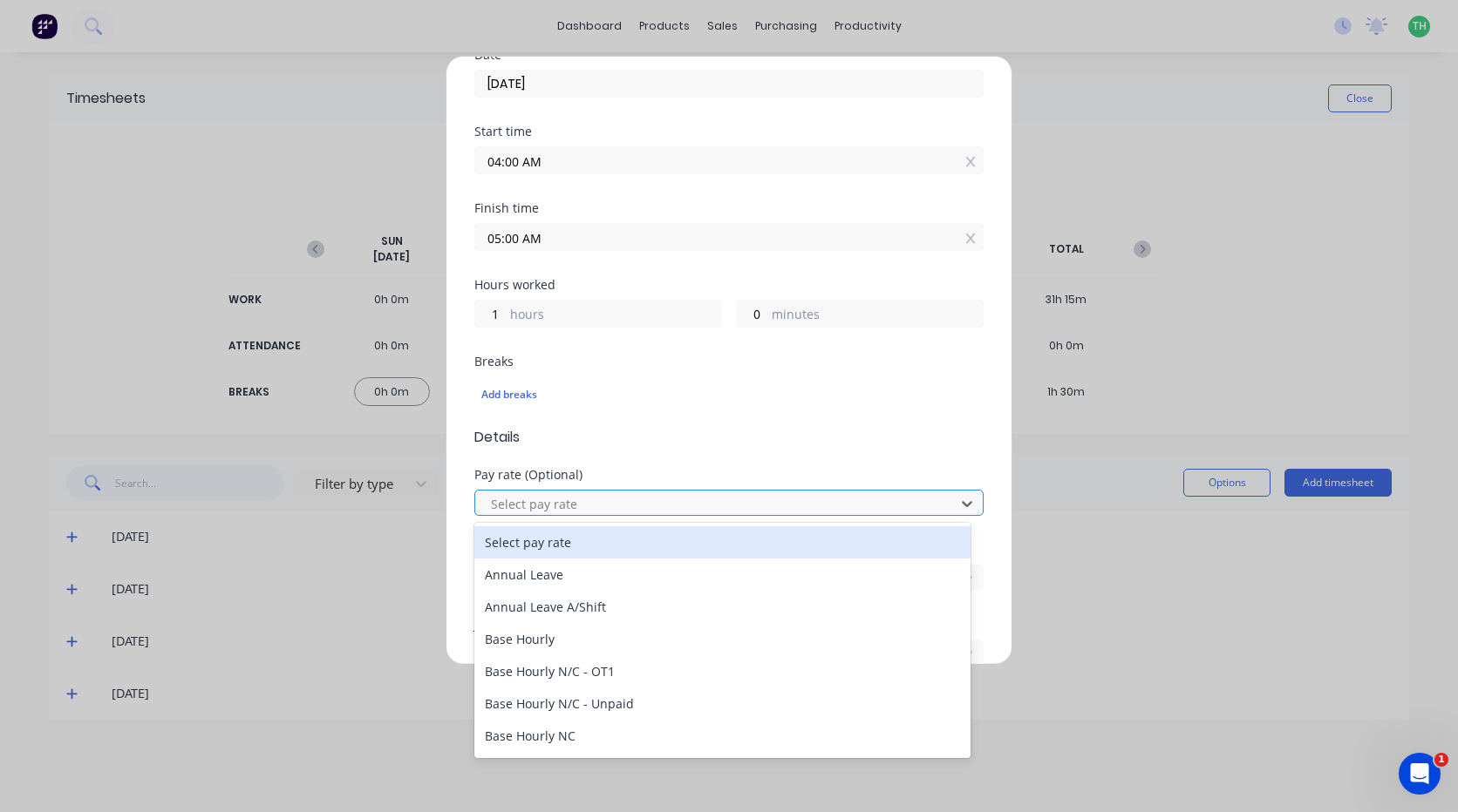
click at [598, 501] on div at bounding box center [717, 504] width 457 height 22
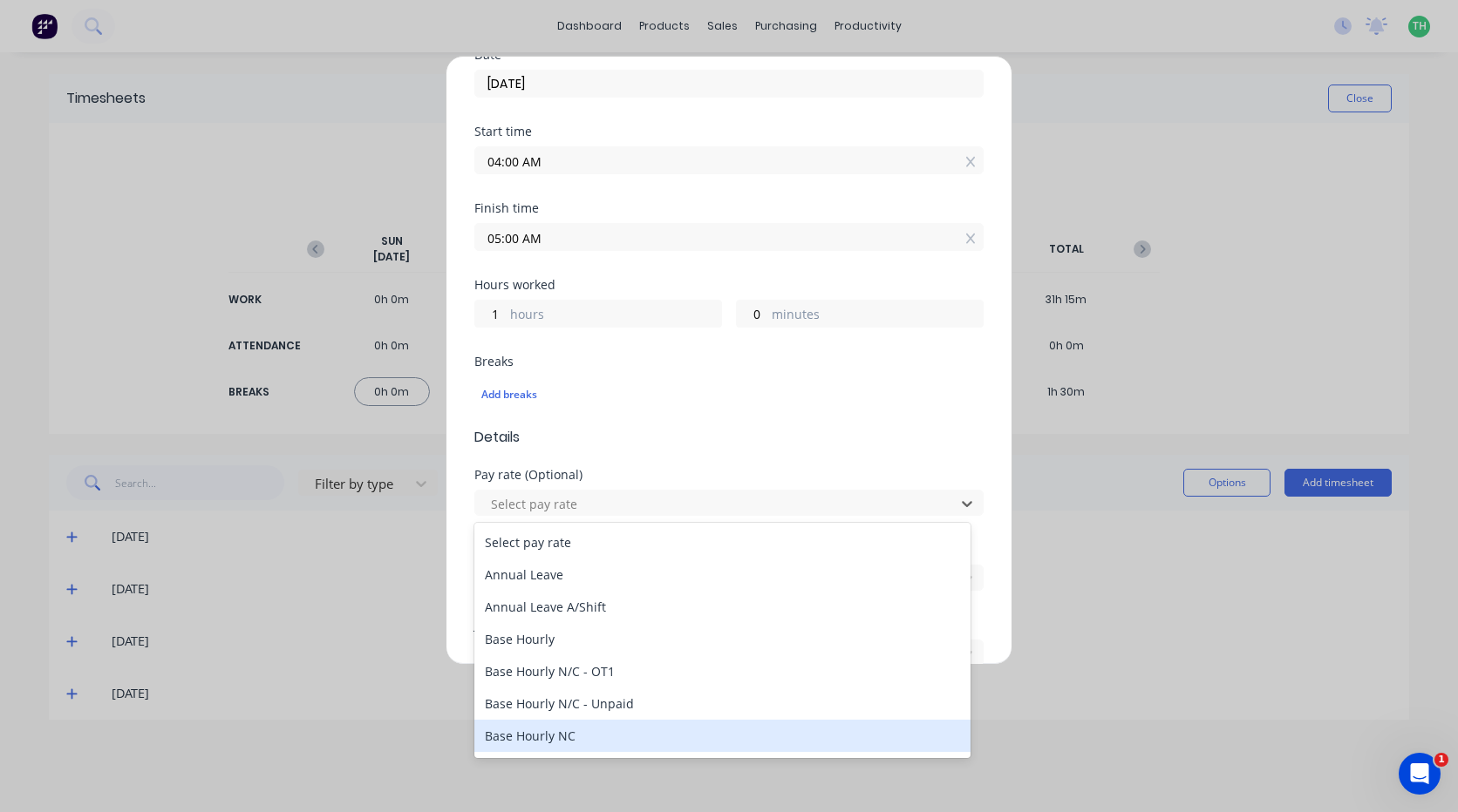
click at [599, 735] on div "Base Hourly NC" at bounding box center [722, 736] width 496 height 32
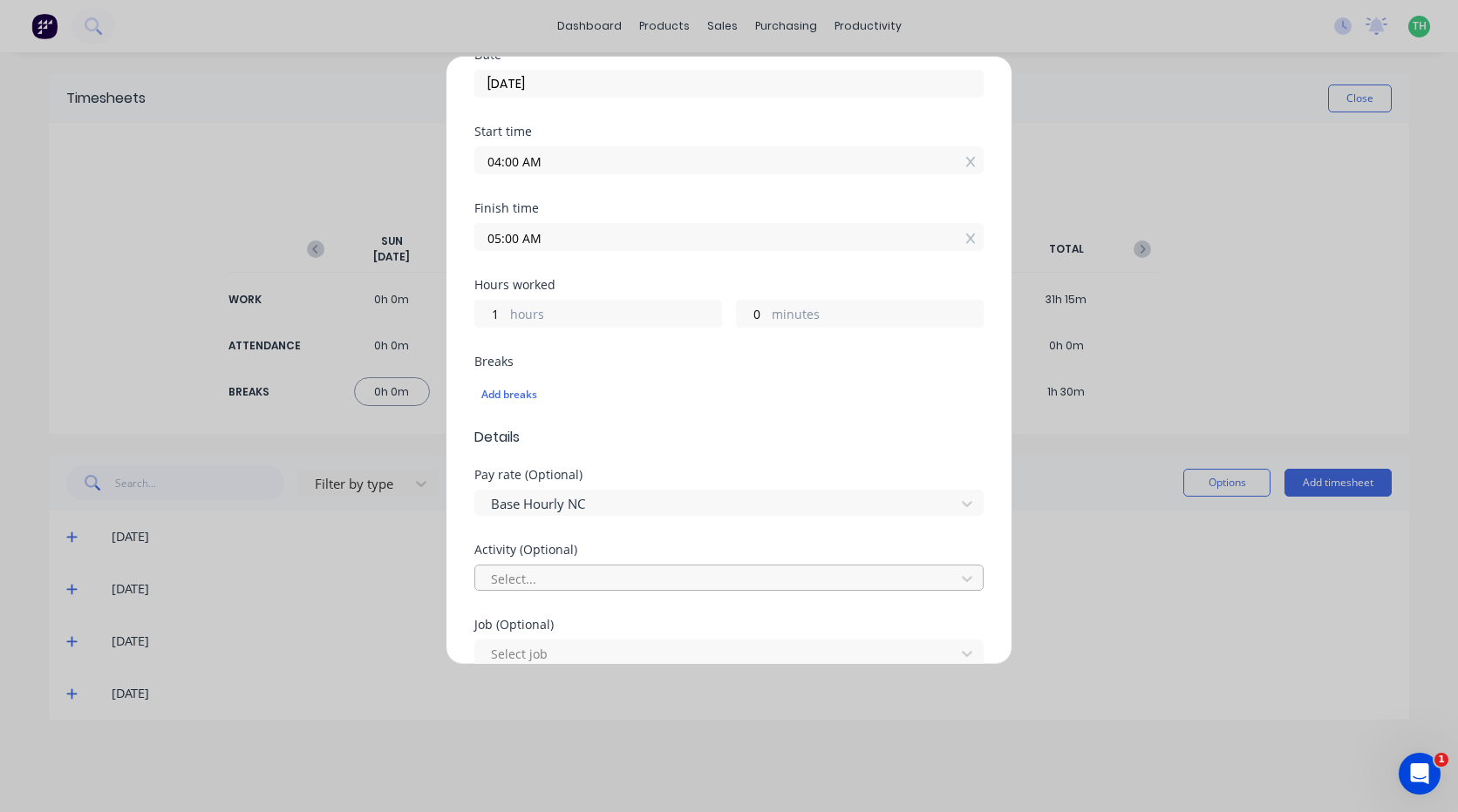
click at [568, 577] on div at bounding box center [717, 579] width 457 height 22
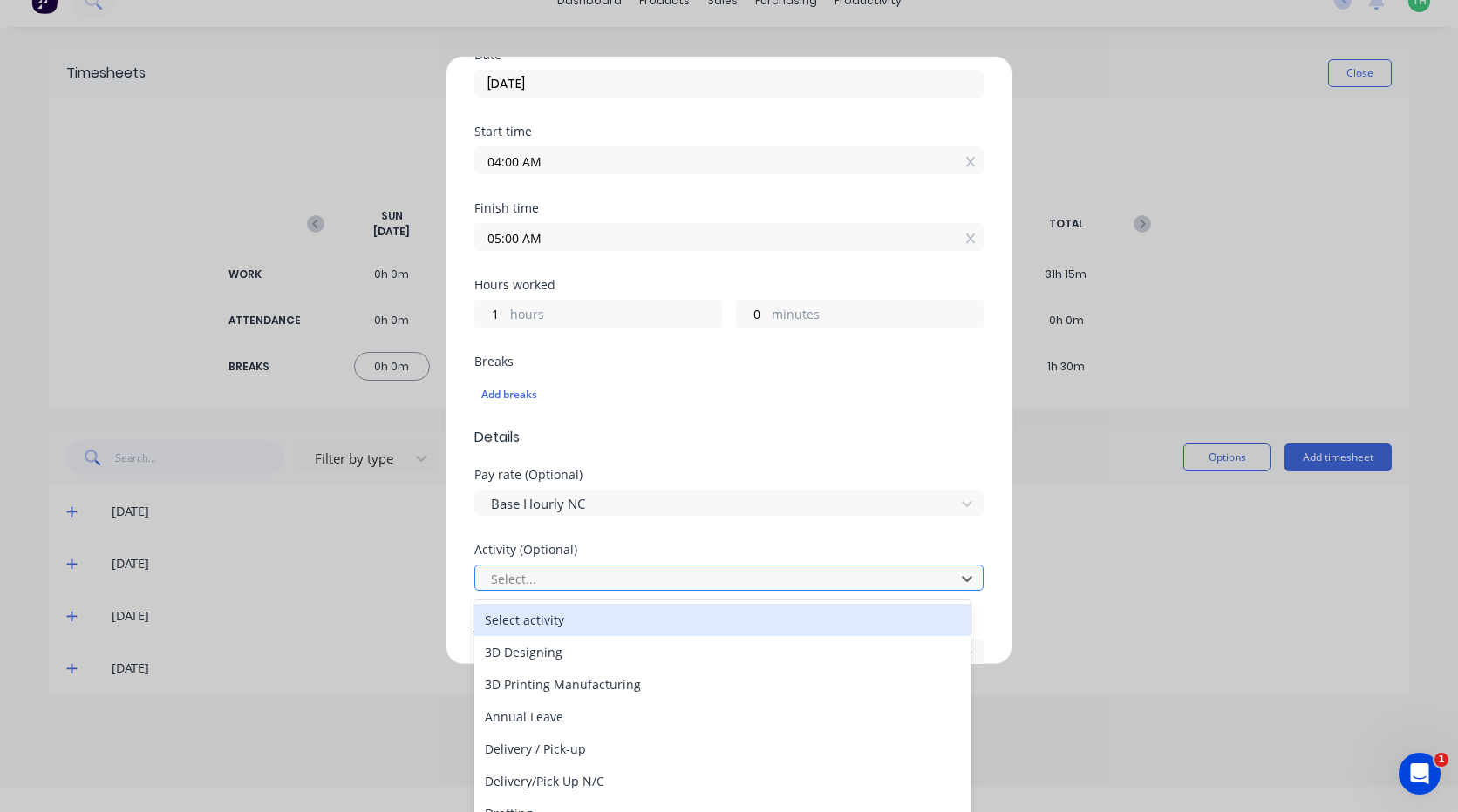
scroll to position [28, 0]
type input "m"
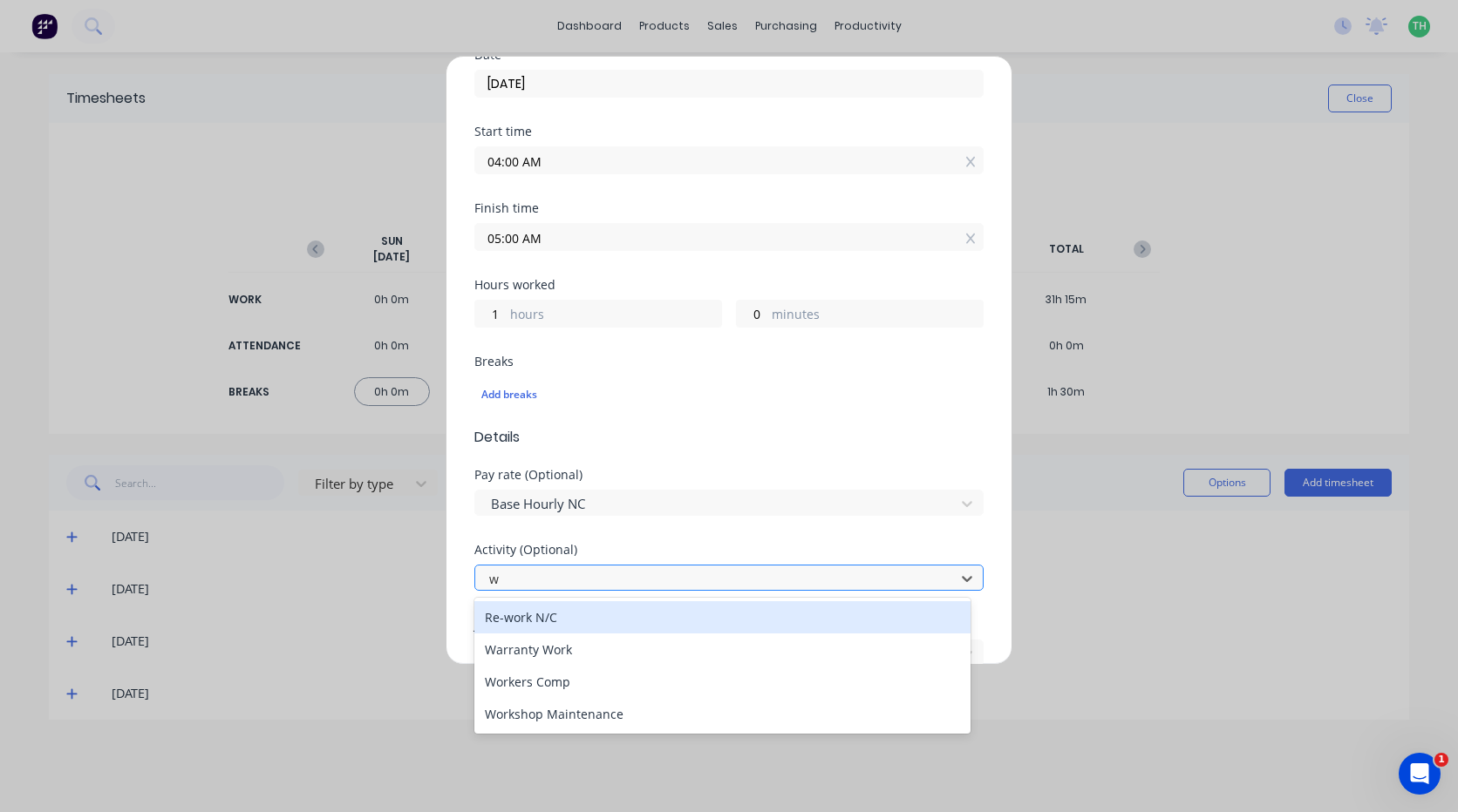
scroll to position [0, 0]
type input "work"
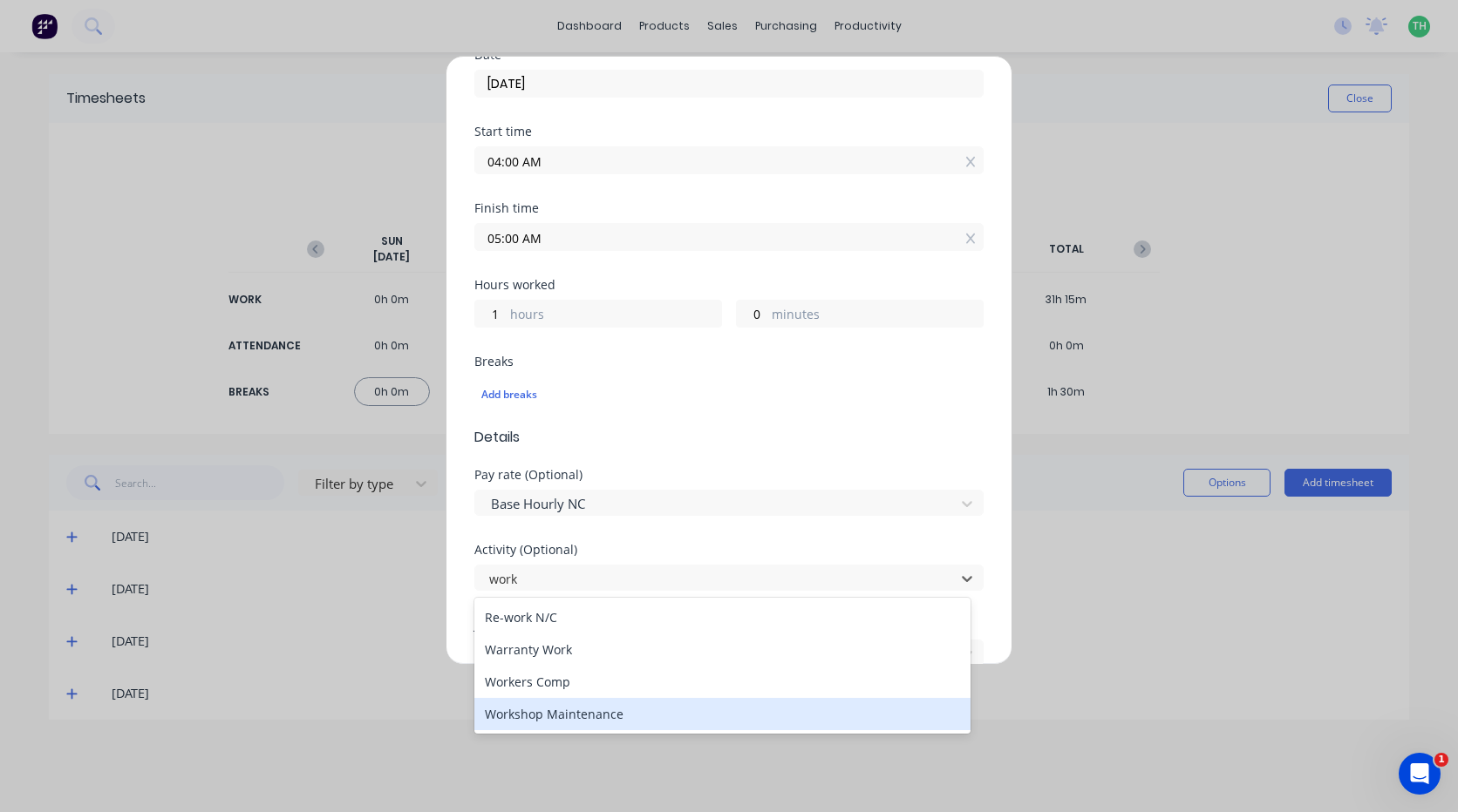
click at [635, 712] on div "Workshop Maintenance" at bounding box center [722, 714] width 496 height 32
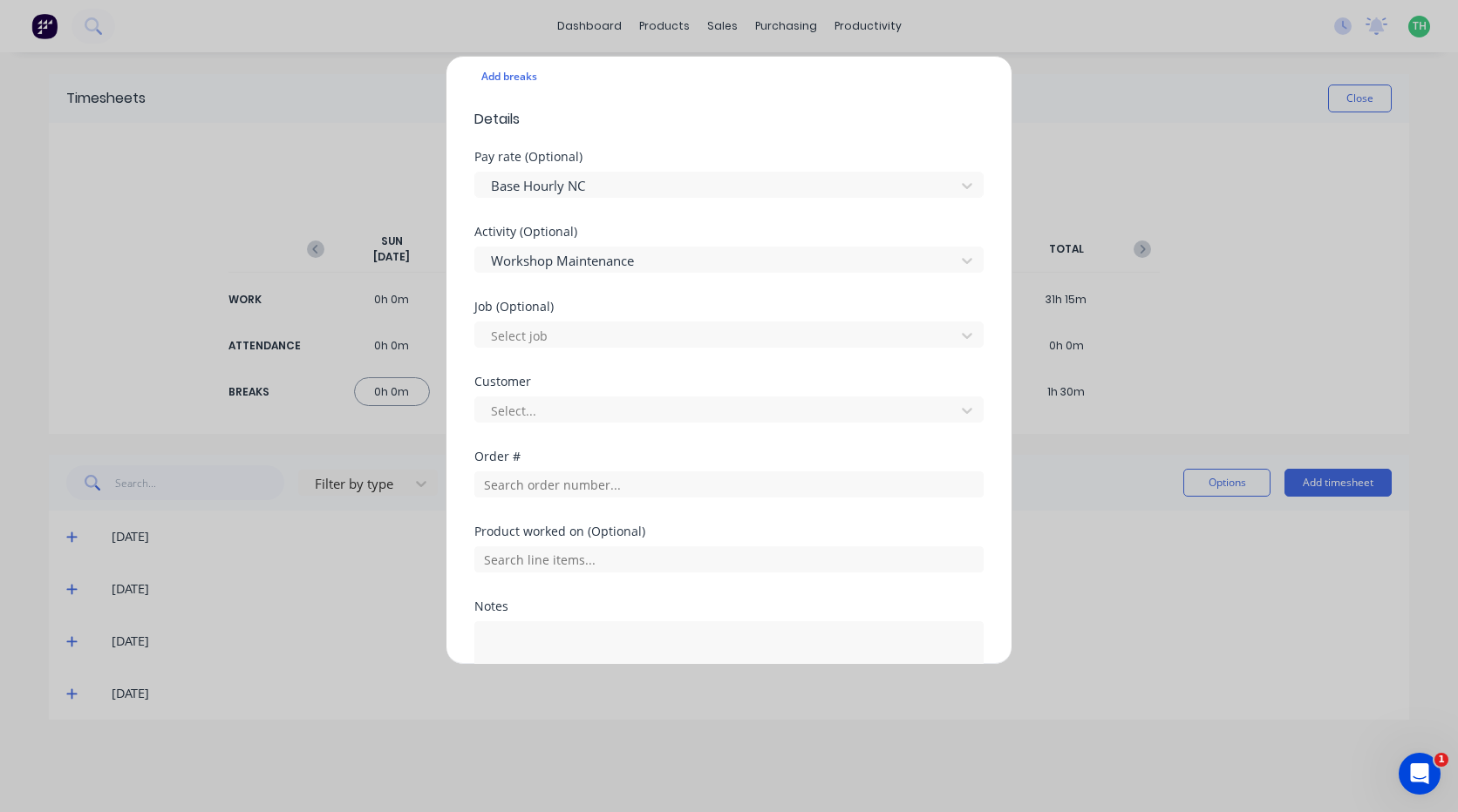
scroll to position [610, 0]
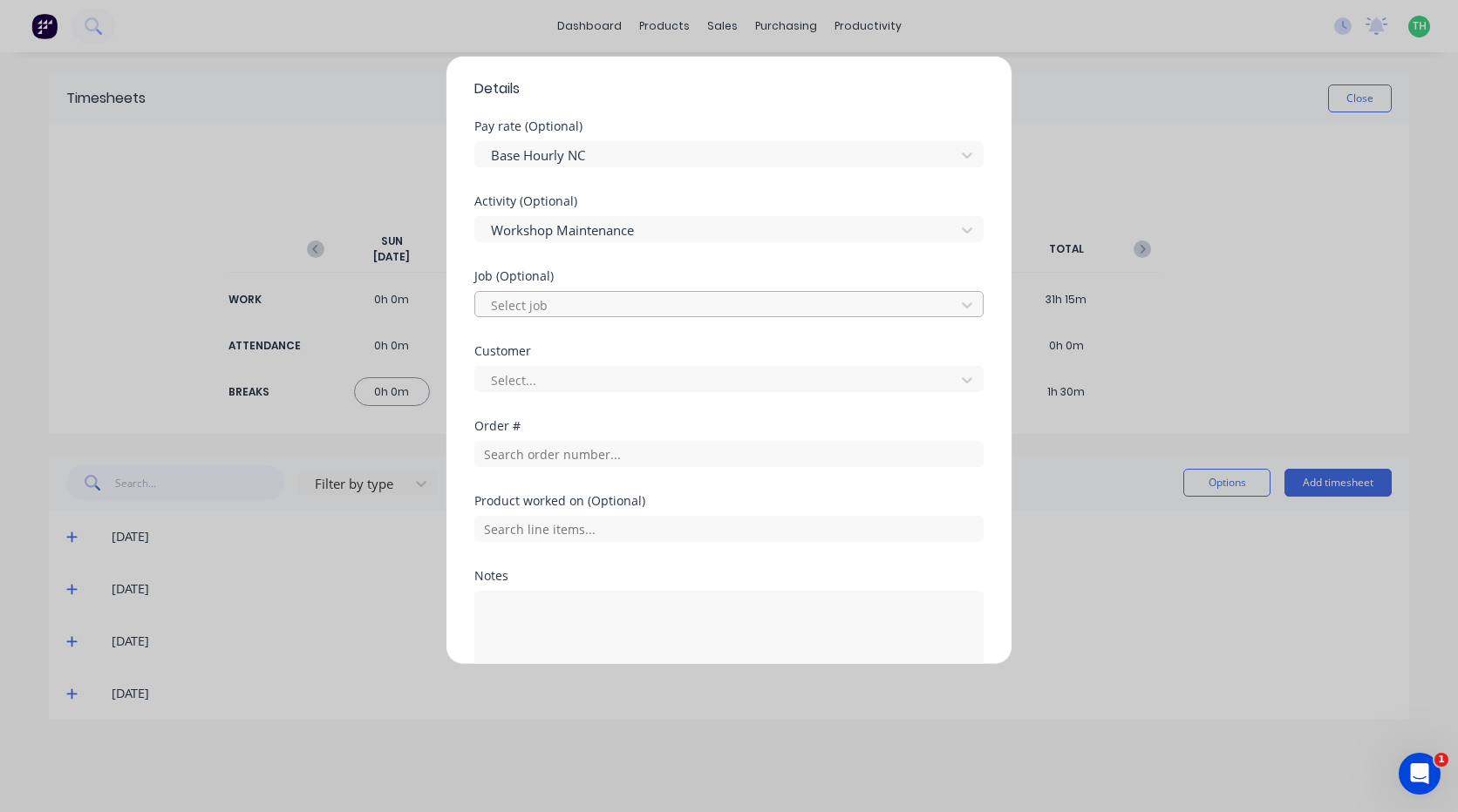
click at [542, 303] on div at bounding box center [717, 305] width 457 height 22
click at [599, 307] on div at bounding box center [717, 305] width 457 height 22
click at [595, 371] on div at bounding box center [717, 380] width 457 height 22
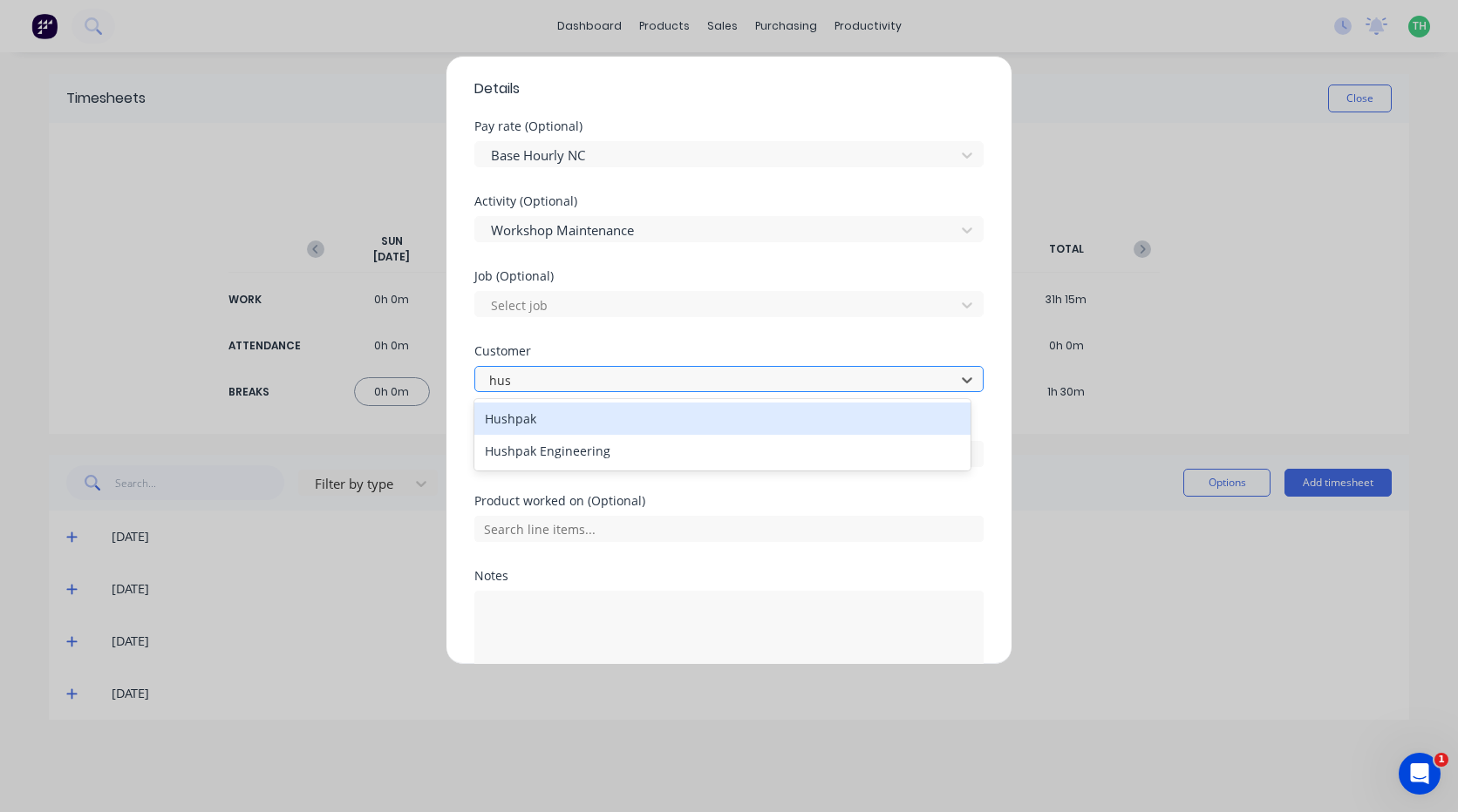
type input "hush"
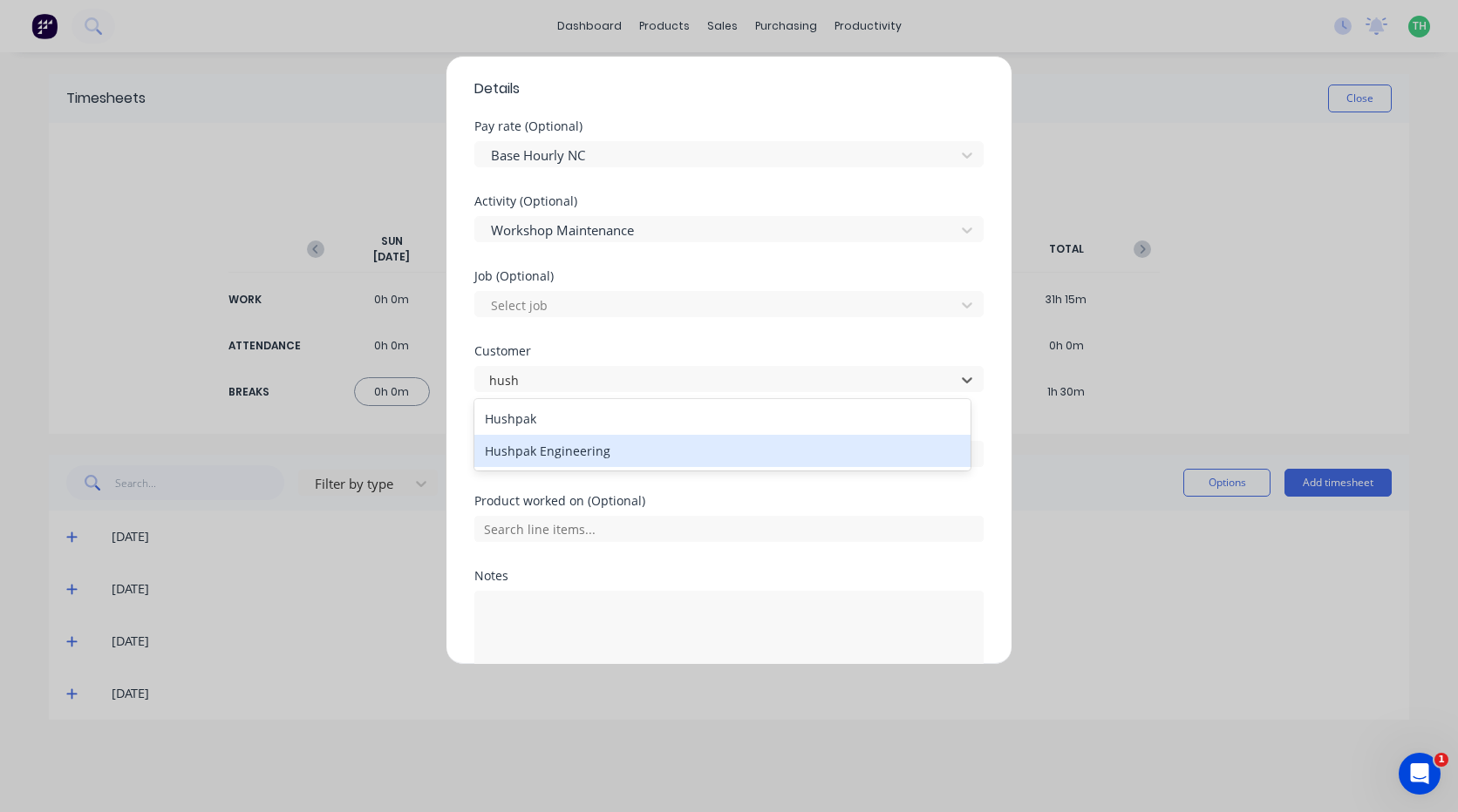
click at [600, 444] on div "Hushpak Engineering" at bounding box center [722, 451] width 496 height 32
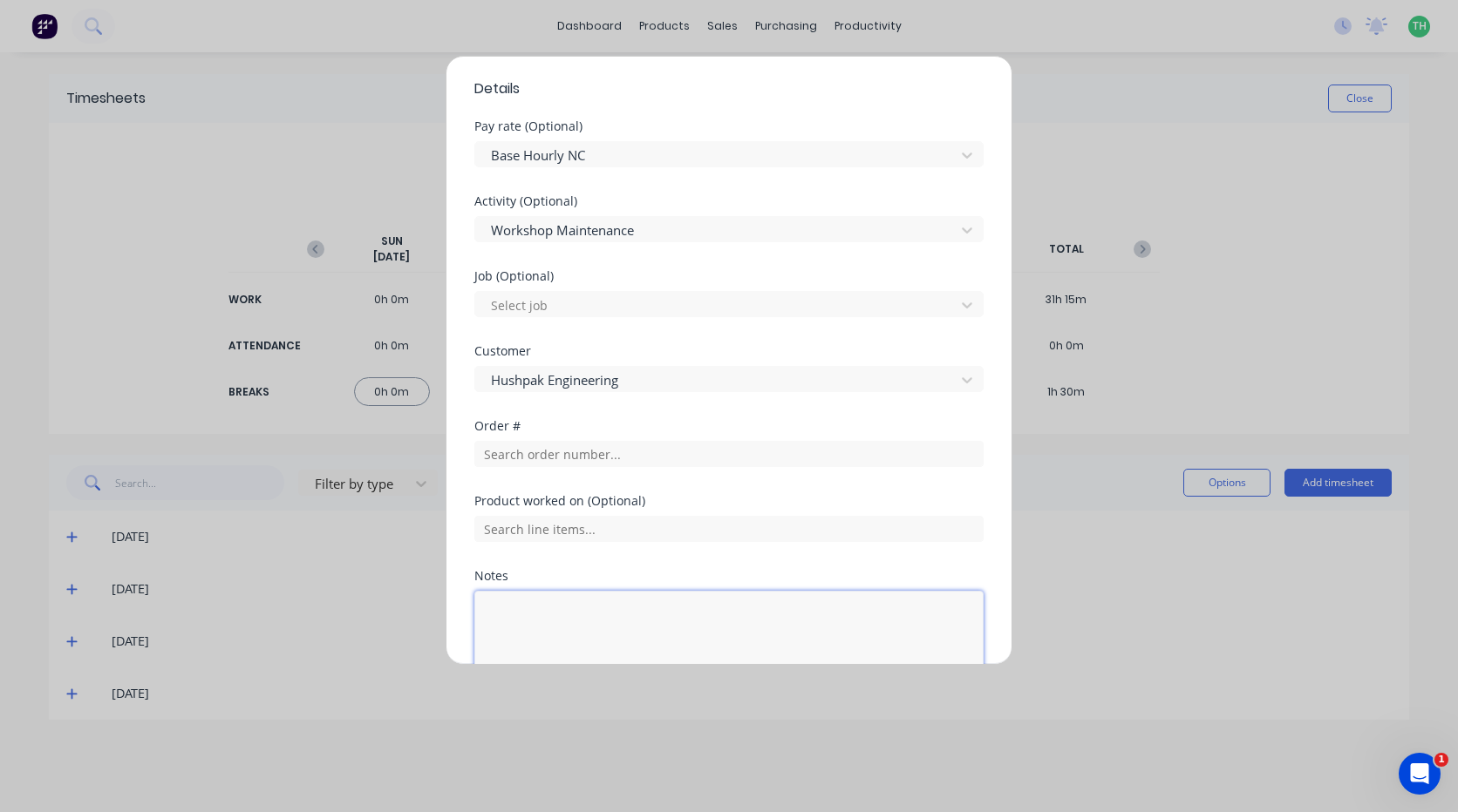
click at [608, 605] on textarea at bounding box center [728, 637] width 509 height 92
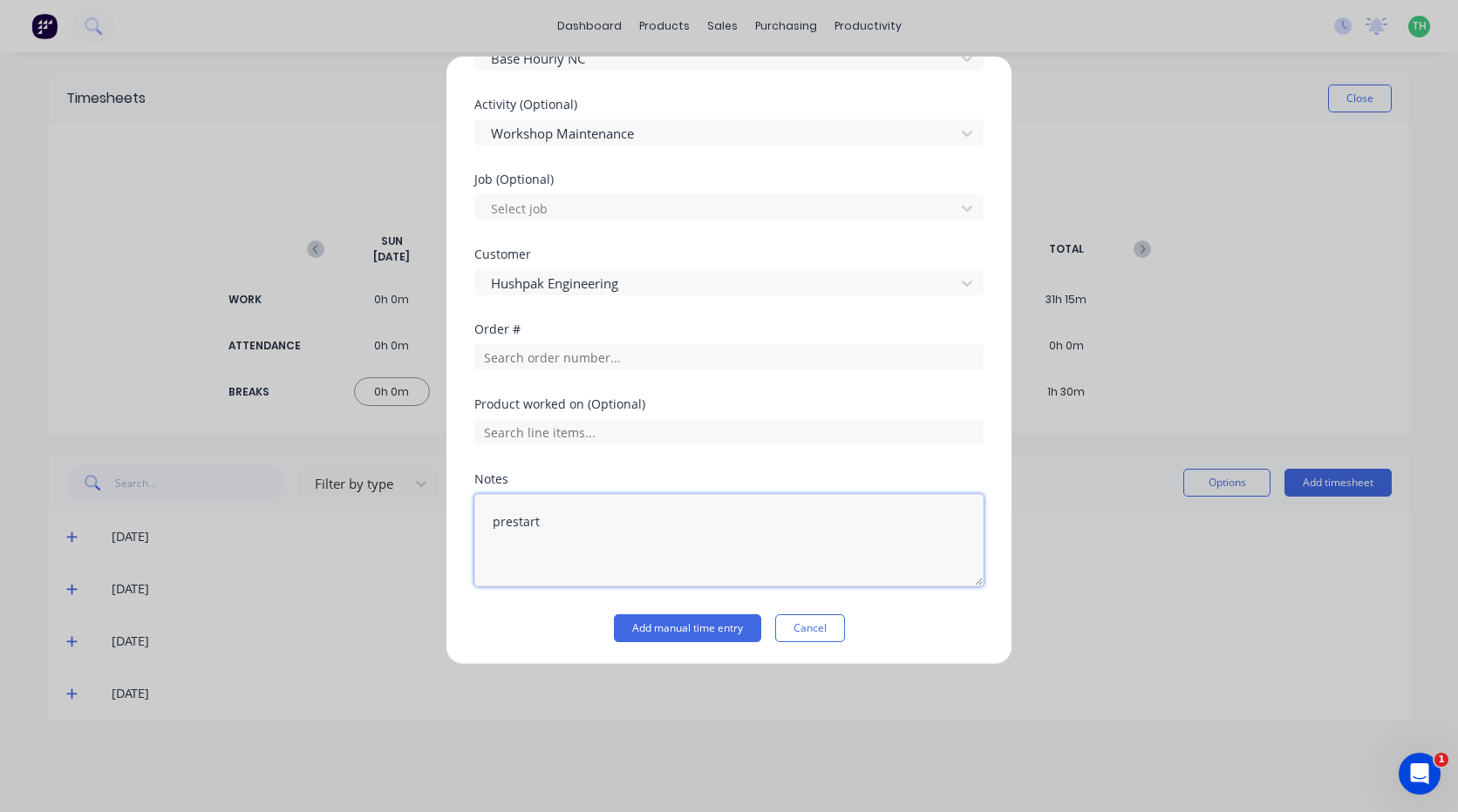
scroll to position [709, 0]
type textarea "prestart"
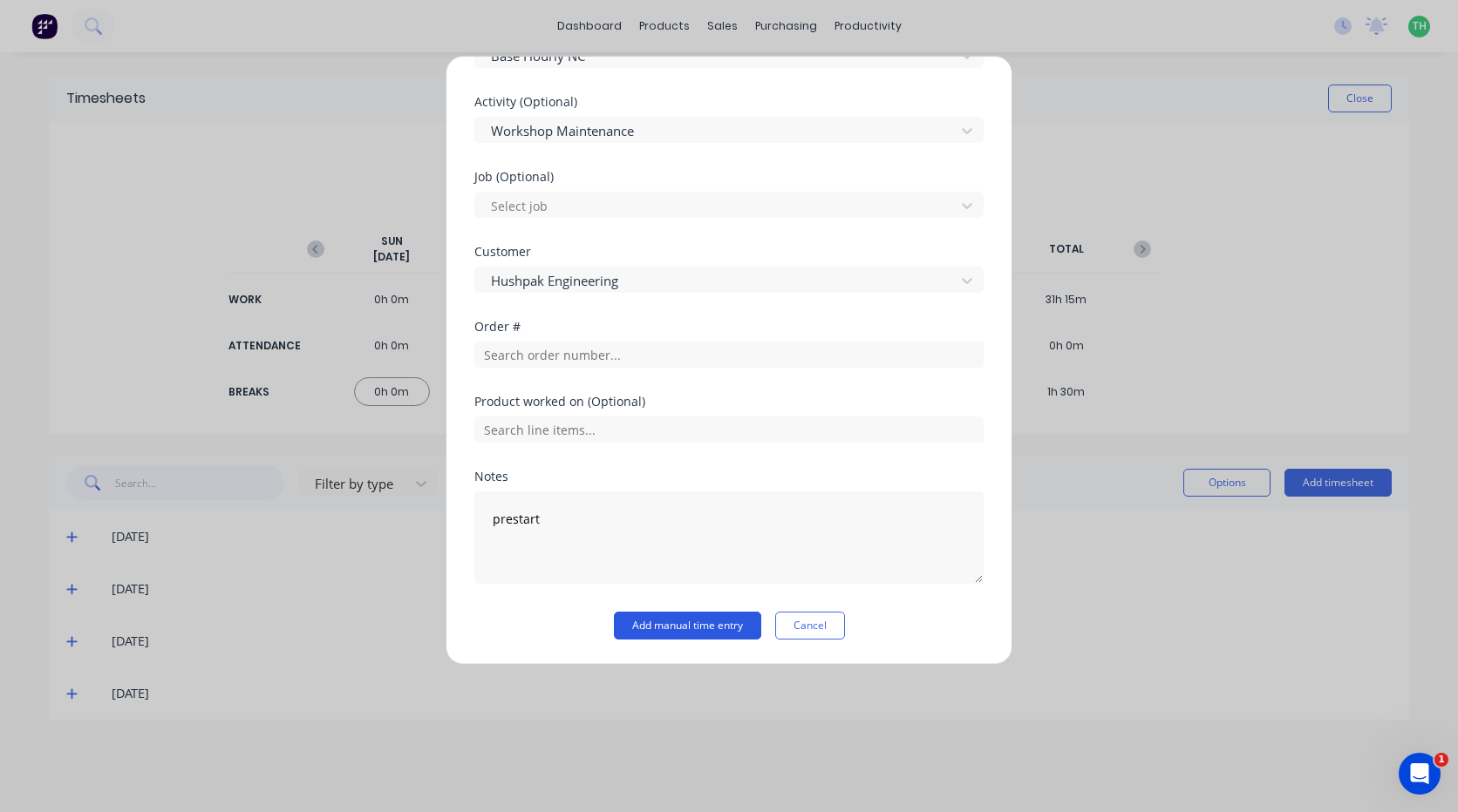
click at [694, 626] on button "Add manual time entry" at bounding box center [687, 625] width 147 height 28
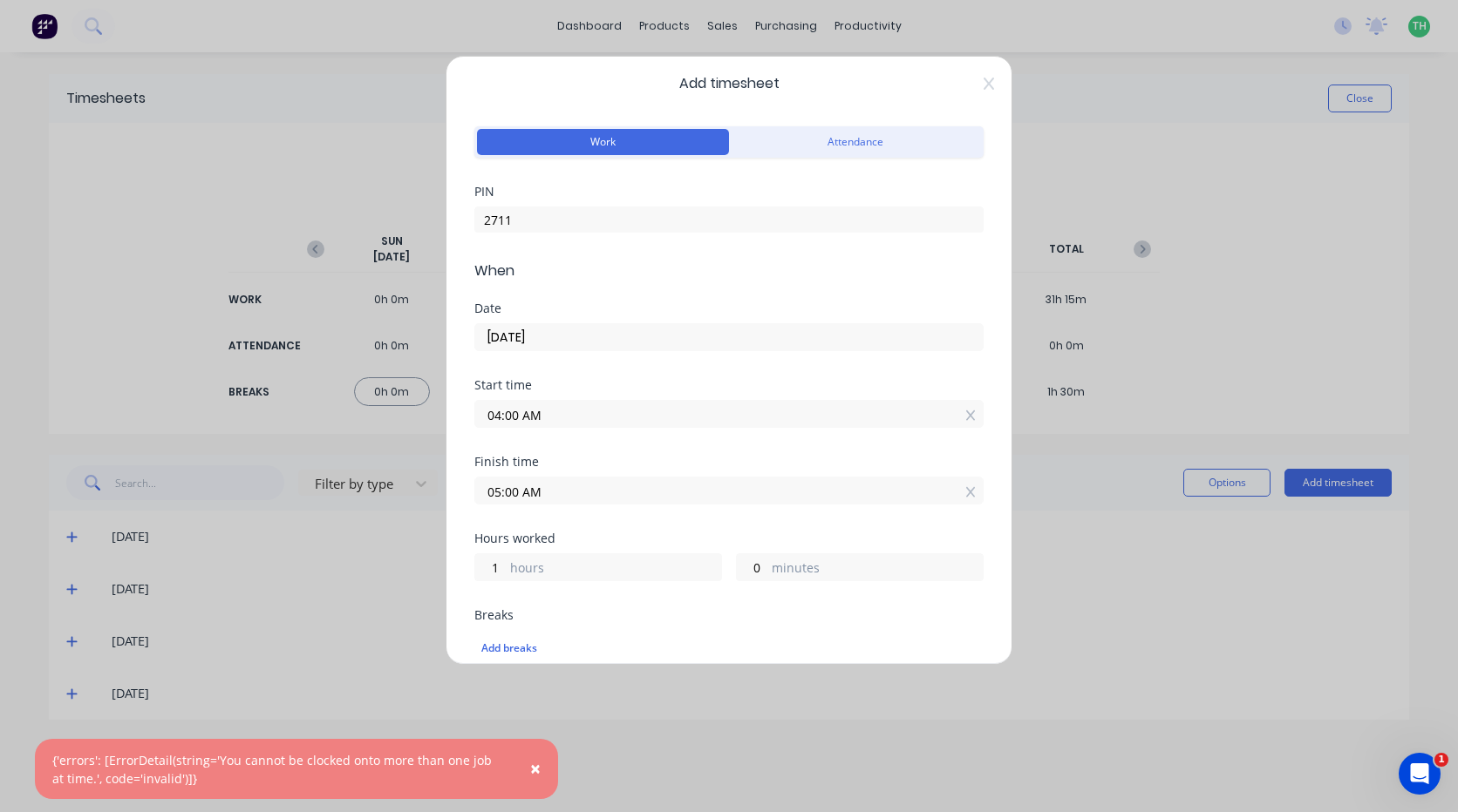
scroll to position [0, 0]
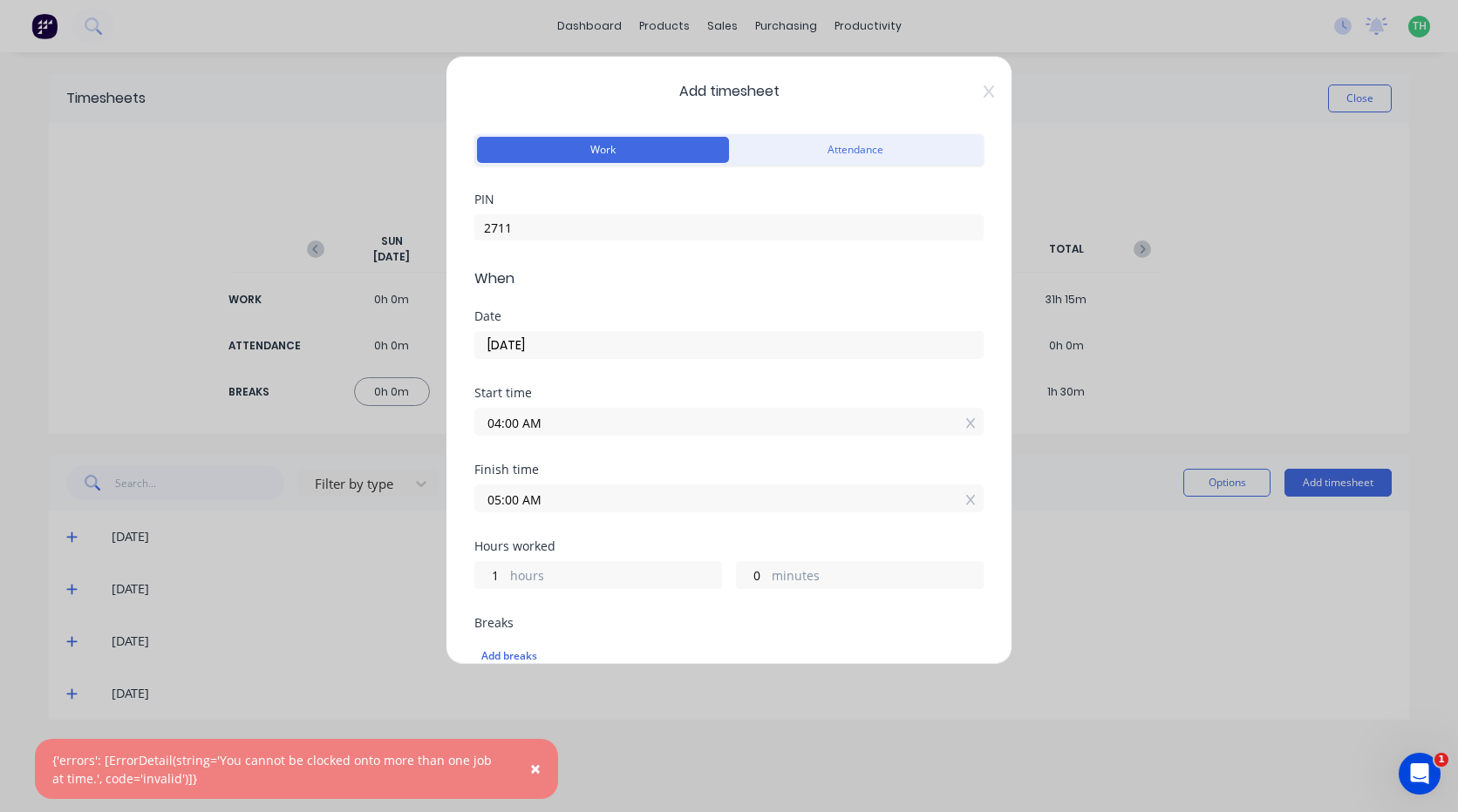
click at [1345, 27] on div "Add timesheet Work Attendance PIN 2711 When Date [DATE] Start time 04:00 AM Fin…" at bounding box center [729, 406] width 1458 height 812
click at [984, 90] on icon at bounding box center [989, 91] width 11 height 12
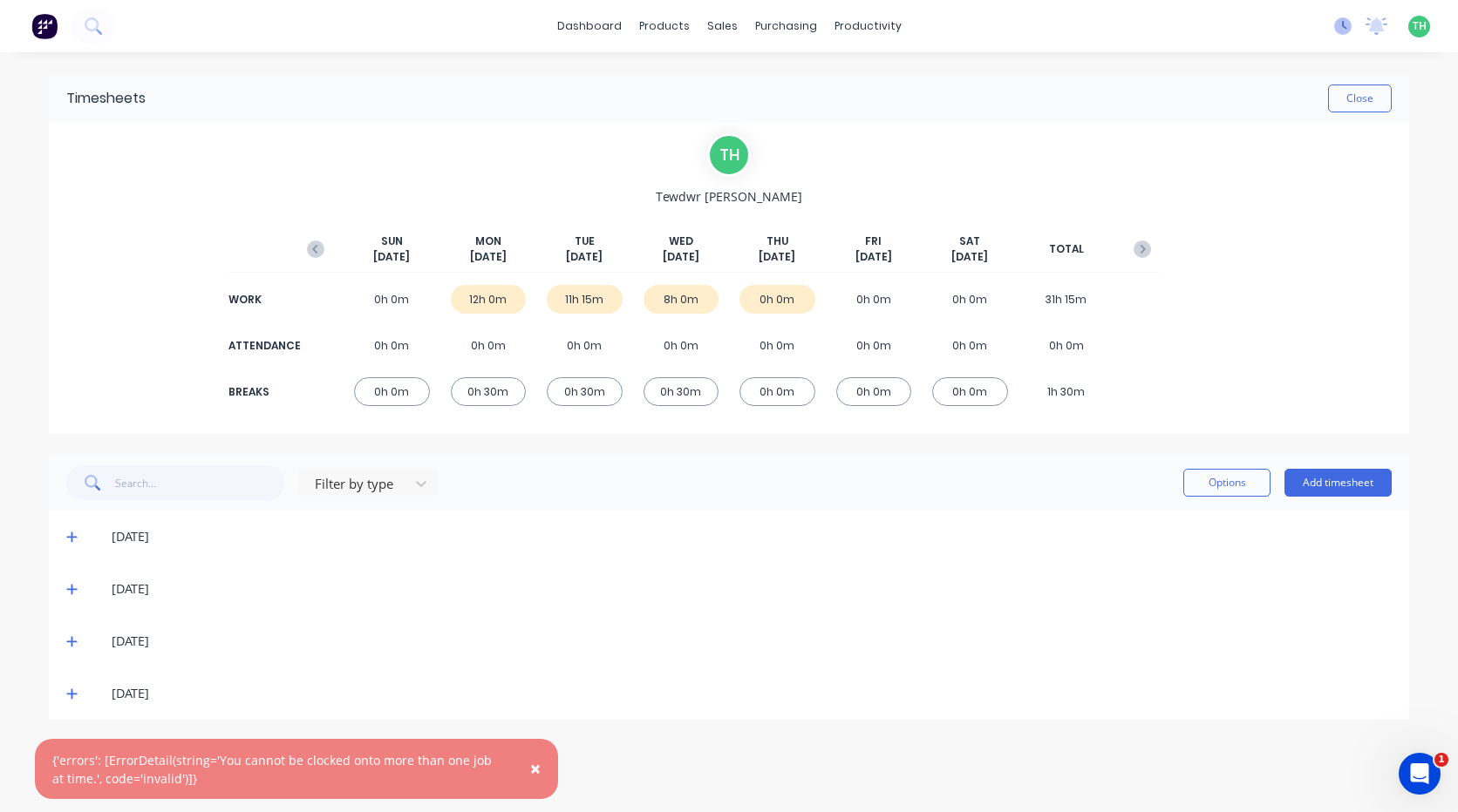
click at [1340, 32] on icon at bounding box center [1343, 27] width 18 height 18
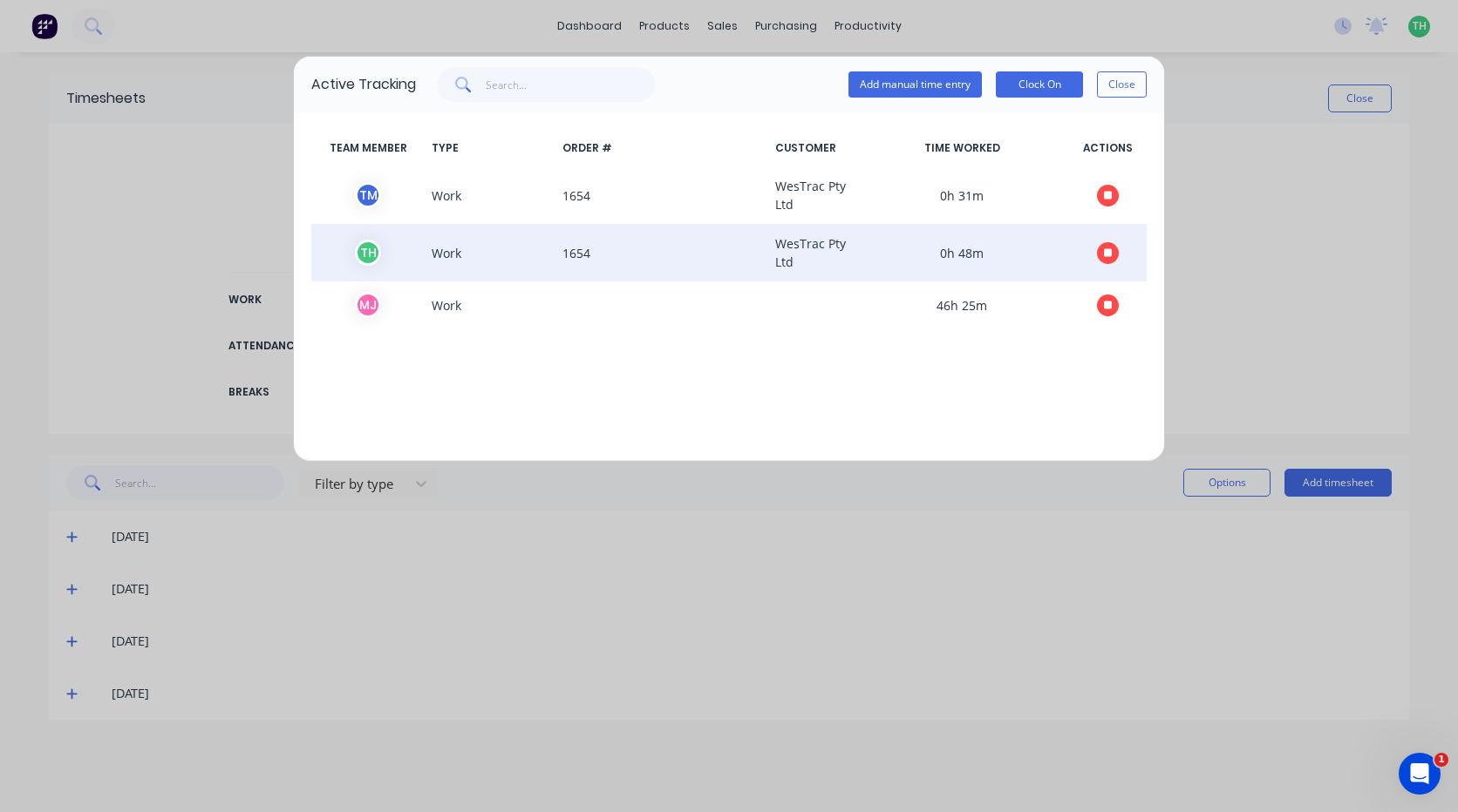
click at [1109, 248] on icon "button" at bounding box center [1108, 253] width 9 height 12
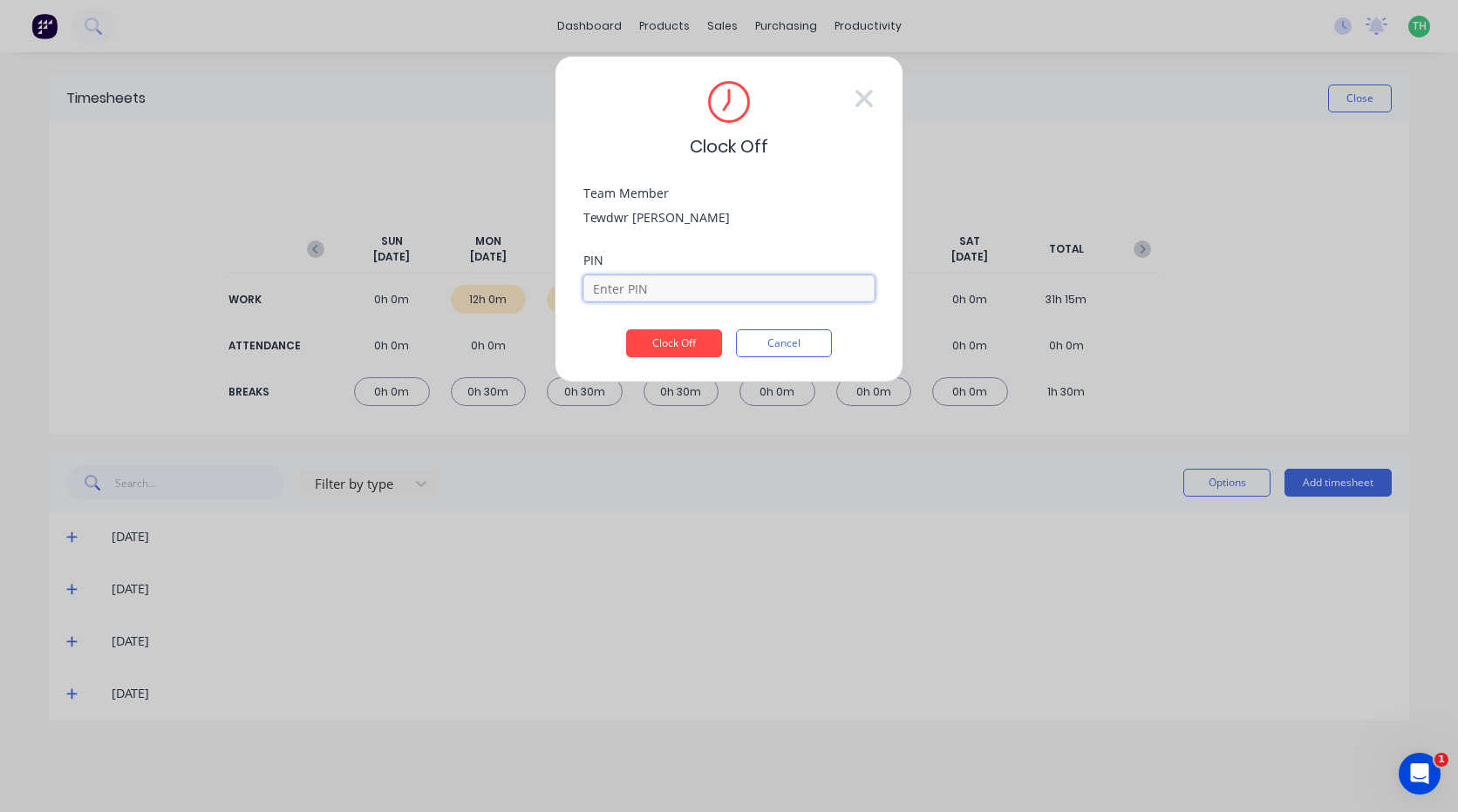
click at [679, 283] on input at bounding box center [729, 288] width 291 height 26
type input "2711"
click at [668, 338] on button "Clock Off" at bounding box center [674, 343] width 96 height 28
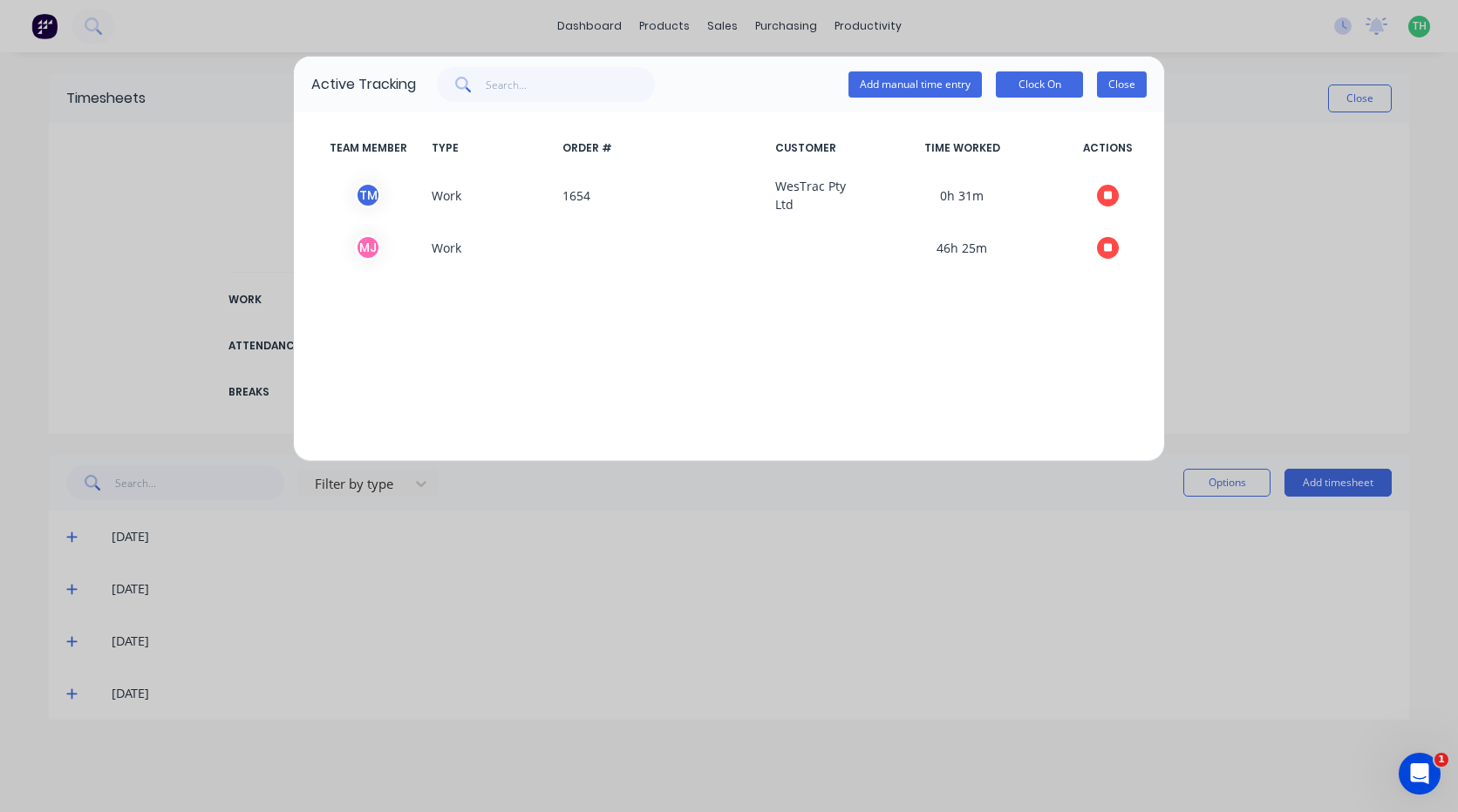
click at [1134, 83] on button "Close" at bounding box center [1121, 84] width 50 height 26
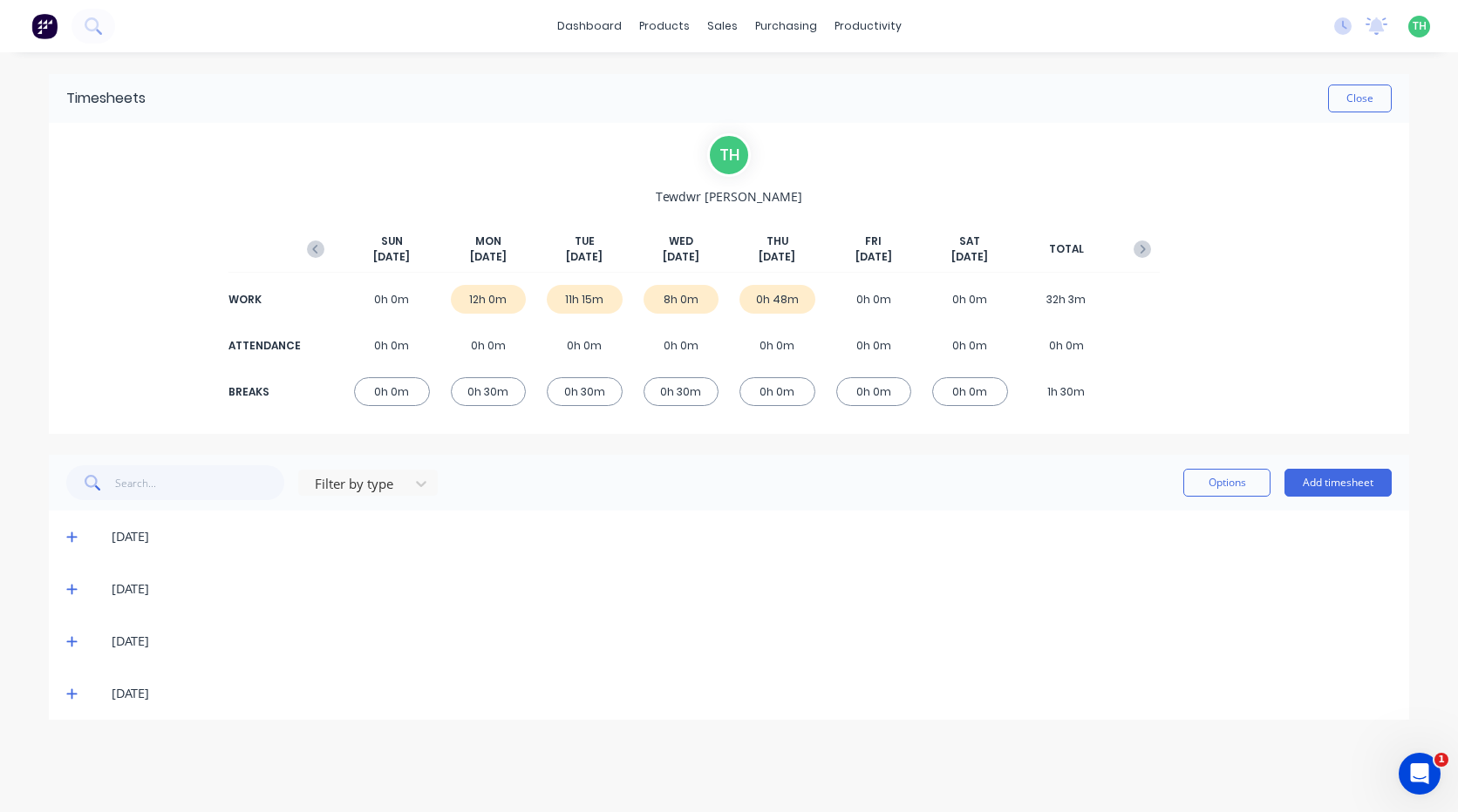
click at [124, 697] on div "[DATE]" at bounding box center [752, 694] width 1280 height 20
click at [71, 697] on icon at bounding box center [72, 694] width 12 height 12
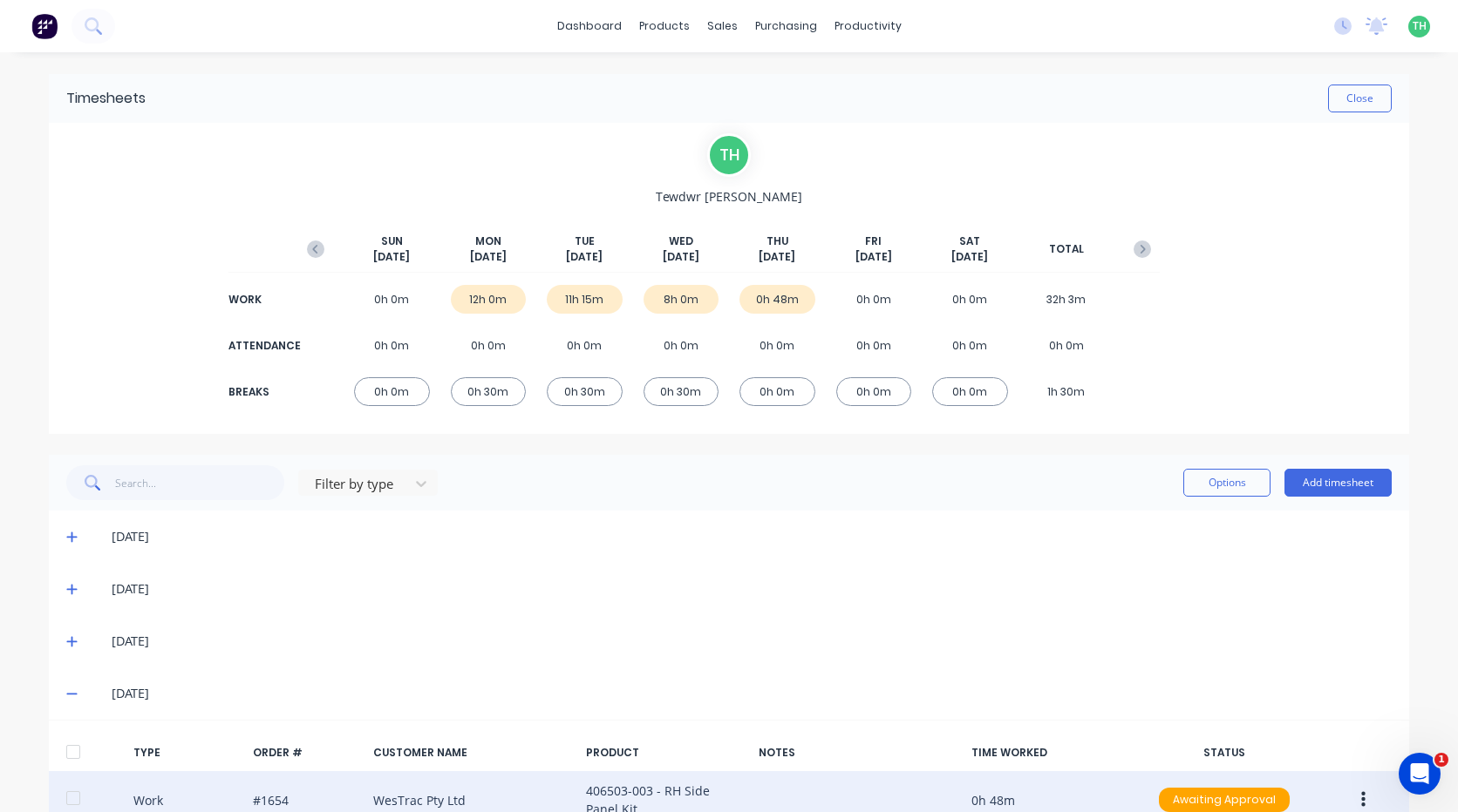
scroll to position [107, 0]
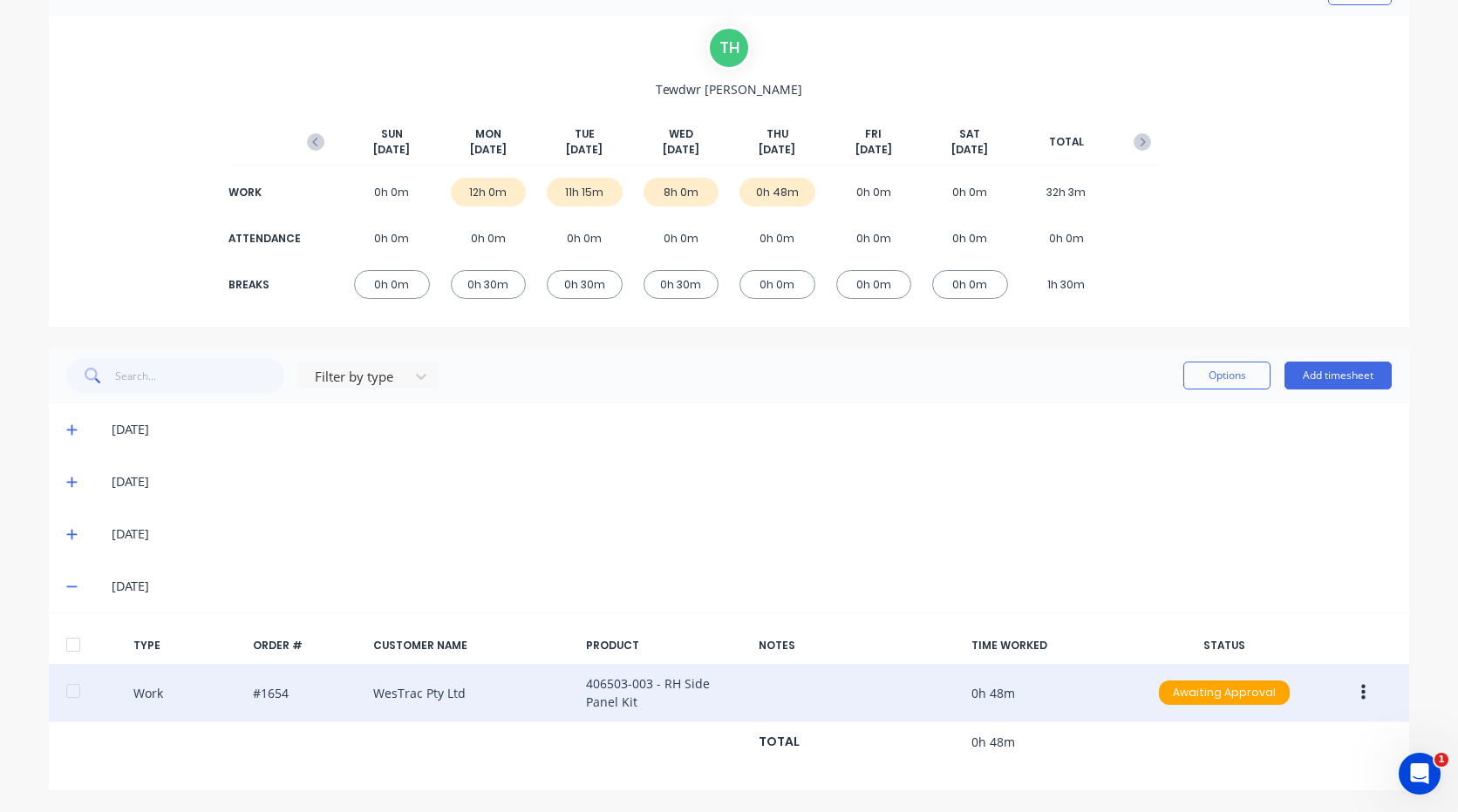
click at [1361, 689] on icon "button" at bounding box center [1363, 693] width 4 height 16
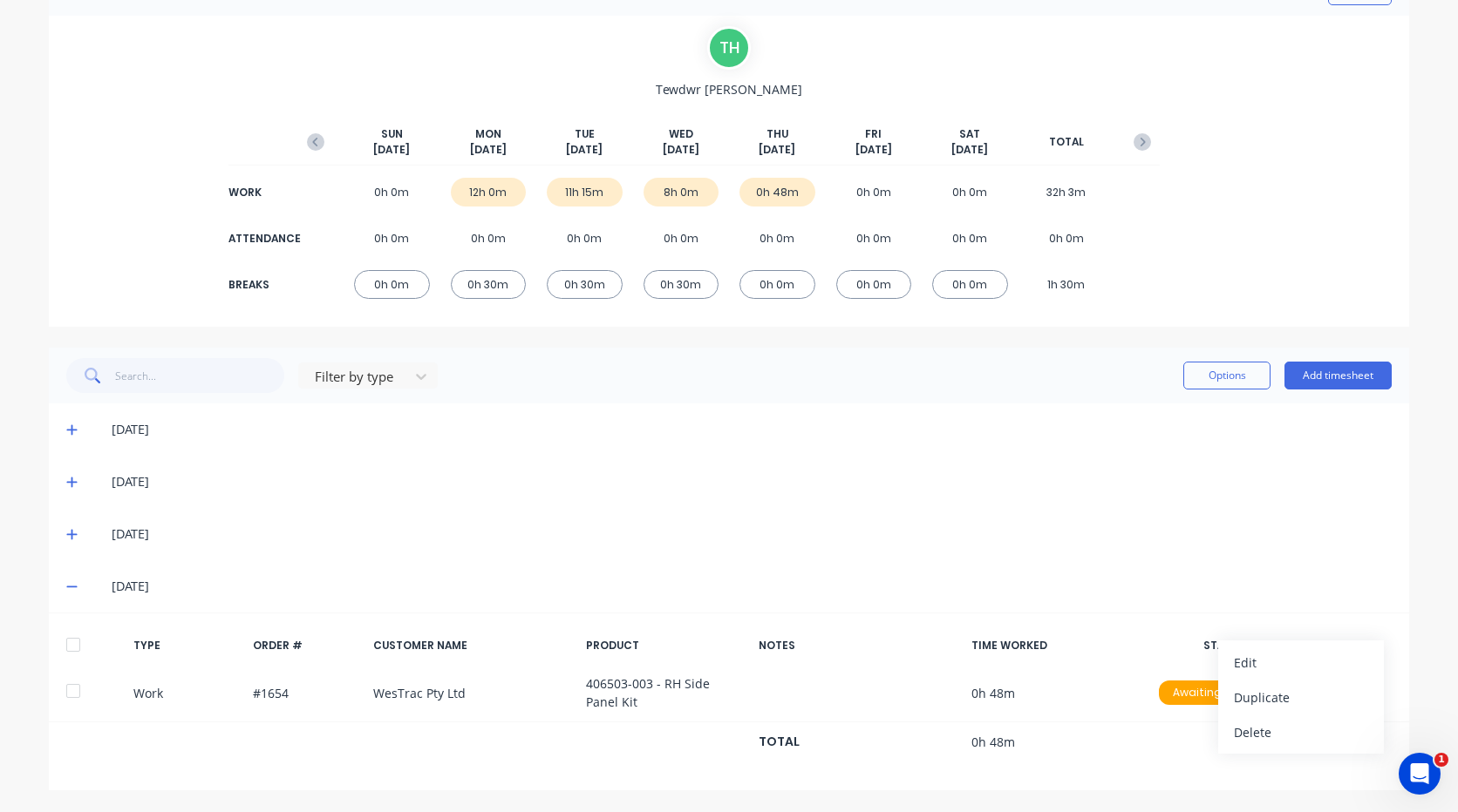
click at [1042, 583] on div "[DATE]" at bounding box center [752, 587] width 1280 height 20
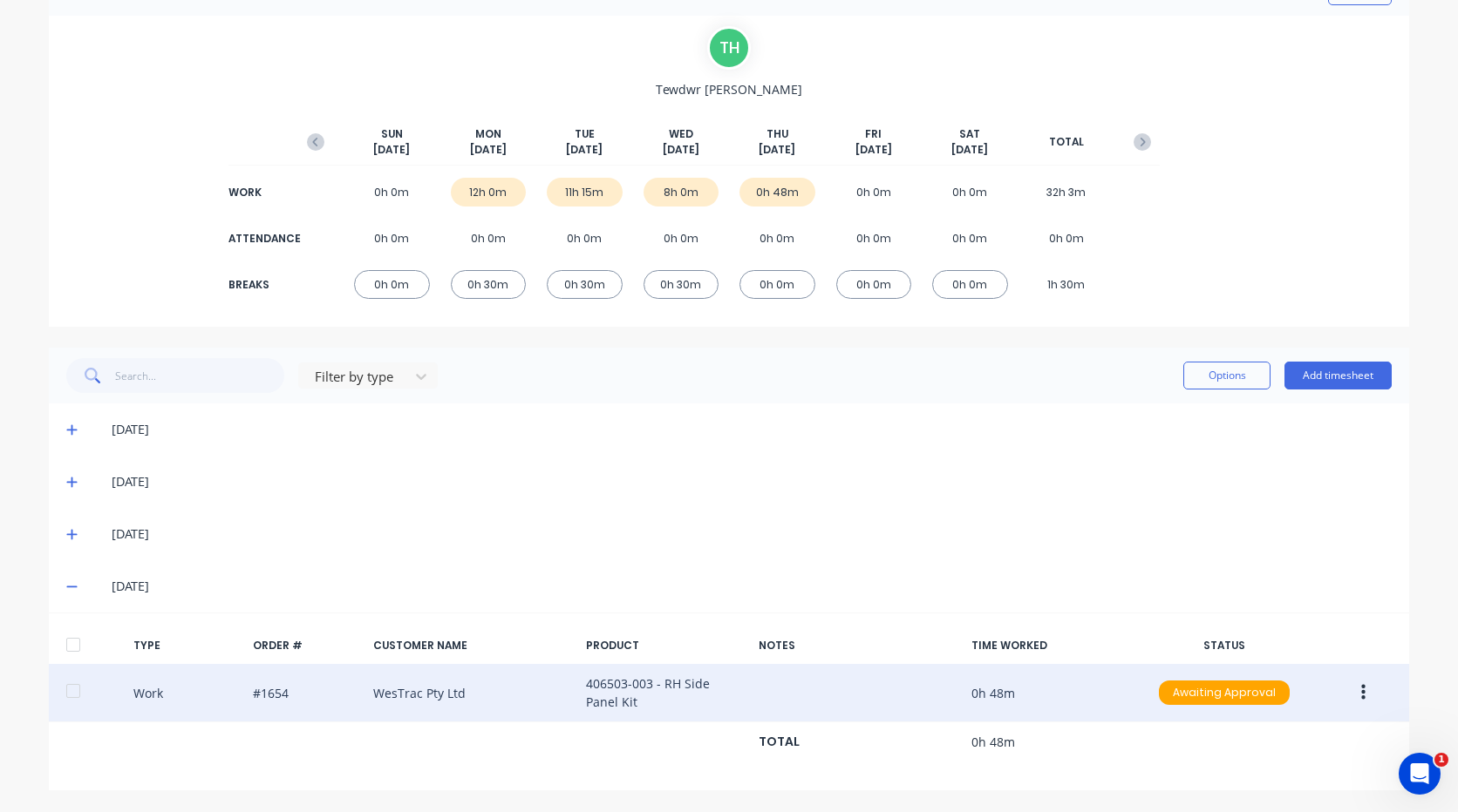
click at [1352, 690] on button "button" at bounding box center [1363, 692] width 41 height 31
click at [1254, 735] on div "Delete" at bounding box center [1301, 732] width 134 height 25
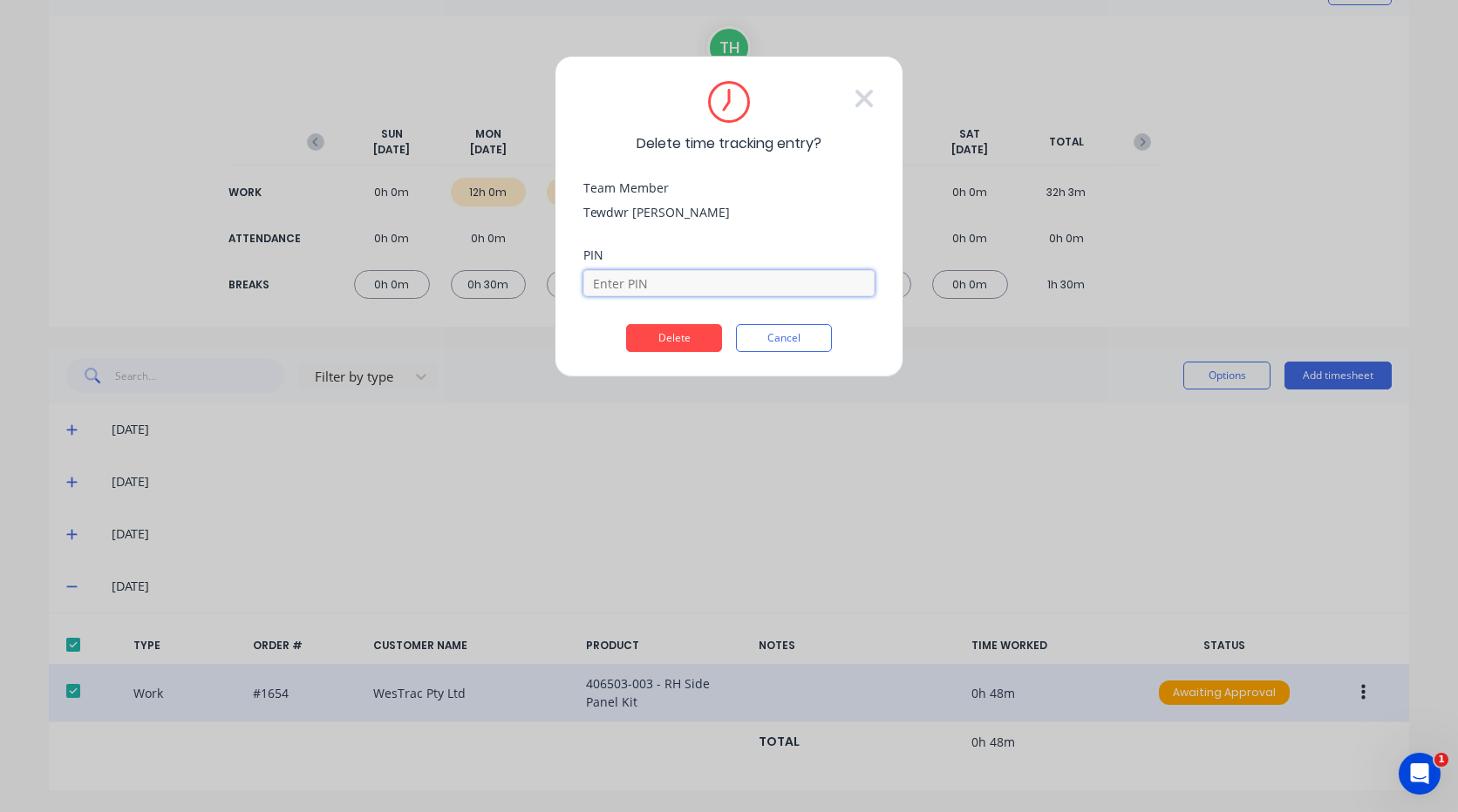
click at [721, 291] on input at bounding box center [729, 282] width 291 height 26
type input "2711"
click at [662, 338] on button "Delete" at bounding box center [674, 337] width 96 height 28
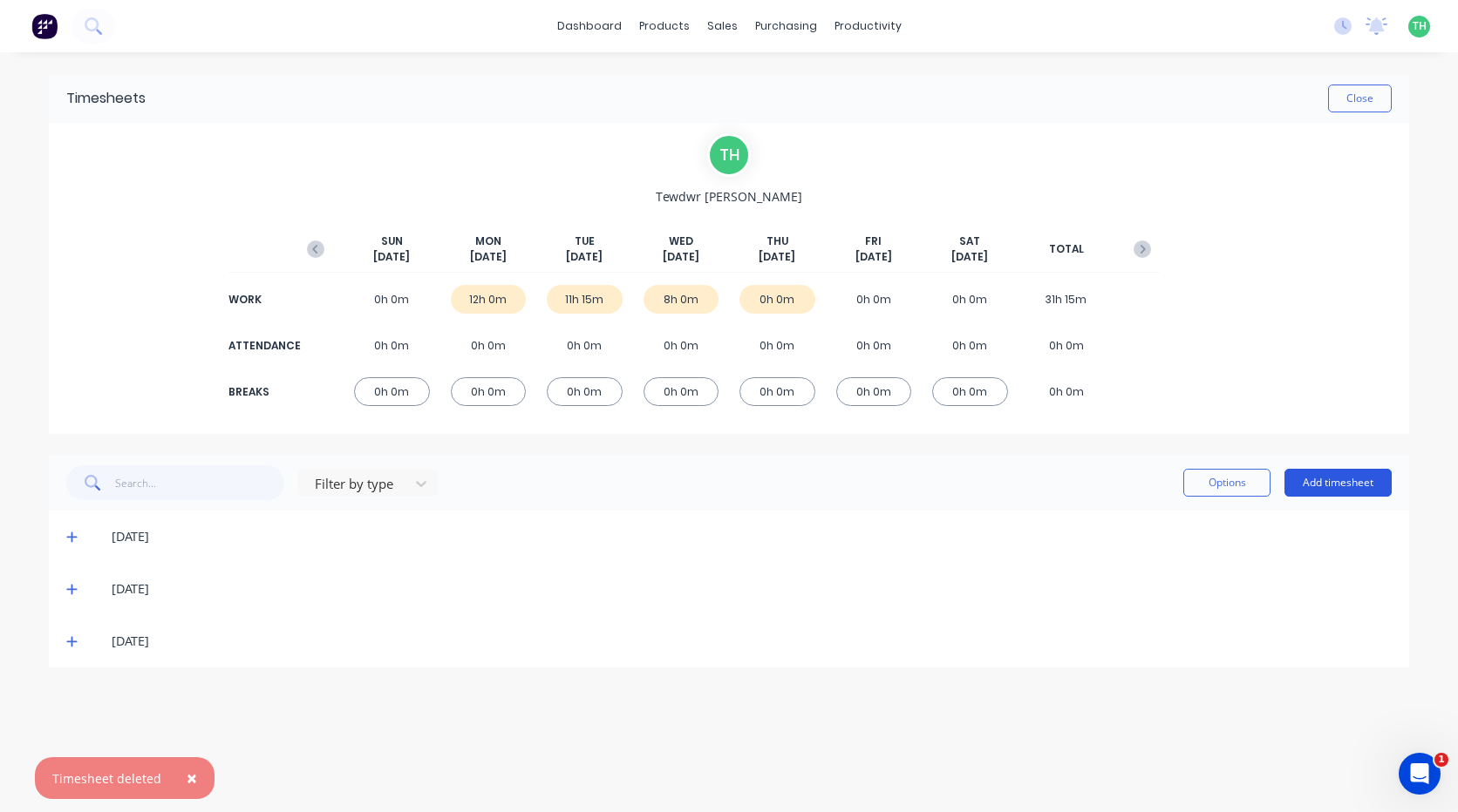
click at [1323, 482] on button "Add timesheet" at bounding box center [1338, 482] width 107 height 28
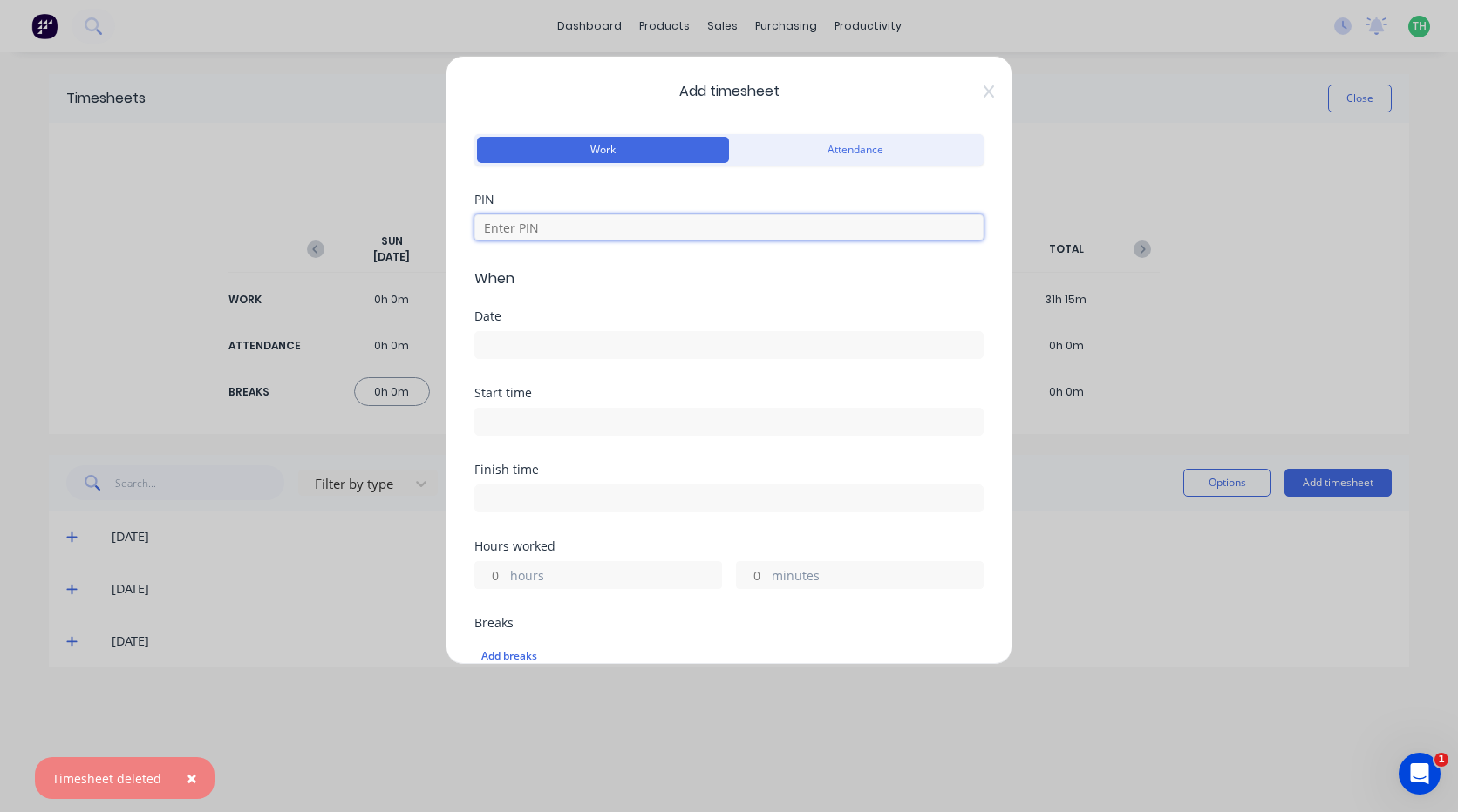
click at [587, 239] on input at bounding box center [728, 227] width 509 height 26
type input "2711"
click at [573, 350] on input at bounding box center [729, 344] width 508 height 26
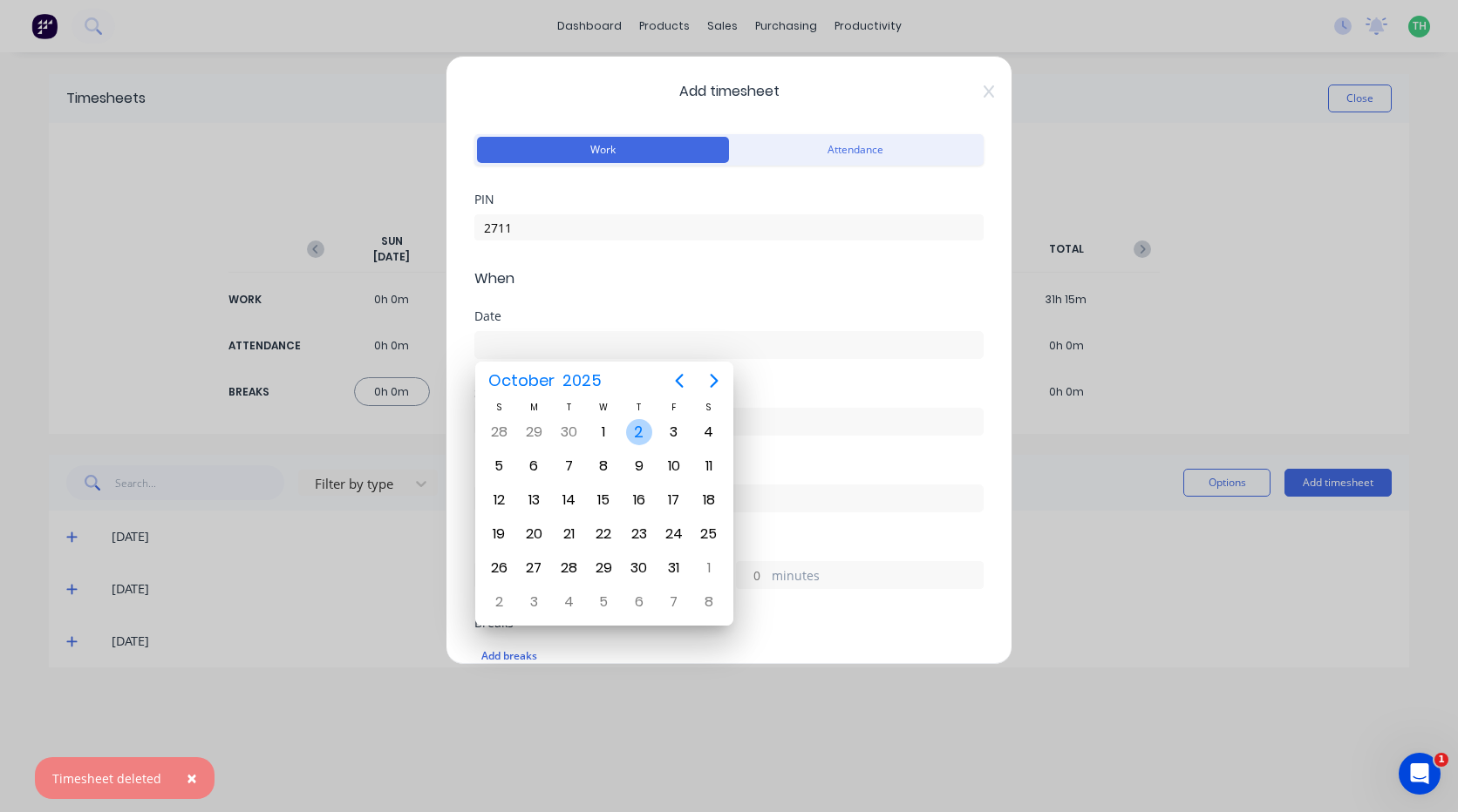
click at [635, 431] on div "2" at bounding box center [638, 431] width 26 height 26
type input "[DATE]"
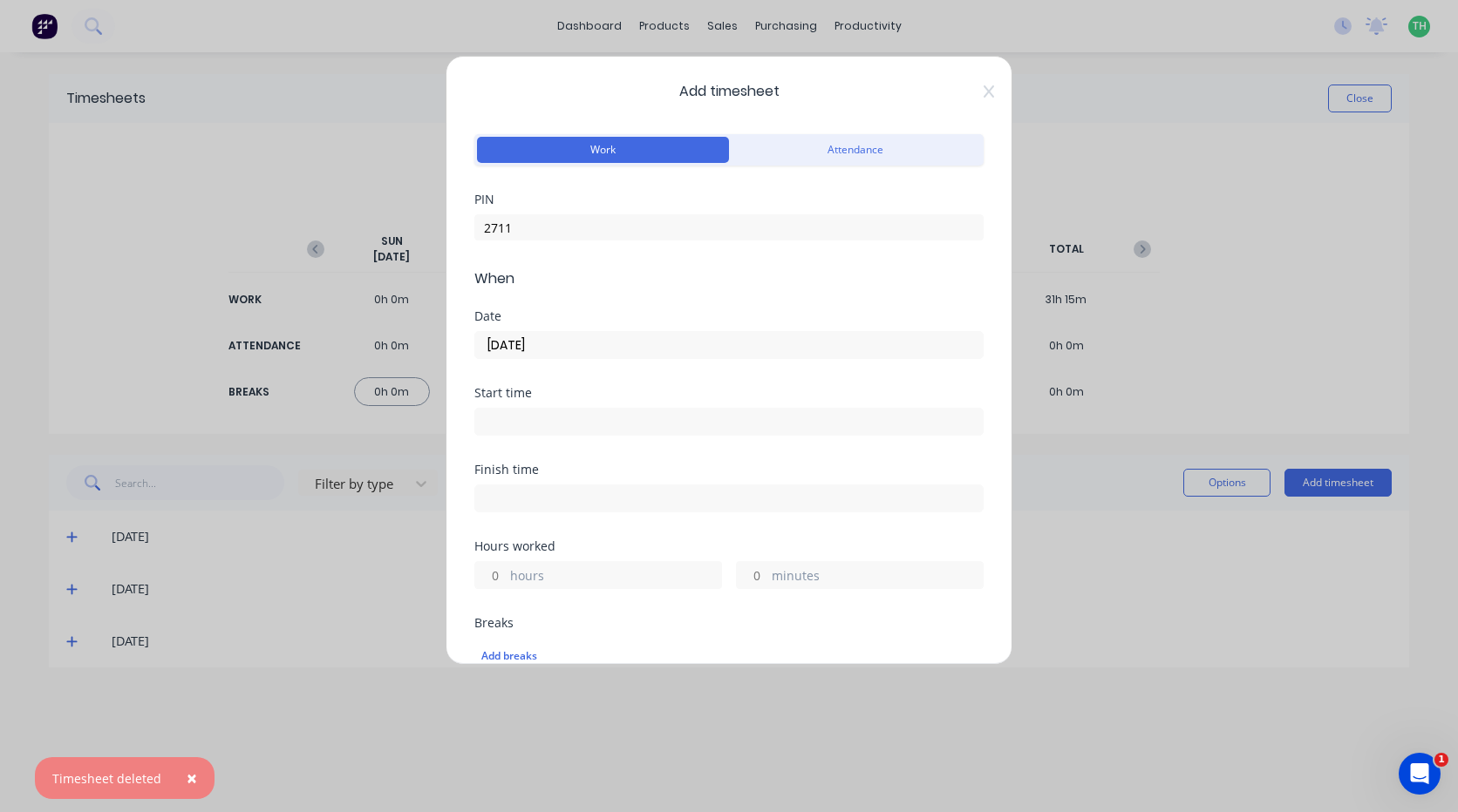
click at [526, 412] on input at bounding box center [729, 422] width 508 height 26
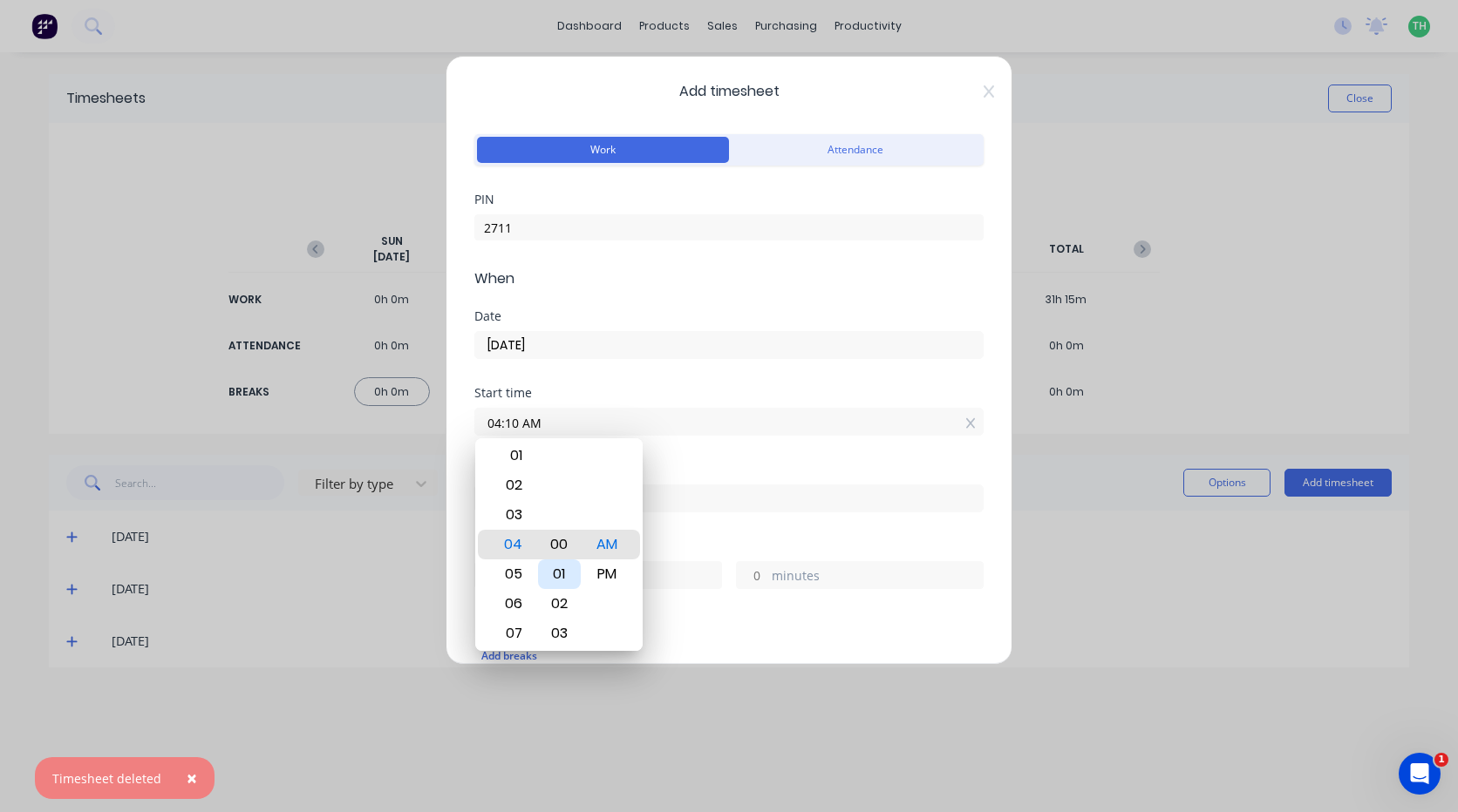
type input "04:00 AM"
click at [698, 523] on div "Finish time" at bounding box center [728, 501] width 509 height 76
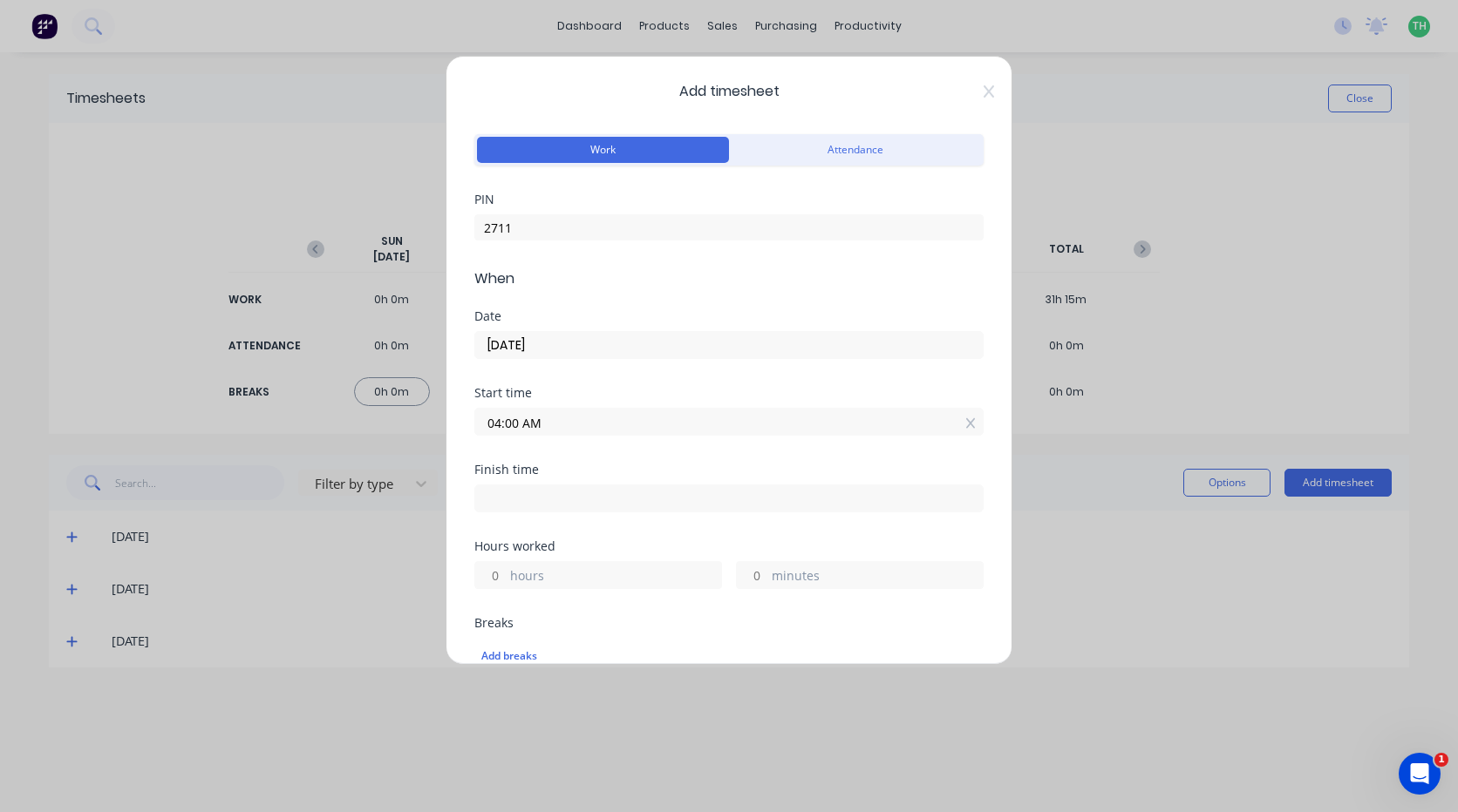
click at [671, 493] on input at bounding box center [729, 498] width 508 height 26
type input "04:44 AM"
type input "0"
type input "44"
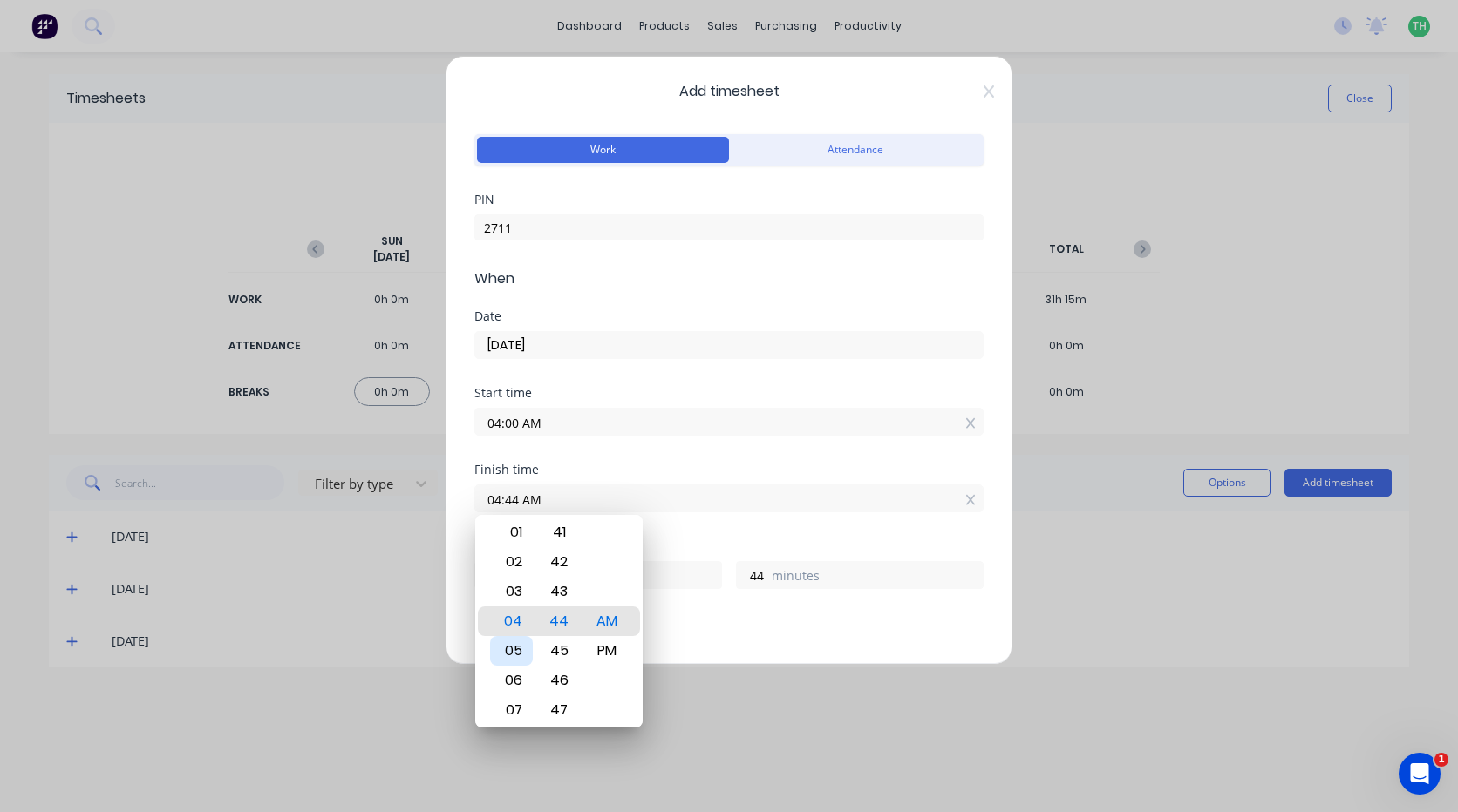
click at [521, 647] on div "05" at bounding box center [511, 650] width 43 height 29
type input "05:44 AM"
type input "1"
type input "05:41 AM"
type input "41"
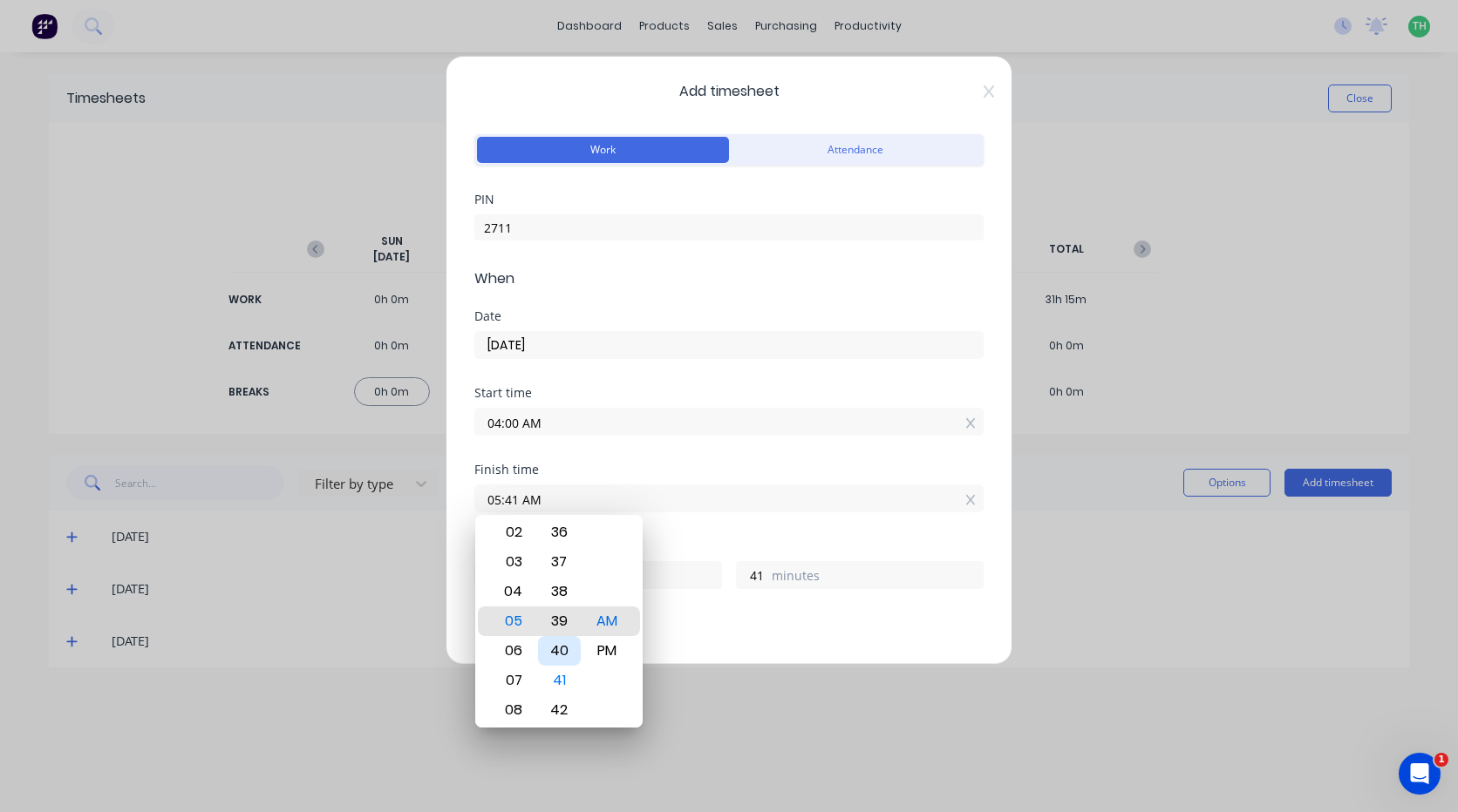
type input "05:37 AM"
type input "37"
type input "05:34 AM"
type input "34"
type input "05:30 AM"
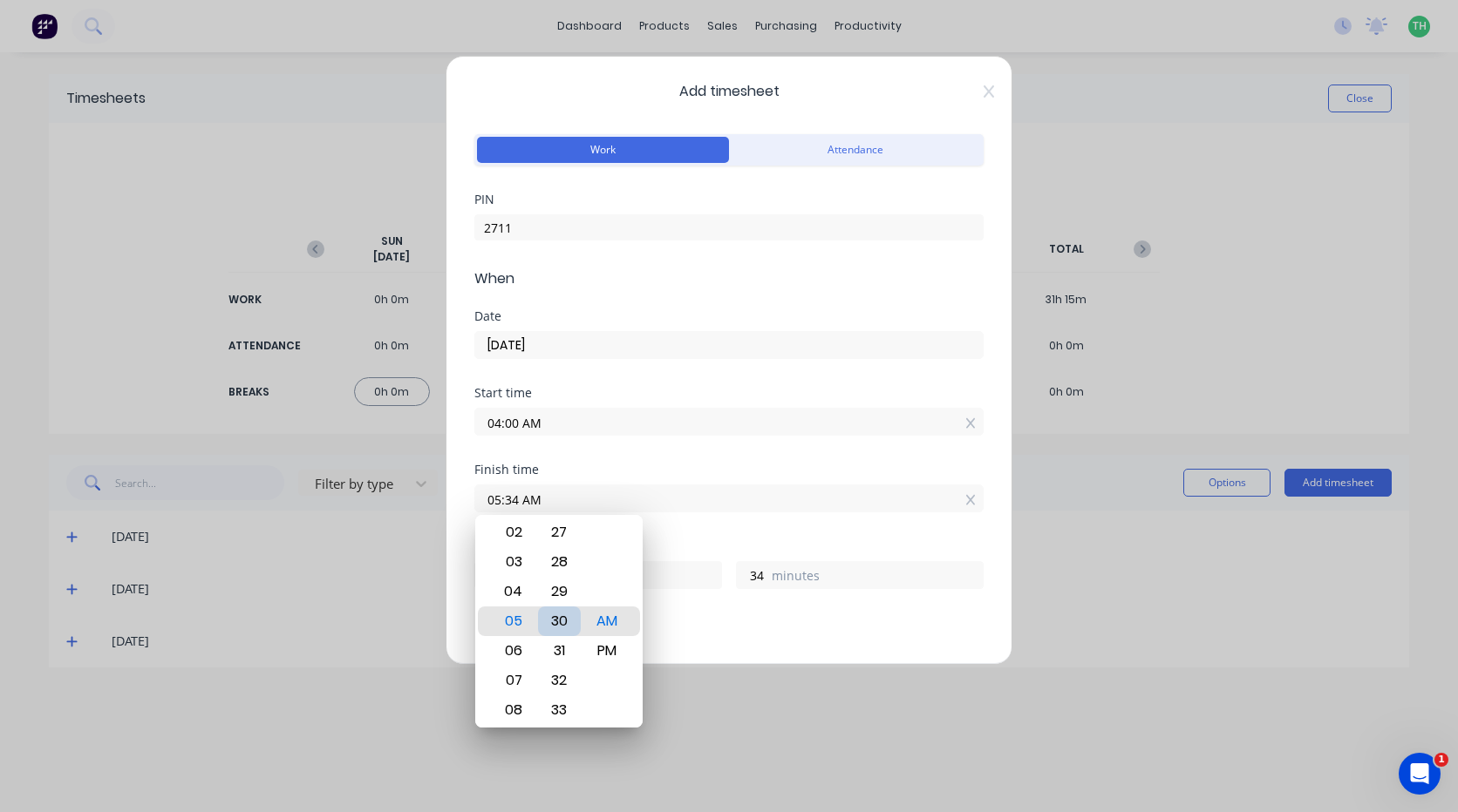
type input "30"
type input "05:27 AM"
type input "27"
type input "05:19 AM"
type input "19"
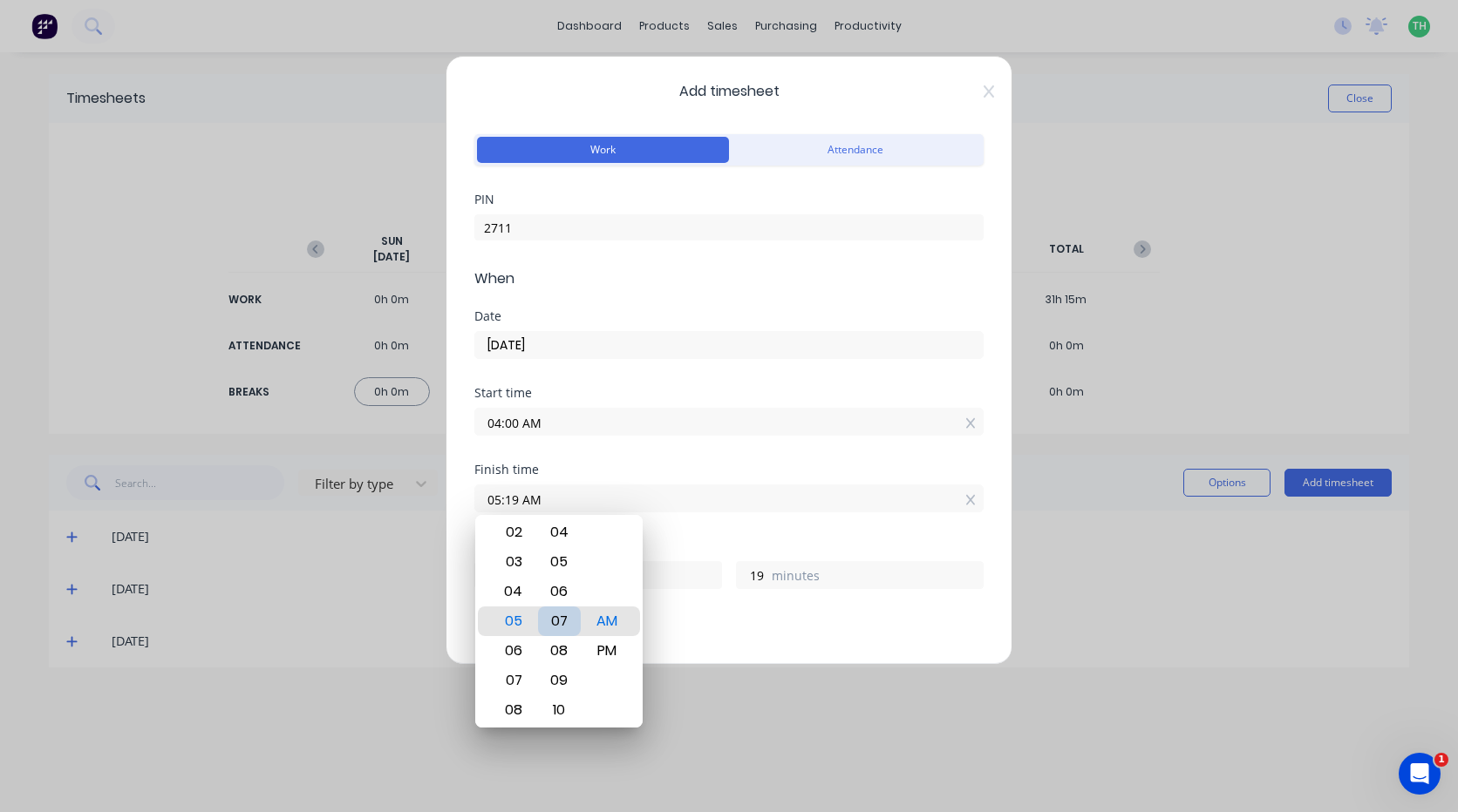
type input "05:07 AM"
type input "7"
type input "05:05 AM"
type input "5"
type input "05:02 AM"
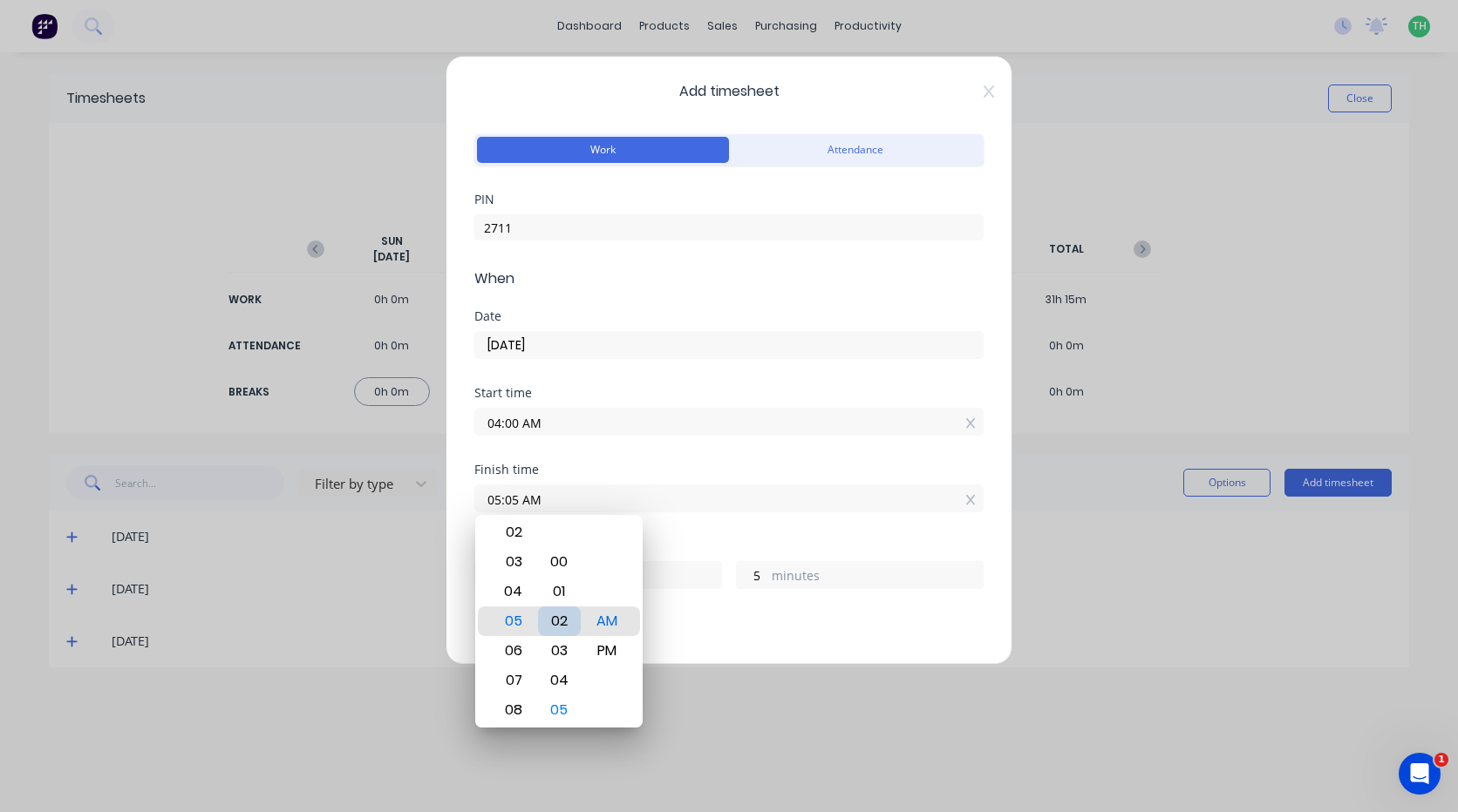
type input "2"
type input "05:00 AM"
type input "0"
click at [722, 506] on input "05:00 AM" at bounding box center [729, 498] width 508 height 26
click at [687, 545] on div "Hours worked" at bounding box center [728, 547] width 509 height 12
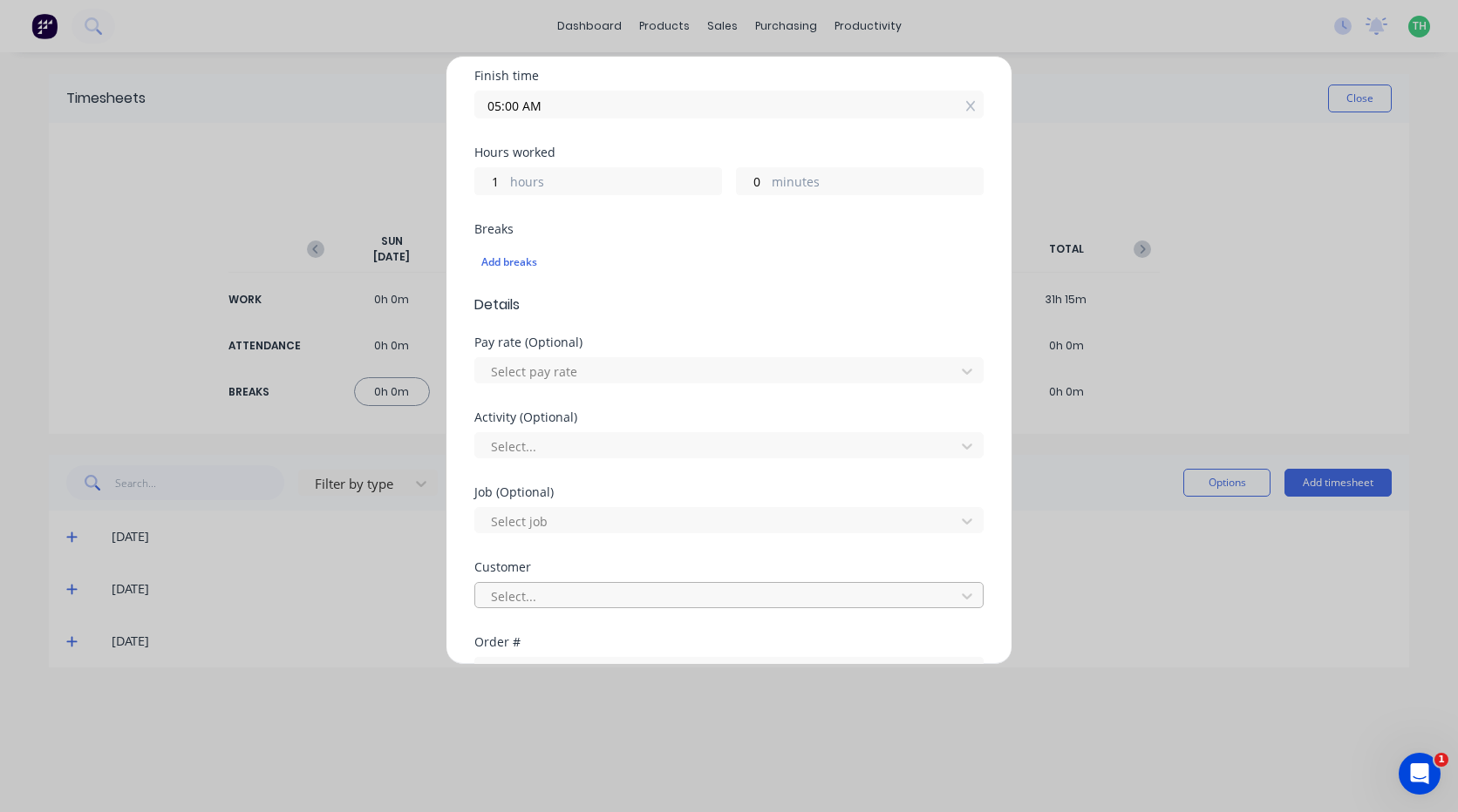
scroll to position [436, 0]
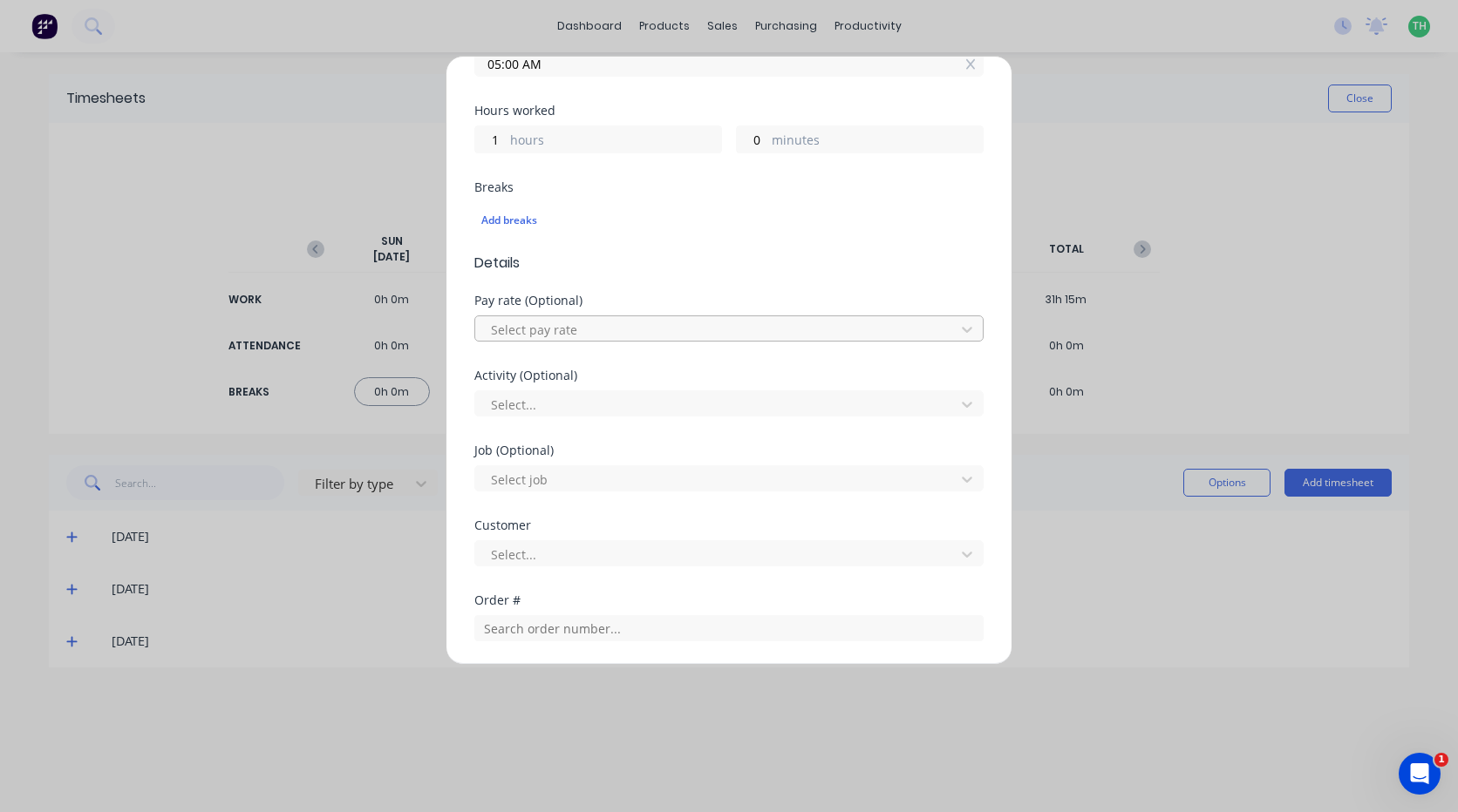
click at [563, 334] on div at bounding box center [717, 329] width 457 height 22
click at [555, 405] on div at bounding box center [717, 405] width 457 height 22
type input "work"
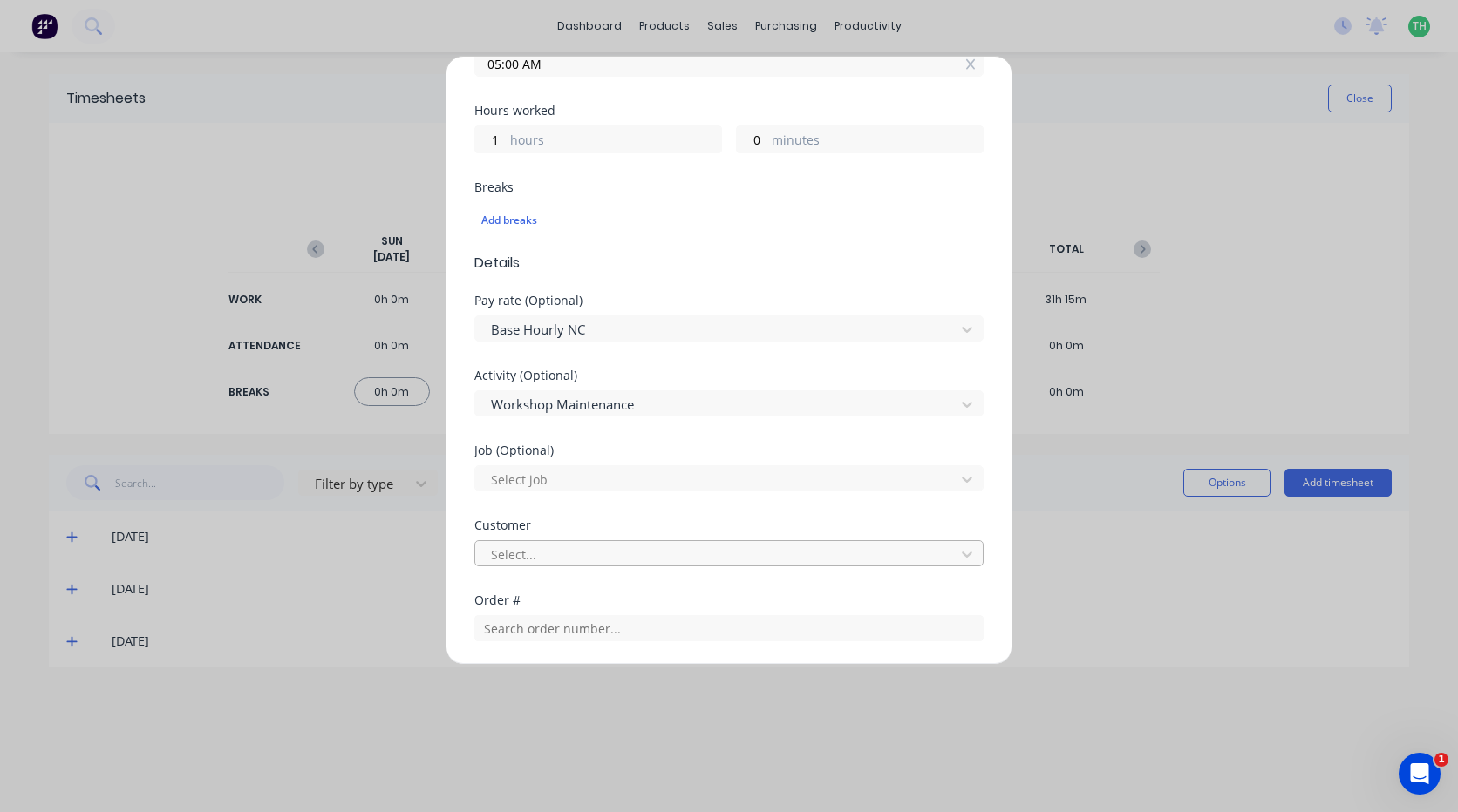
click at [538, 549] on div at bounding box center [717, 555] width 457 height 22
type input "hush"
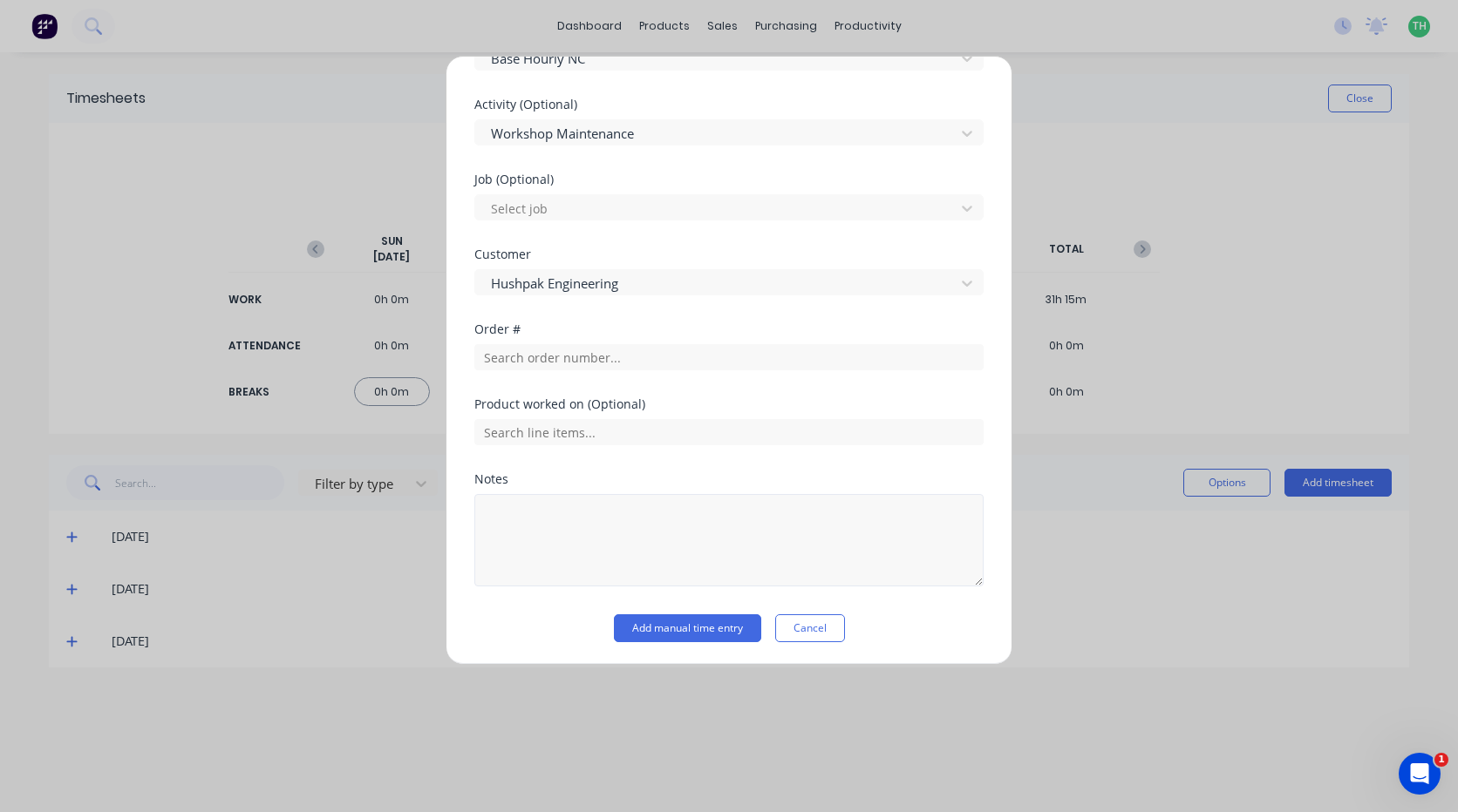
scroll to position [709, 0]
click at [572, 546] on textarea at bounding box center [728, 538] width 509 height 92
type textarea "prestart"
click at [713, 626] on button "Add manual time entry" at bounding box center [687, 625] width 147 height 28
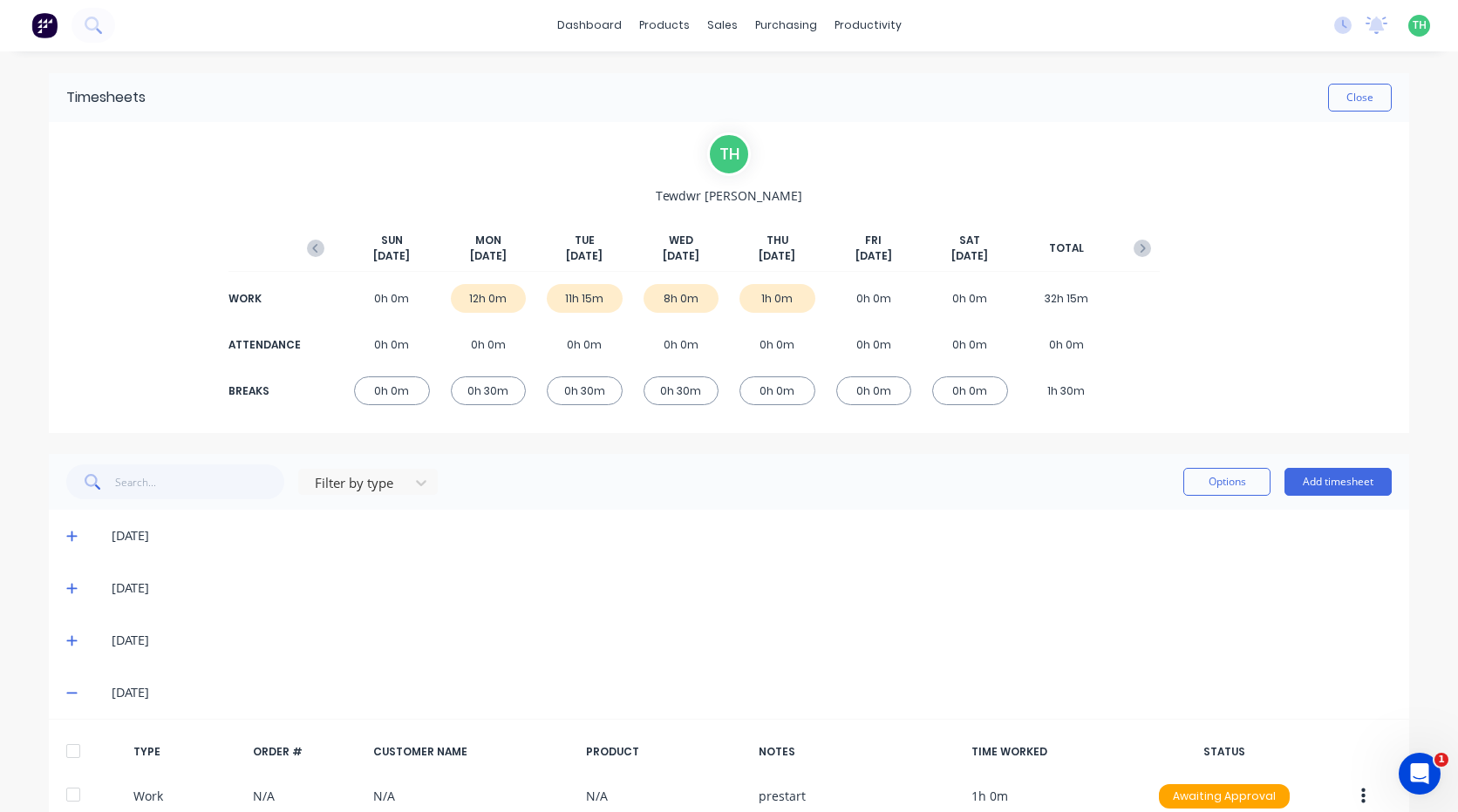
scroll to position [0, 0]
click at [1328, 35] on div "No new notifications [PERSON_NAME] all as read You have no notifications TH Hus…" at bounding box center [1389, 26] width 138 height 26
click at [1342, 28] on icon at bounding box center [1344, 26] width 5 height 9
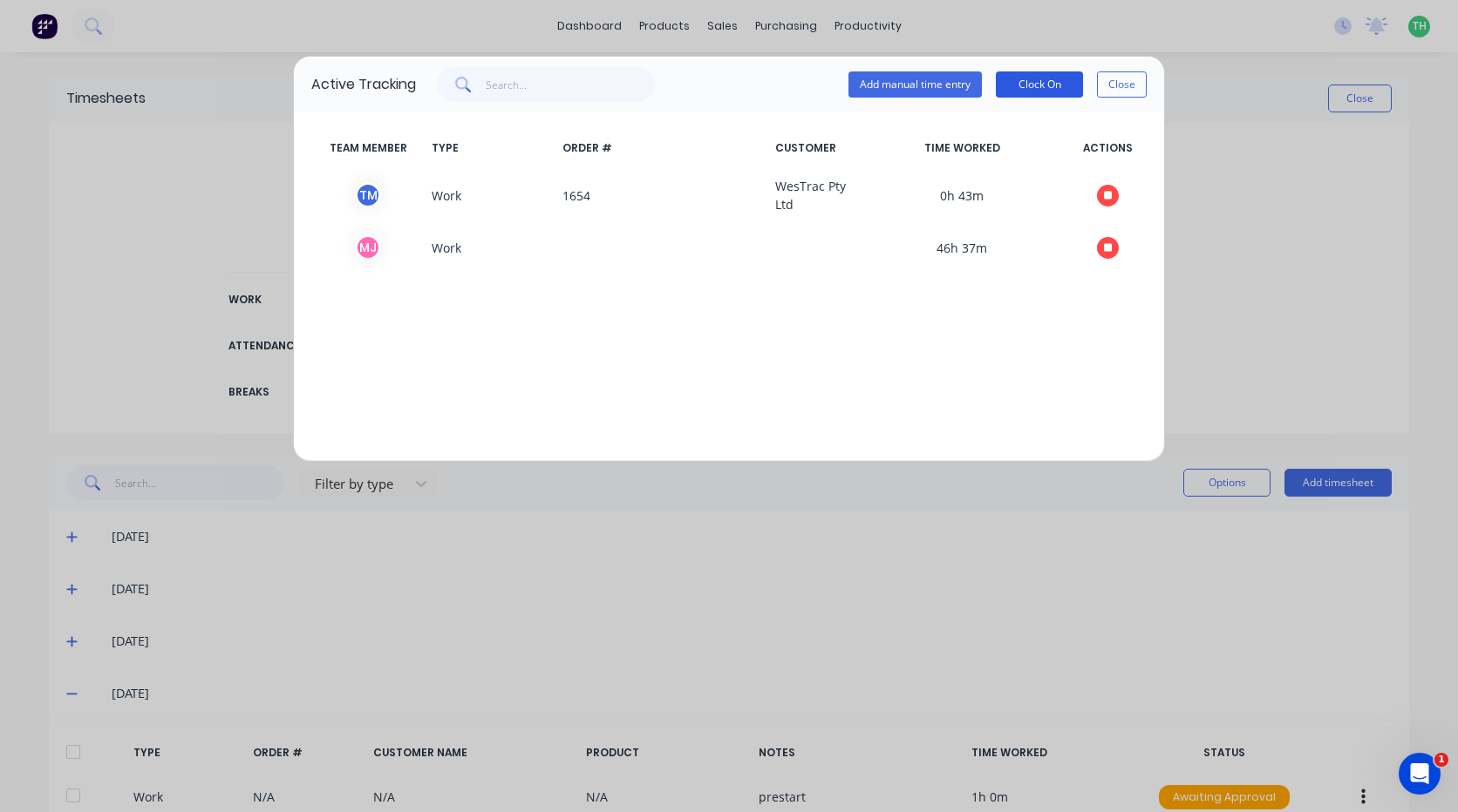
click at [1047, 79] on button "Clock On" at bounding box center [1039, 84] width 87 height 26
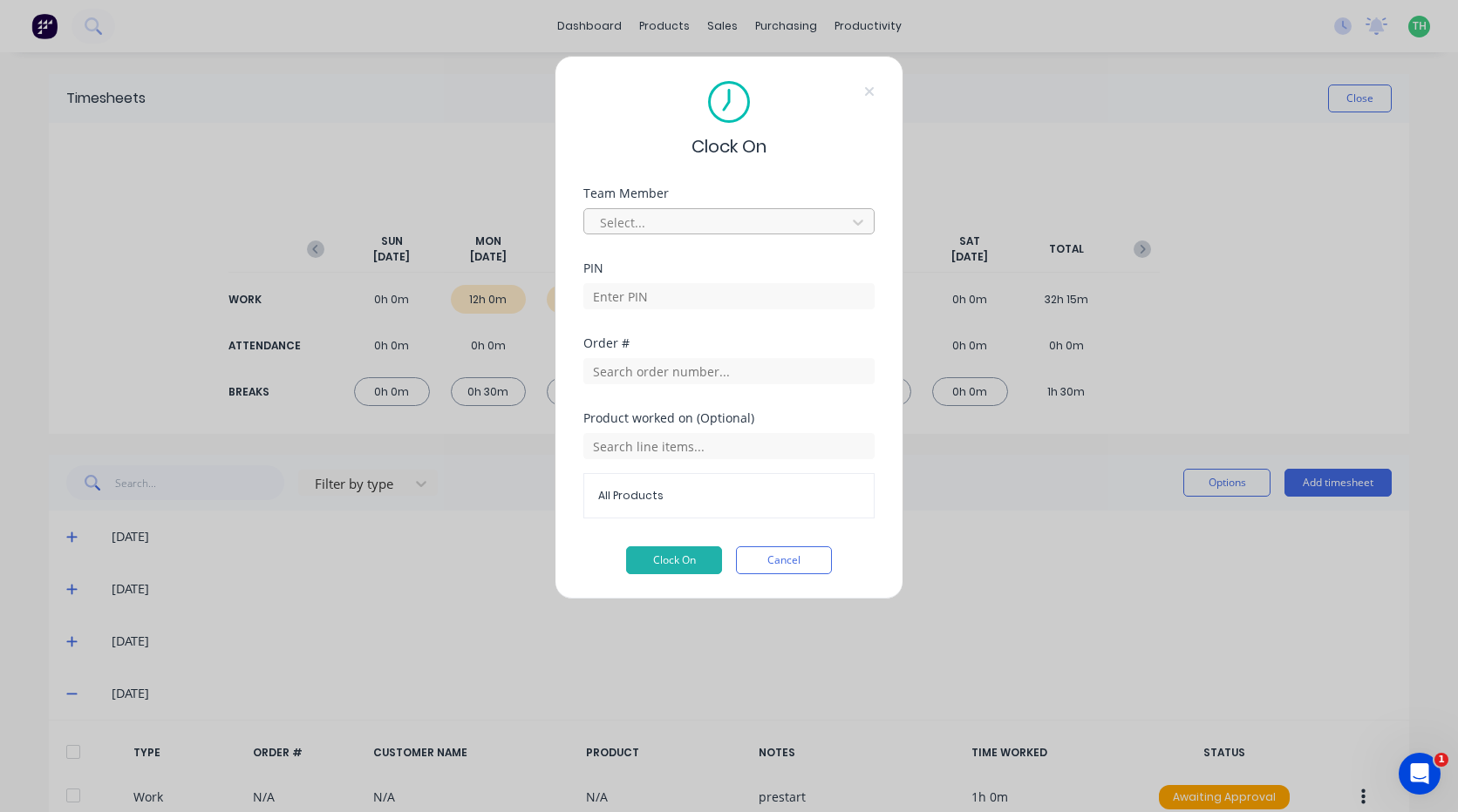
click at [791, 220] on div at bounding box center [717, 223] width 239 height 22
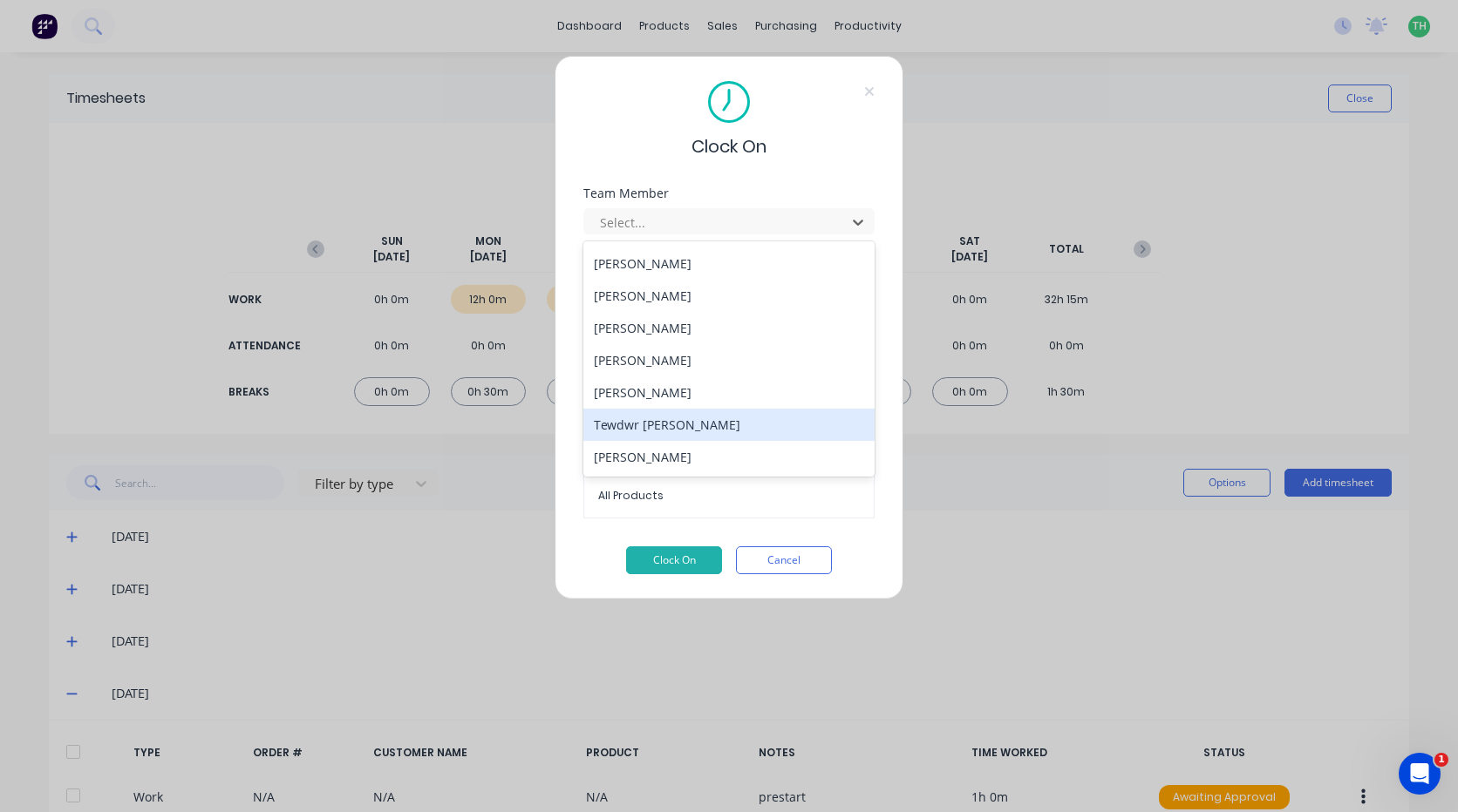
click at [730, 426] on div "Tewdwr [PERSON_NAME]" at bounding box center [729, 425] width 291 height 32
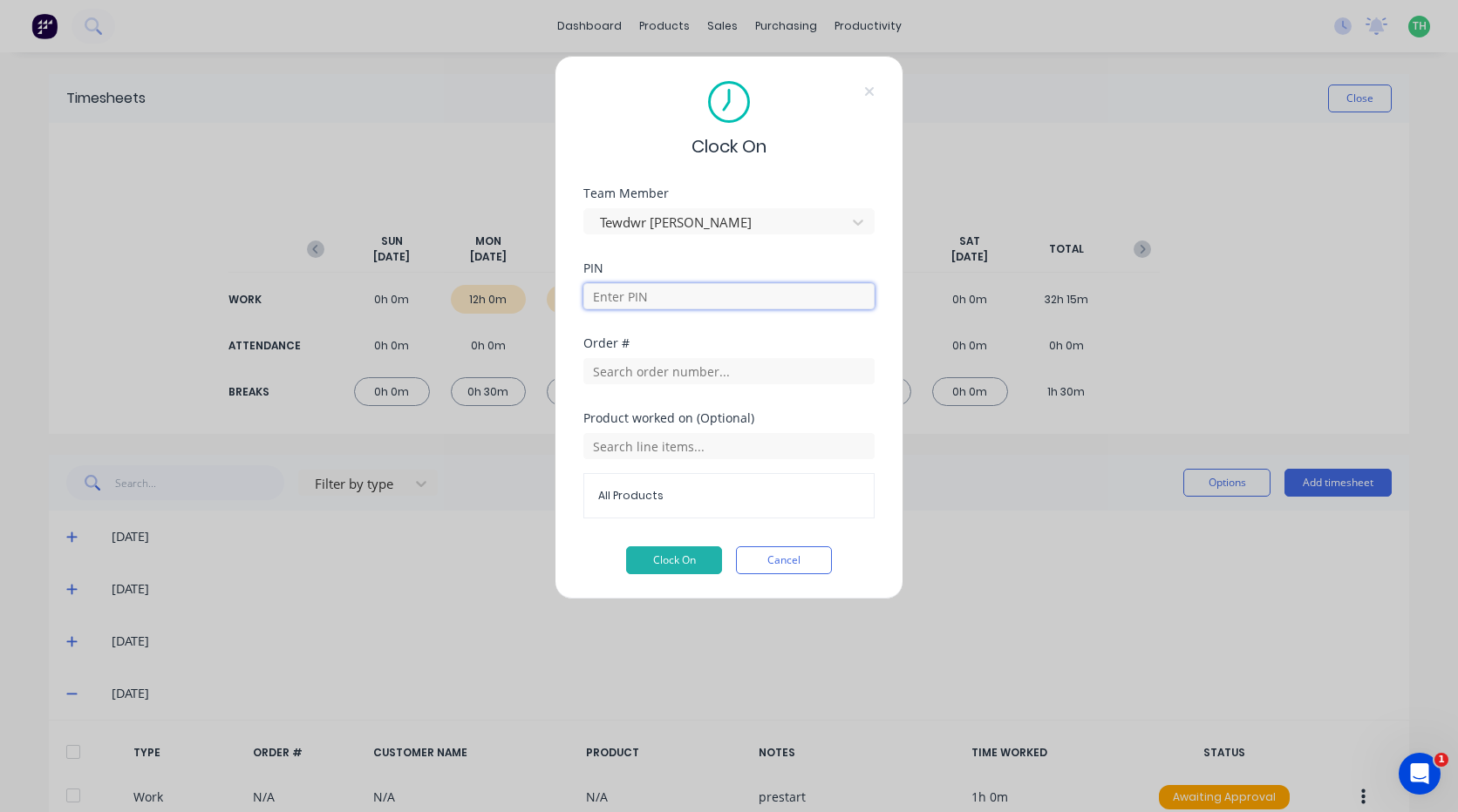
click at [653, 294] on input at bounding box center [729, 296] width 291 height 26
type input "2711"
click at [606, 378] on input "text" at bounding box center [729, 371] width 291 height 26
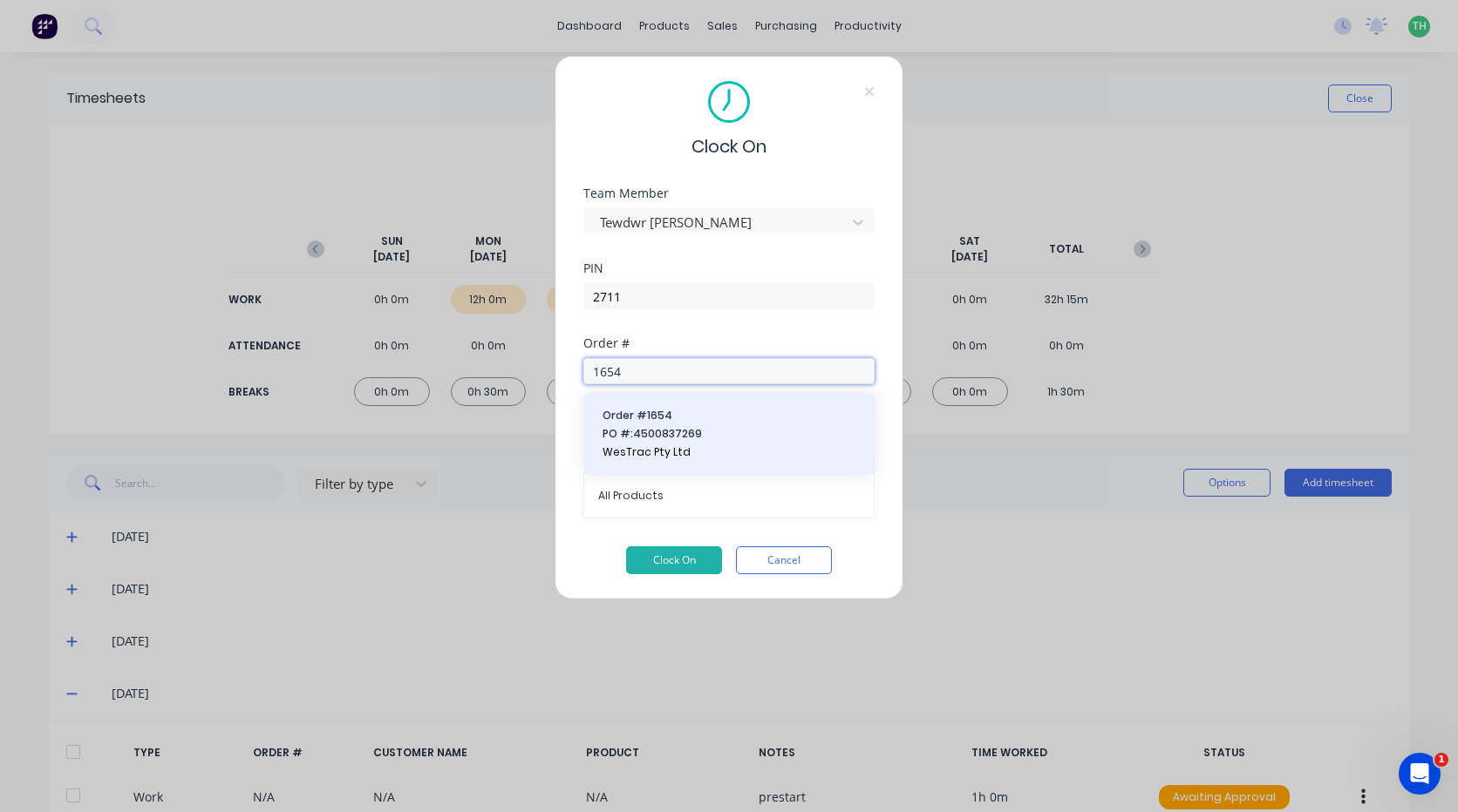
type input "1654"
click at [629, 435] on span "PO #: 4500837269" at bounding box center [730, 434] width 254 height 16
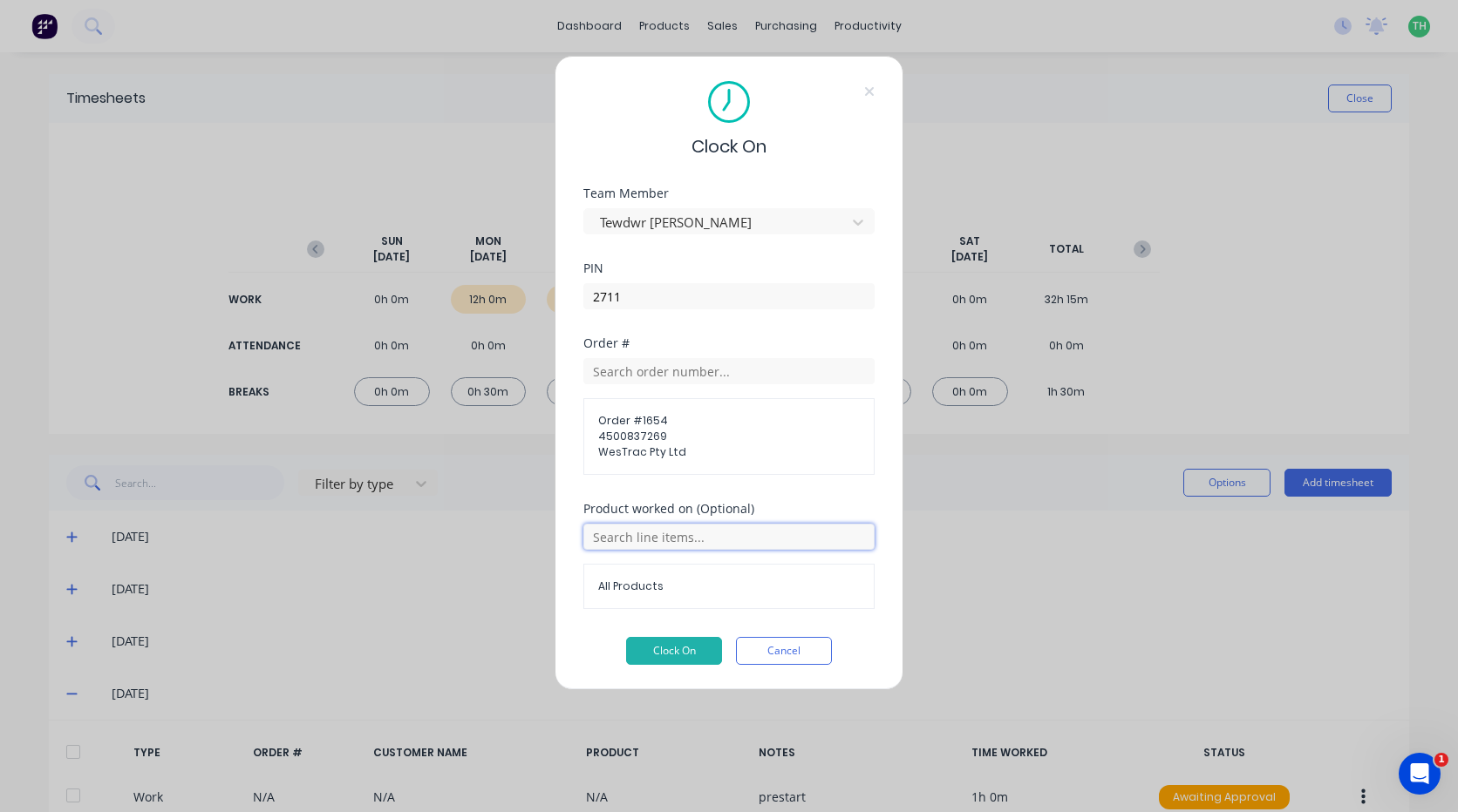
click at [627, 541] on input "text" at bounding box center [729, 536] width 291 height 26
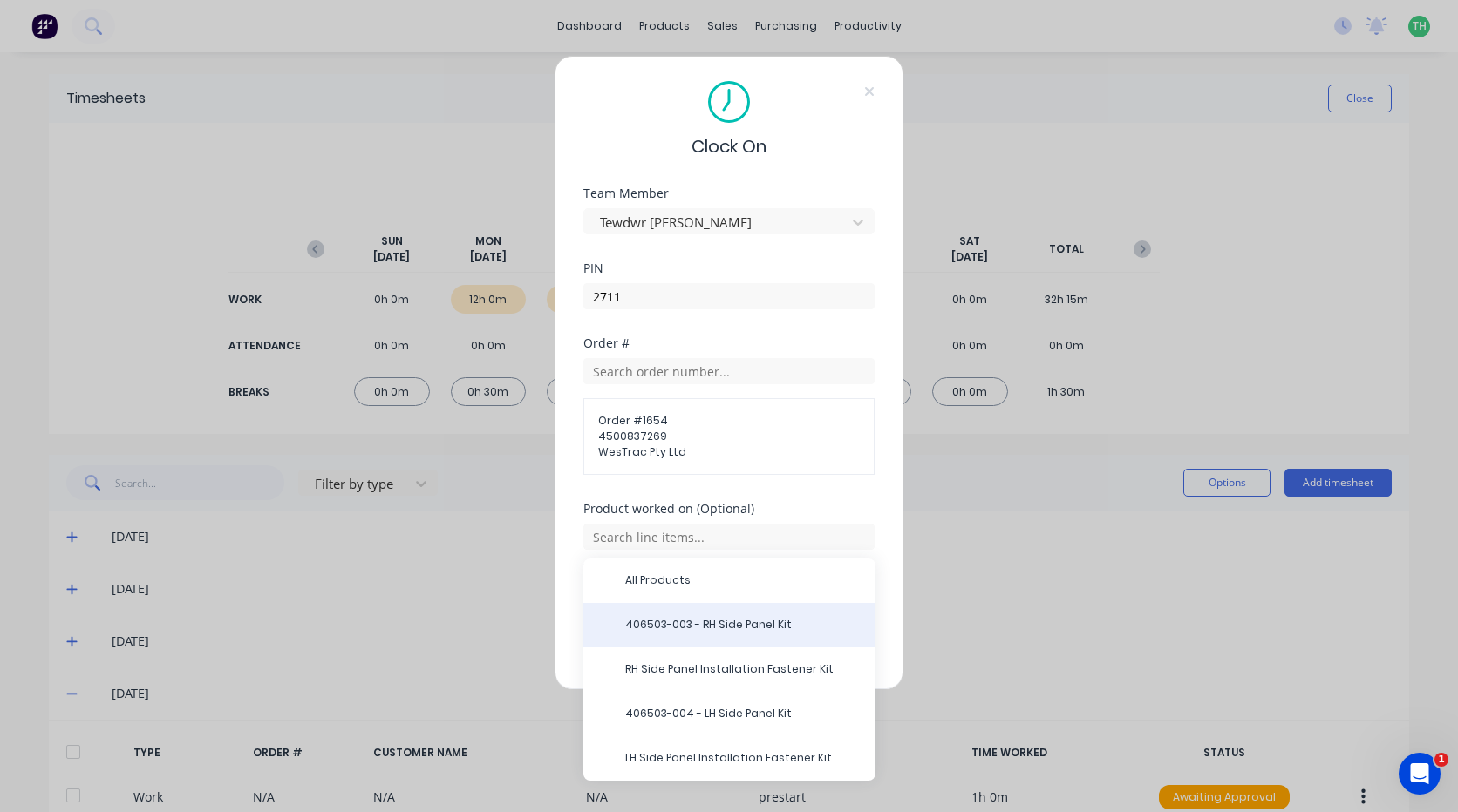
click at [679, 620] on span "406503-003 - RH Side Panel Kit" at bounding box center [743, 625] width 236 height 16
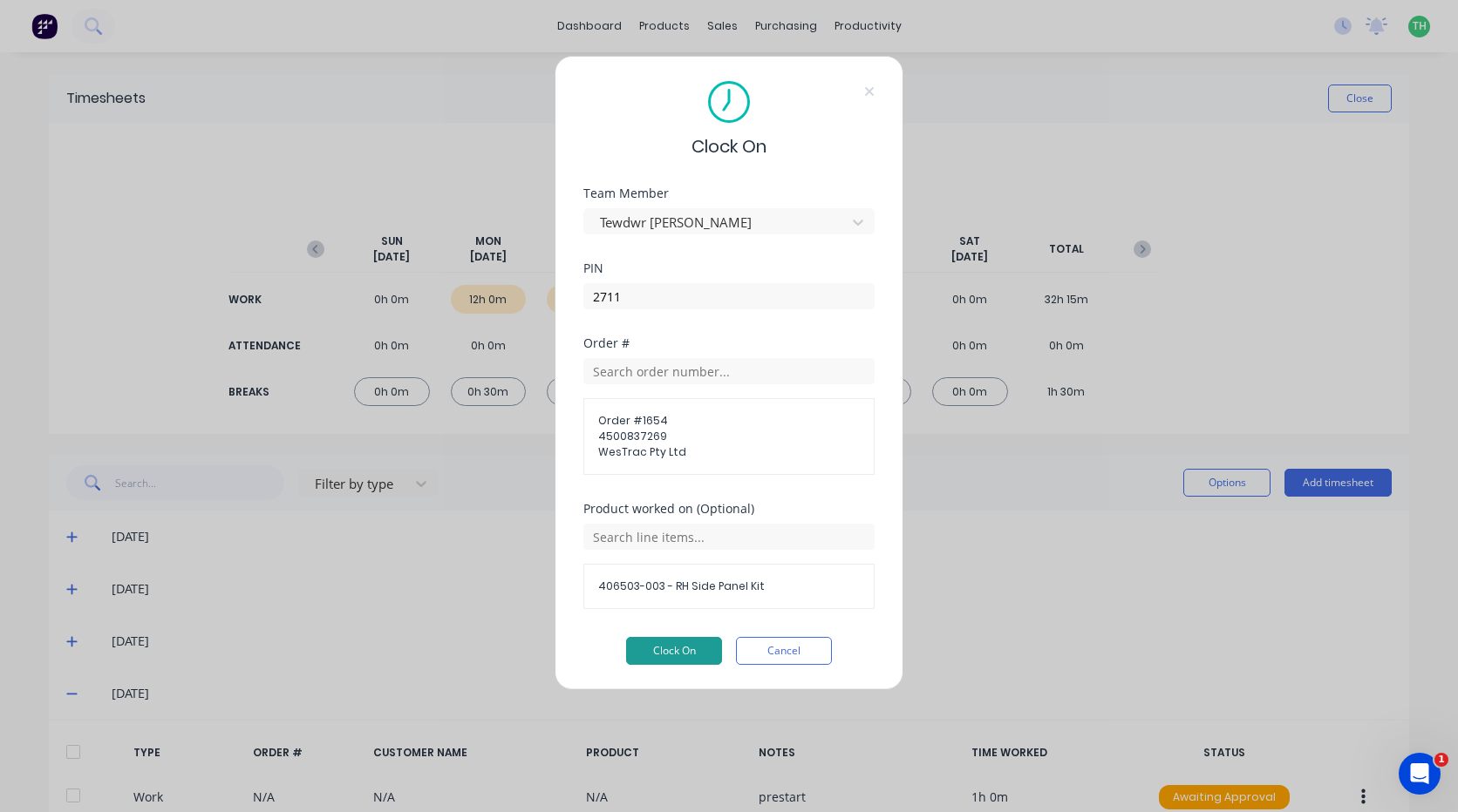
click at [670, 657] on button "Clock On" at bounding box center [674, 650] width 96 height 28
